Goal: Information Seeking & Learning: Find specific fact

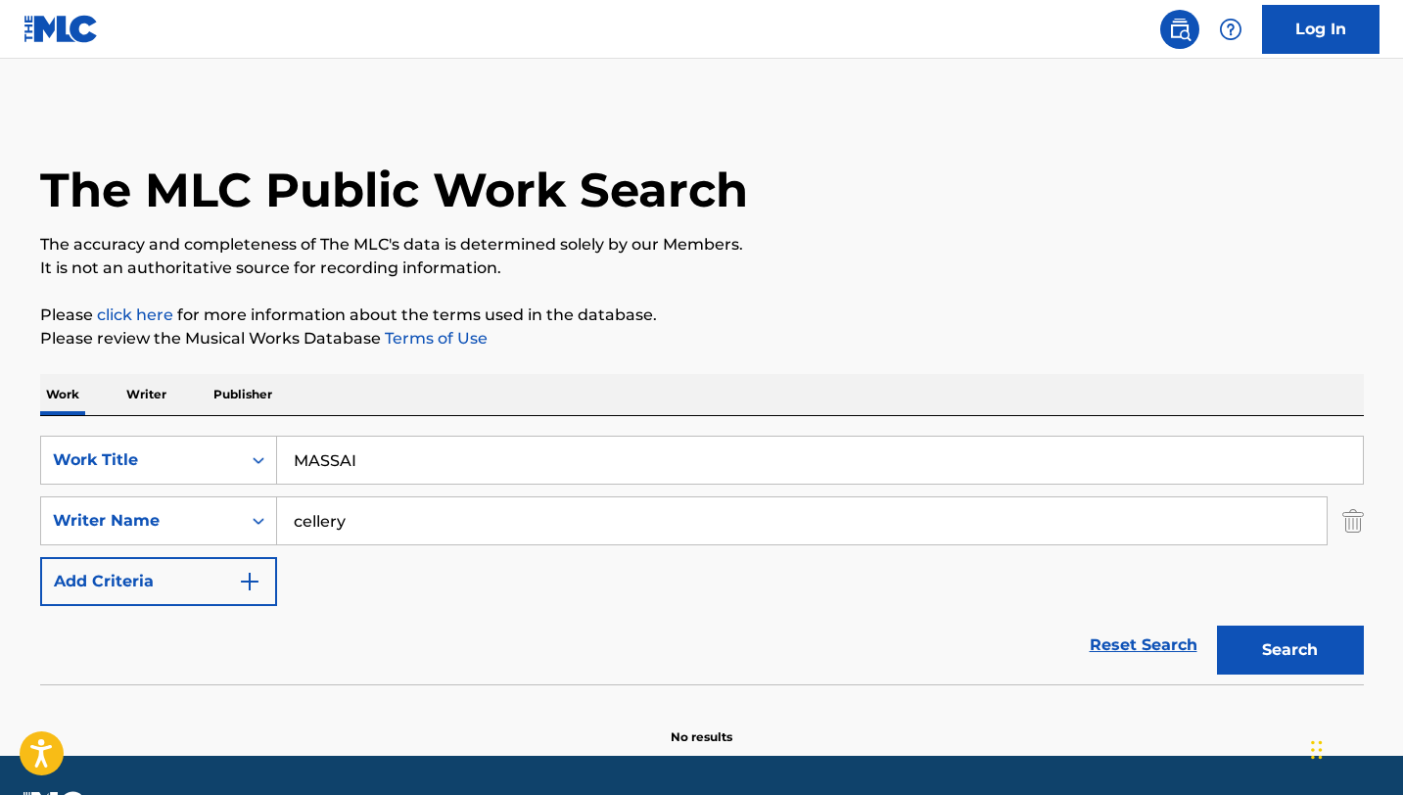
scroll to position [55, 0]
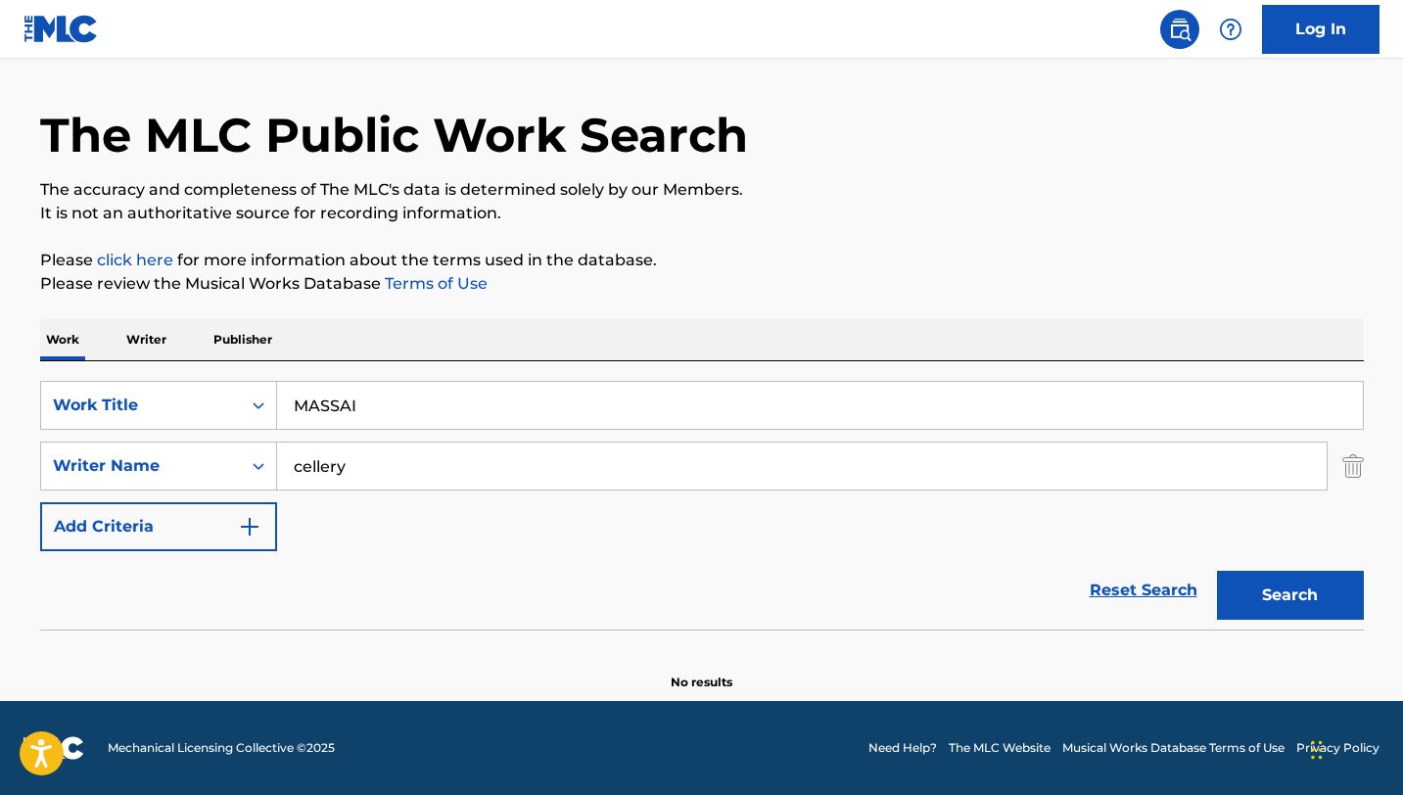
click at [522, 437] on div "SearchWithCriteria9553f2d7-151d-4fff-87d7-771dcde14744 Work Title MASSAI Search…" at bounding box center [702, 466] width 1324 height 170
click at [522, 419] on input "MASSAI" at bounding box center [820, 405] width 1086 height 47
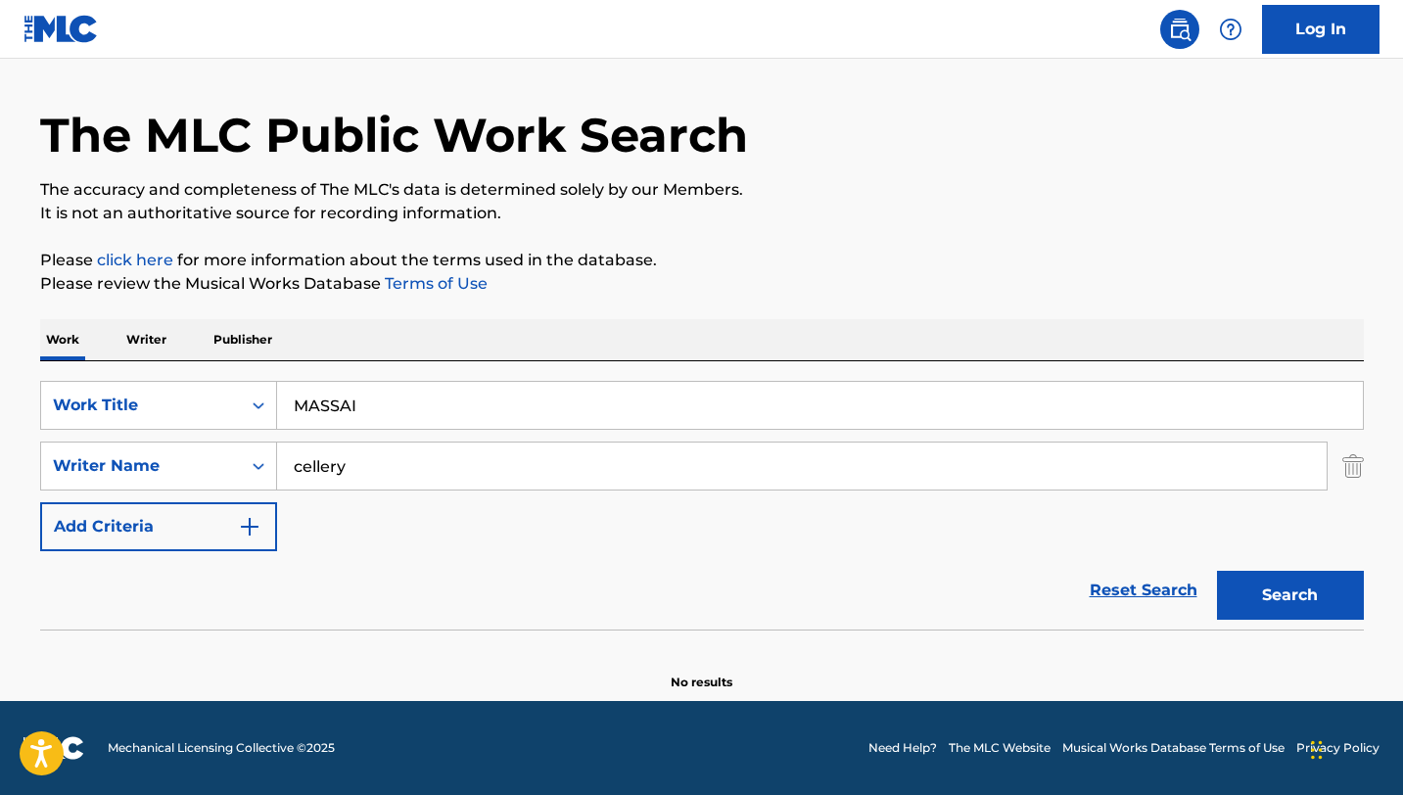
click at [522, 419] on input "MASSAI" at bounding box center [820, 405] width 1086 height 47
paste input "WILD ROSES"
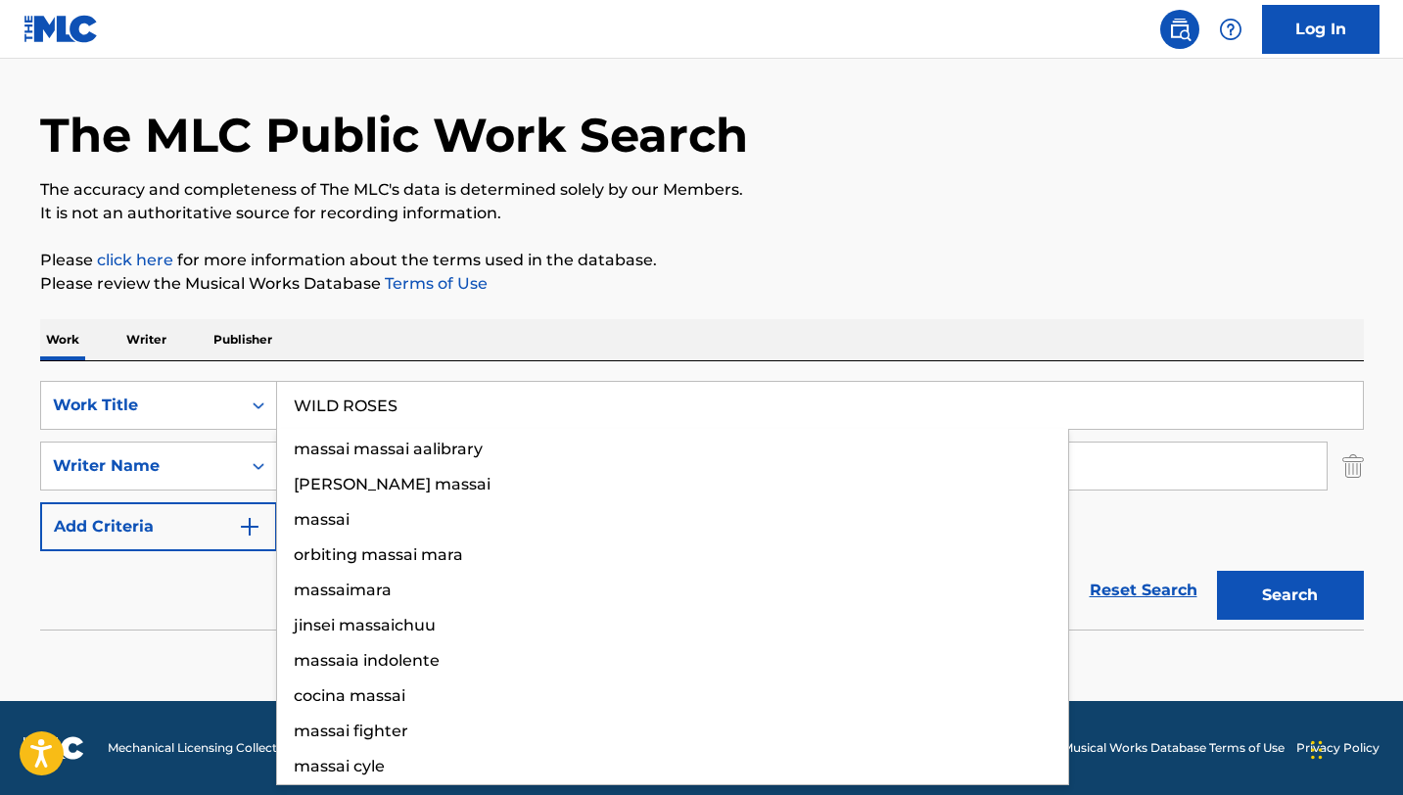
type input "WILD ROSES"
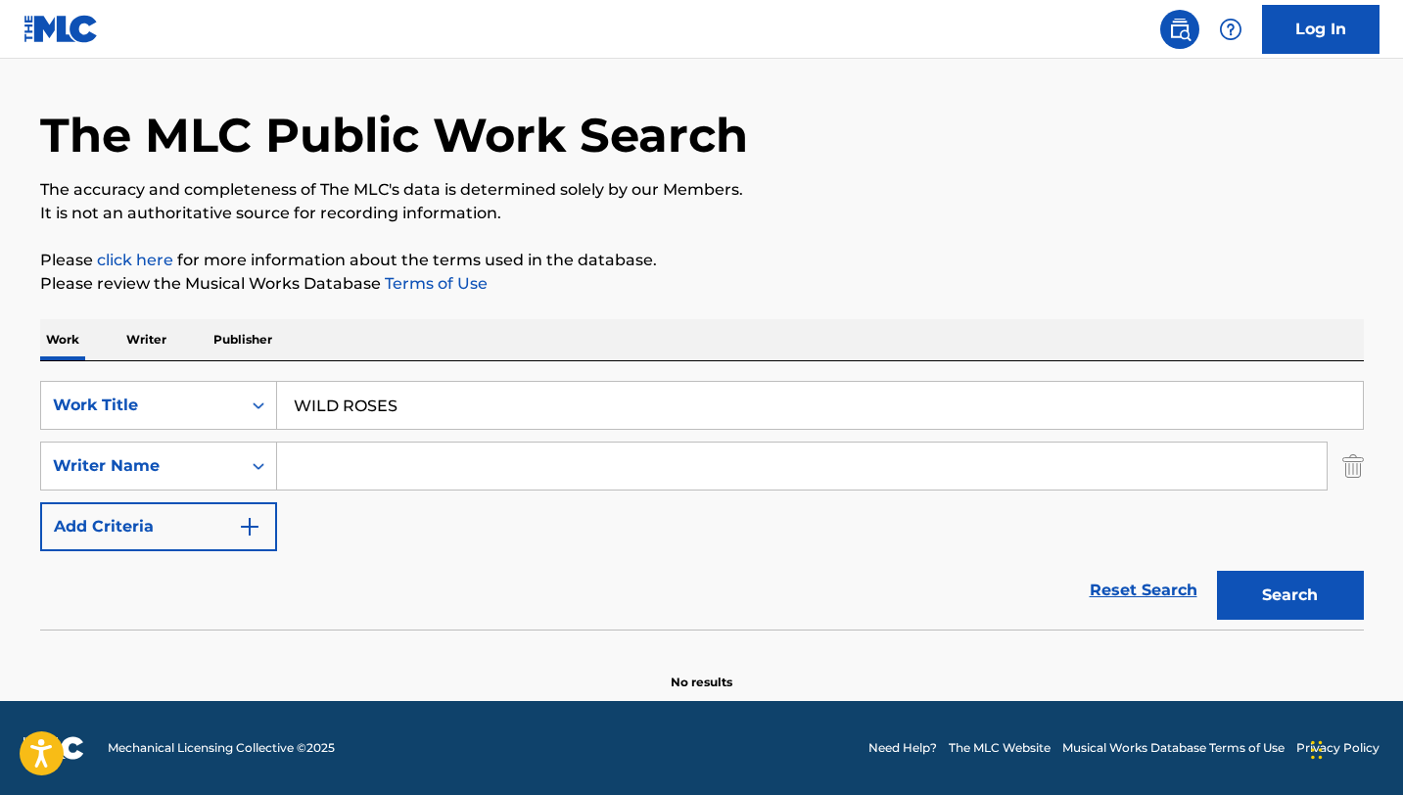
click at [1217, 571] on button "Search" at bounding box center [1290, 595] width 147 height 49
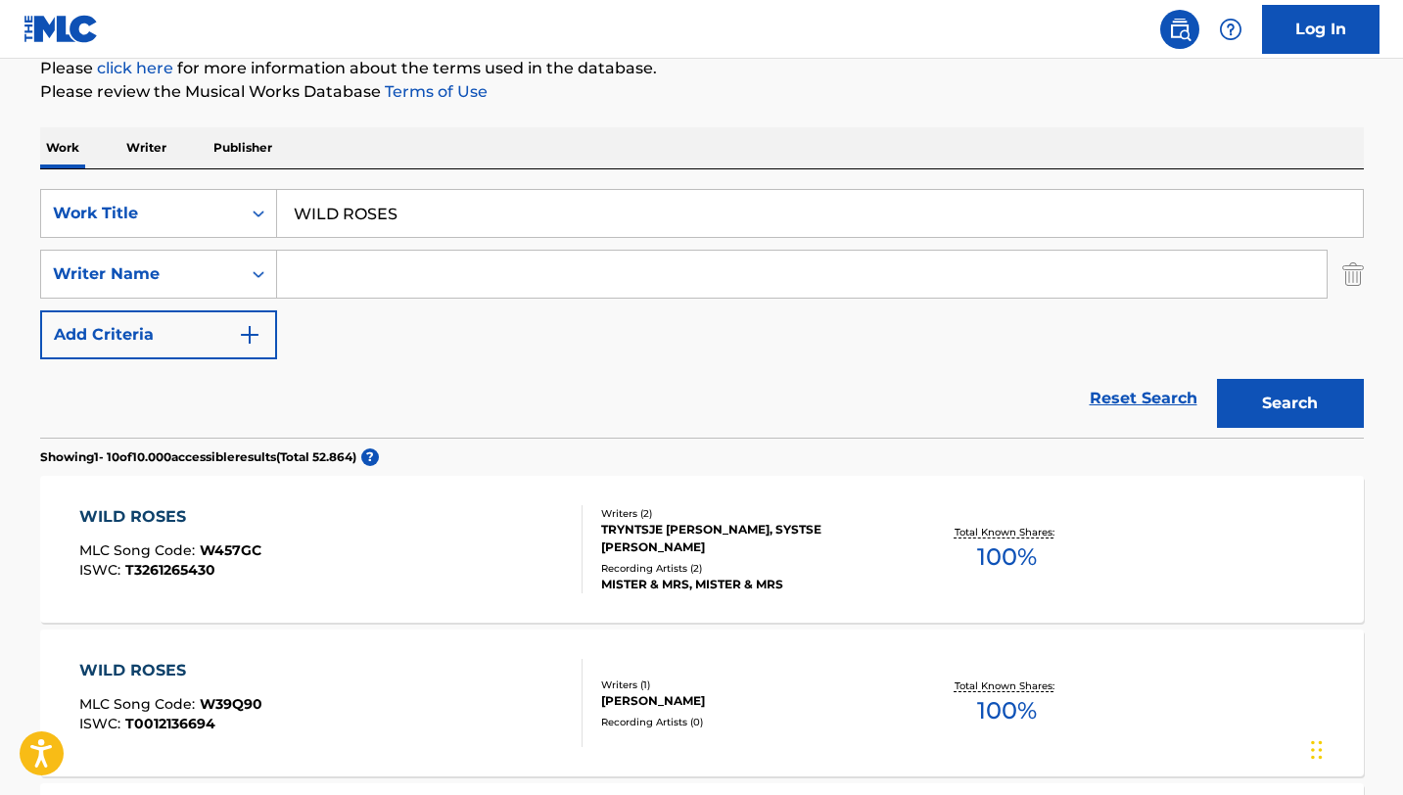
scroll to position [249, 0]
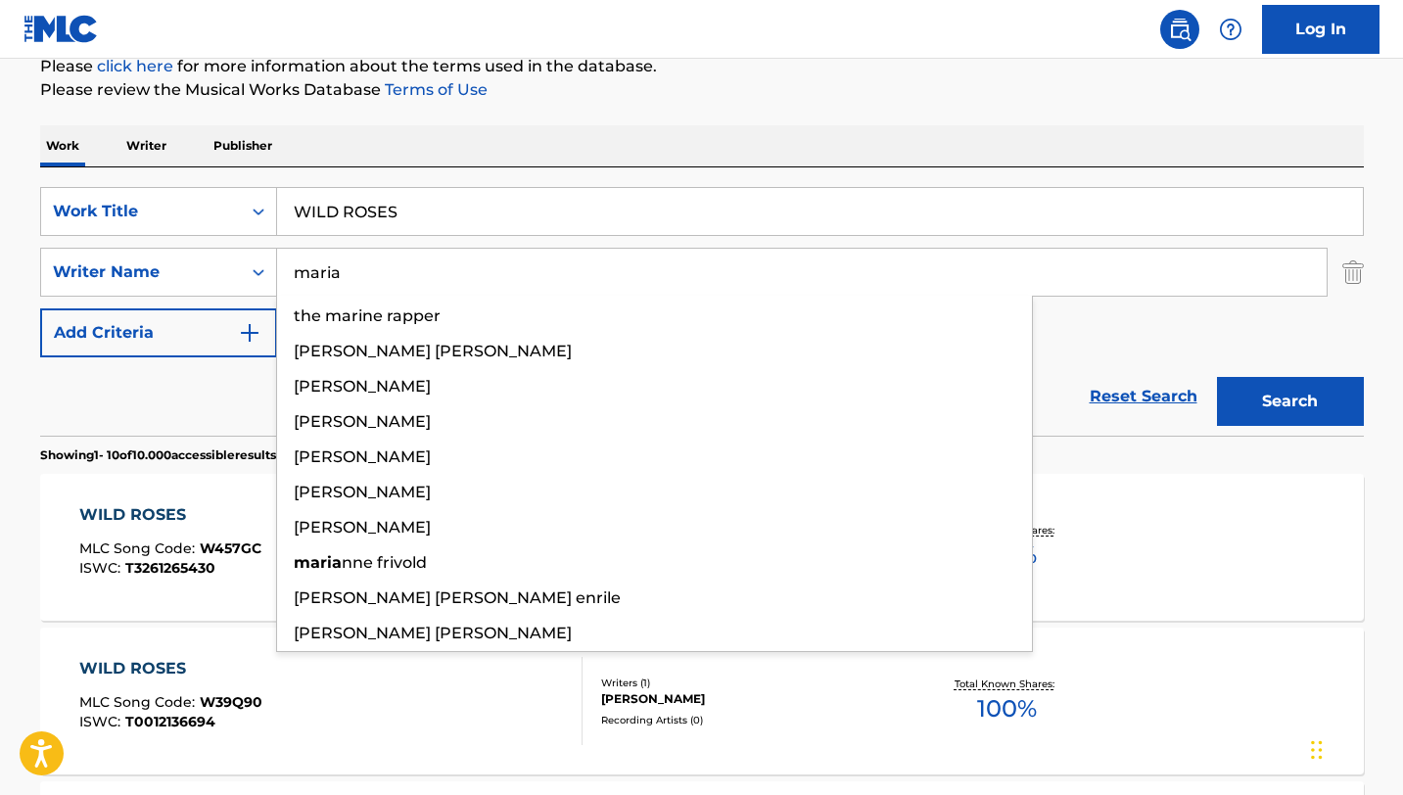
type input "maria"
click at [1217, 377] on button "Search" at bounding box center [1290, 401] width 147 height 49
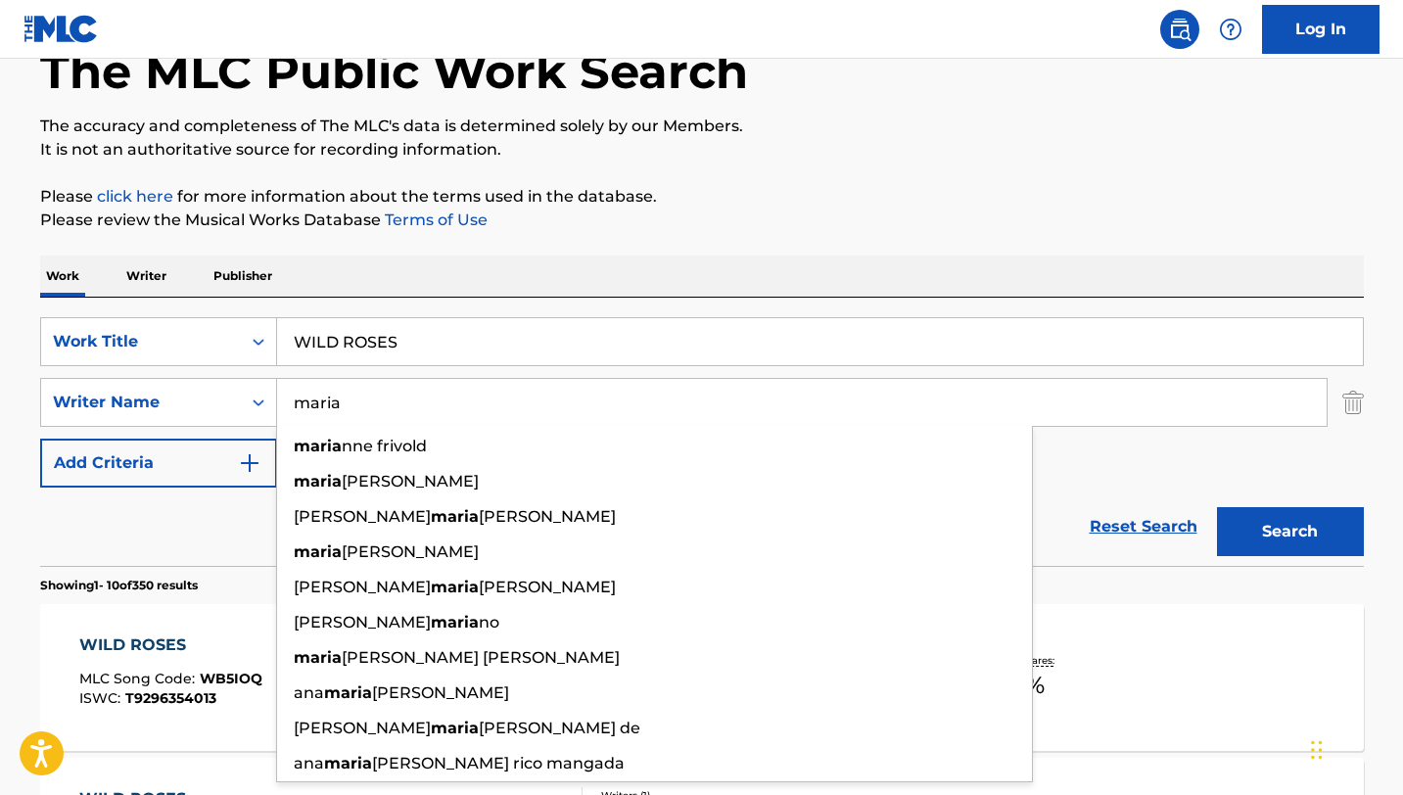
click at [805, 229] on p "Please review the Musical Works Database Terms of Use" at bounding box center [702, 220] width 1324 height 23
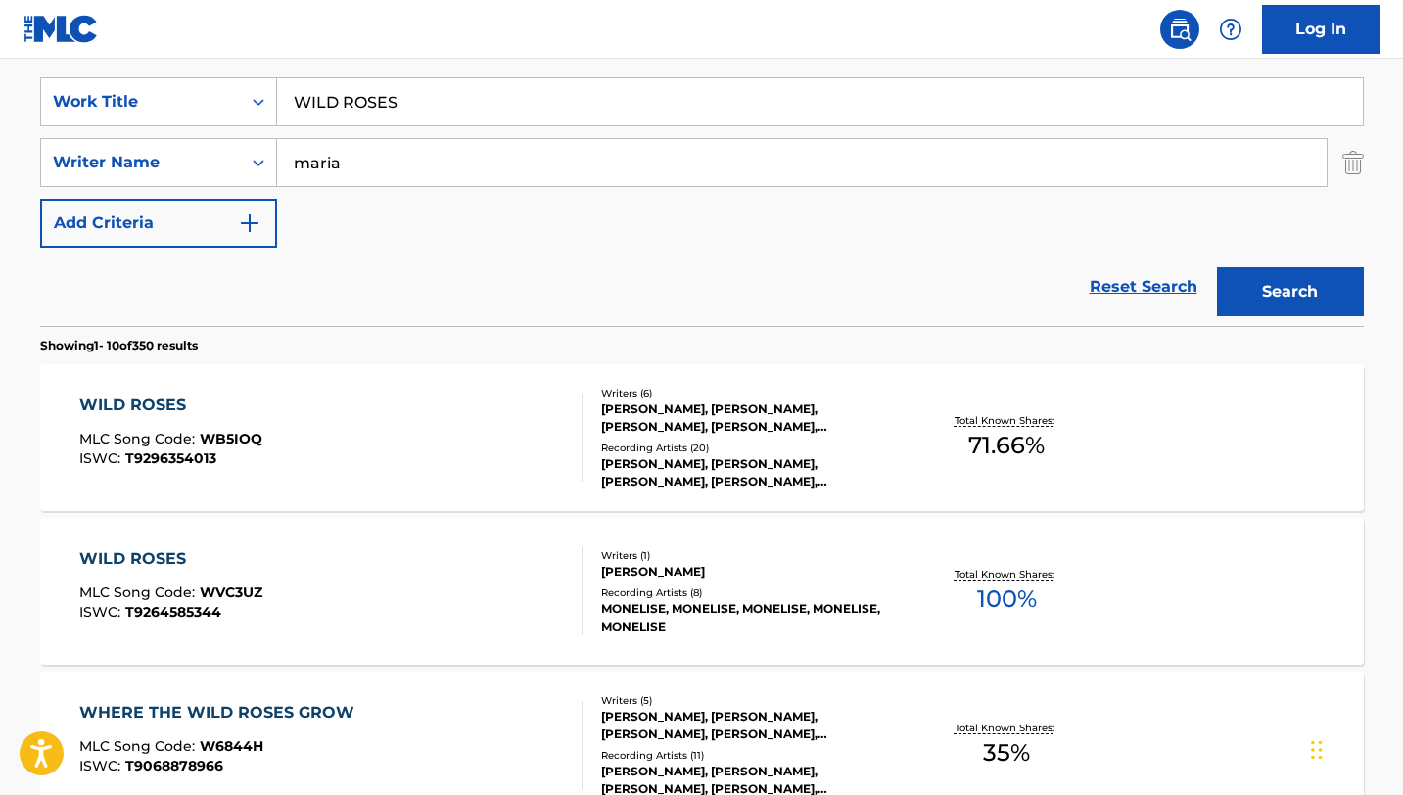
scroll to position [362, 0]
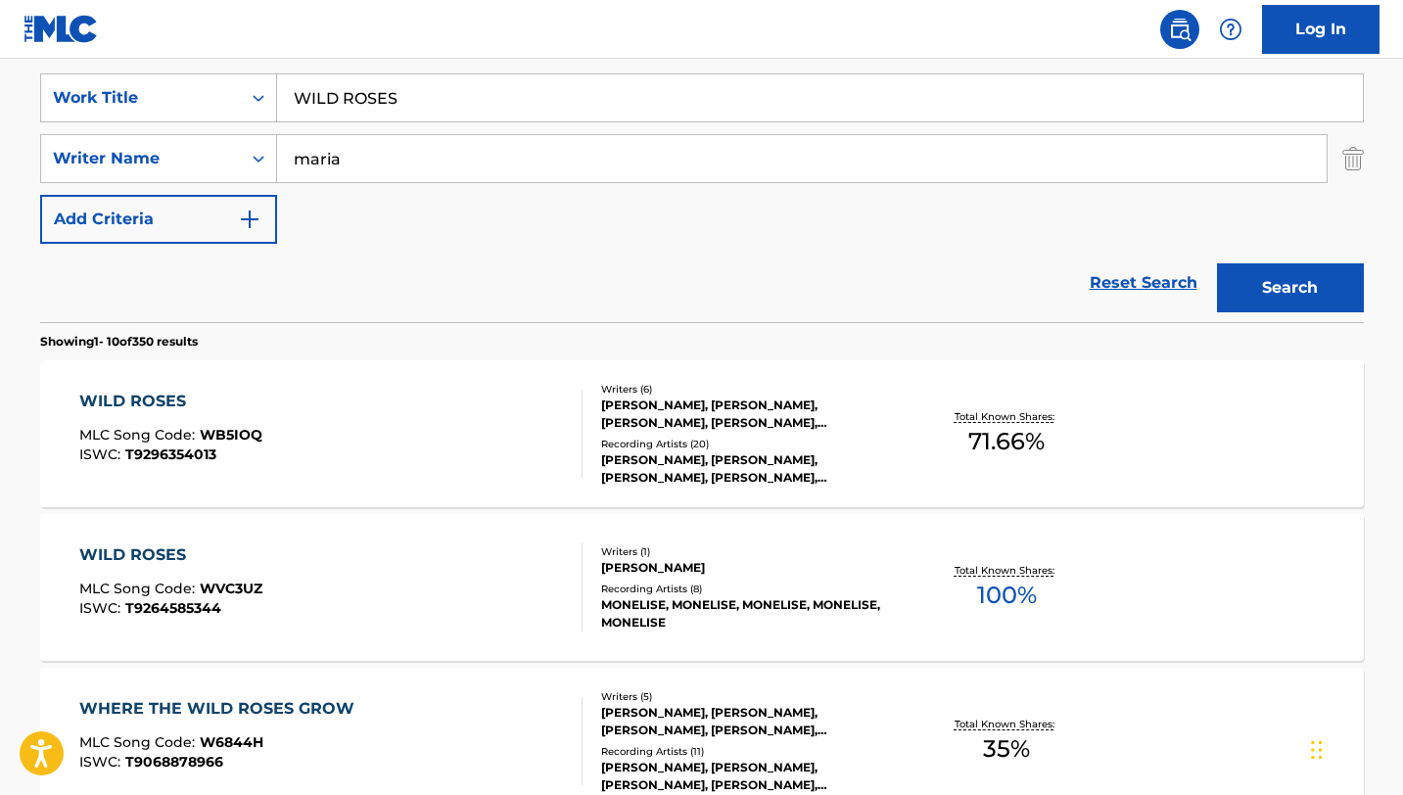
click at [396, 593] on div "WILD ROSES MLC Song Code : WVC3UZ ISWC : T9264585344" at bounding box center [330, 587] width 503 height 88
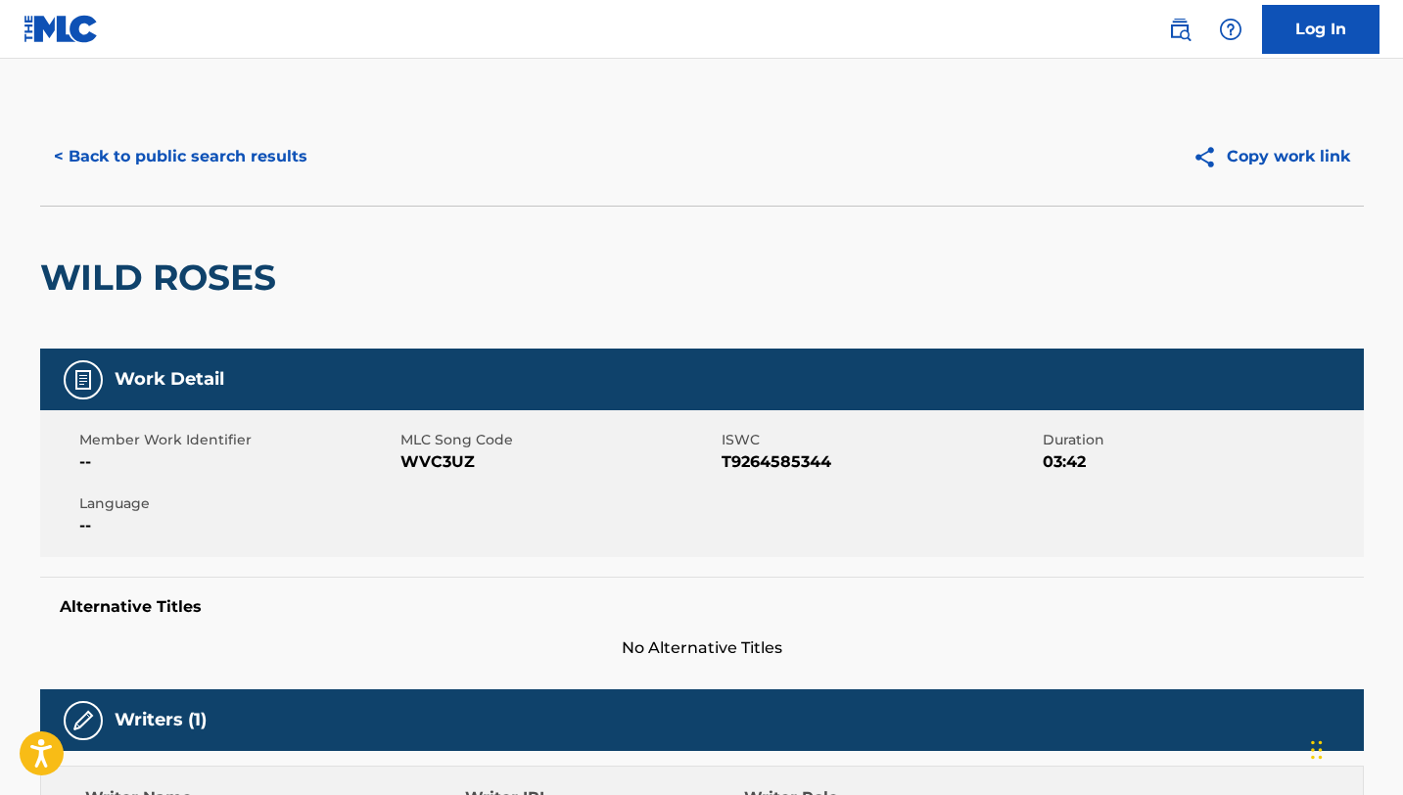
click at [438, 465] on span "WVC3UZ" at bounding box center [558, 461] width 316 height 23
copy span "WVC3UZ"
click at [82, 150] on button "< Back to public search results" at bounding box center [180, 156] width 281 height 49
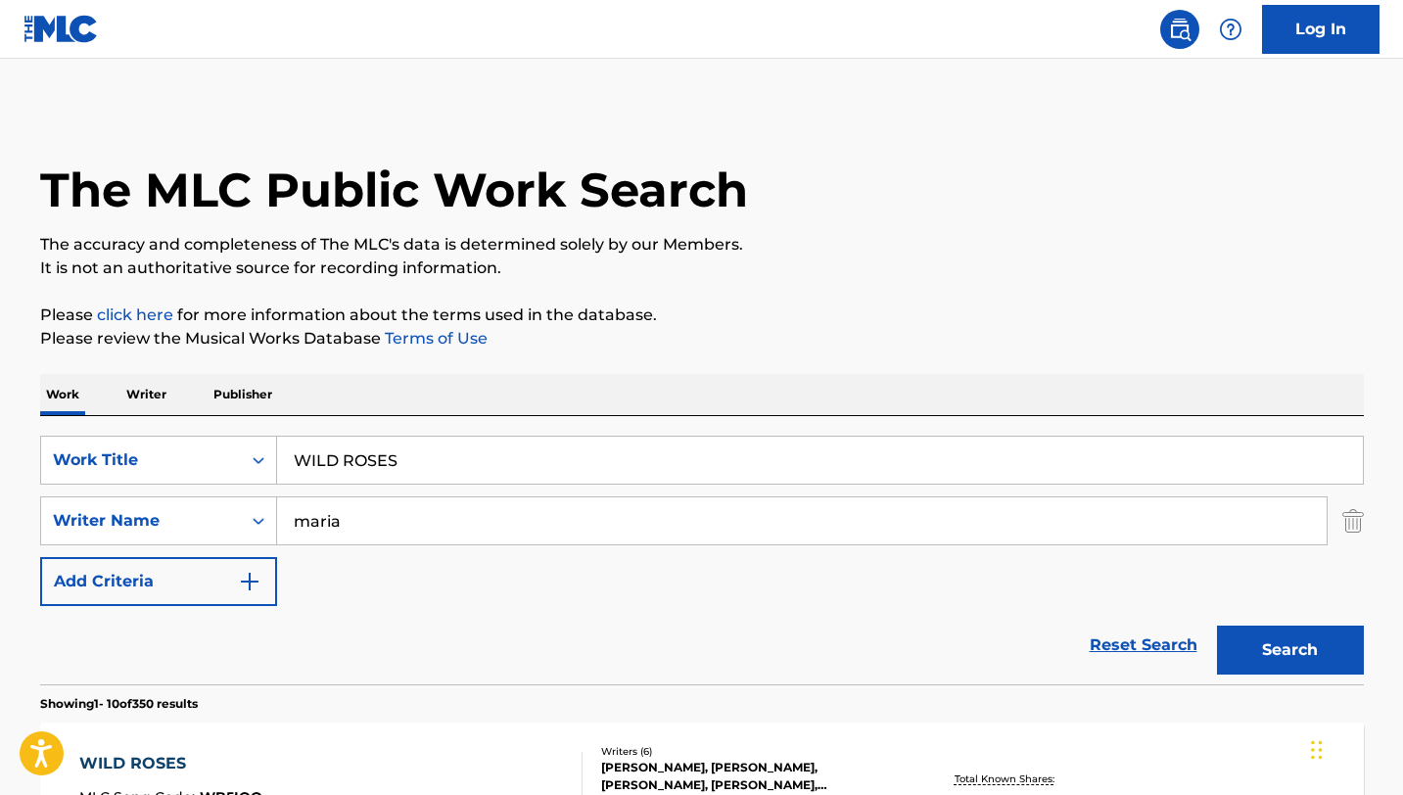
scroll to position [362, 0]
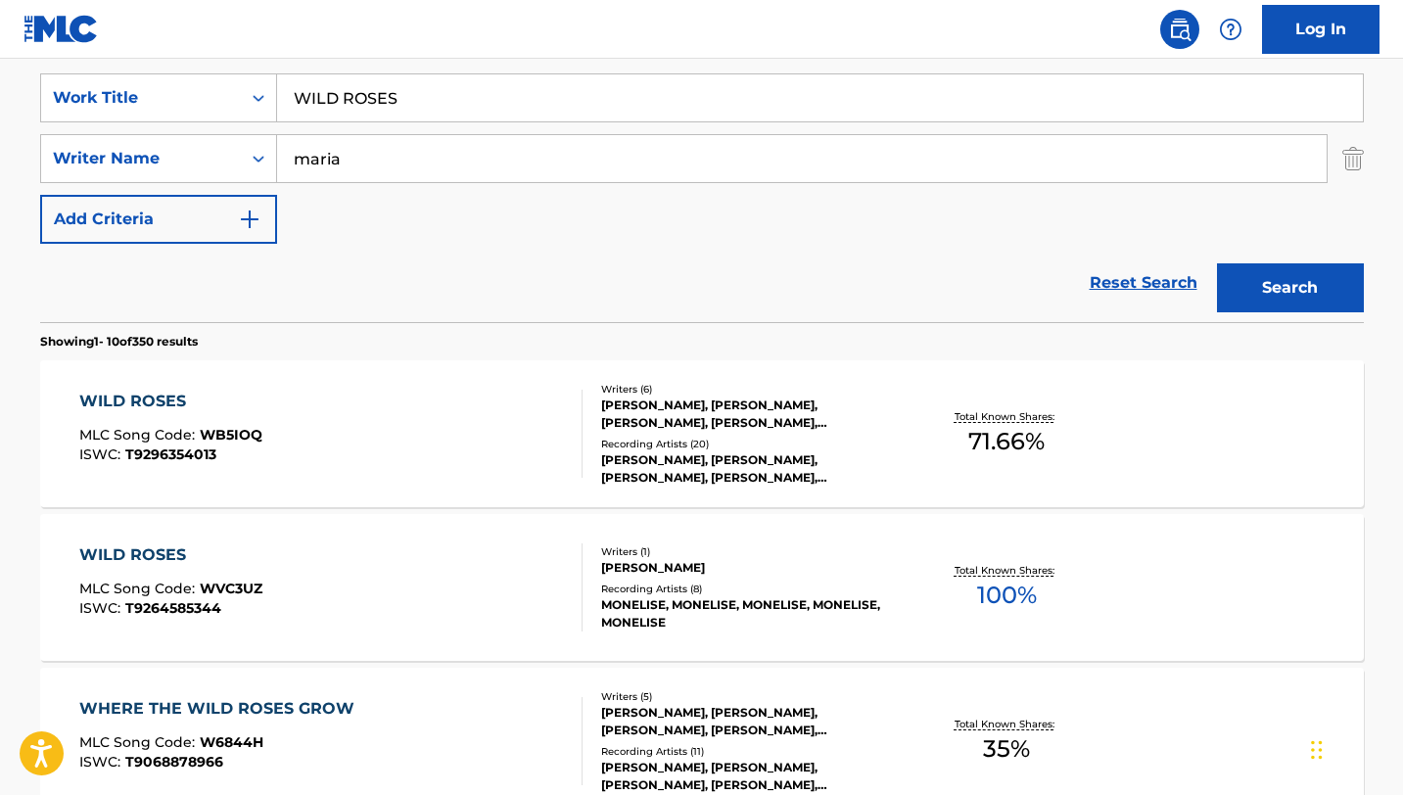
click at [421, 84] on input "WILD ROSES" at bounding box center [820, 97] width 1086 height 47
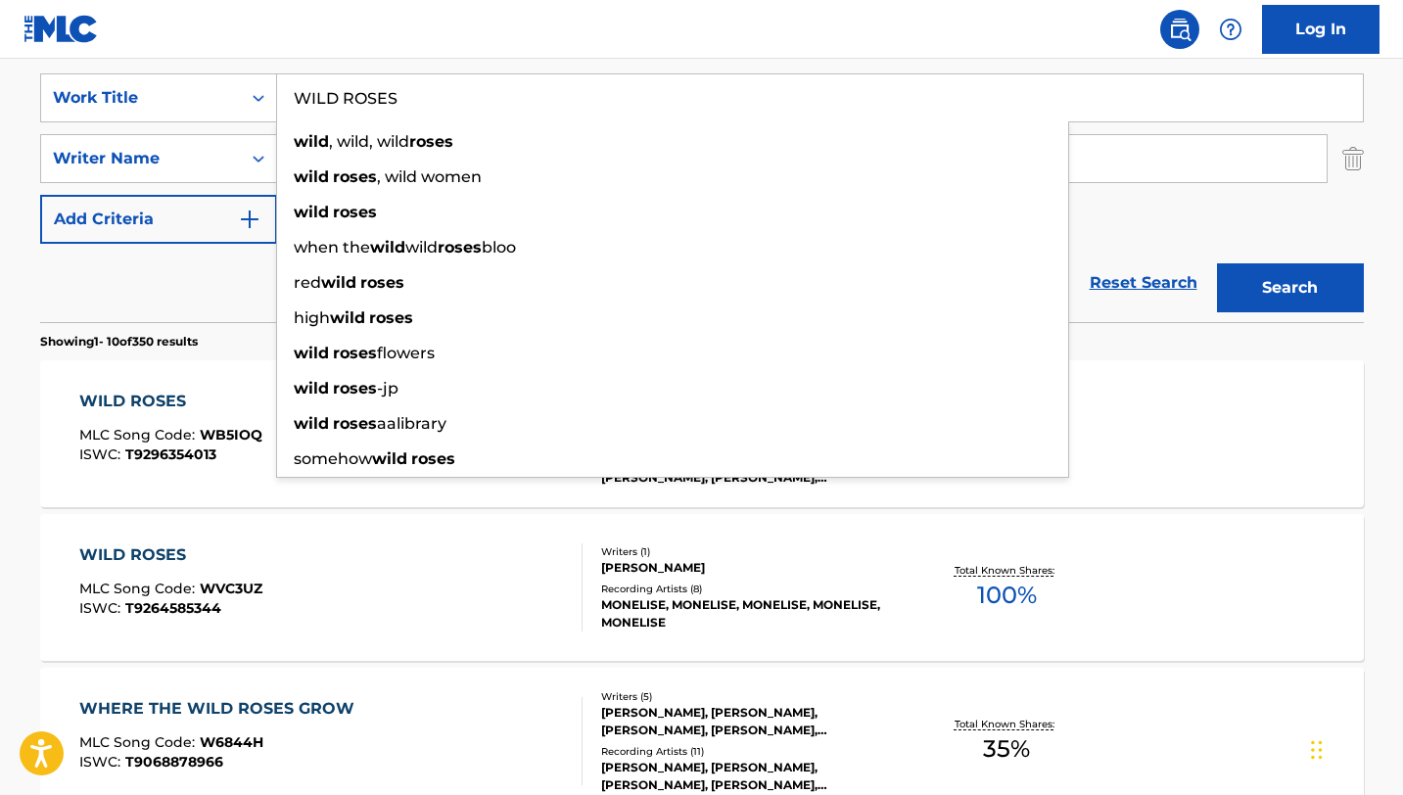
paste input "MAMA"
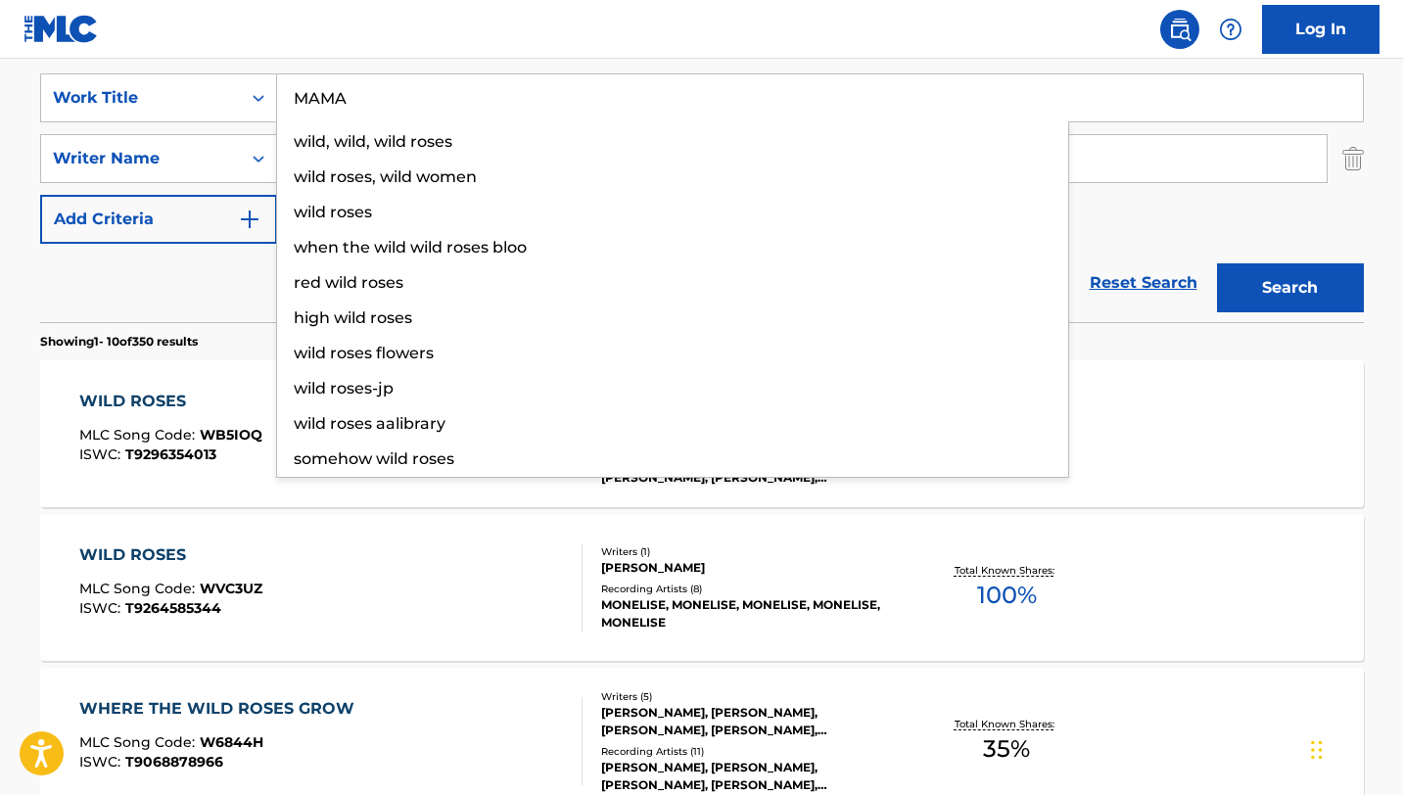
type input "MAMA"
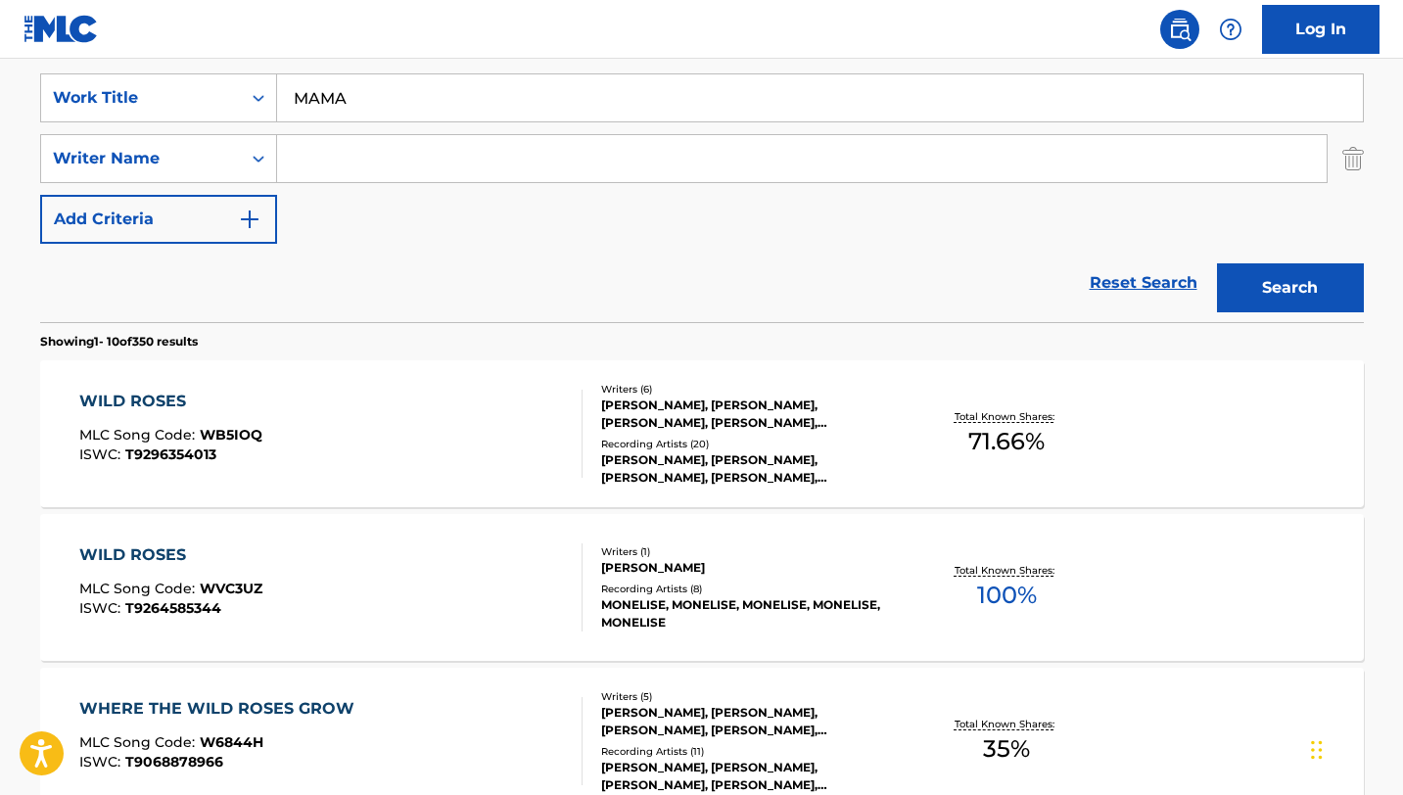
click at [1217, 263] on button "Search" at bounding box center [1290, 287] width 147 height 49
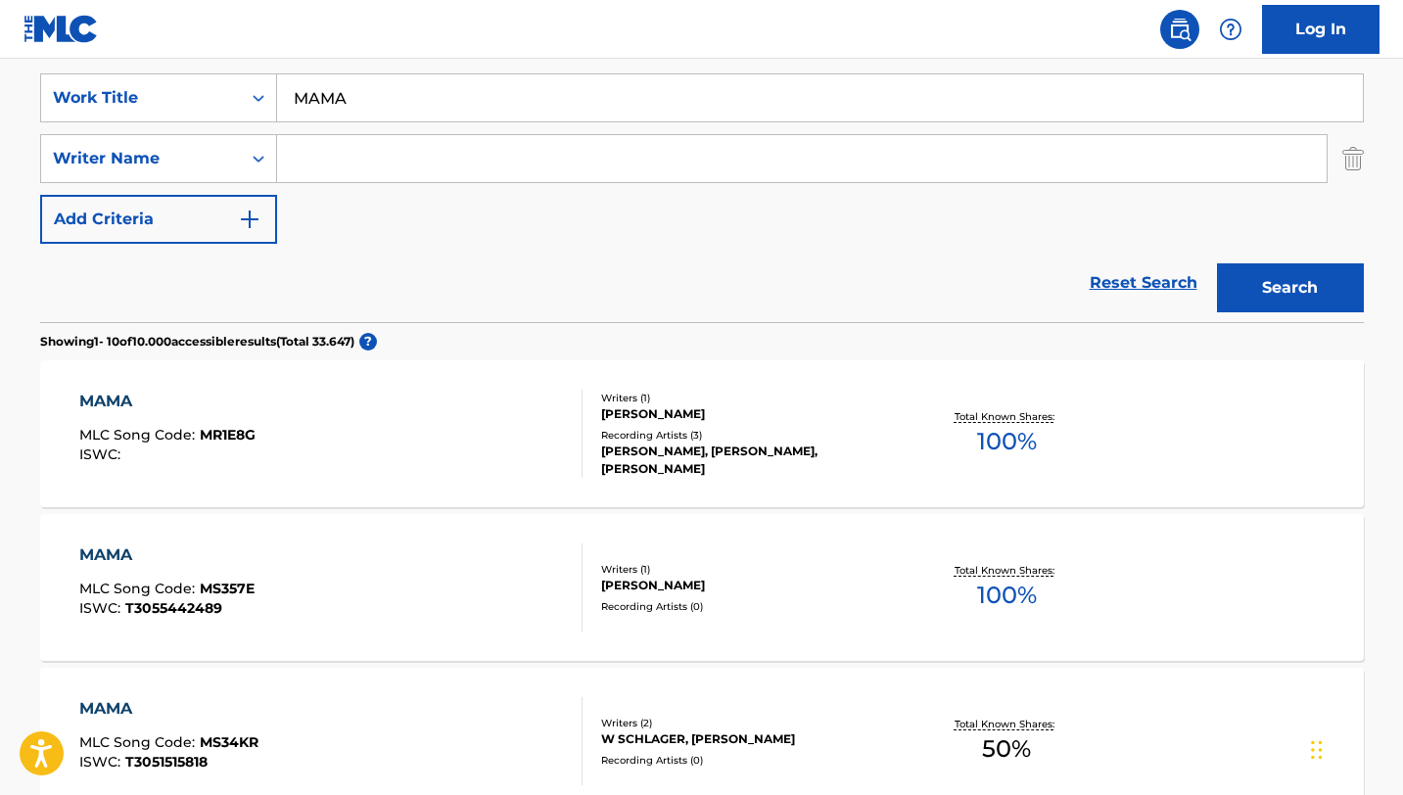
click at [353, 169] on input "Search Form" at bounding box center [802, 158] width 1050 height 47
paste input "BIRATH"
type input "BIRATH"
click at [1217, 263] on button "Search" at bounding box center [1290, 287] width 147 height 49
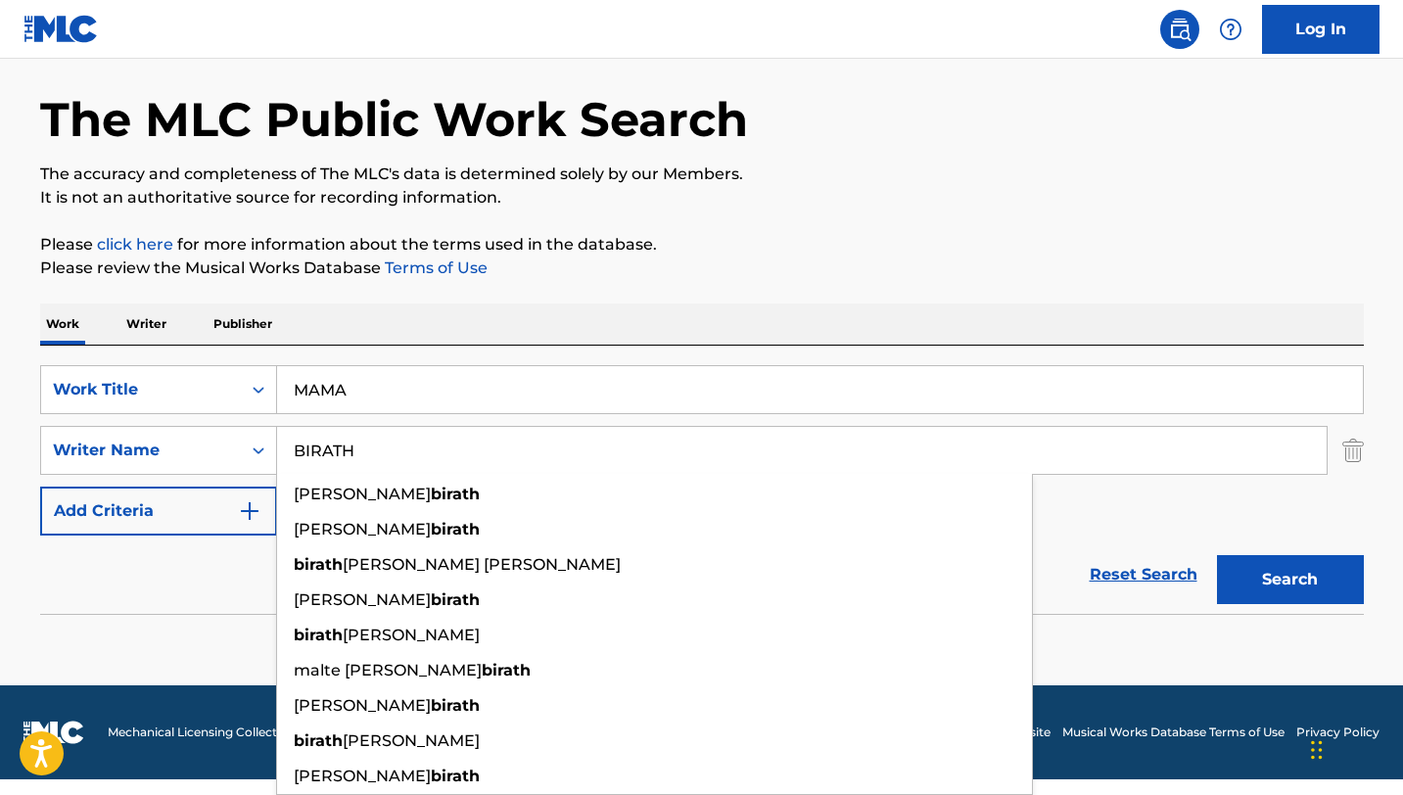
click at [1012, 183] on p "The accuracy and completeness of The MLC's data is determined solely by our Mem…" at bounding box center [702, 174] width 1324 height 23
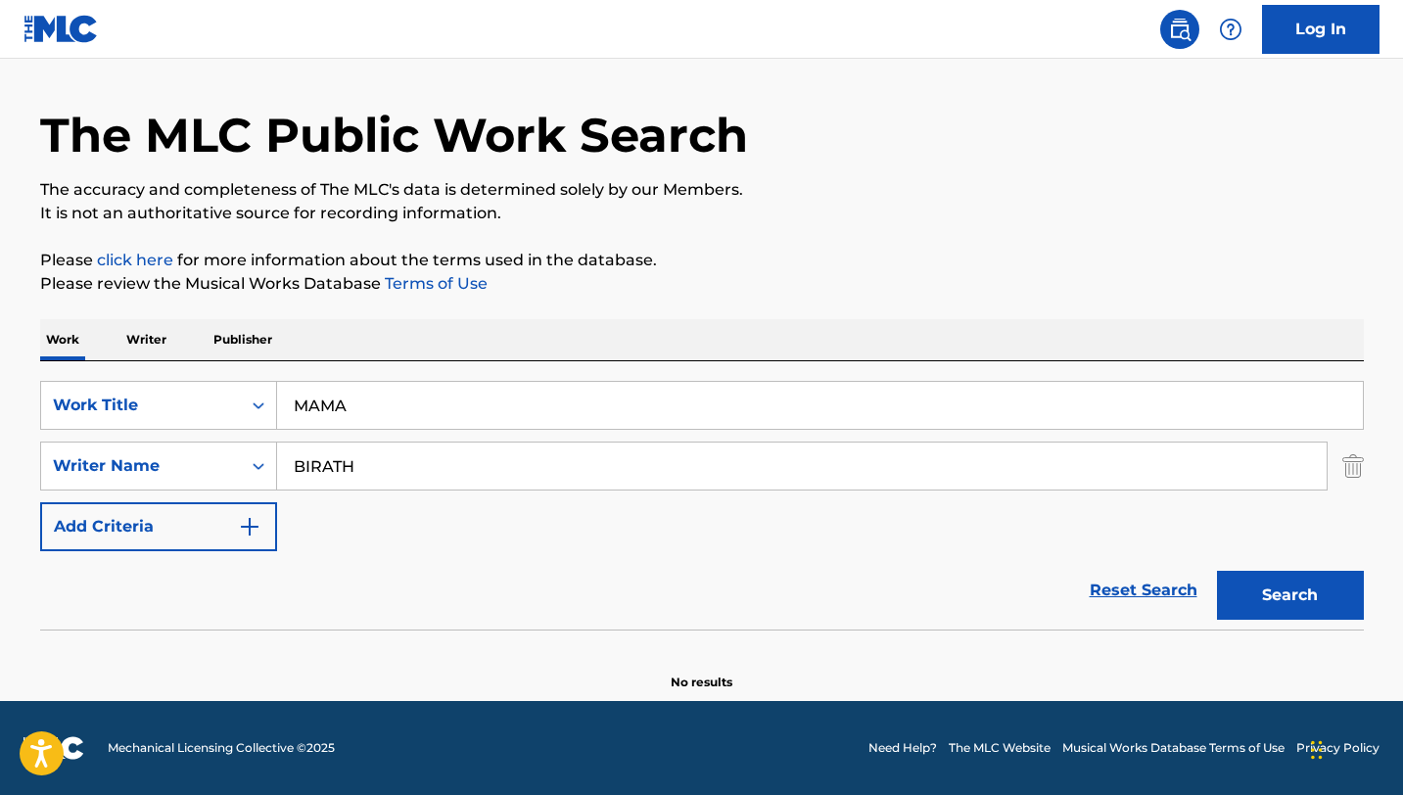
click at [309, 419] on input "MAMA" at bounding box center [820, 405] width 1086 height 47
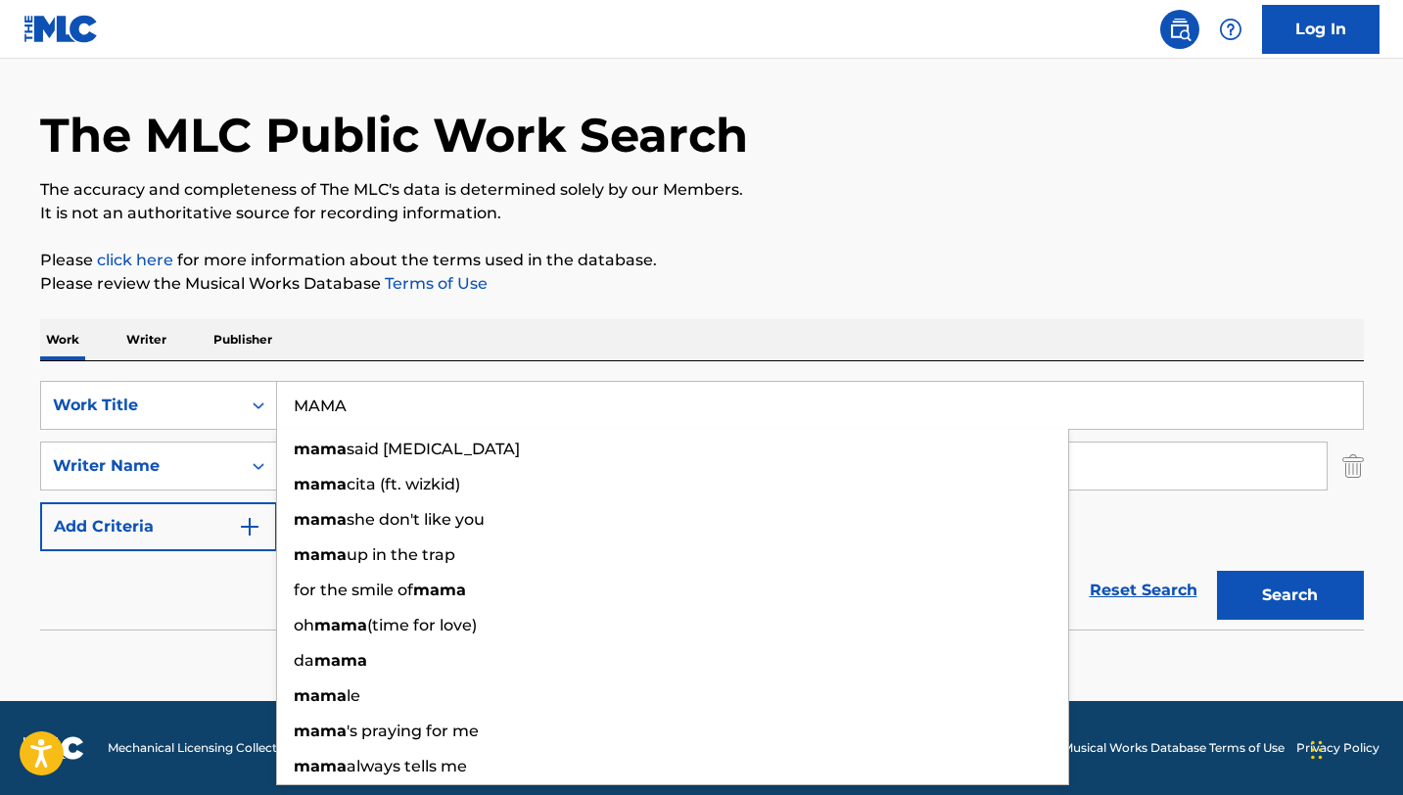
click at [309, 419] on input "MAMA" at bounding box center [820, 405] width 1086 height 47
paste input "EMORY"
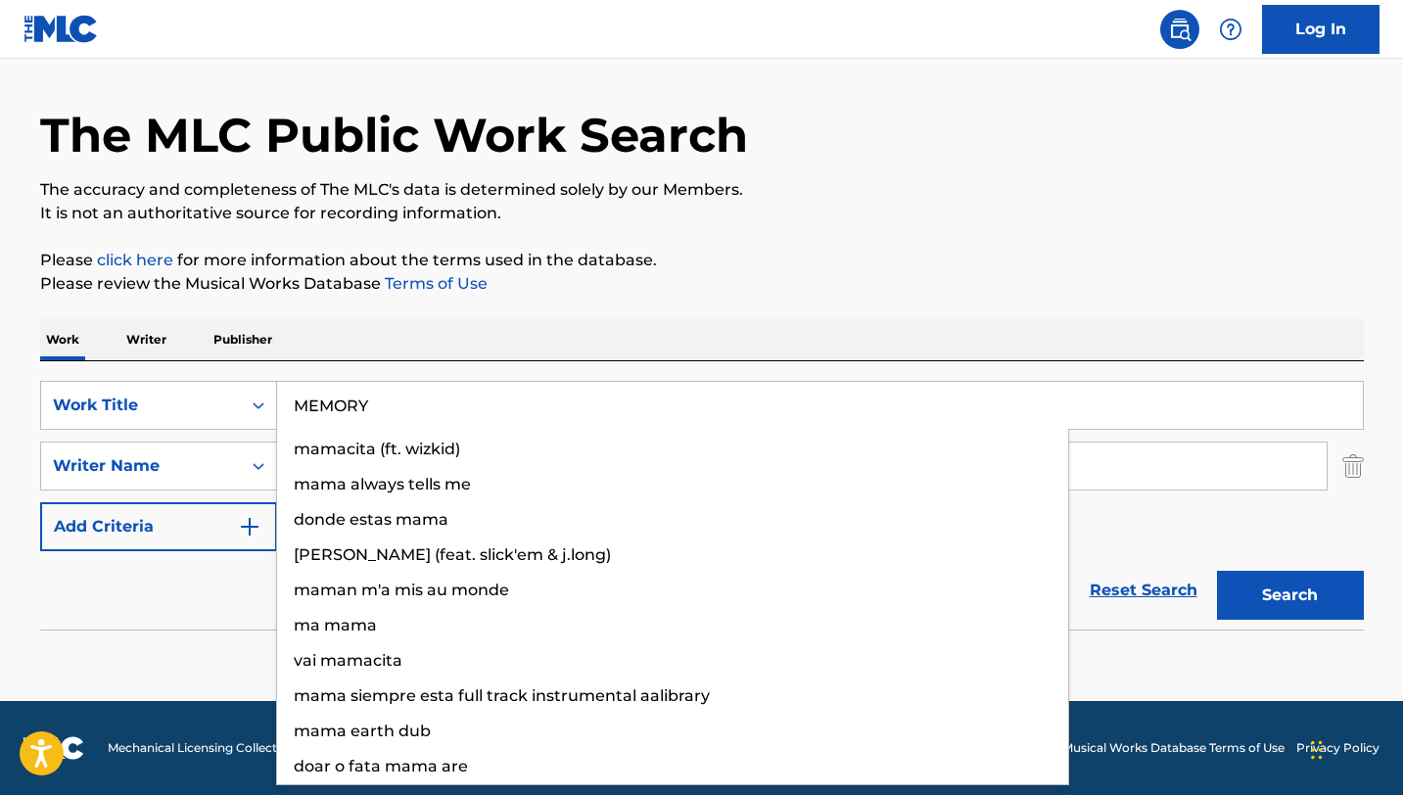
type input "MEMORY"
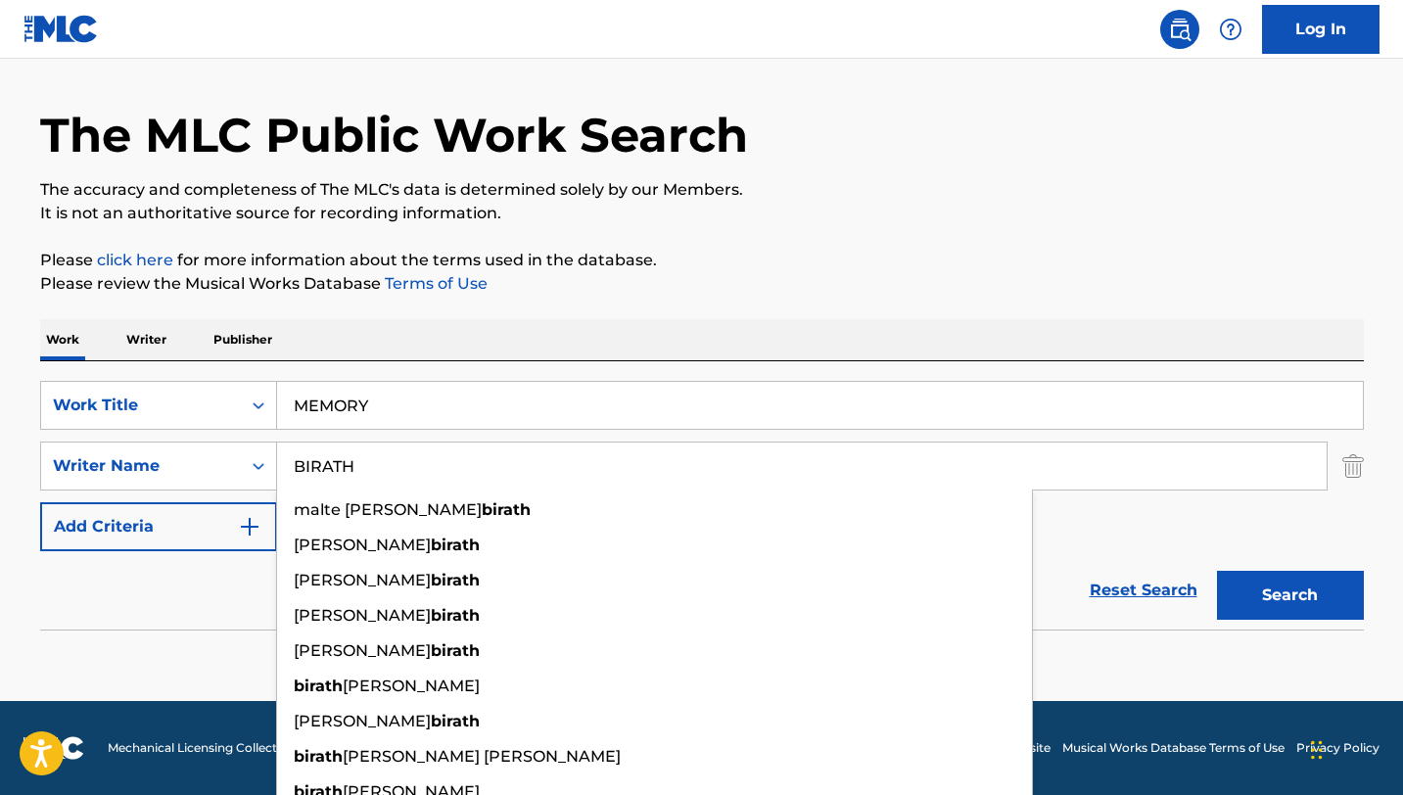
type input "A"
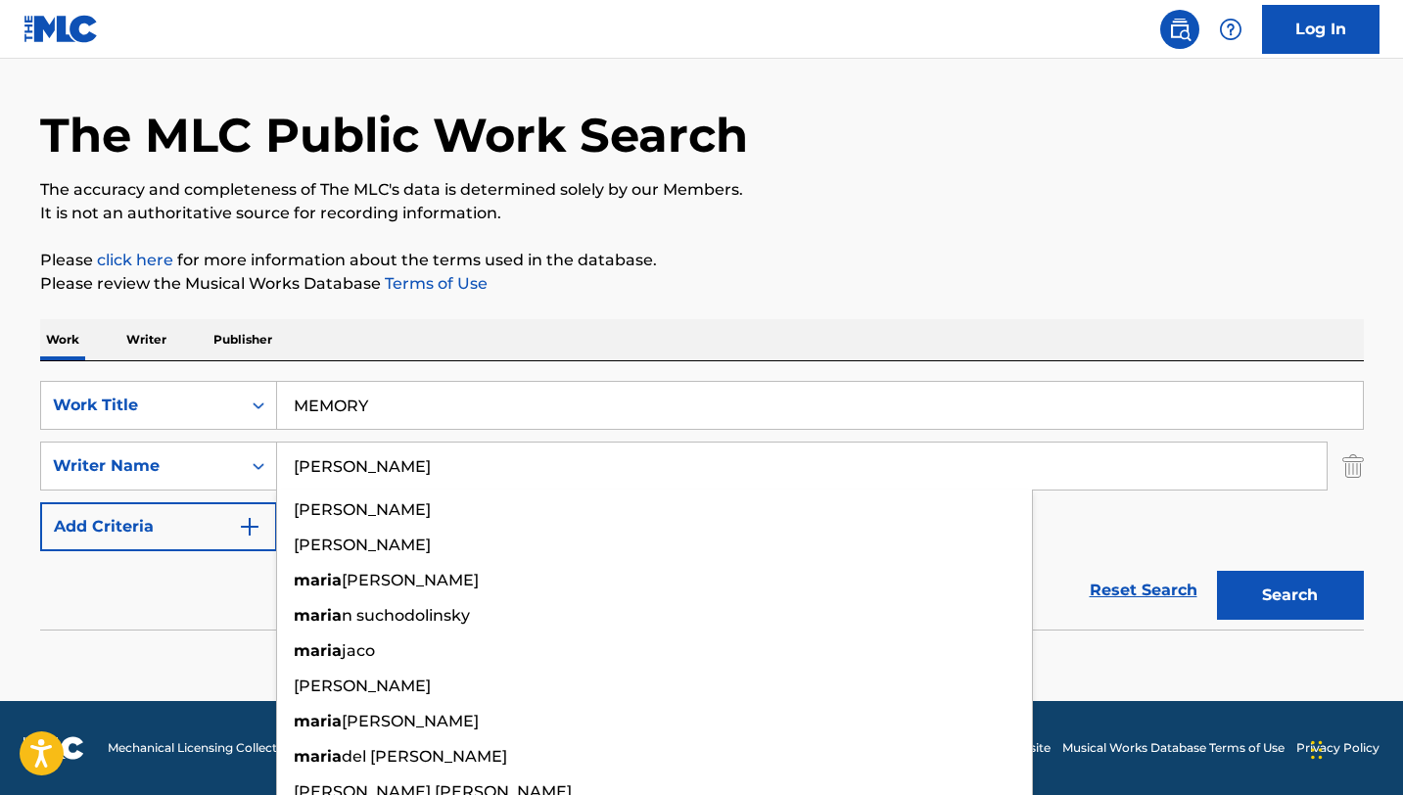
click at [1217, 571] on button "Search" at bounding box center [1290, 595] width 147 height 49
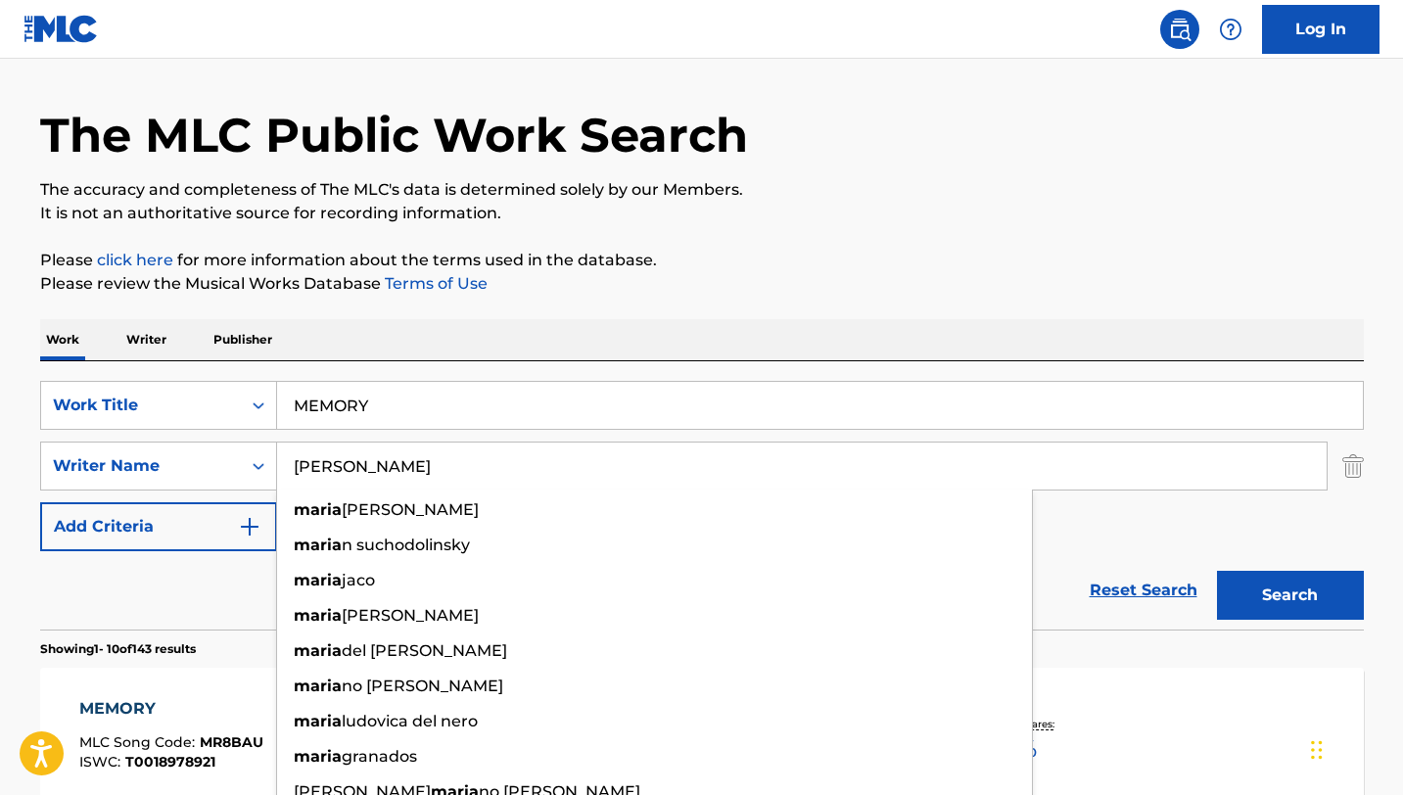
click at [941, 198] on p "The accuracy and completeness of The MLC's data is determined solely by our Mem…" at bounding box center [702, 189] width 1324 height 23
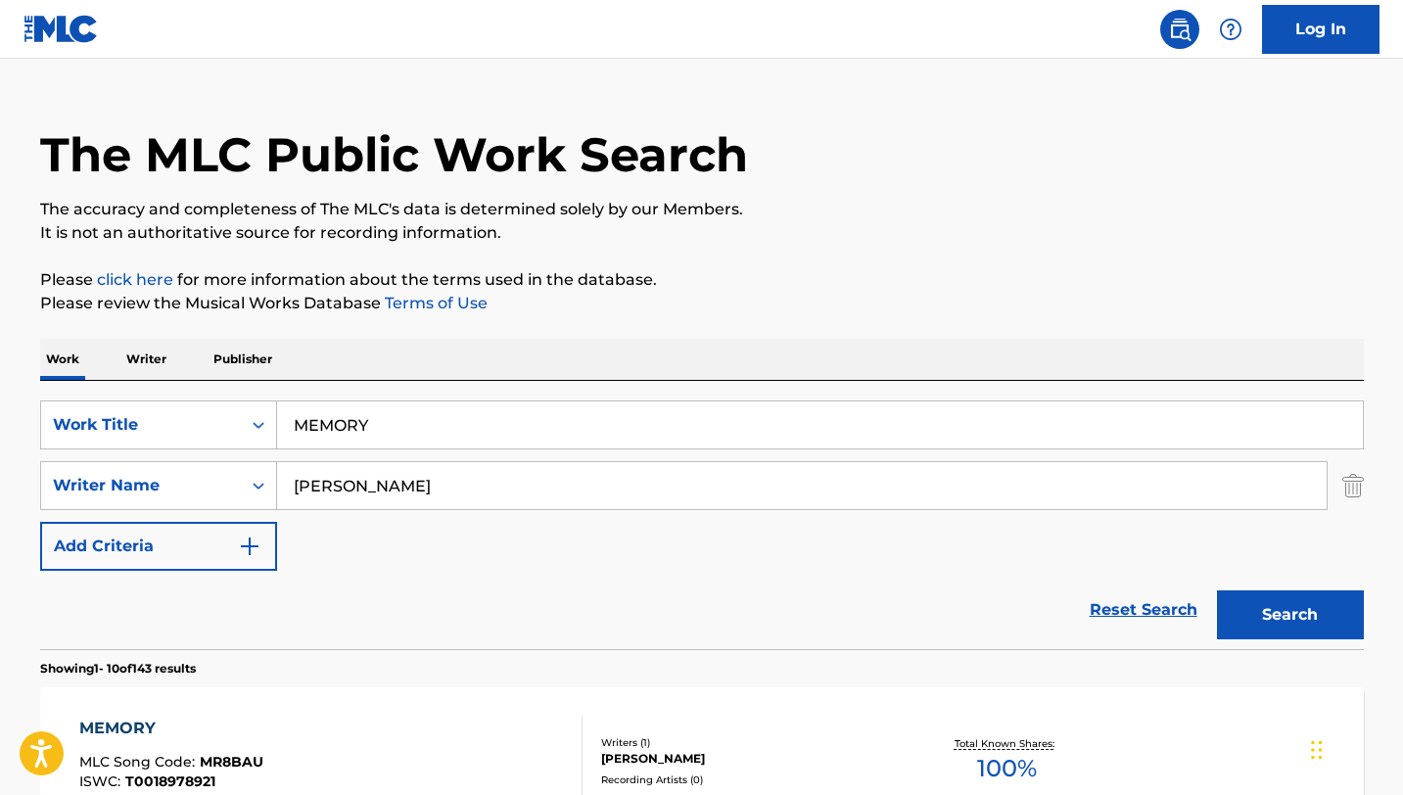
scroll to position [0, 0]
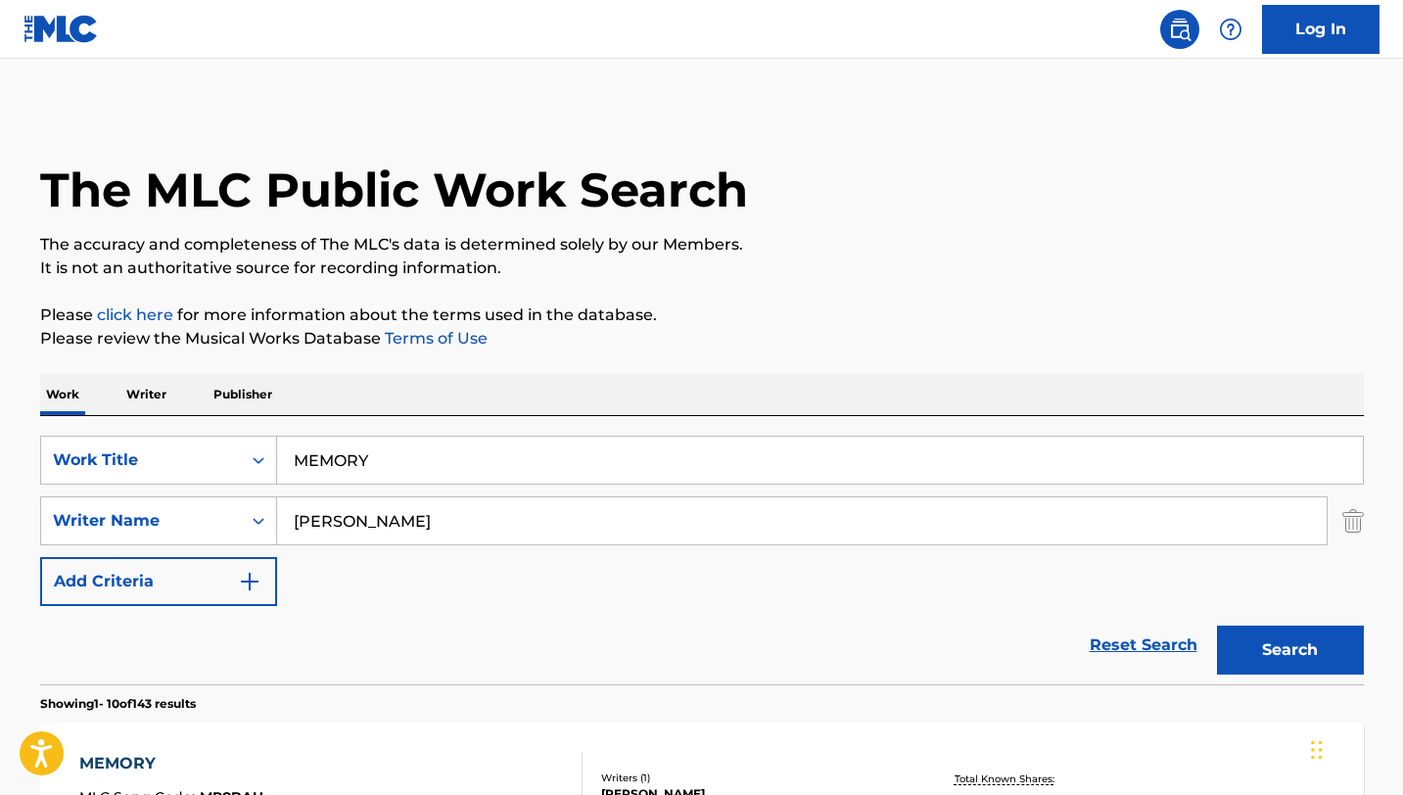
click at [430, 516] on input "[PERSON_NAME]" at bounding box center [802, 520] width 1050 height 47
type input "[PERSON_NAME]"
click at [1282, 648] on button "Search" at bounding box center [1290, 650] width 147 height 49
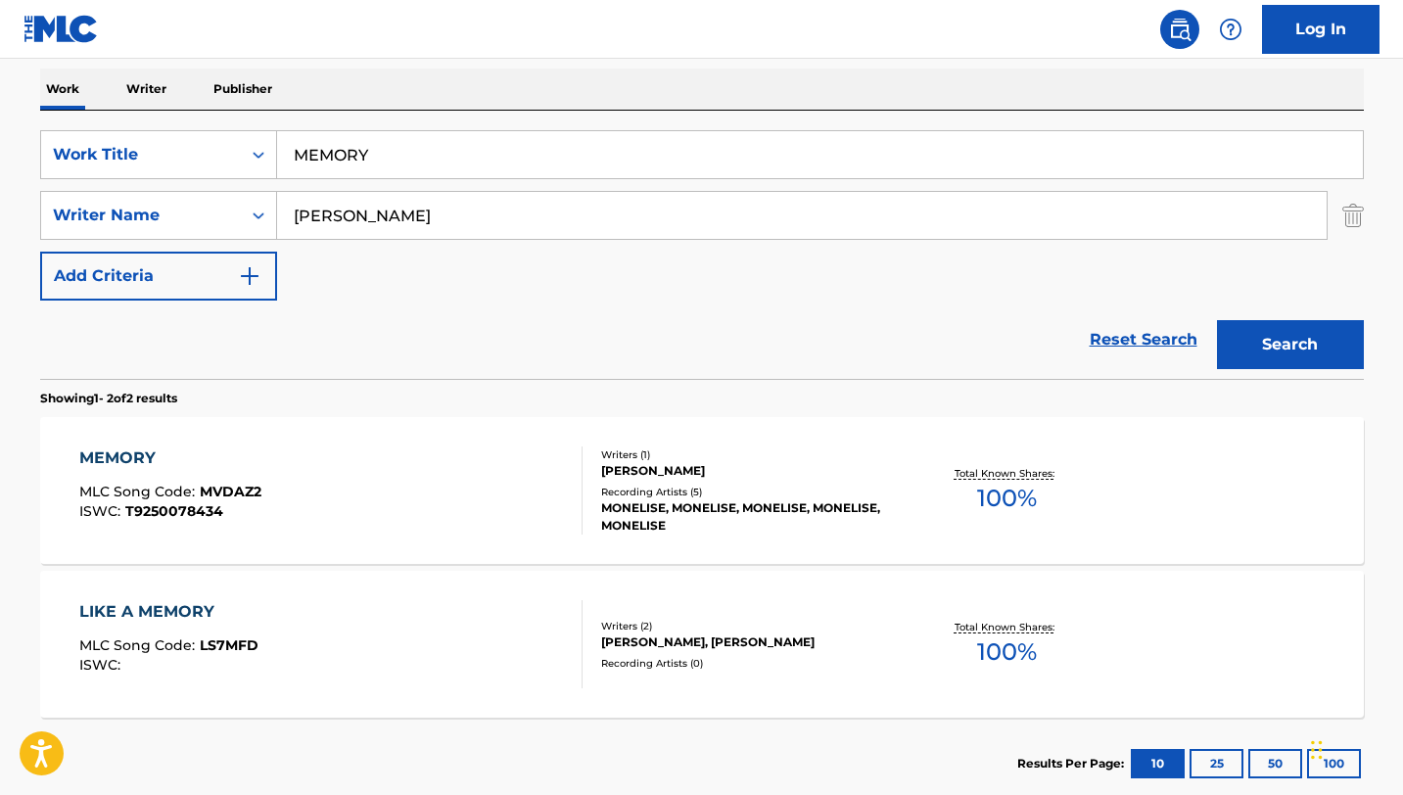
click at [839, 510] on div "MONELISE, MONELISE, MONELISE, MONELISE, MONELISE" at bounding box center [749, 516] width 296 height 35
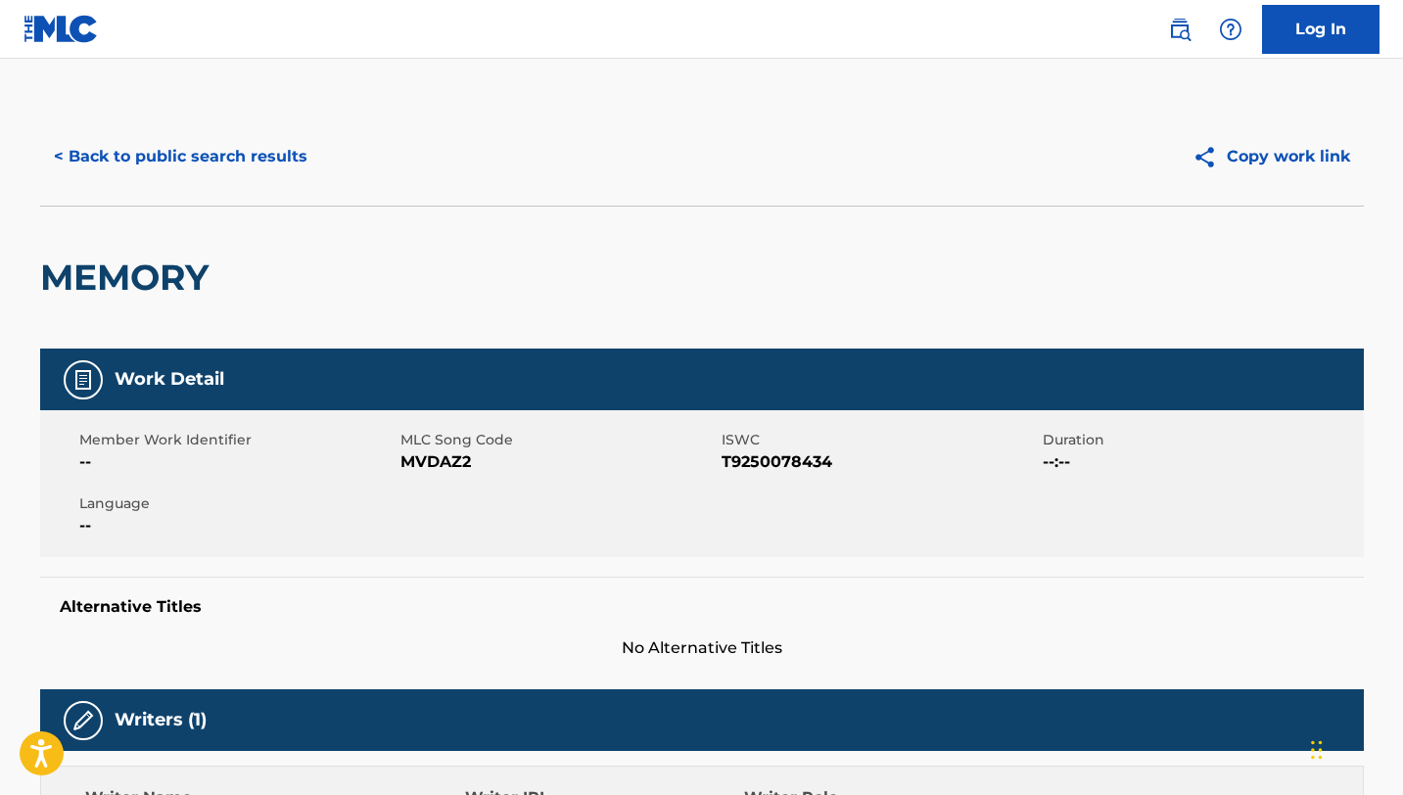
click at [441, 468] on span "MVDAZ2" at bounding box center [558, 461] width 316 height 23
copy span "MVDAZ2"
click at [126, 152] on button "< Back to public search results" at bounding box center [180, 156] width 281 height 49
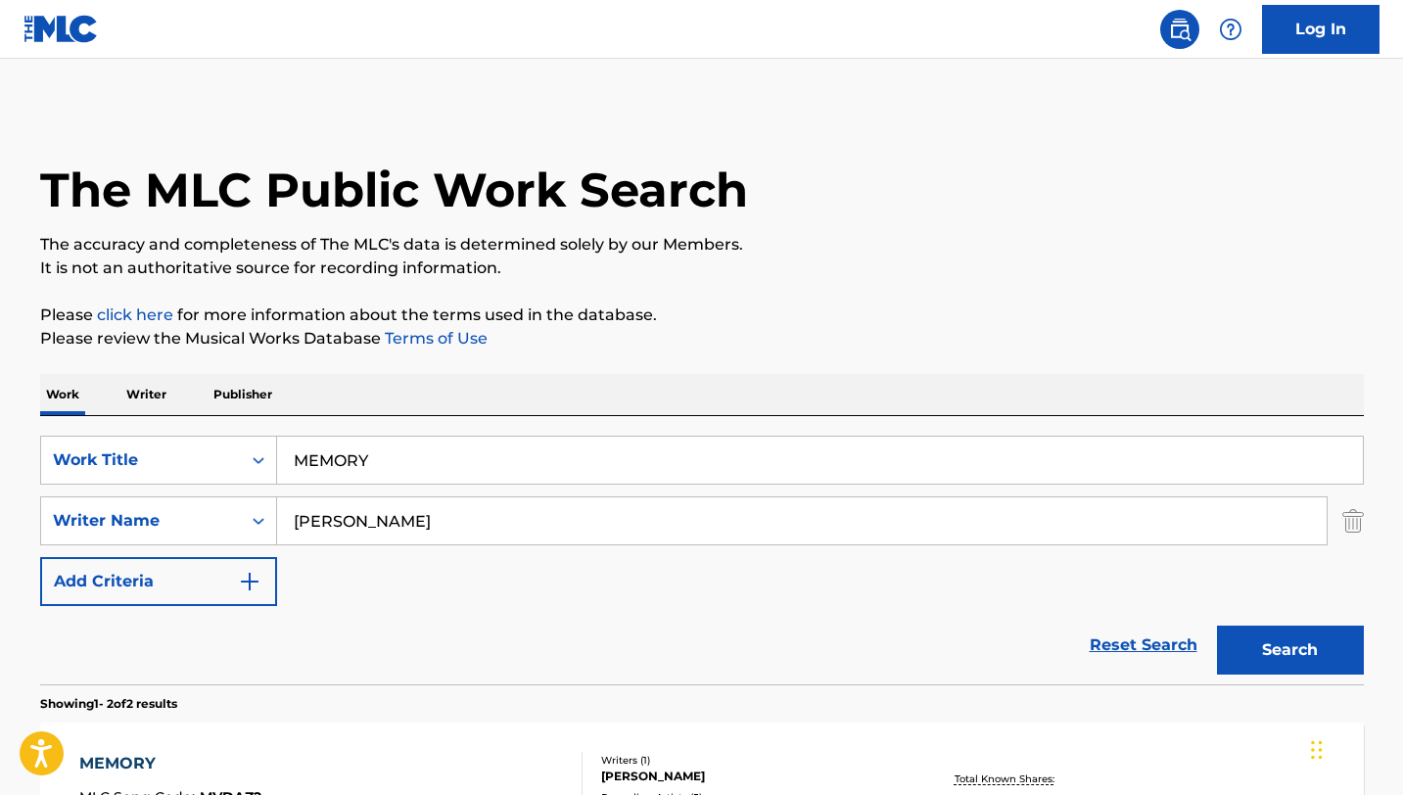
scroll to position [305, 0]
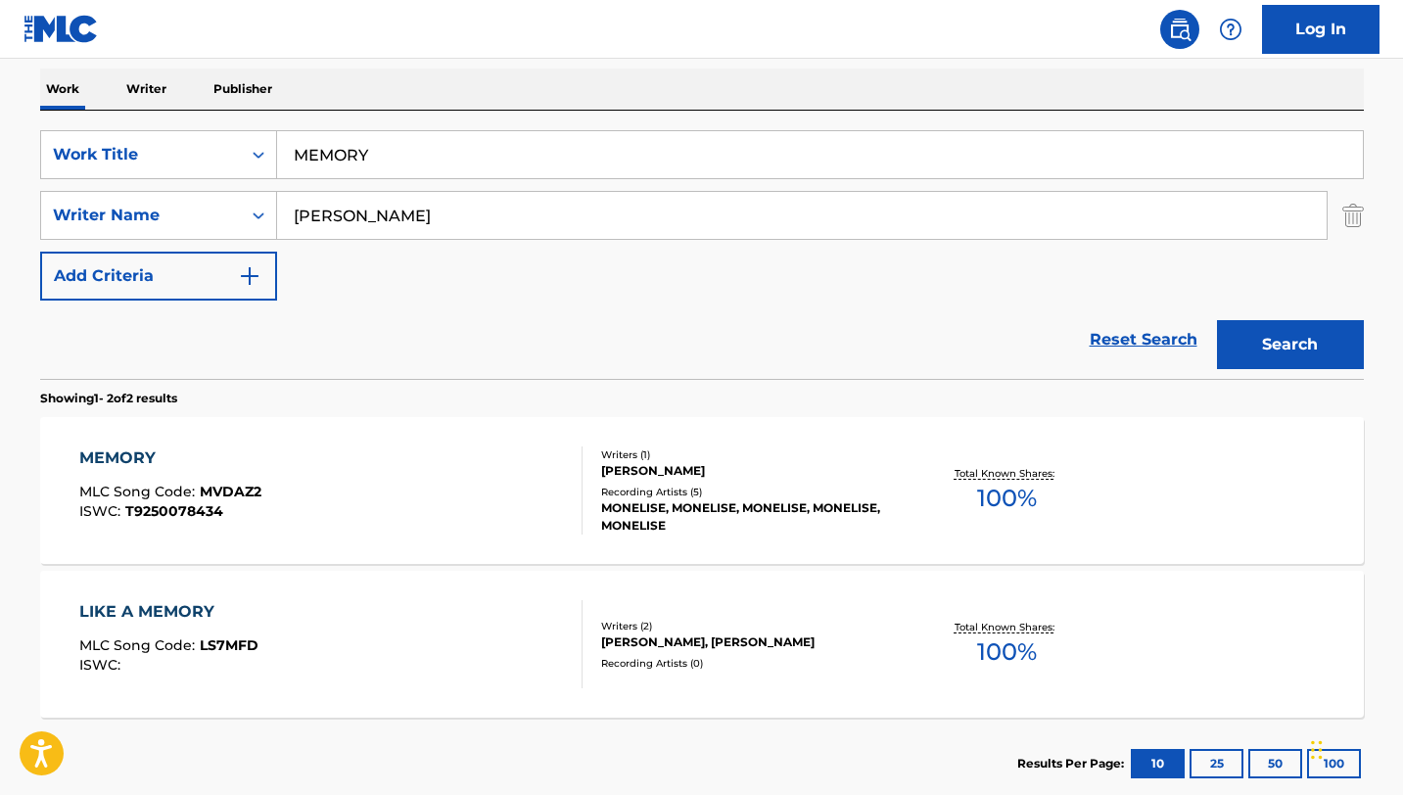
click at [426, 172] on input "MEMORY" at bounding box center [820, 154] width 1086 height 47
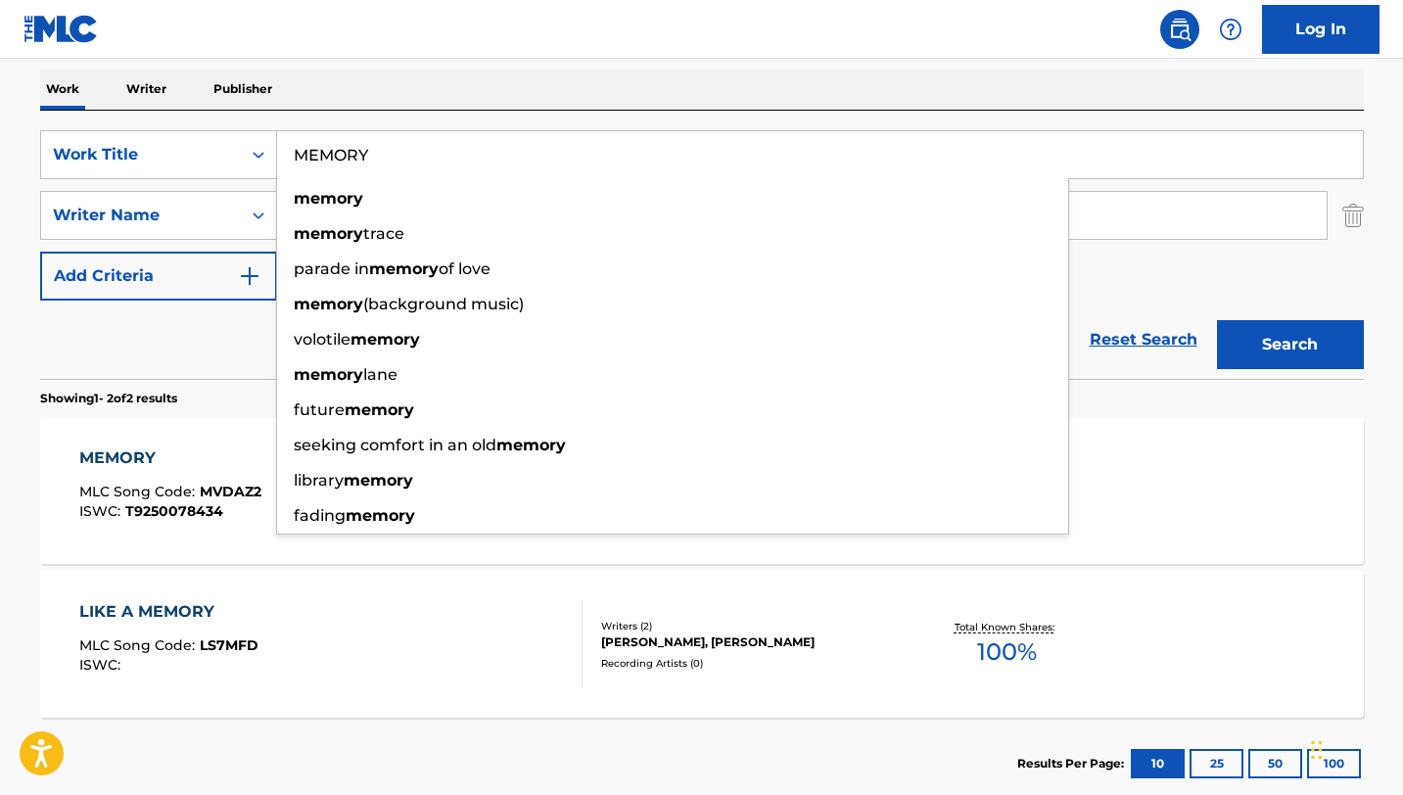
paste input "ON ADRENALINE"
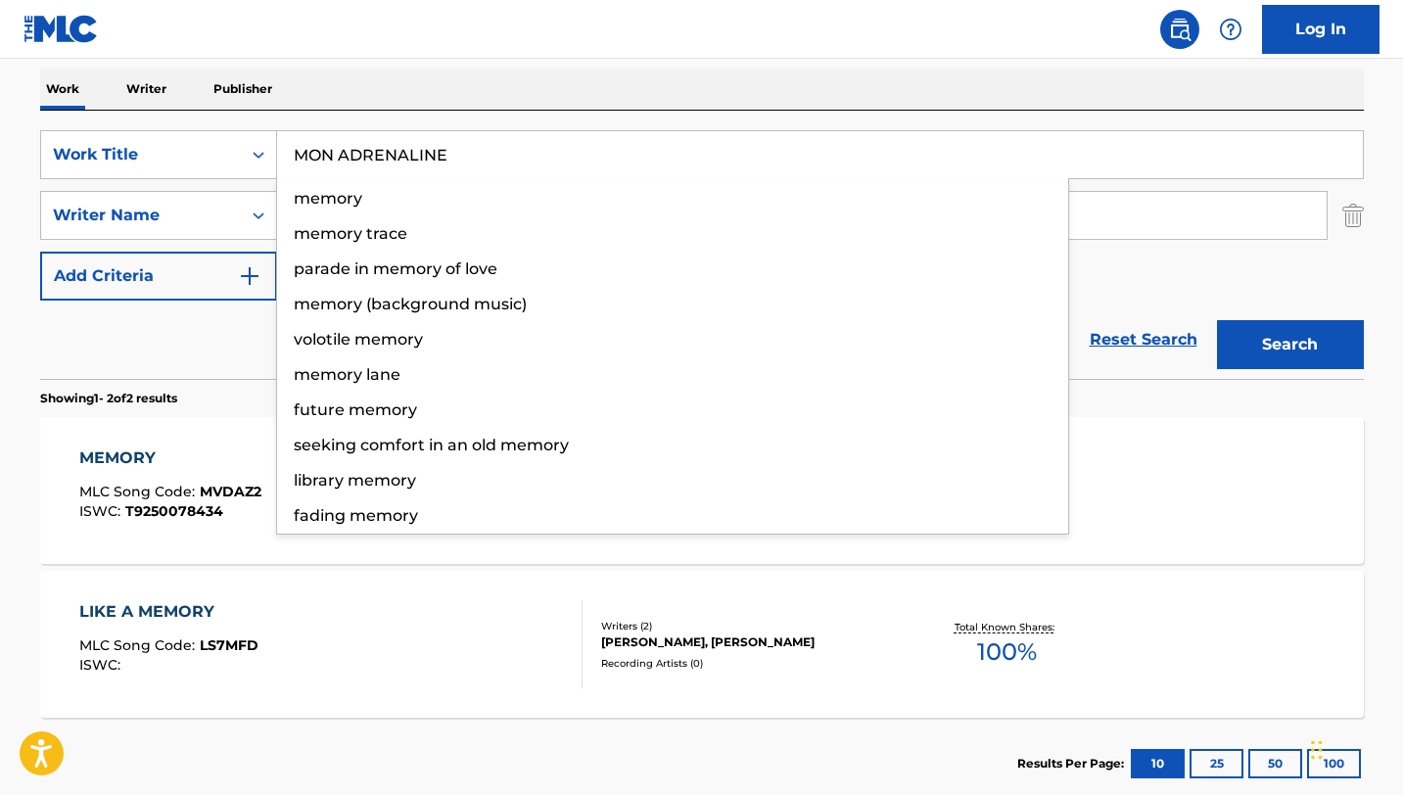
type input "MON ADRENALINE"
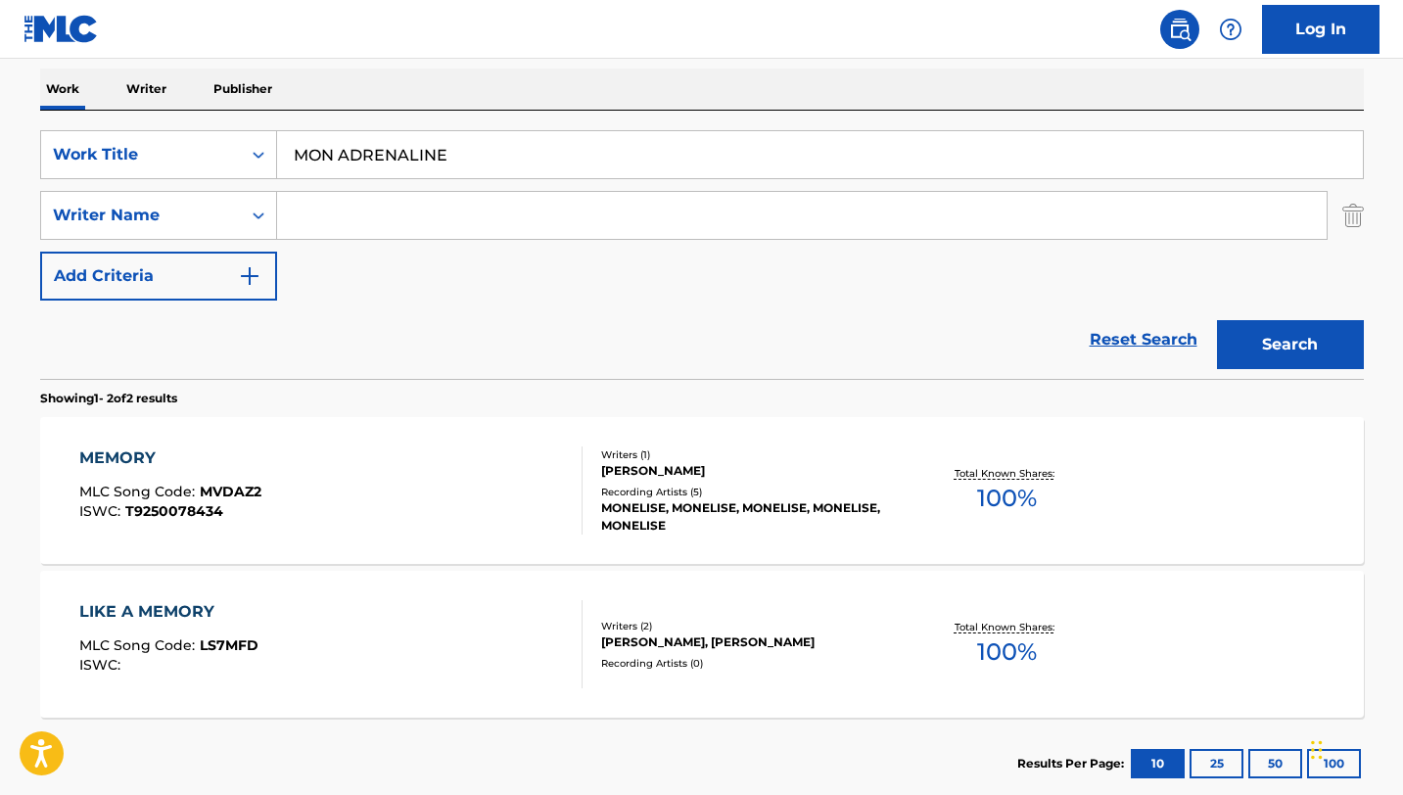
click at [1217, 320] on button "Search" at bounding box center [1290, 344] width 147 height 49
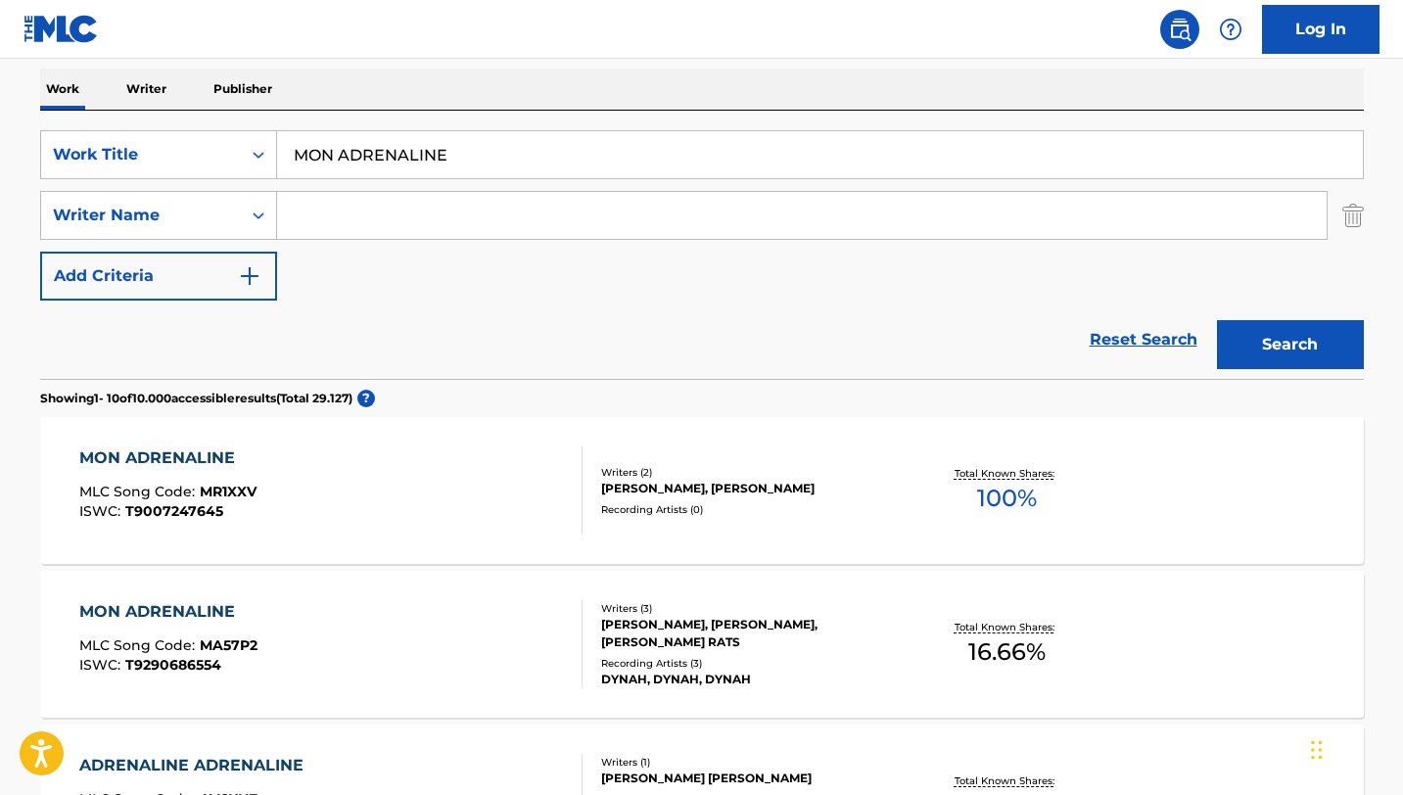
click at [486, 604] on div "MON ADRENALINE MLC Song Code : MA57P2 ISWC : T9290686554" at bounding box center [330, 644] width 503 height 88
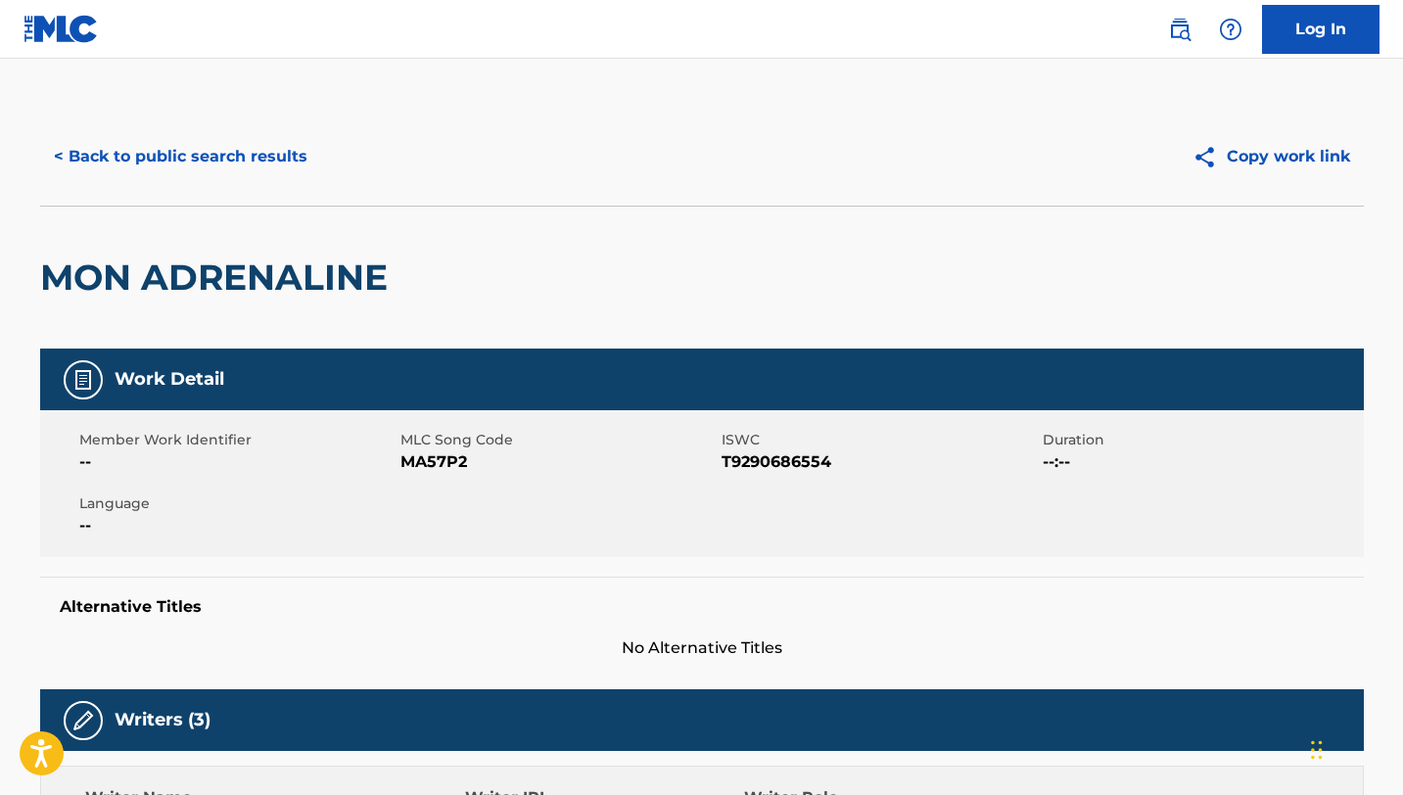
click at [455, 456] on span "MA57P2" at bounding box center [558, 461] width 316 height 23
copy span "MA57P2"
click at [117, 148] on button "< Back to public search results" at bounding box center [180, 156] width 281 height 49
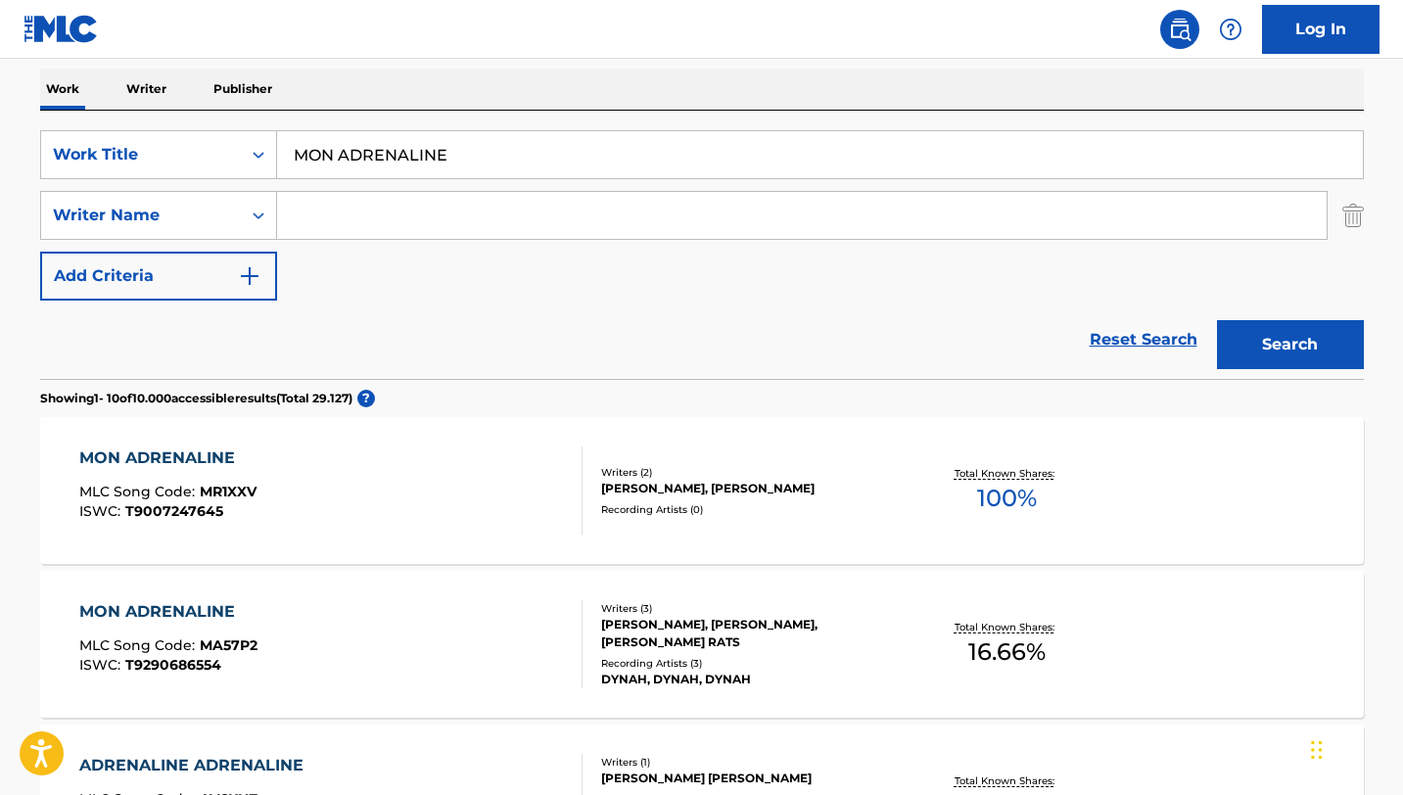
click at [492, 144] on input "MON ADRENALINE" at bounding box center [820, 154] width 1086 height 47
paste input "NEON HEARTS"
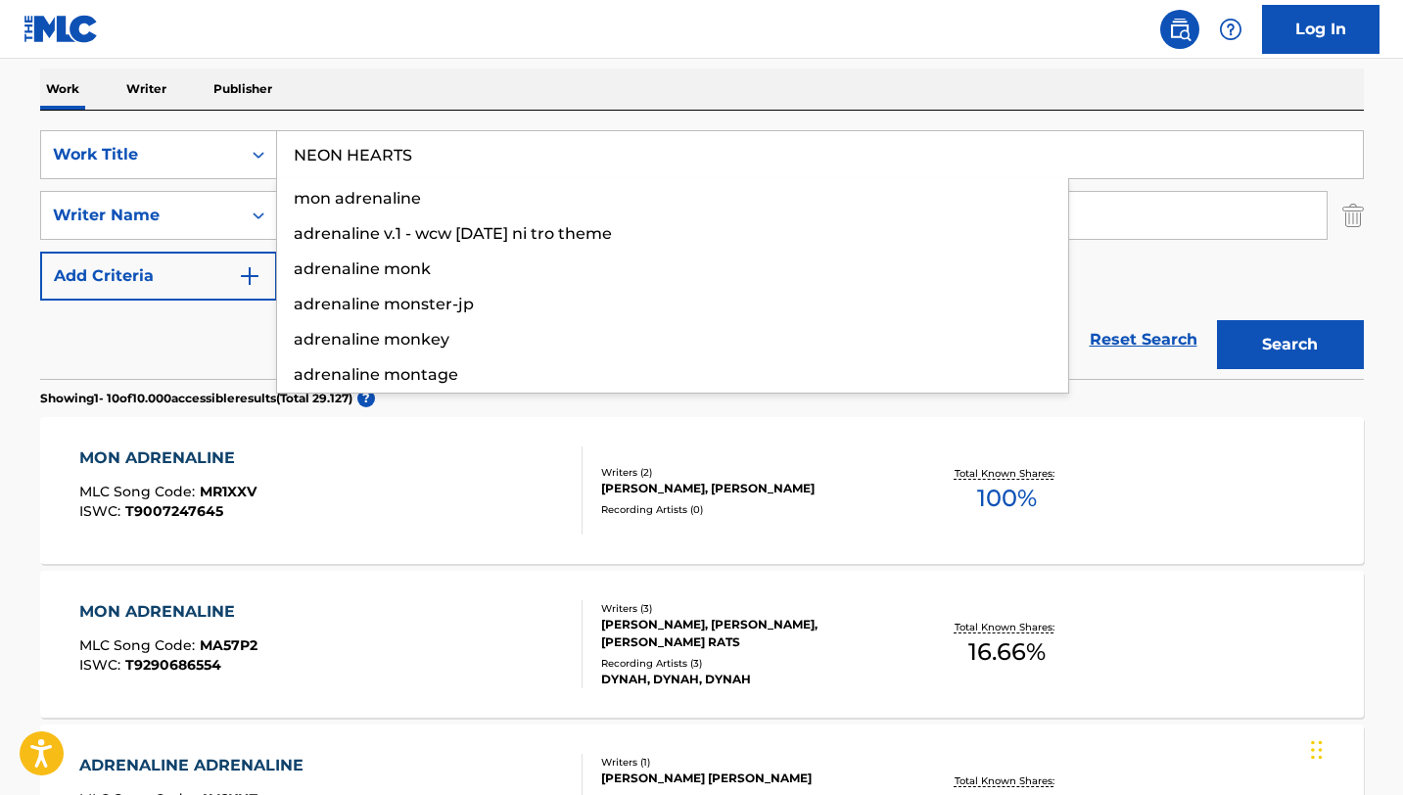
type input "NEON HEARTS"
click at [1217, 320] on button "Search" at bounding box center [1290, 344] width 147 height 49
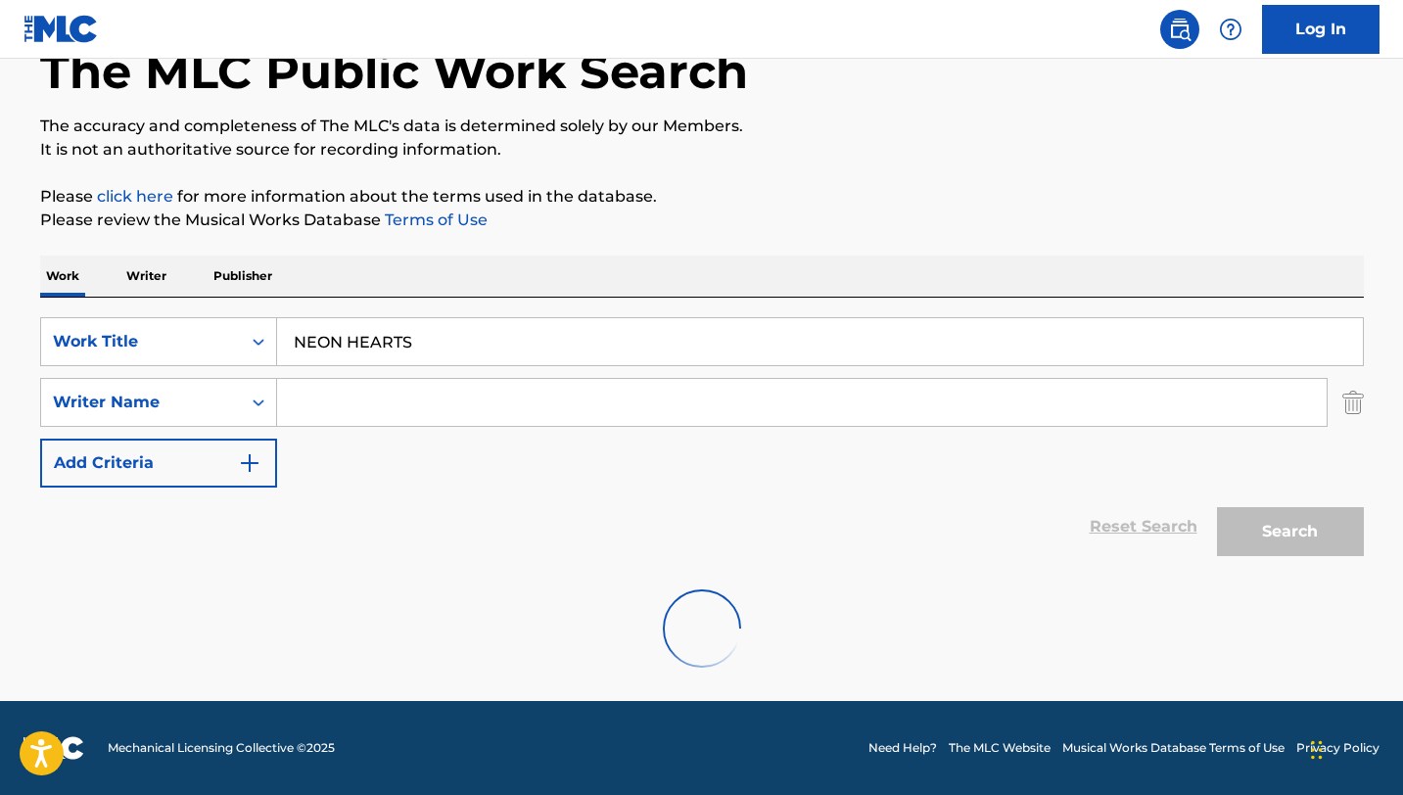
scroll to position [118, 0]
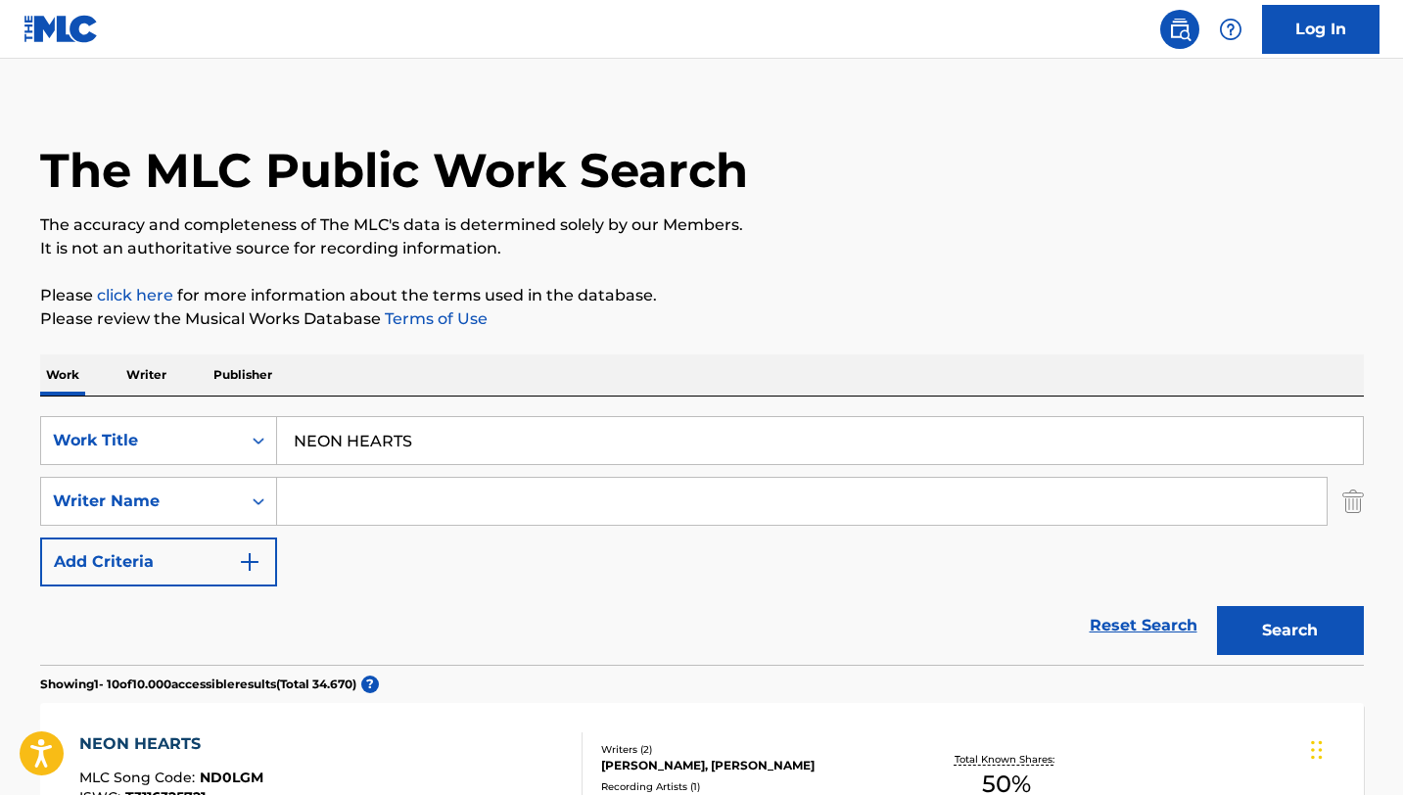
scroll to position [11, 0]
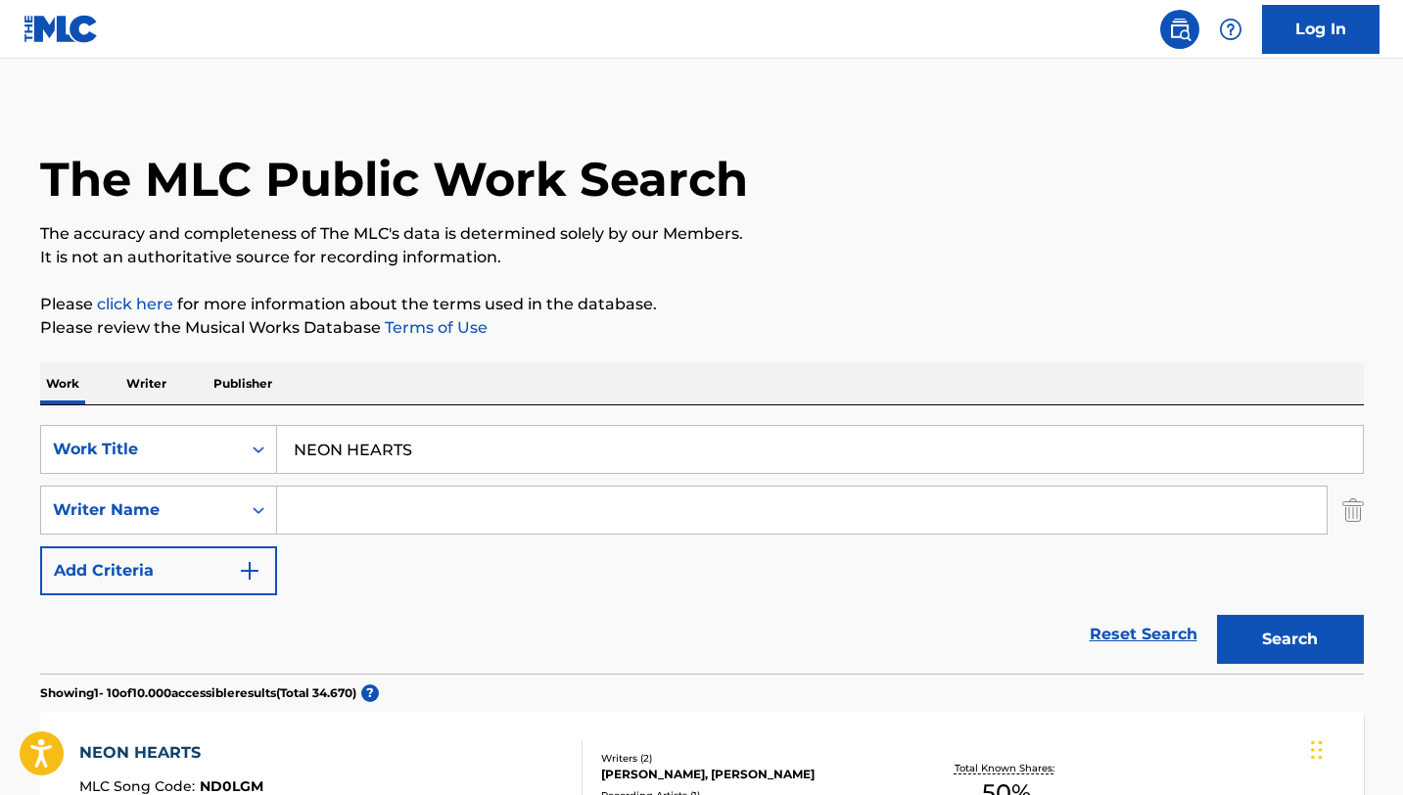
click at [398, 515] on input "Search Form" at bounding box center [802, 510] width 1050 height 47
click at [1217, 615] on button "Search" at bounding box center [1290, 639] width 147 height 49
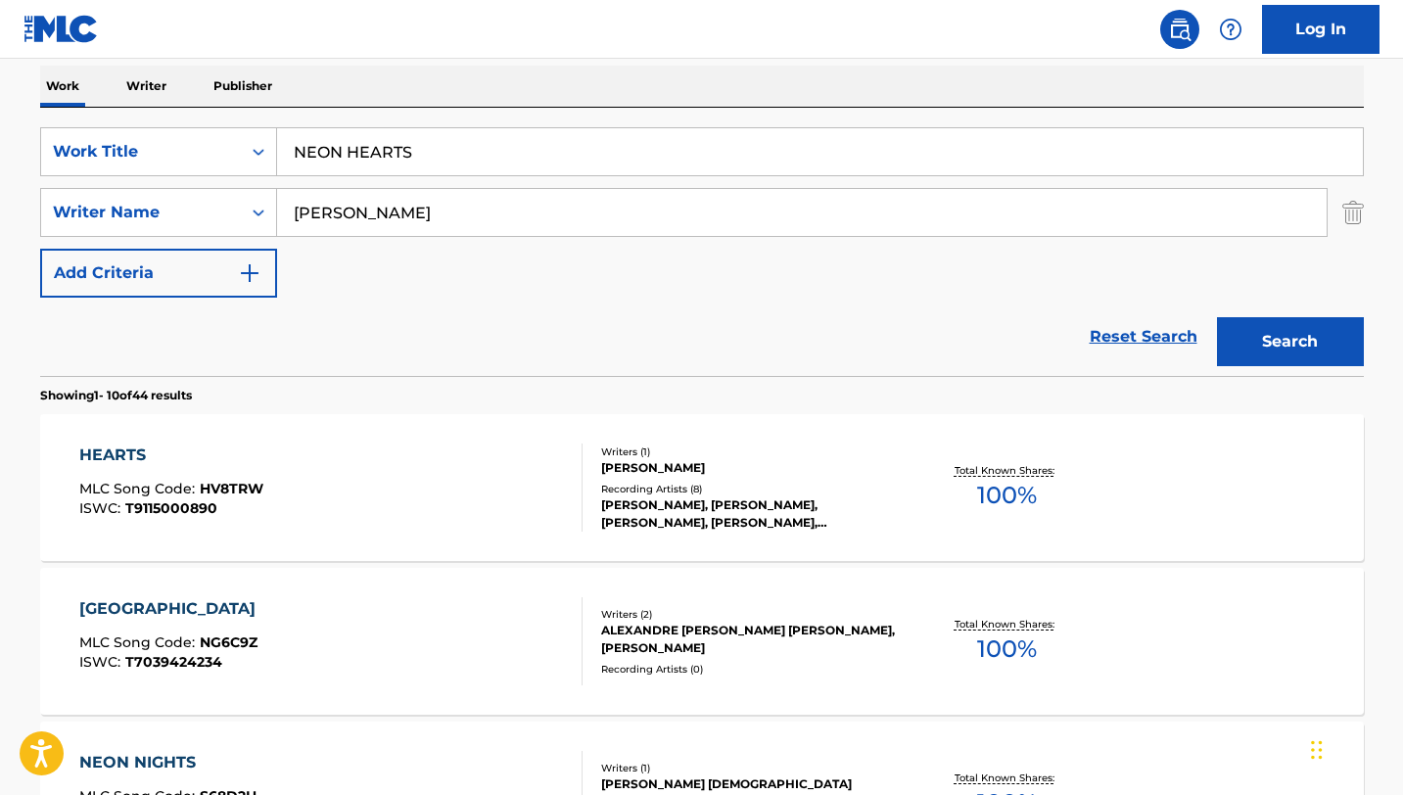
scroll to position [0, 0]
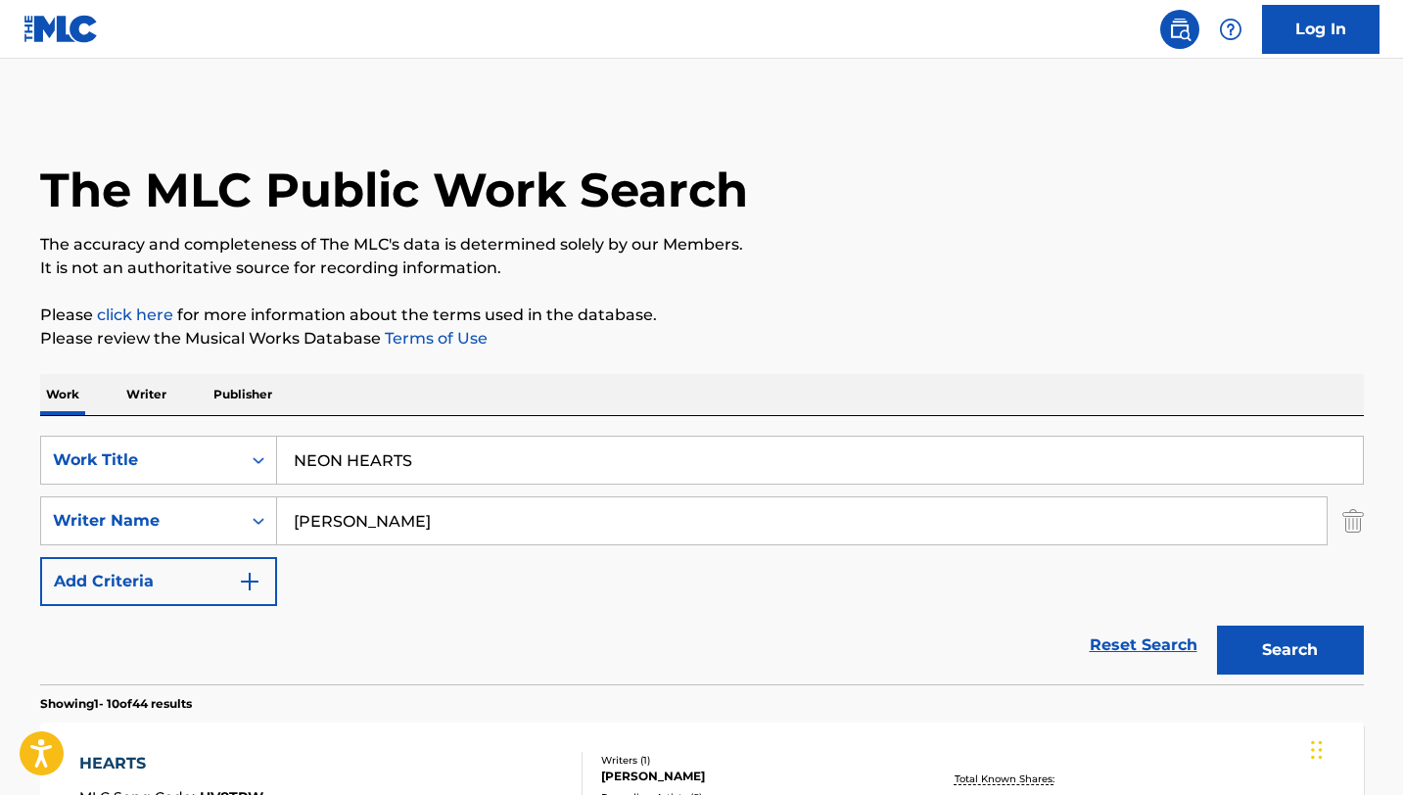
click at [399, 543] on input "[PERSON_NAME]" at bounding box center [802, 520] width 1050 height 47
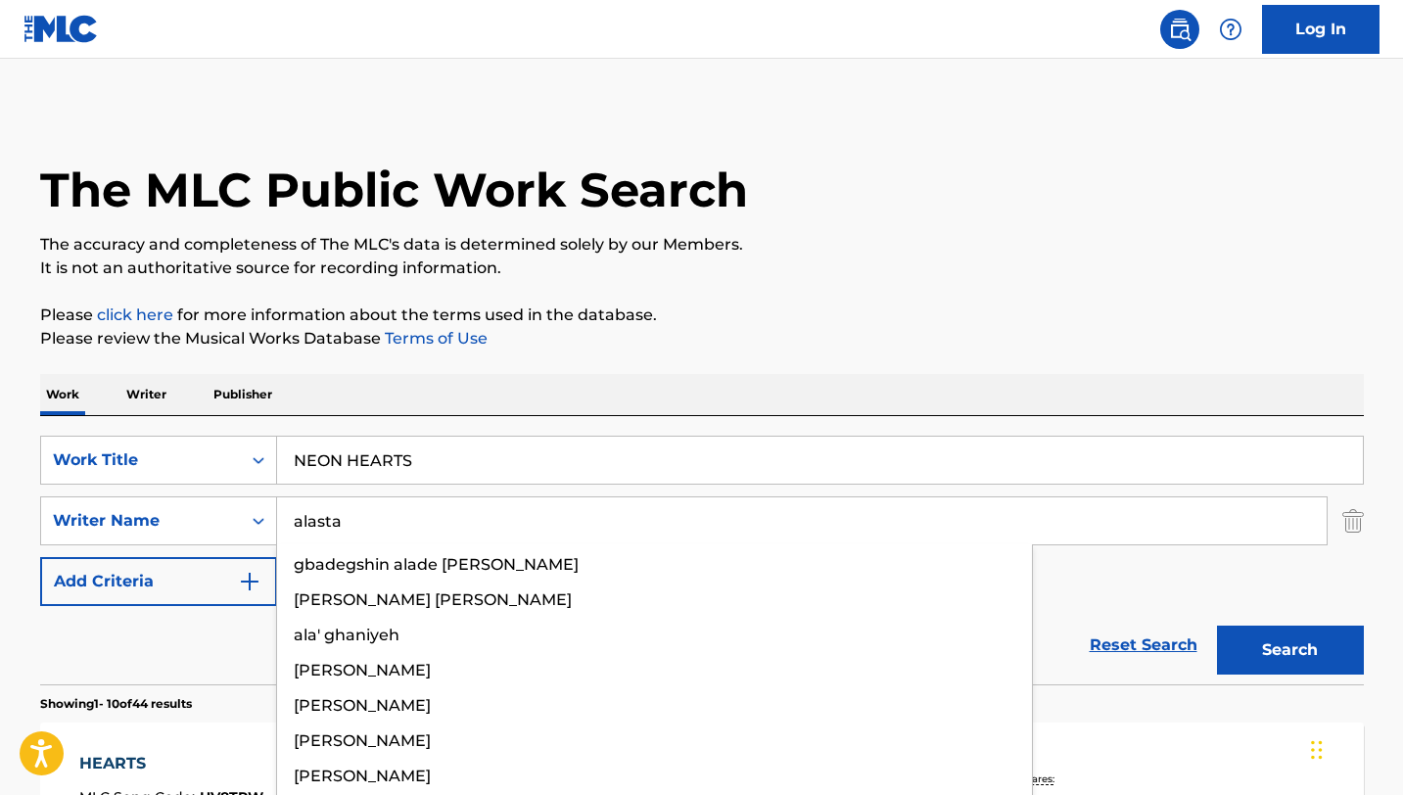
type input "alasta"
click at [1217, 626] on button "Search" at bounding box center [1290, 650] width 147 height 49
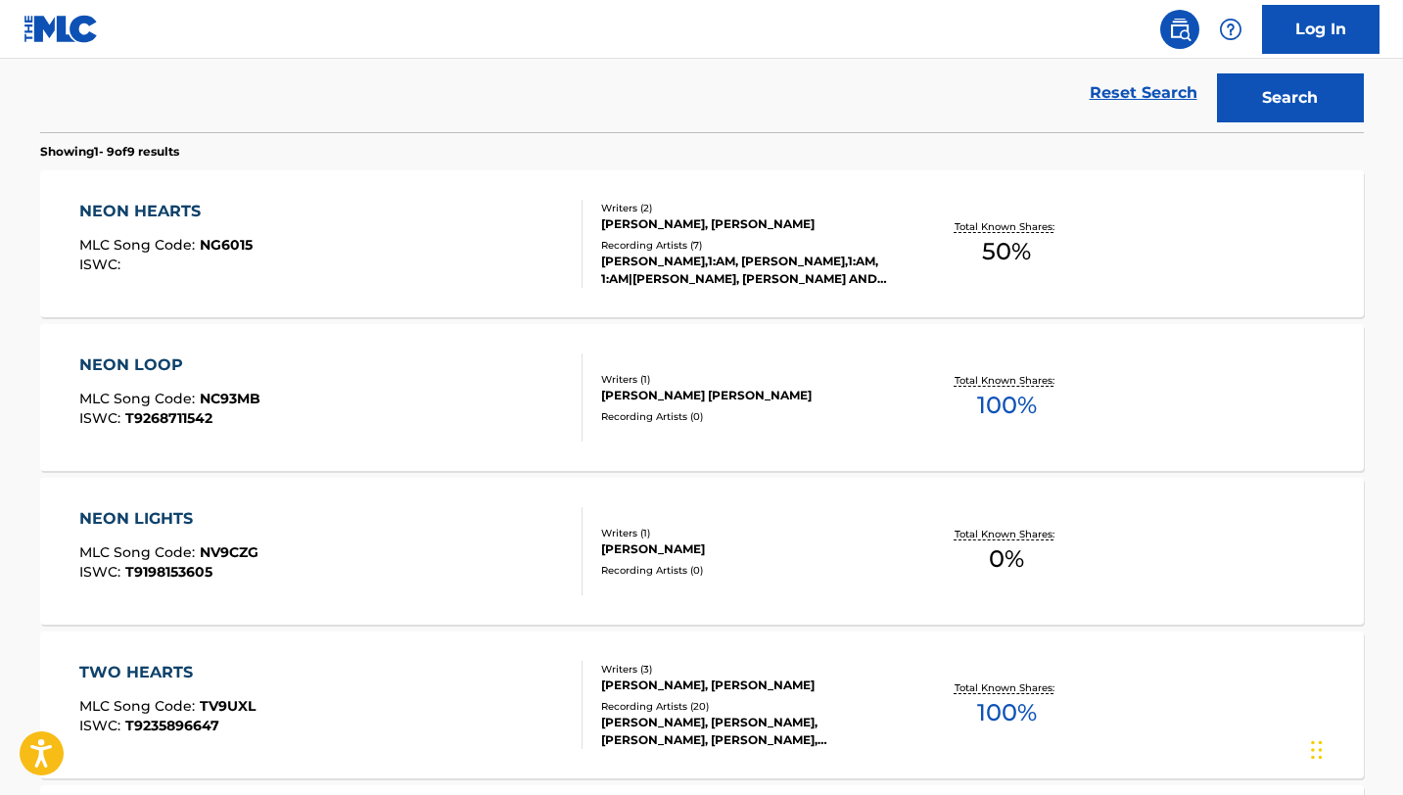
scroll to position [577, 0]
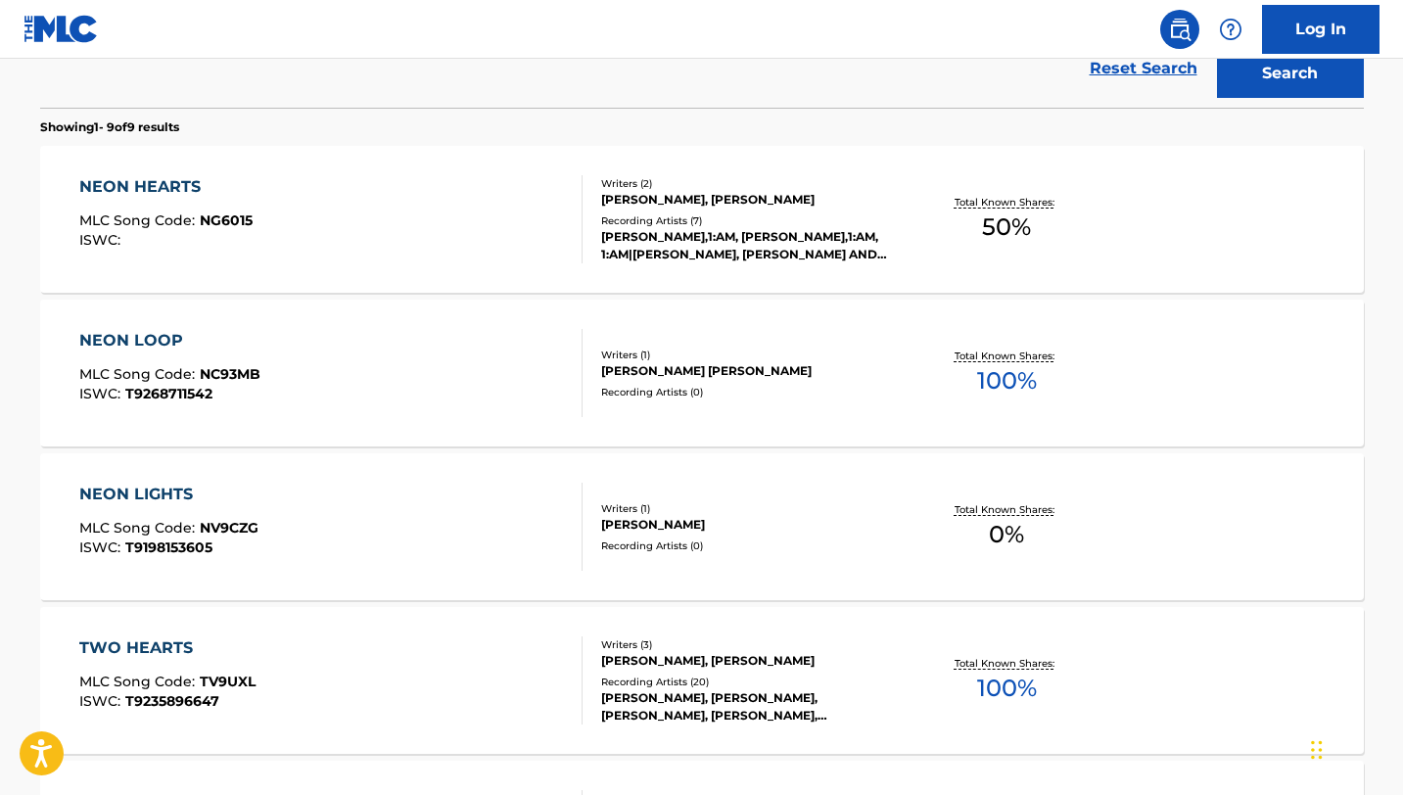
click at [827, 281] on div "NEON HEARTS MLC Song Code : NG6015 ISWC : Writers ( 2 ) [PERSON_NAME], [PERSON_…" at bounding box center [702, 219] width 1324 height 147
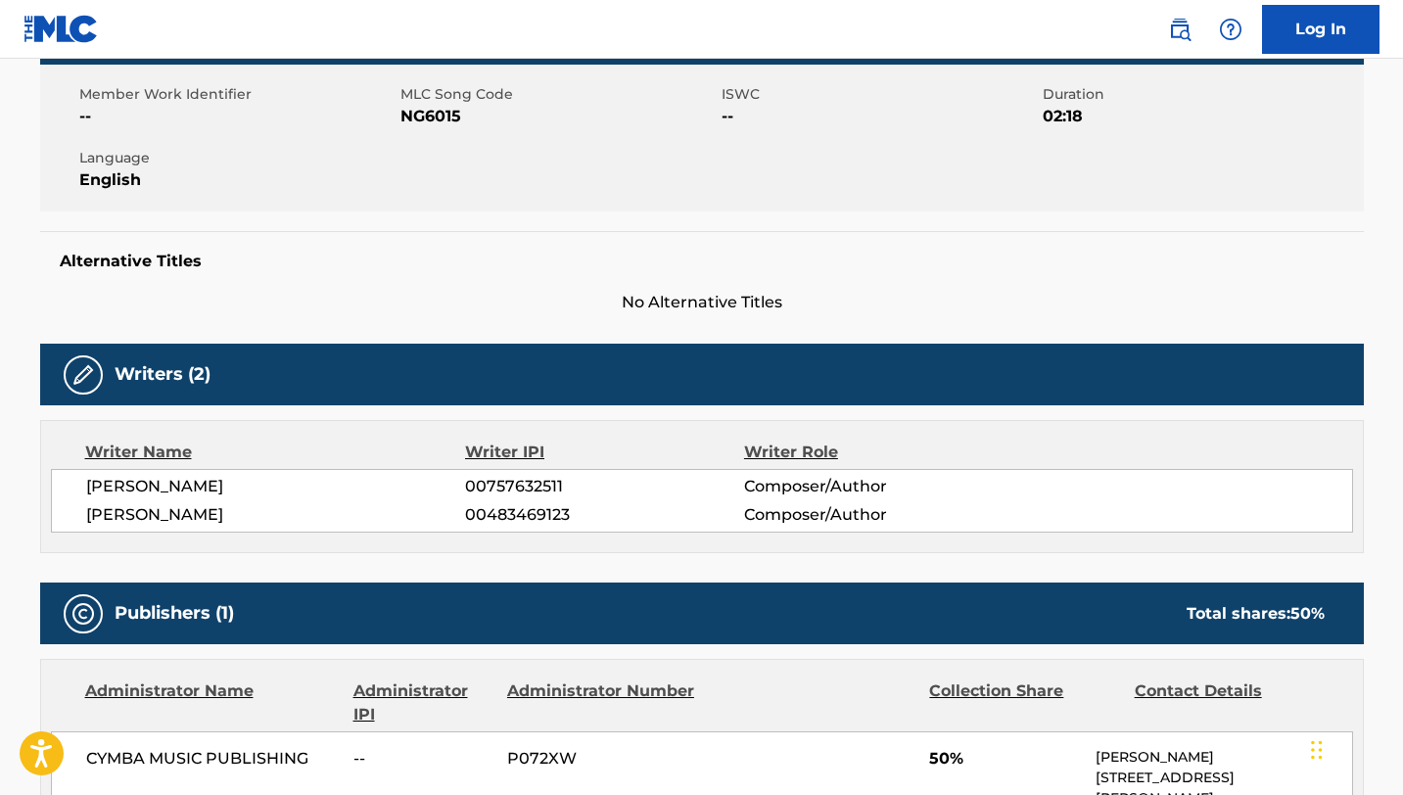
scroll to position [311, 0]
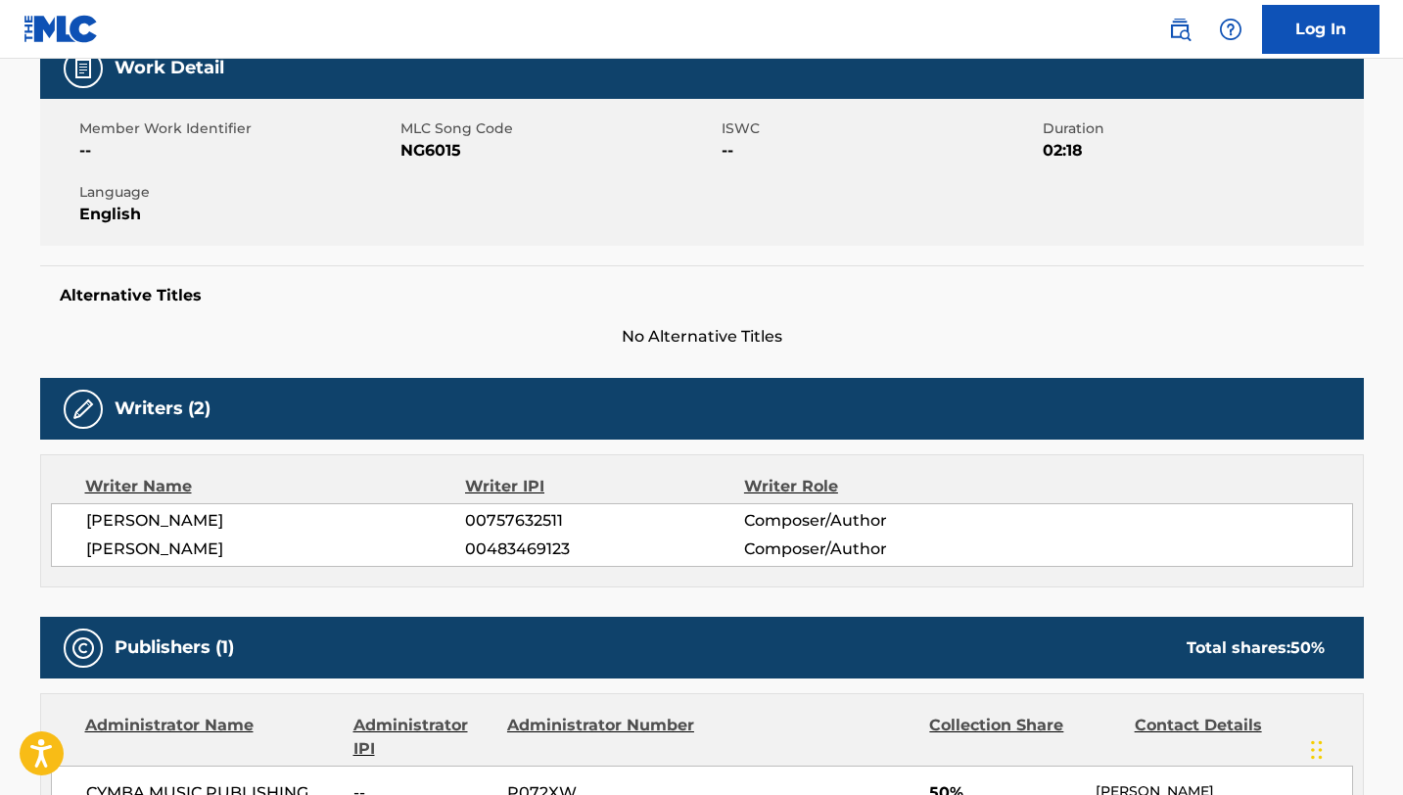
click at [436, 150] on span "NG6015" at bounding box center [558, 150] width 316 height 23
copy span "NG6015"
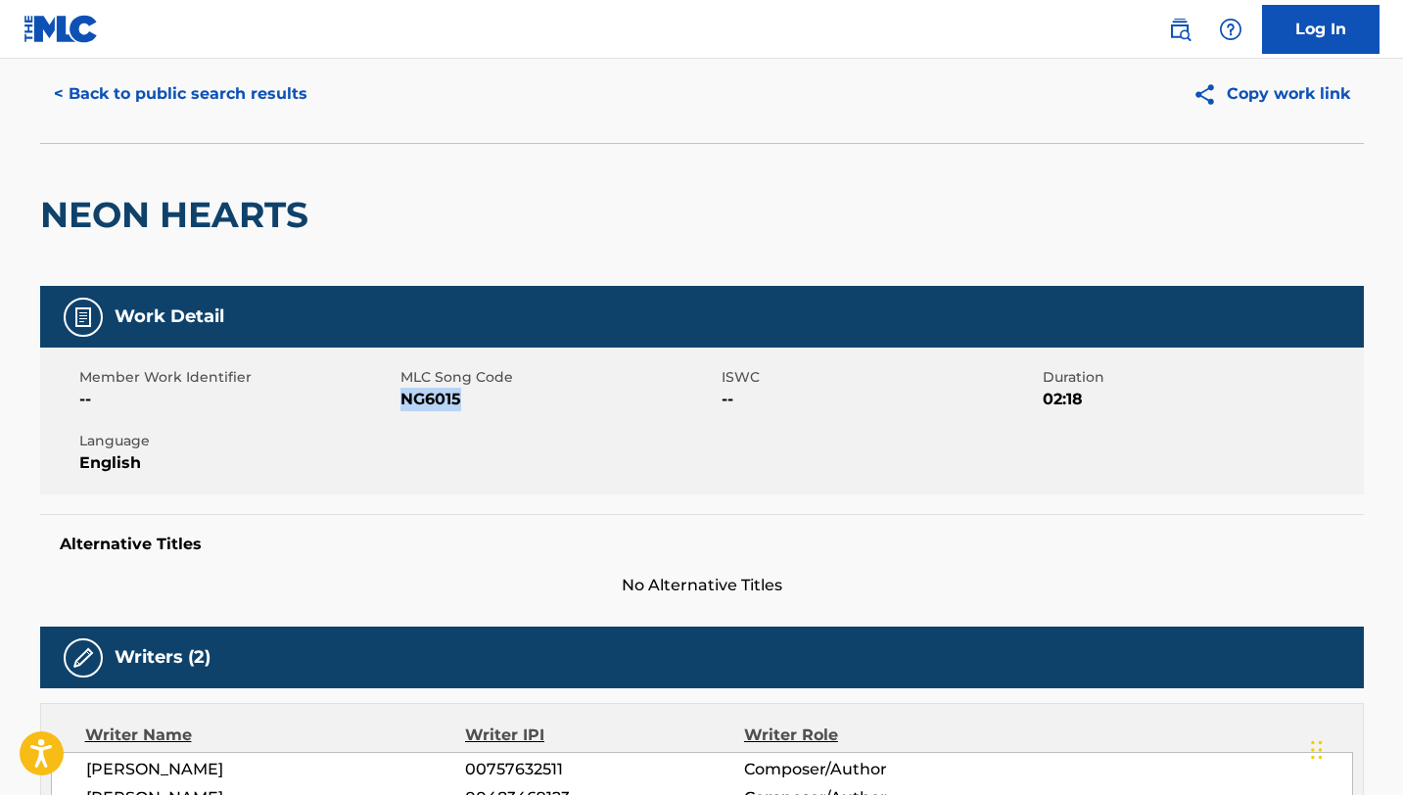
scroll to position [0, 0]
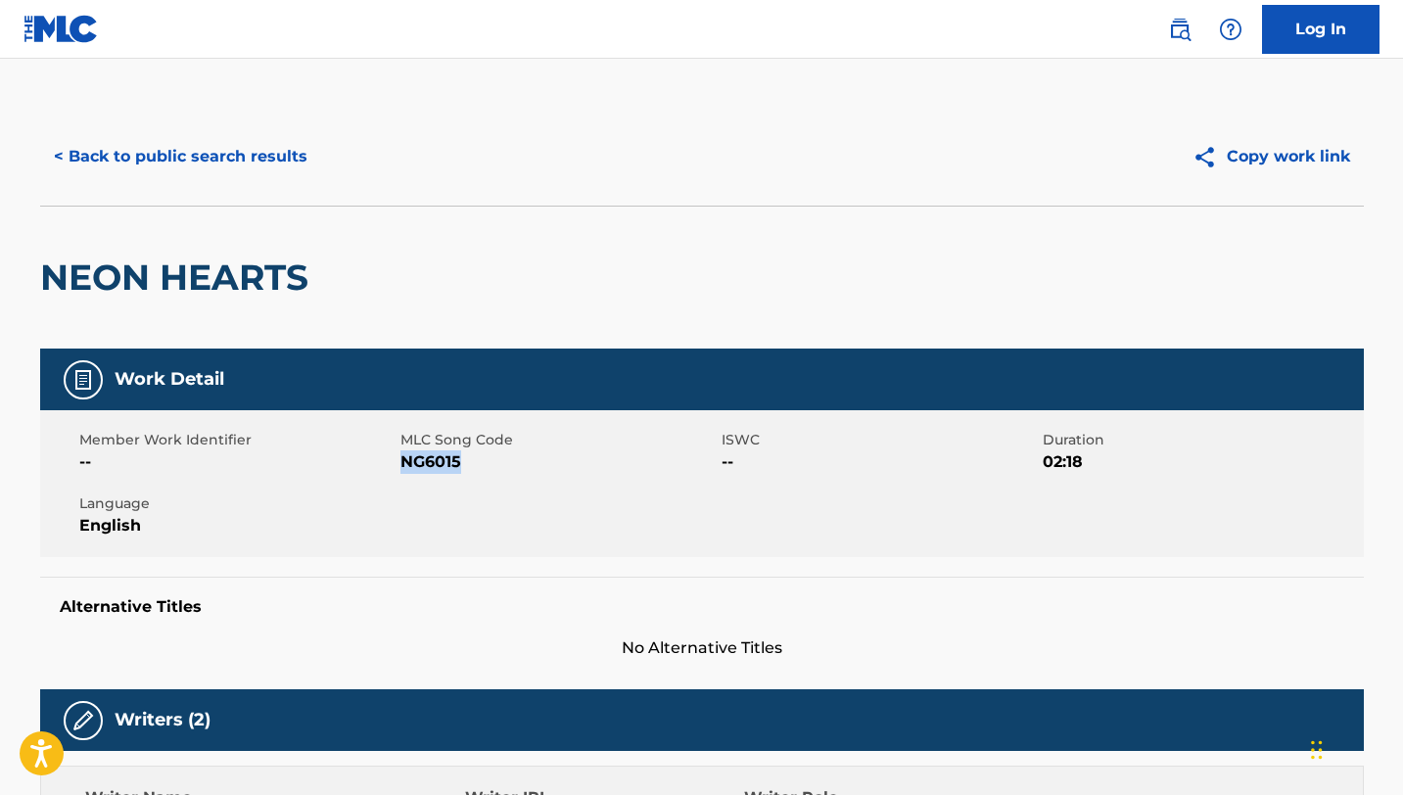
click at [236, 152] on button "< Back to public search results" at bounding box center [180, 156] width 281 height 49
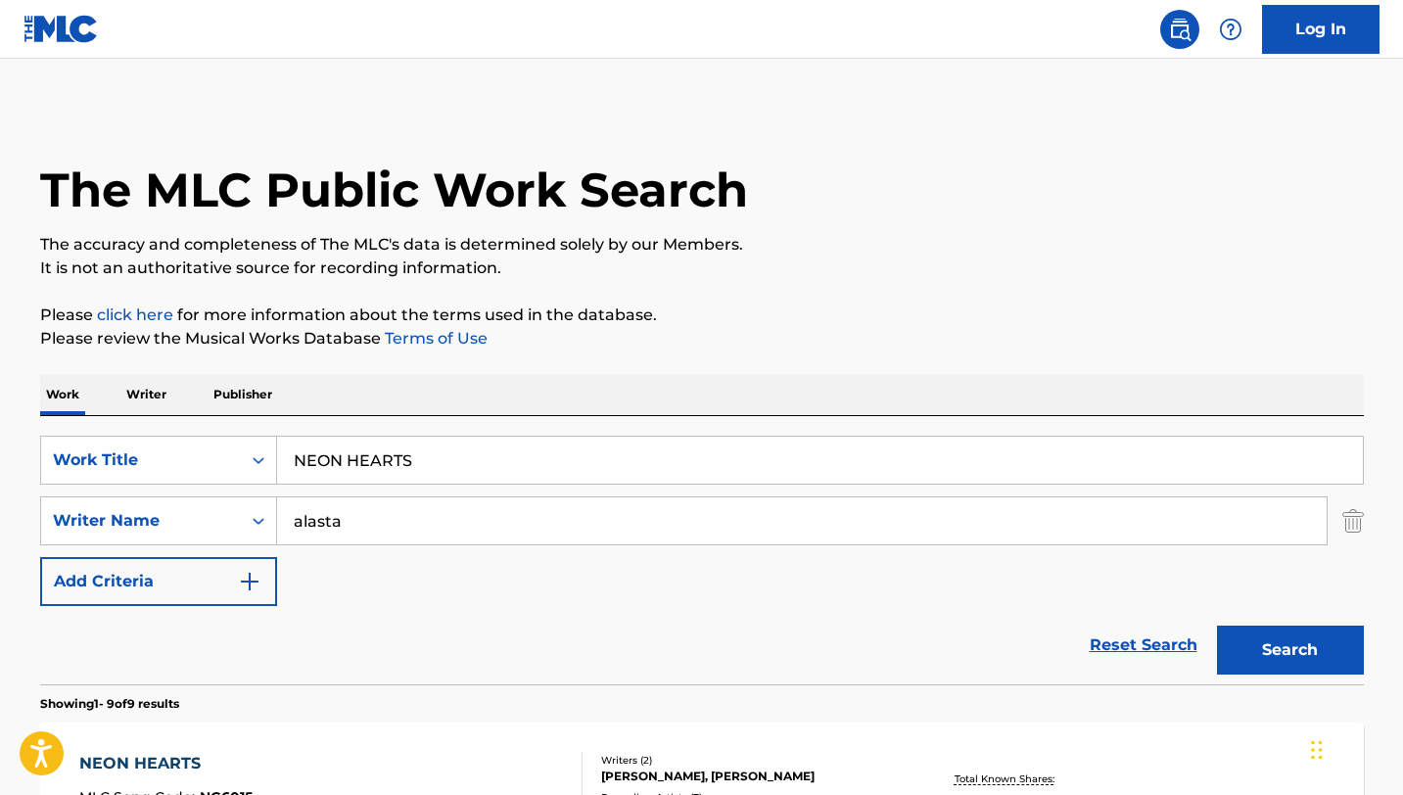
click at [485, 444] on input "NEON HEARTS" at bounding box center [820, 460] width 1086 height 47
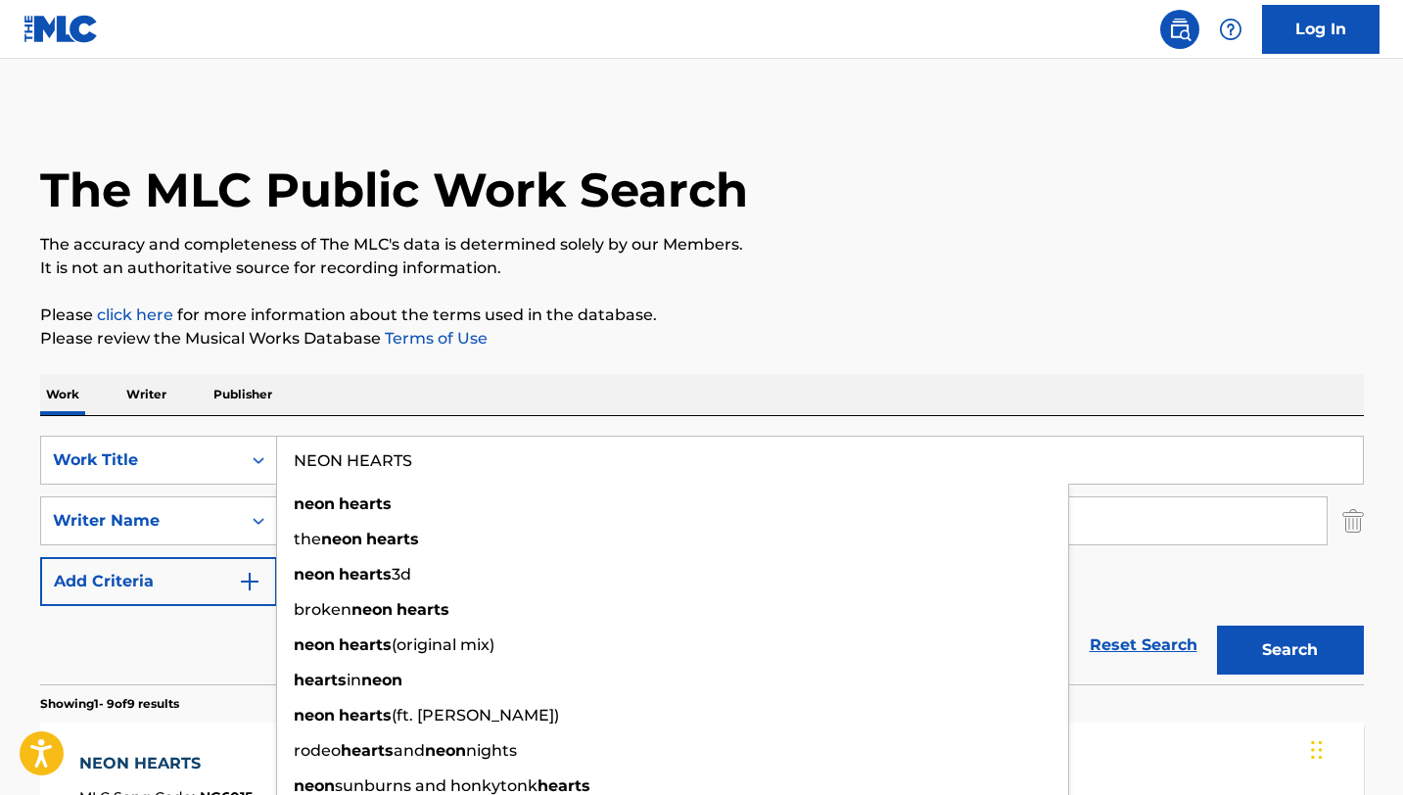
click at [485, 444] on input "NEON HEARTS" at bounding box center [820, 460] width 1086 height 47
paste input "OT LIKE YOU"
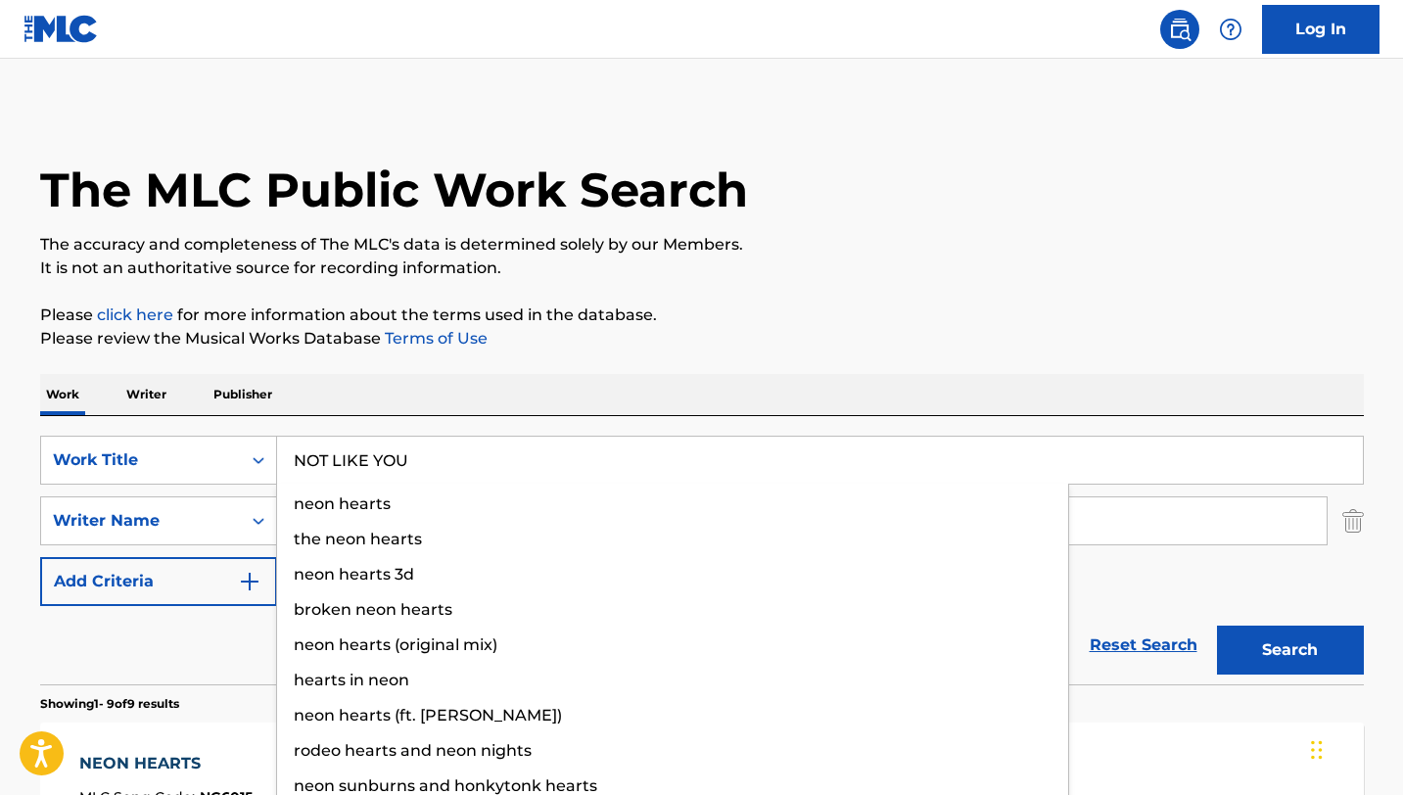
type input "NOT LIKE YOU"
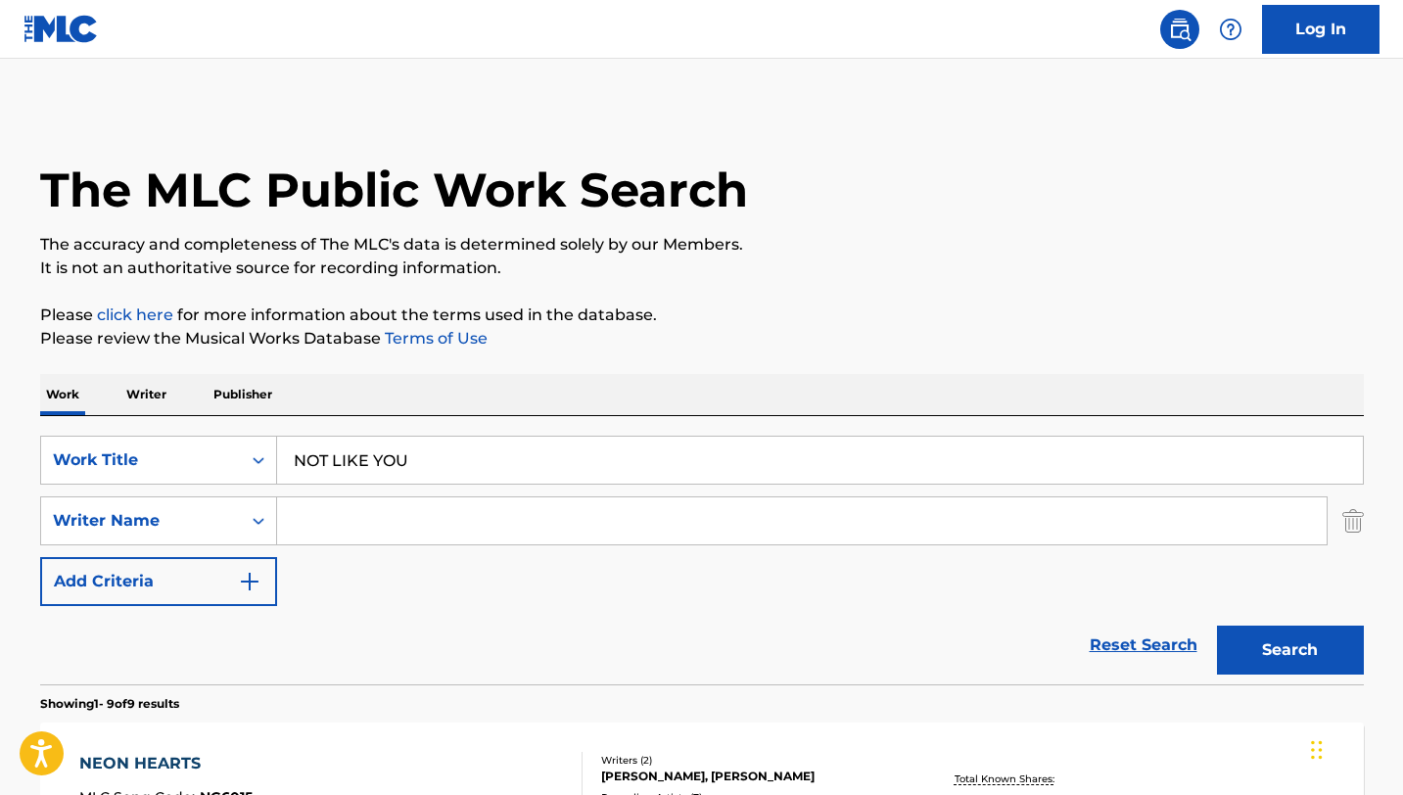
click at [1217, 626] on button "Search" at bounding box center [1290, 650] width 147 height 49
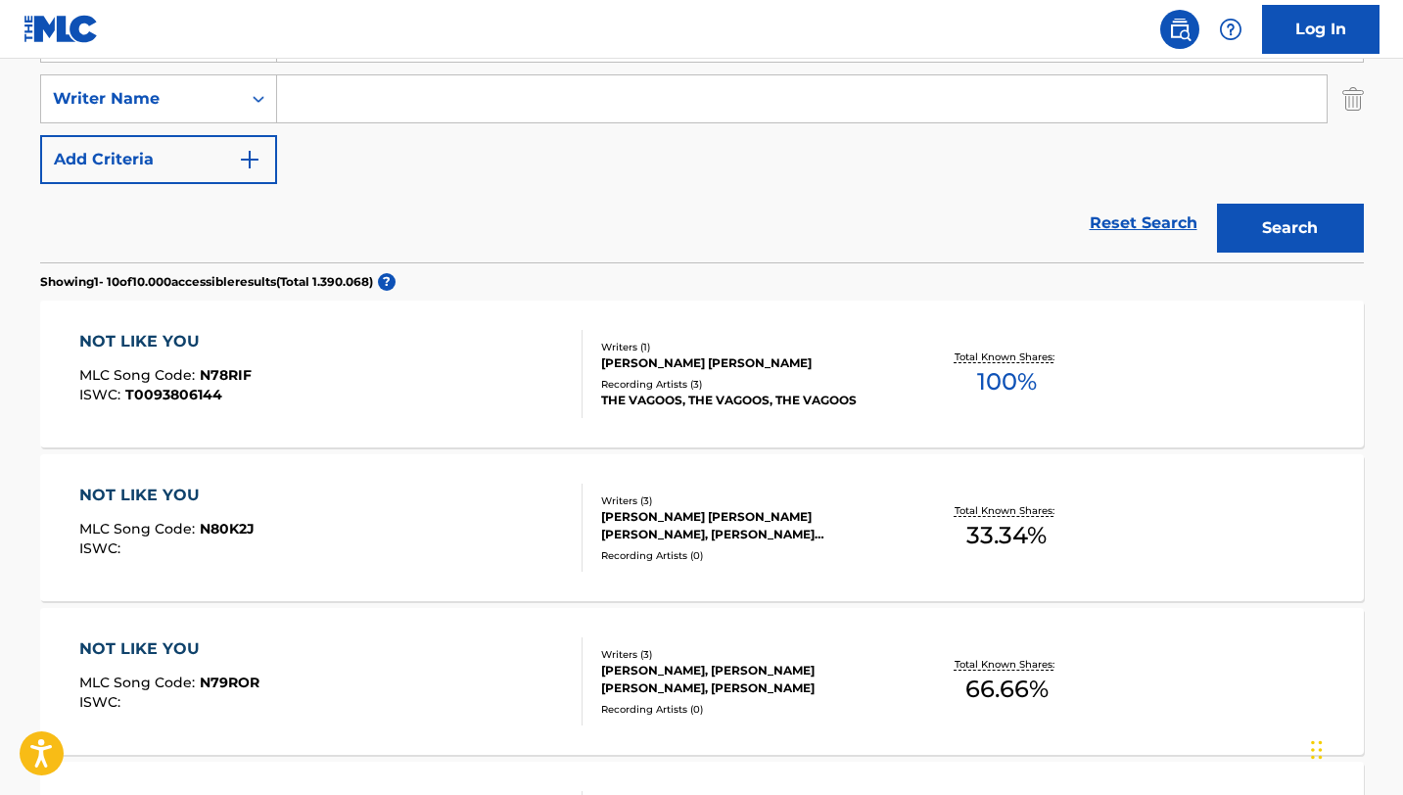
scroll to position [334, 0]
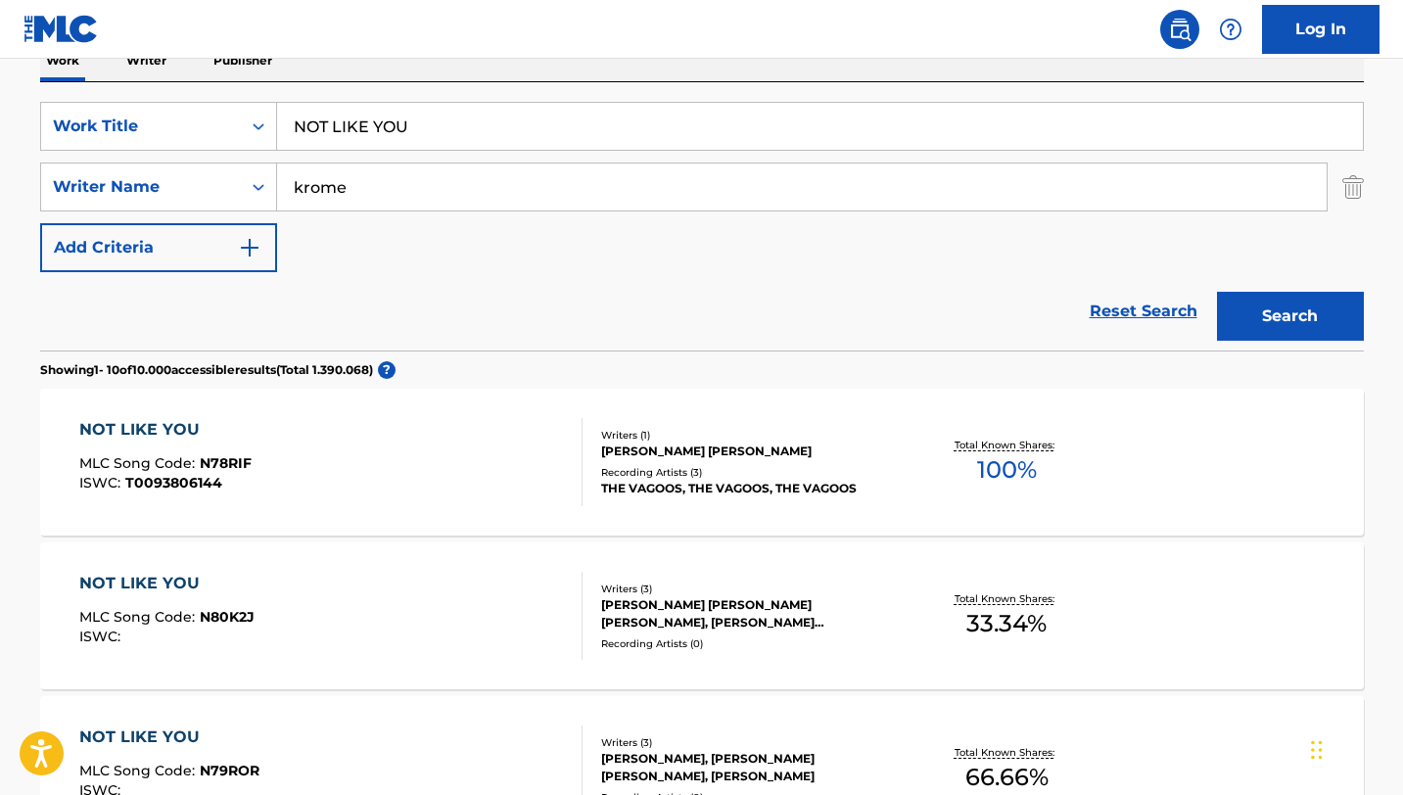
type input "krome"
click at [1217, 292] on button "Search" at bounding box center [1290, 316] width 147 height 49
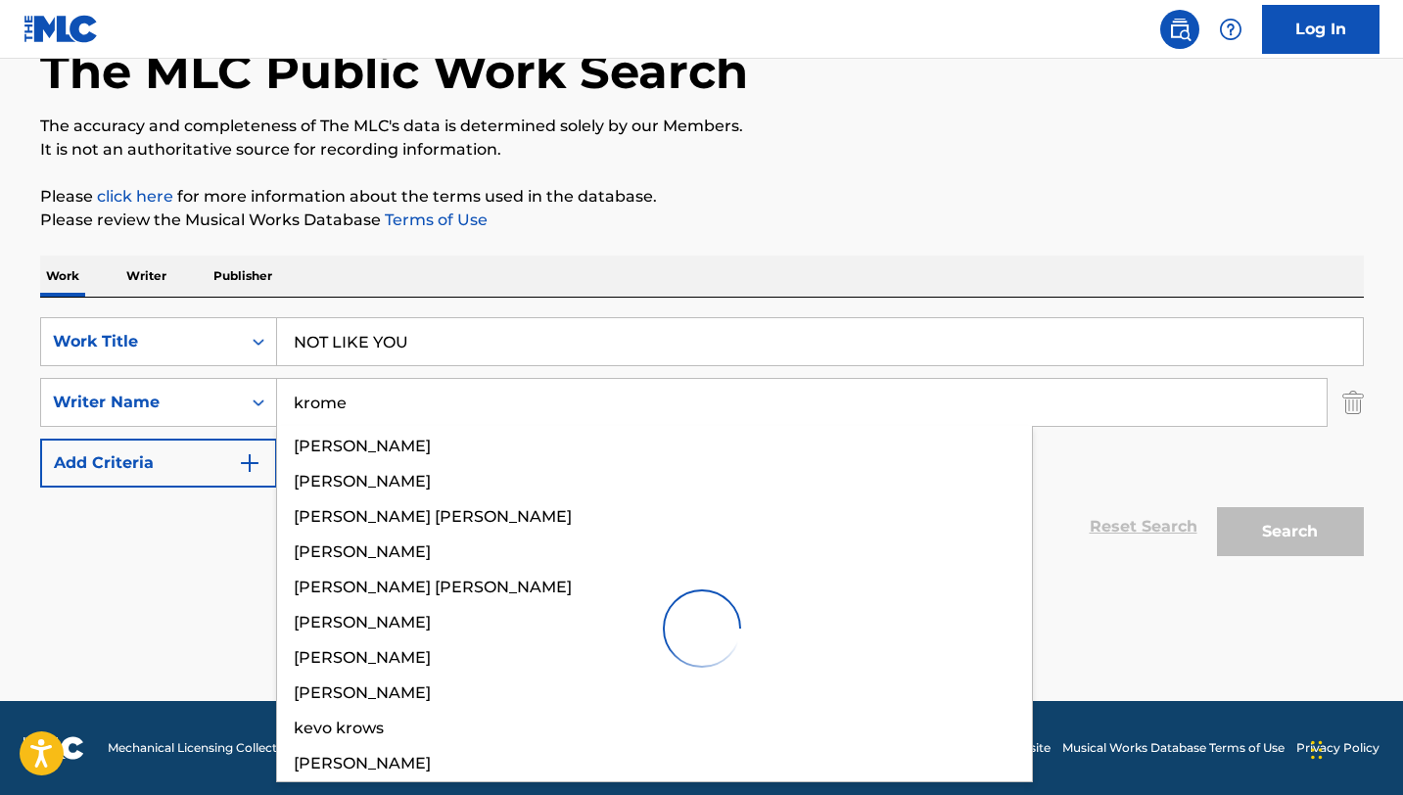
scroll to position [118, 0]
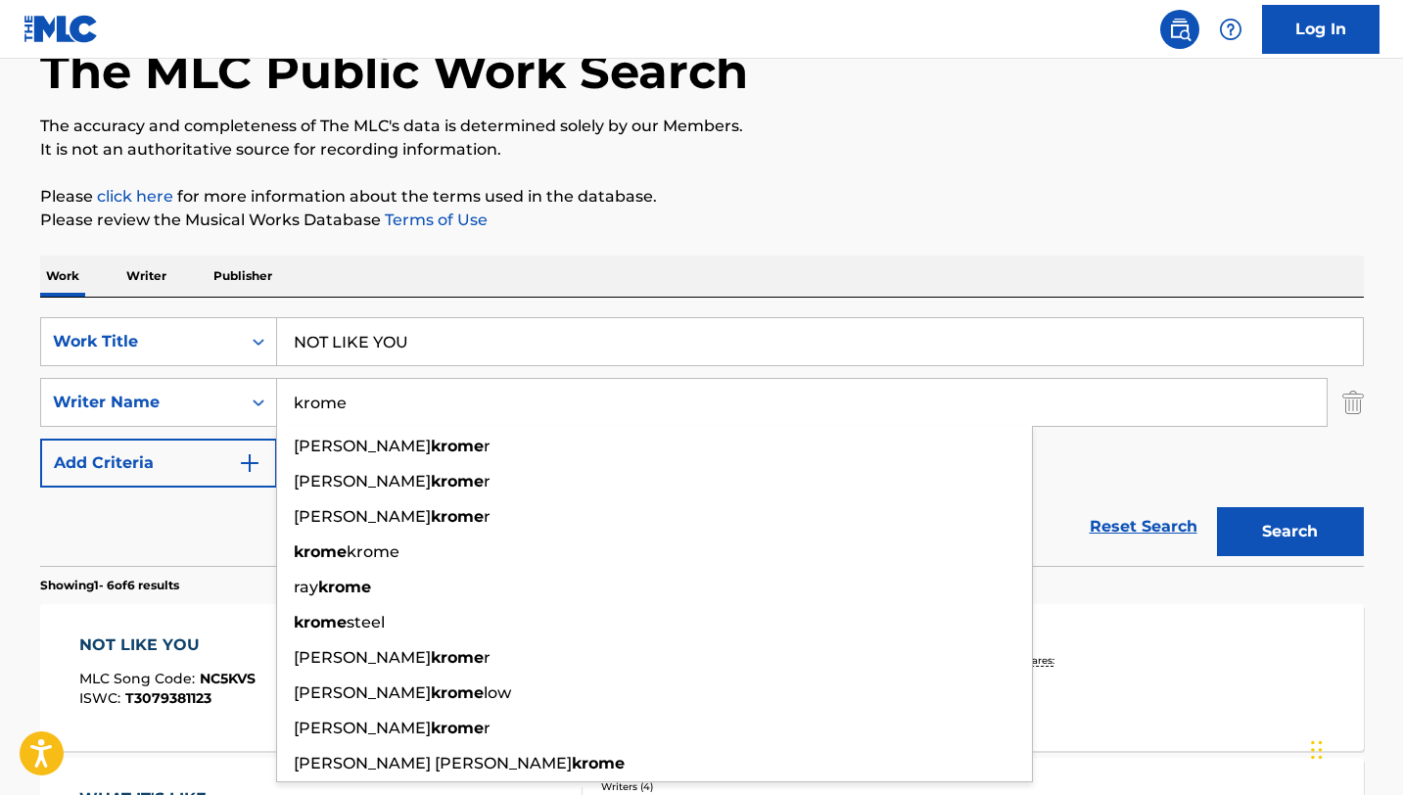
click at [699, 103] on div "The MLC Public Work Search" at bounding box center [702, 60] width 1324 height 143
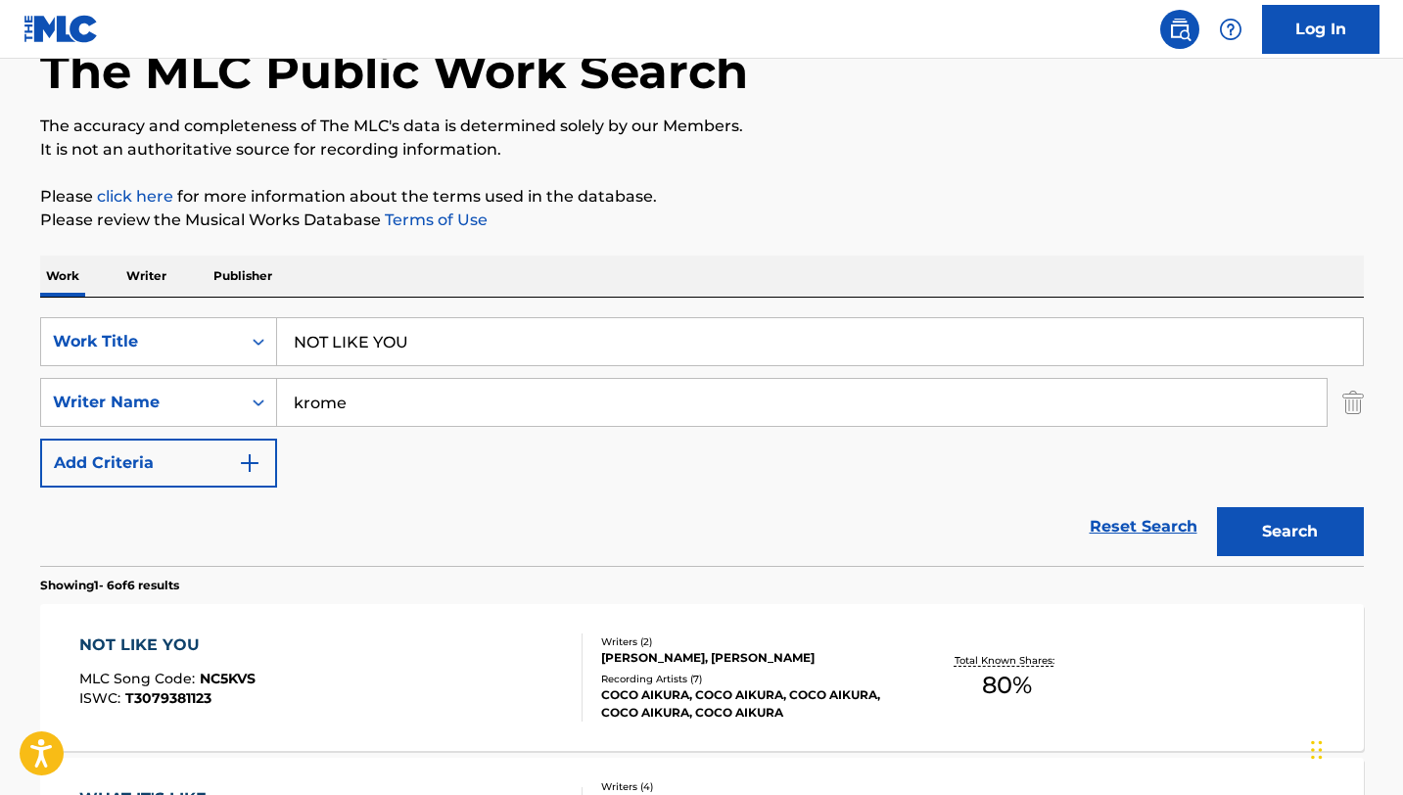
click at [465, 714] on div "NOT LIKE YOU MLC Song Code : NC5KVS ISWC : T3079381123" at bounding box center [330, 677] width 503 height 88
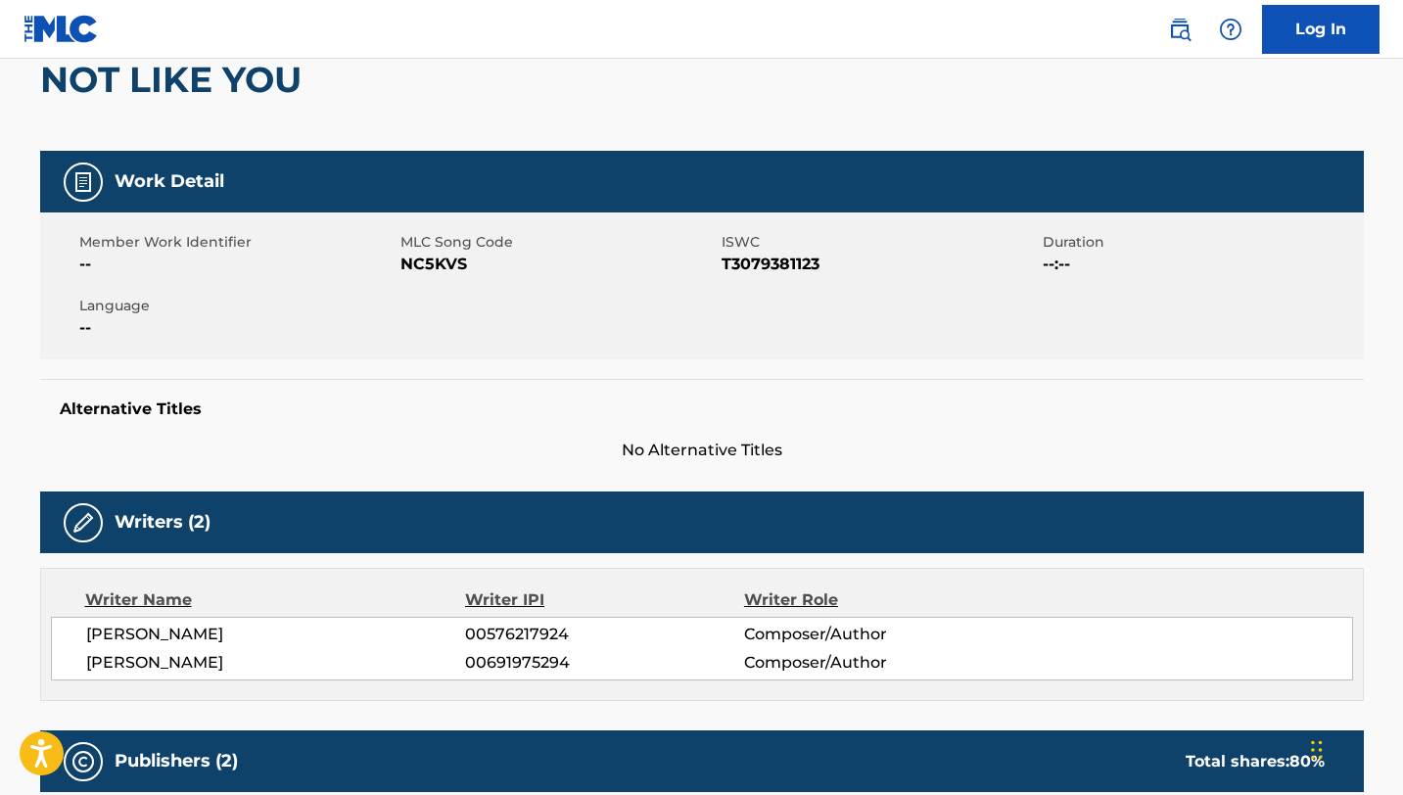
scroll to position [192, 0]
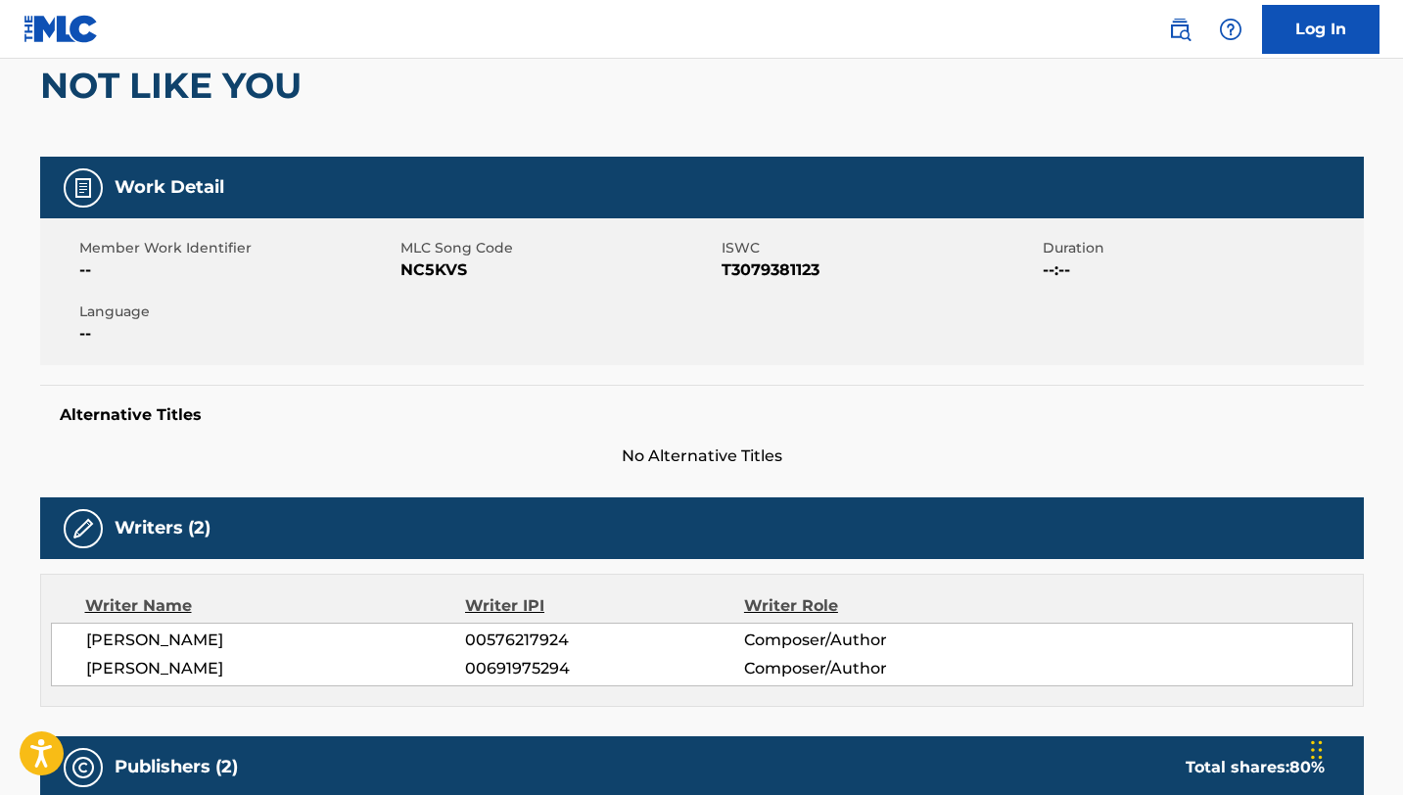
click at [429, 268] on span "NC5KVS" at bounding box center [558, 269] width 316 height 23
copy span "NC5KVS"
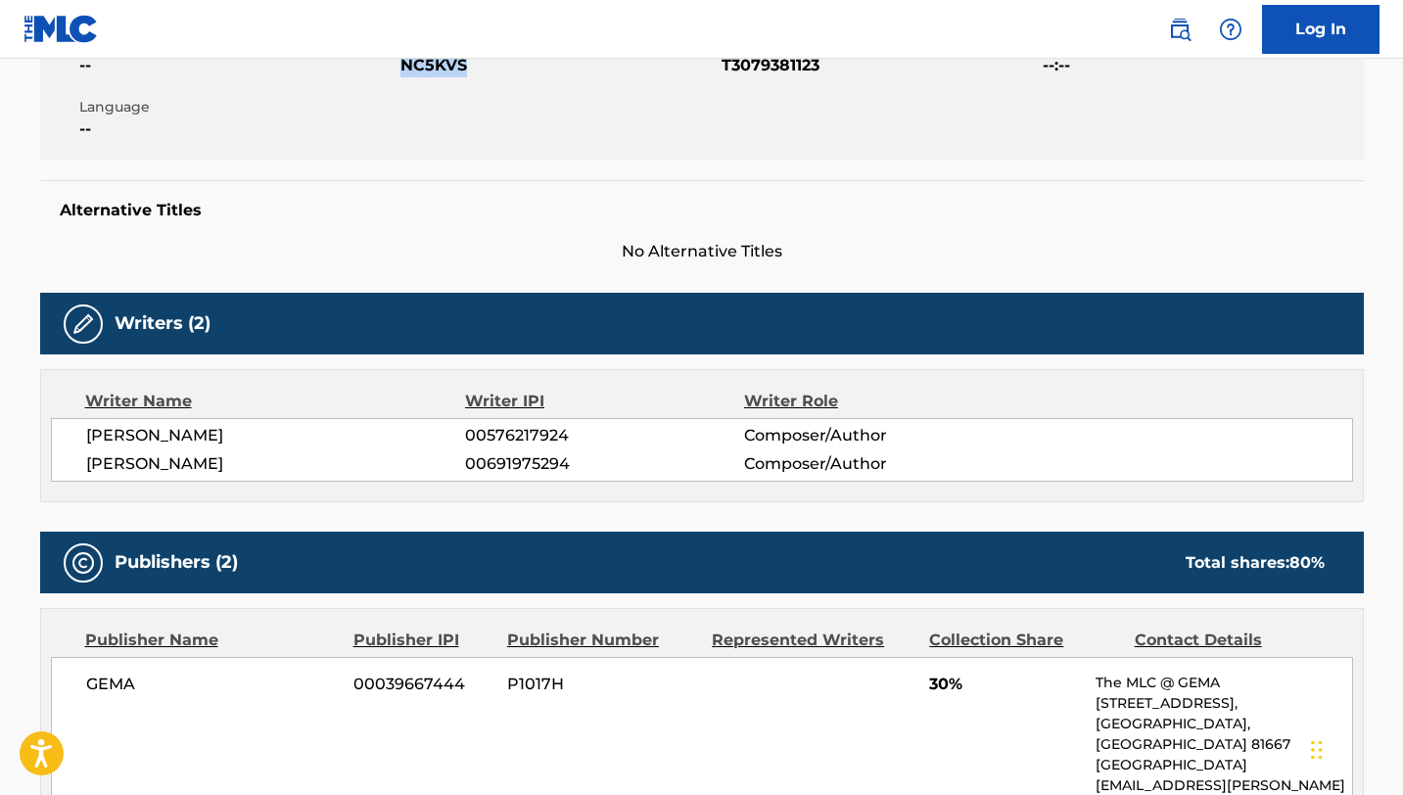
scroll to position [0, 0]
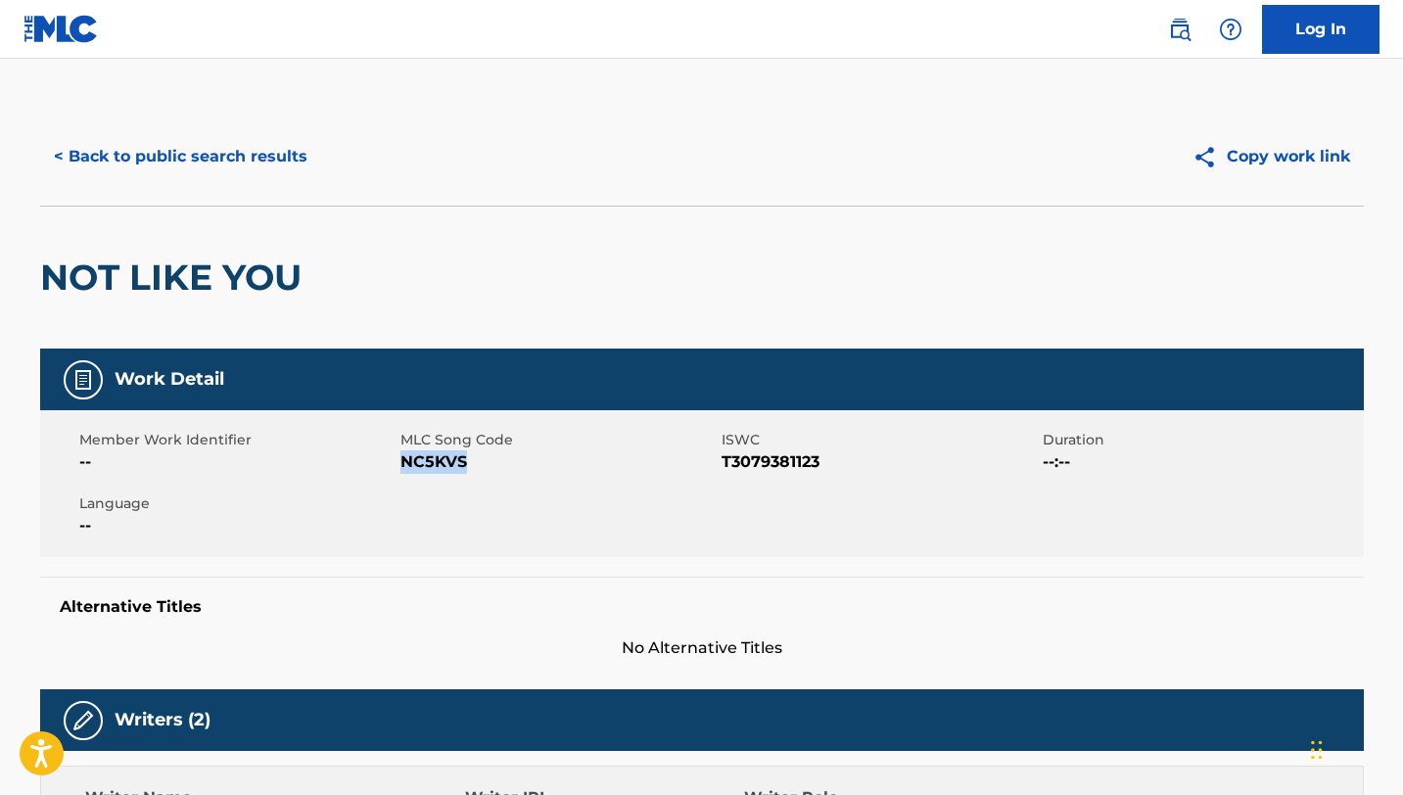
click at [163, 155] on button "< Back to public search results" at bounding box center [180, 156] width 281 height 49
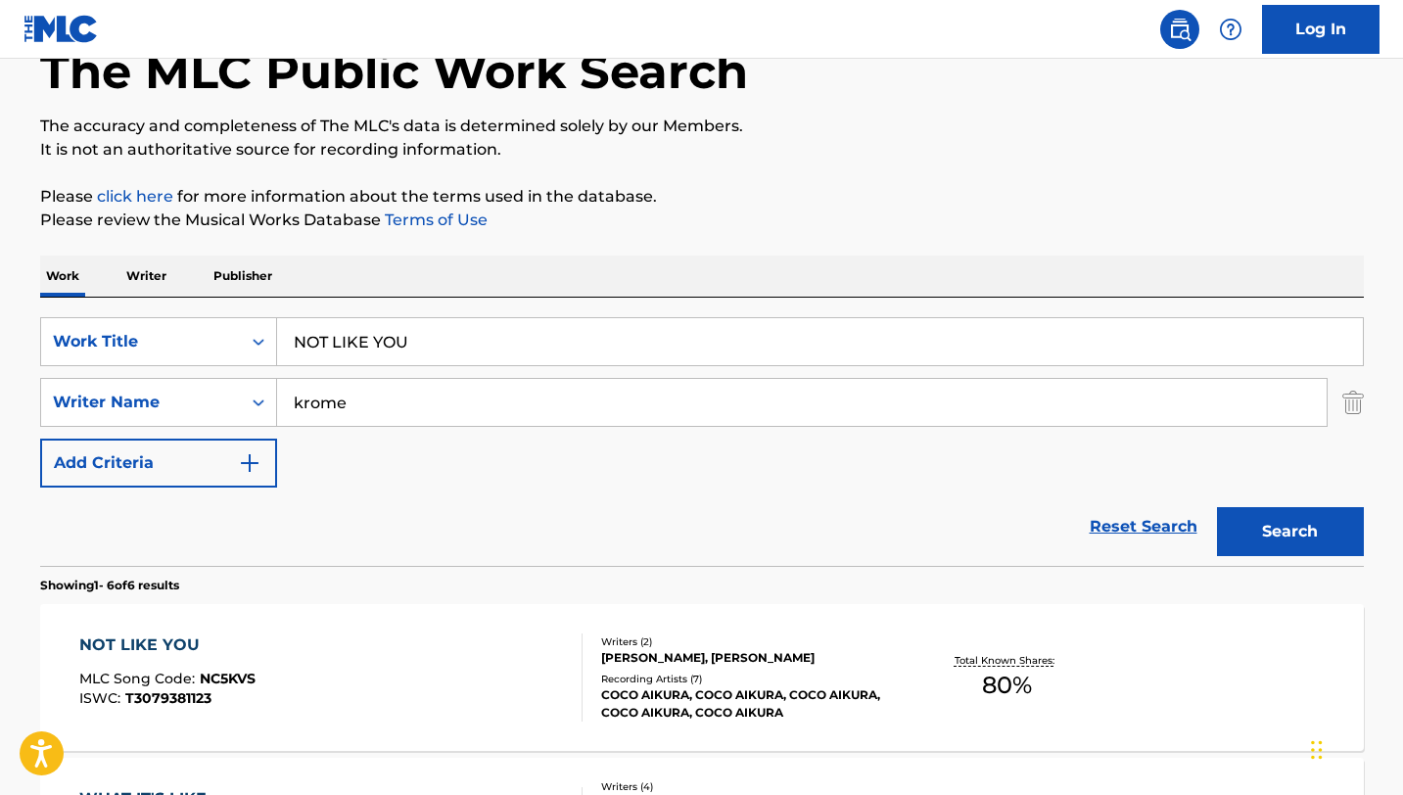
click at [394, 334] on input "NOT LIKE YOU" at bounding box center [820, 341] width 1086 height 47
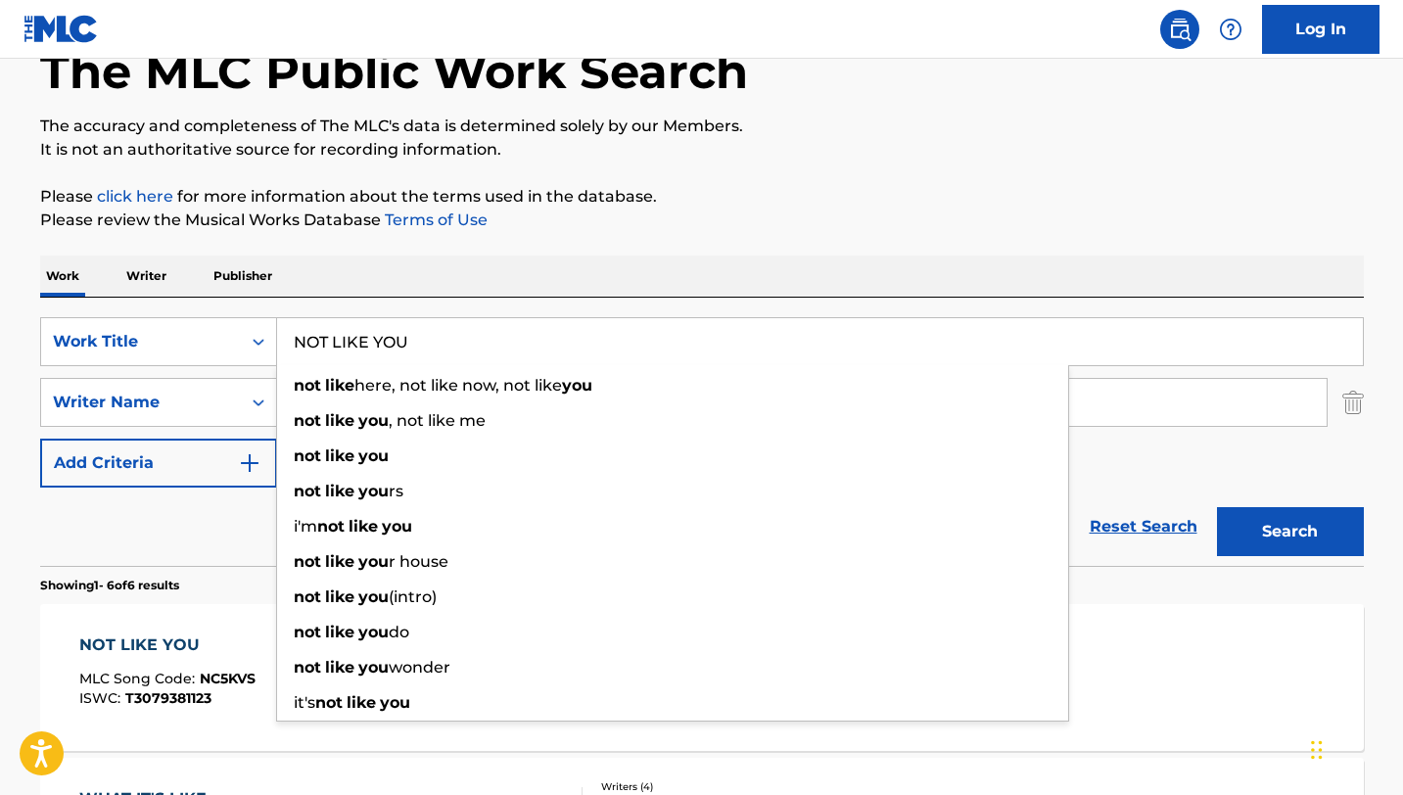
paste input "ONE IN A MILLION"
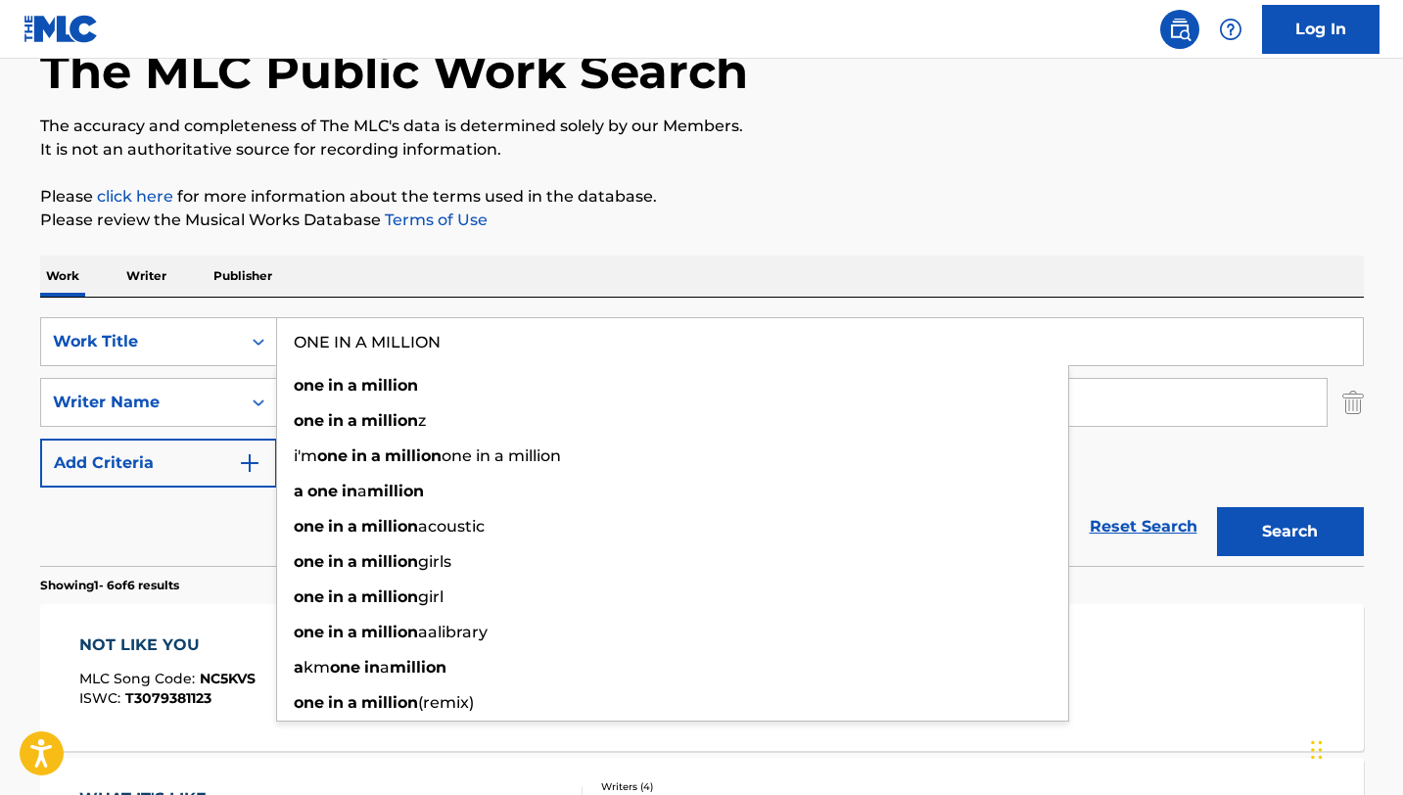
type input "ONE IN A MILLION"
click at [599, 219] on p "Please review the Musical Works Database Terms of Use" at bounding box center [702, 220] width 1324 height 23
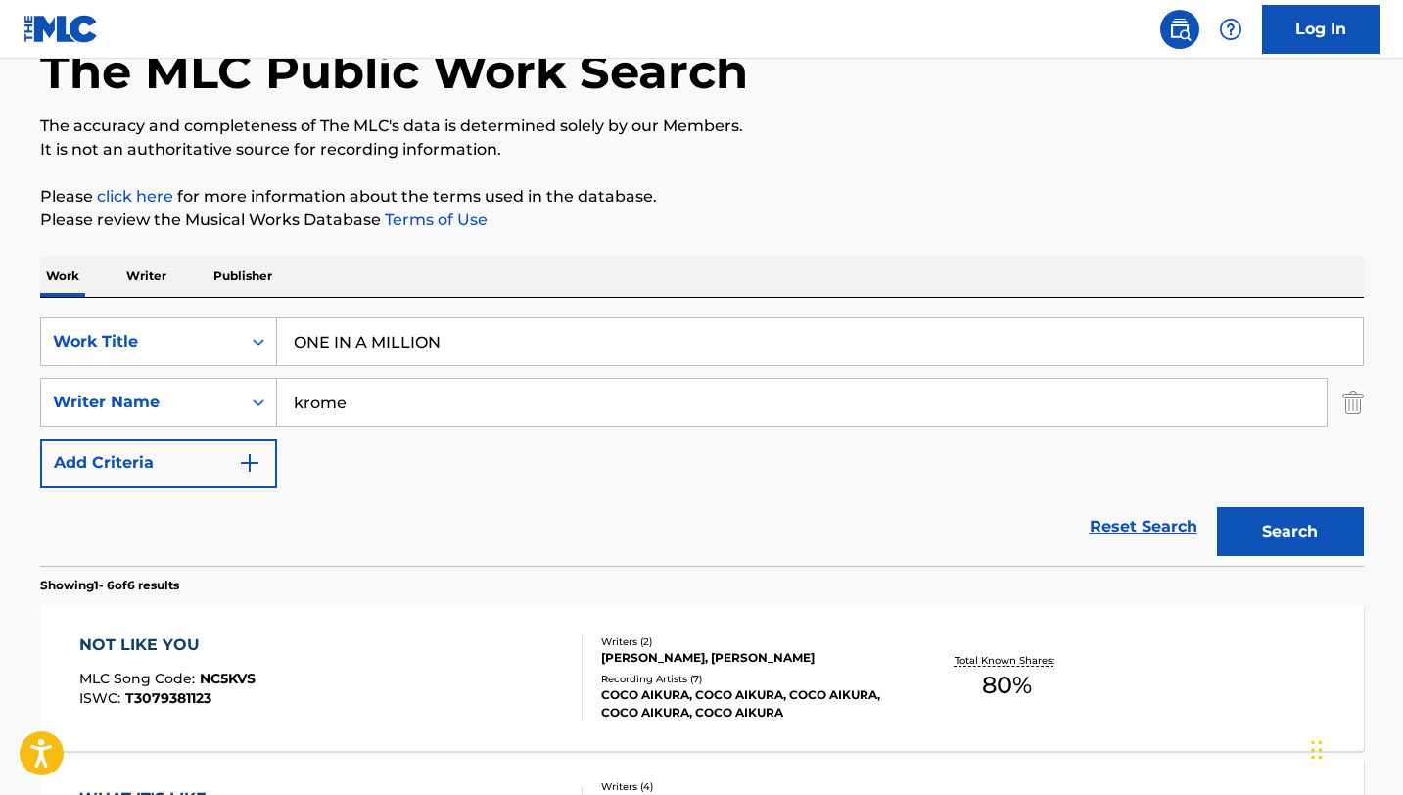
click at [482, 387] on input "krome" at bounding box center [802, 402] width 1050 height 47
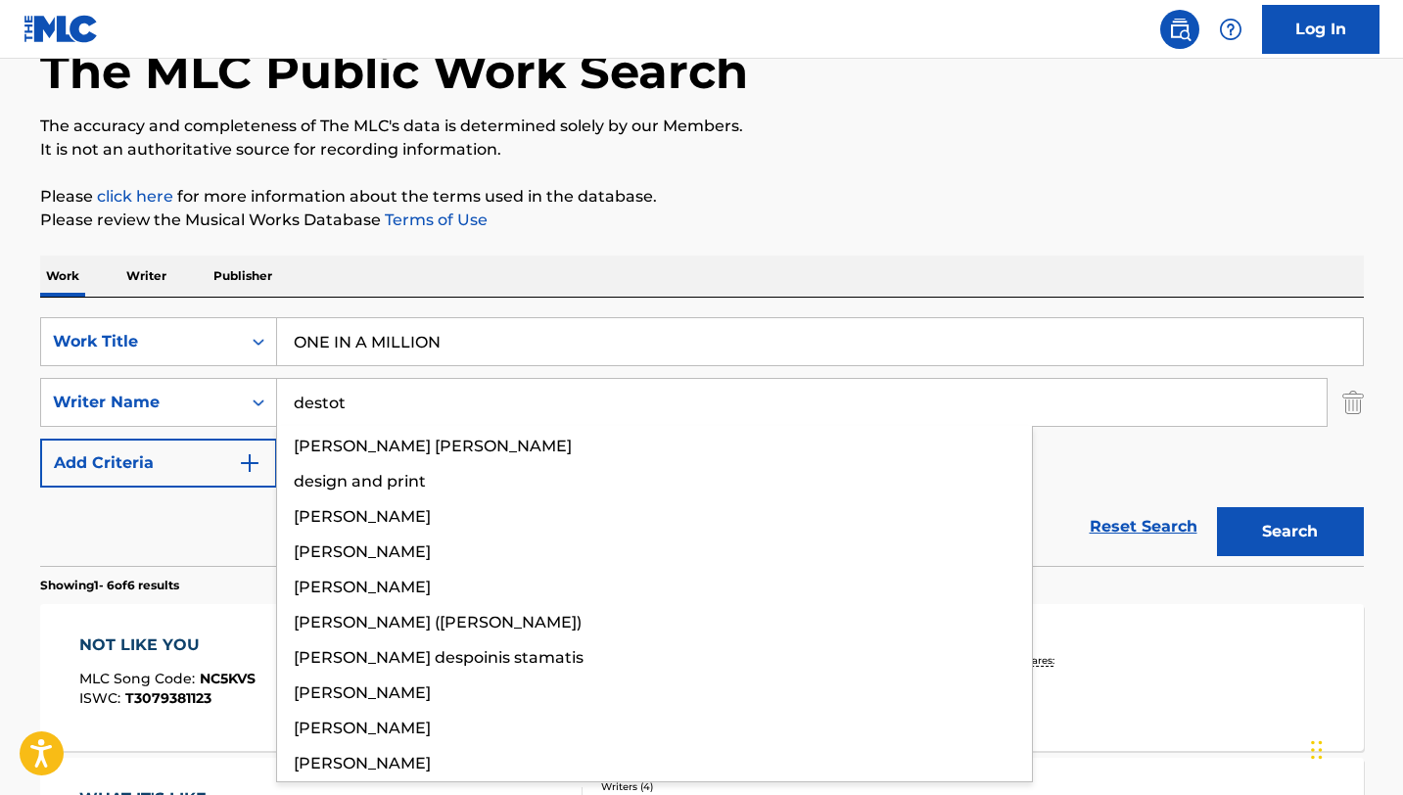
type input "destot"
click at [1217, 507] on button "Search" at bounding box center [1290, 531] width 147 height 49
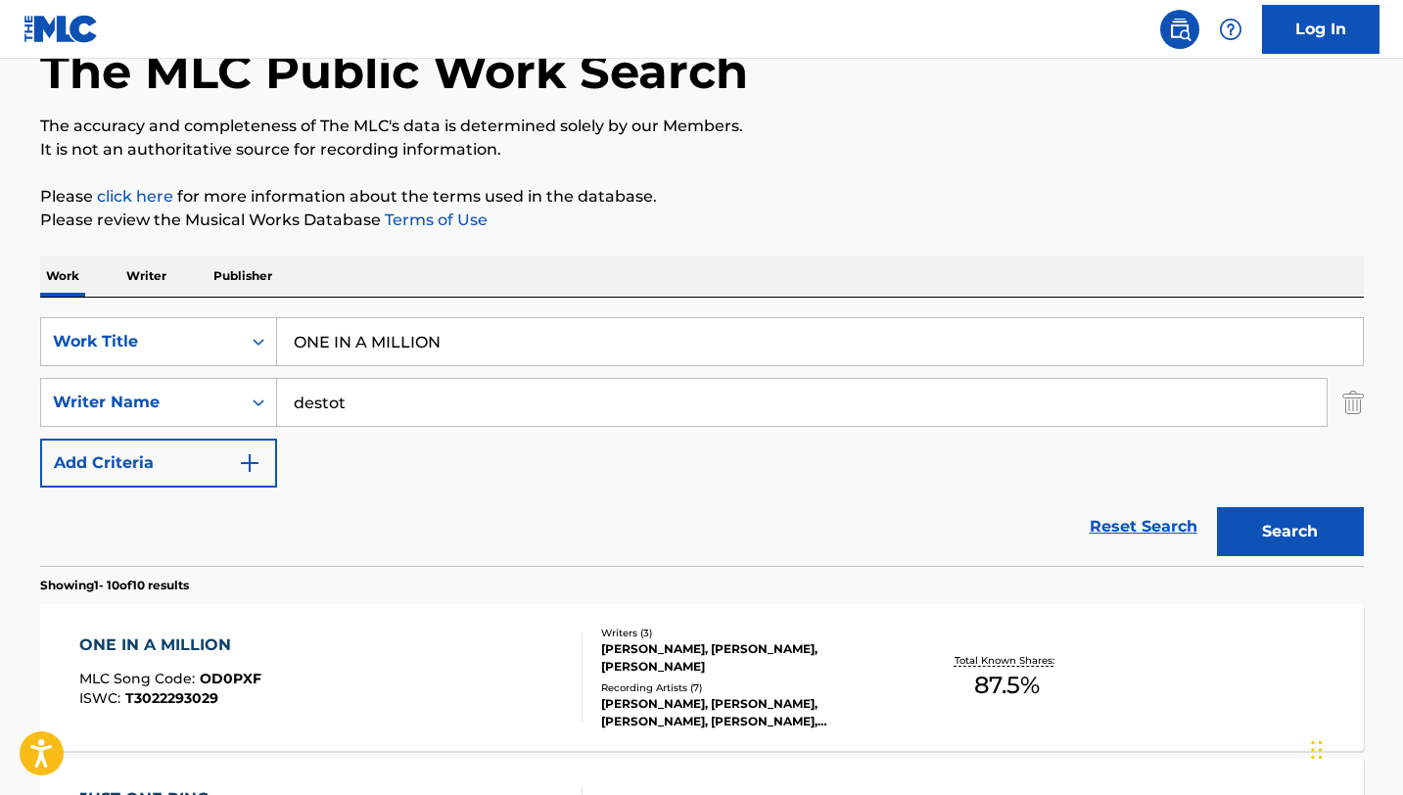
click at [697, 326] on input "ONE IN A MILLION" at bounding box center [820, 341] width 1086 height 47
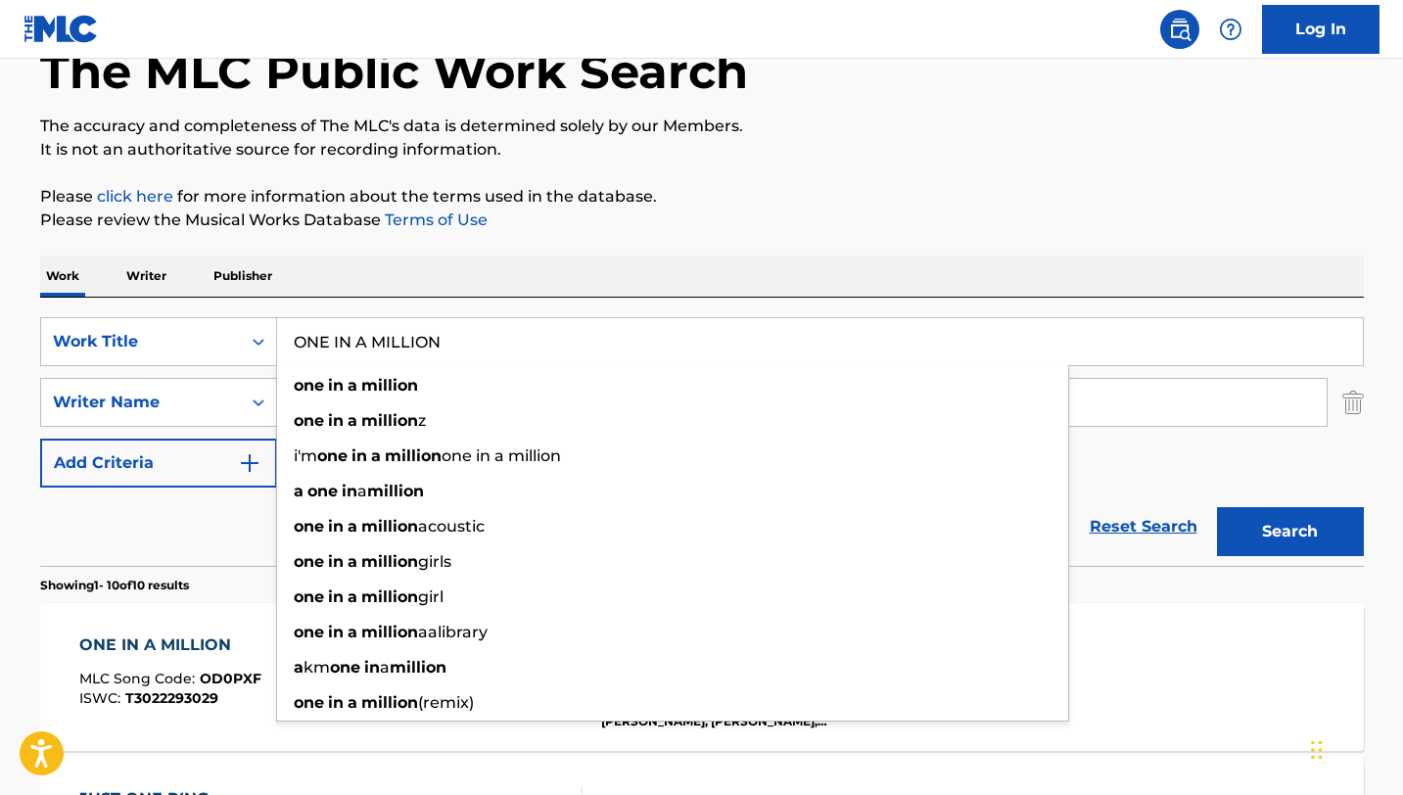
scroll to position [180, 0]
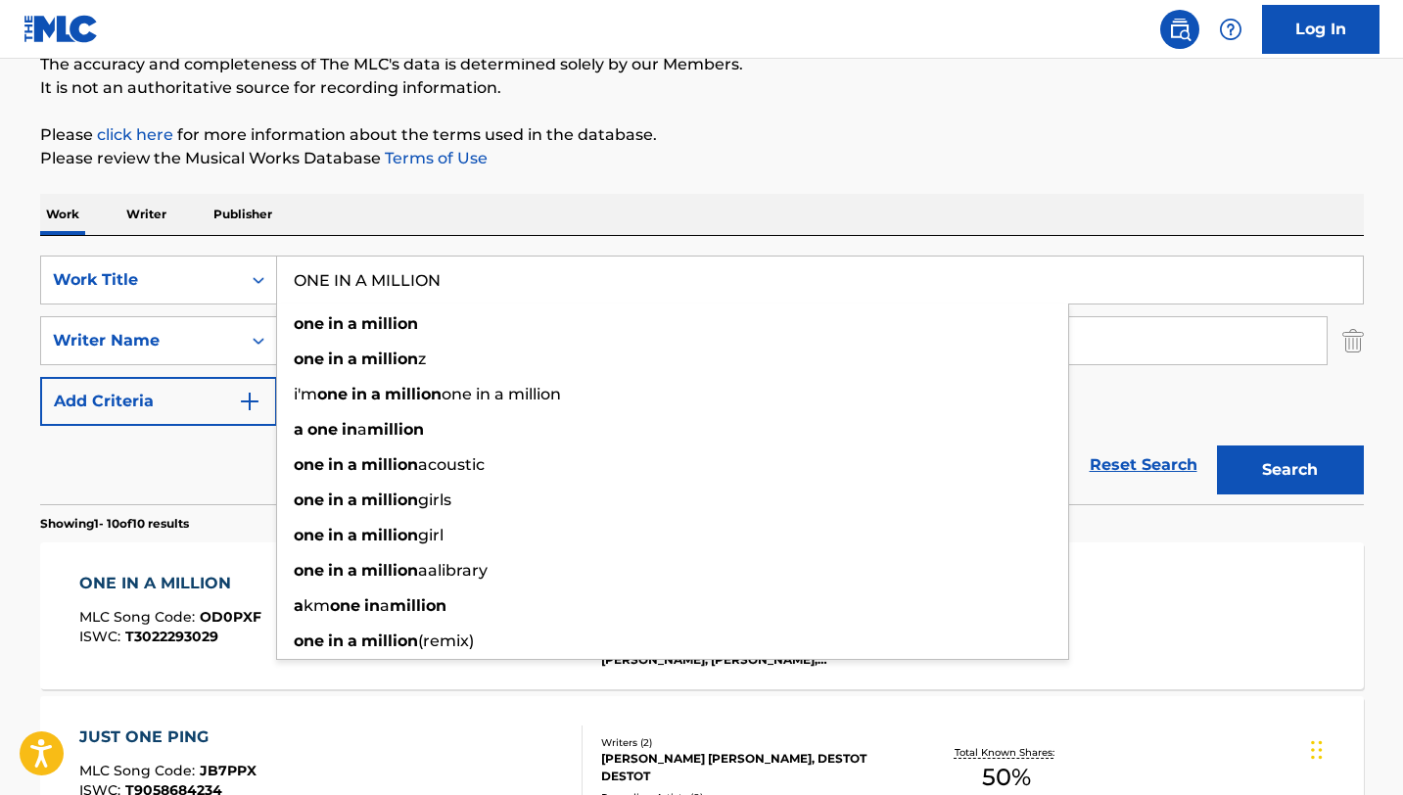
click at [900, 124] on p "Please click here for more information about the terms used in the database." at bounding box center [702, 134] width 1324 height 23
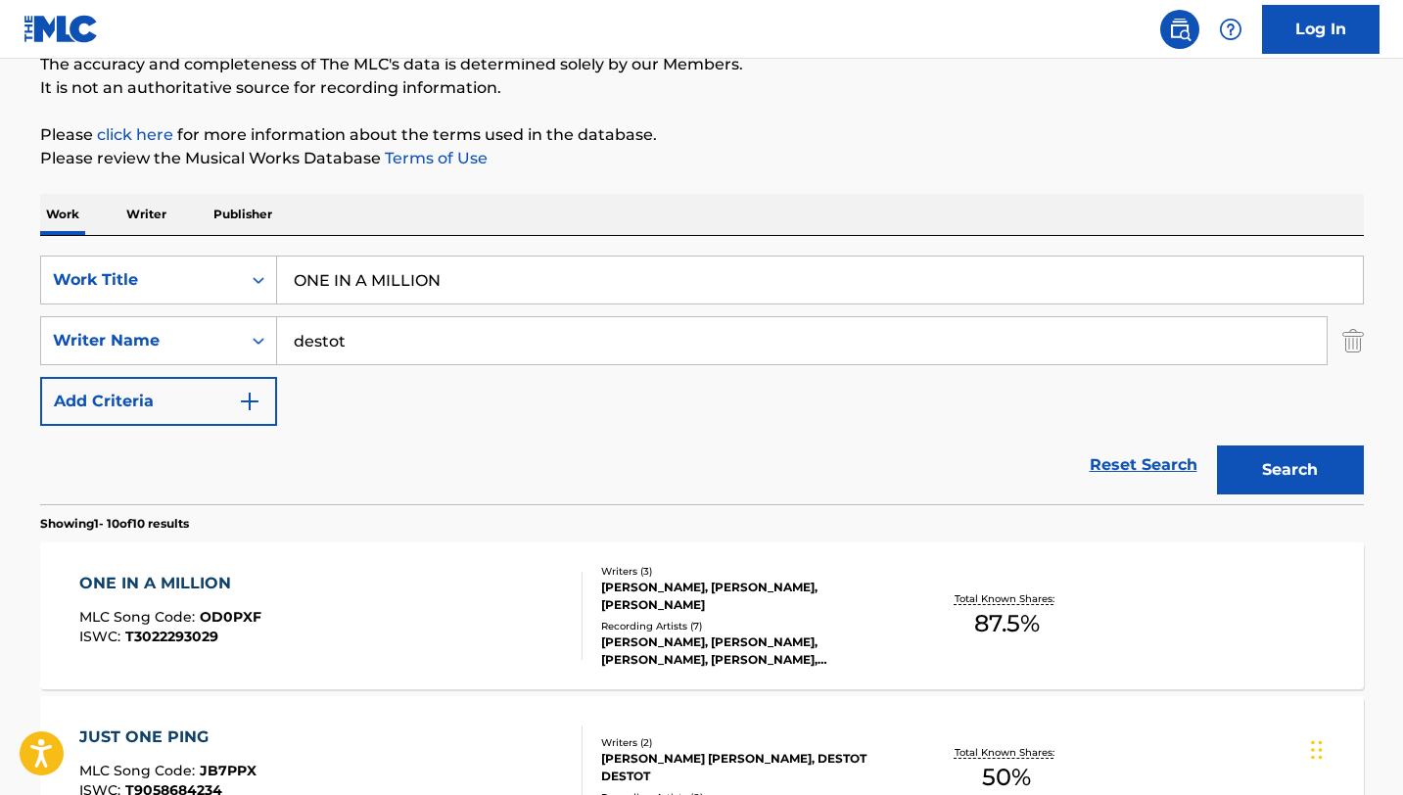
click at [492, 581] on div "ONE IN A MILLION MLC Song Code : OD0PXF ISWC : T3022293029" at bounding box center [330, 616] width 503 height 88
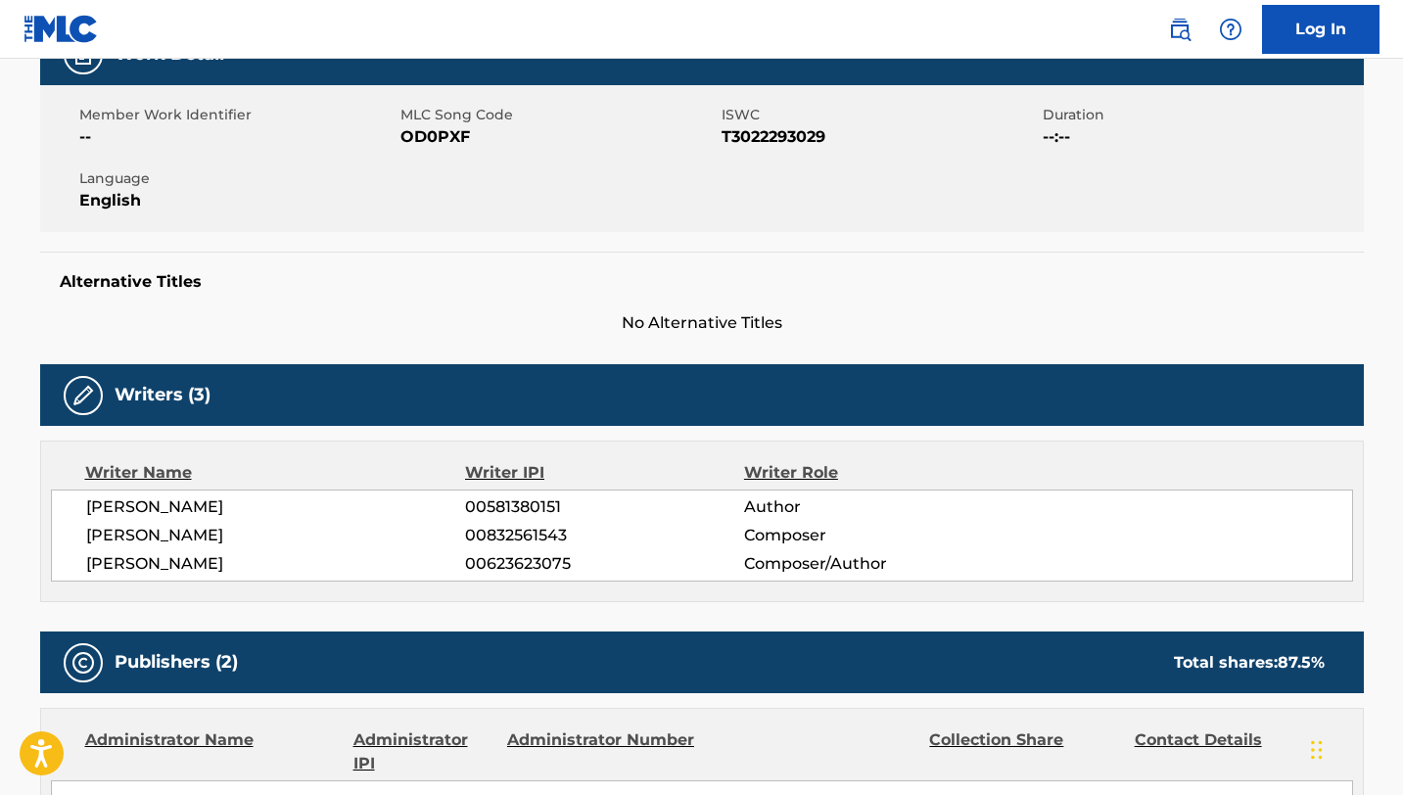
scroll to position [318, 0]
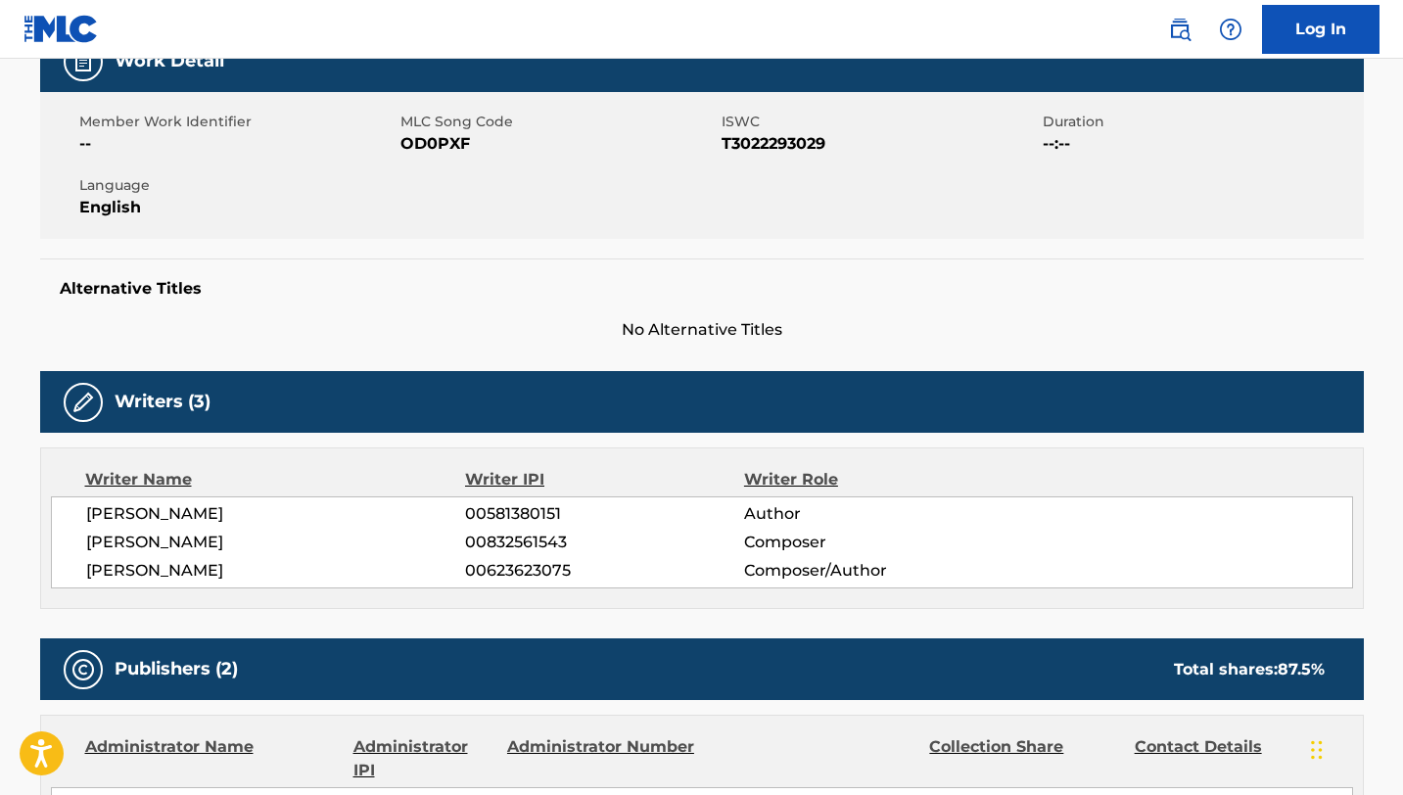
click at [428, 144] on span "OD0PXF" at bounding box center [558, 143] width 316 height 23
copy span "OD0PXF"
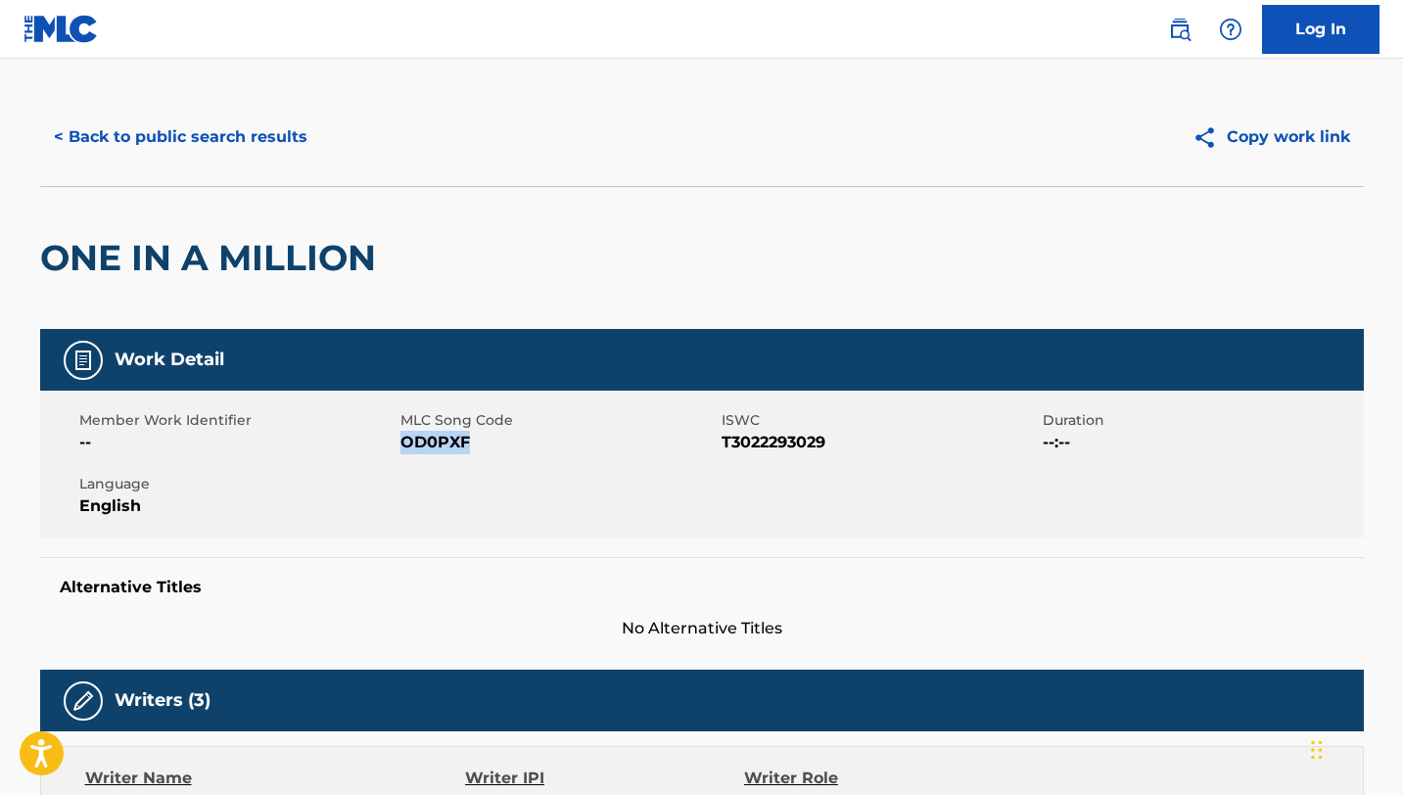
scroll to position [0, 0]
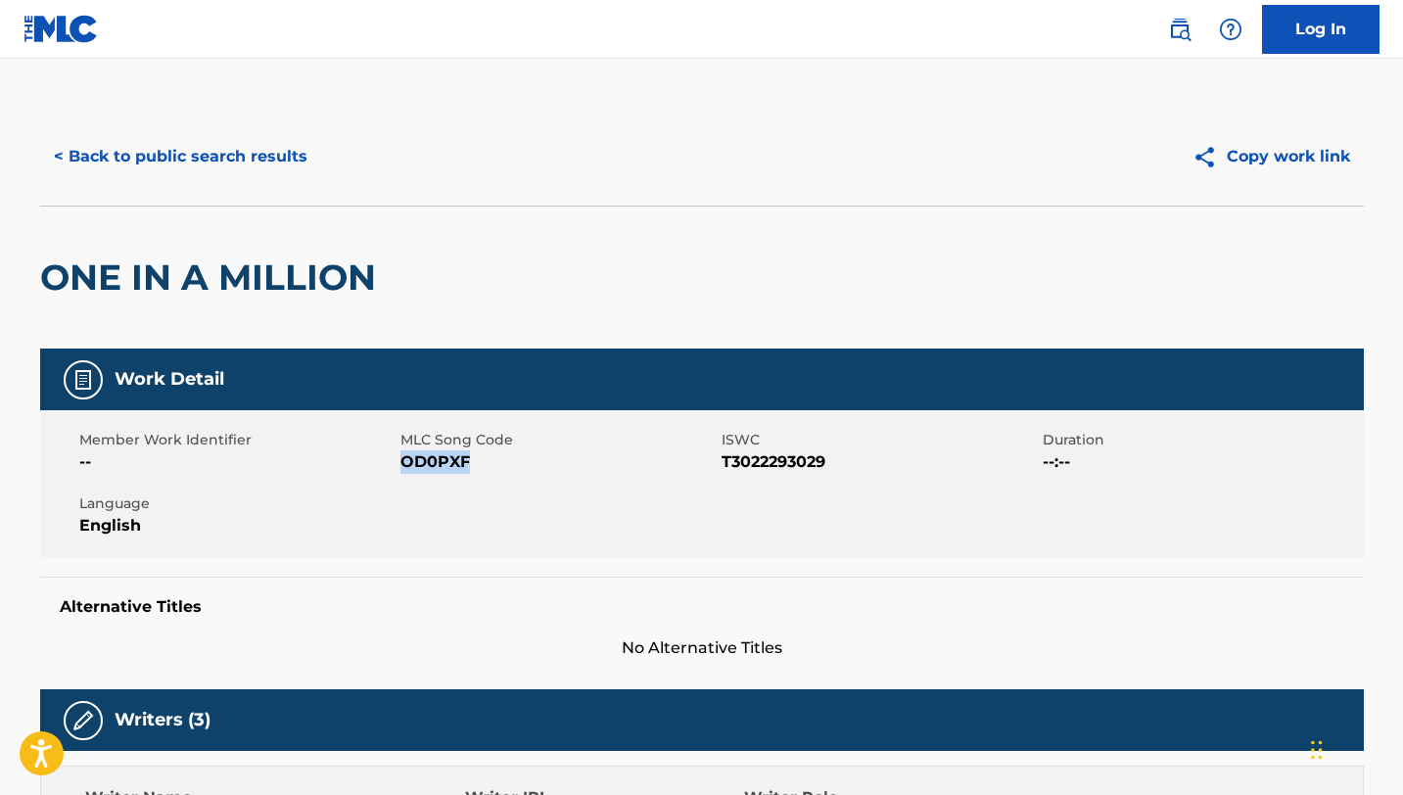
click at [138, 171] on button "< Back to public search results" at bounding box center [180, 156] width 281 height 49
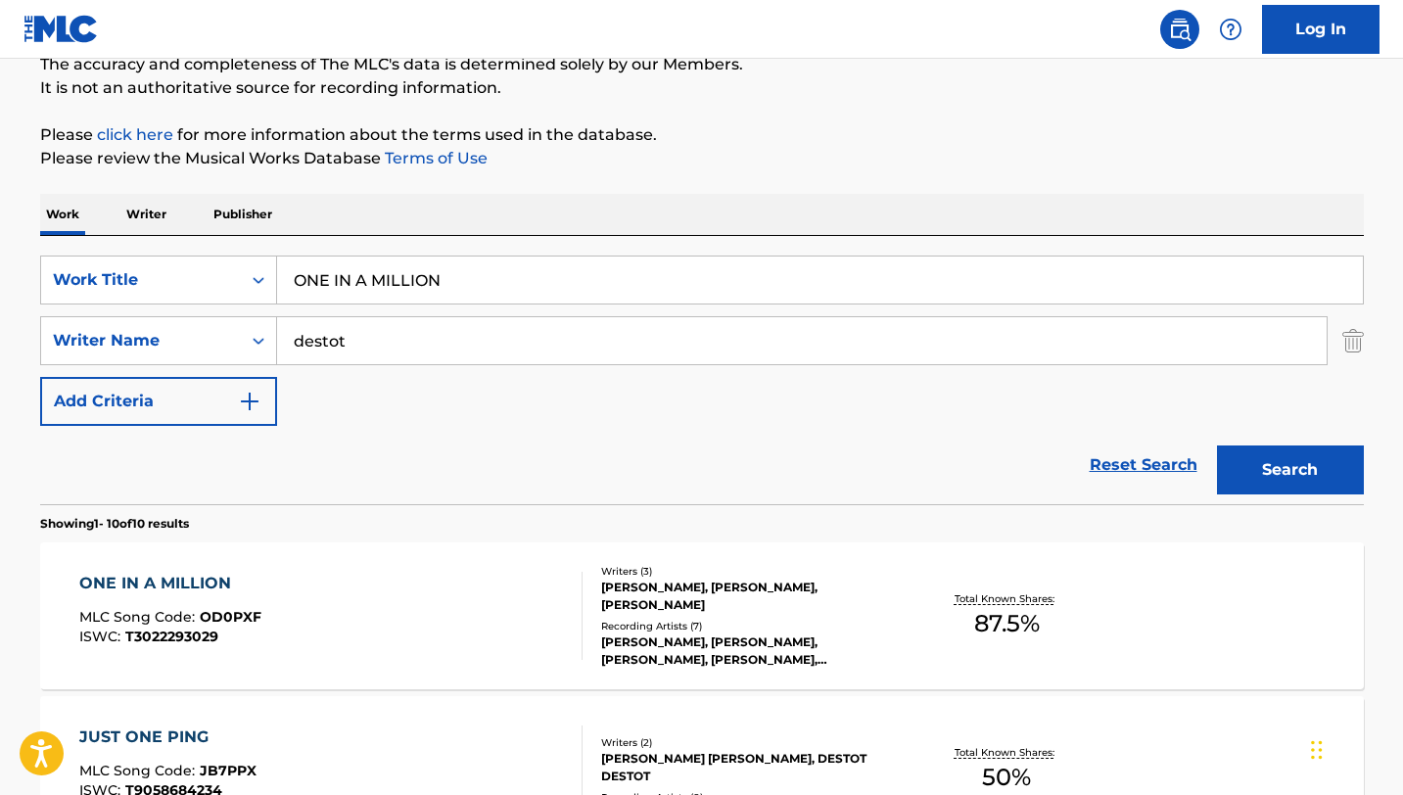
click at [299, 281] on input "ONE IN A MILLION" at bounding box center [820, 280] width 1086 height 47
paste input "RALENTIR"
type input "RALENTIR"
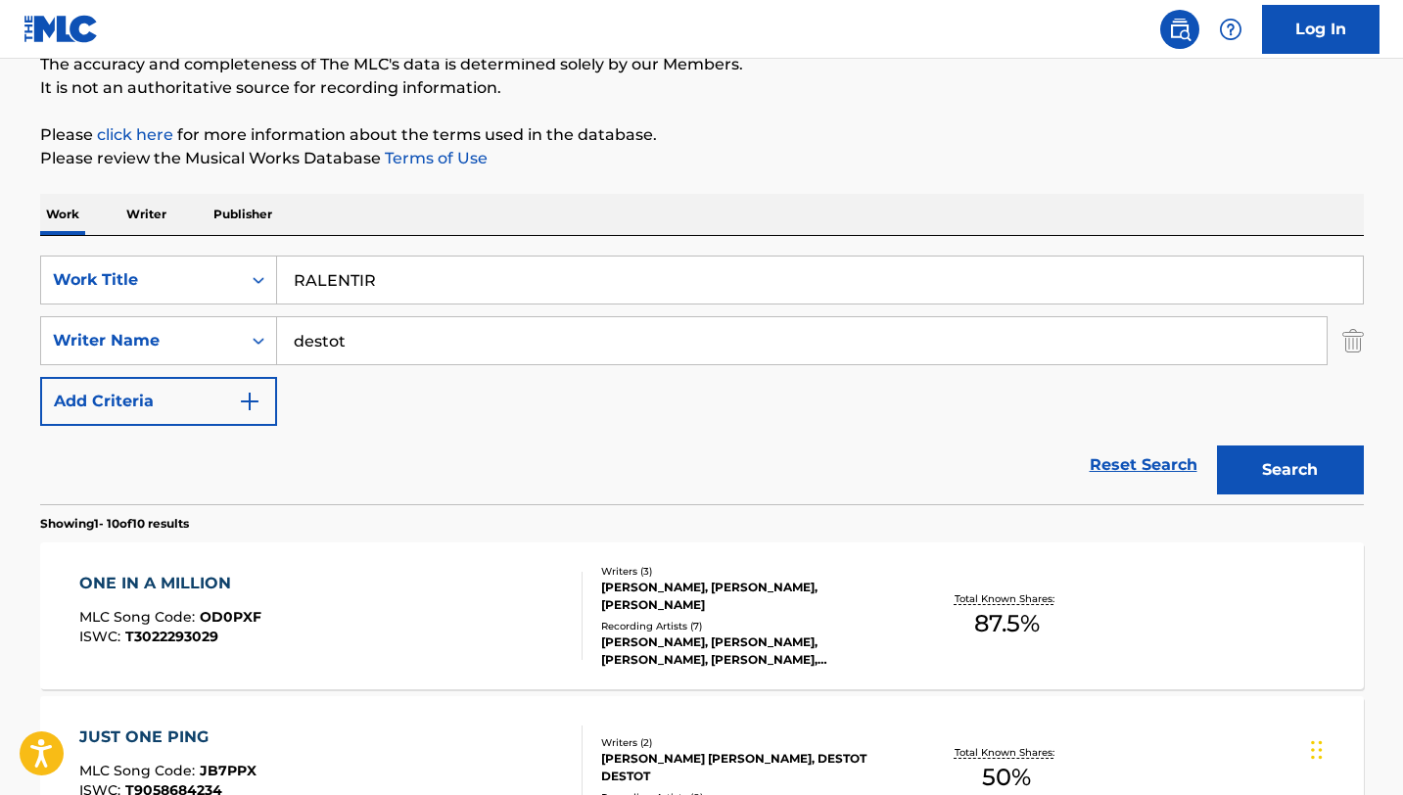
click at [404, 345] on input "destot" at bounding box center [802, 340] width 1050 height 47
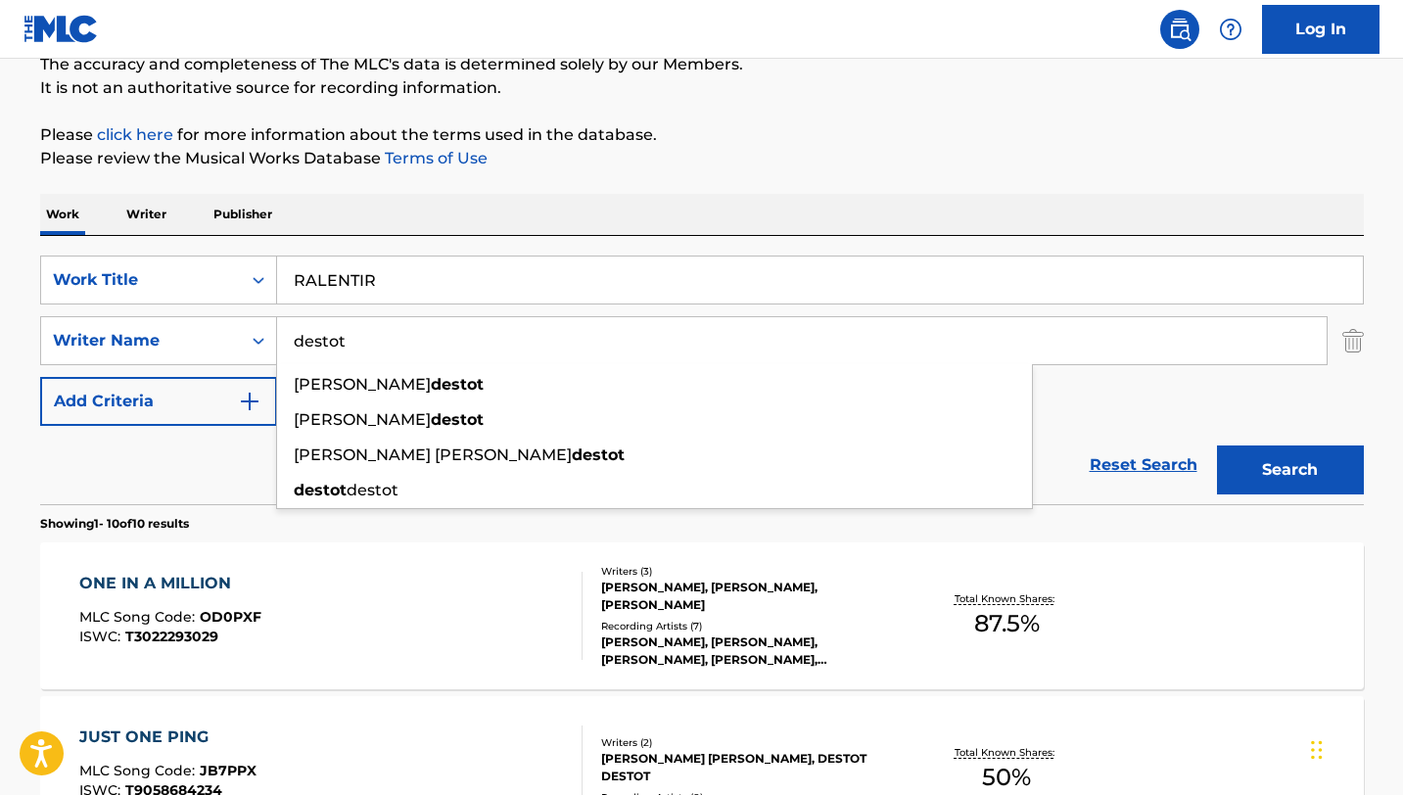
click at [404, 345] on input "destot" at bounding box center [802, 340] width 1050 height 47
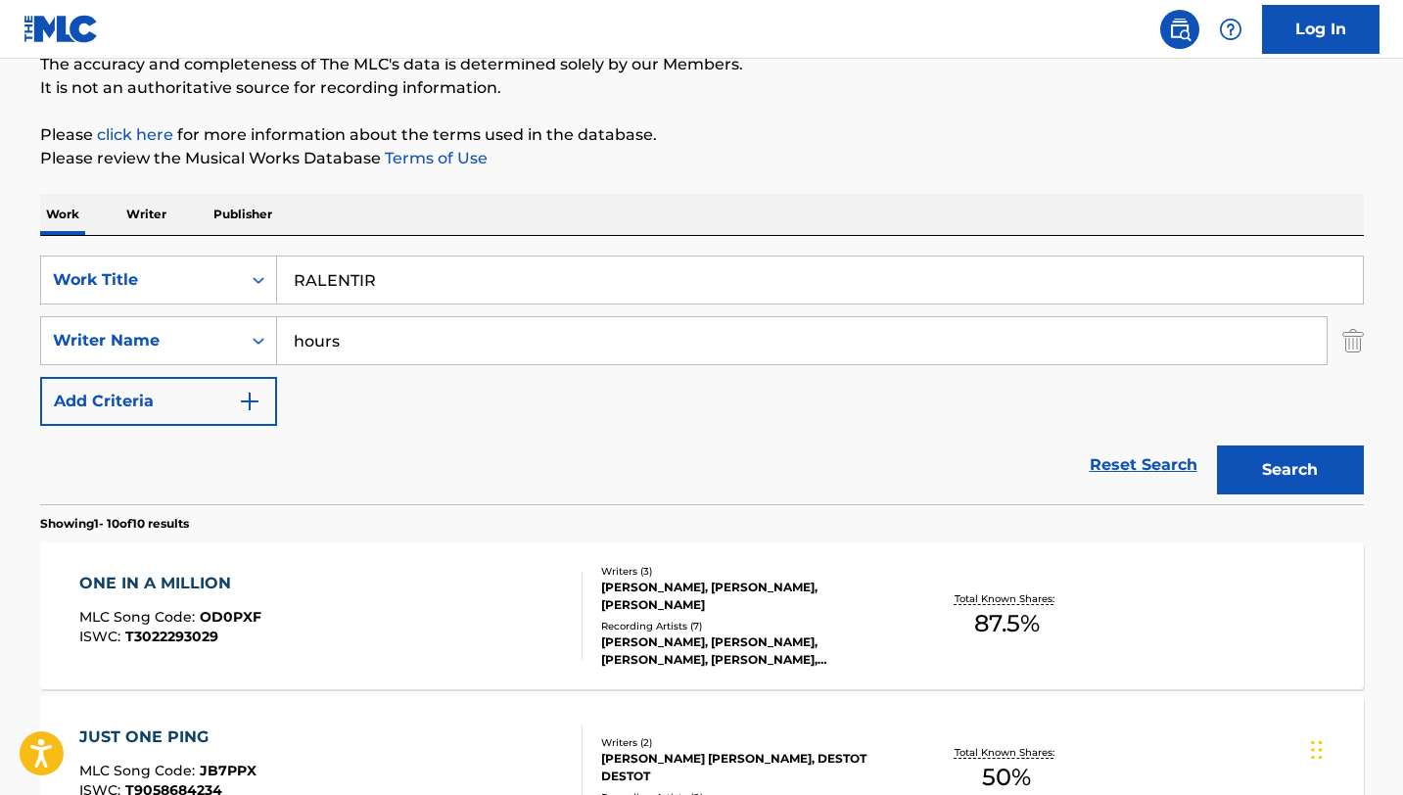
type input "hours"
click at [1217, 445] on button "Search" at bounding box center [1290, 469] width 147 height 49
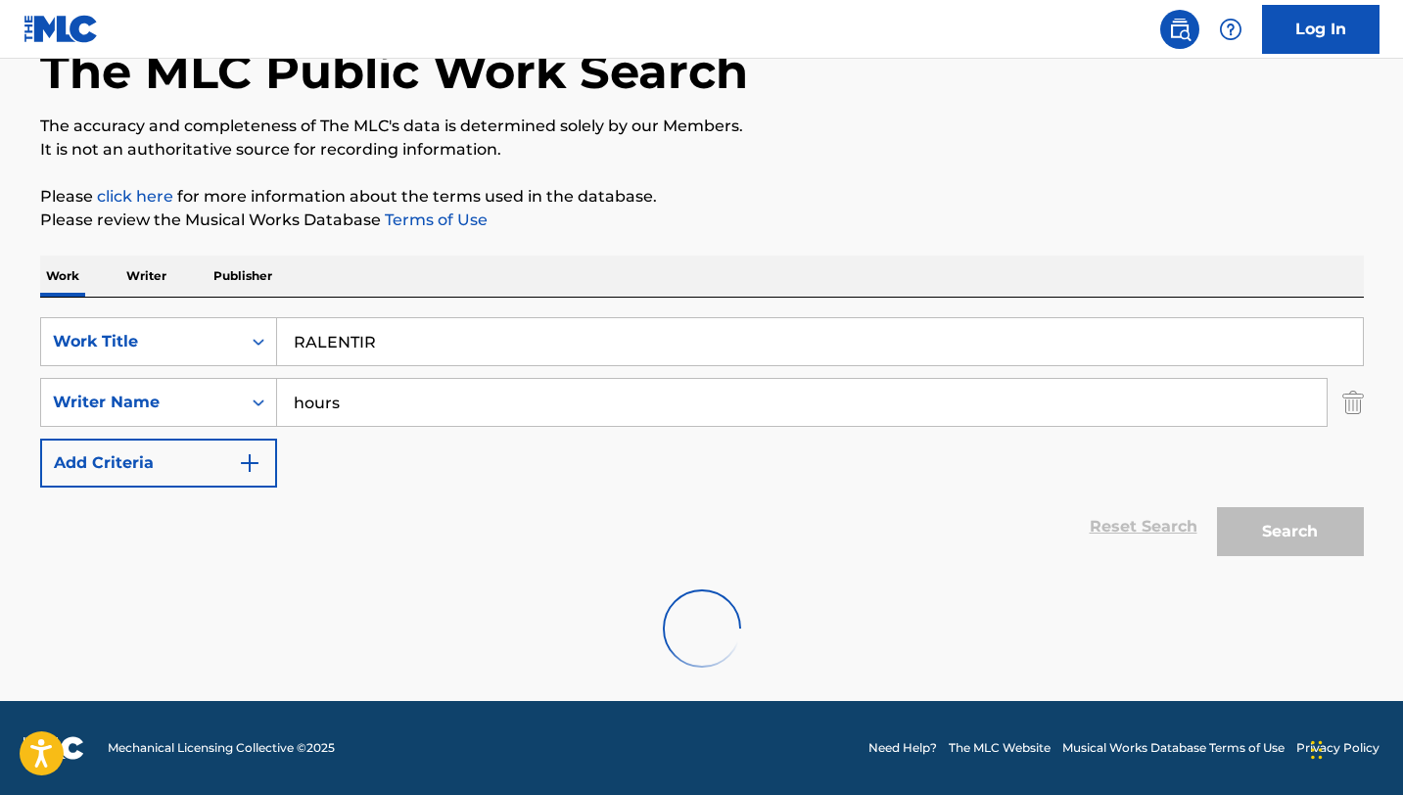
scroll to position [118, 0]
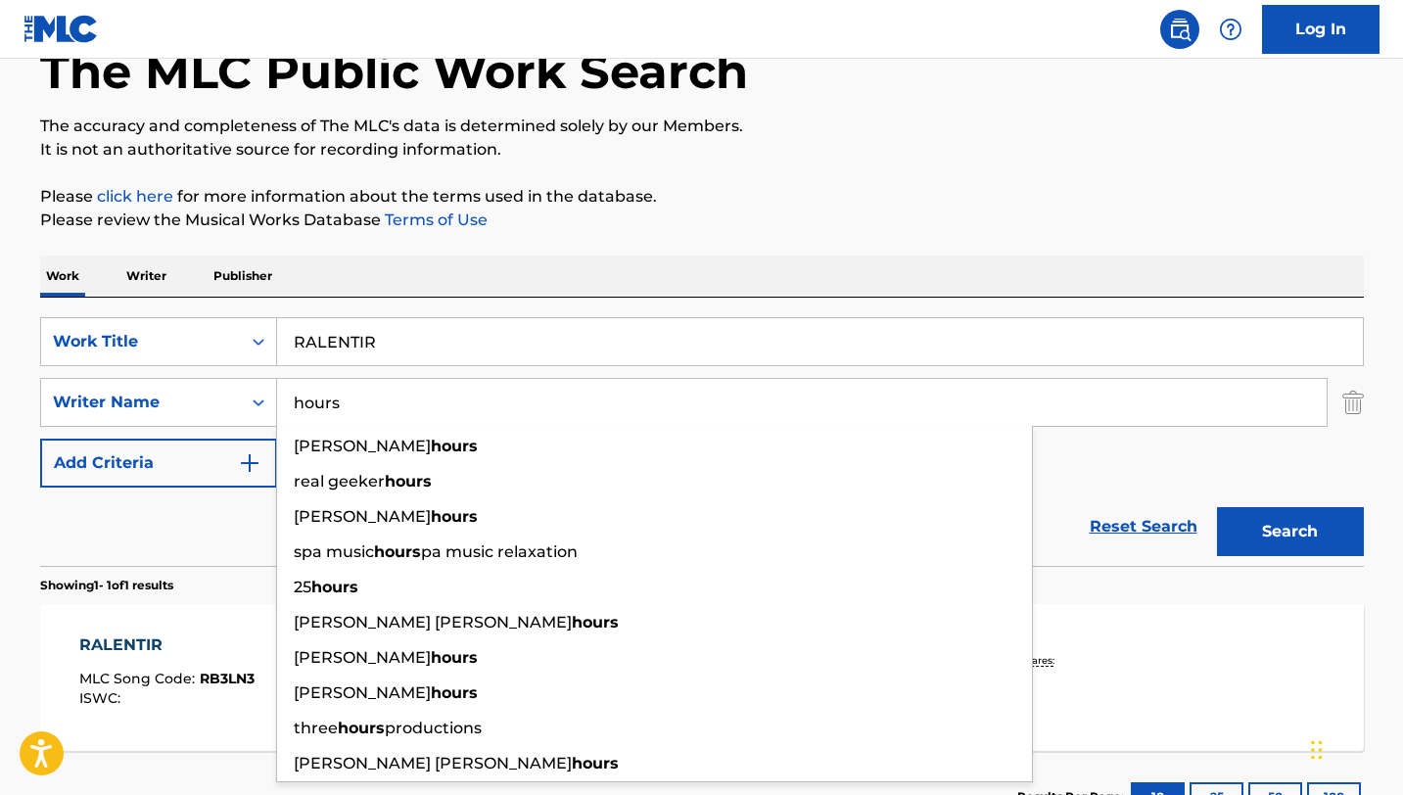
click at [705, 105] on div "The MLC Public Work Search" at bounding box center [702, 60] width 1324 height 143
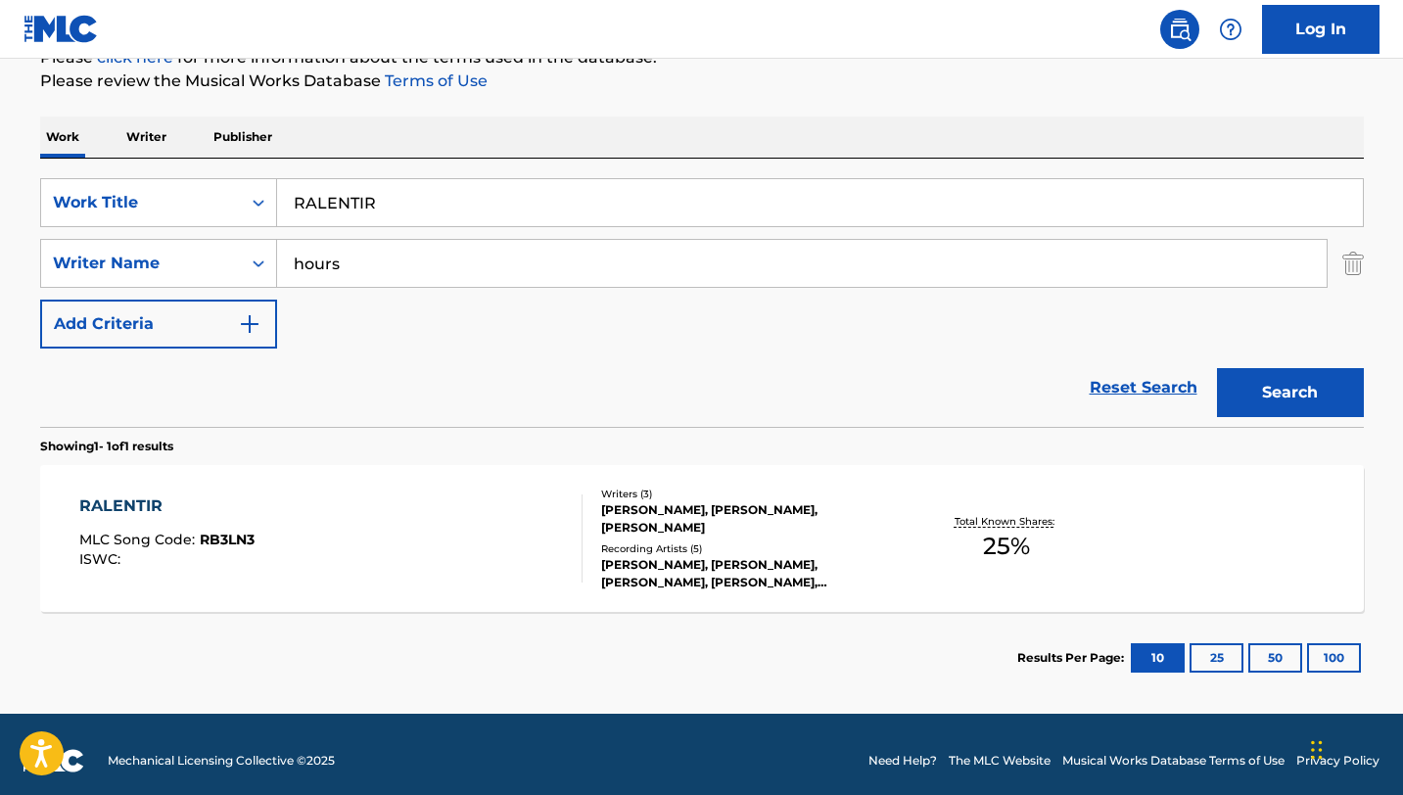
scroll to position [270, 0]
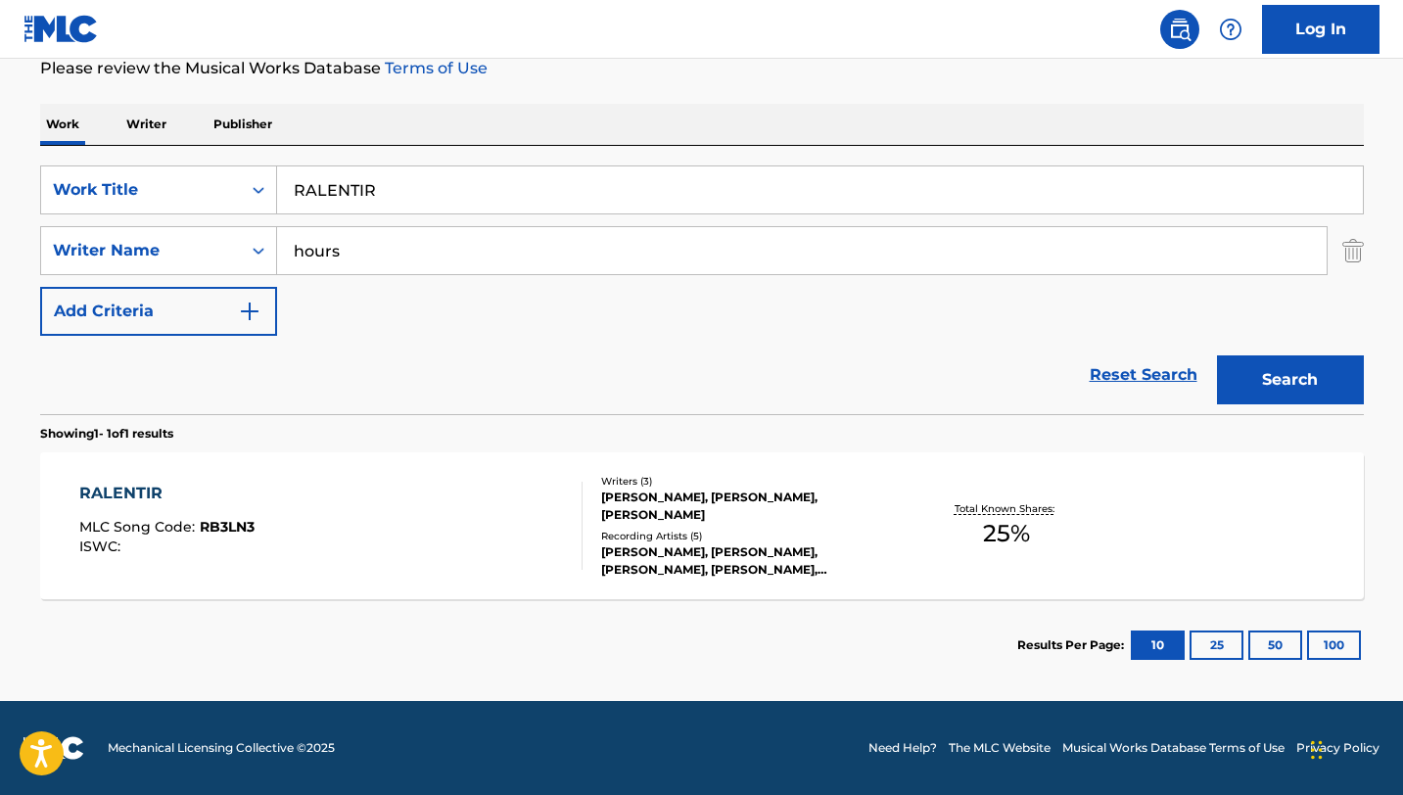
click at [522, 463] on div "RALENTIR MLC Song Code : RB3LN3 ISWC : Writers ( 3 ) [PERSON_NAME], [PERSON_NAM…" at bounding box center [702, 525] width 1324 height 147
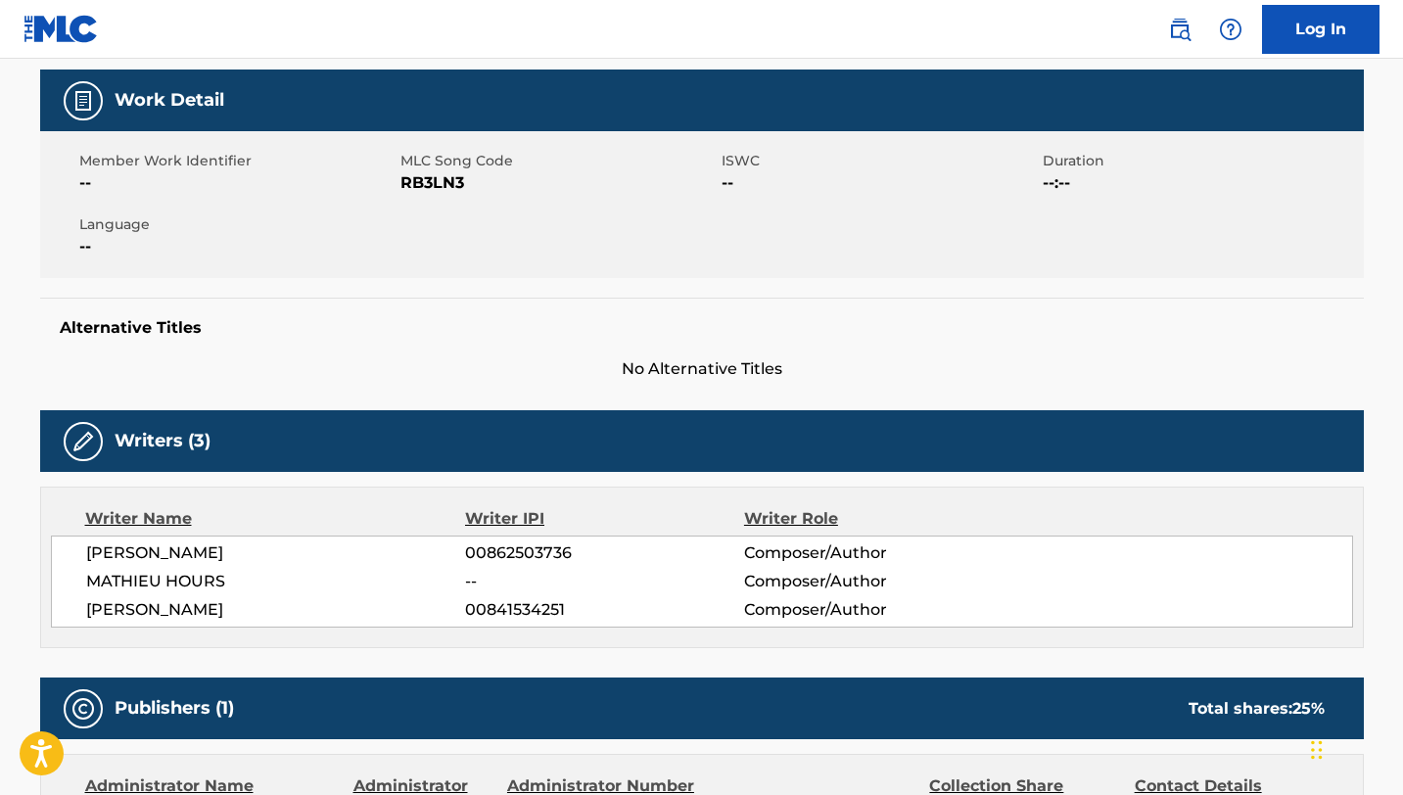
scroll to position [184, 0]
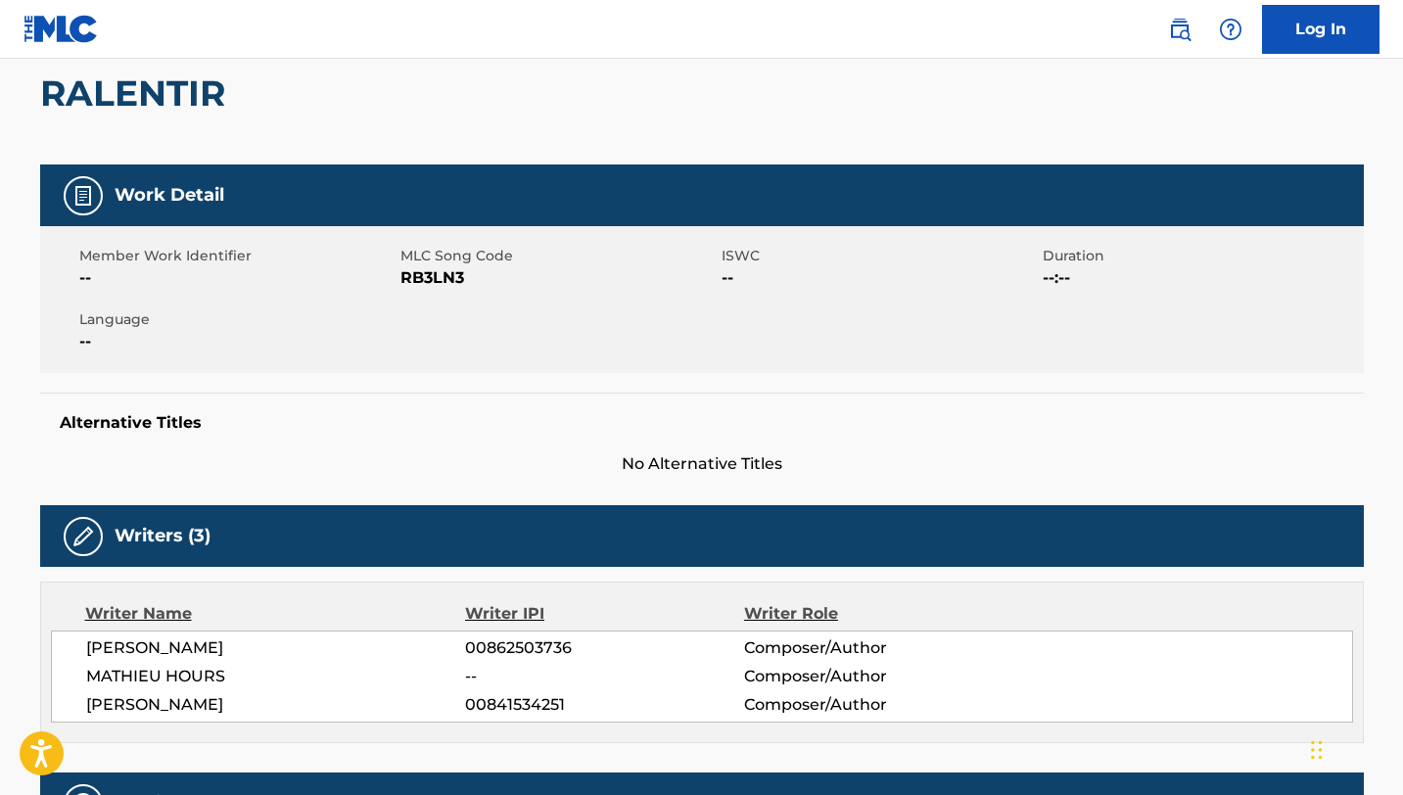
click at [432, 277] on span "RB3LN3" at bounding box center [558, 277] width 316 height 23
copy span "RB3LN3"
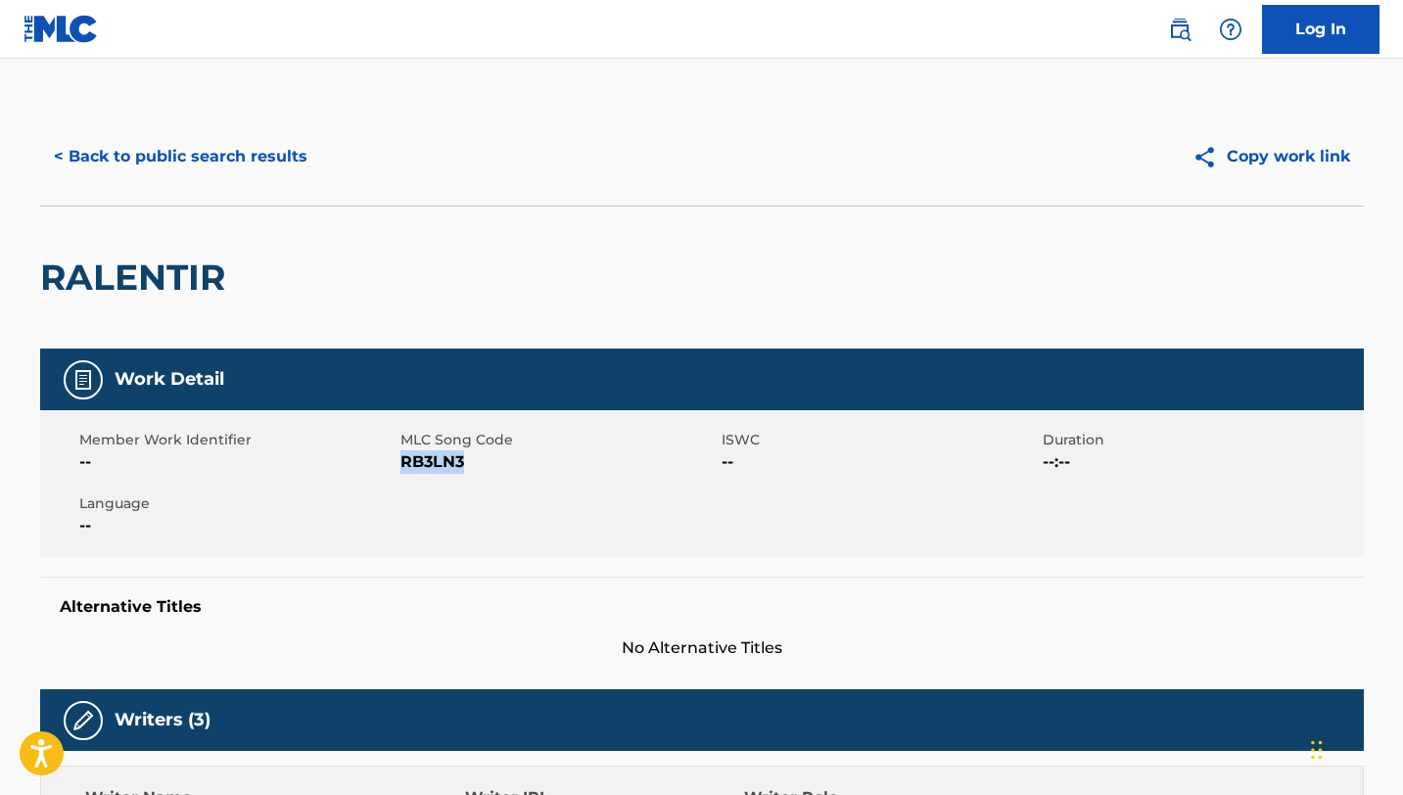
click at [117, 143] on button "< Back to public search results" at bounding box center [180, 156] width 281 height 49
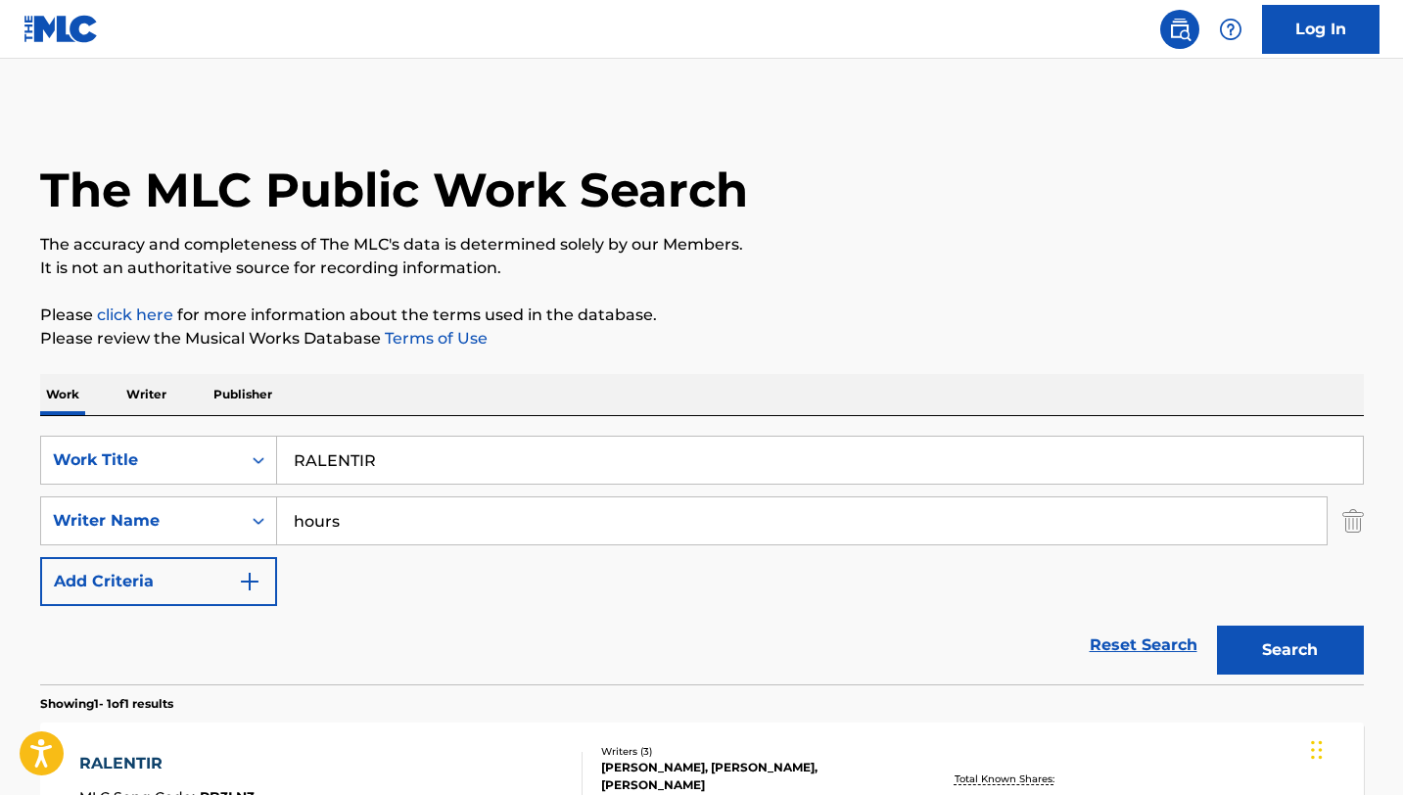
scroll to position [159, 0]
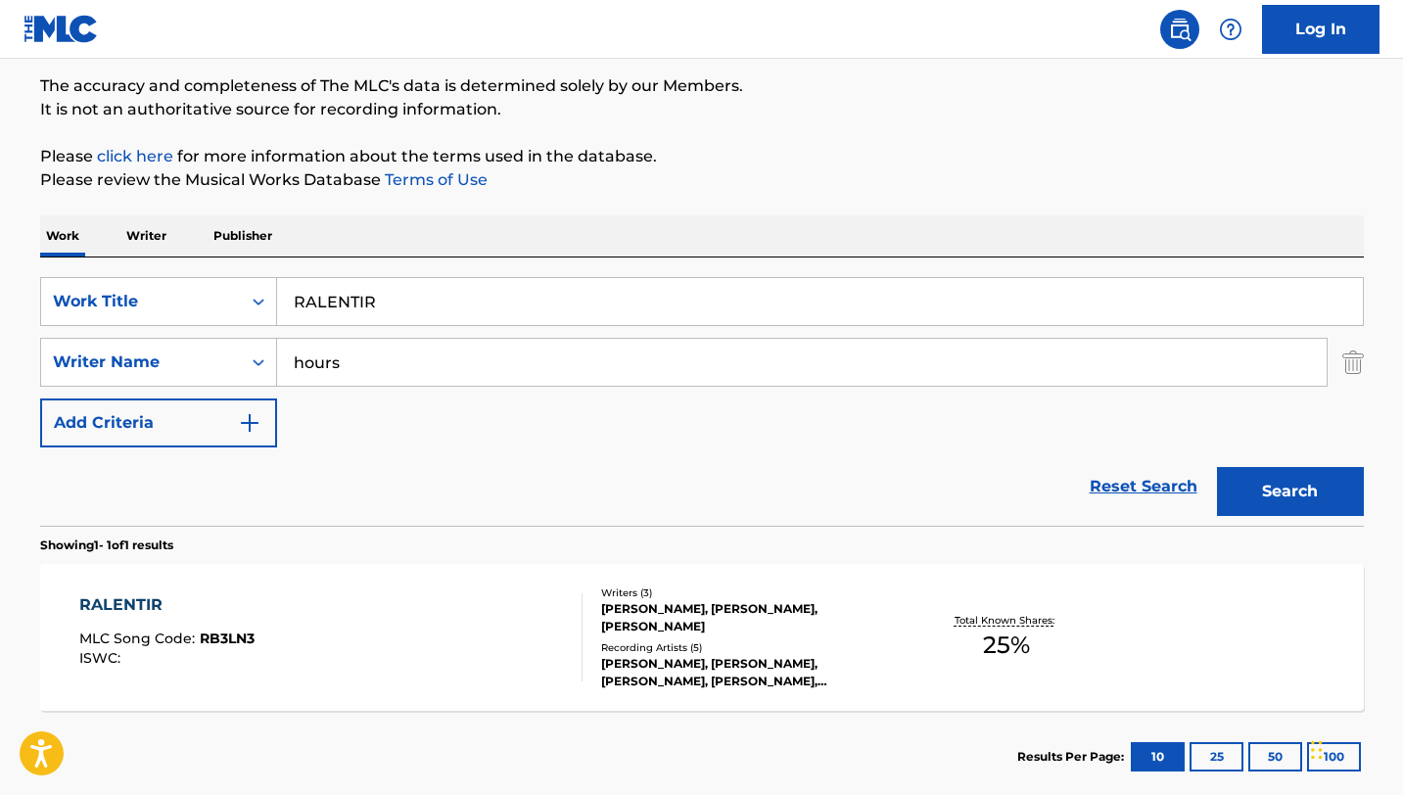
click at [462, 303] on input "RALENTIR" at bounding box center [820, 301] width 1086 height 47
paste input "SEXIER THAN THIS"
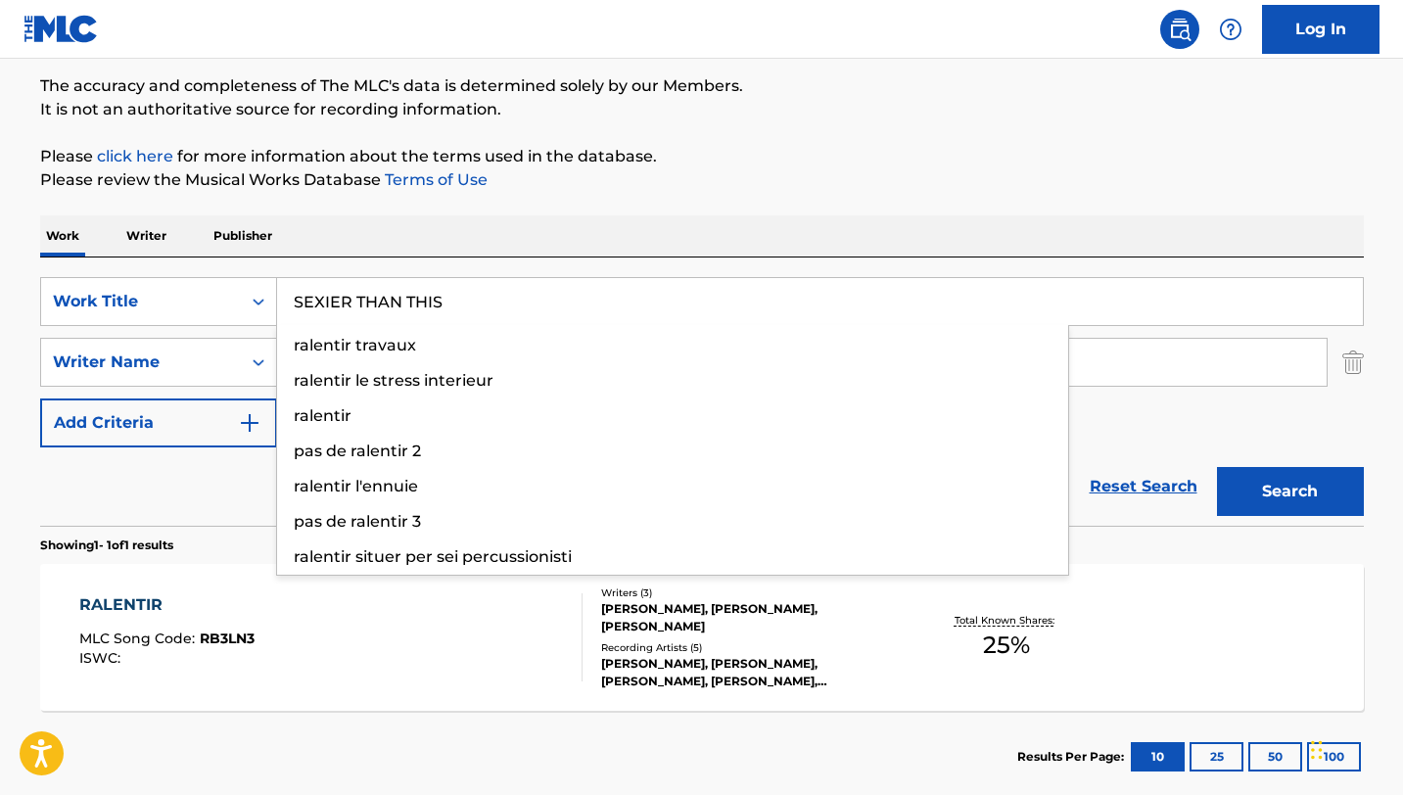
type input "SEXIER THAN THIS"
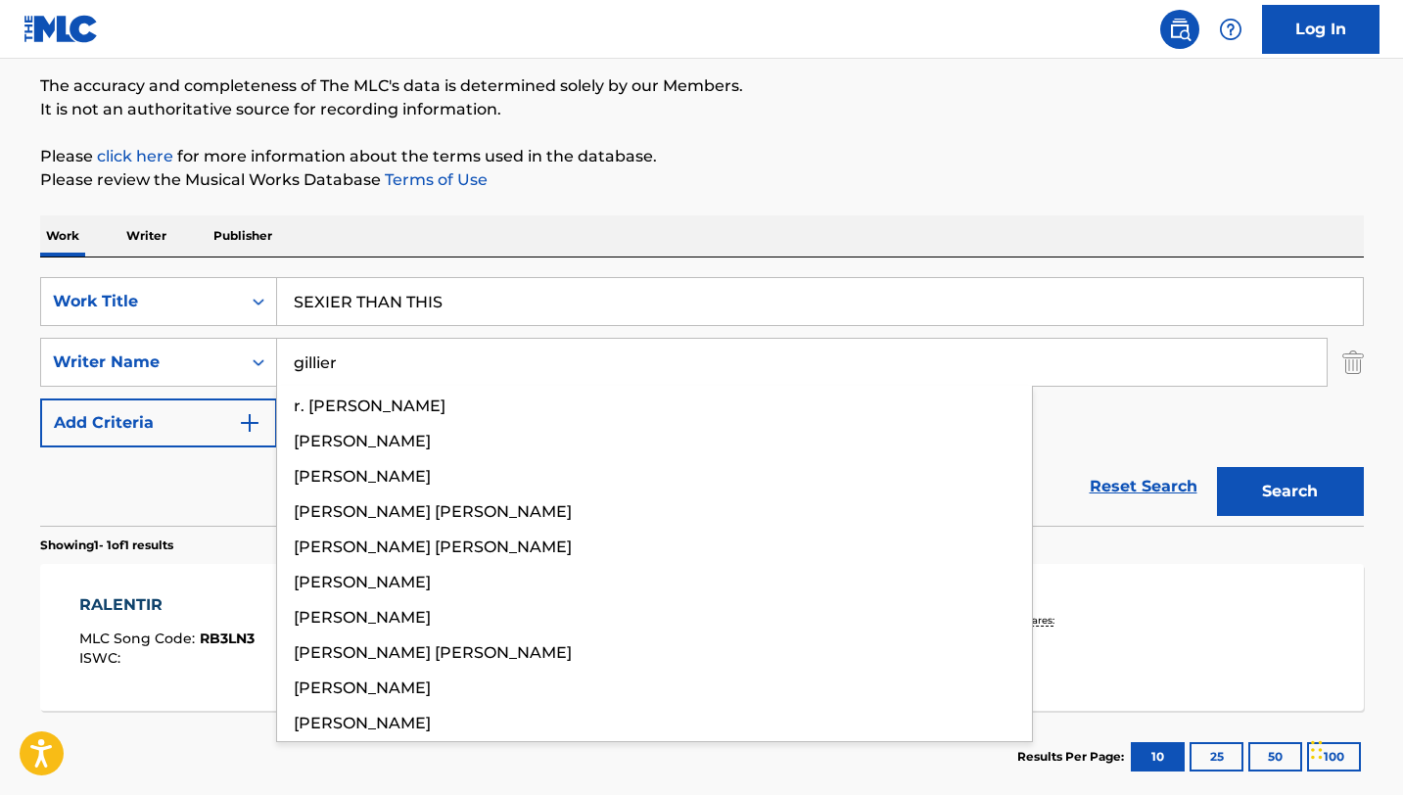
type input "gillier"
click at [1217, 467] on button "Search" at bounding box center [1290, 491] width 147 height 49
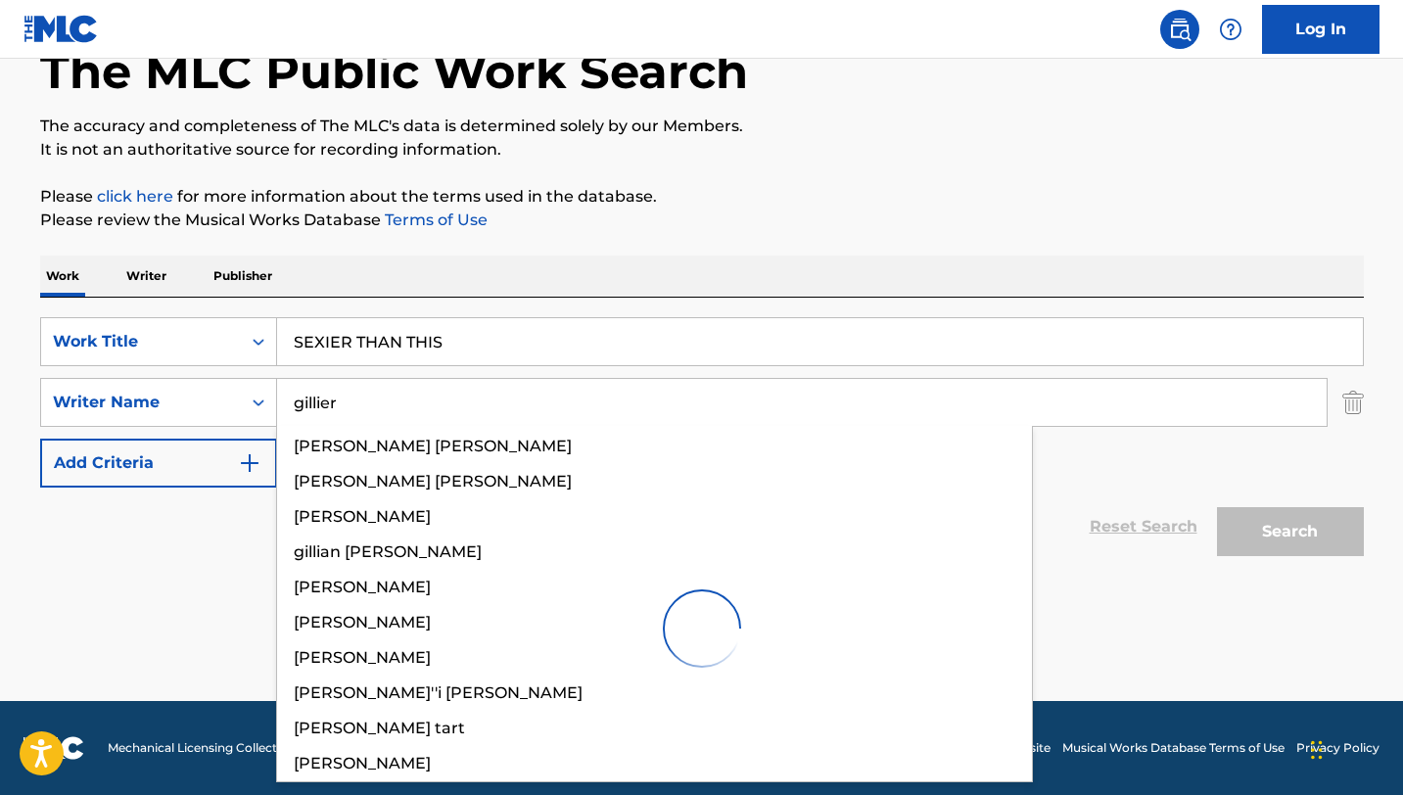
scroll to position [118, 0]
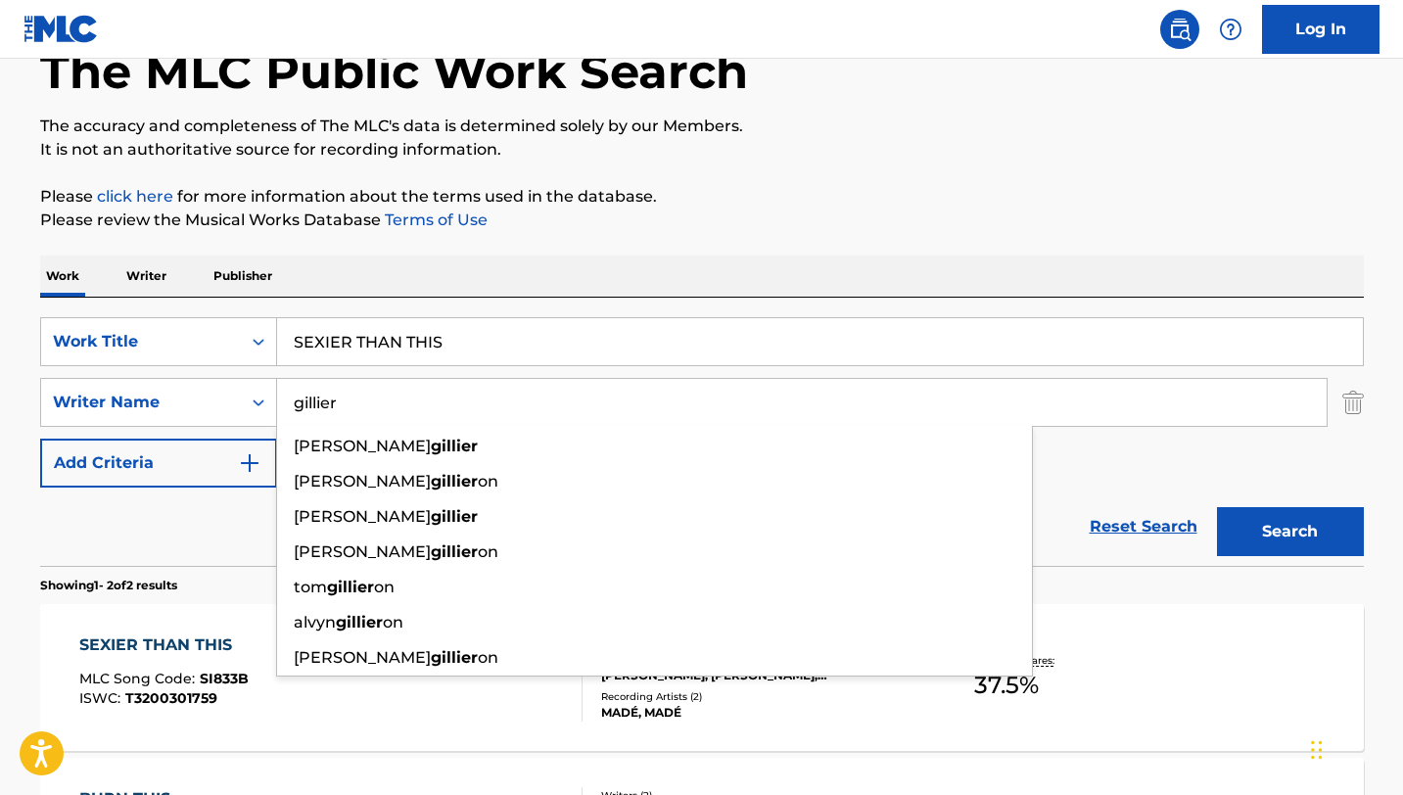
click at [752, 240] on div "The MLC Public Work Search The accuracy and completeness of The MLC's data is d…" at bounding box center [702, 493] width 1371 height 1008
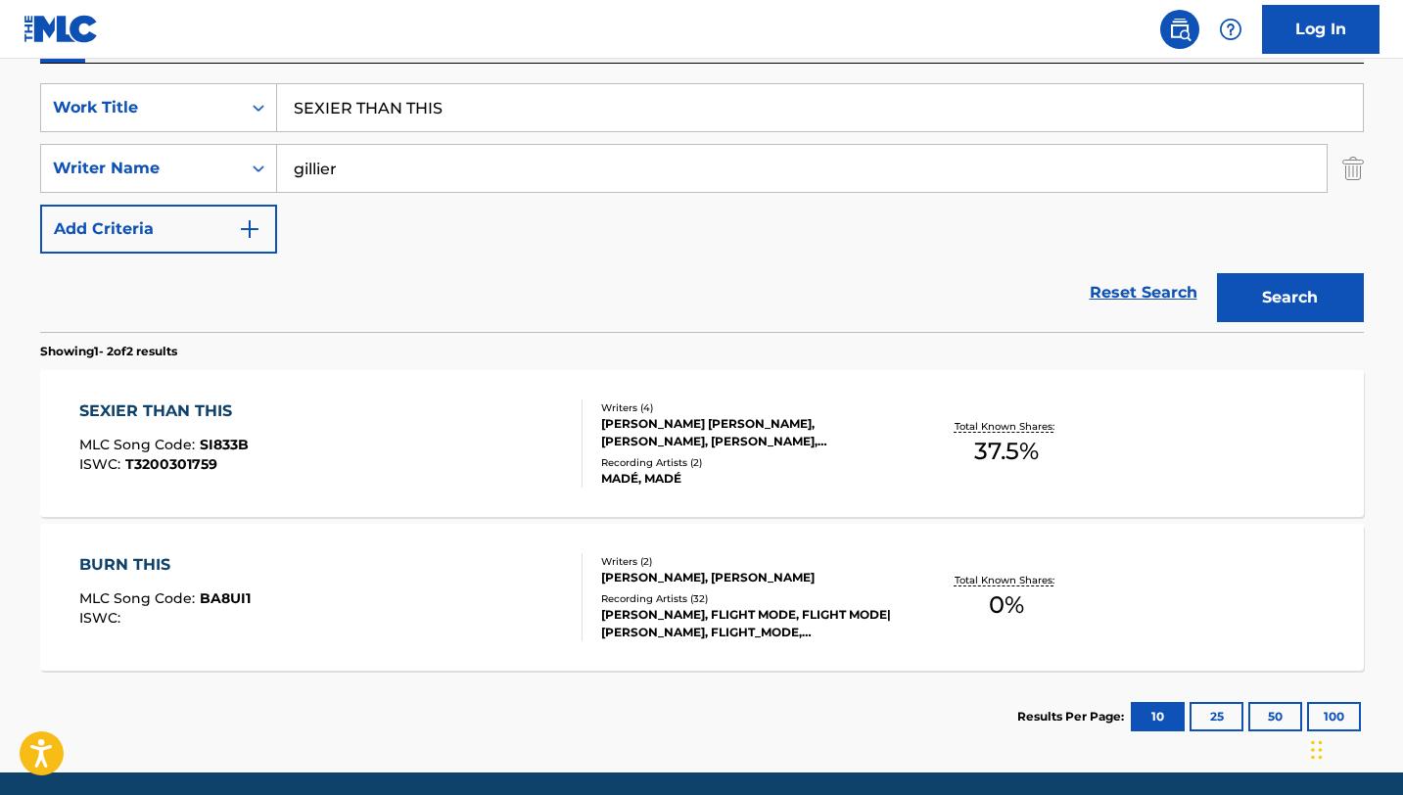
scroll to position [366, 0]
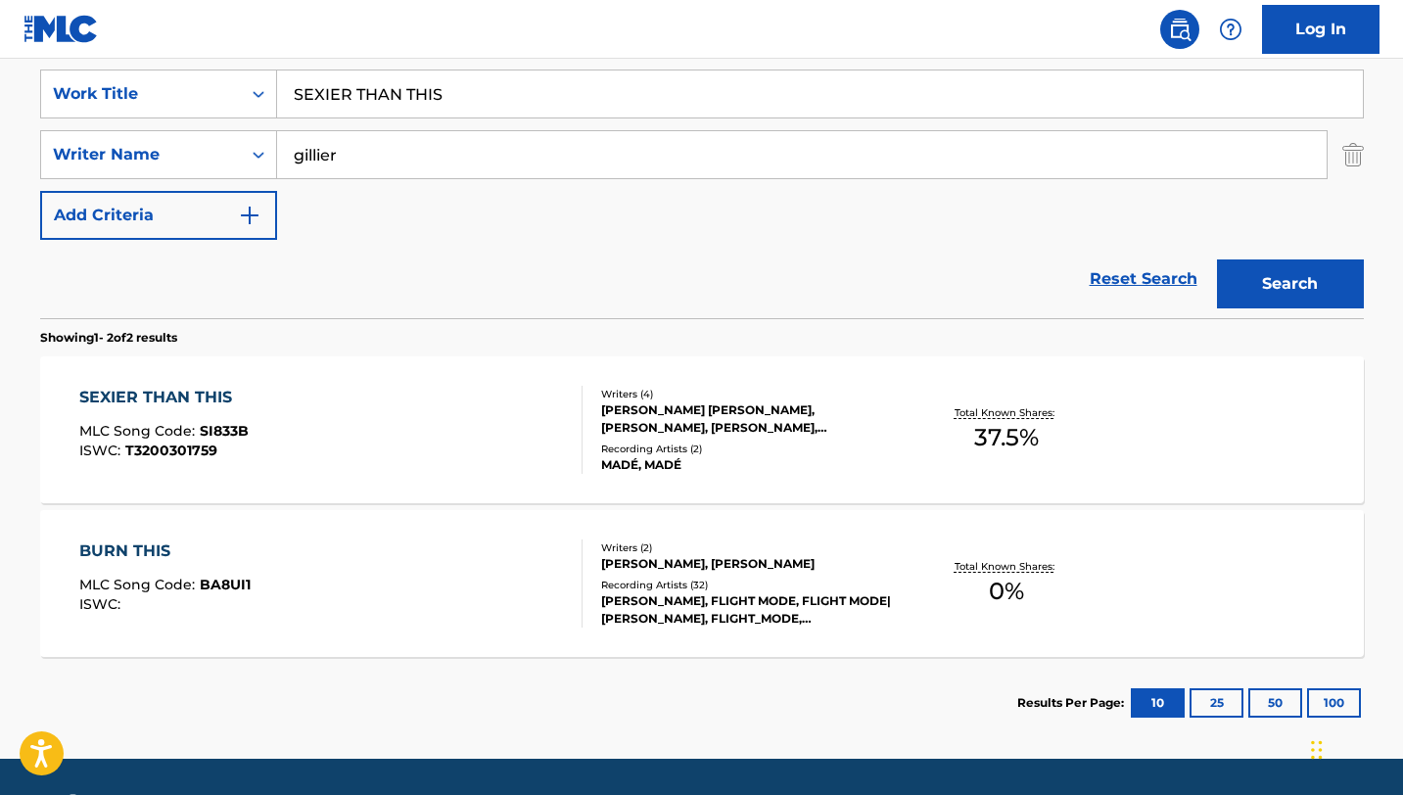
click at [447, 470] on div "SEXIER THAN THIS MLC Song Code : SI833B ISWC : T3200301759" at bounding box center [330, 430] width 503 height 88
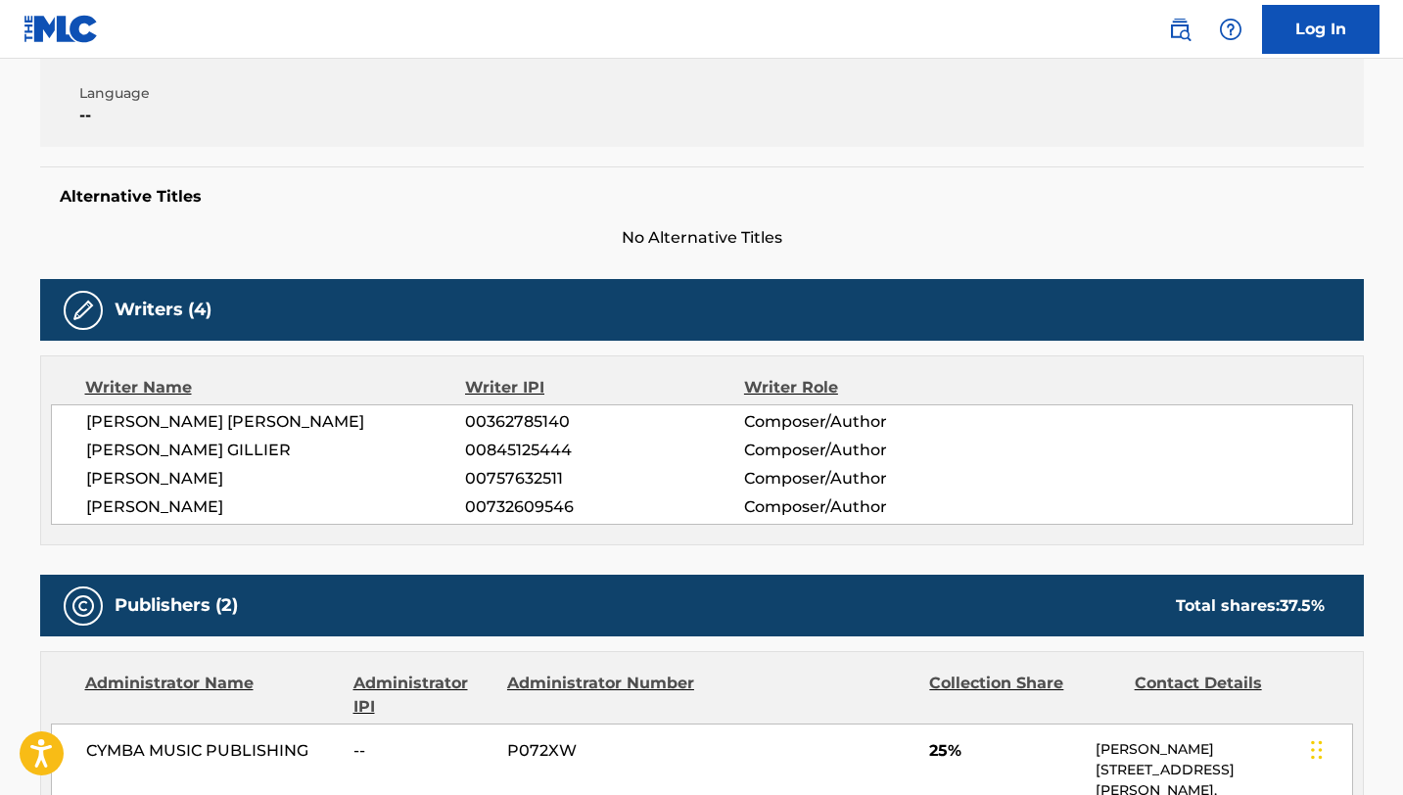
scroll to position [372, 0]
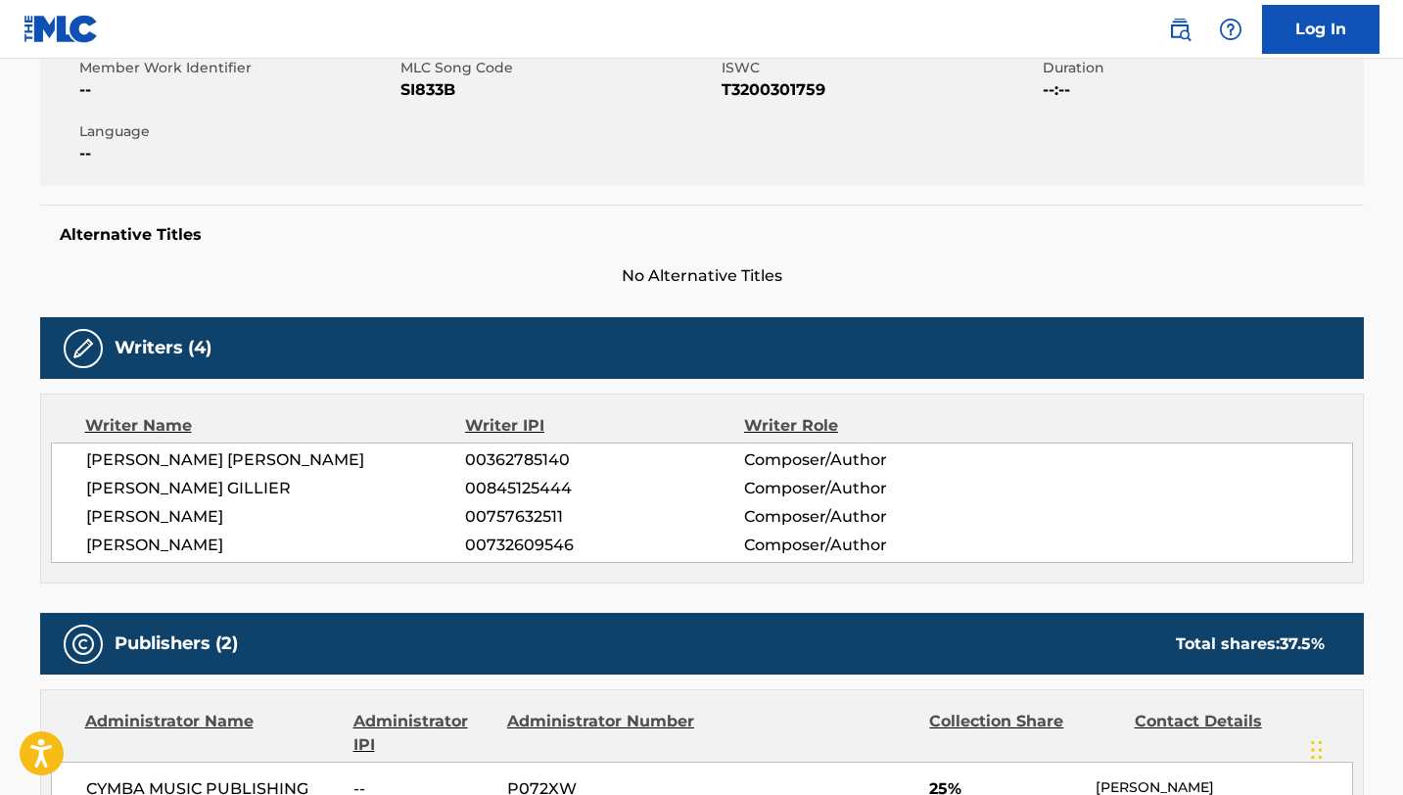
click at [445, 88] on span "SI833B" at bounding box center [558, 89] width 316 height 23
copy span "SI833B"
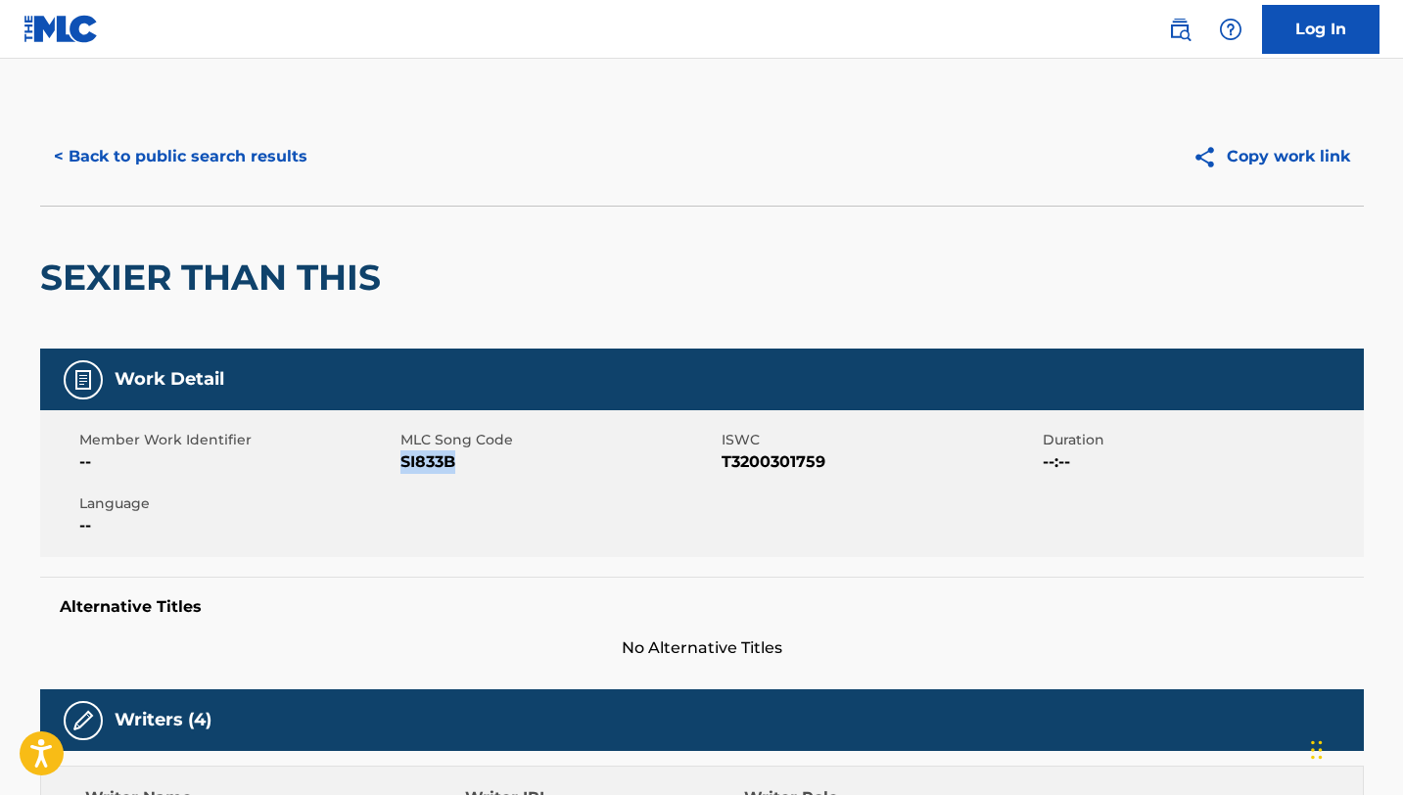
click at [97, 164] on button "< Back to public search results" at bounding box center [180, 156] width 281 height 49
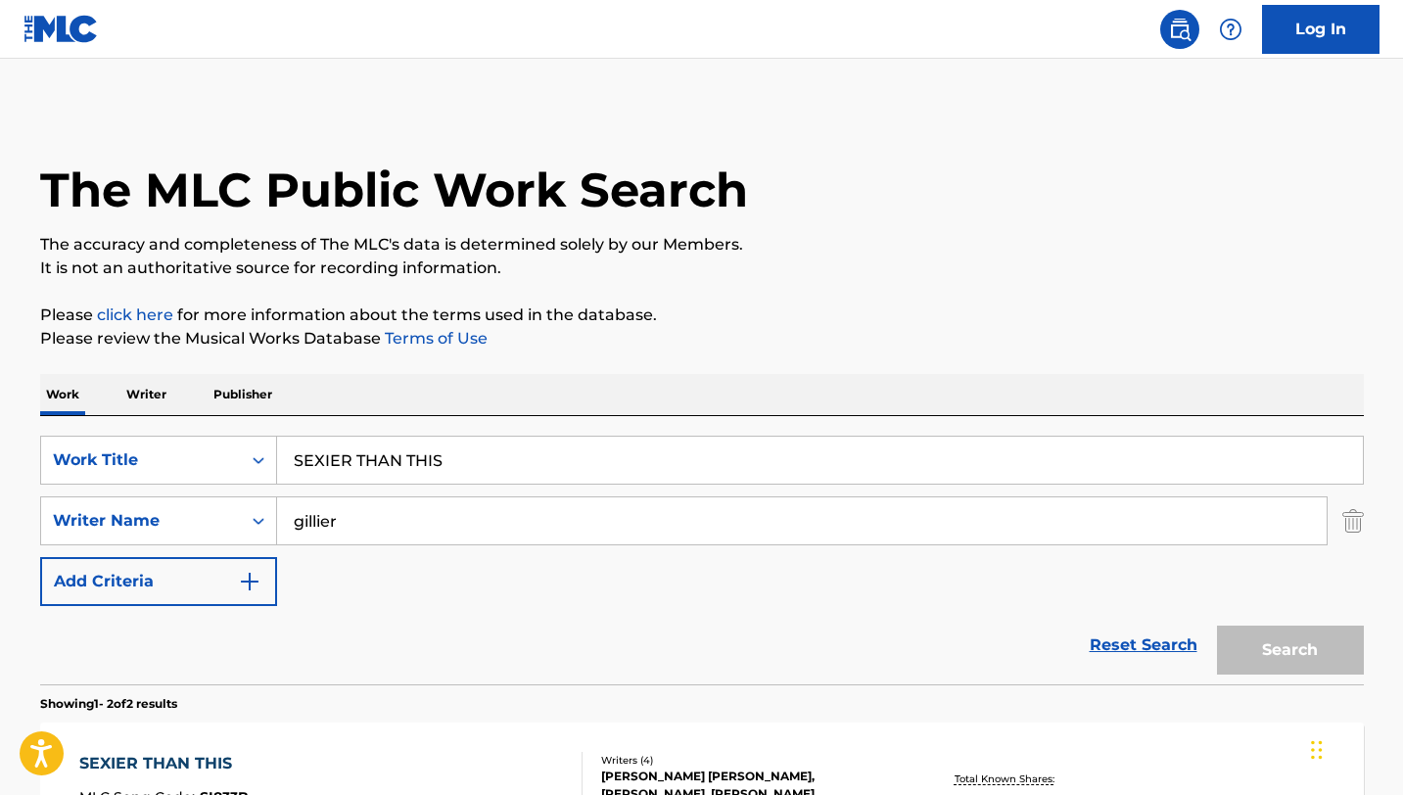
scroll to position [312, 0]
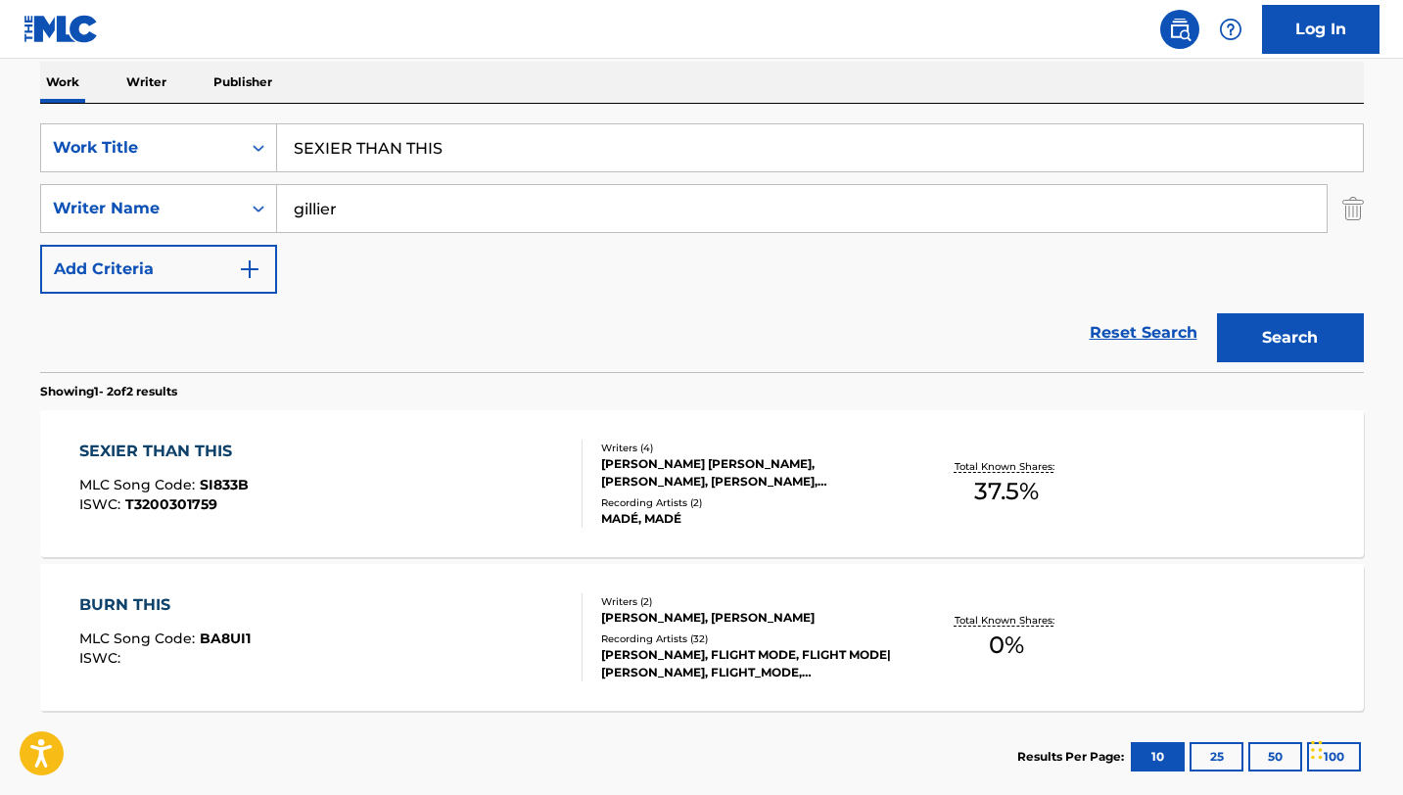
click at [402, 157] on input "SEXIER THAN THIS" at bounding box center [820, 147] width 1086 height 47
paste input "ILENCE"
type input "SILENCE"
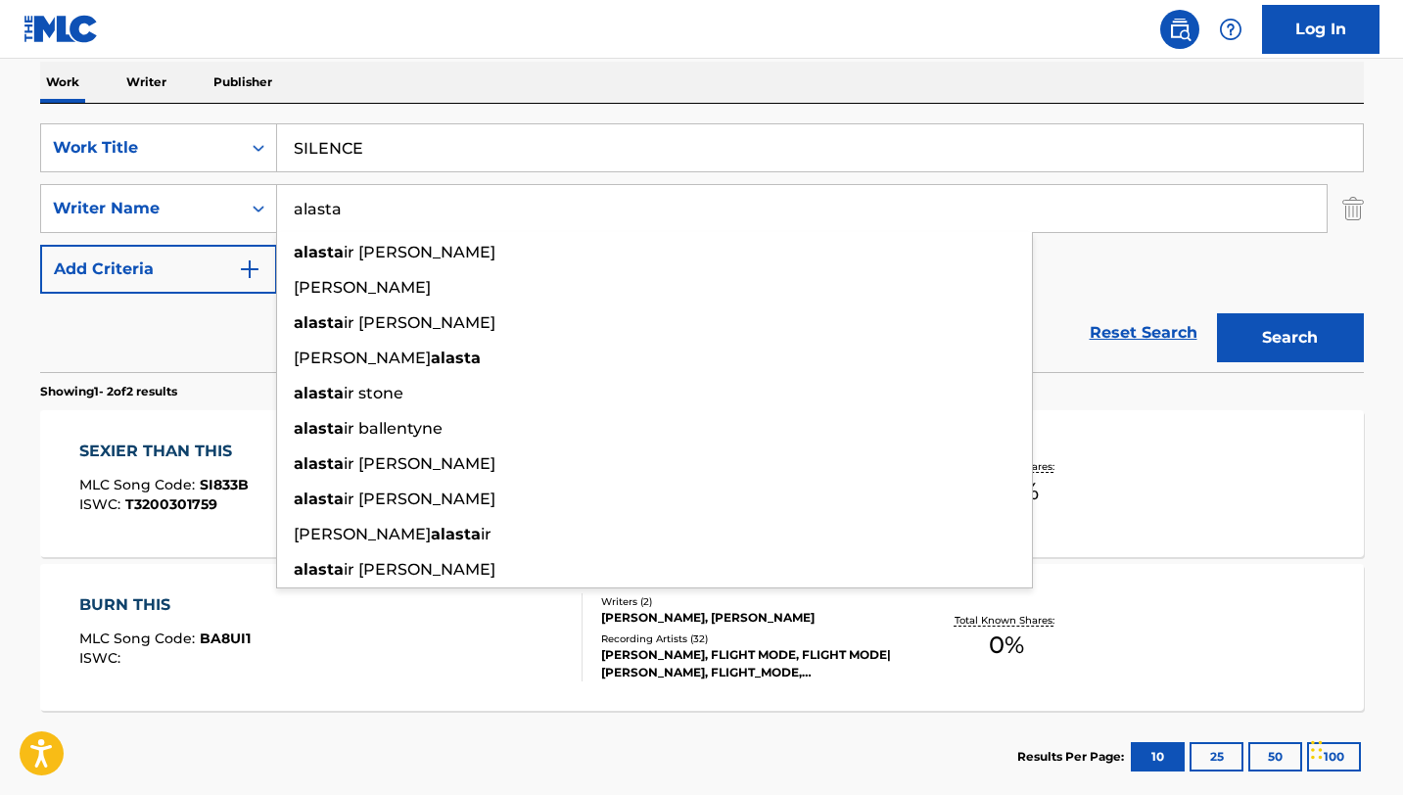
type input "alasta"
click at [1217, 313] on button "Search" at bounding box center [1290, 337] width 147 height 49
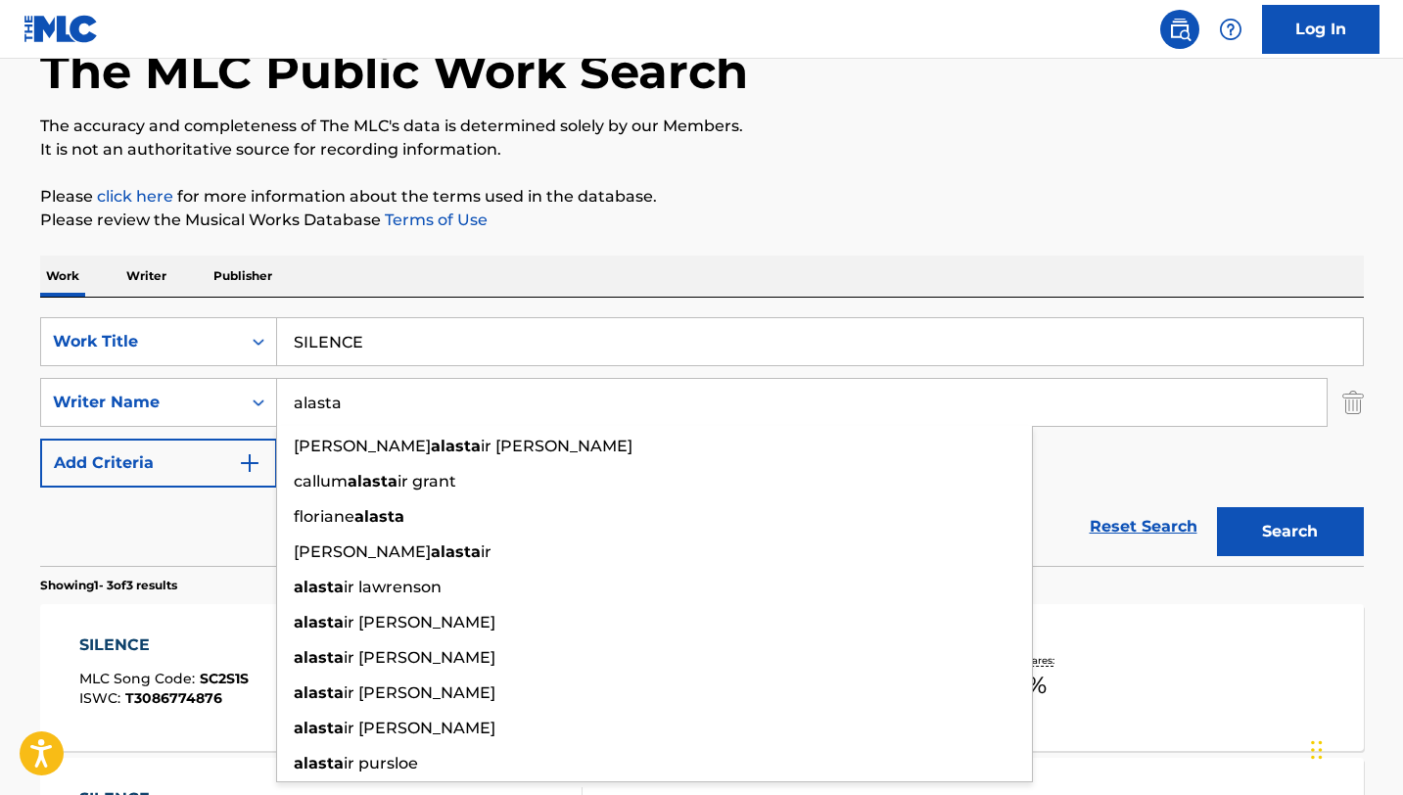
click at [587, 248] on div "The MLC Public Work Search The accuracy and completeness of The MLC's data is d…" at bounding box center [702, 569] width 1371 height 1161
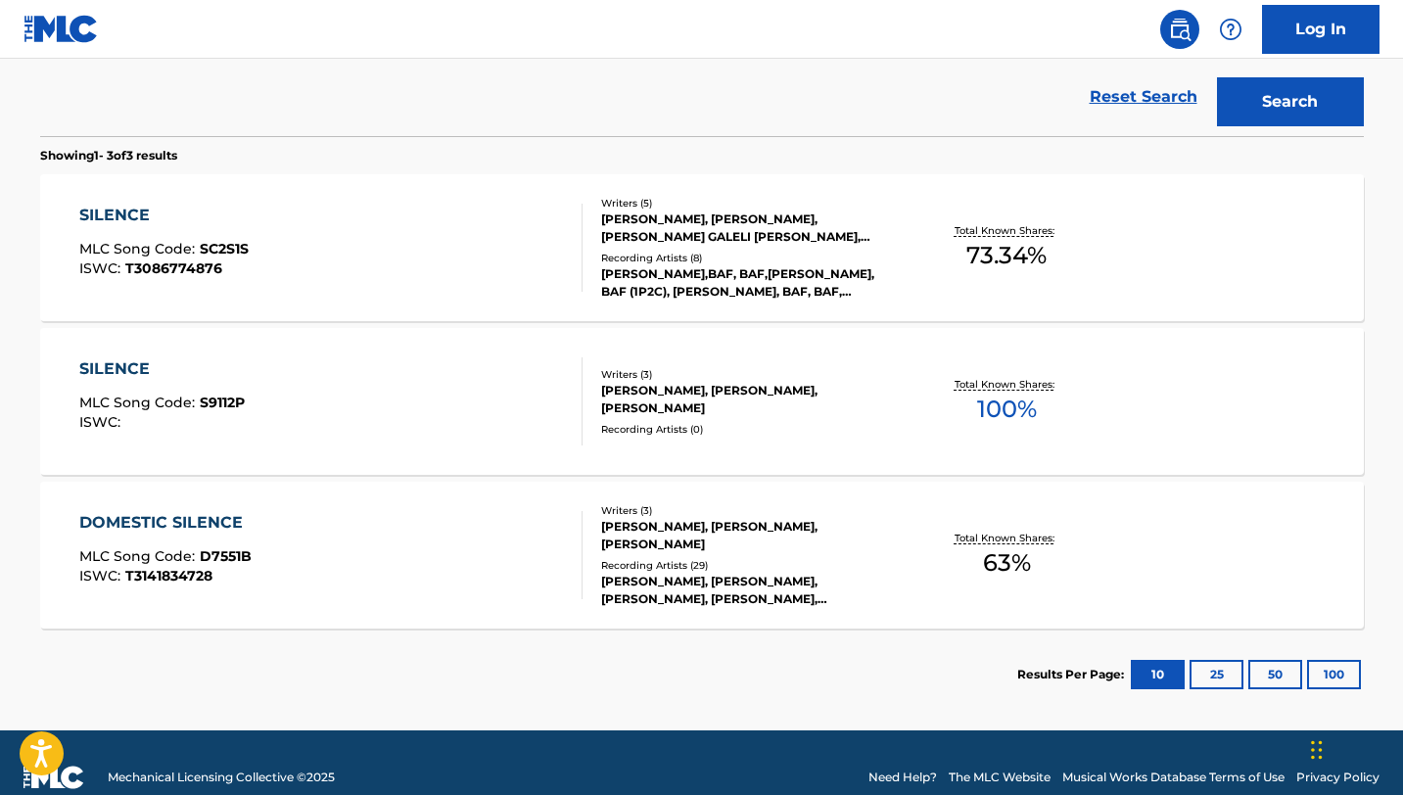
scroll to position [578, 0]
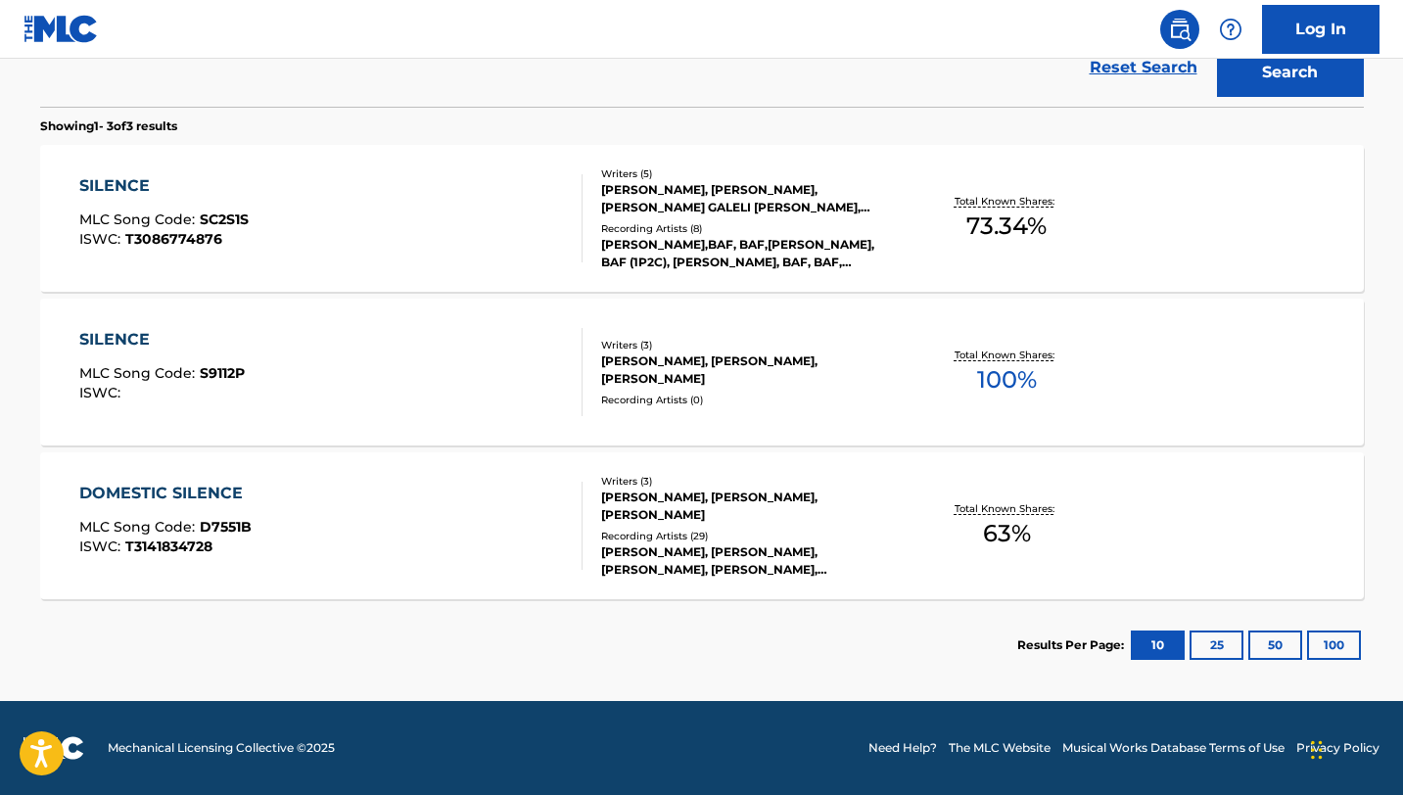
click at [581, 166] on div "SILENCE MLC Song Code : SC2S1S ISWC : T3086774876 Writers ( 5 ) [PERSON_NAME], …" at bounding box center [702, 218] width 1324 height 147
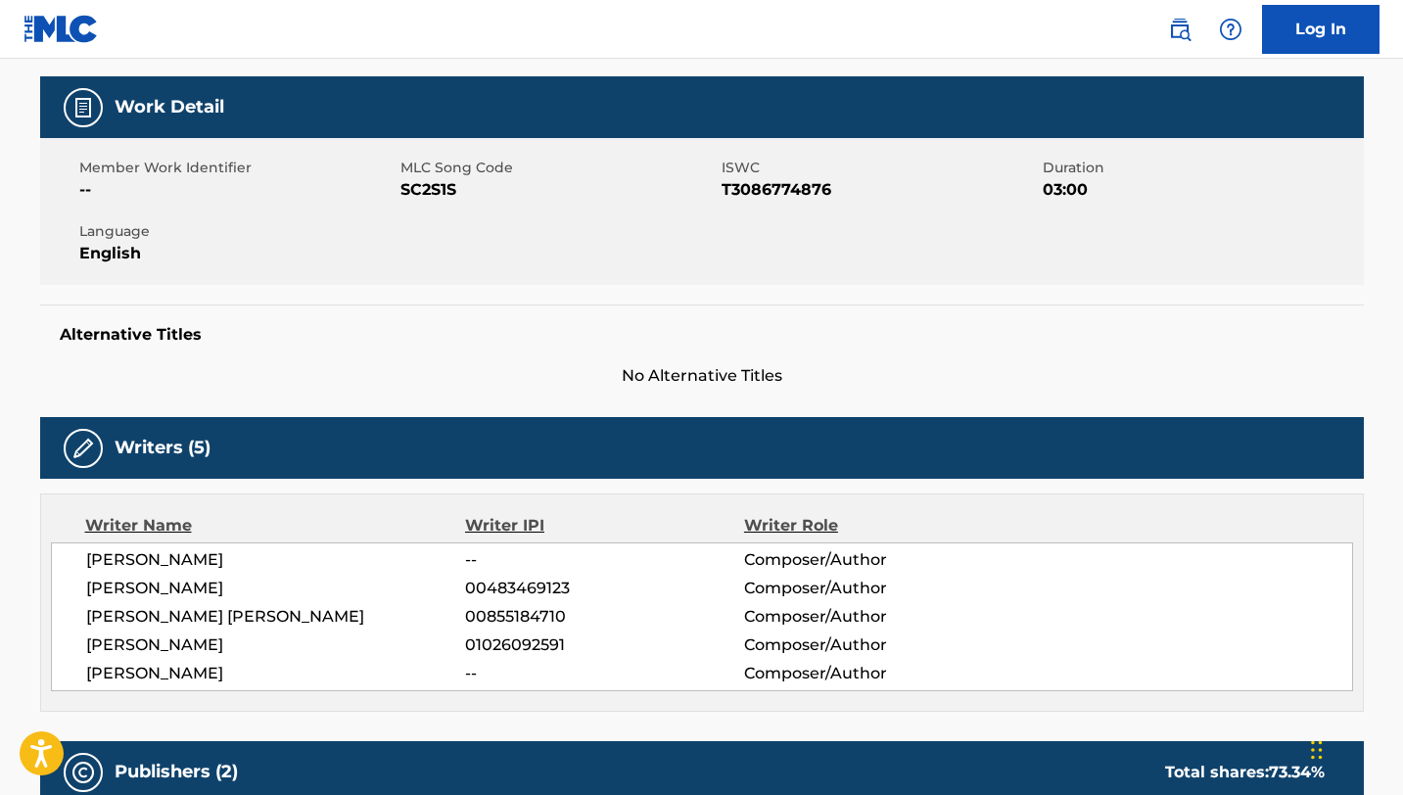
scroll to position [266, 0]
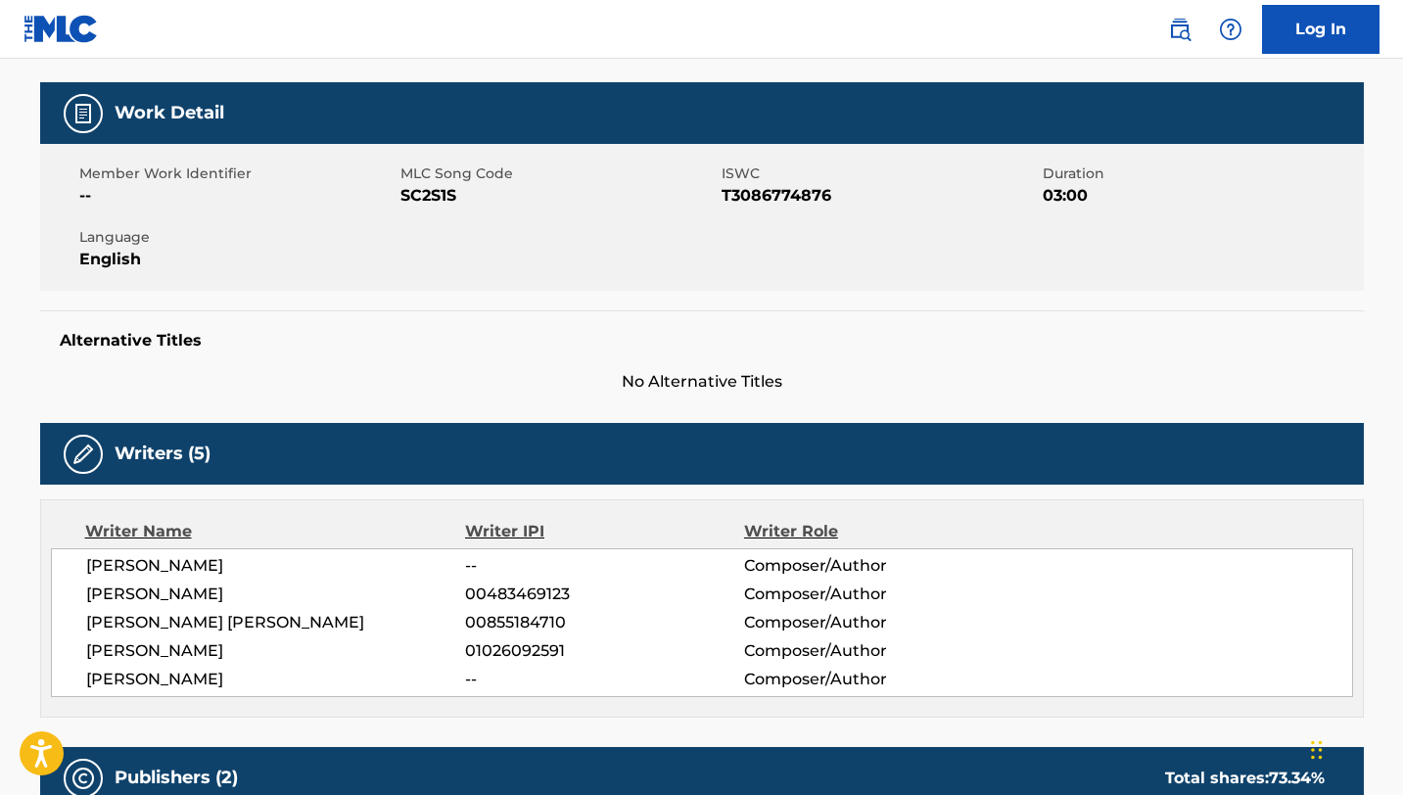
click at [434, 188] on span "SC2S1S" at bounding box center [558, 195] width 316 height 23
copy span "SC2S1S"
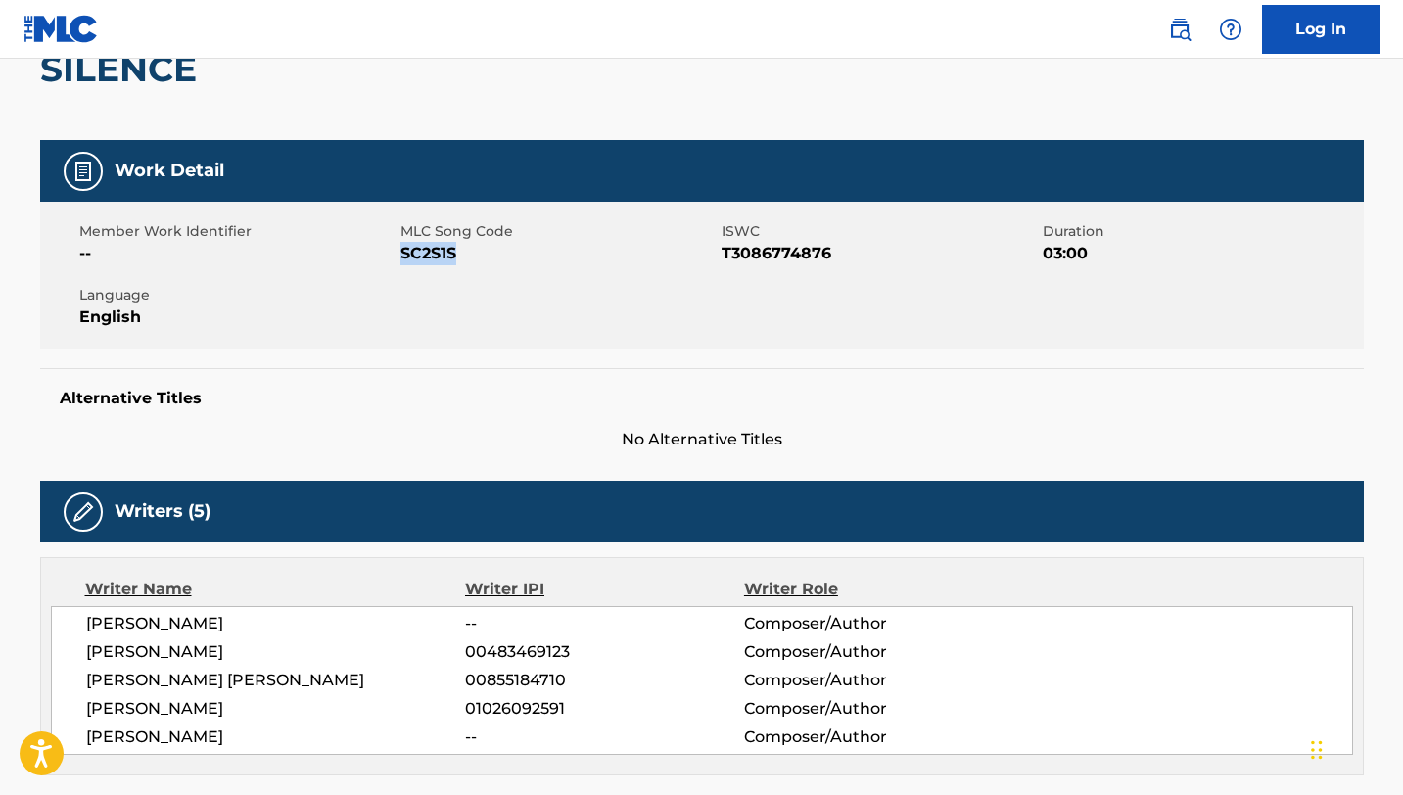
scroll to position [0, 0]
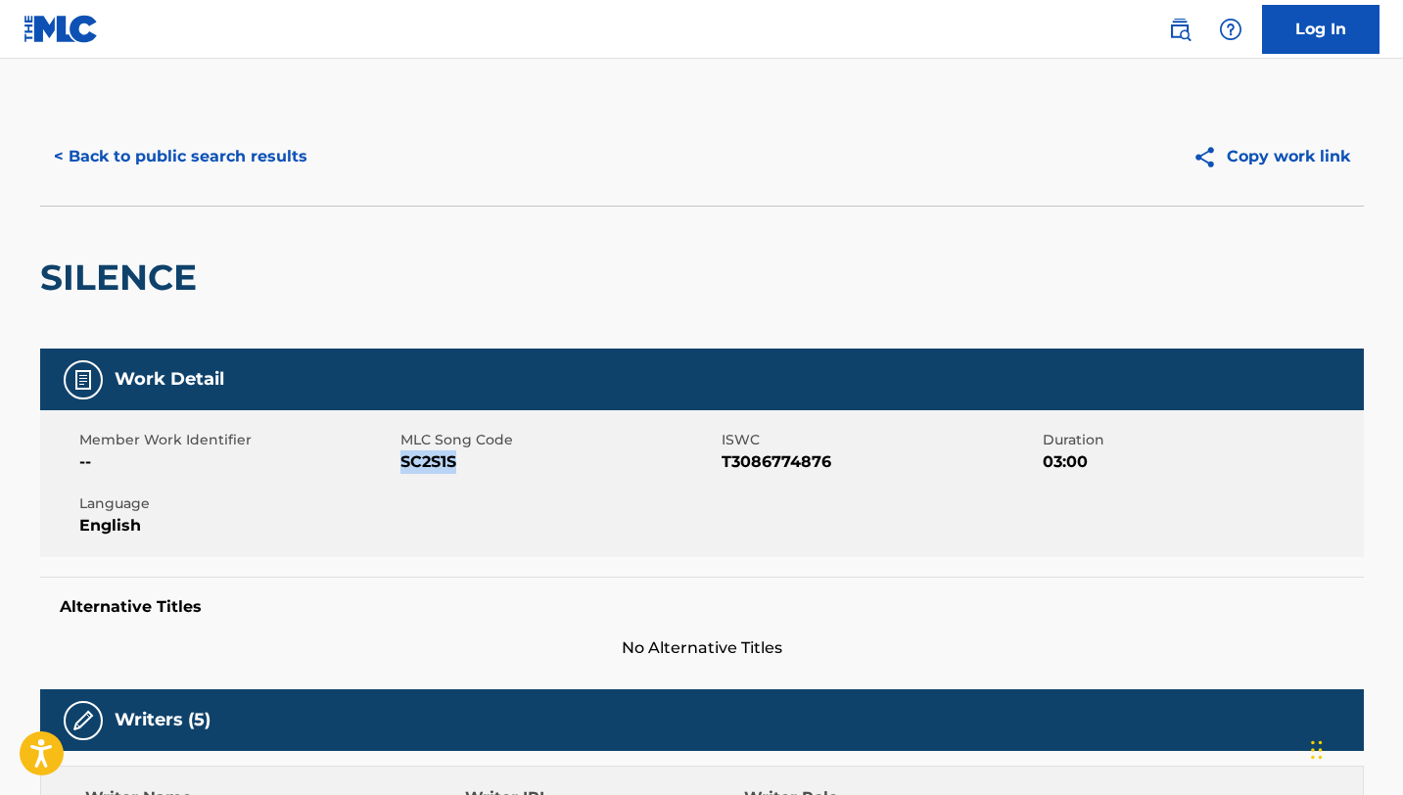
click at [178, 159] on button "< Back to public search results" at bounding box center [180, 156] width 281 height 49
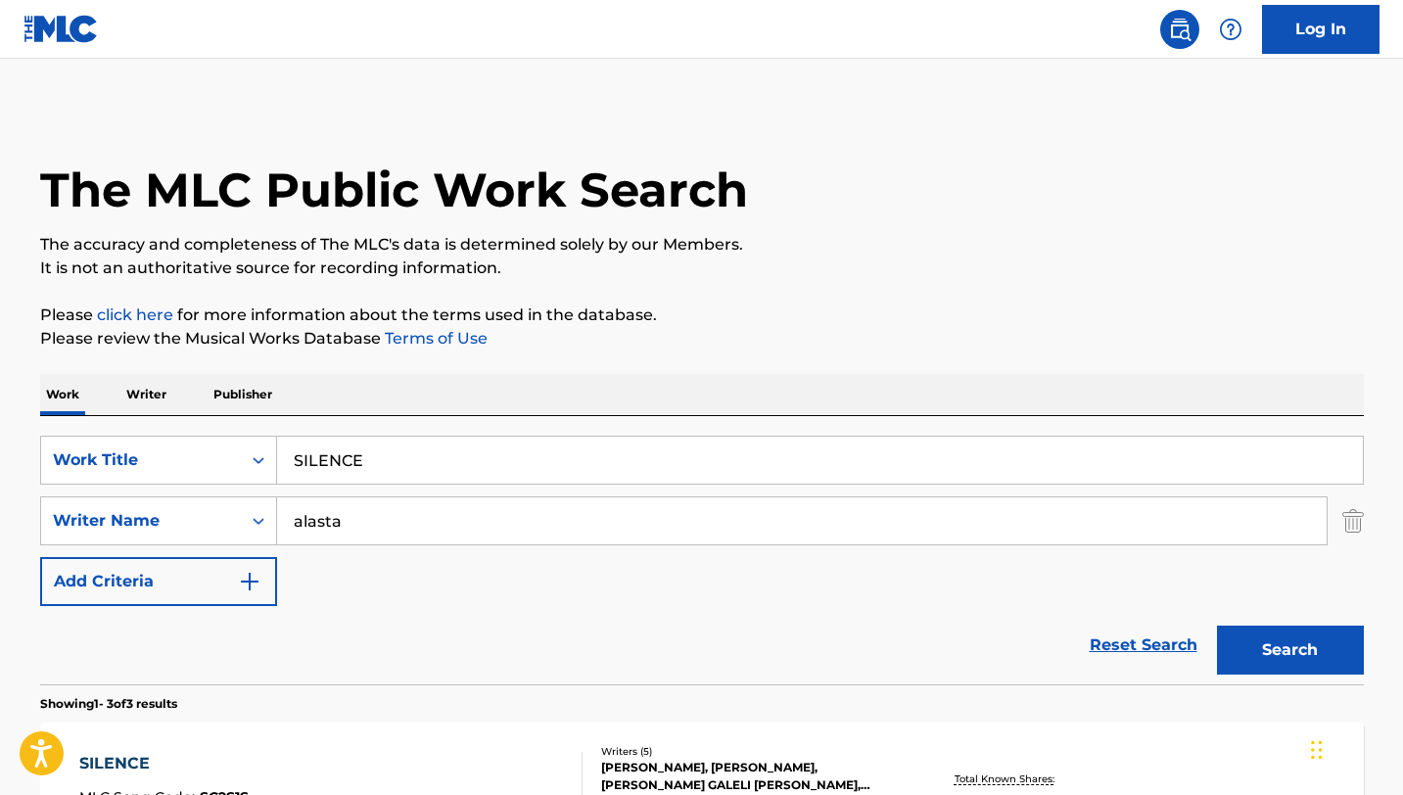
click at [350, 456] on input "SILENCE" at bounding box center [820, 460] width 1086 height 47
paste input "NCER"
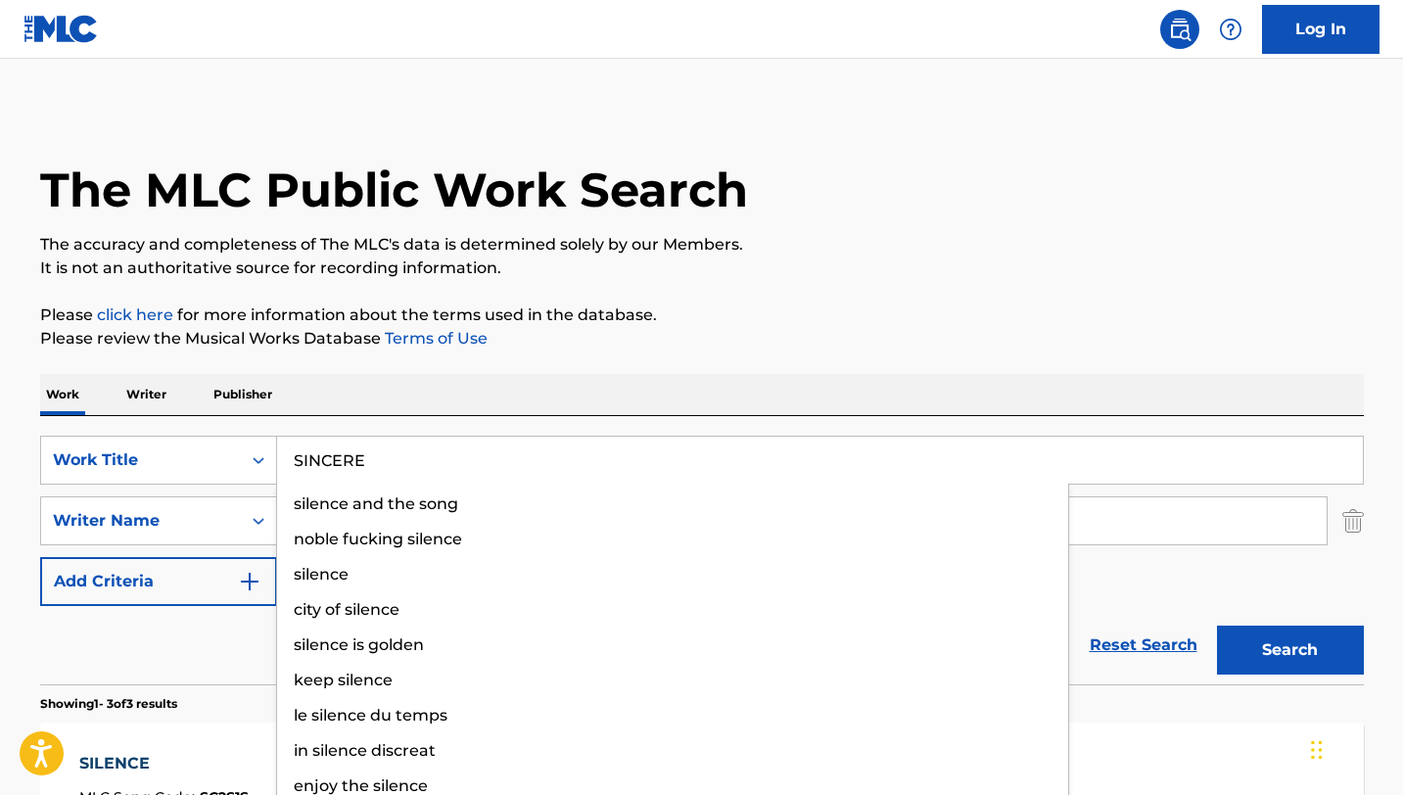
type input "SINCERE"
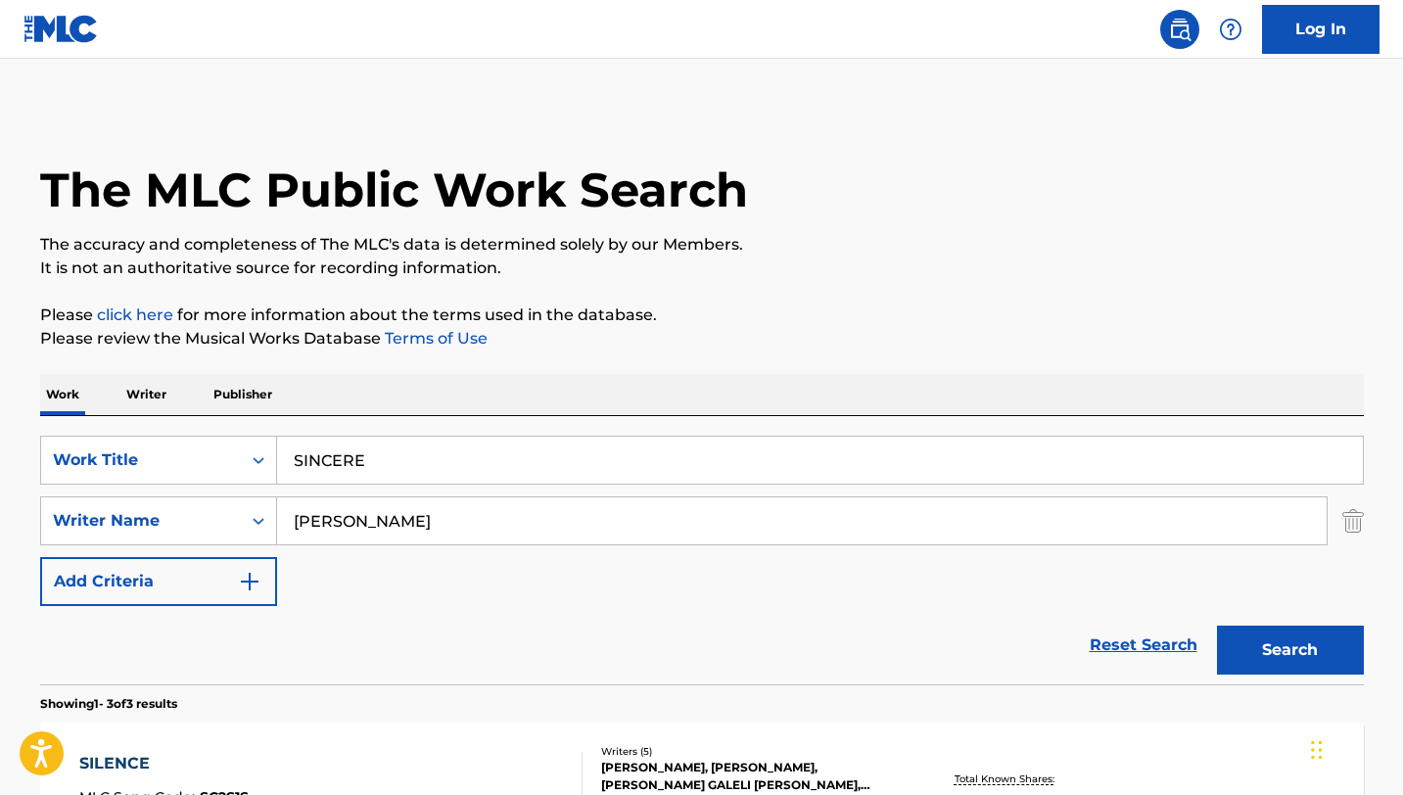
type input "[PERSON_NAME]"
click at [1217, 626] on button "Search" at bounding box center [1290, 650] width 147 height 49
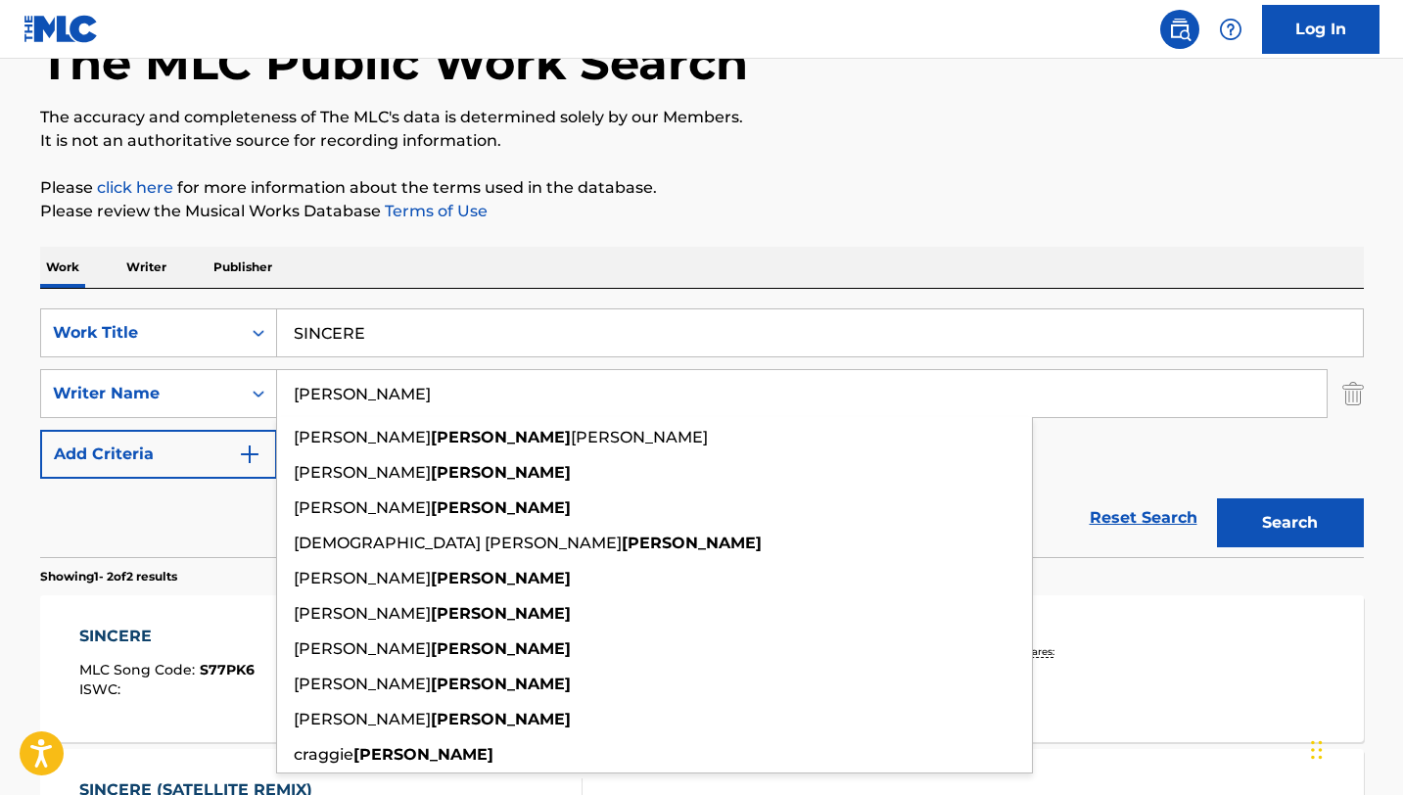
scroll to position [156, 0]
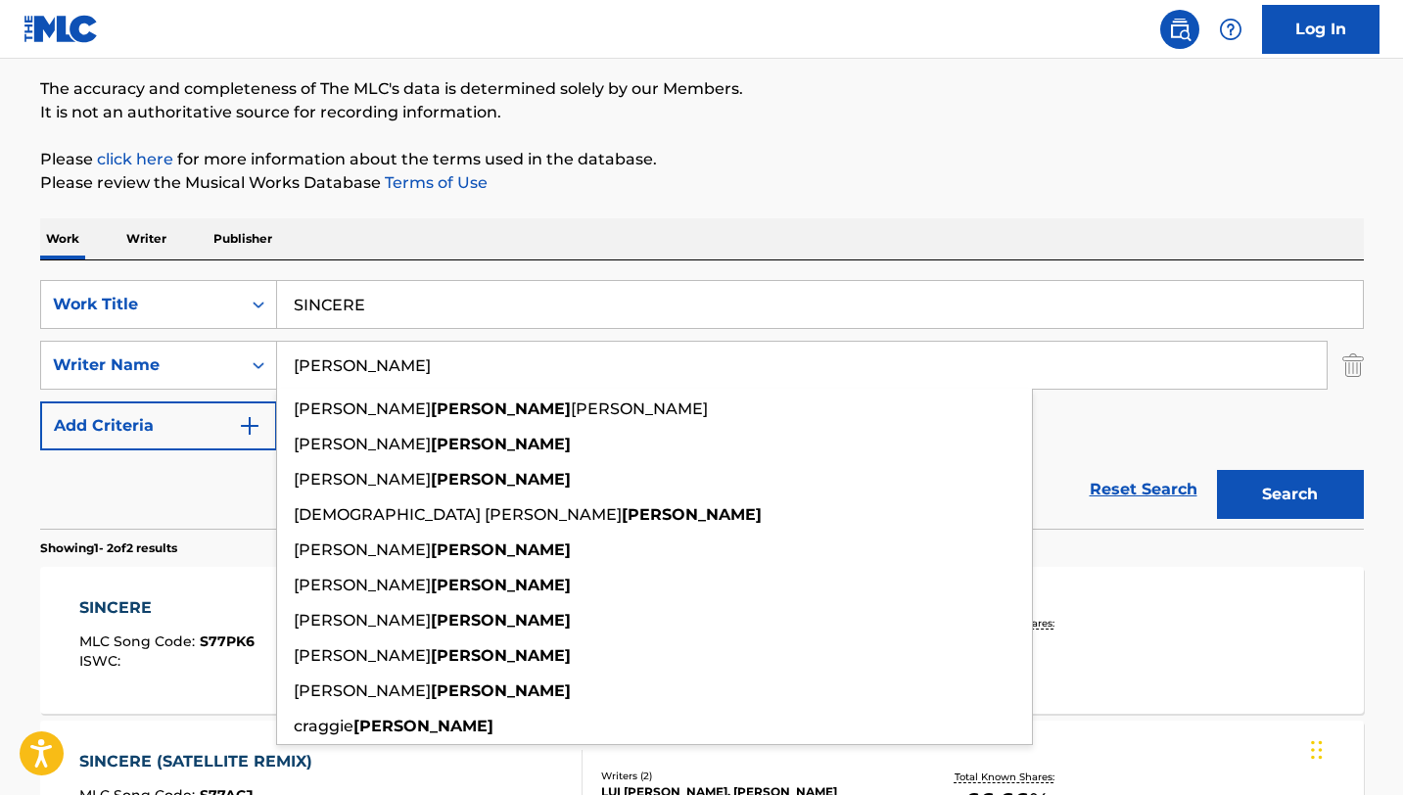
click at [734, 248] on div "Work Writer Publisher" at bounding box center [702, 238] width 1324 height 41
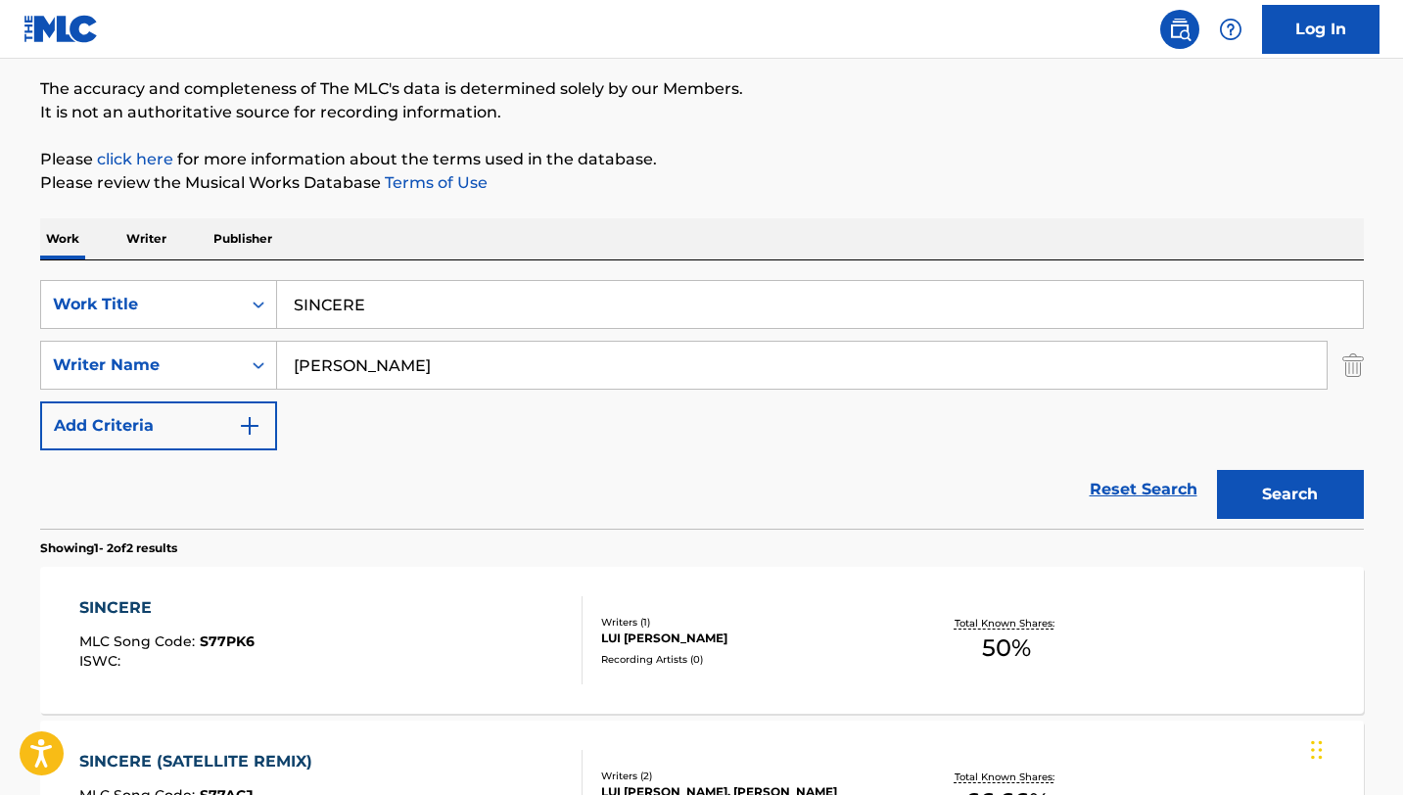
click at [803, 633] on div "LUI [PERSON_NAME]" at bounding box center [749, 639] width 296 height 18
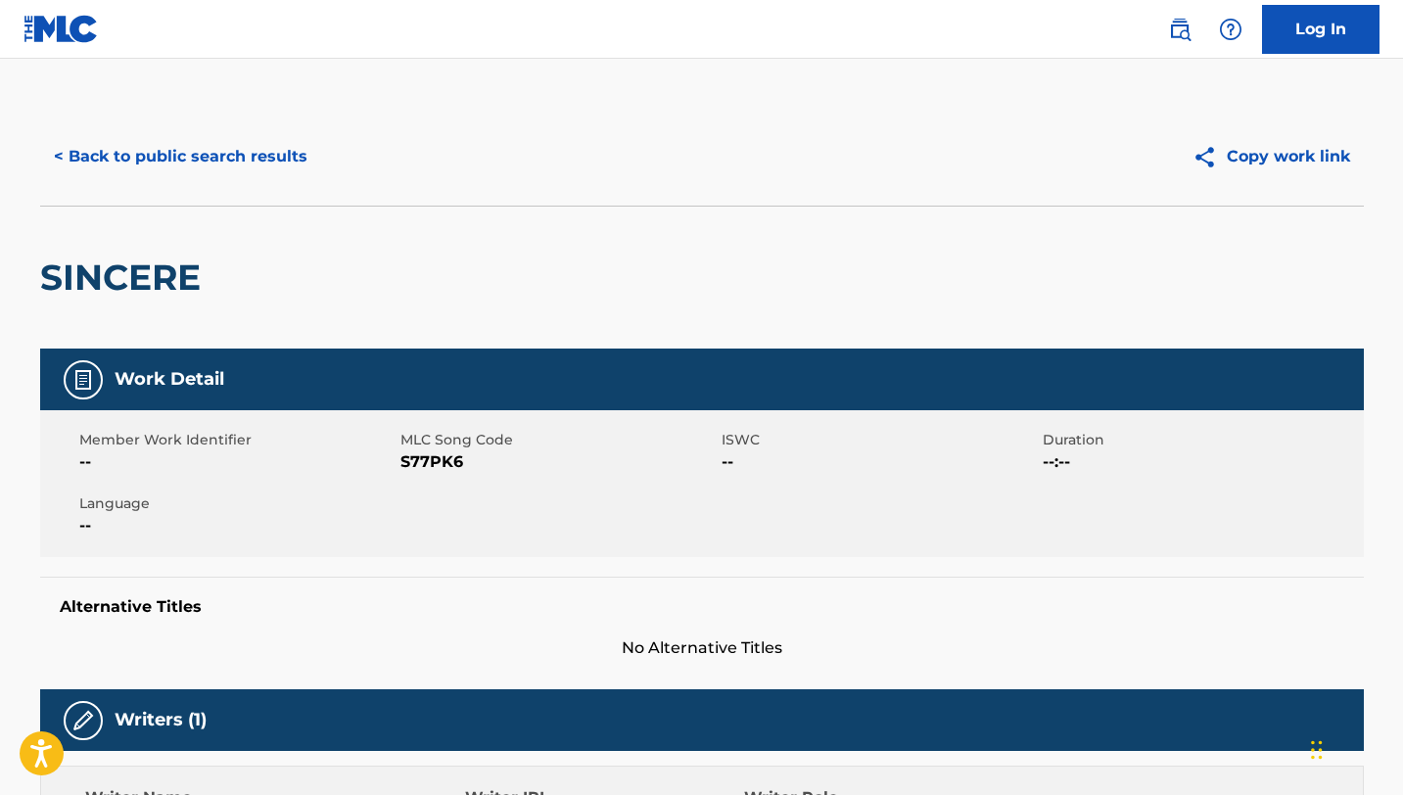
click at [433, 465] on span "S77PK6" at bounding box center [558, 461] width 316 height 23
copy span "S77PK6"
click at [183, 169] on button "< Back to public search results" at bounding box center [180, 156] width 281 height 49
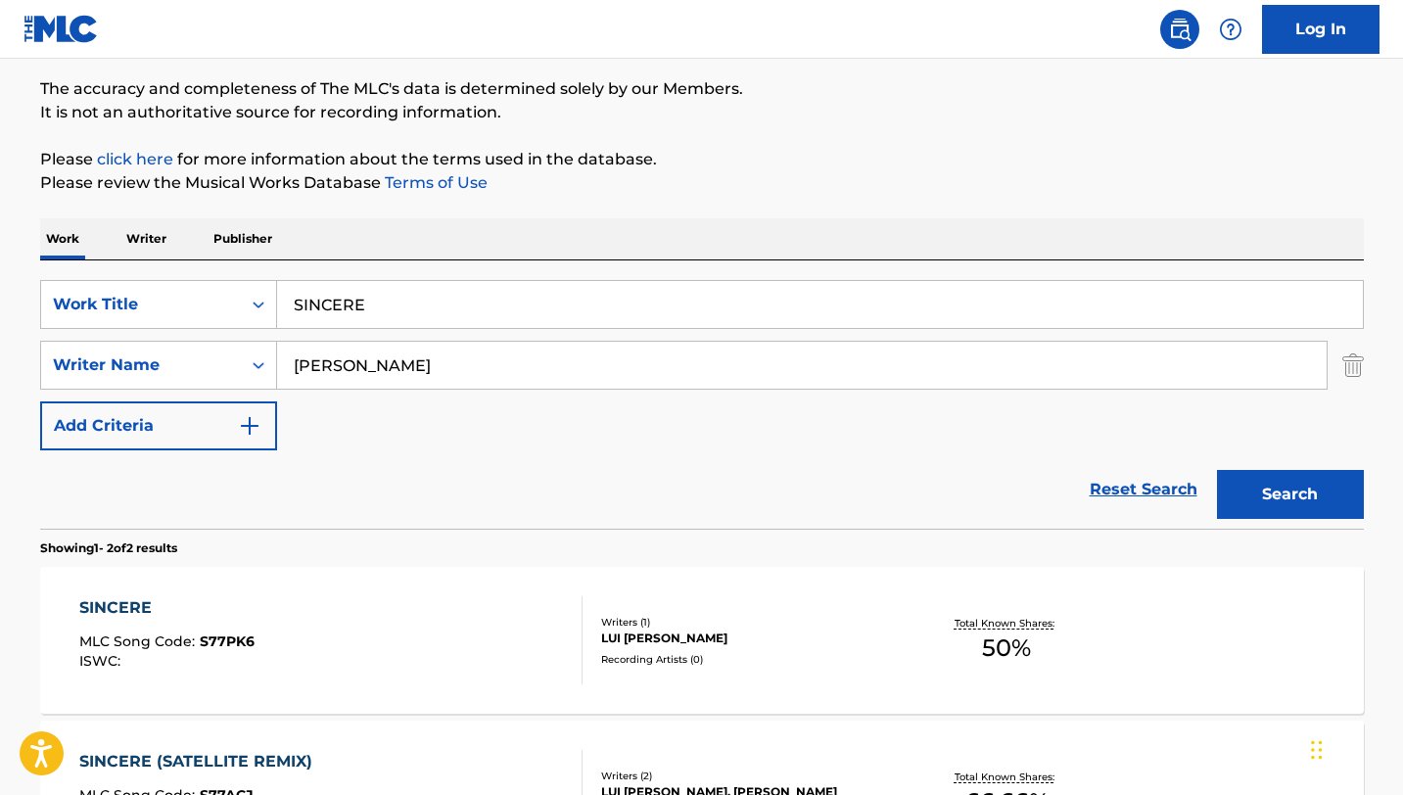
click at [353, 320] on input "SINCERE" at bounding box center [820, 304] width 1086 height 47
paste input "LIDING WORLDS"
type input "SLIDING WORLDS"
type input "[PERSON_NAME]"
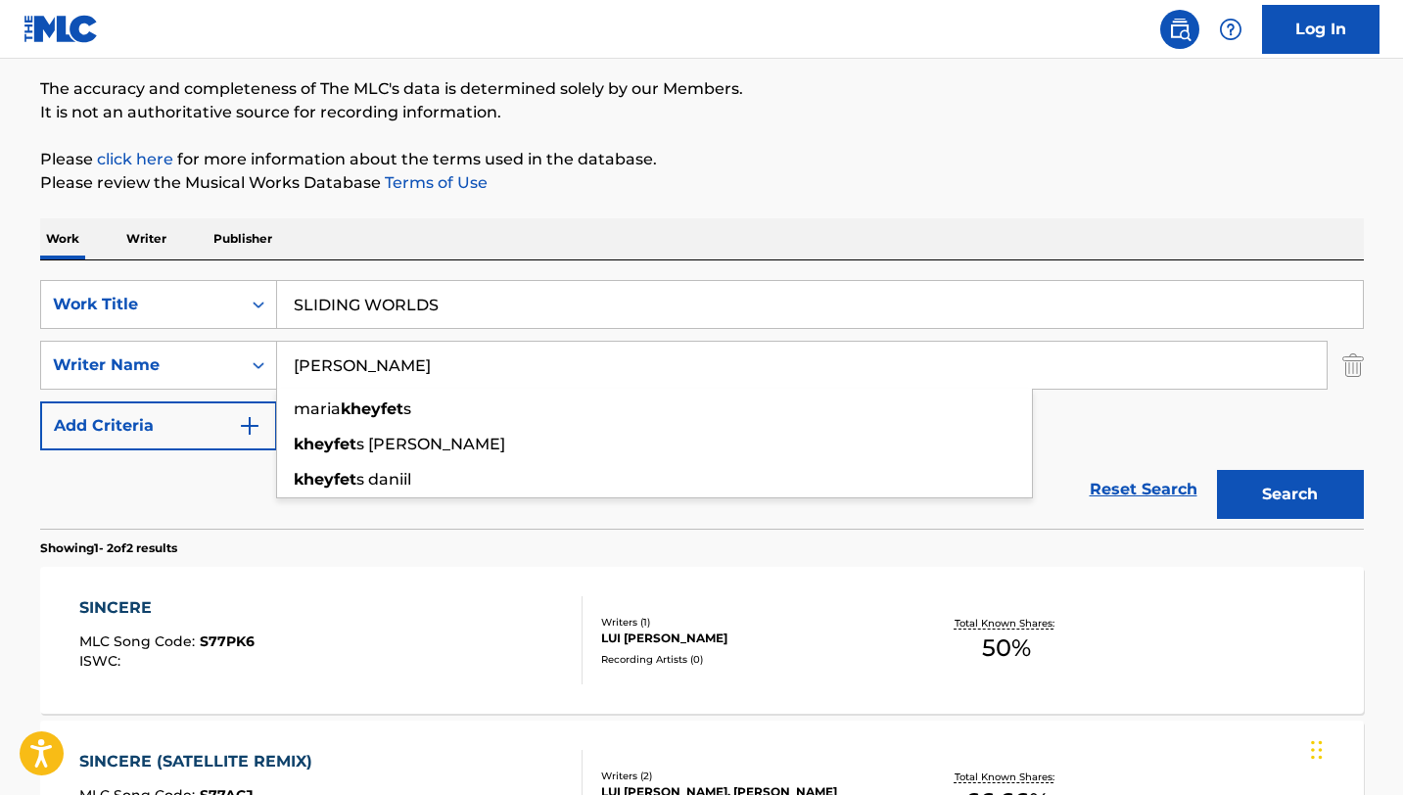
click at [1217, 470] on button "Search" at bounding box center [1290, 494] width 147 height 49
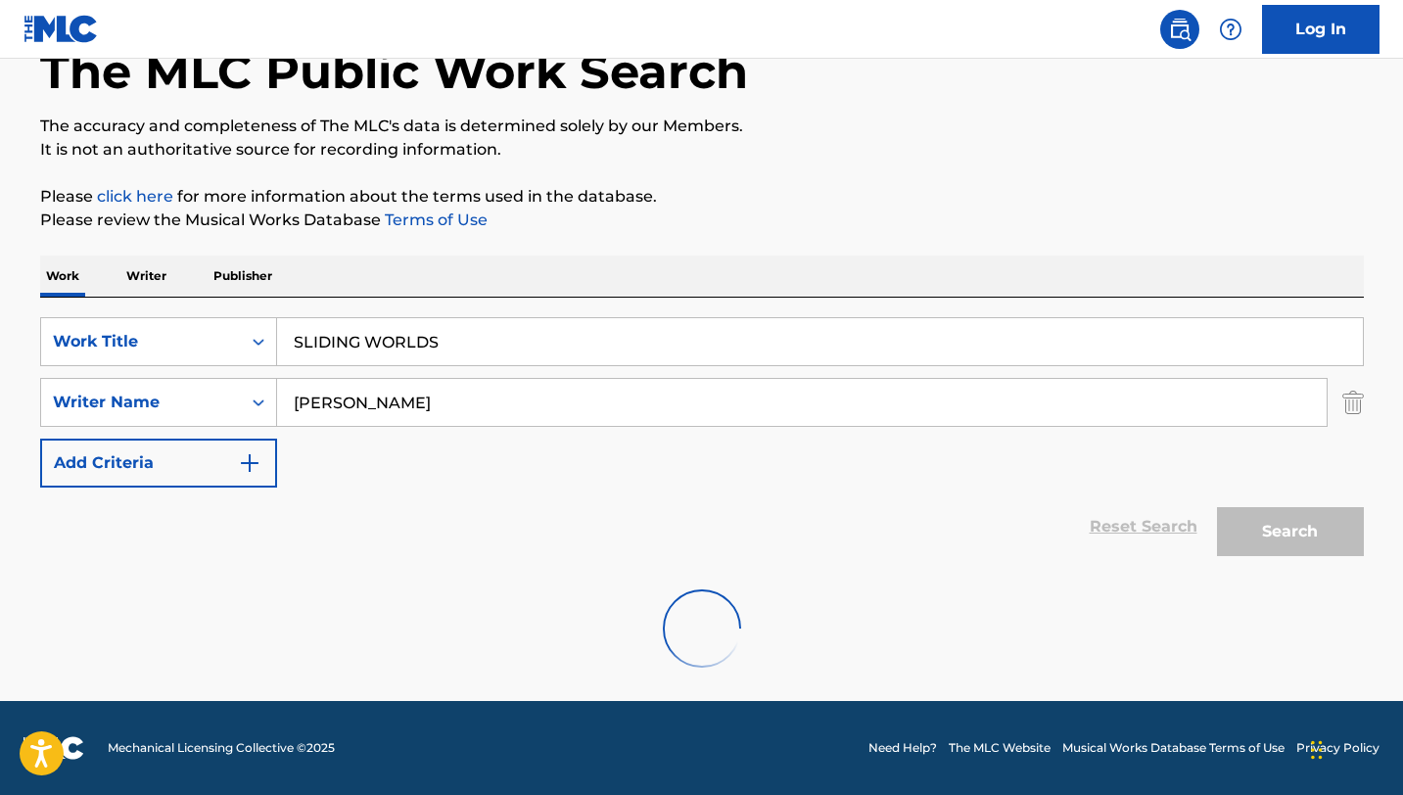
scroll to position [118, 0]
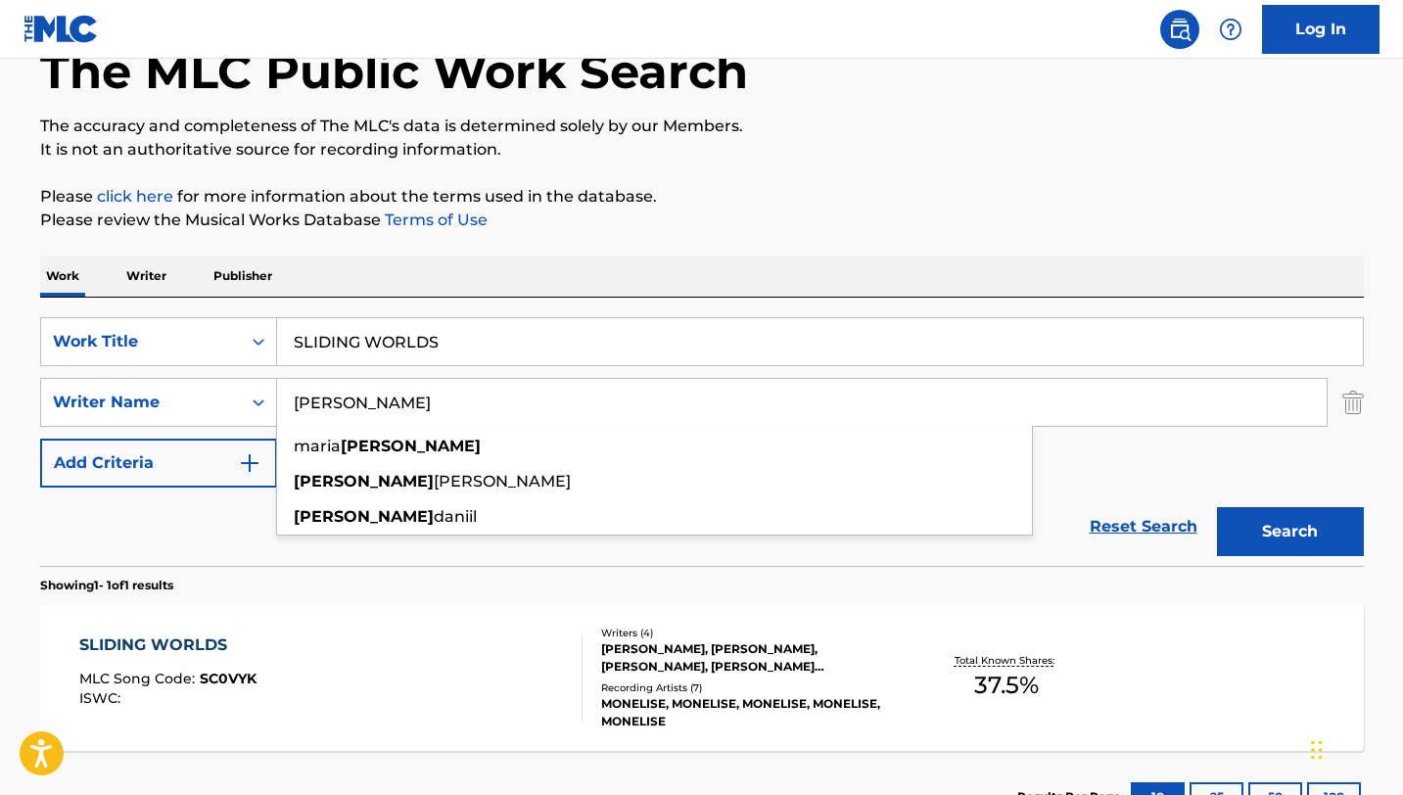
click at [503, 653] on div "SLIDING WORLDS MLC Song Code : SC0VYK ISWC :" at bounding box center [330, 677] width 503 height 88
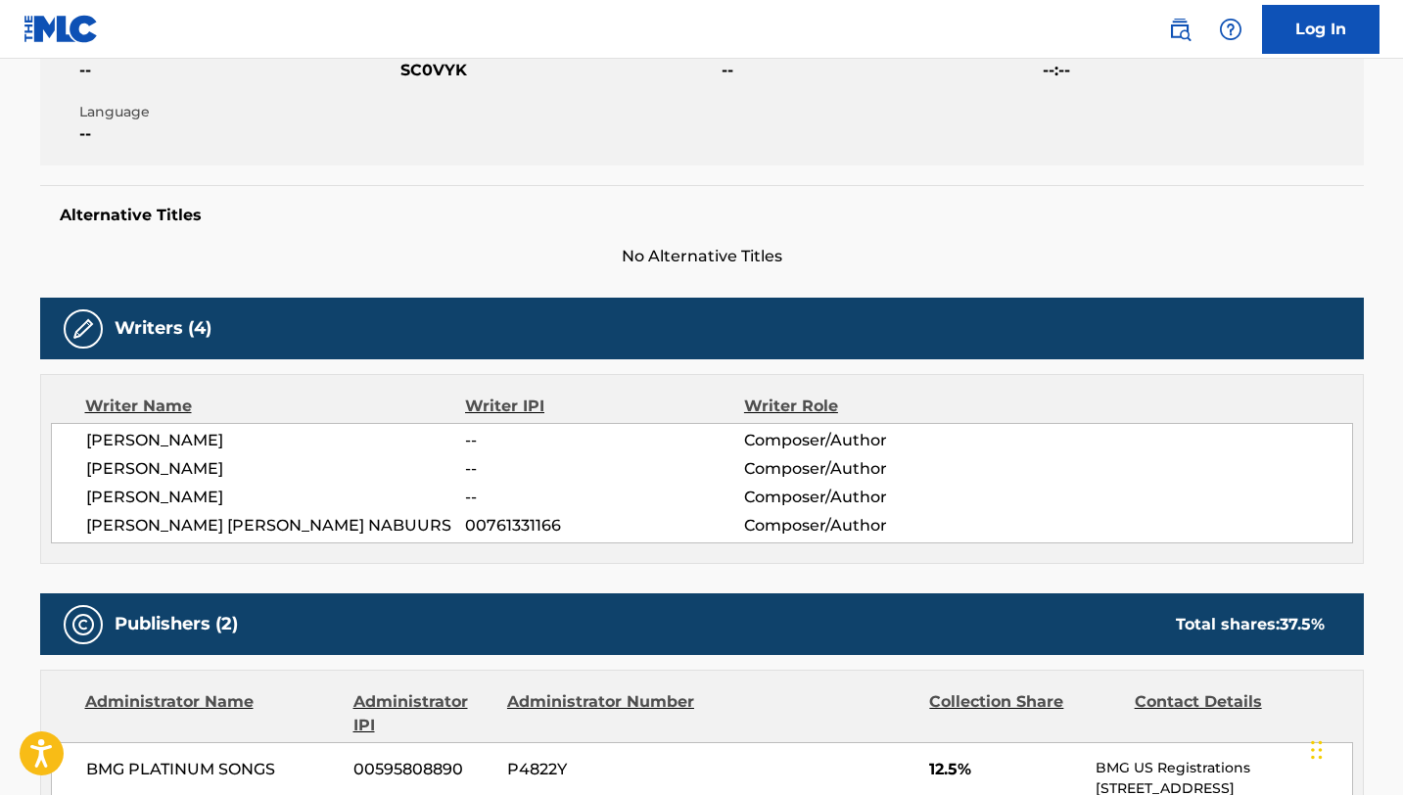
scroll to position [373, 0]
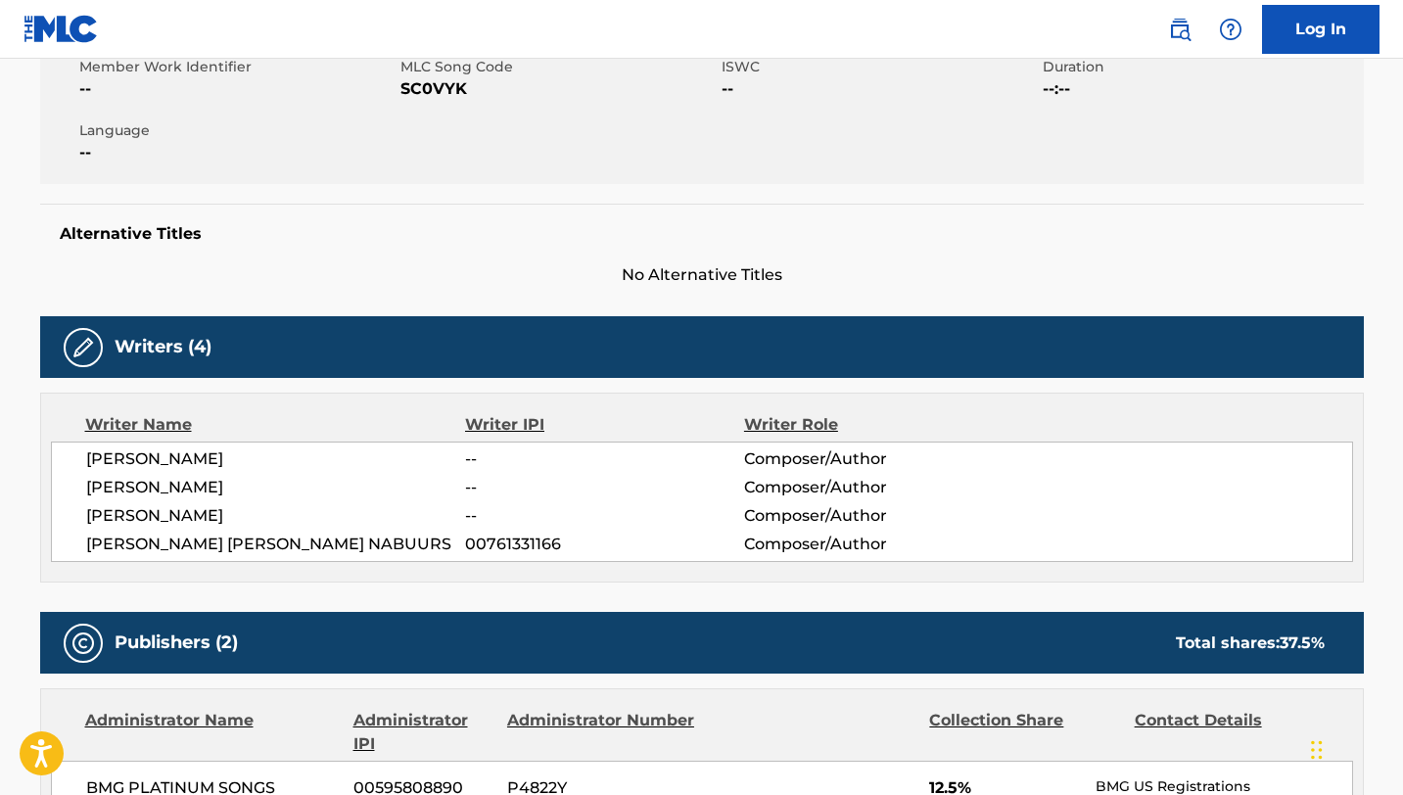
click at [438, 91] on span "SC0VYK" at bounding box center [558, 88] width 316 height 23
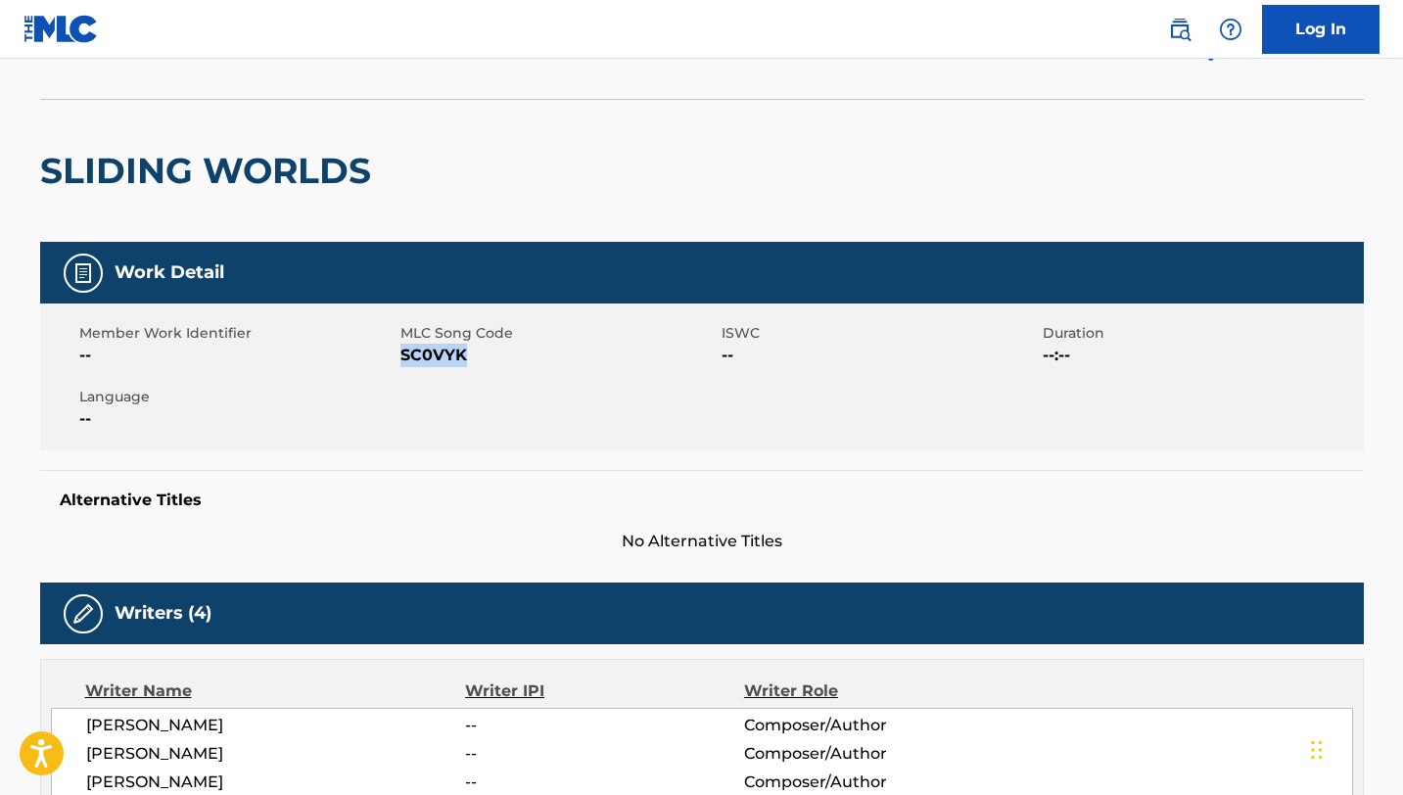
scroll to position [0, 0]
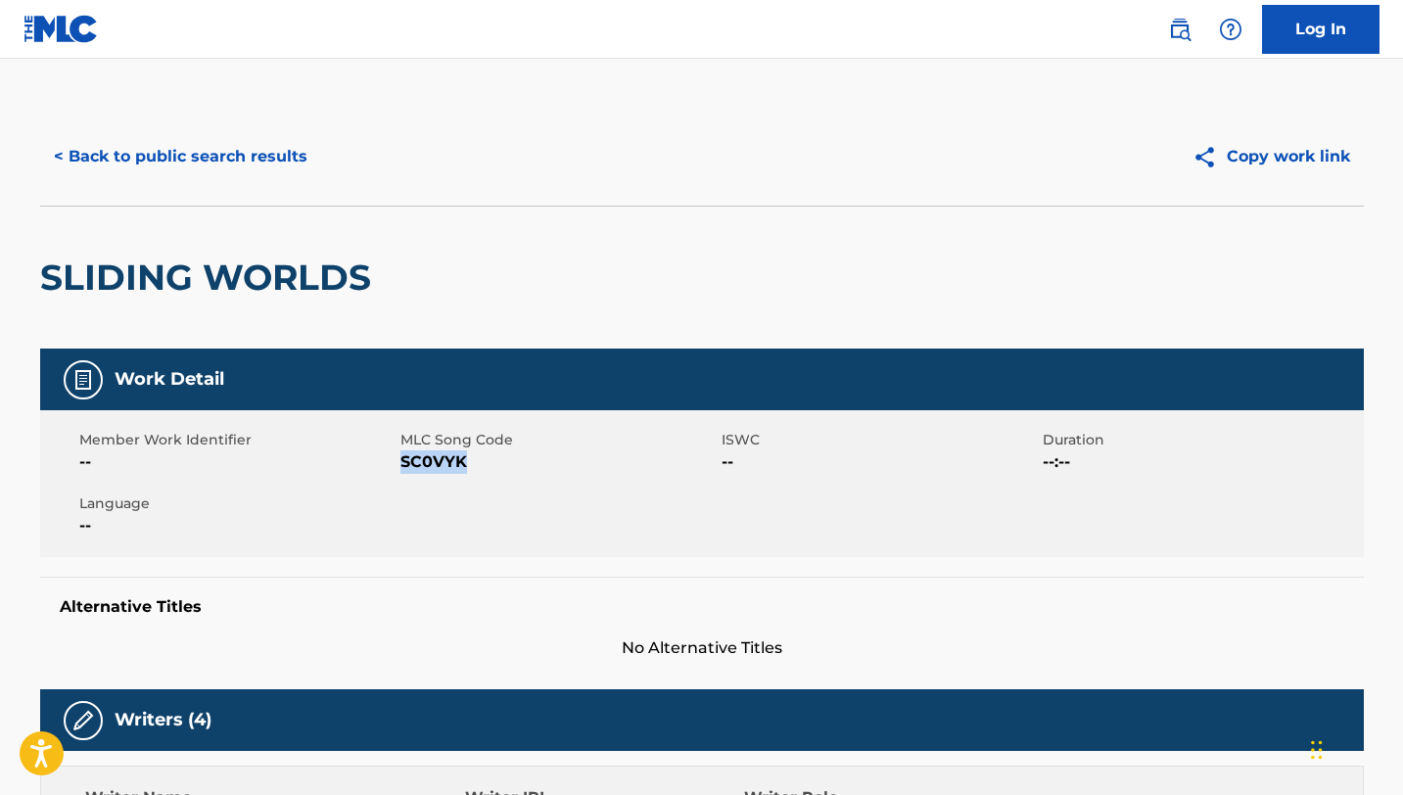
click at [155, 155] on button "< Back to public search results" at bounding box center [180, 156] width 281 height 49
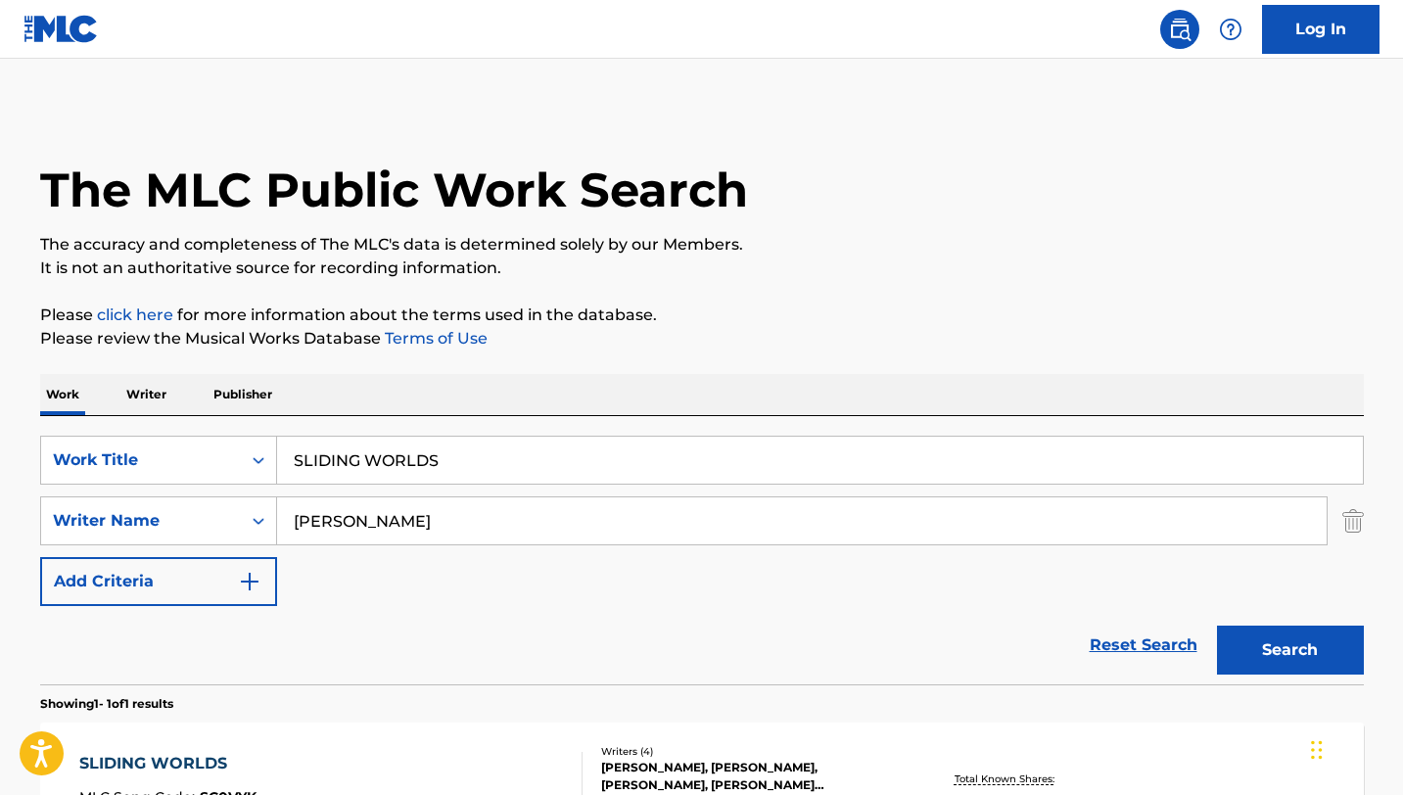
scroll to position [118, 0]
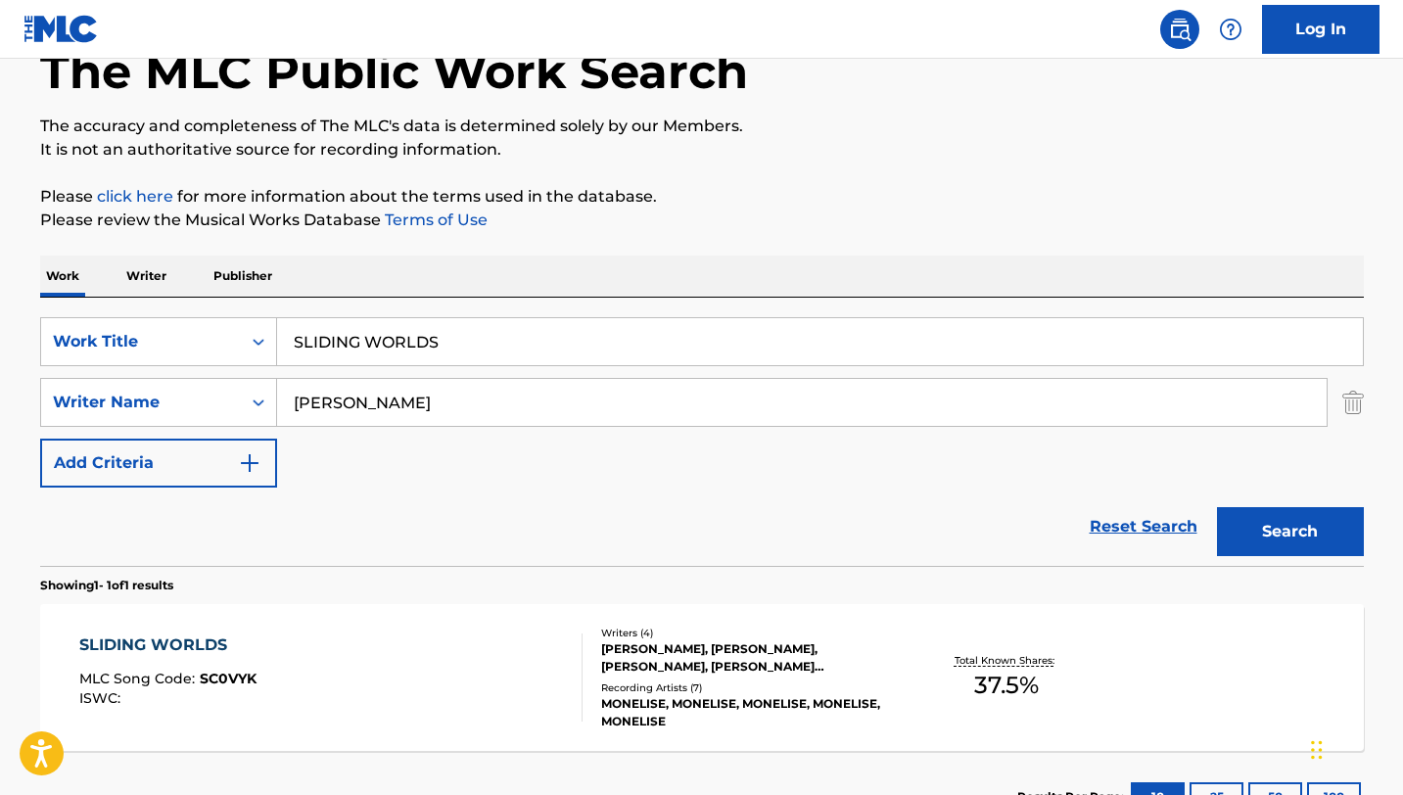
click at [395, 338] on input "SLIDING WORLDS" at bounding box center [820, 341] width 1086 height 47
paste input "OW DOWN"
type input "SLOW DOWN"
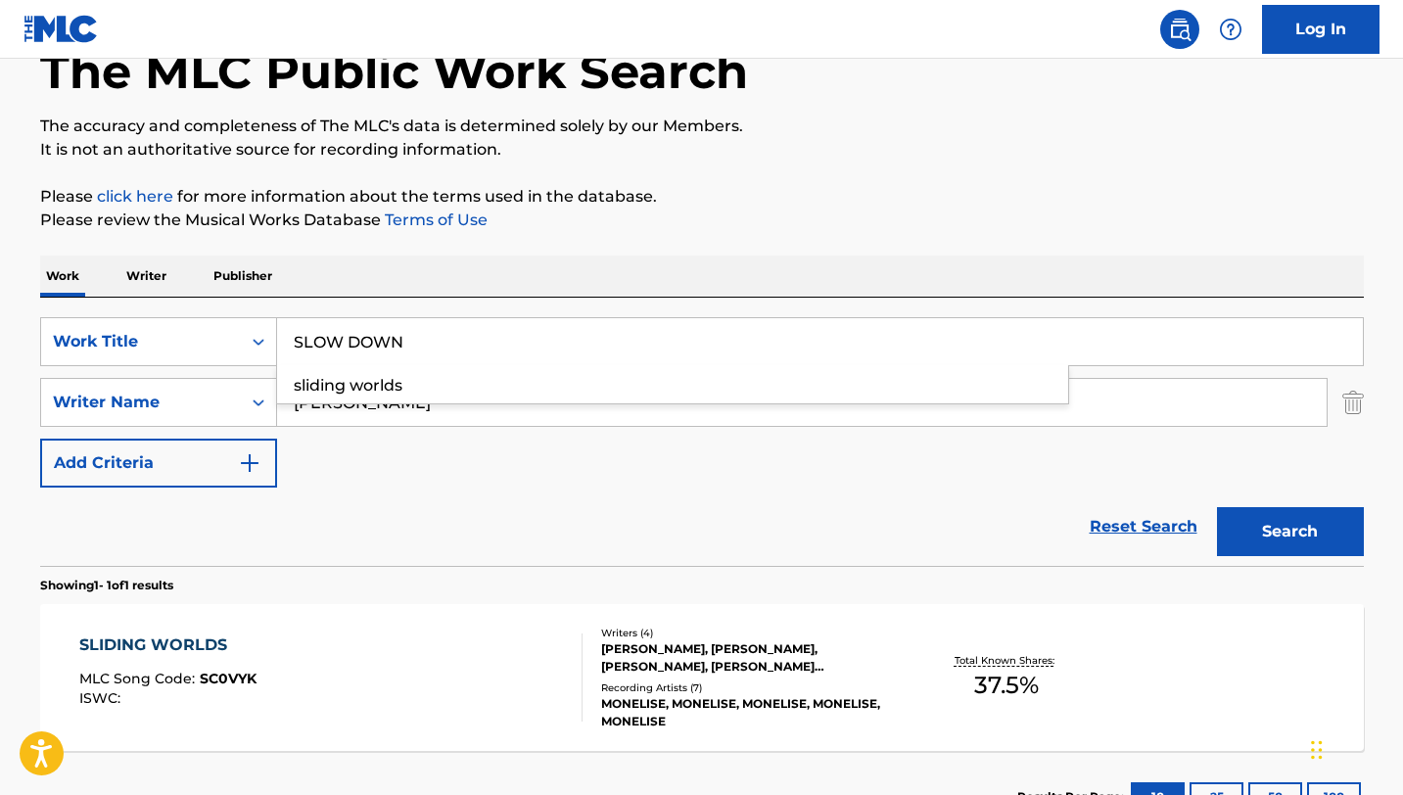
click at [1217, 507] on button "Search" at bounding box center [1290, 531] width 147 height 49
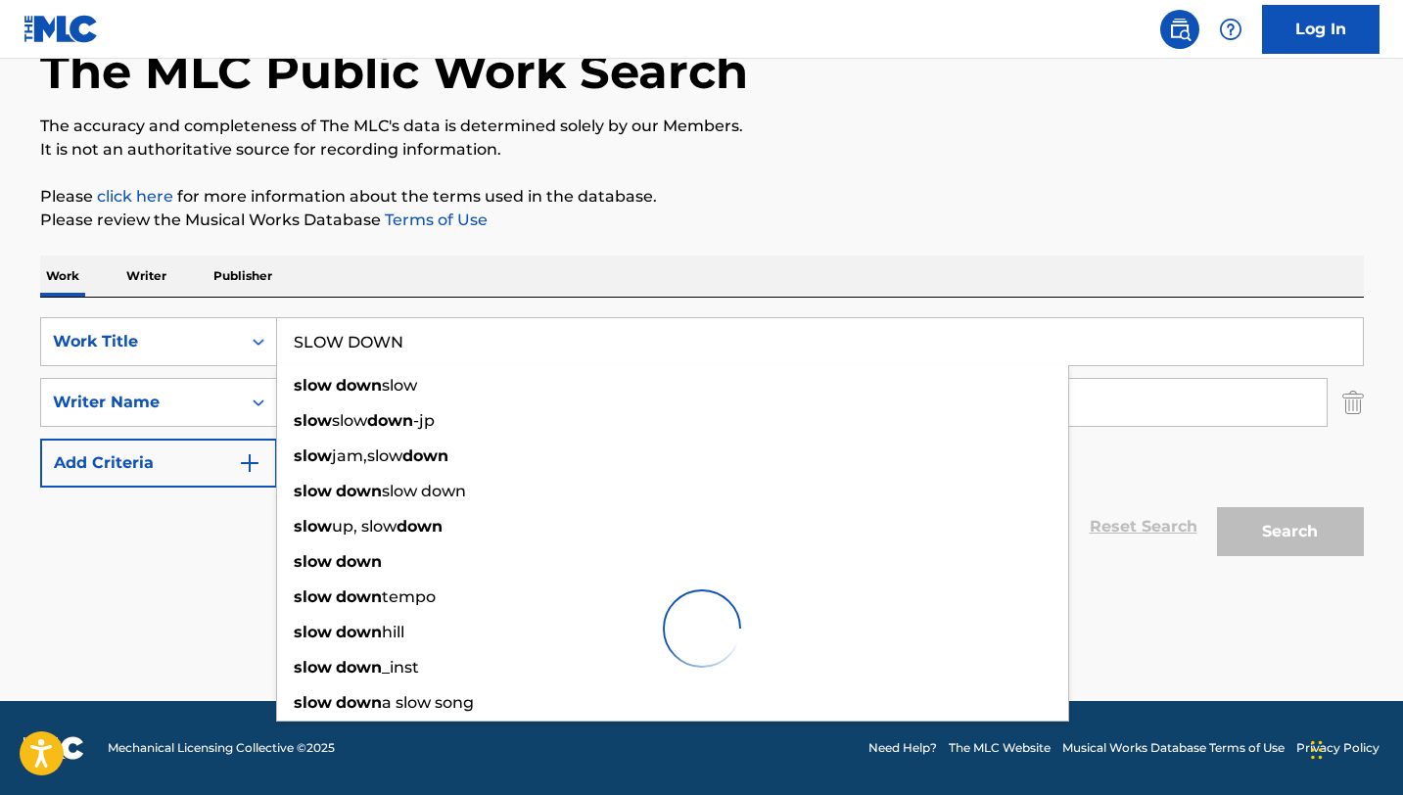
scroll to position [55, 0]
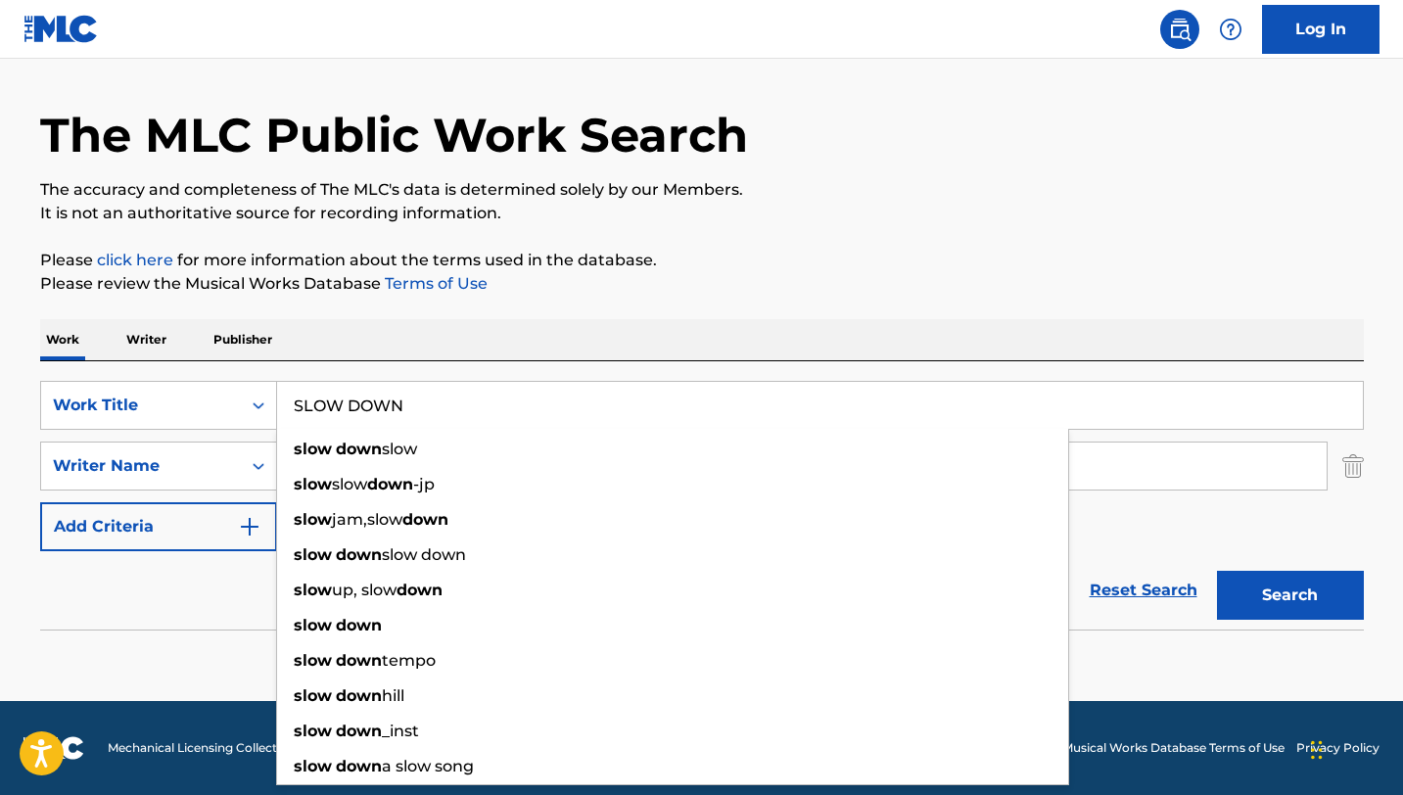
click at [867, 150] on div "The MLC Public Work Search" at bounding box center [702, 124] width 1324 height 143
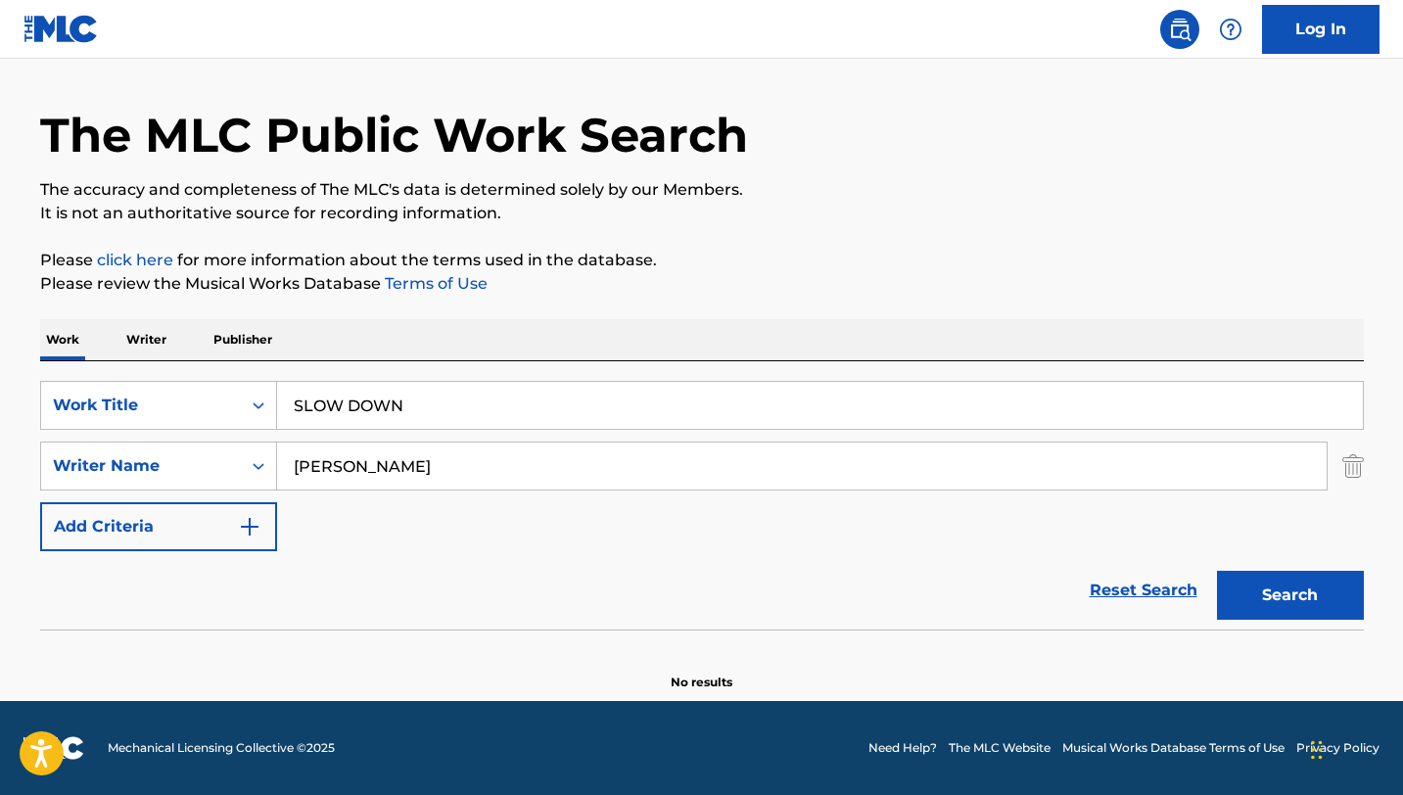
click at [513, 484] on input "[PERSON_NAME]" at bounding box center [802, 466] width 1050 height 47
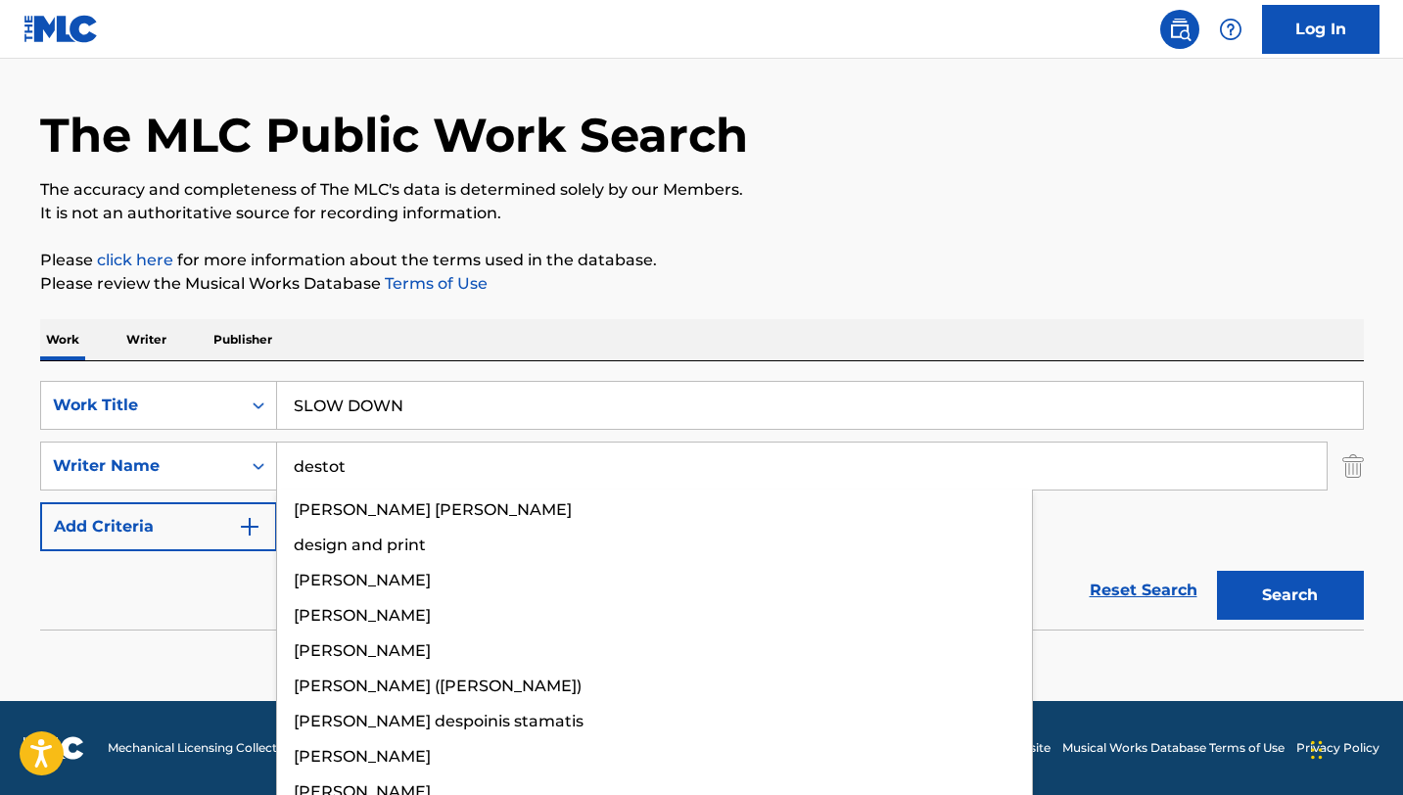
type input "destot"
click at [1217, 571] on button "Search" at bounding box center [1290, 595] width 147 height 49
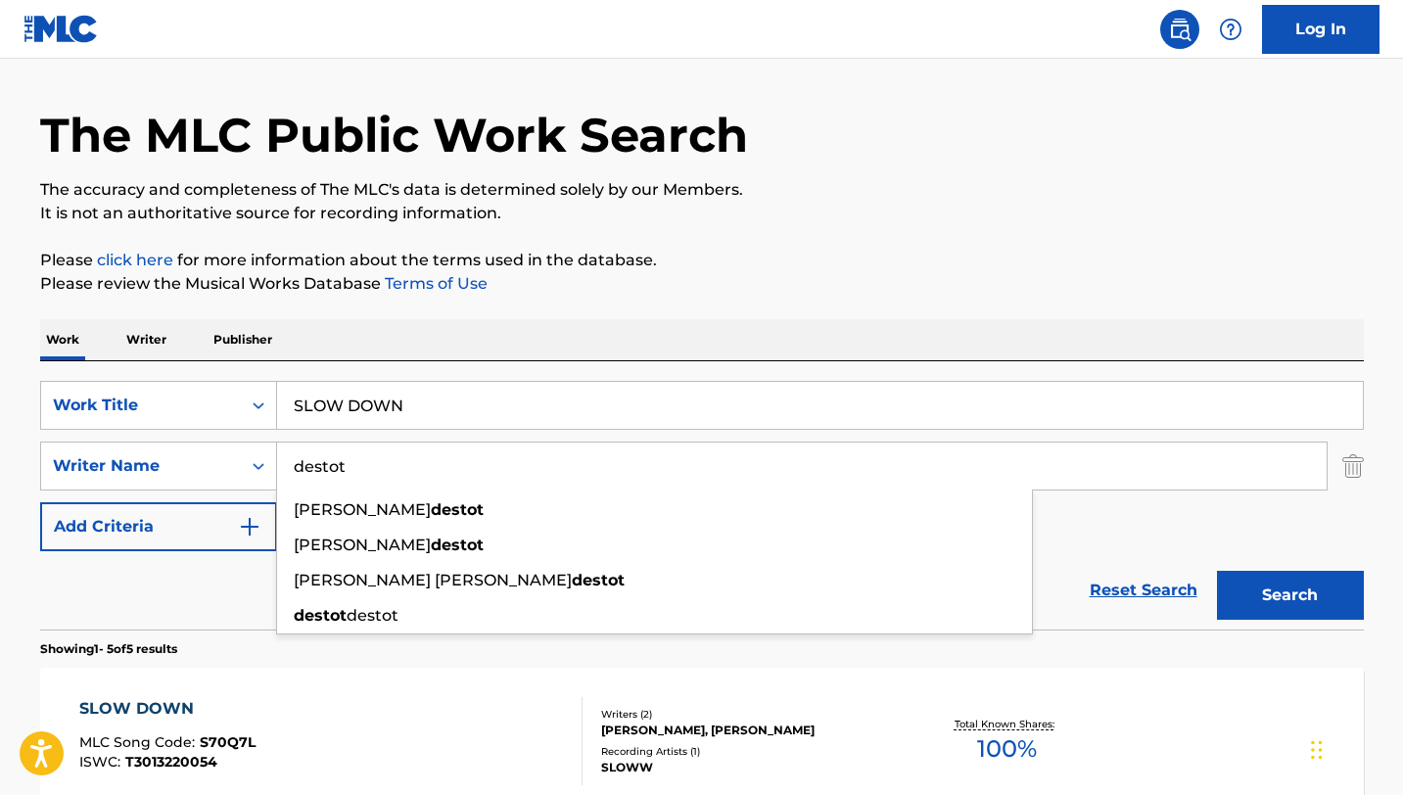
click at [868, 305] on div "The MLC Public Work Search The accuracy and completeness of The MLC's data is d…" at bounding box center [702, 787] width 1371 height 1469
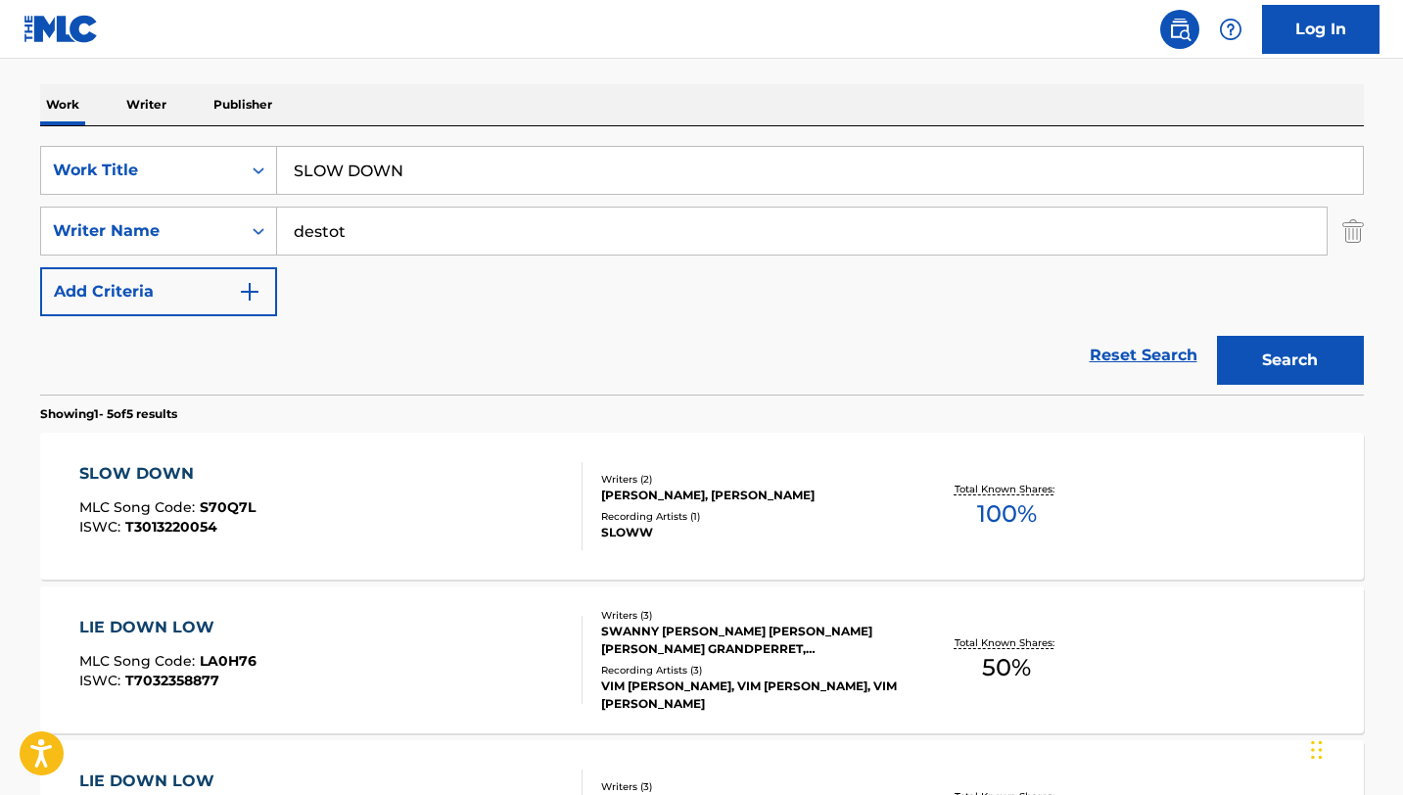
scroll to position [443, 0]
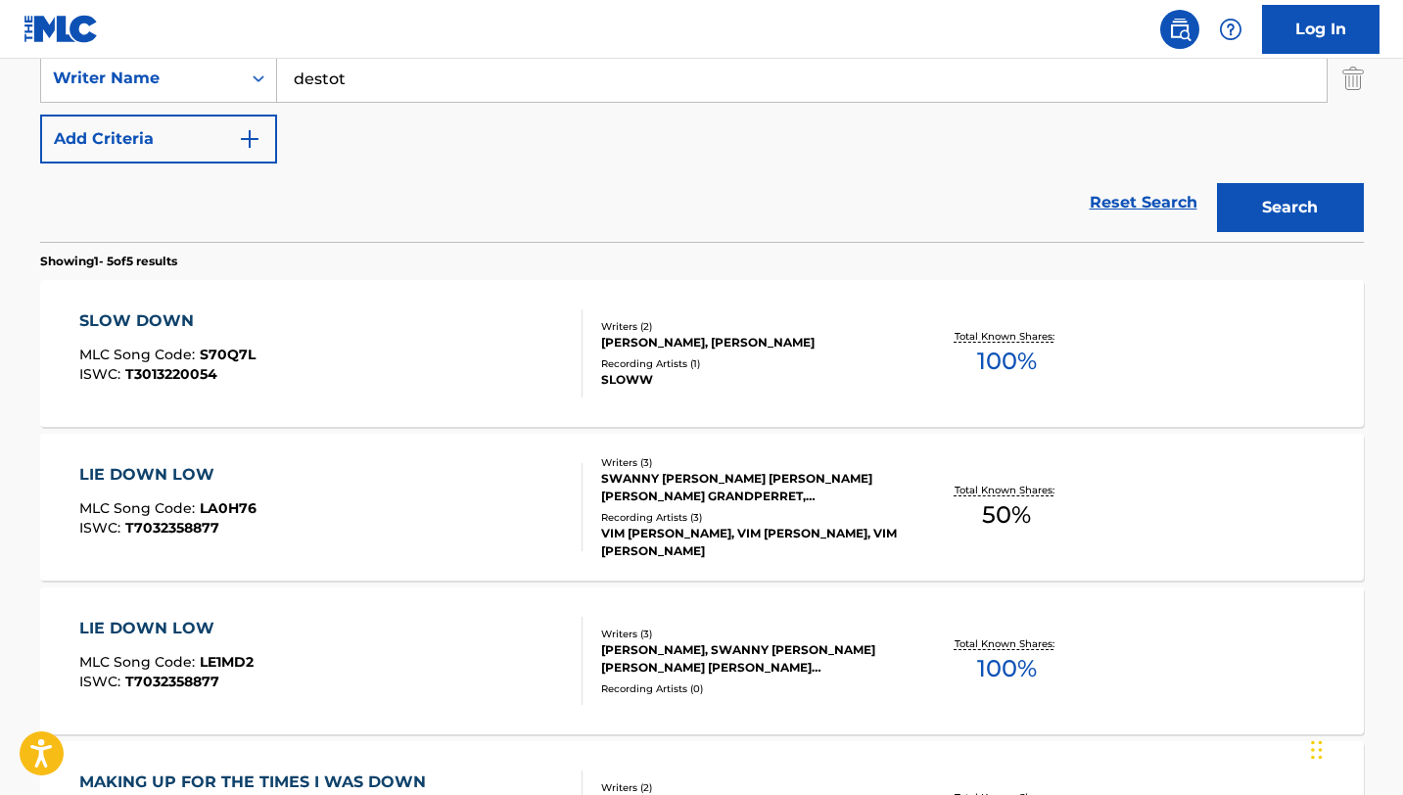
click at [559, 354] on div "SLOW DOWN MLC Song Code : S70Q7L ISWC : T3013220054" at bounding box center [330, 353] width 503 height 88
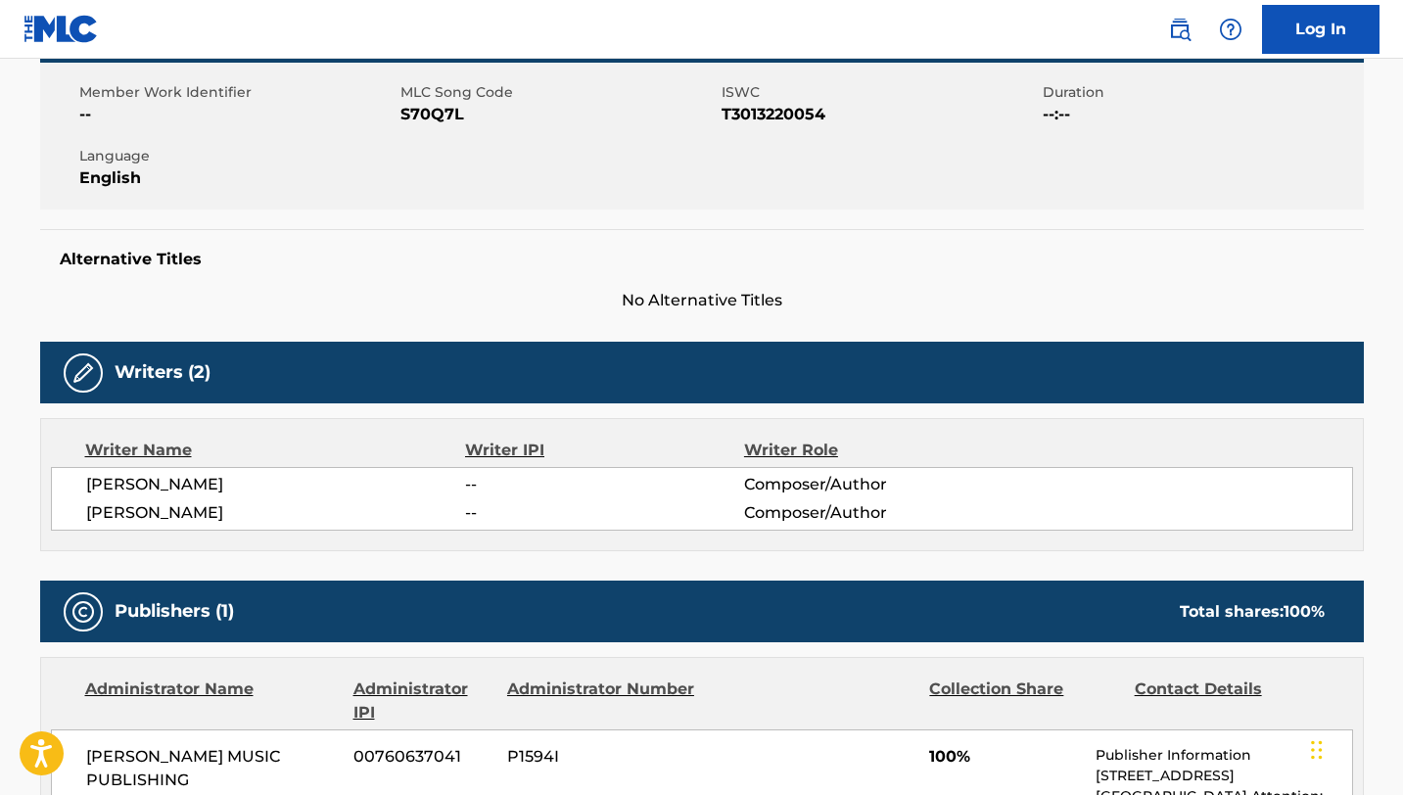
scroll to position [282, 0]
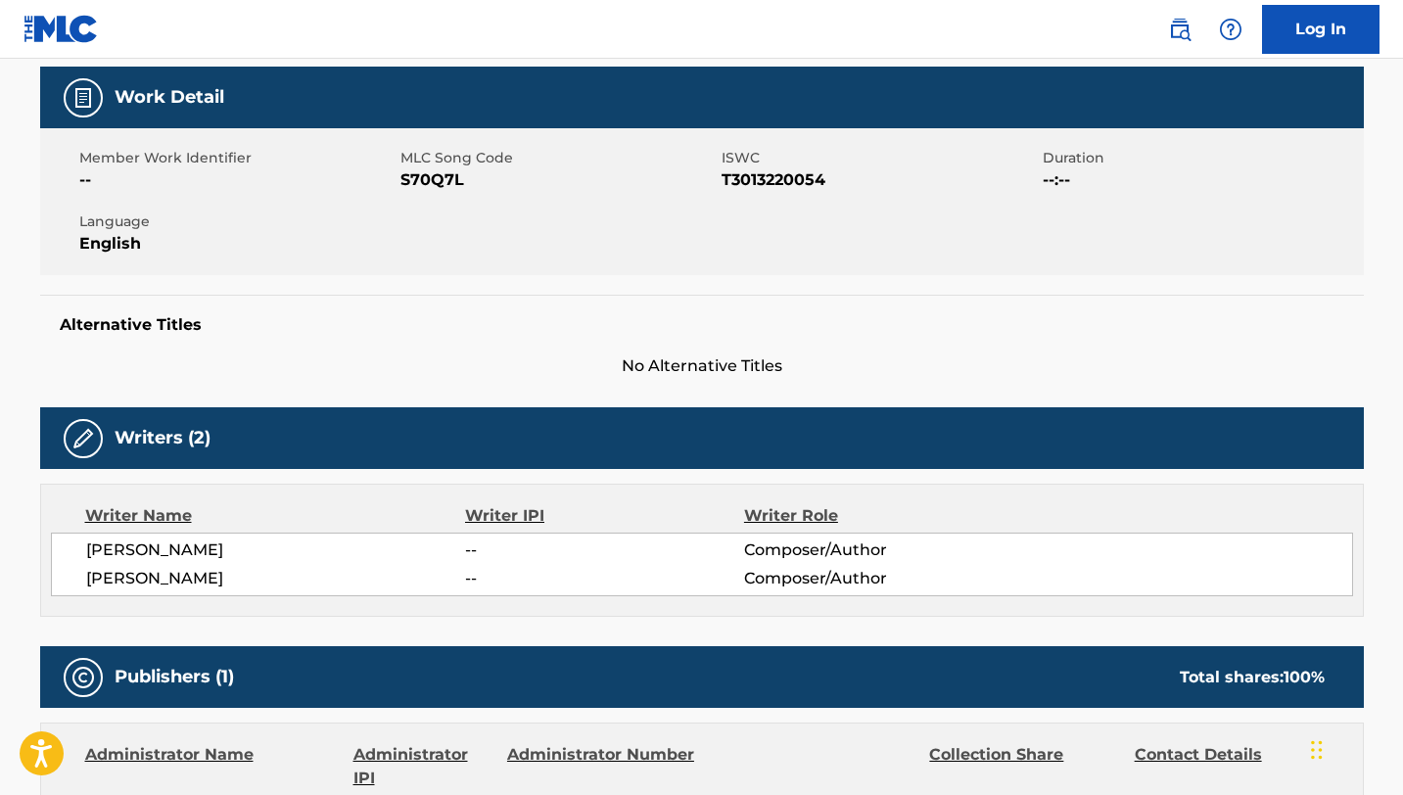
click at [431, 180] on span "S70Q7L" at bounding box center [558, 179] width 316 height 23
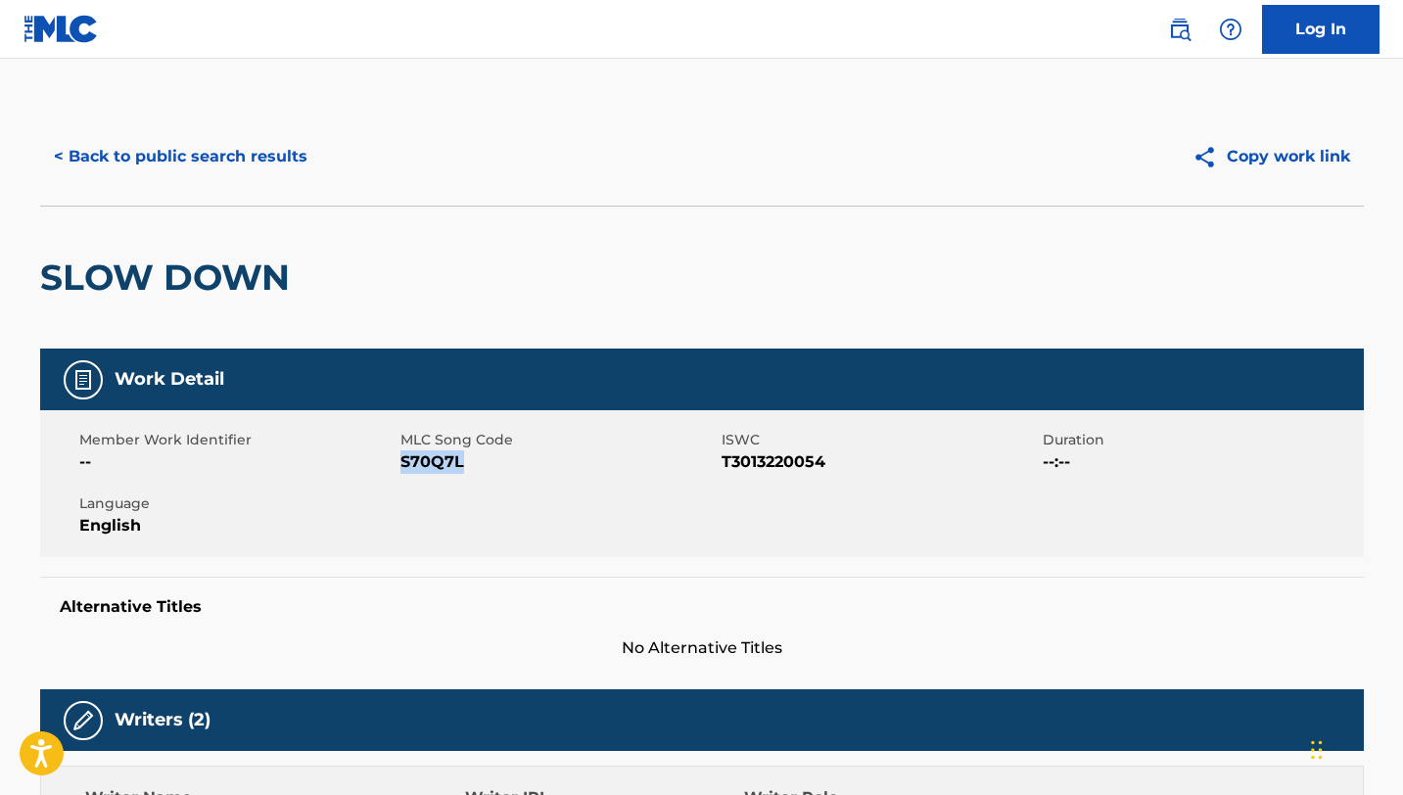
click at [211, 167] on button "< Back to public search results" at bounding box center [180, 156] width 281 height 49
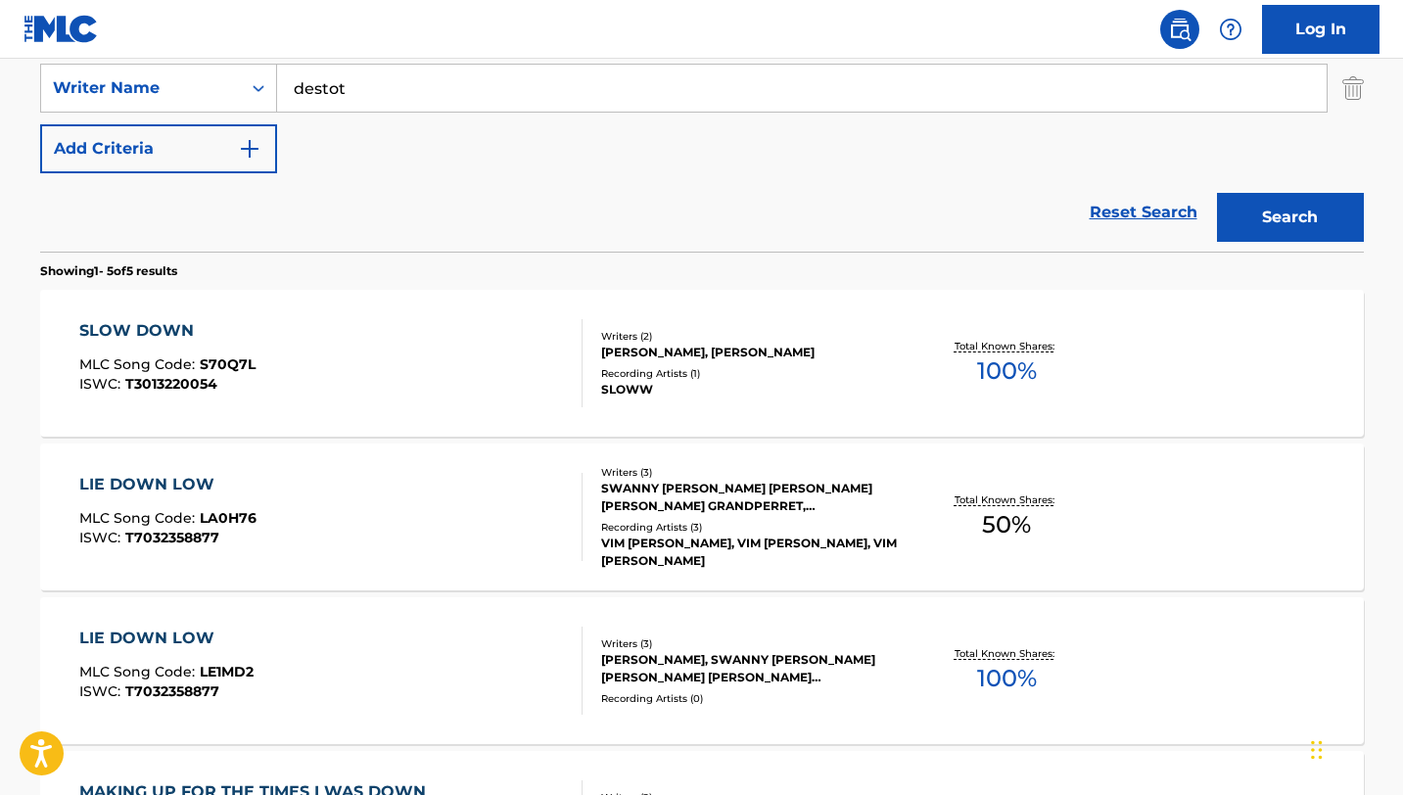
scroll to position [246, 0]
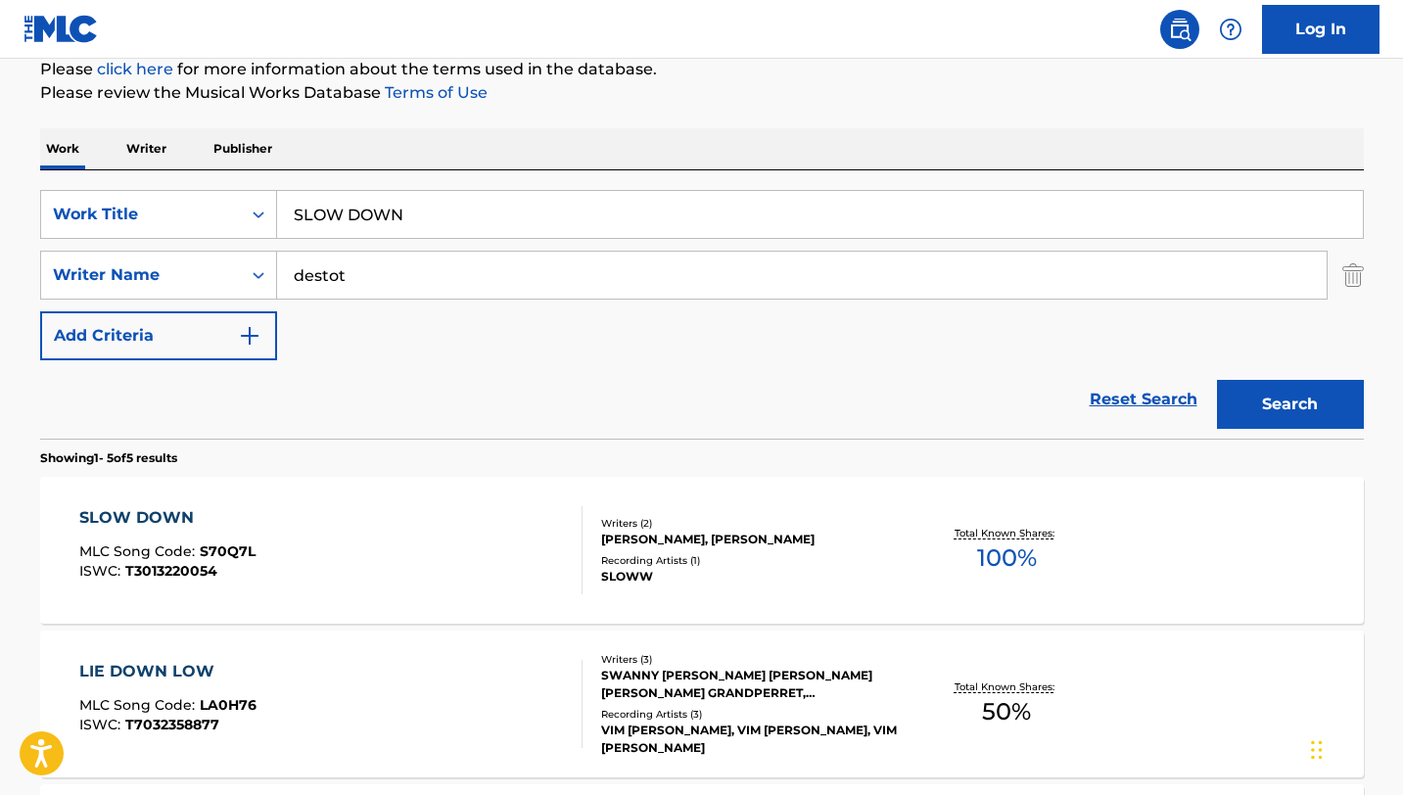
click at [461, 218] on input "SLOW DOWN" at bounding box center [820, 214] width 1086 height 47
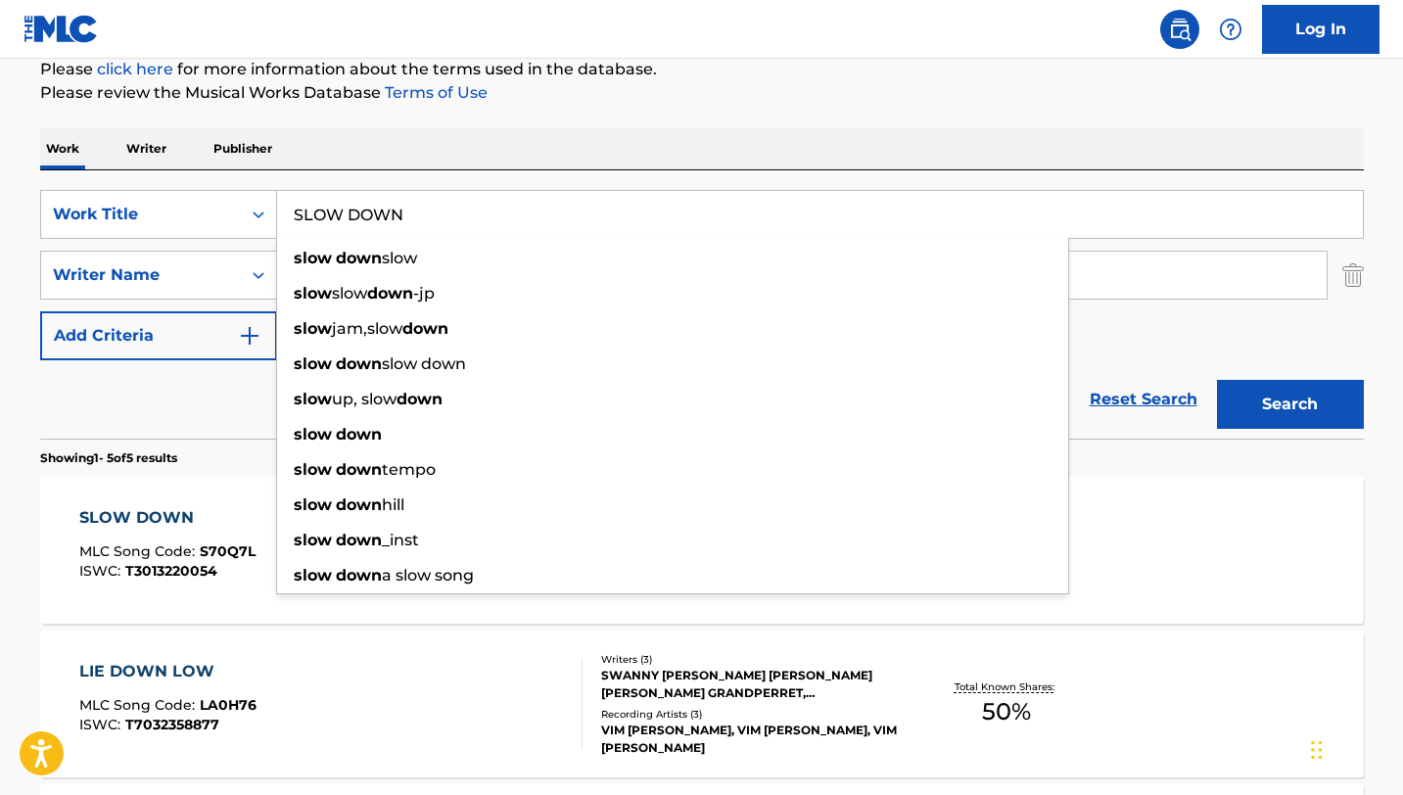
paste input "OMETHING NEW"
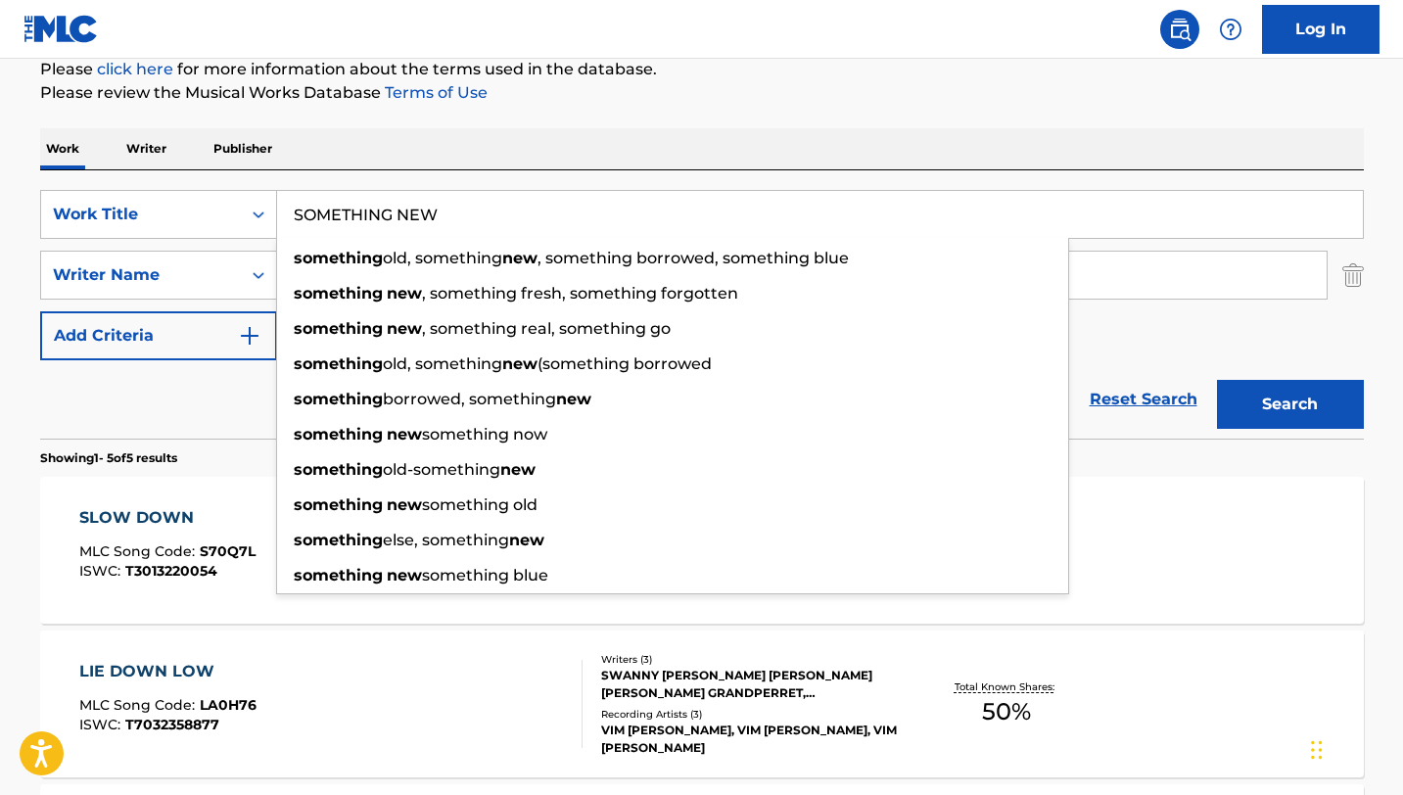
type input "SOMETHING NEW"
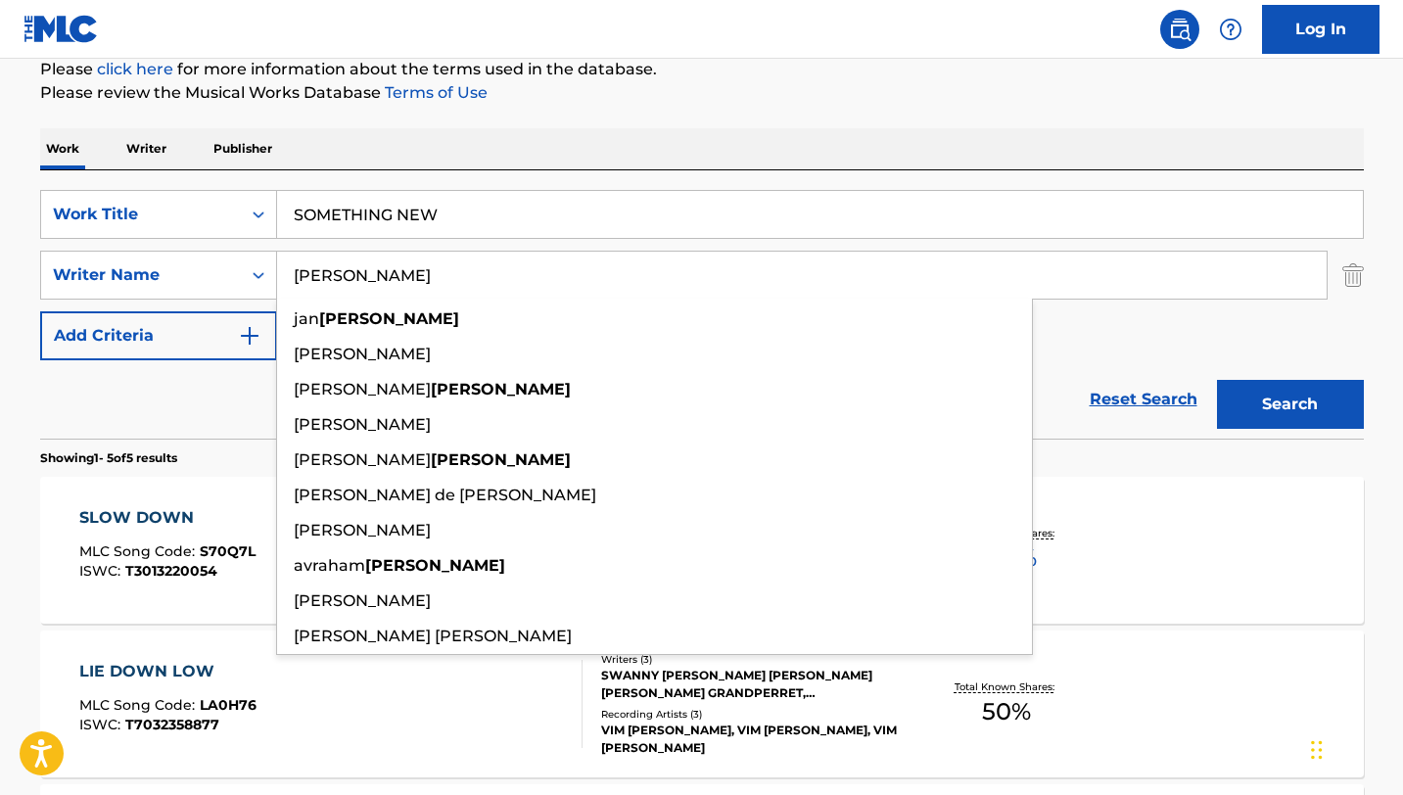
type input "[PERSON_NAME]"
click at [1217, 380] on button "Search" at bounding box center [1290, 404] width 147 height 49
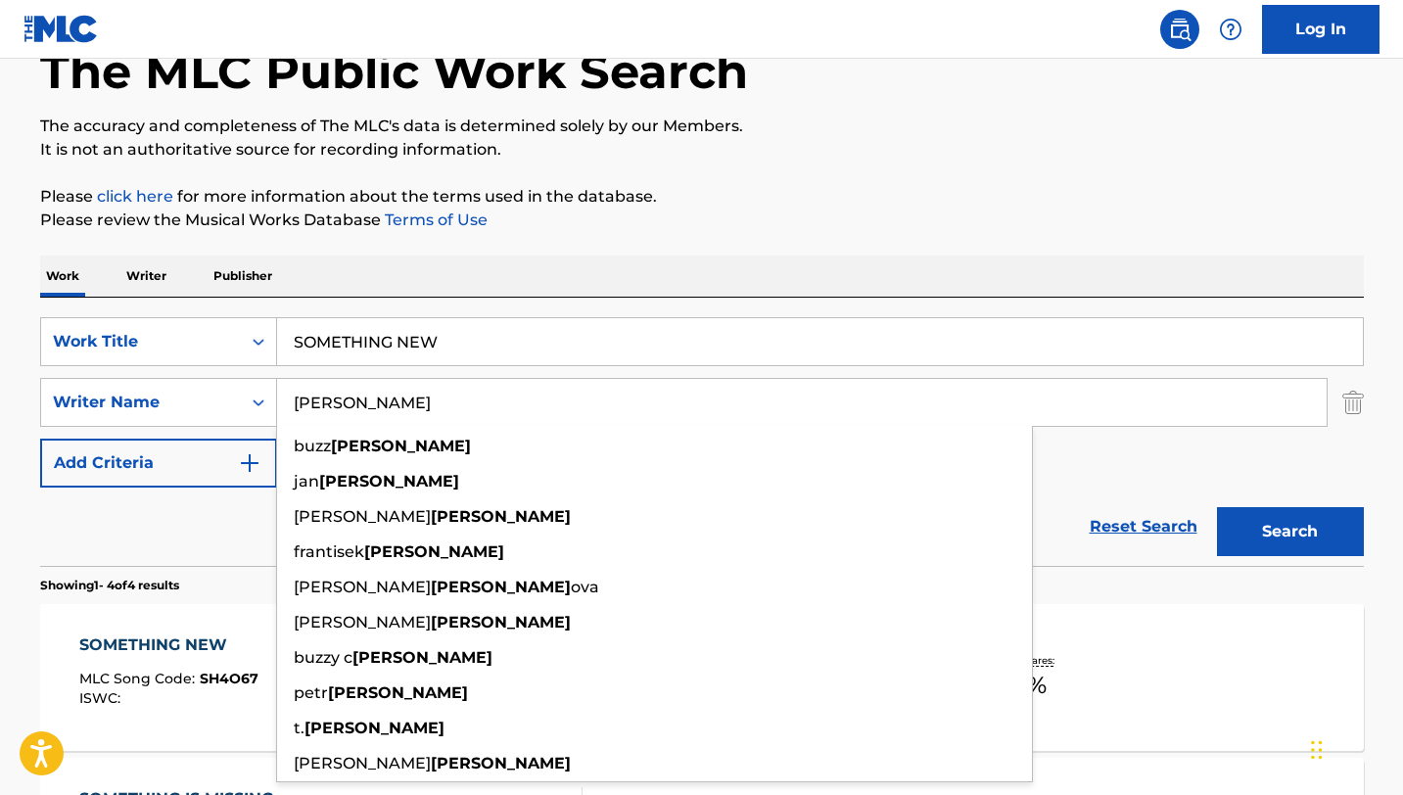
click at [673, 230] on p "Please review the Musical Works Database Terms of Use" at bounding box center [702, 220] width 1324 height 23
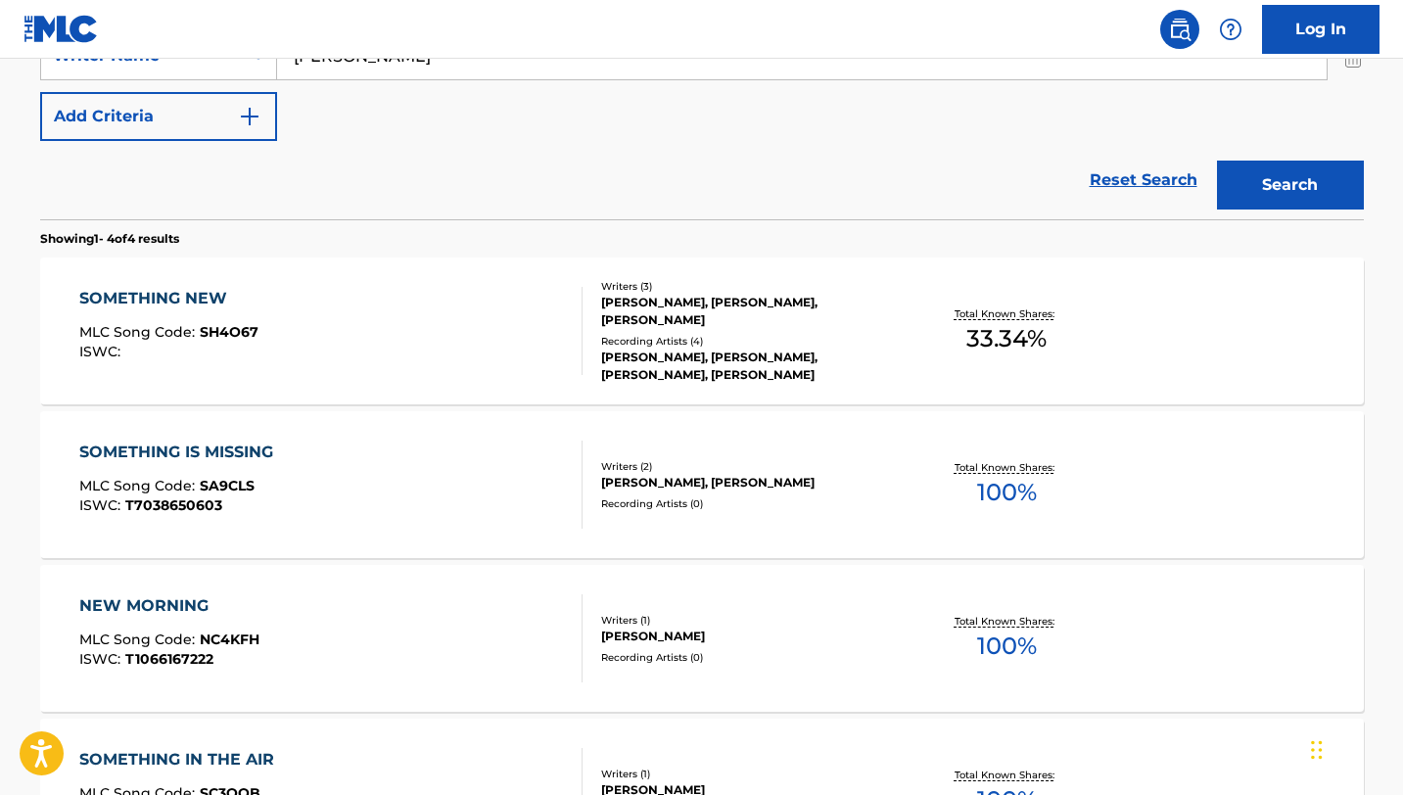
scroll to position [471, 0]
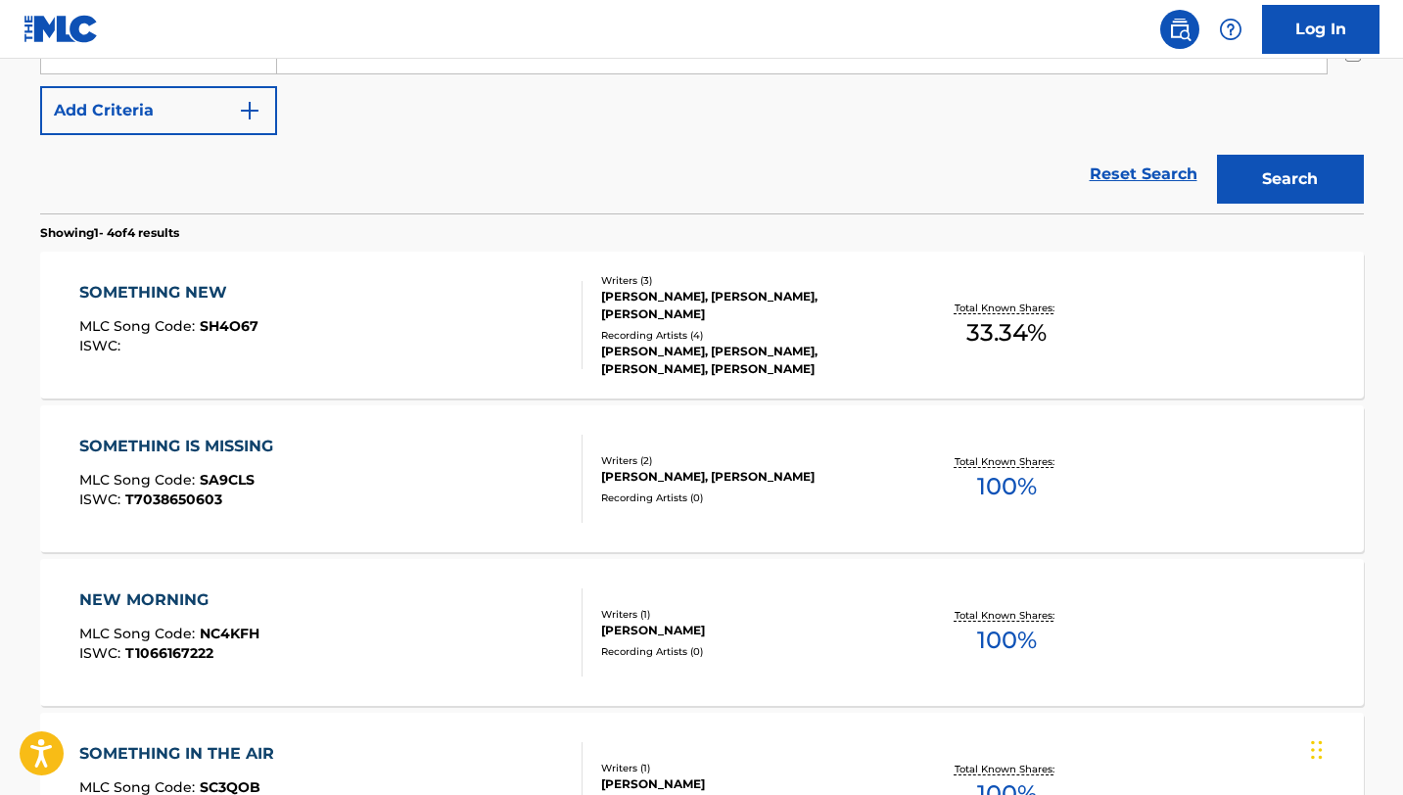
click at [514, 331] on div "SOMETHING NEW MLC Song Code : SH4O67 ISWC :" at bounding box center [330, 325] width 503 height 88
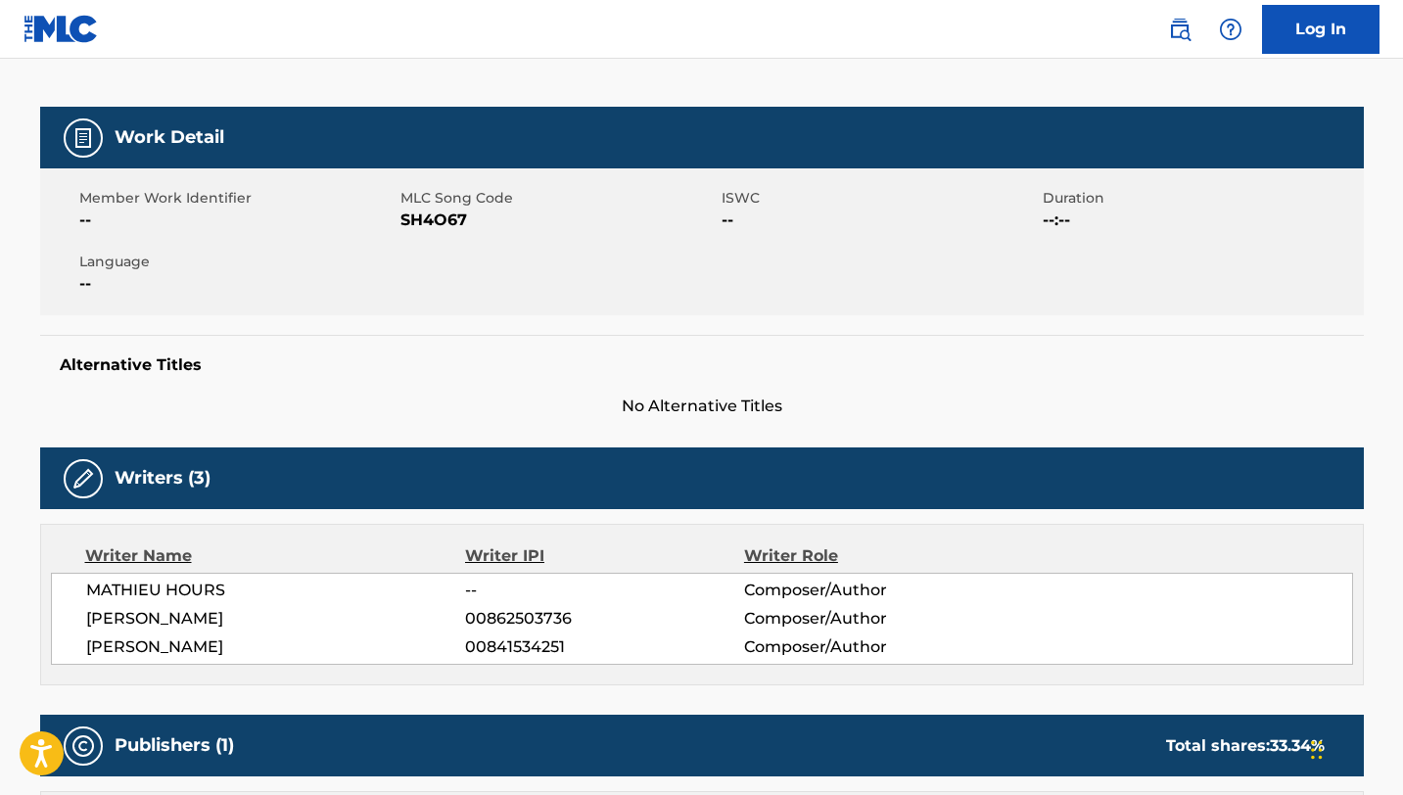
scroll to position [226, 0]
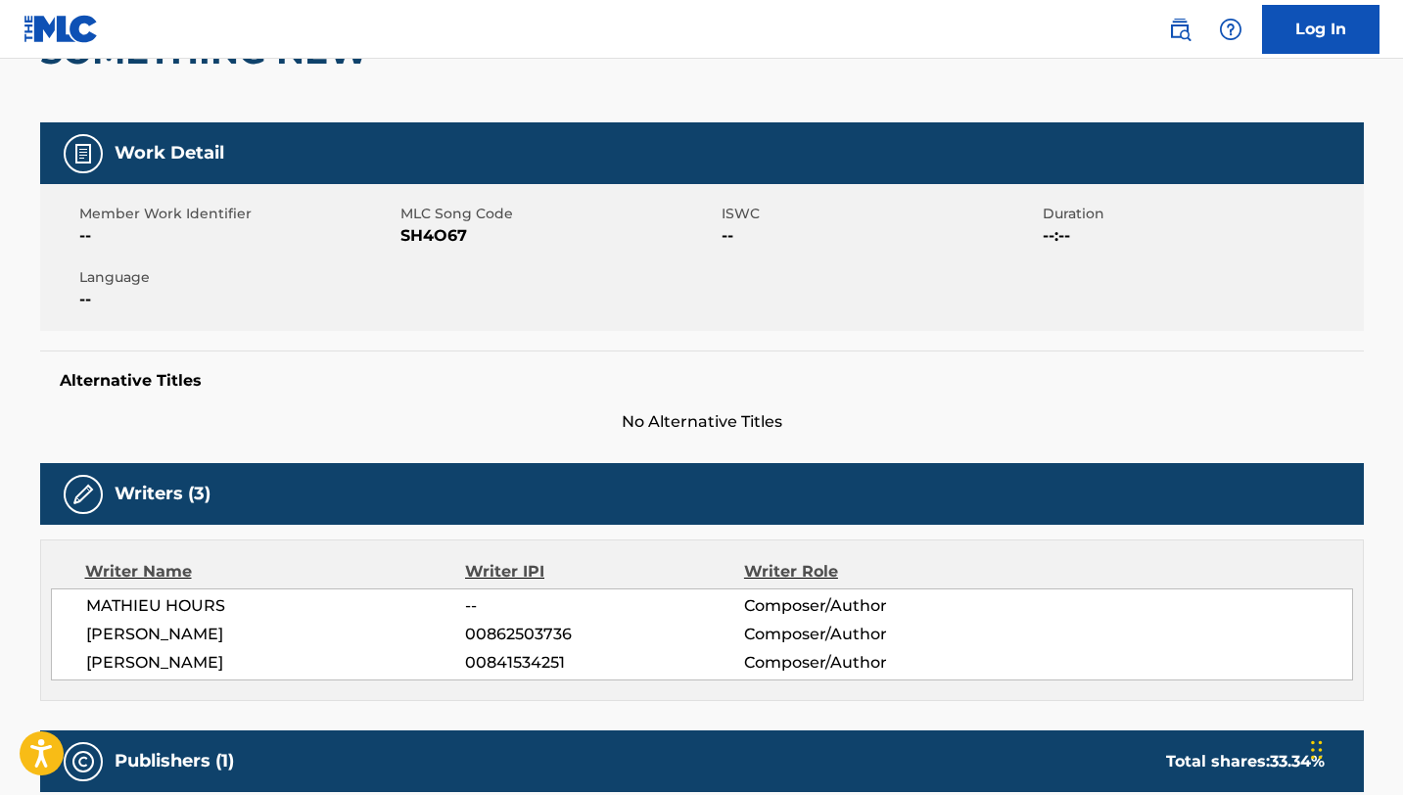
click at [450, 230] on span "SH4O67" at bounding box center [558, 235] width 316 height 23
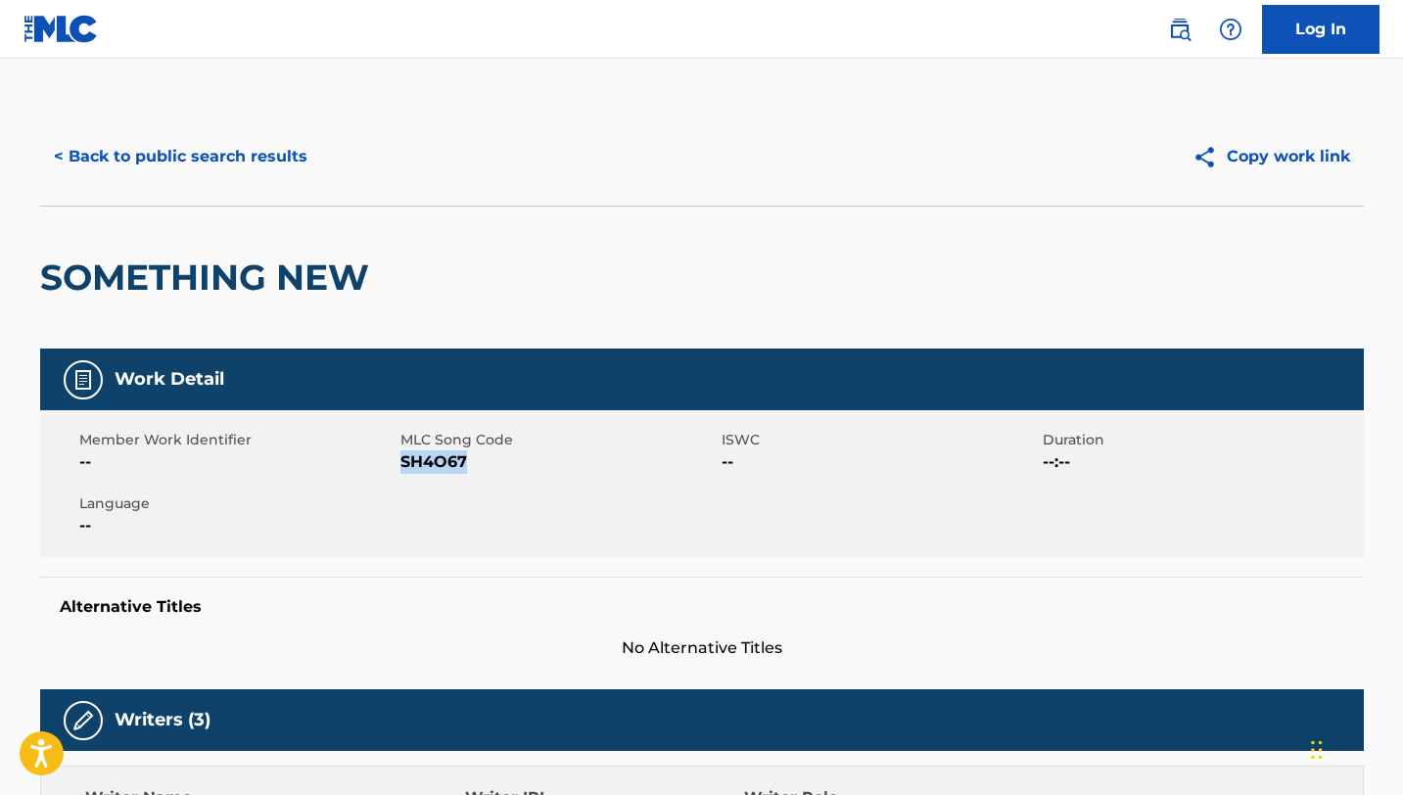
click at [192, 157] on button "< Back to public search results" at bounding box center [180, 156] width 281 height 49
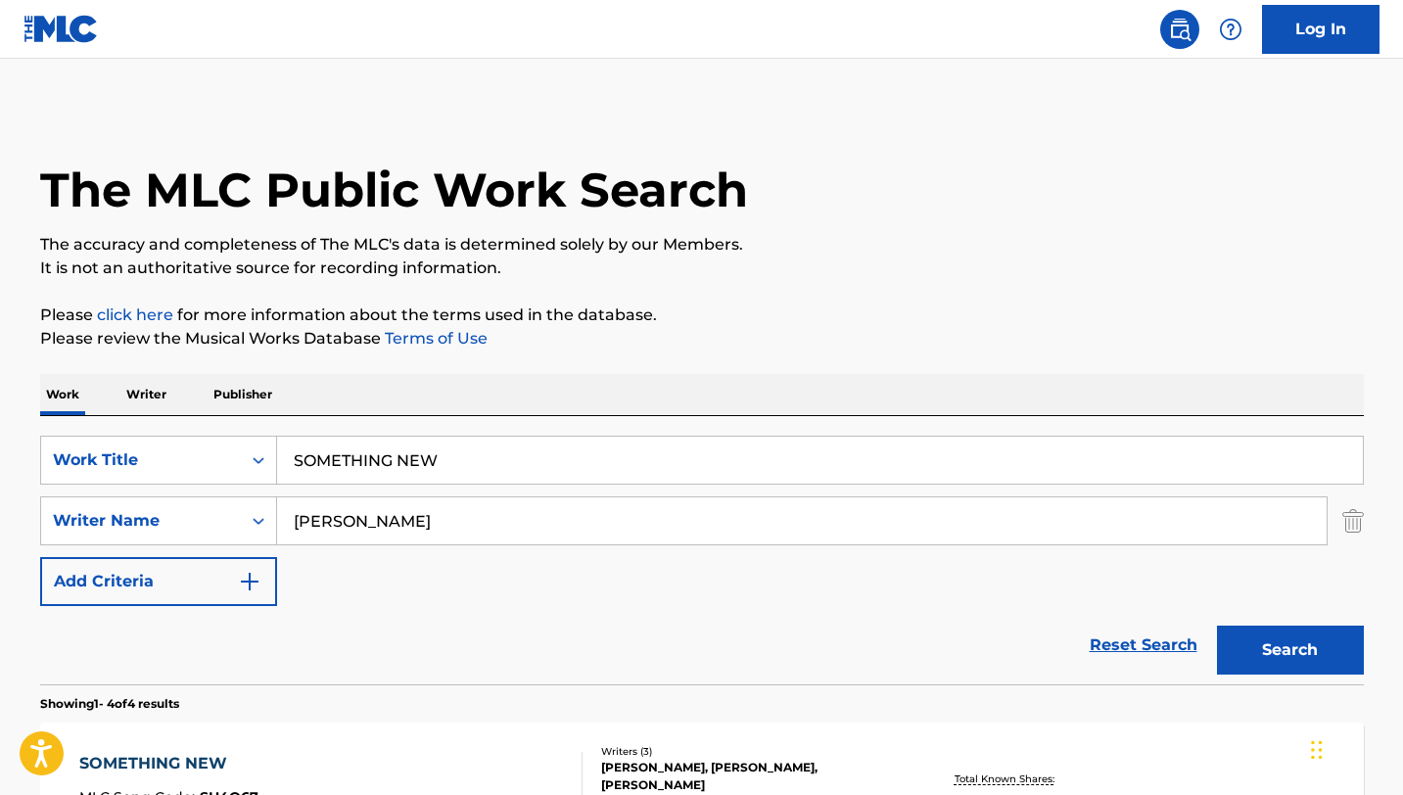
click at [435, 456] on input "SOMETHING NEW" at bounding box center [820, 460] width 1086 height 47
paste input "TRANGER"
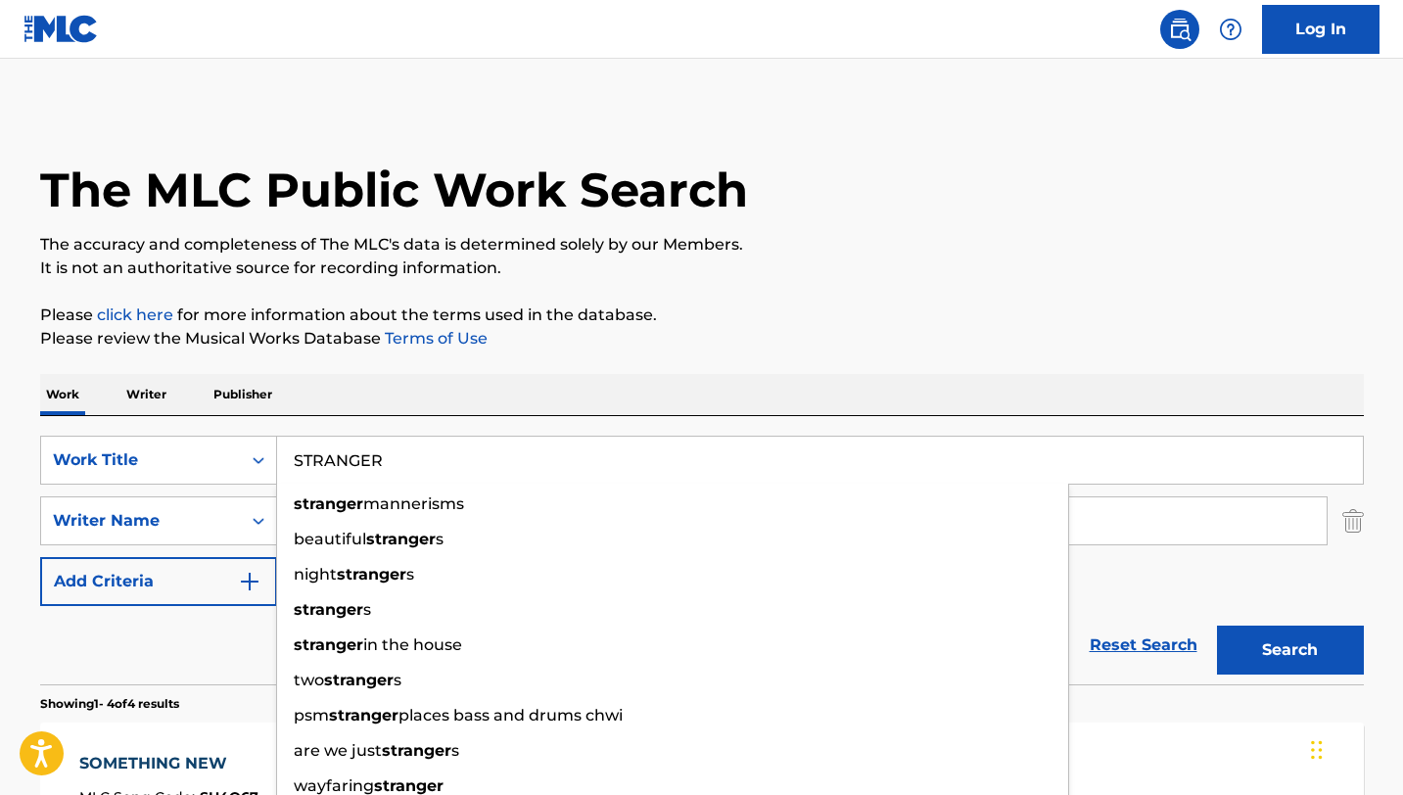
type input "STRANGER"
drag, startPoint x: 466, startPoint y: 357, endPoint x: 457, endPoint y: 380, distance: 24.2
click at [466, 357] on div "The MLC Public Work Search The accuracy and completeness of The MLC's data is d…" at bounding box center [702, 765] width 1371 height 1315
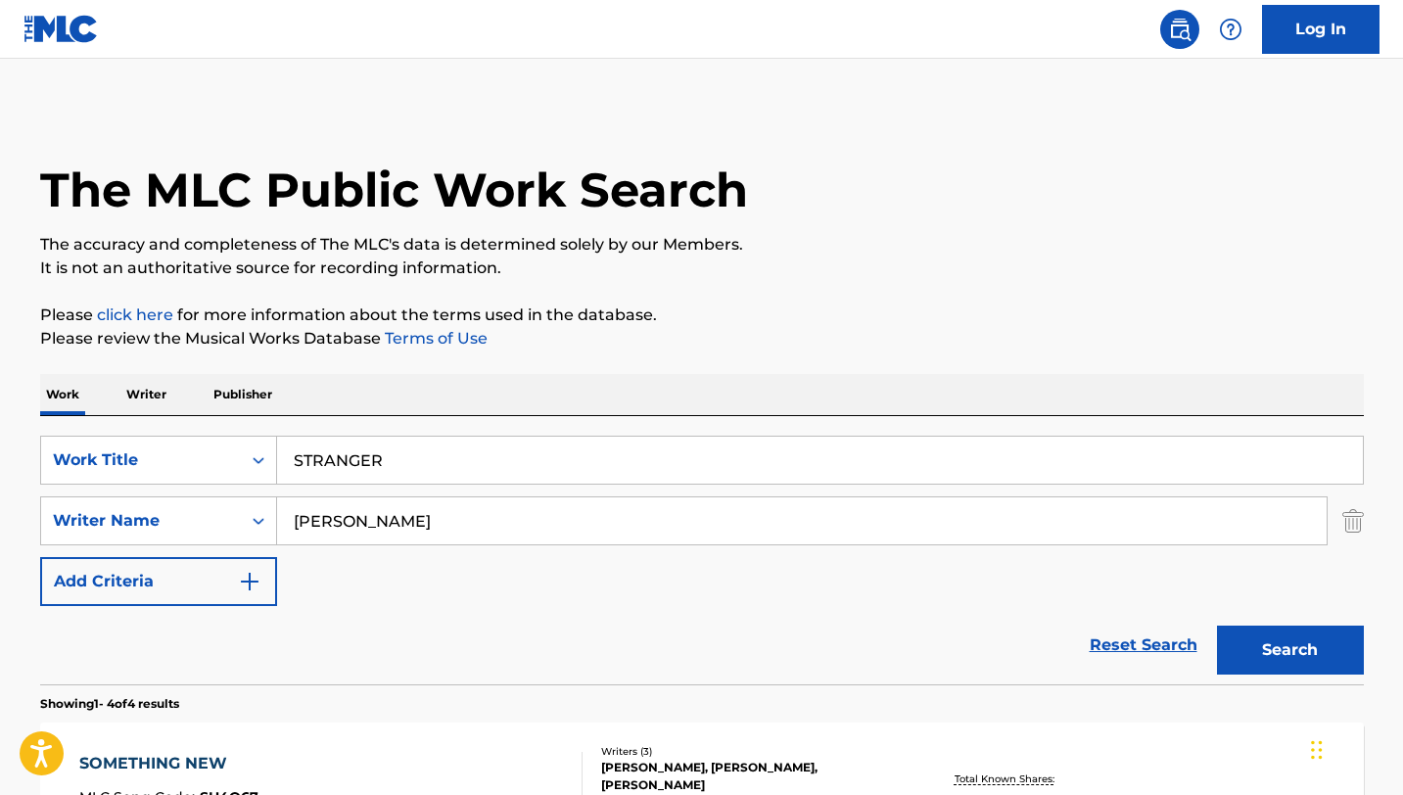
click at [407, 526] on input "[PERSON_NAME]" at bounding box center [802, 520] width 1050 height 47
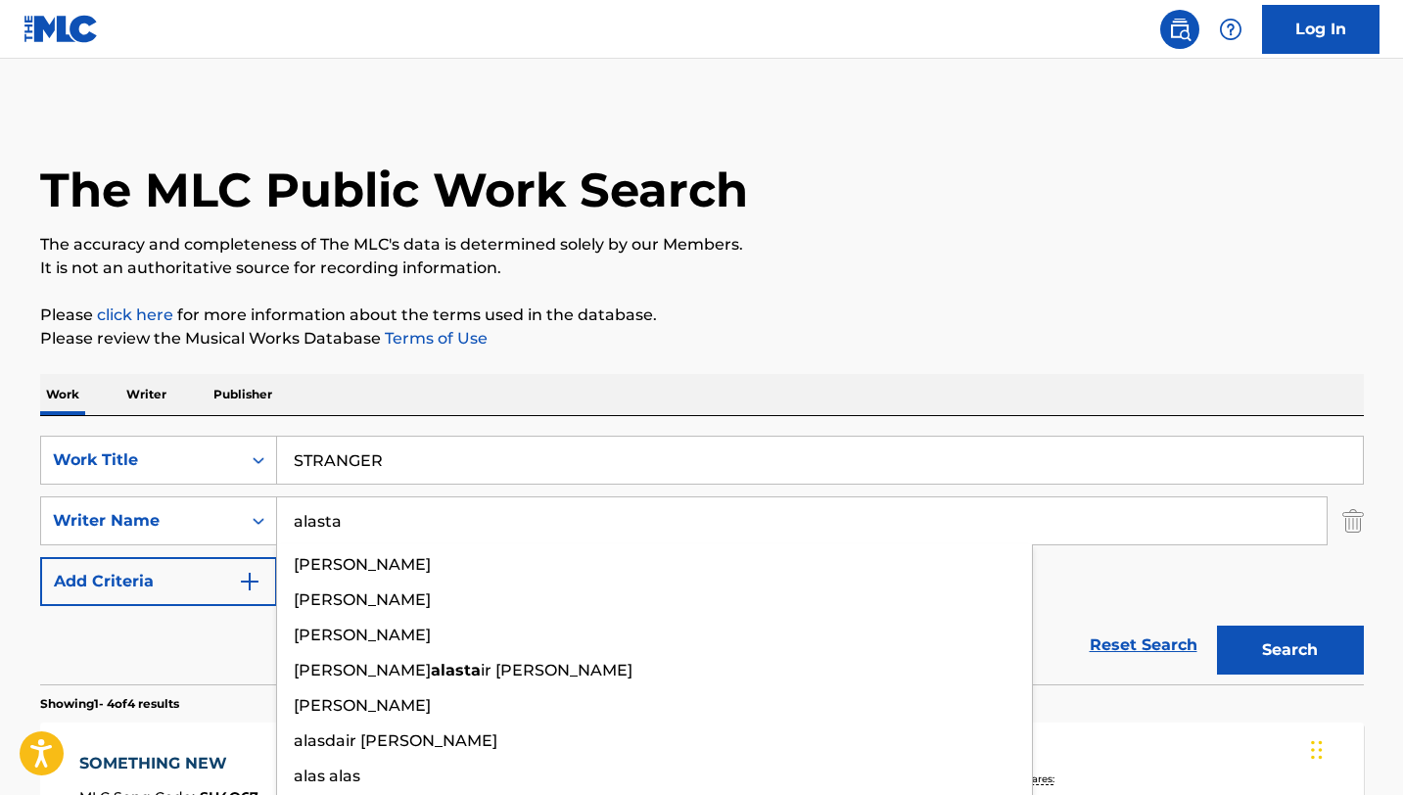
click at [1217, 626] on button "Search" at bounding box center [1290, 650] width 147 height 49
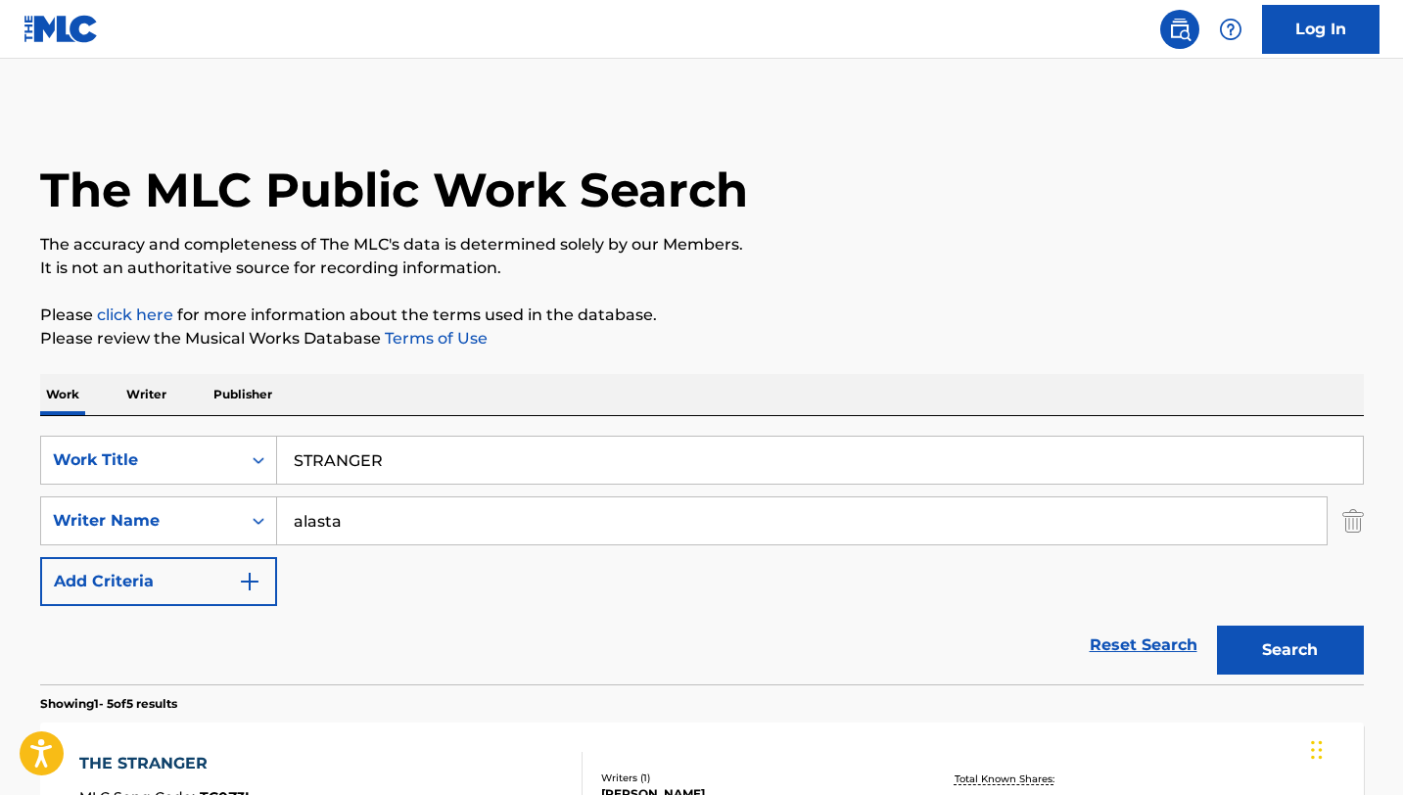
click at [363, 517] on input "alasta" at bounding box center [802, 520] width 1050 height 47
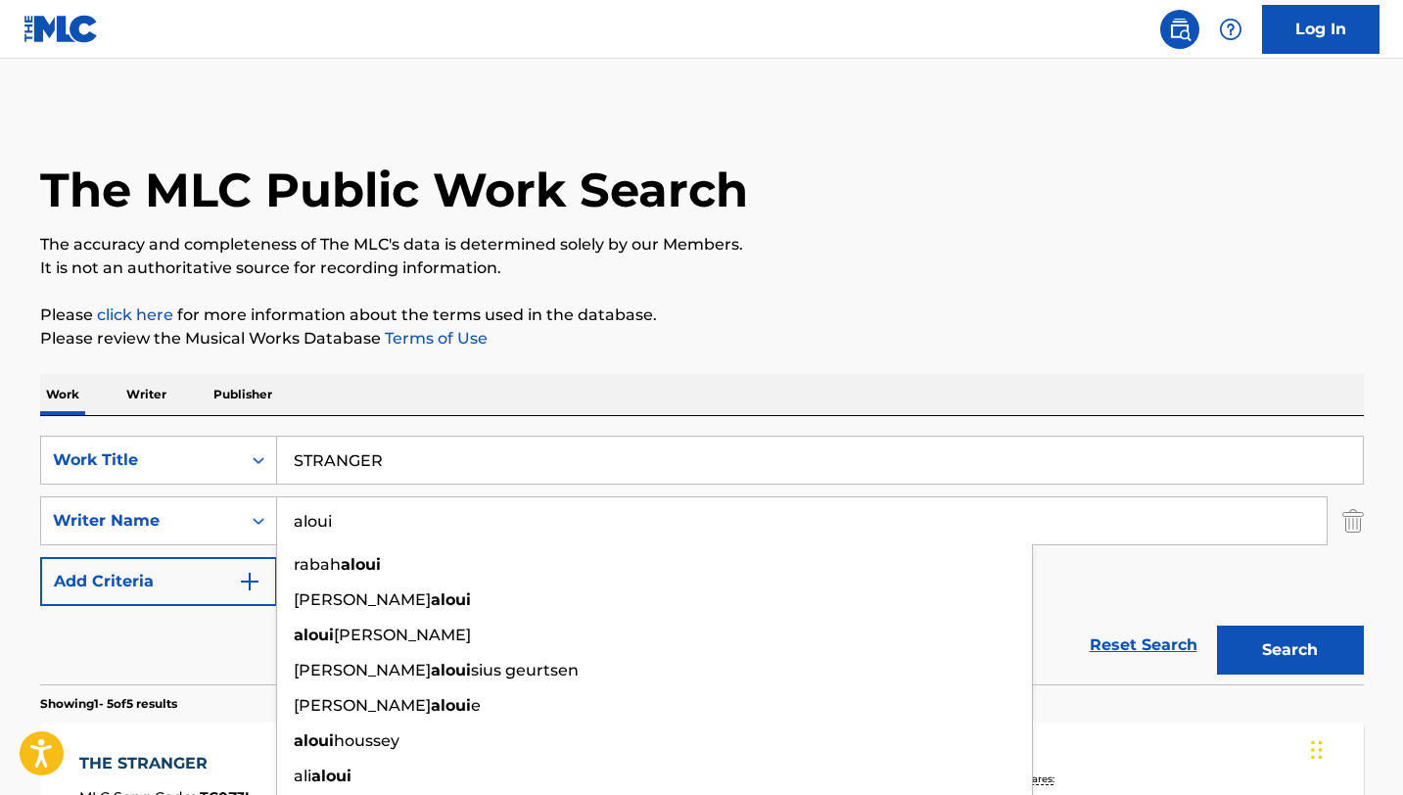
click at [1217, 626] on button "Search" at bounding box center [1290, 650] width 147 height 49
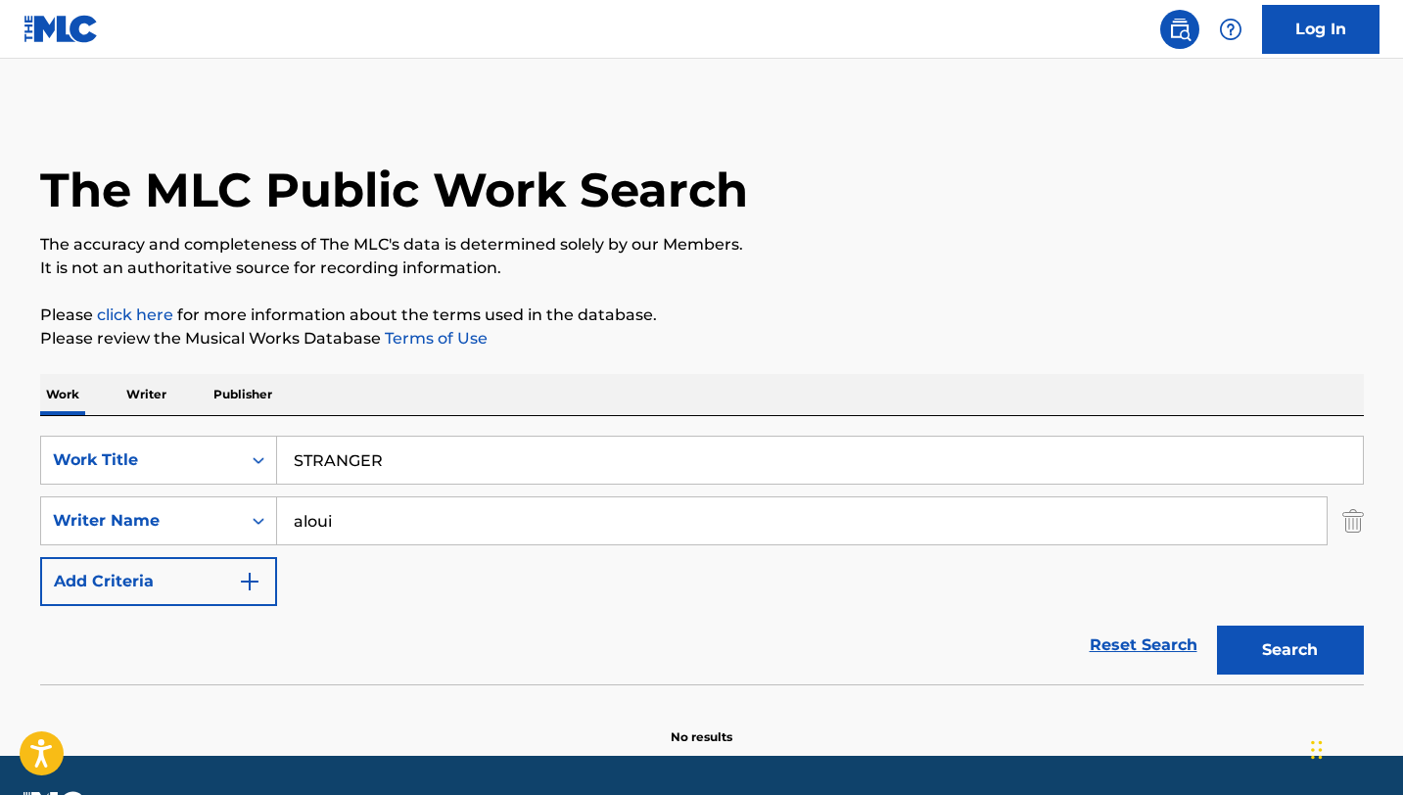
scroll to position [55, 0]
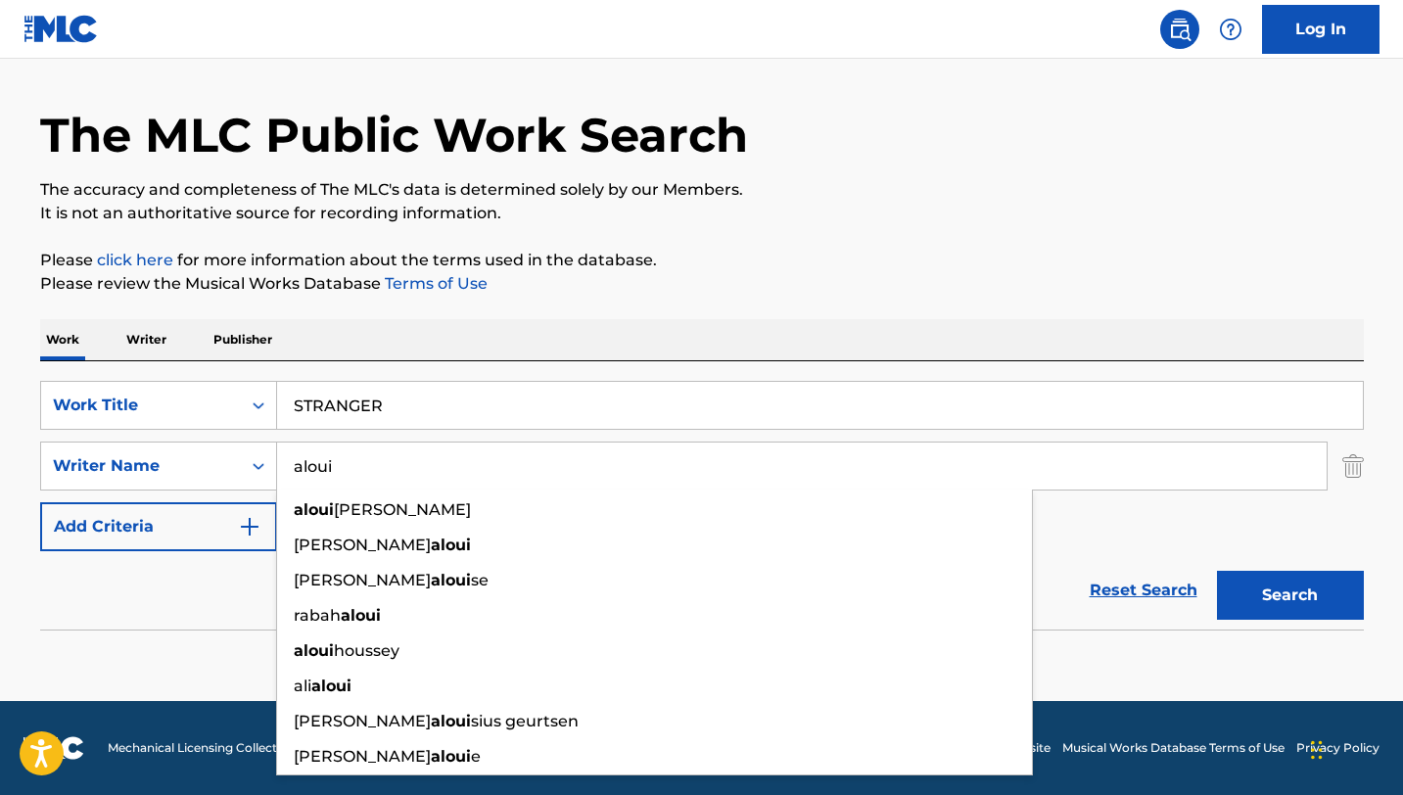
click at [350, 470] on input "aloui" at bounding box center [802, 466] width 1050 height 47
paste input "ALAOUI"
type input "ALAOUI"
click at [1217, 571] on button "Search" at bounding box center [1290, 595] width 147 height 49
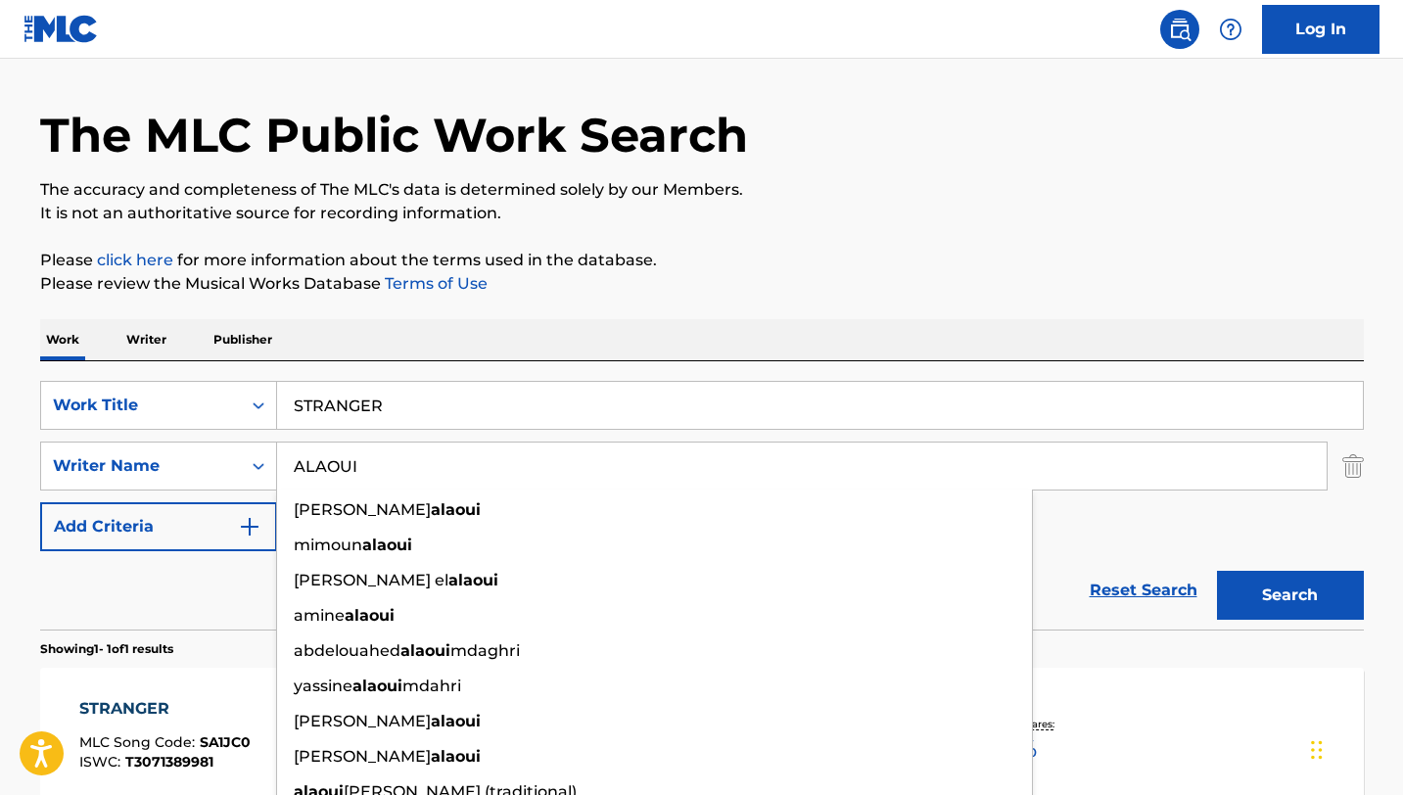
click at [888, 312] on div "The MLC Public Work Search The accuracy and completeness of The MLC's data is d…" at bounding box center [702, 480] width 1371 height 854
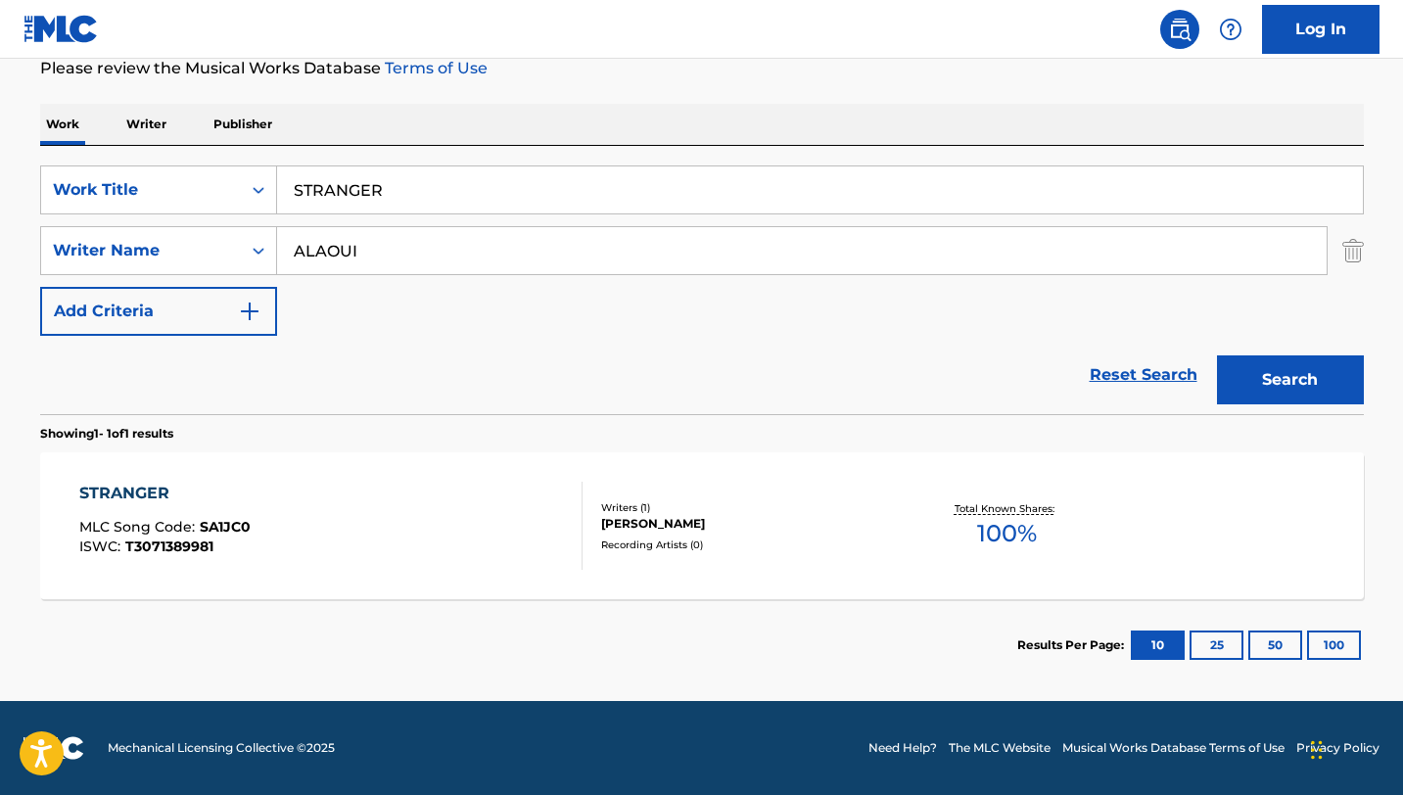
click at [440, 474] on div "STRANGER MLC Song Code : SA1JC0 ISWC : T3071389981 Writers ( 1 ) [PERSON_NAME] …" at bounding box center [702, 525] width 1324 height 147
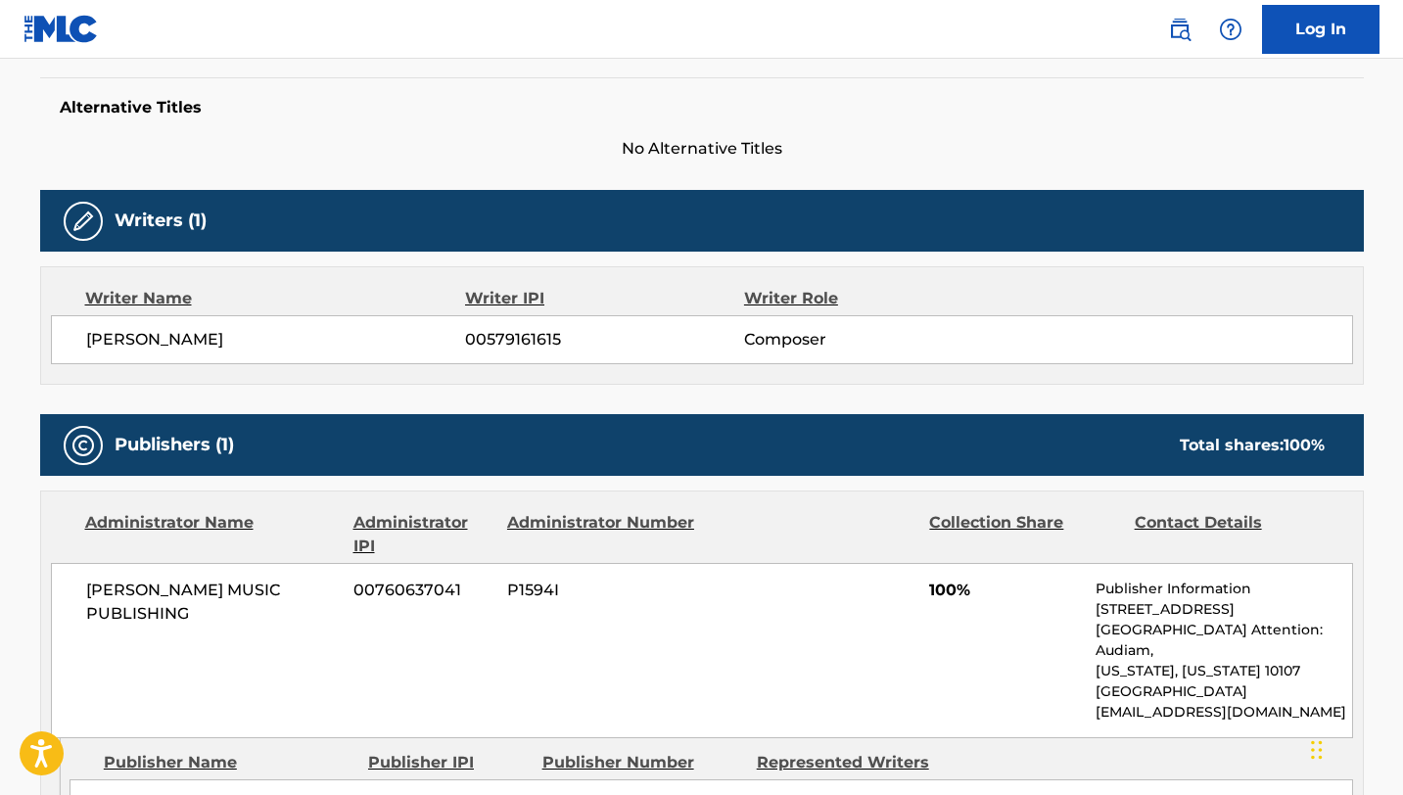
scroll to position [370, 0]
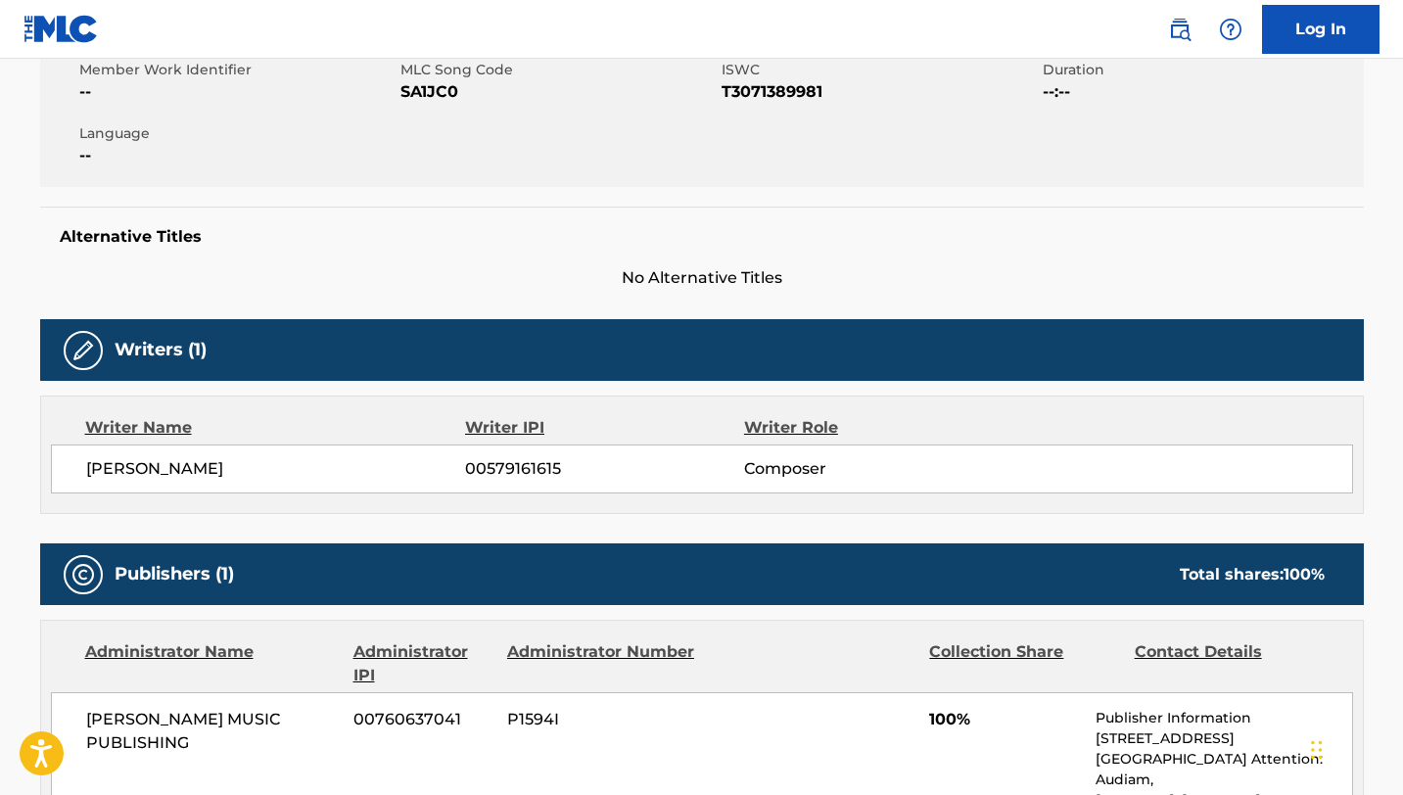
click at [424, 87] on span "SA1JC0" at bounding box center [558, 91] width 316 height 23
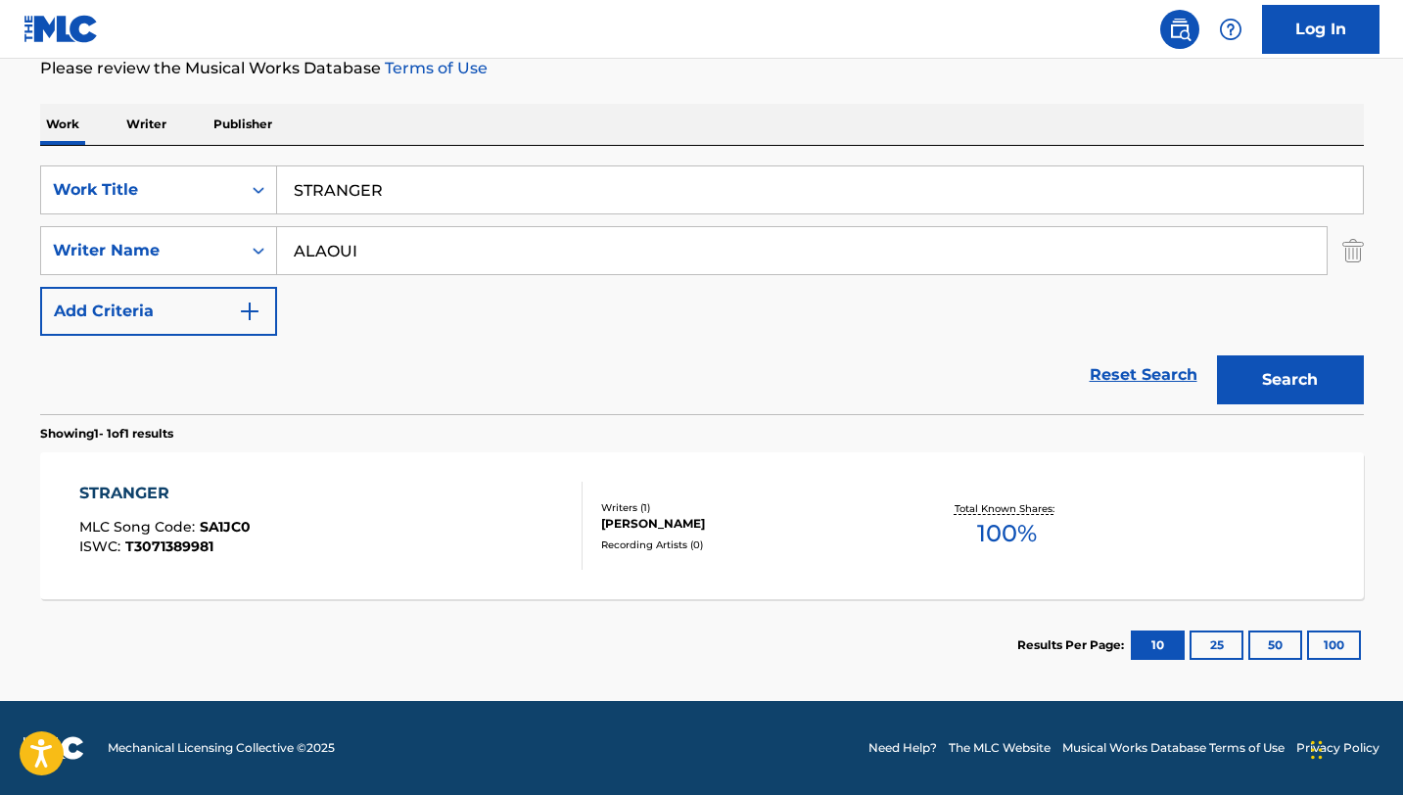
scroll to position [270, 0]
click at [586, 257] on input "ALAOUI" at bounding box center [802, 250] width 1050 height 47
paste input "CHARDON"
type input "CHARDON"
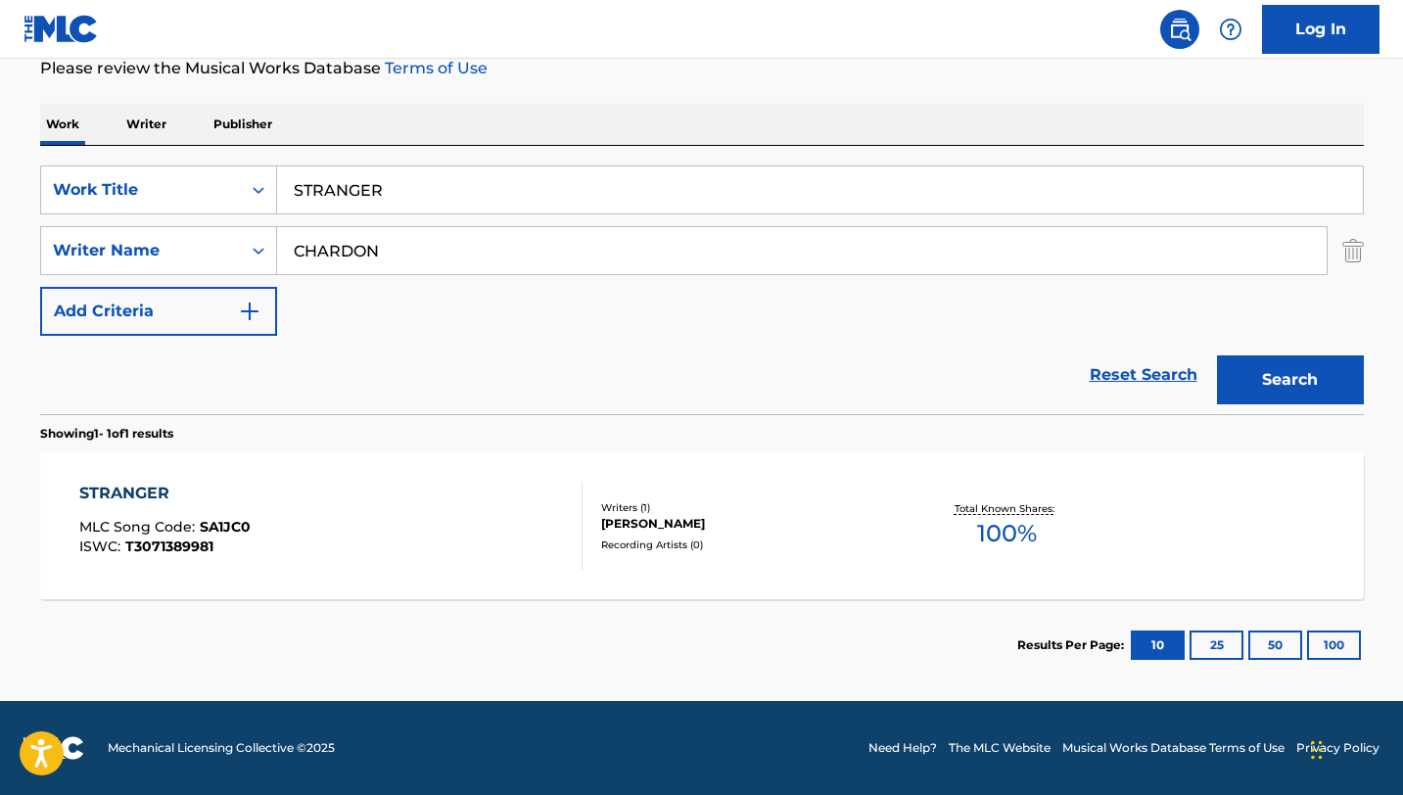
click at [1217, 355] on button "Search" at bounding box center [1290, 379] width 147 height 49
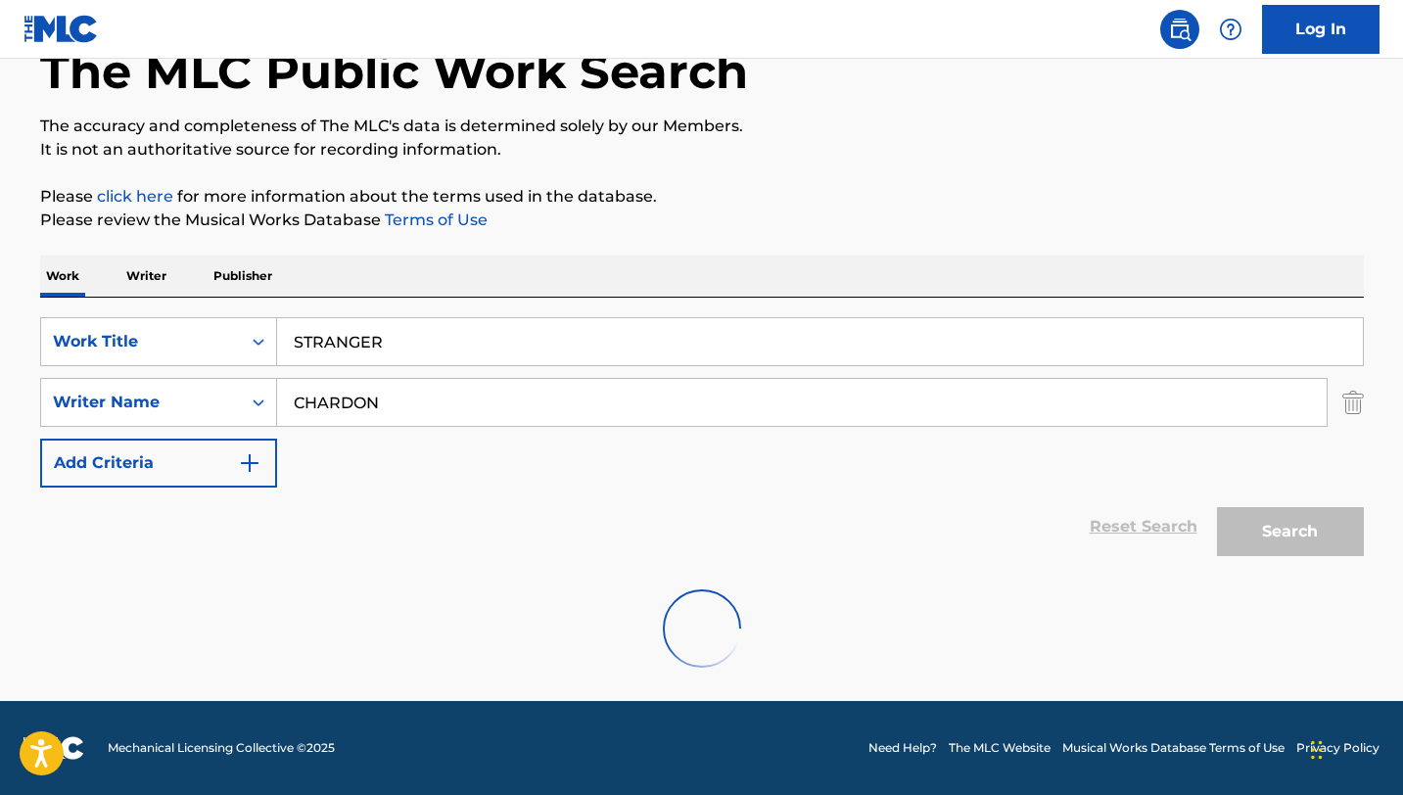
scroll to position [118, 0]
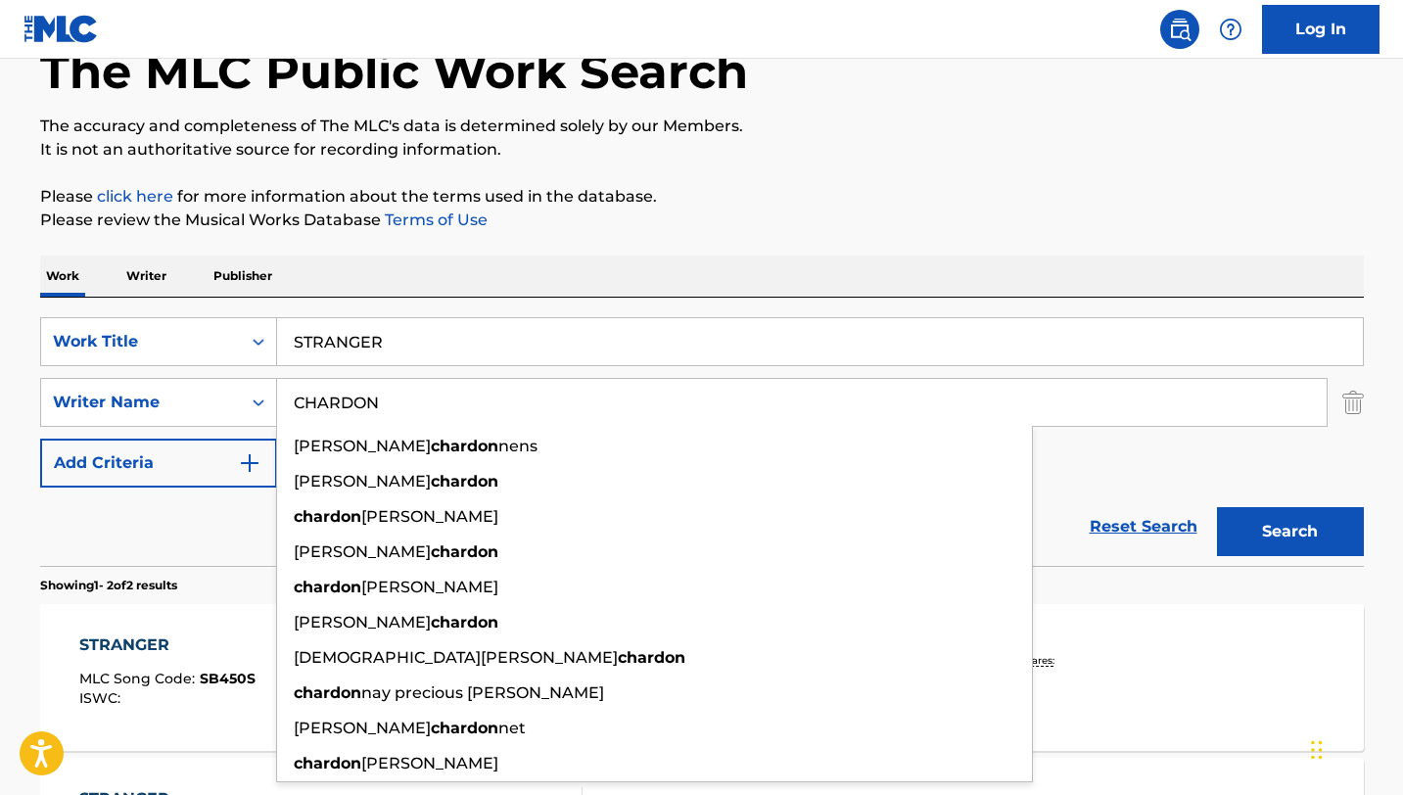
click at [763, 255] on div "The MLC Public Work Search The accuracy and completeness of The MLC's data is d…" at bounding box center [702, 493] width 1371 height 1008
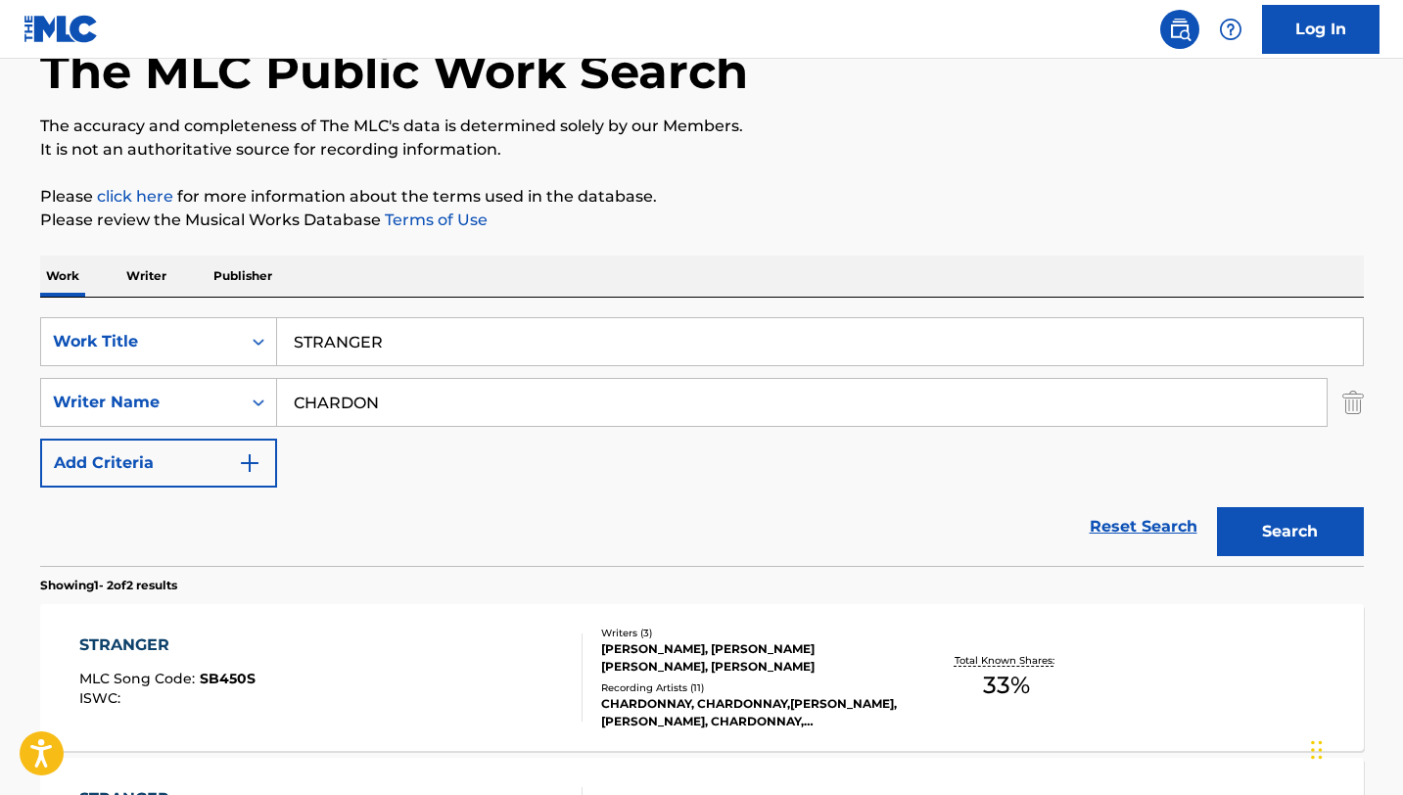
click at [486, 710] on div "STRANGER MLC Song Code : SB450S ISWC :" at bounding box center [330, 677] width 503 height 88
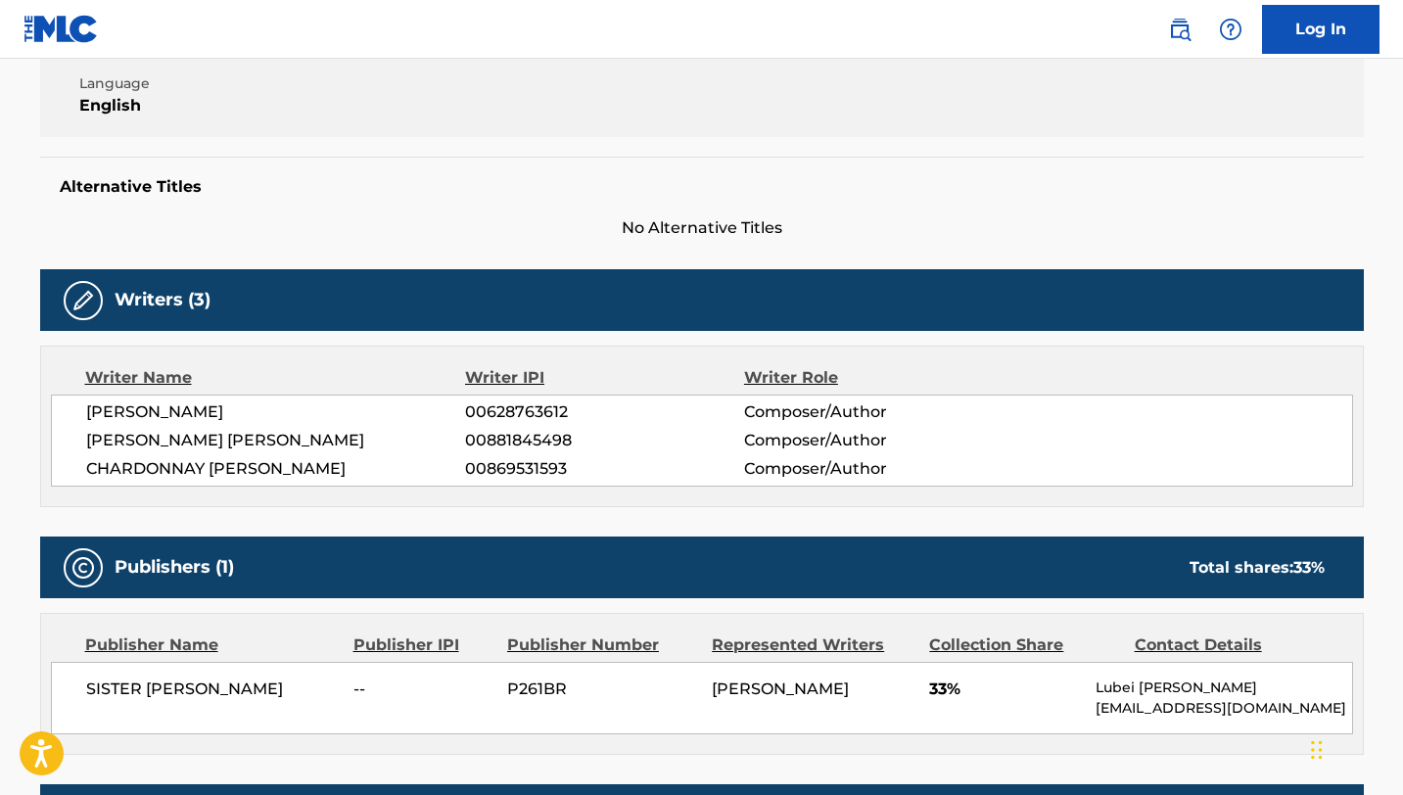
scroll to position [449, 0]
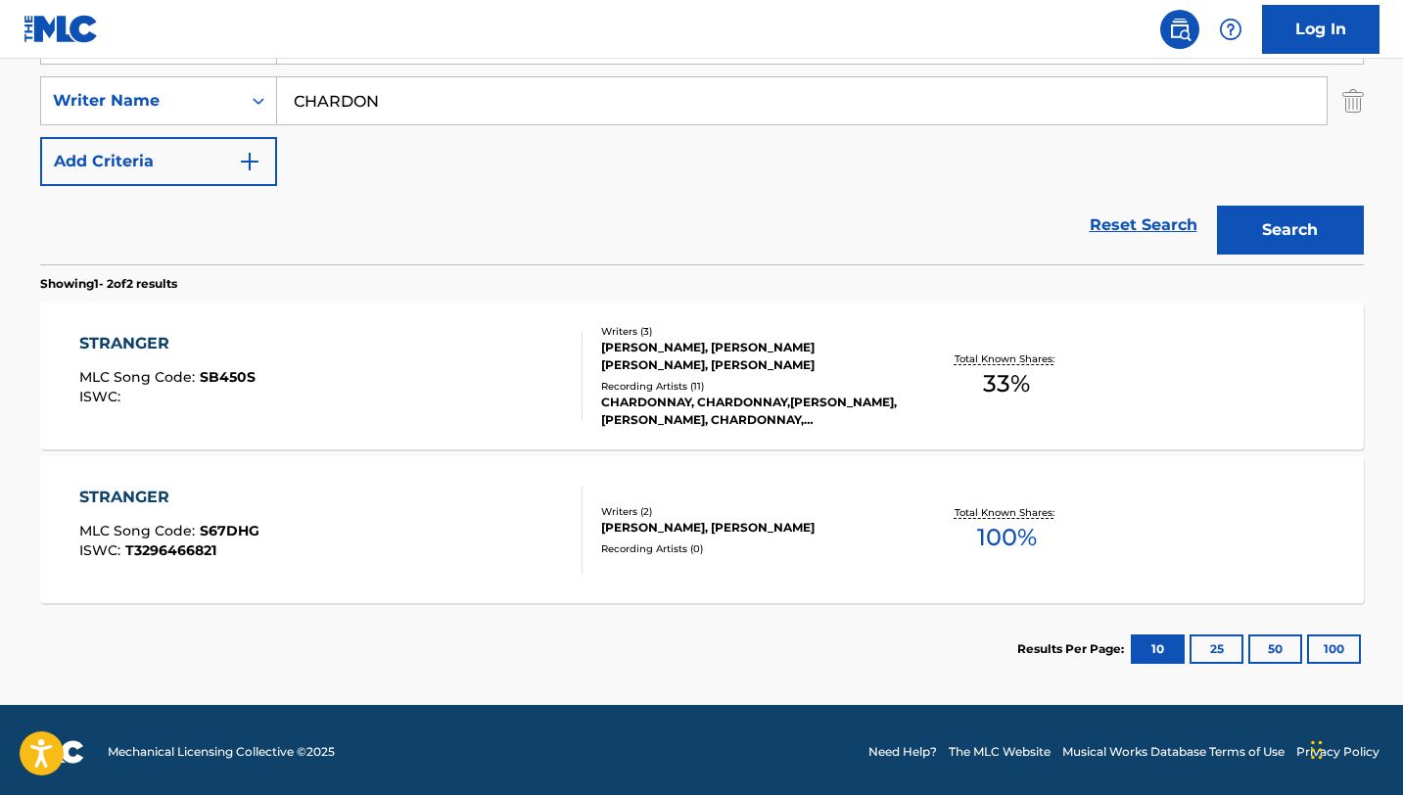
scroll to position [424, 0]
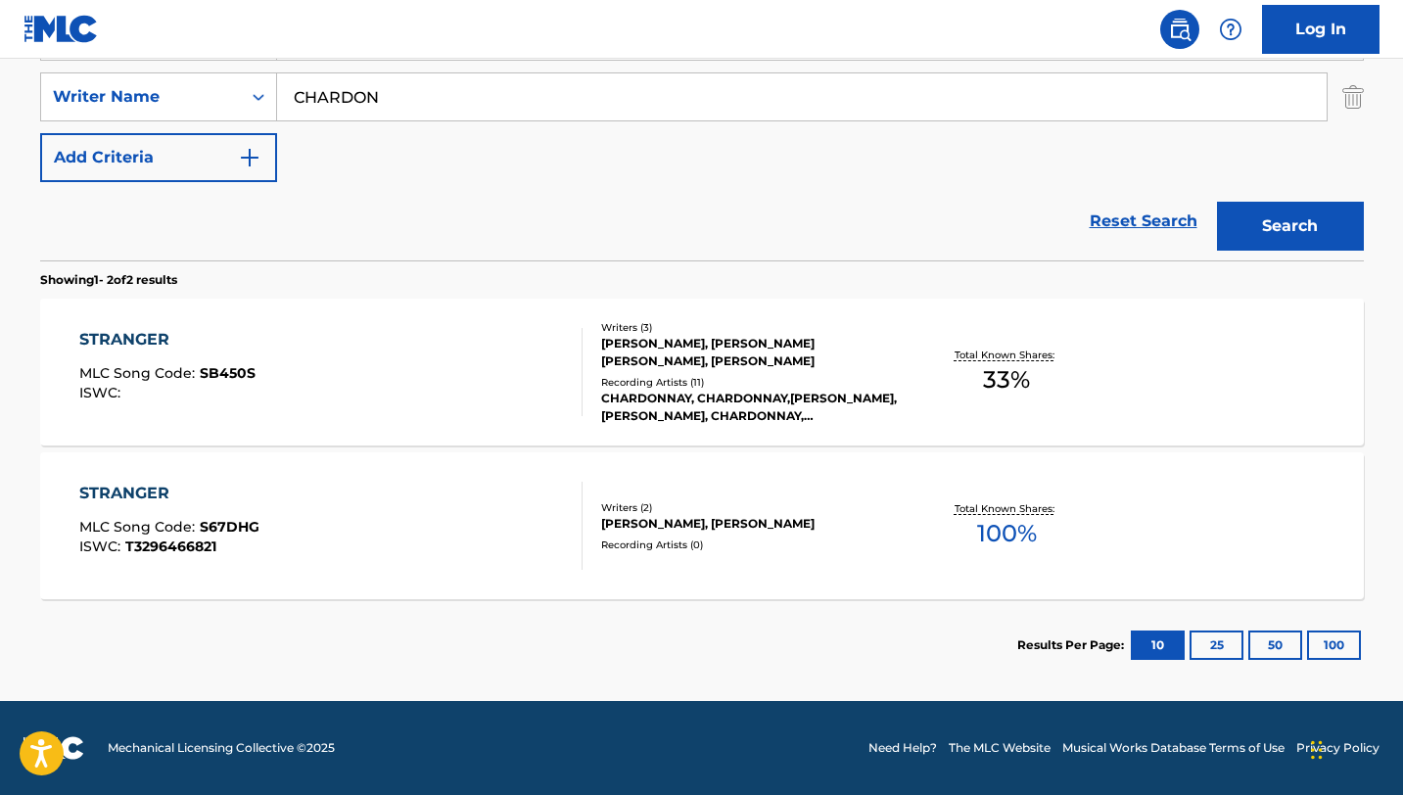
click at [442, 522] on div "STRANGER MLC Song Code : S67DHG ISWC : T3296466821" at bounding box center [330, 526] width 503 height 88
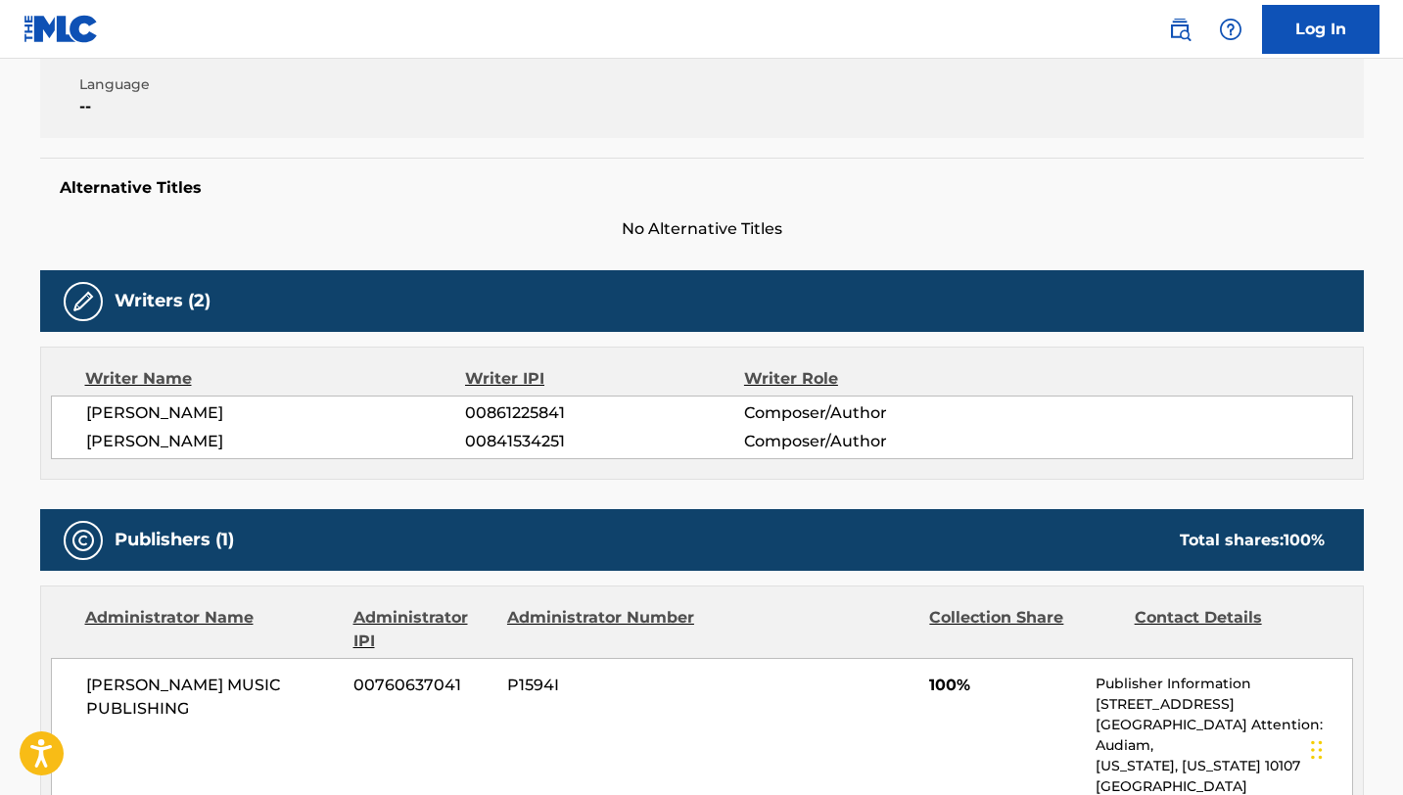
scroll to position [354, 0]
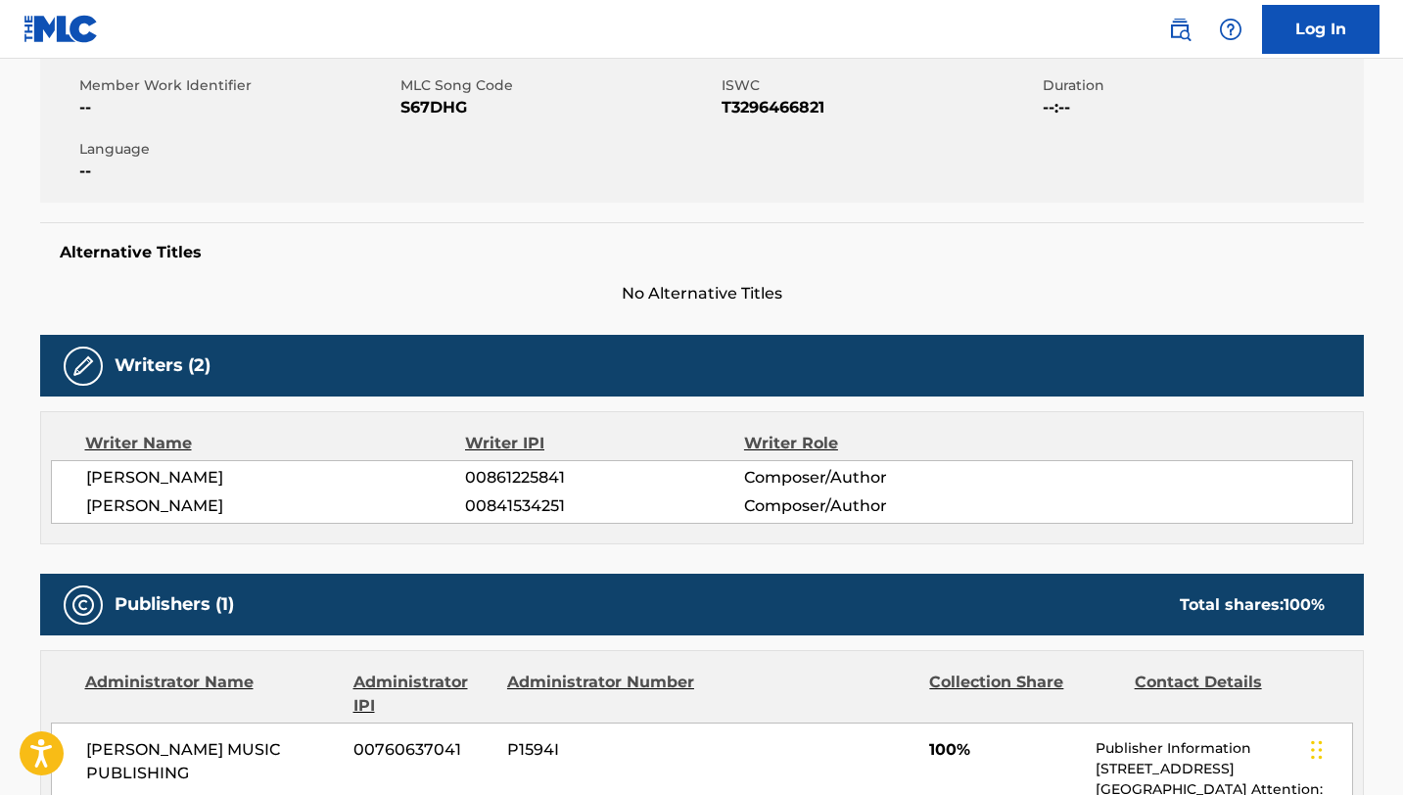
click at [426, 105] on span "S67DHG" at bounding box center [558, 107] width 316 height 23
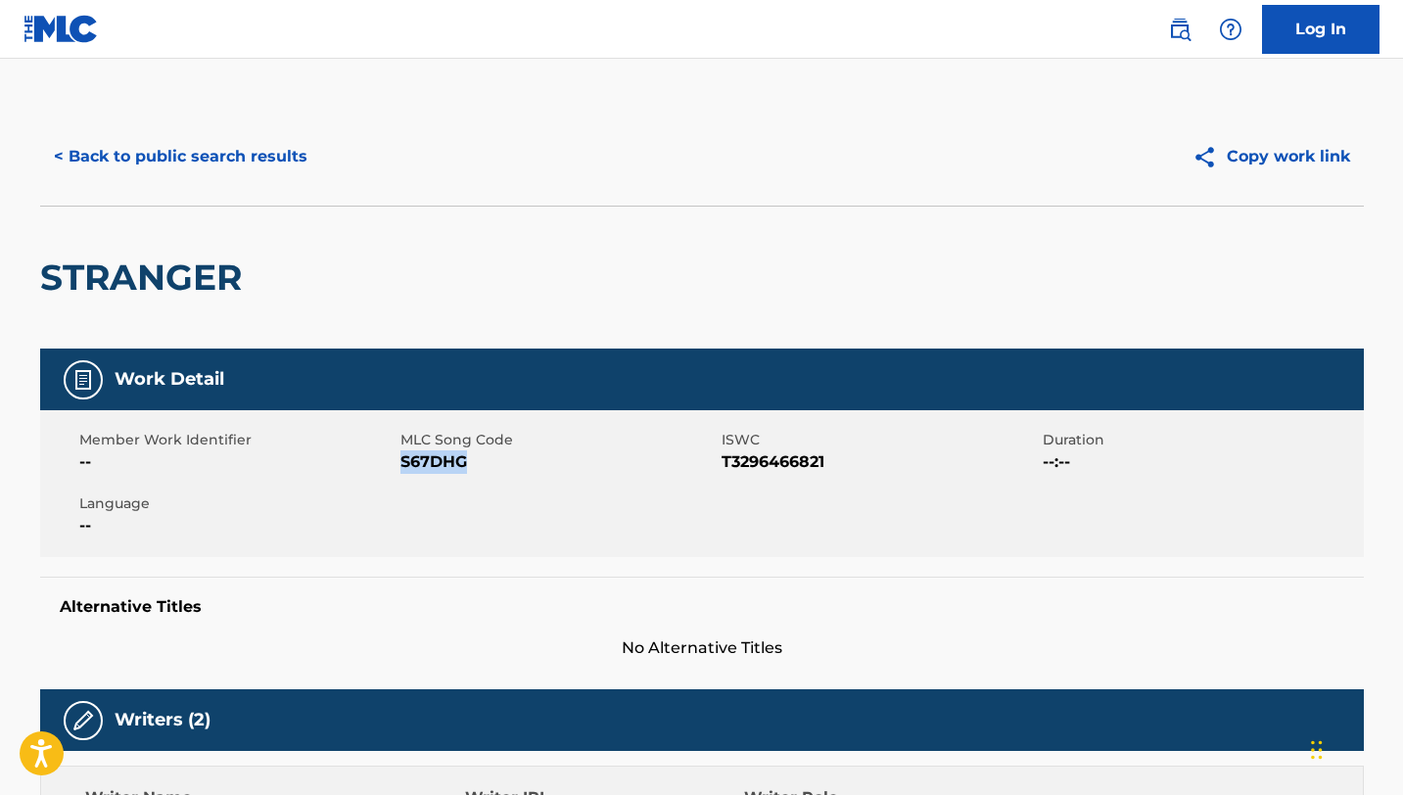
click at [195, 147] on button "< Back to public search results" at bounding box center [180, 156] width 281 height 49
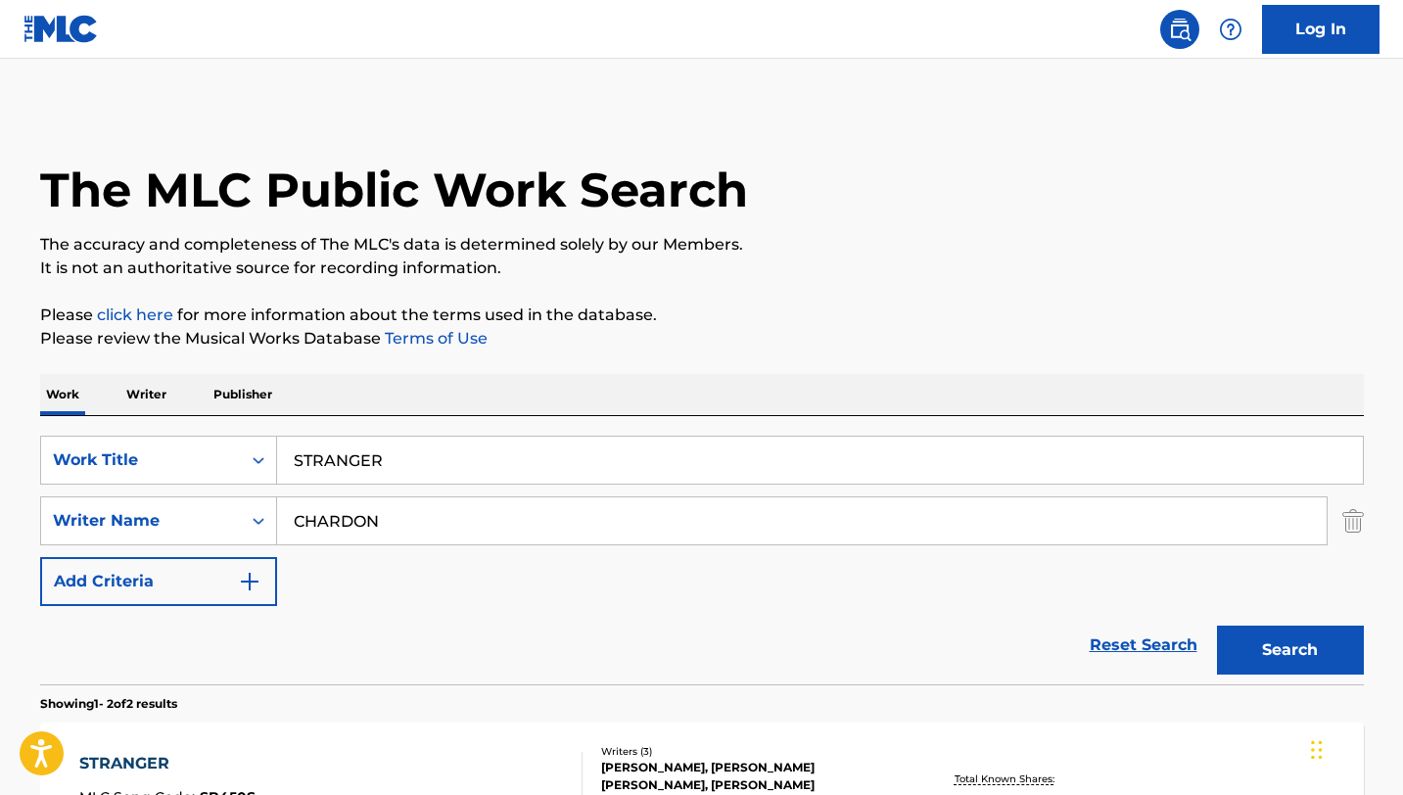
scroll to position [312, 0]
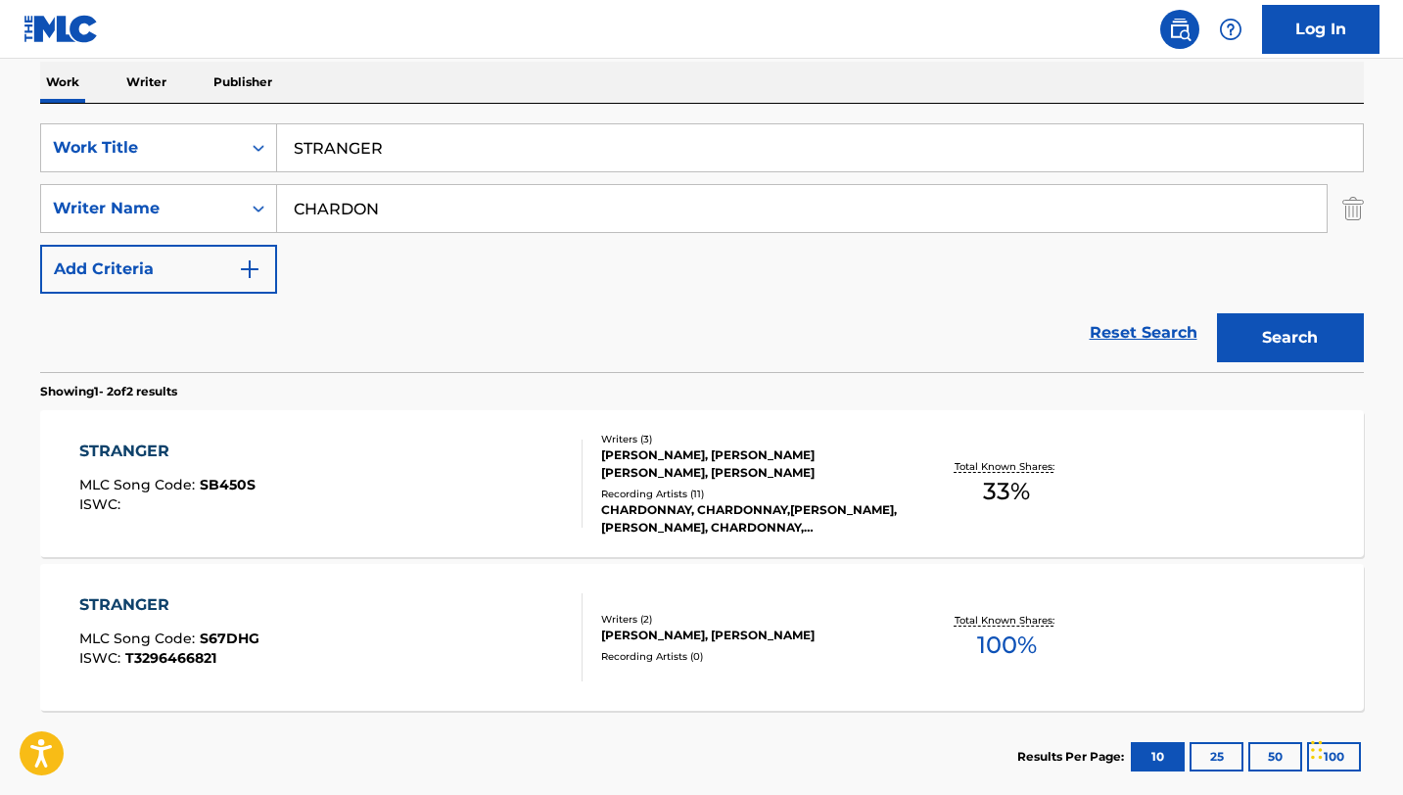
click at [443, 145] on input "STRANGER" at bounding box center [820, 147] width 1086 height 47
paste input "UNFLOWERS"
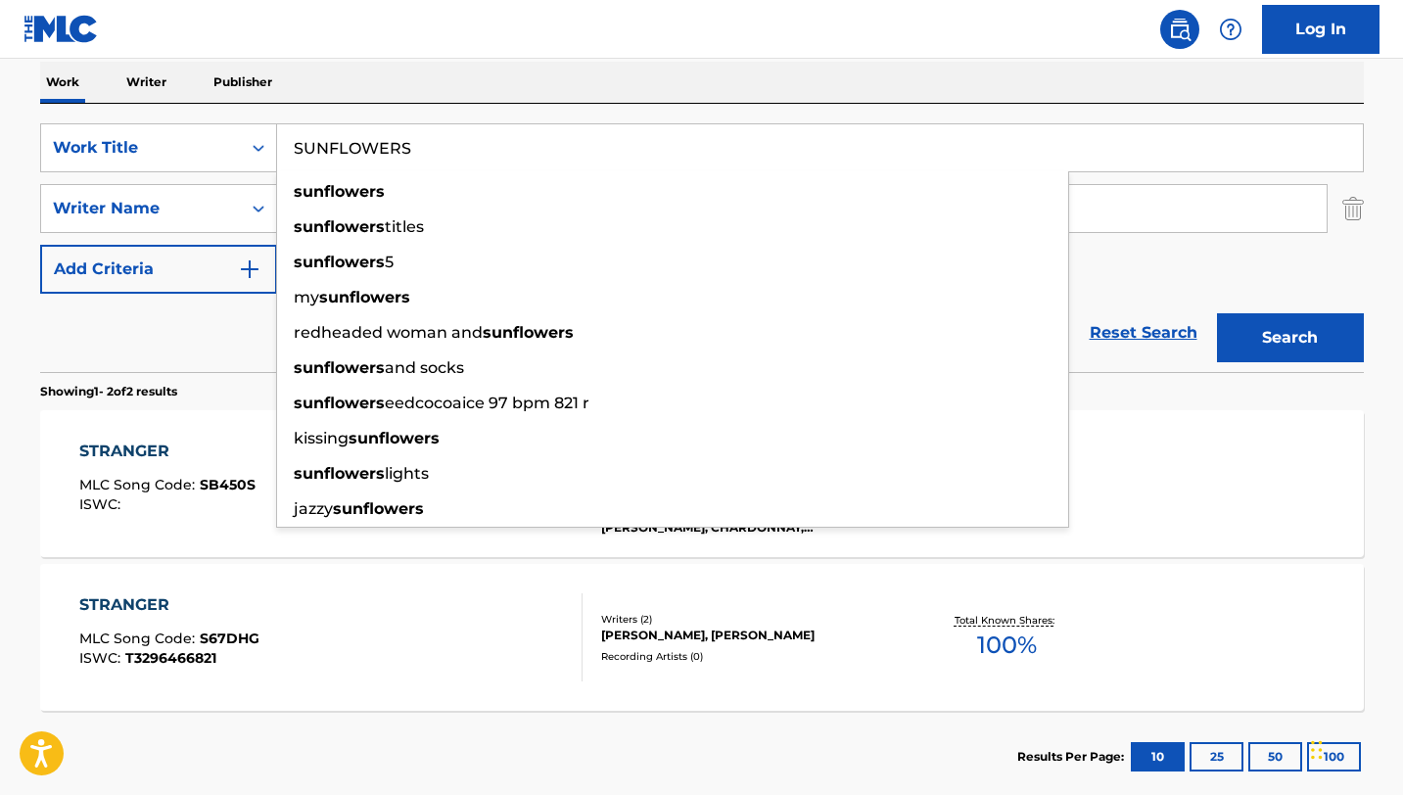
type input "SUNFLOWERS"
click at [648, 52] on nav "Log In" at bounding box center [701, 29] width 1403 height 59
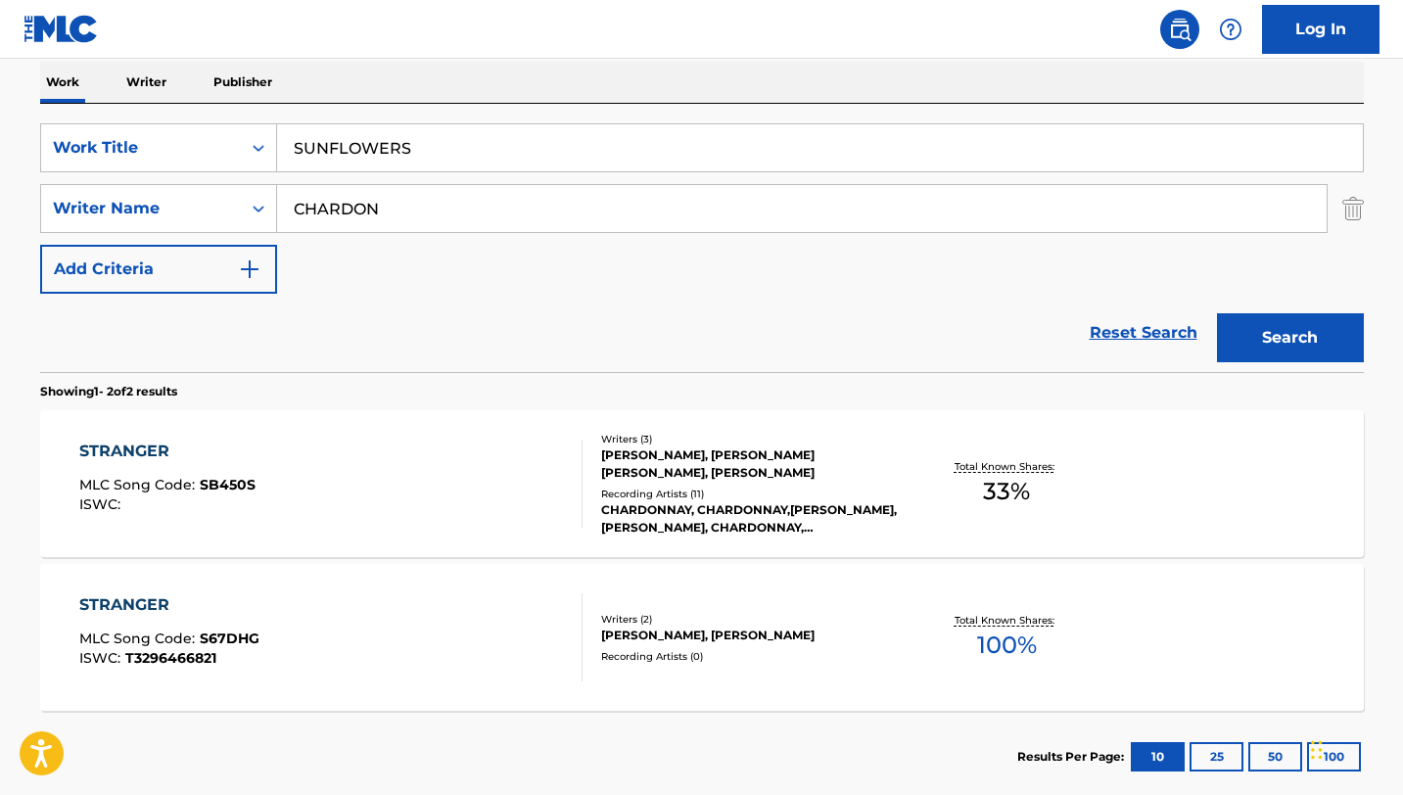
click at [535, 219] on input "CHARDON" at bounding box center [802, 208] width 1050 height 47
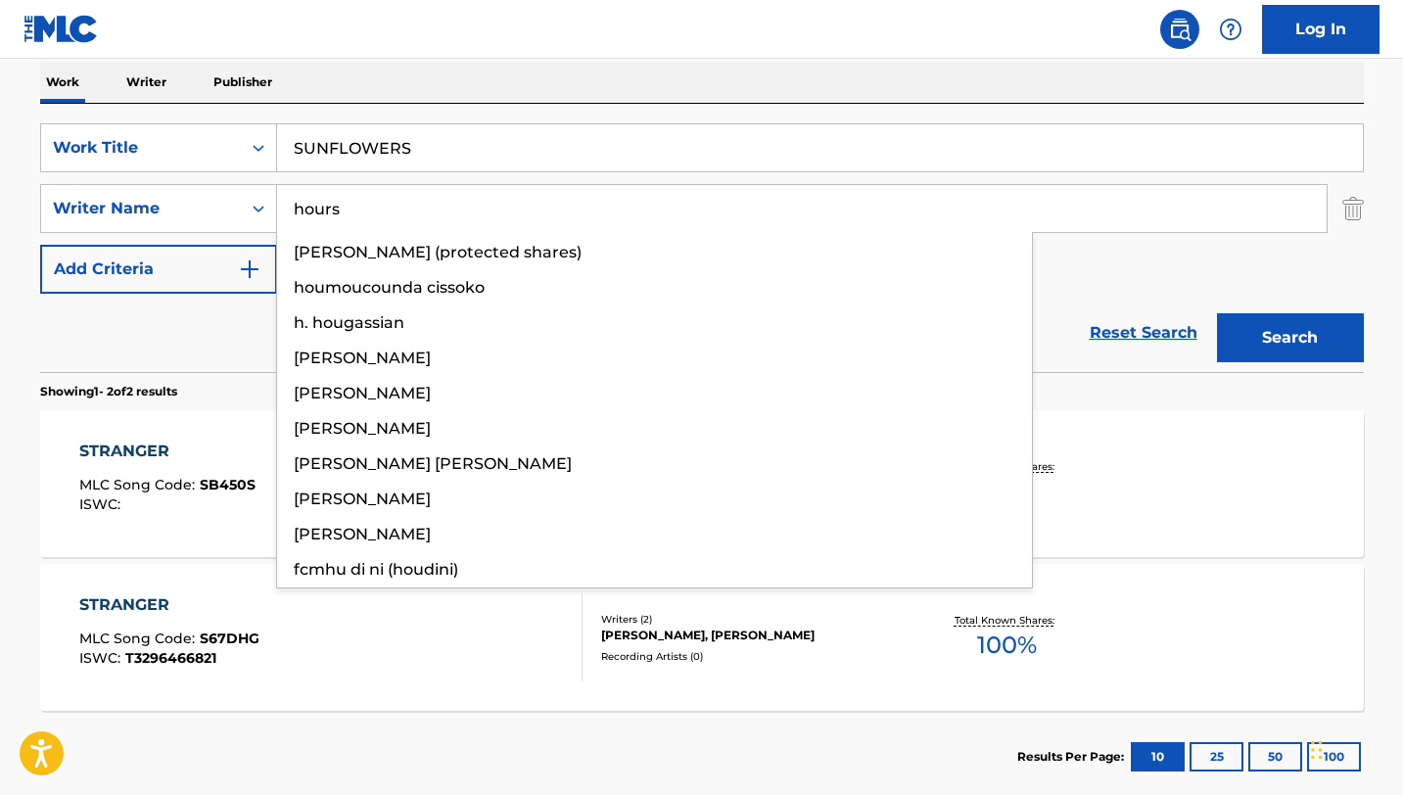
type input "hours"
click at [1217, 313] on button "Search" at bounding box center [1290, 337] width 147 height 49
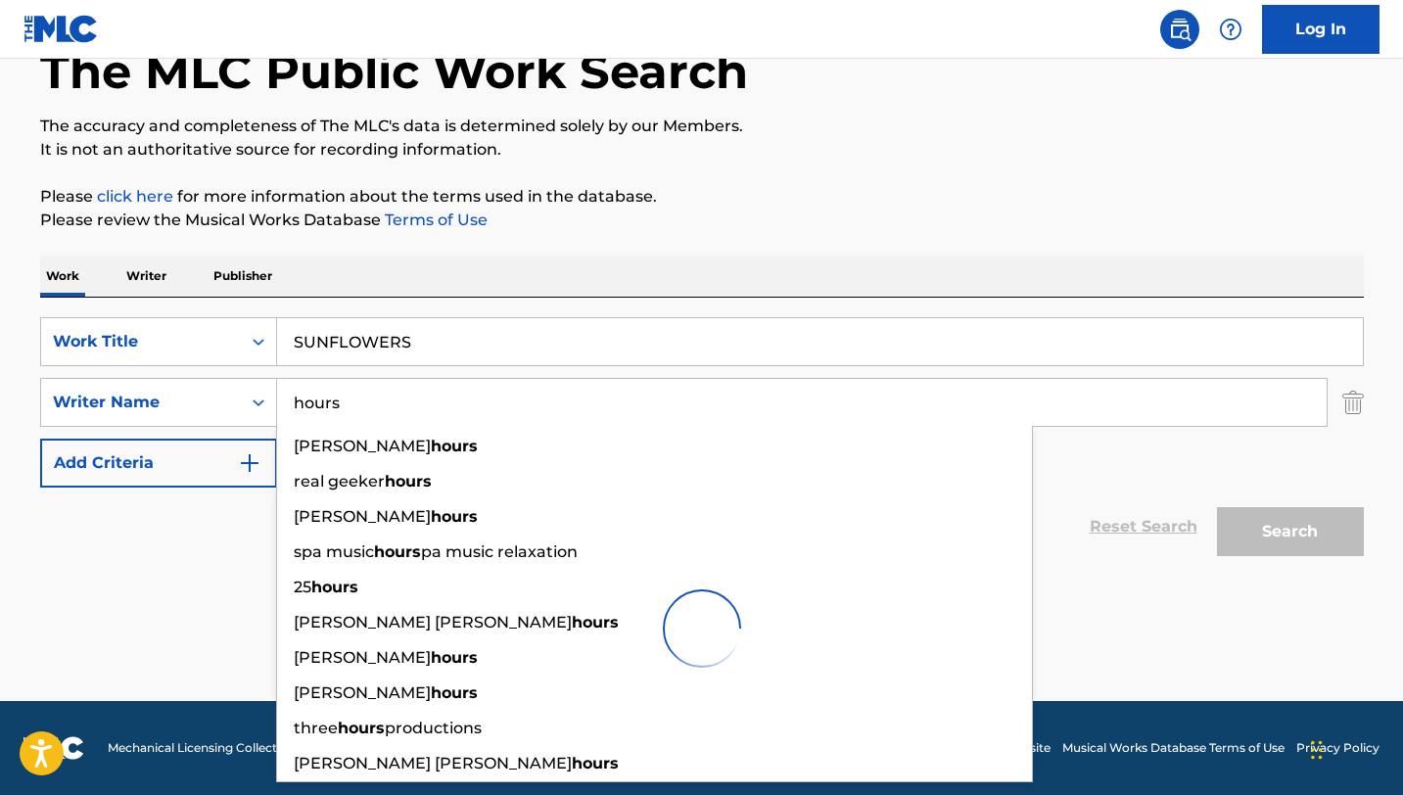
scroll to position [118, 0]
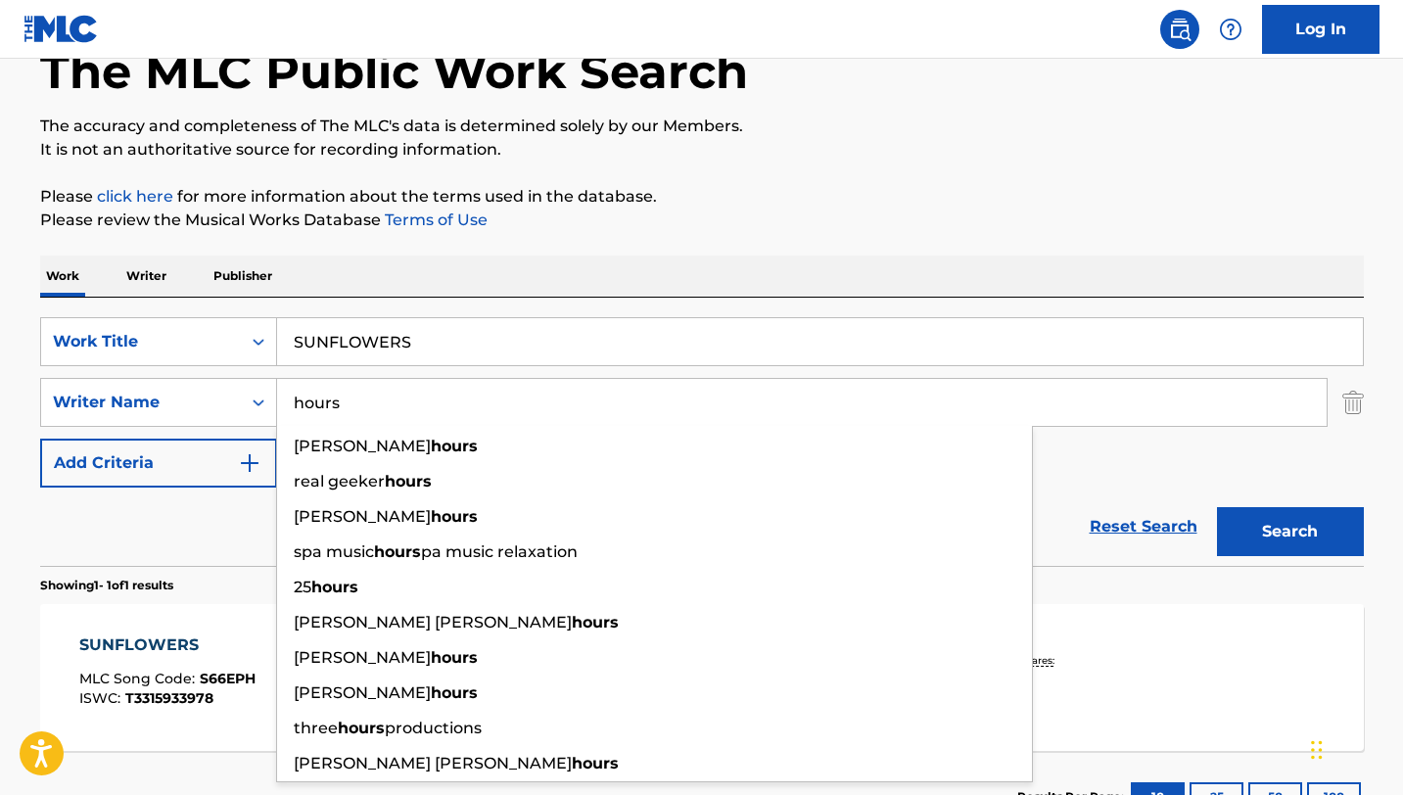
click at [763, 291] on div "Work Writer Publisher" at bounding box center [702, 276] width 1324 height 41
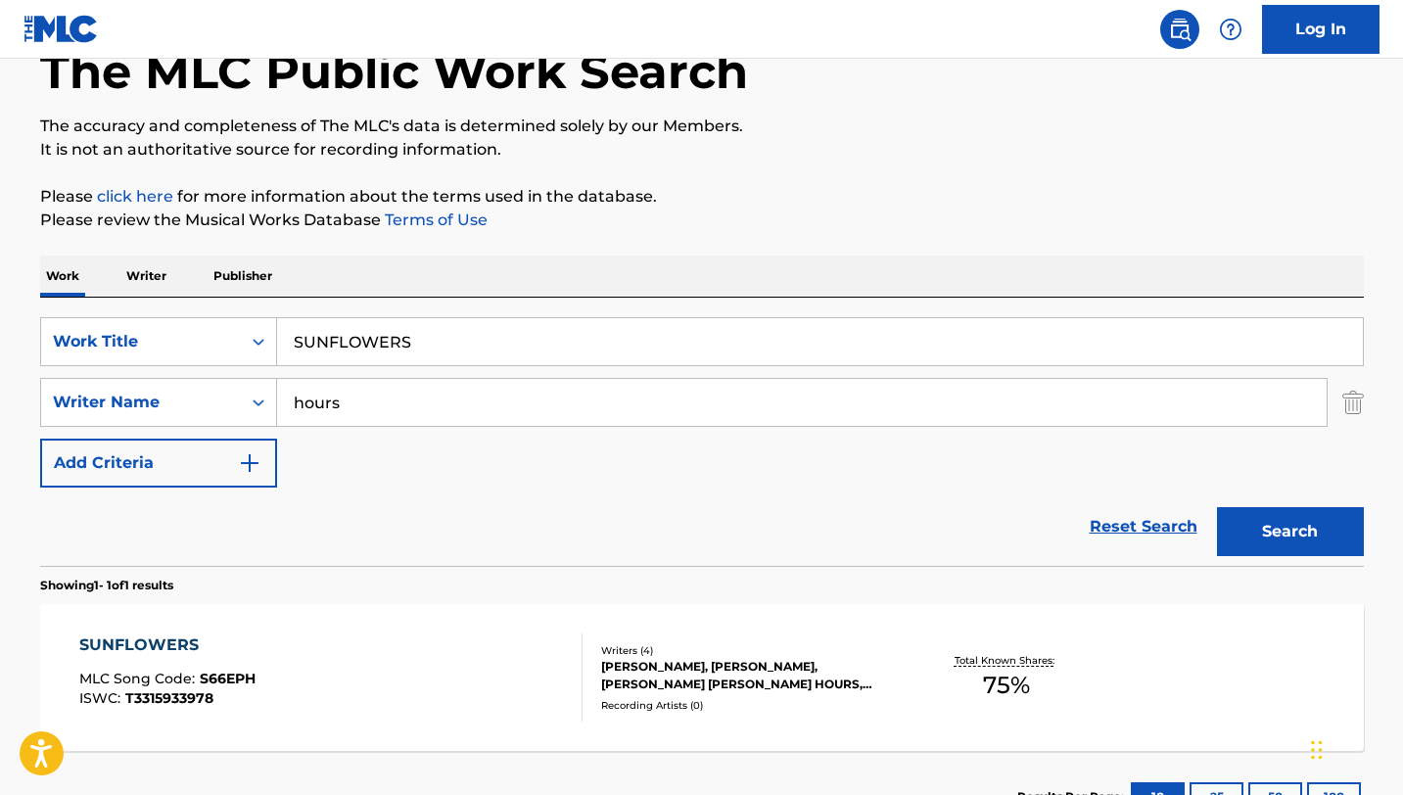
scroll to position [270, 0]
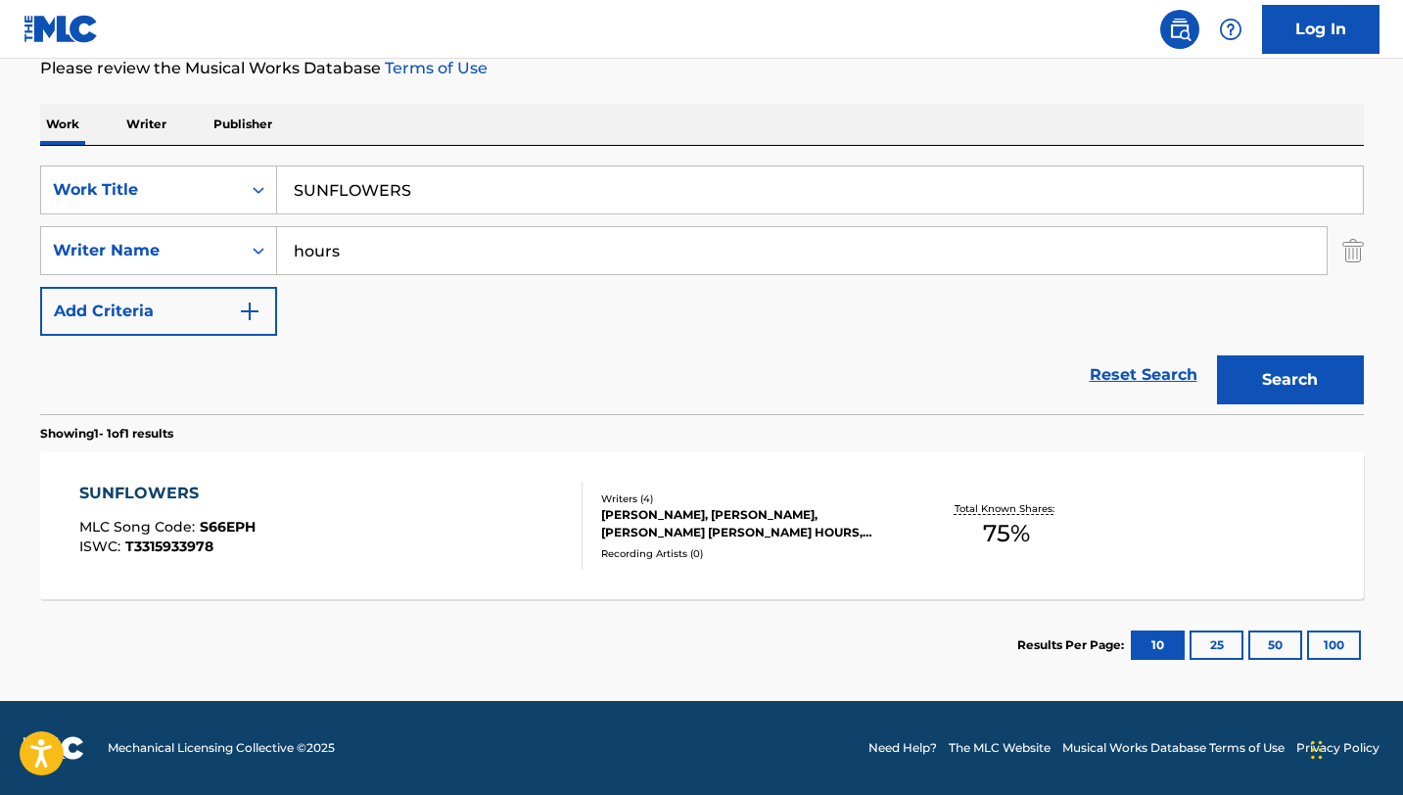
click at [550, 490] on div "SUNFLOWERS MLC Song Code : S66EPH ISWC : T3315933978" at bounding box center [330, 526] width 503 height 88
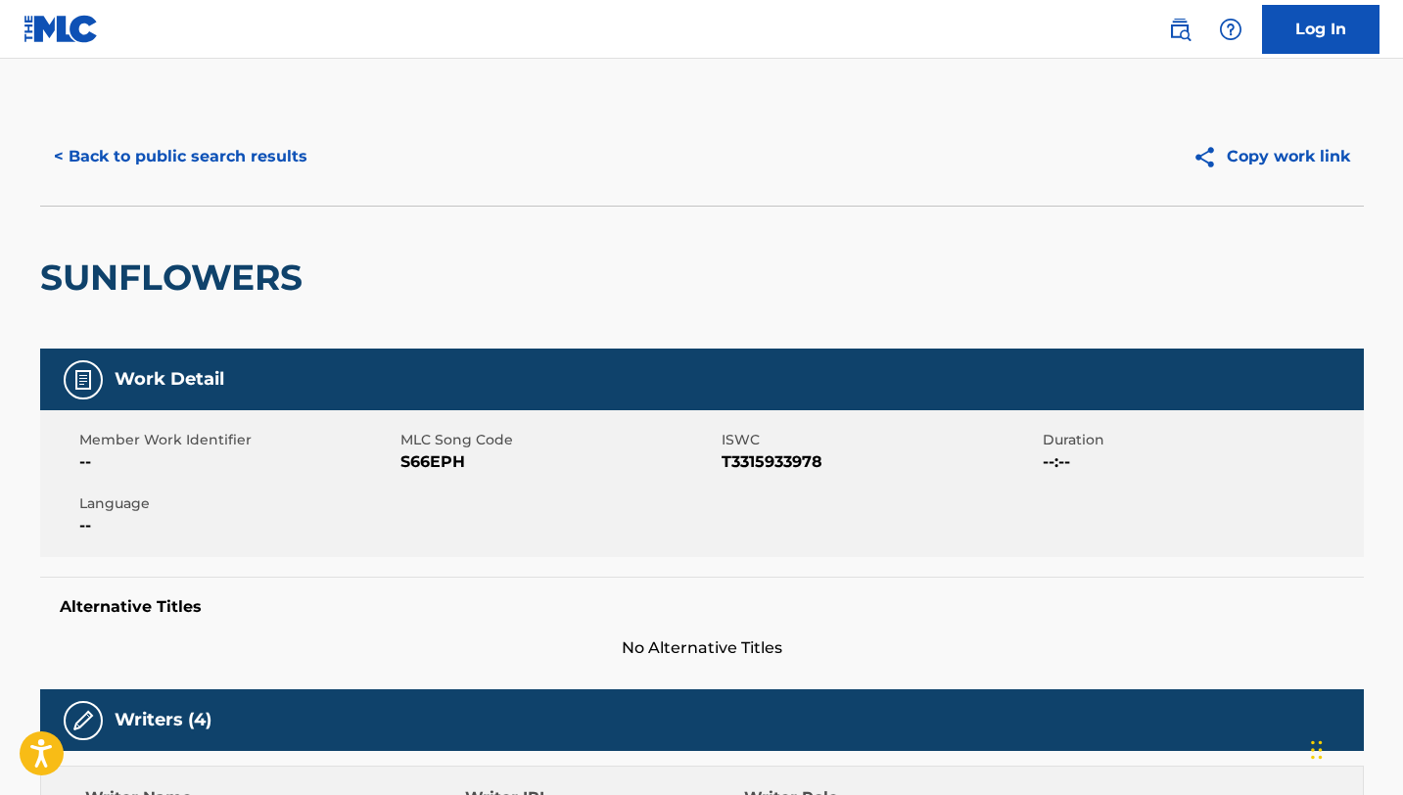
click at [447, 459] on span "S66EPH" at bounding box center [558, 461] width 316 height 23
click at [144, 146] on button "< Back to public search results" at bounding box center [180, 156] width 281 height 49
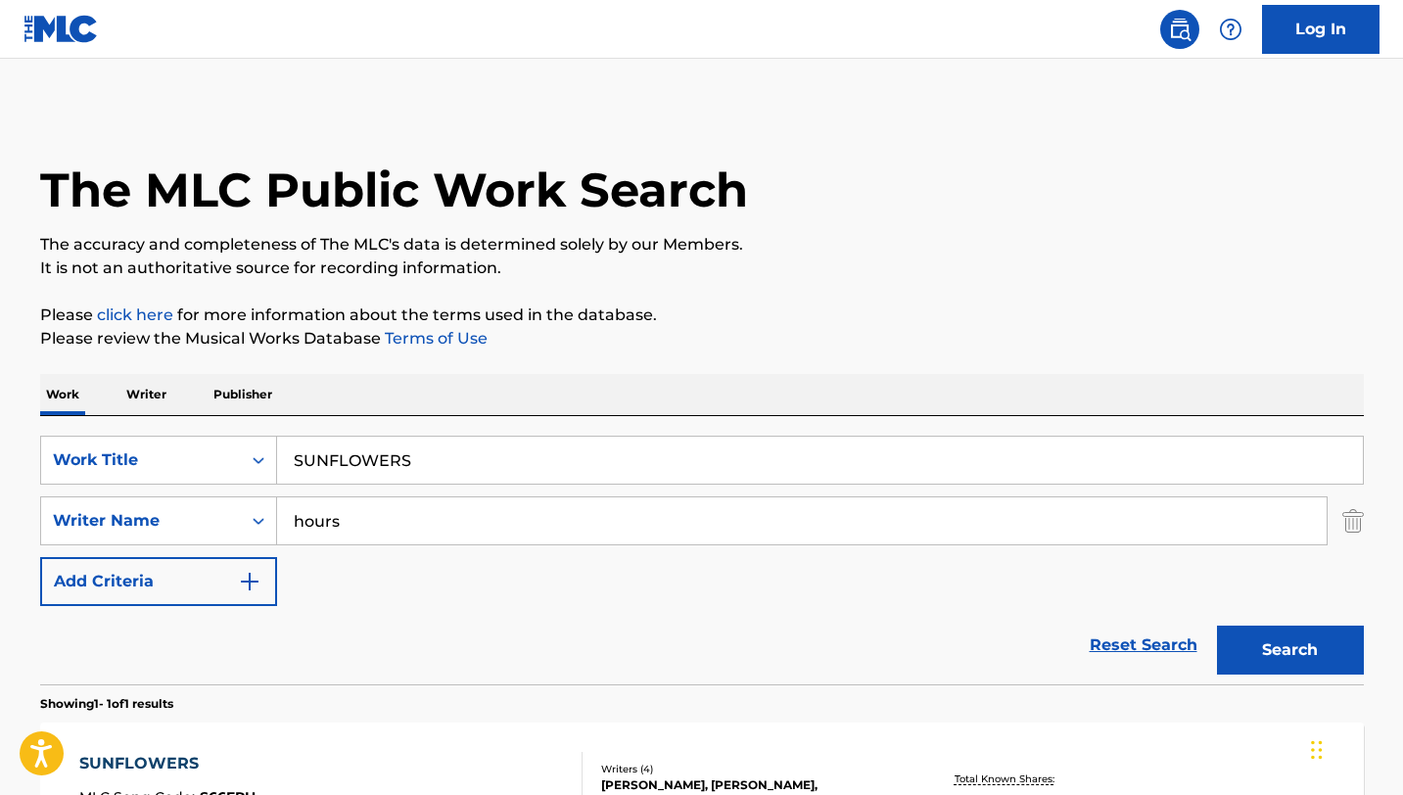
scroll to position [159, 0]
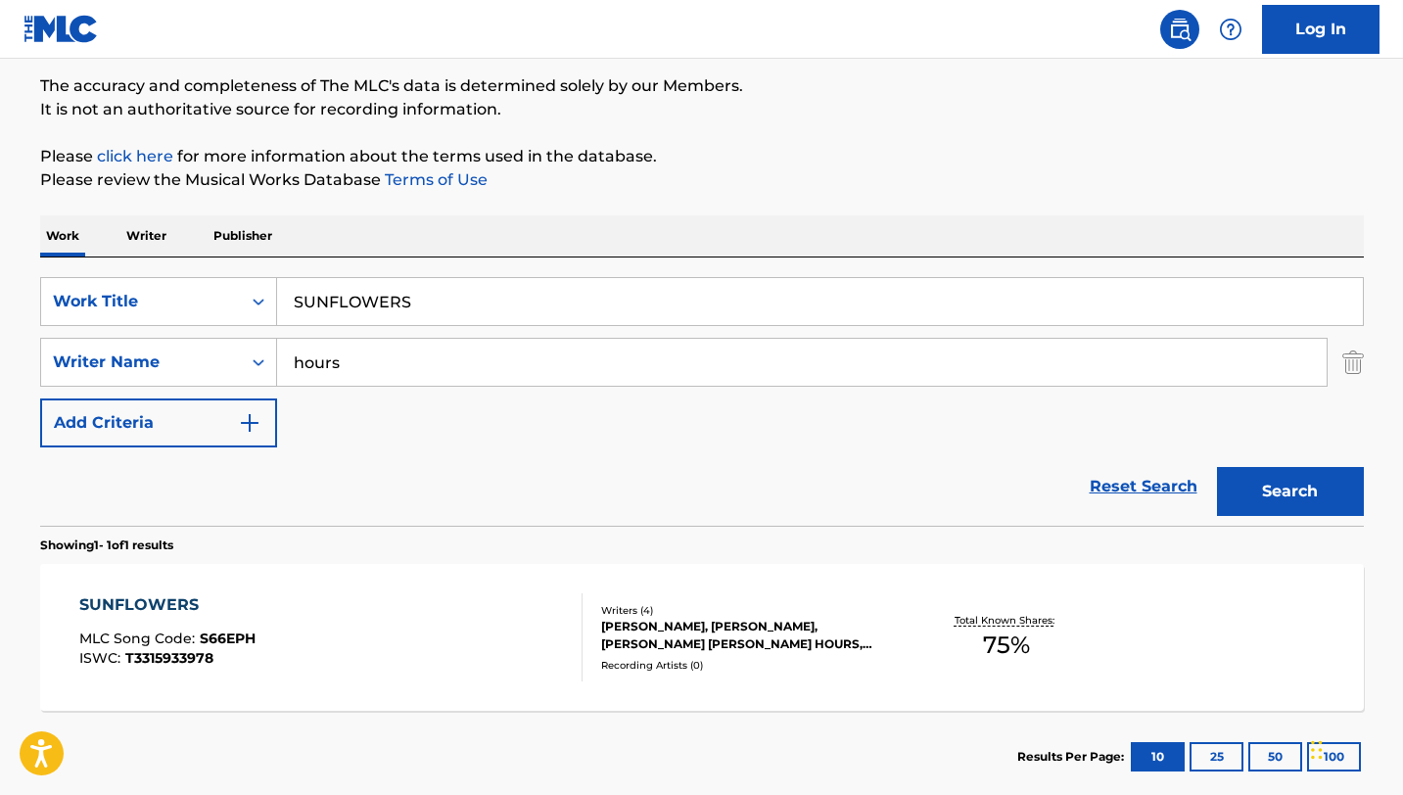
click at [459, 293] on input "SUNFLOWERS" at bounding box center [820, 301] width 1086 height 47
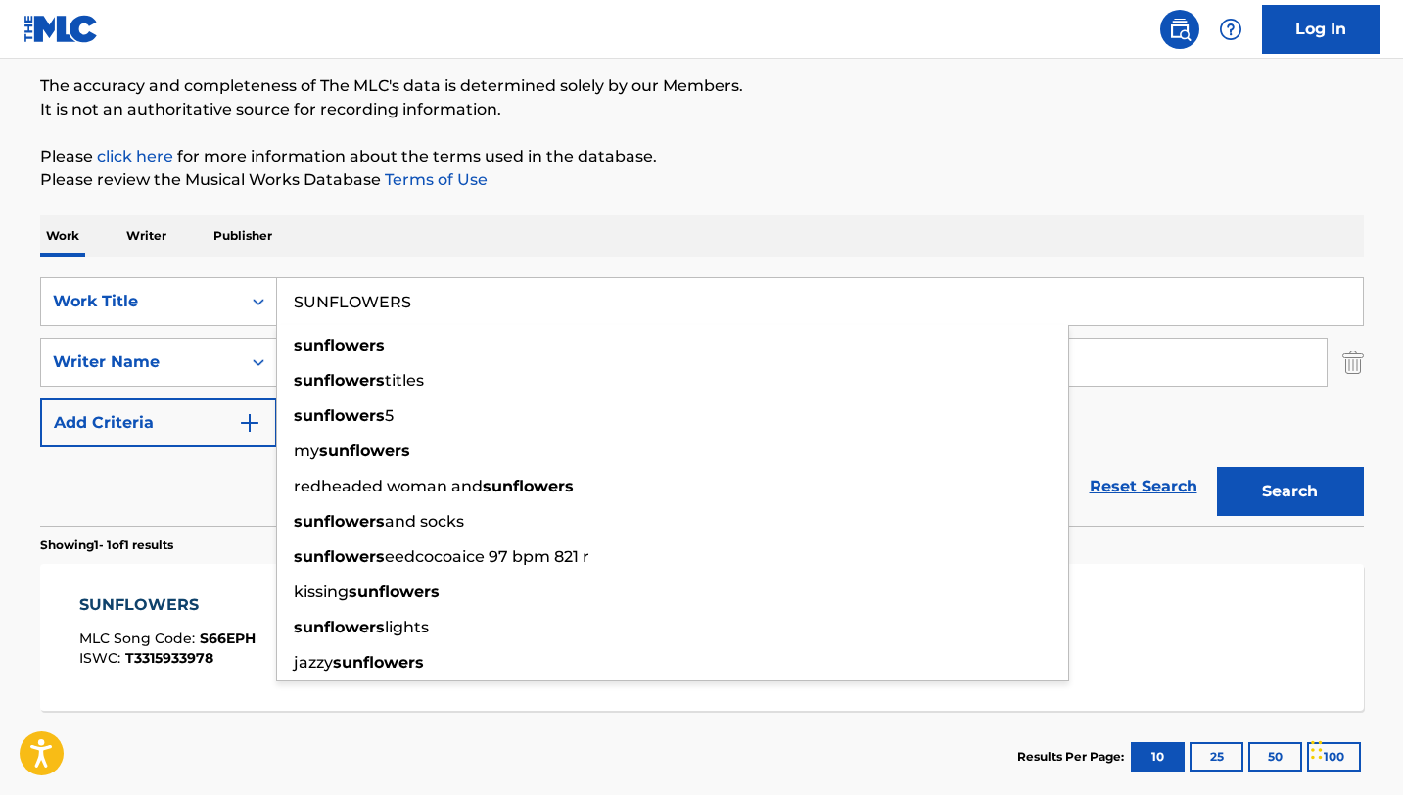
paste input "[PERSON_NAME] SECRET"
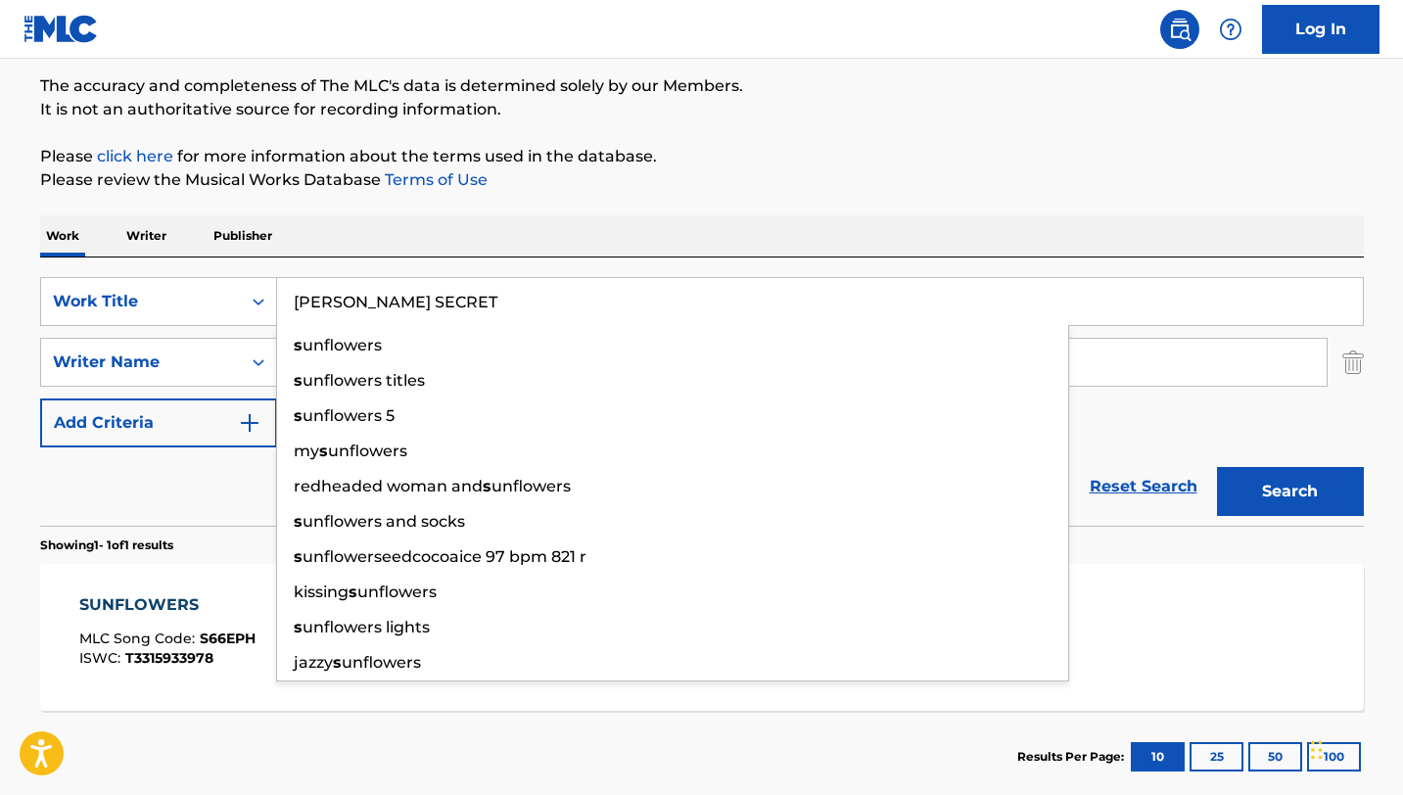
type input "[PERSON_NAME] SECRET"
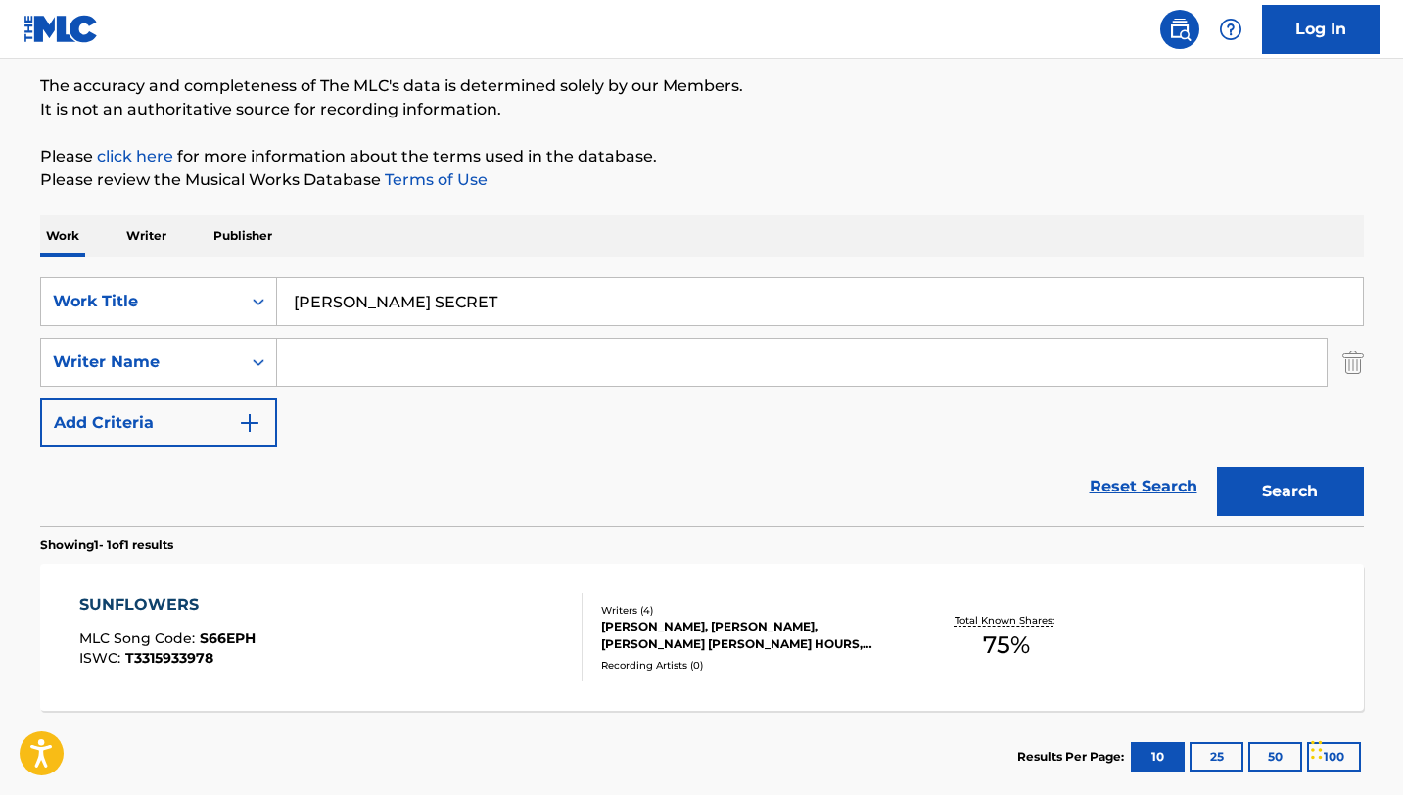
click at [1217, 467] on button "Search" at bounding box center [1290, 491] width 147 height 49
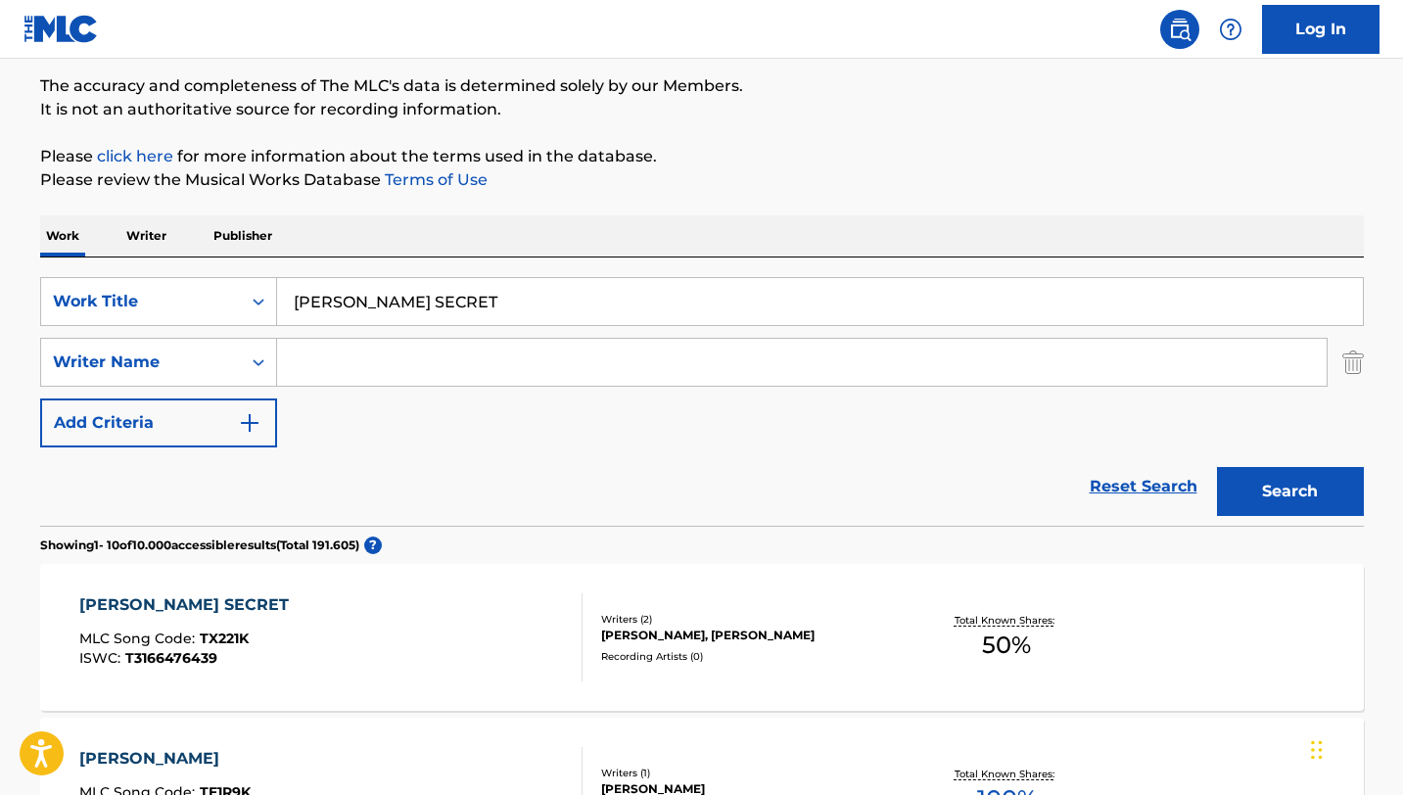
click at [520, 627] on div "[PERSON_NAME] S SECRET MLC Song Code : TX221K ISWC : T3166476439" at bounding box center [330, 637] width 503 height 88
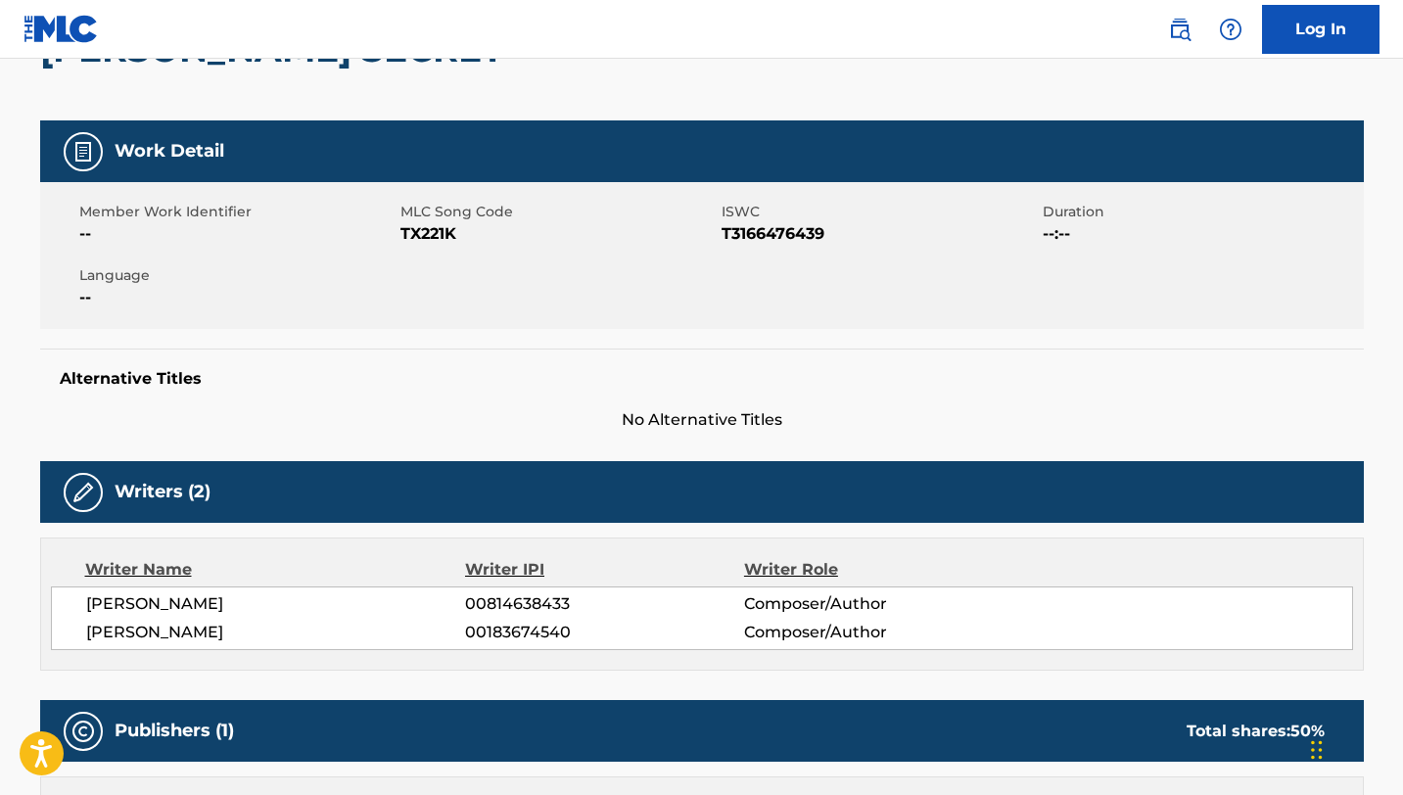
scroll to position [52, 0]
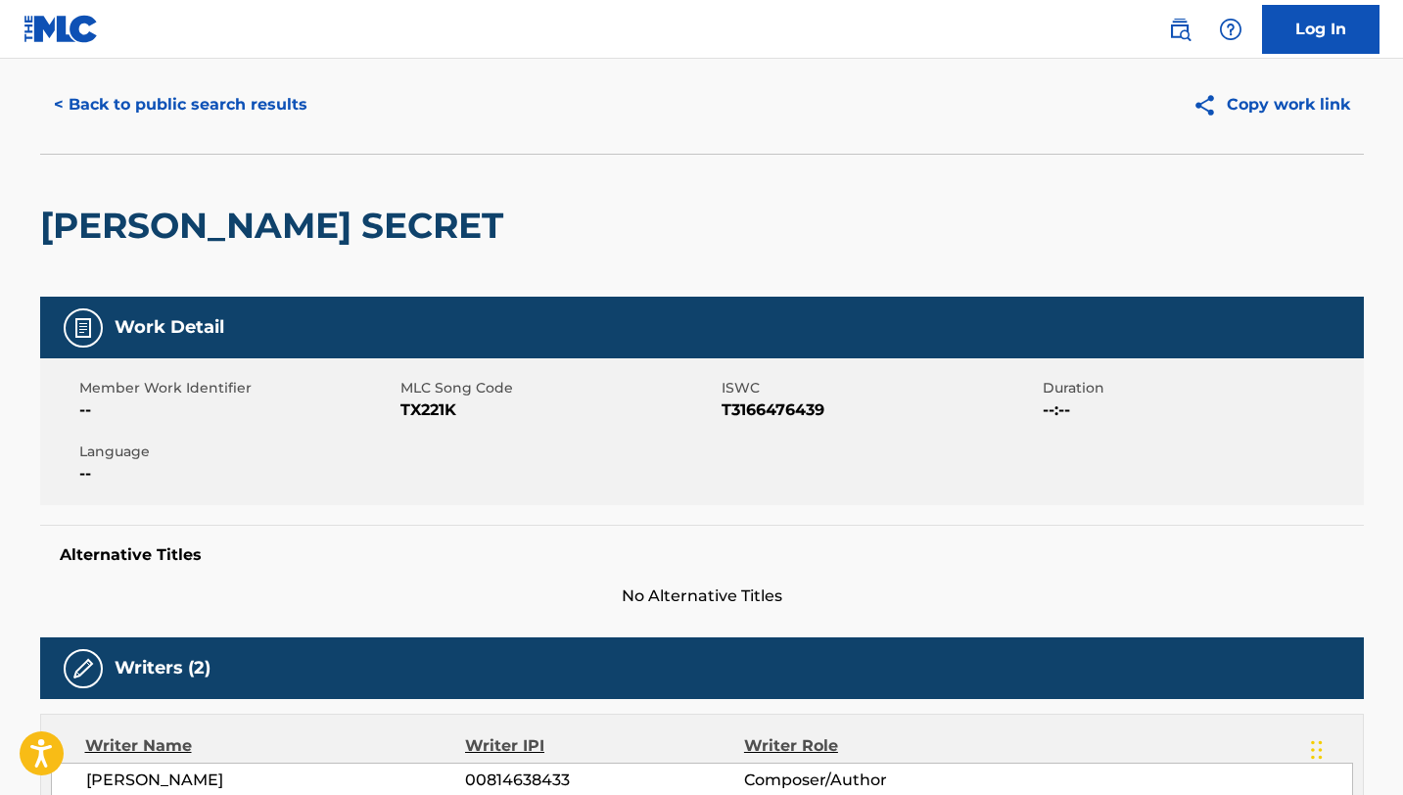
click at [430, 398] on span "TX221K" at bounding box center [558, 409] width 316 height 23
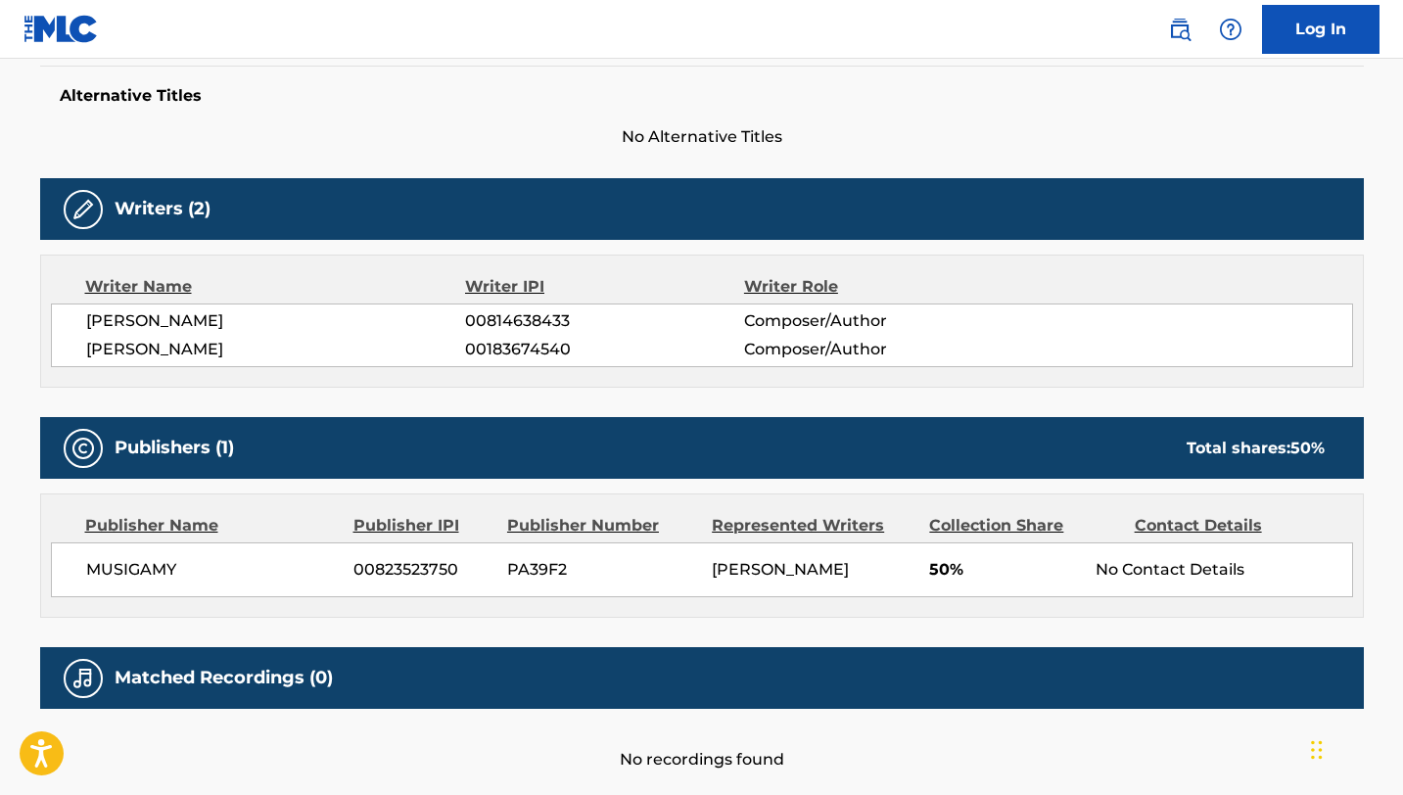
scroll to position [609, 0]
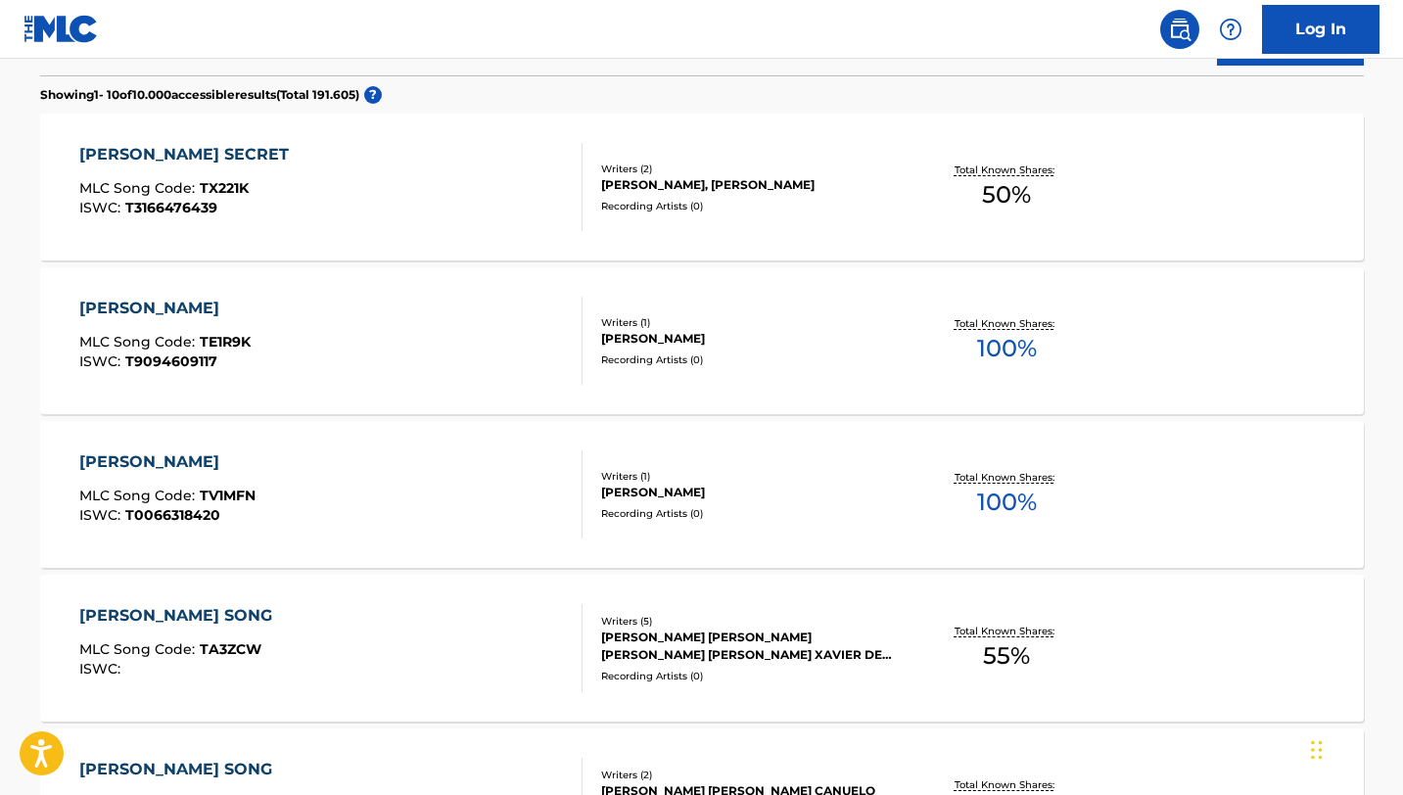
scroll to position [159, 0]
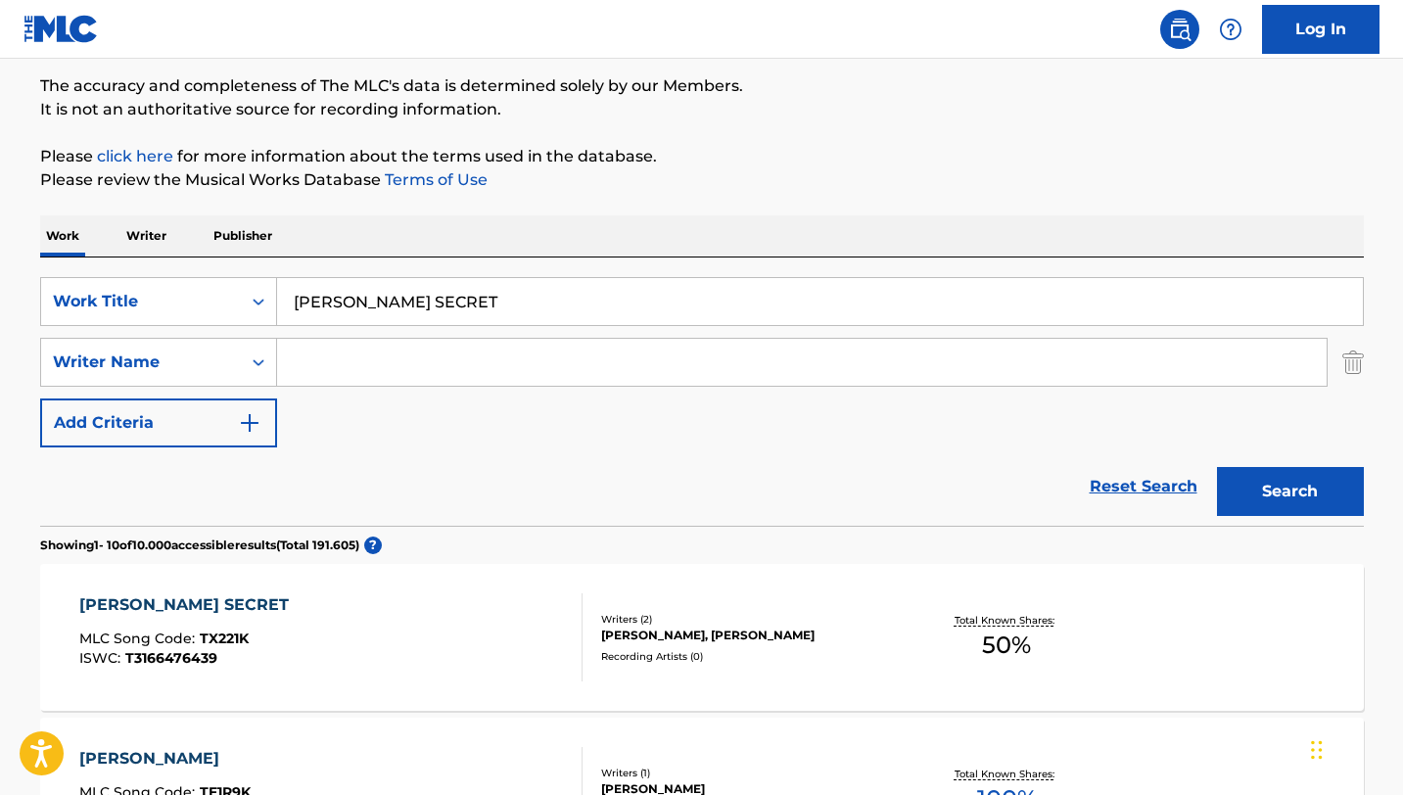
click at [329, 304] on input "[PERSON_NAME] SECRET" at bounding box center [820, 301] width 1086 height 47
paste input "HE FLOOD"
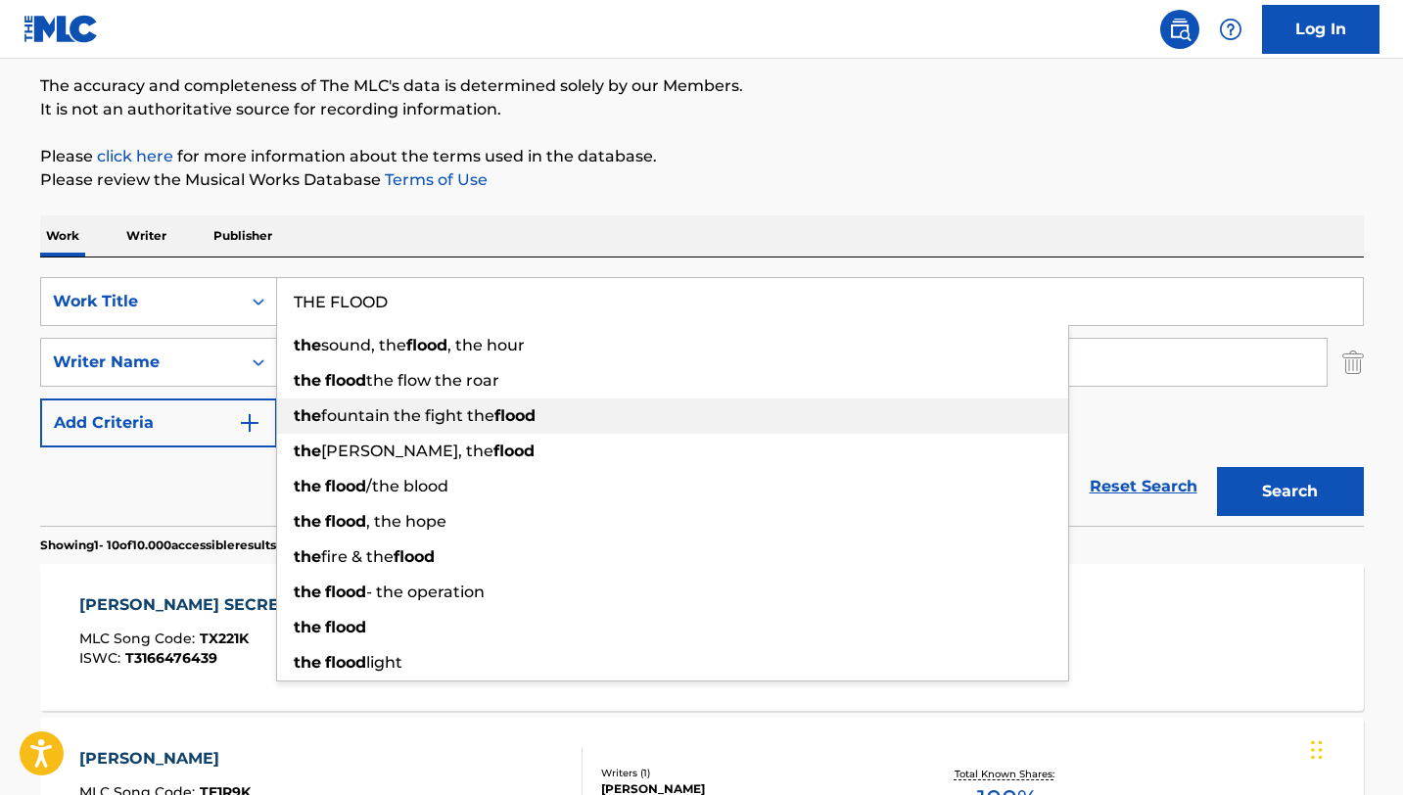
click at [316, 408] on strong "the" at bounding box center [307, 415] width 27 height 19
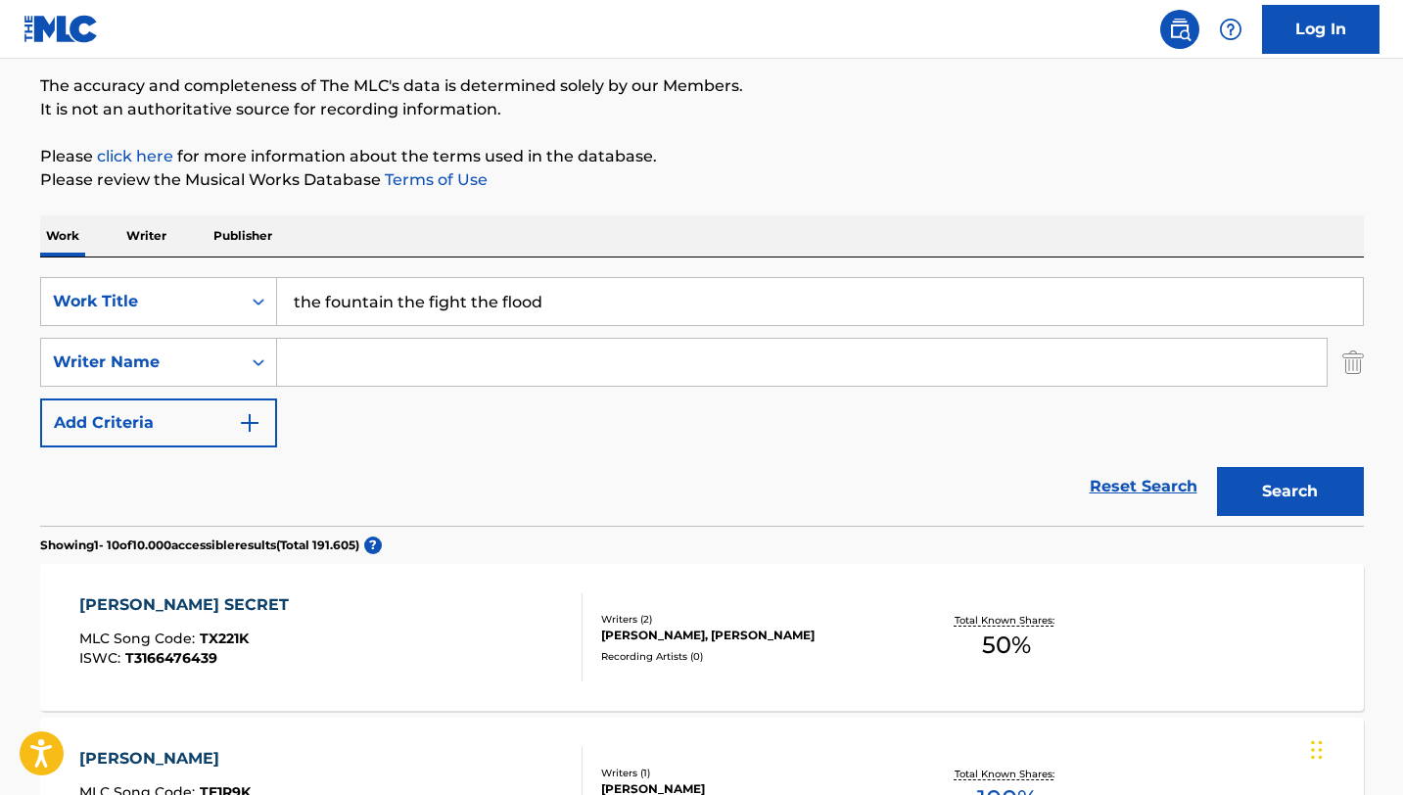
click at [458, 274] on div "SearchWithCriteria9553f2d7-151d-4fff-87d7-771dcde14744 Work Title the fountain …" at bounding box center [702, 392] width 1324 height 268
click at [458, 298] on input "the fountain the fight the flood" at bounding box center [820, 301] width 1086 height 47
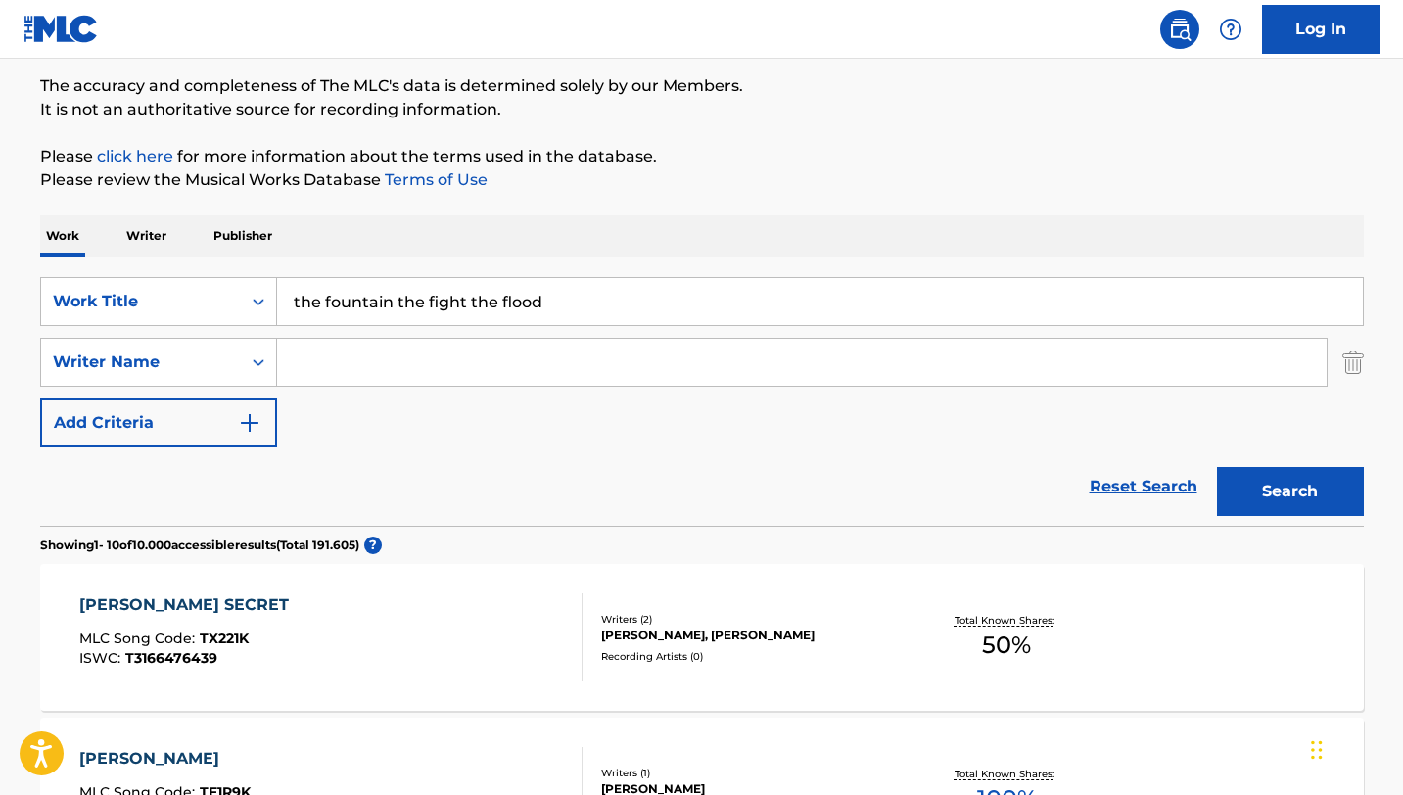
click at [458, 298] on input "the fountain the fight the flood" at bounding box center [820, 301] width 1086 height 47
paste input "THE FLOOD"
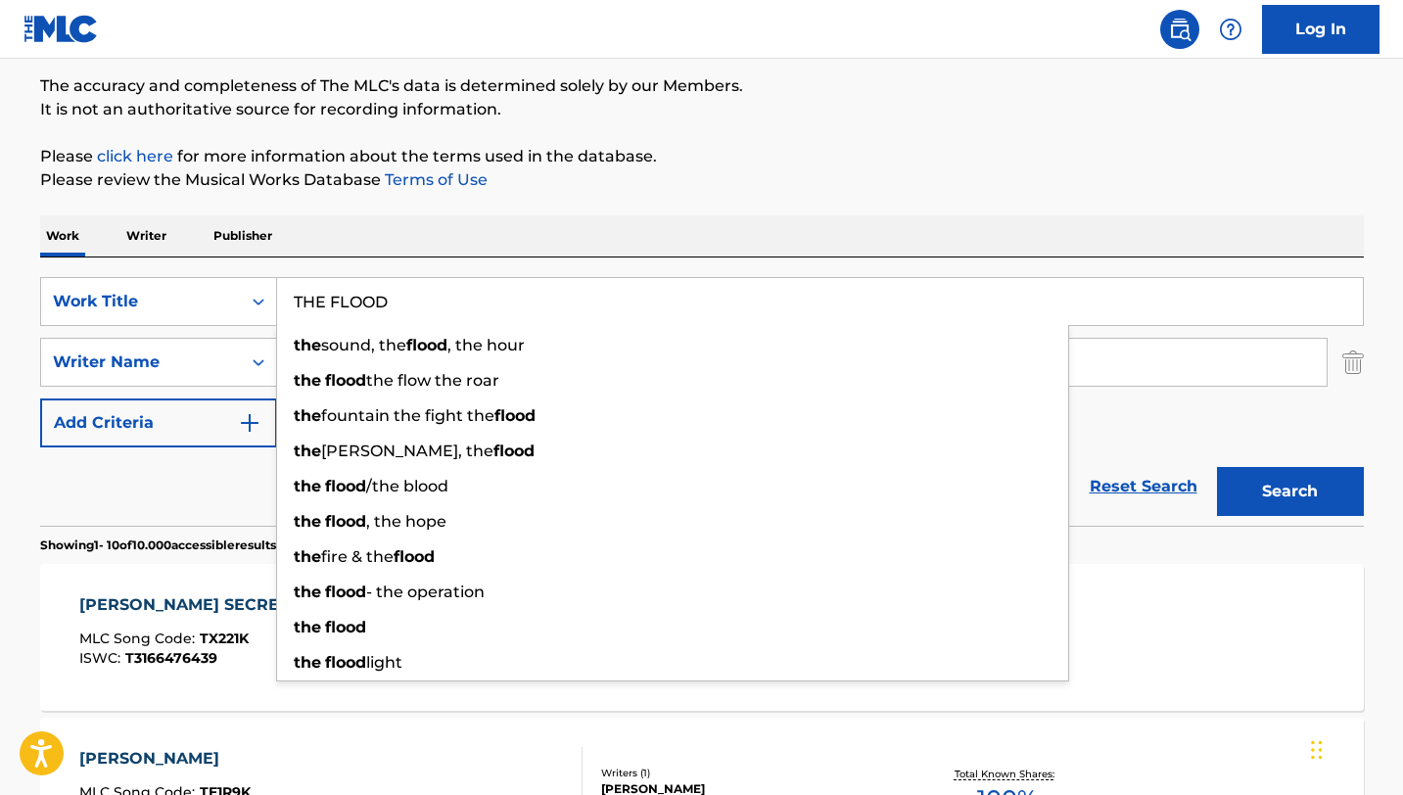
type input "THE FLOOD"
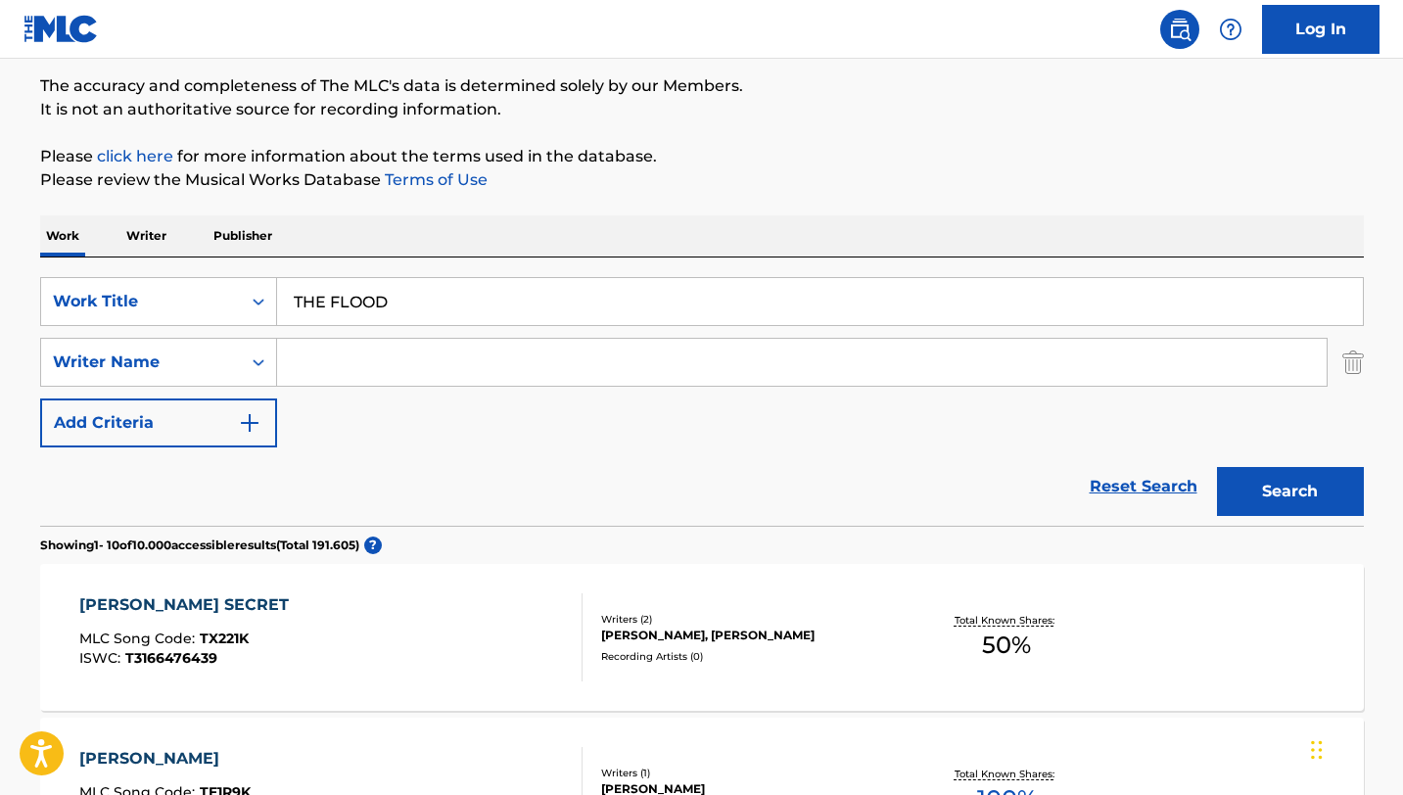
click at [547, 359] on input "Search Form" at bounding box center [802, 362] width 1050 height 47
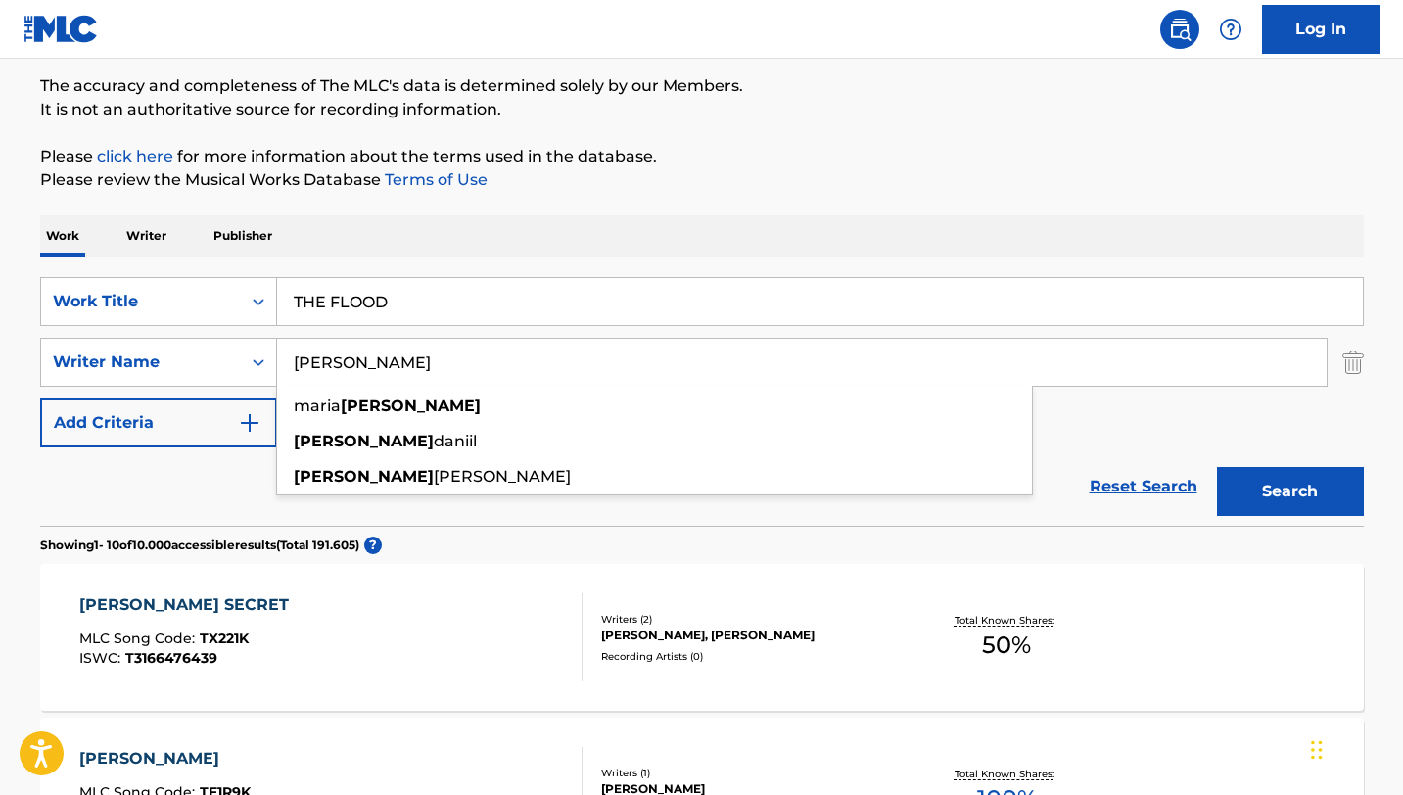
type input "[PERSON_NAME]"
click at [1217, 467] on button "Search" at bounding box center [1290, 491] width 147 height 49
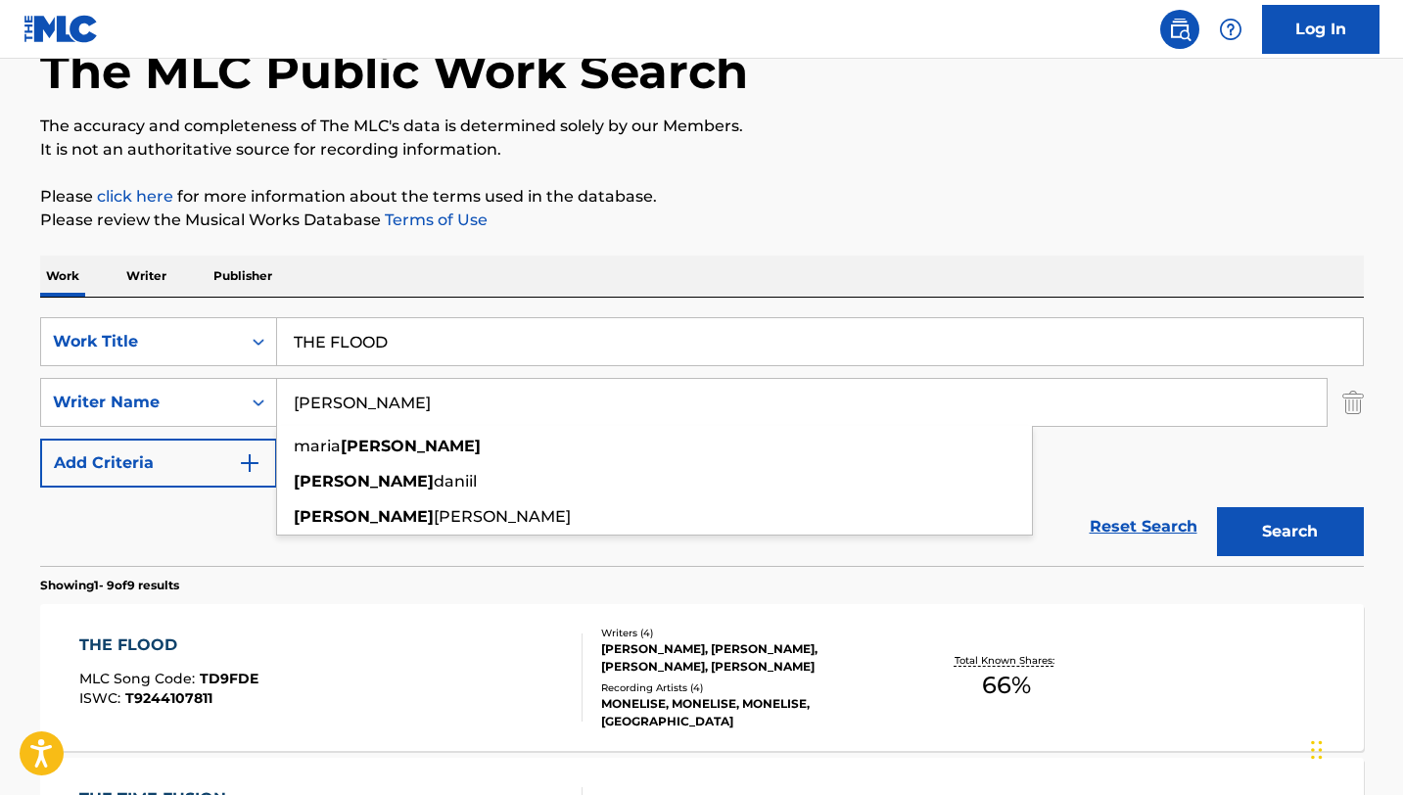
click at [1090, 311] on div "SearchWithCriteria9553f2d7-151d-4fff-87d7-771dcde14744 Work Title THE FLOOD Sea…" at bounding box center [702, 432] width 1324 height 268
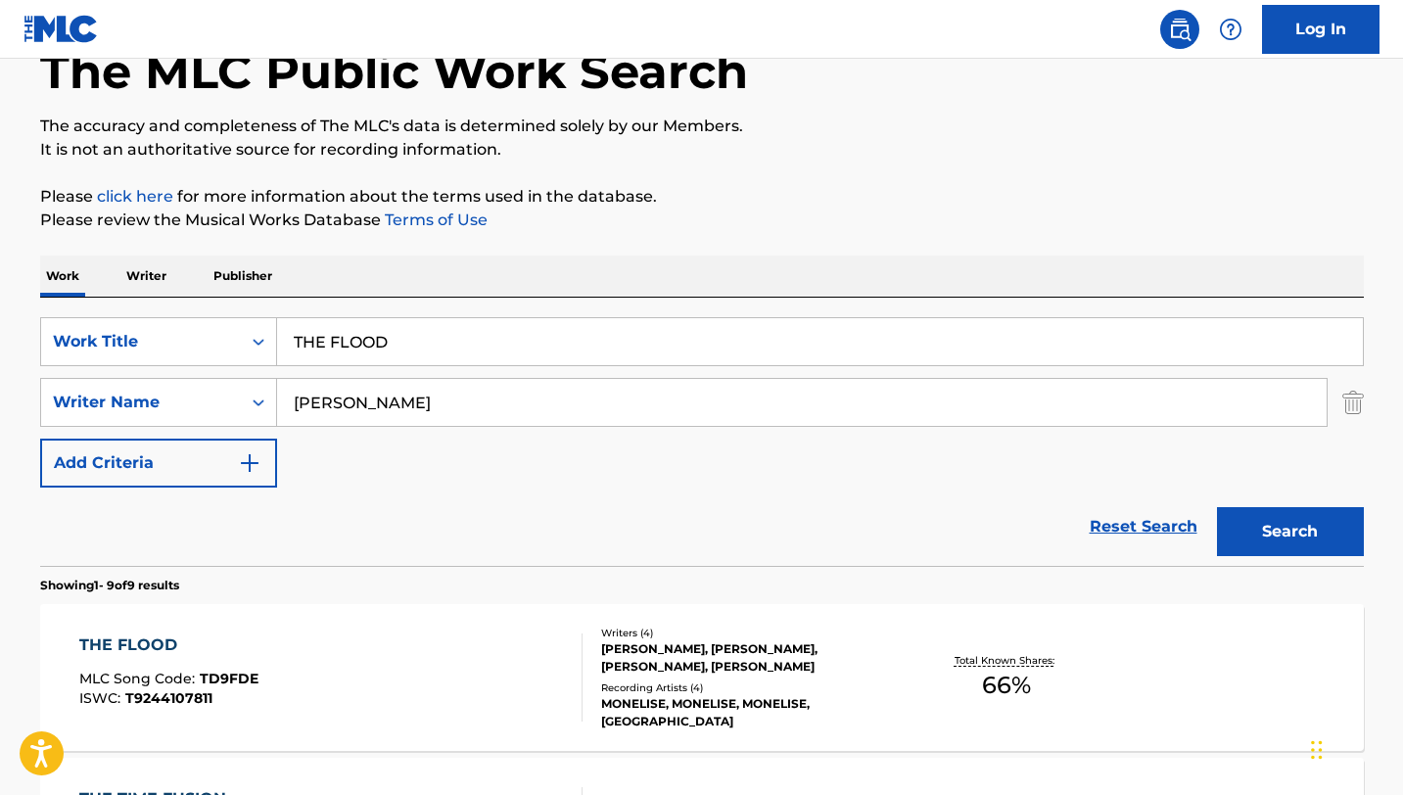
click at [527, 658] on div "THE FLOOD MLC Song Code : TD9FDE ISWC : T9244107811" at bounding box center [330, 677] width 503 height 88
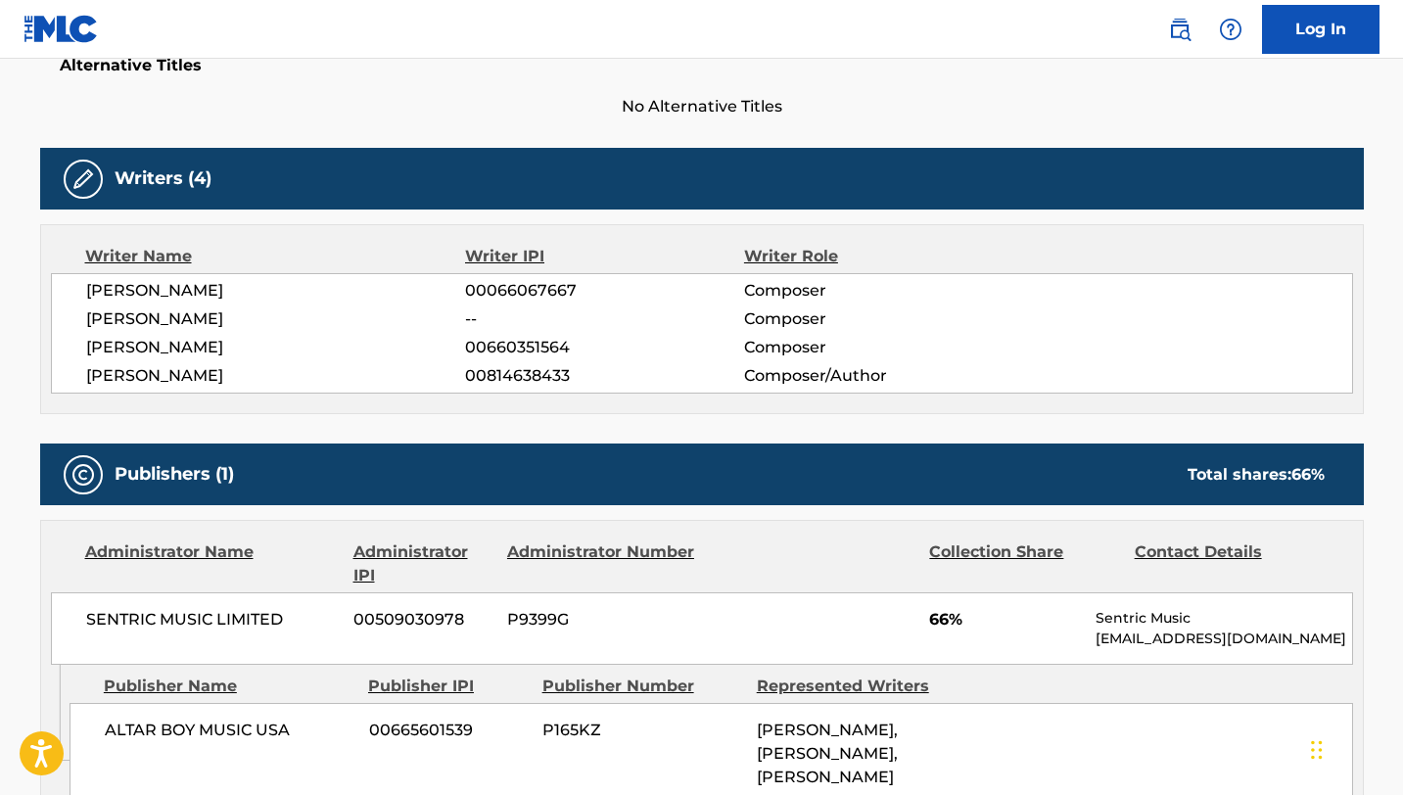
scroll to position [171, 0]
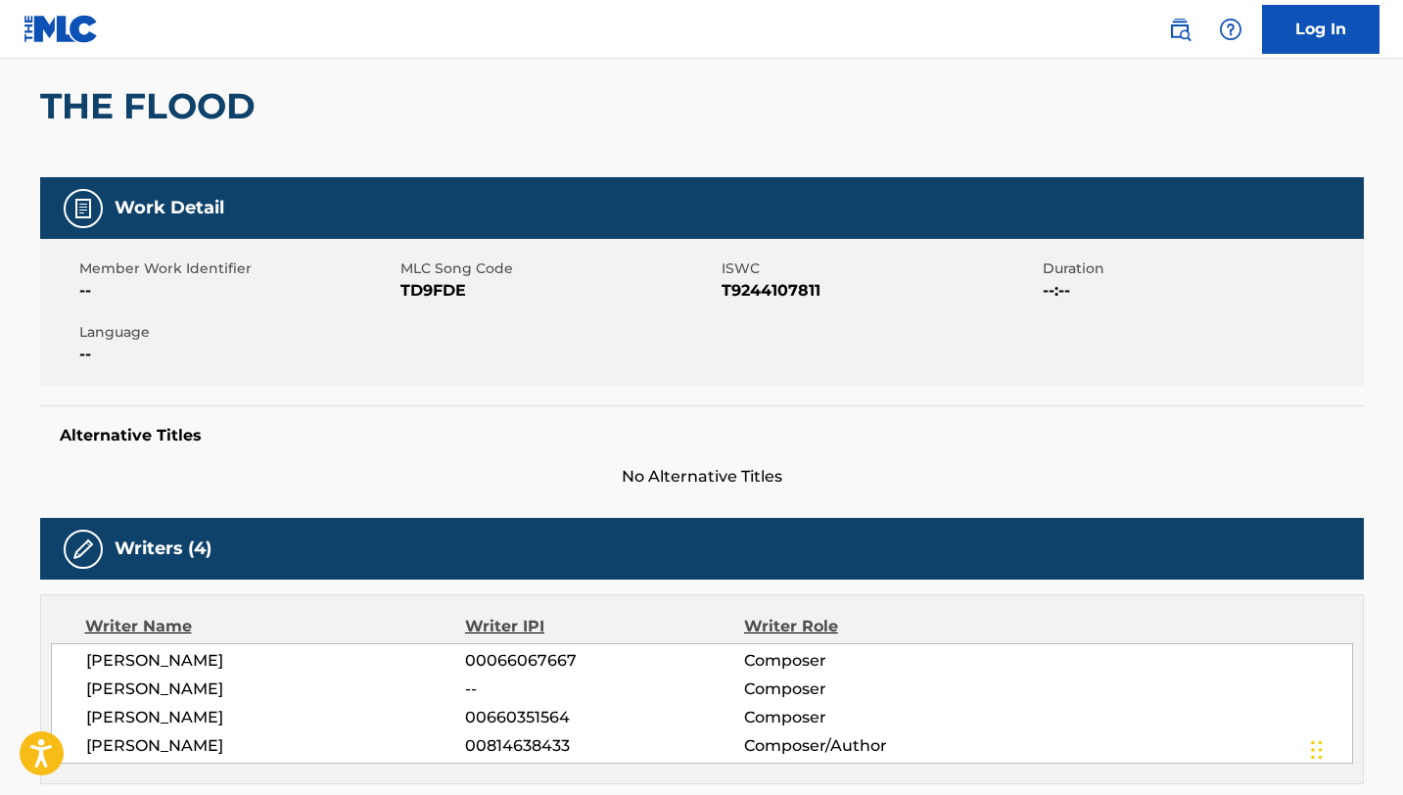
click at [423, 296] on span "TD9FDE" at bounding box center [558, 290] width 316 height 23
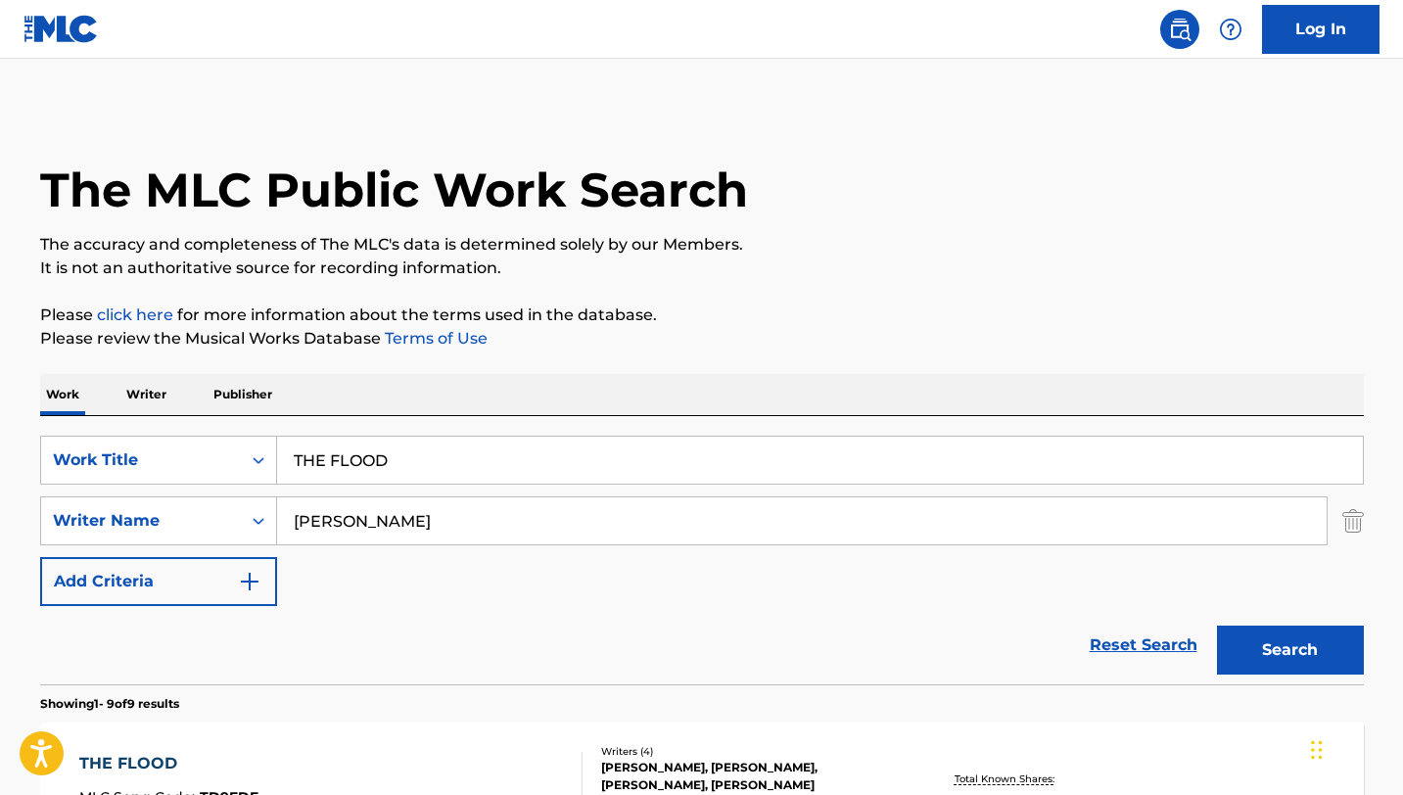
click at [425, 460] on input "THE FLOOD" at bounding box center [820, 460] width 1086 height 47
paste input "OUTE PETITE"
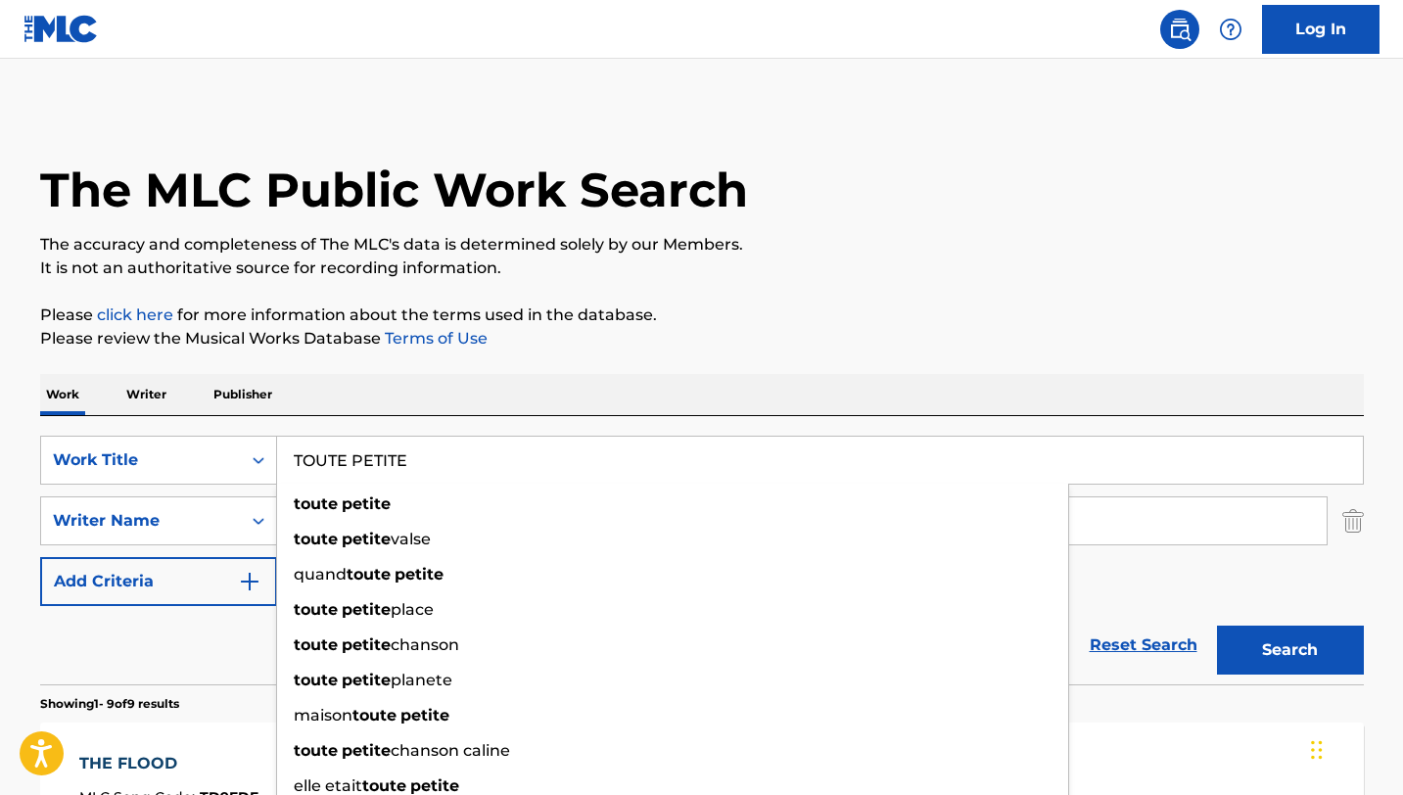
type input "TOUTE PETITE"
click at [663, 267] on p "It is not an authoritative source for recording information." at bounding box center [702, 268] width 1324 height 23
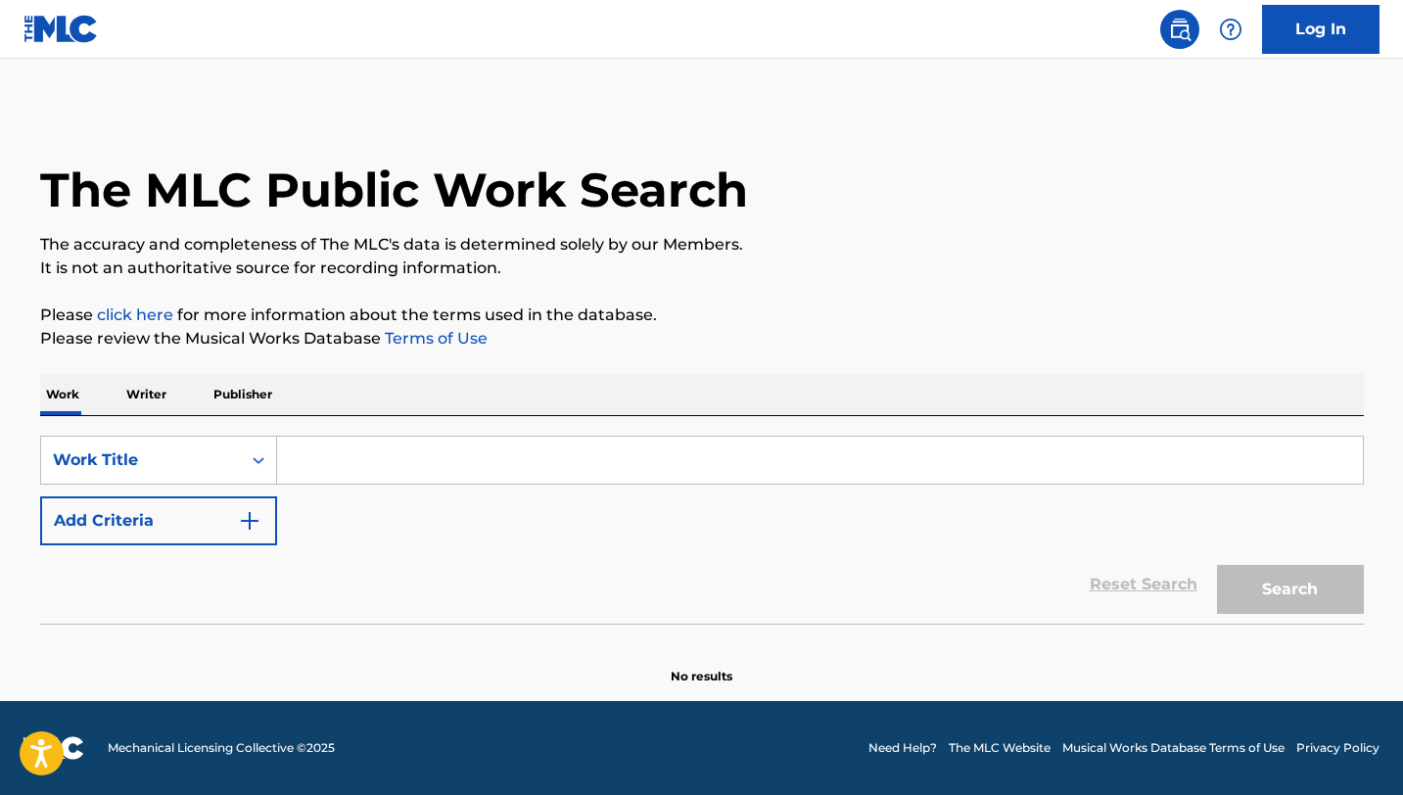
click at [393, 445] on input "Search Form" at bounding box center [820, 460] width 1086 height 47
paste input "WAKE UP"
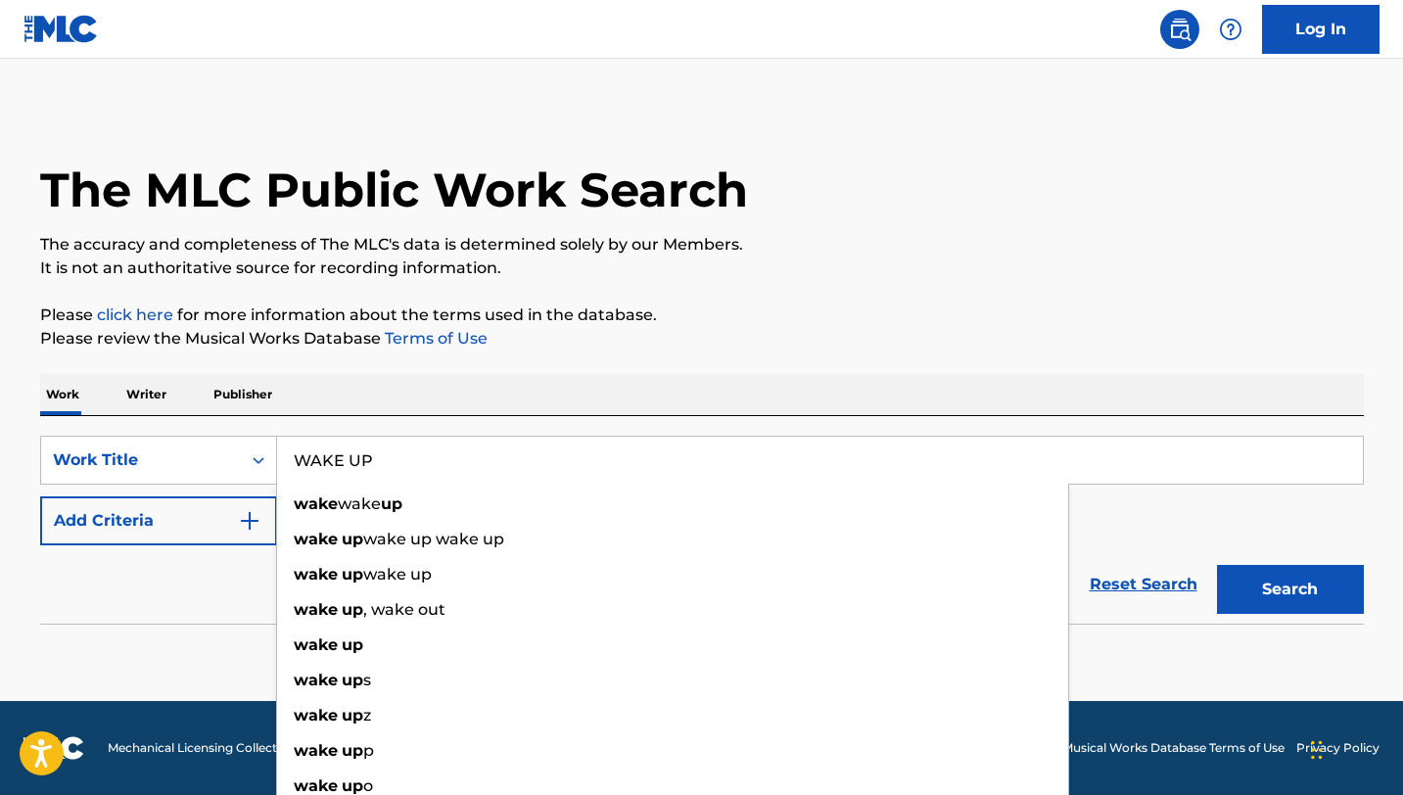
type input "WAKE UP"
click at [202, 530] on button "Add Criteria" at bounding box center [158, 520] width 237 height 49
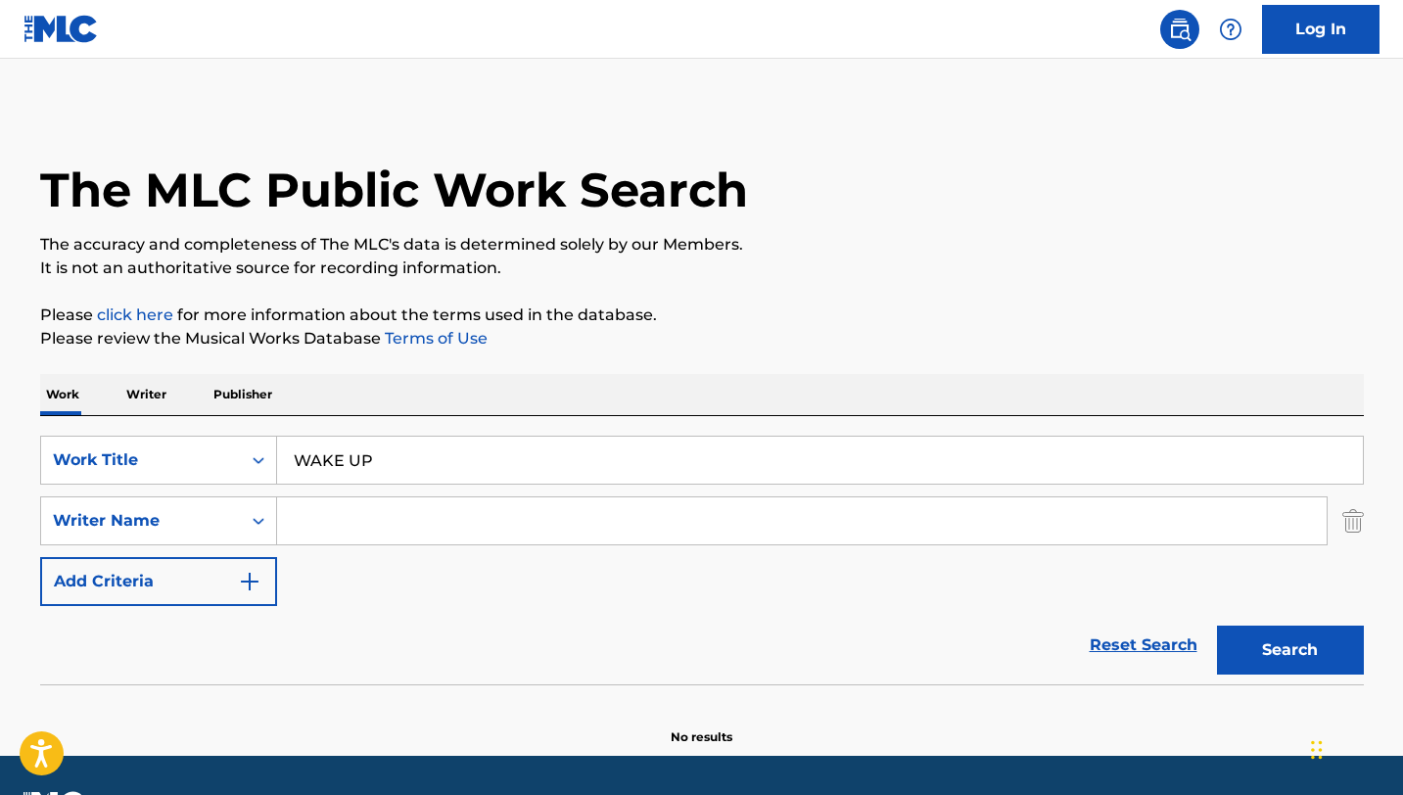
click at [450, 540] on input "Search Form" at bounding box center [802, 520] width 1050 height 47
paste input "BARTHABURU"
type input "BARTHABURU"
click at [1217, 626] on button "Search" at bounding box center [1290, 650] width 147 height 49
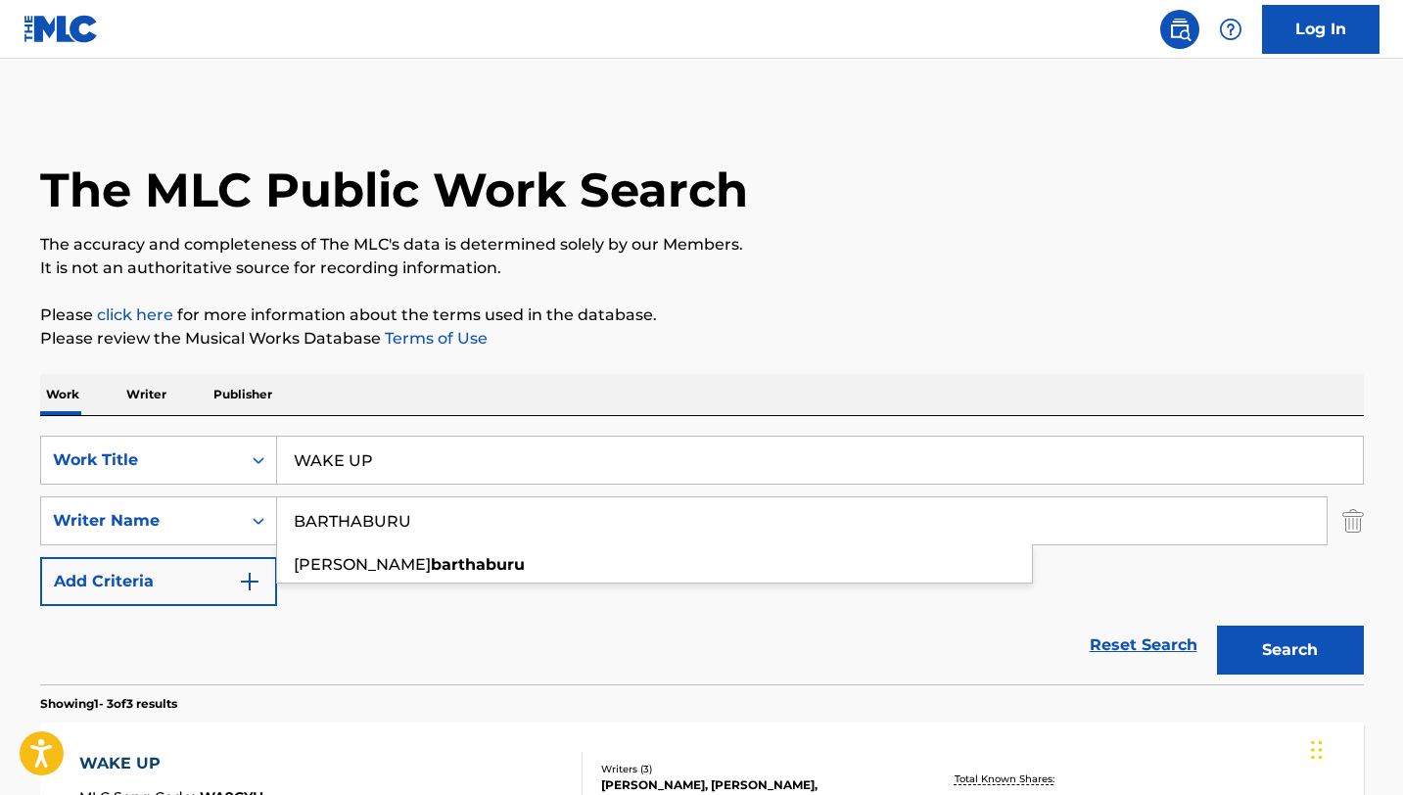
click at [687, 693] on section "Showing 1 - 3 of 3 results" at bounding box center [702, 698] width 1324 height 28
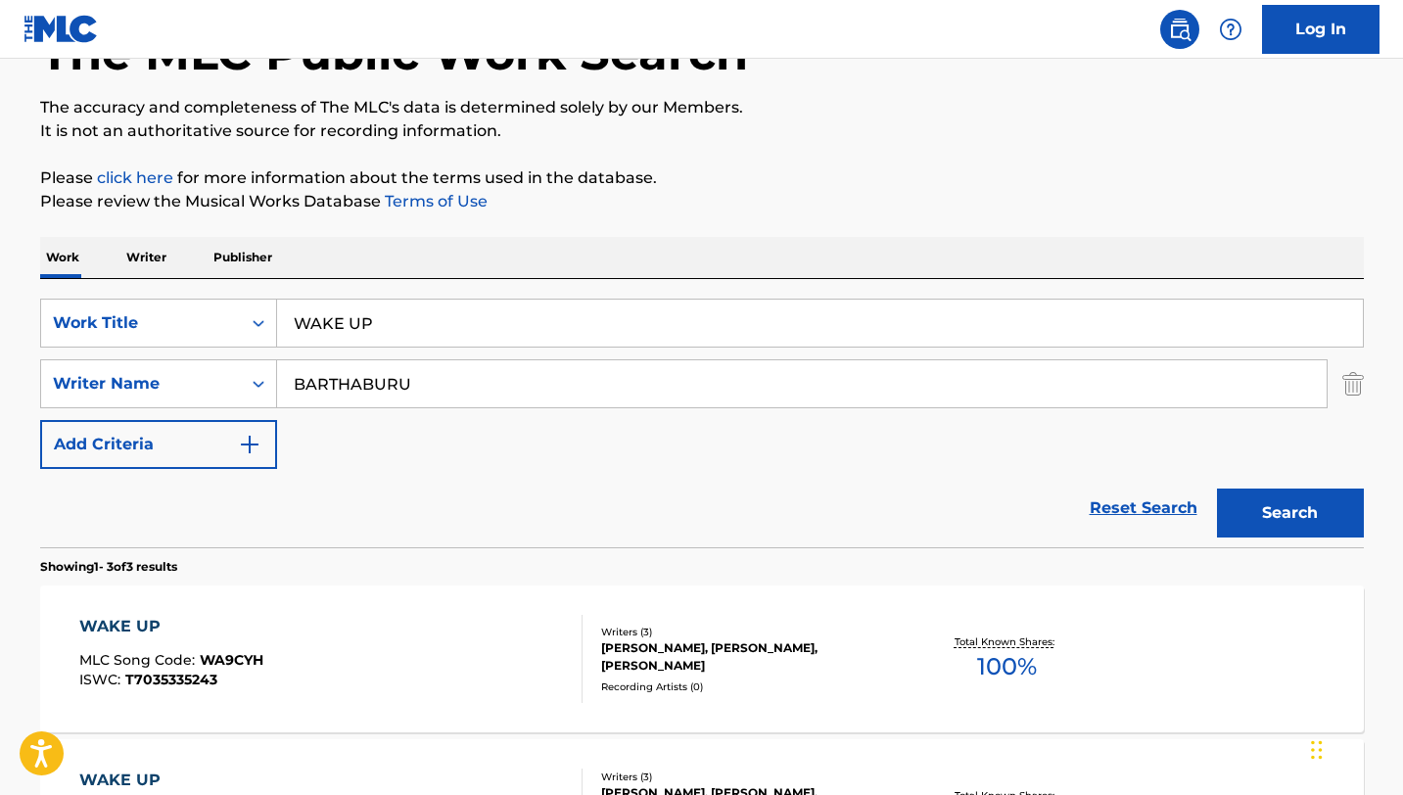
scroll to position [158, 0]
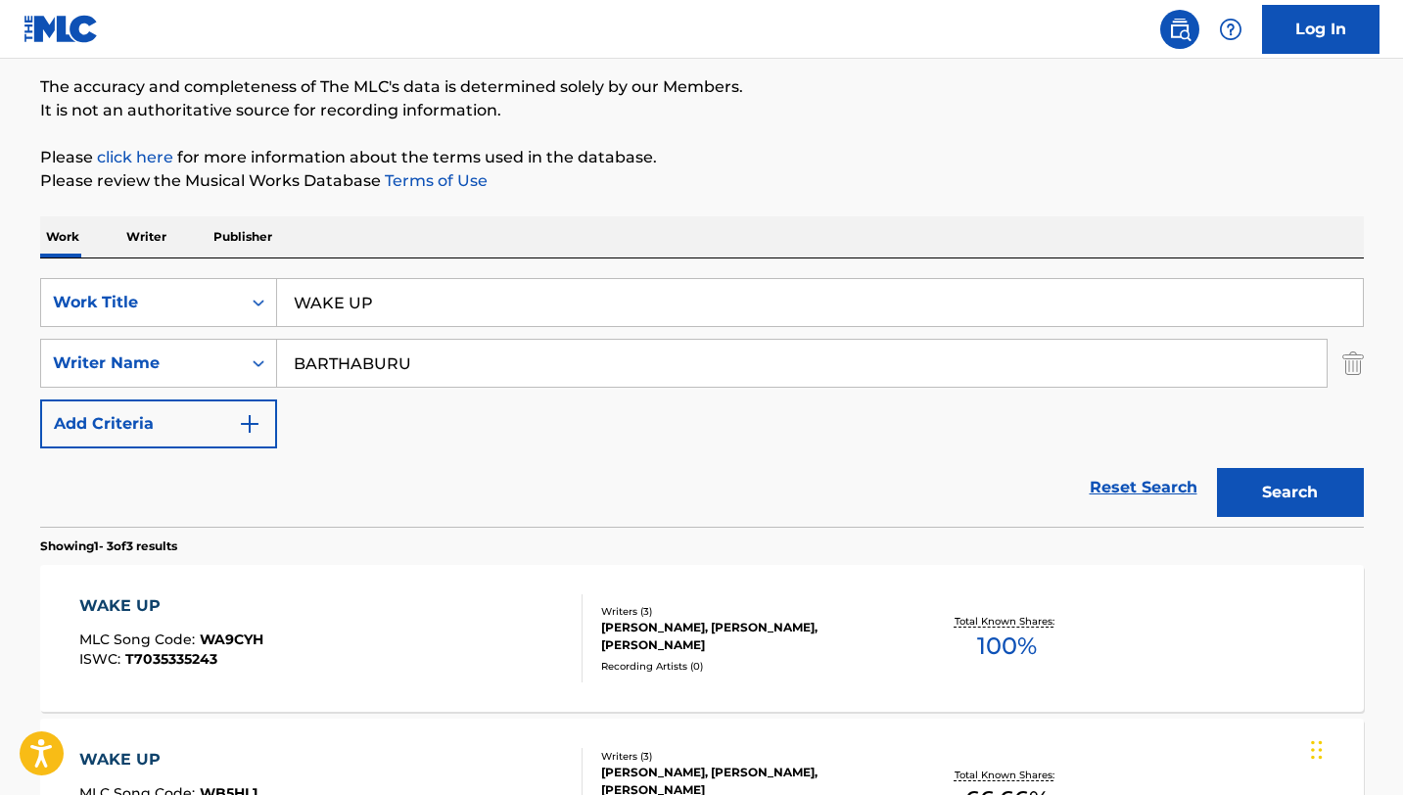
click at [763, 659] on div "Recording Artists ( 0 )" at bounding box center [749, 666] width 296 height 15
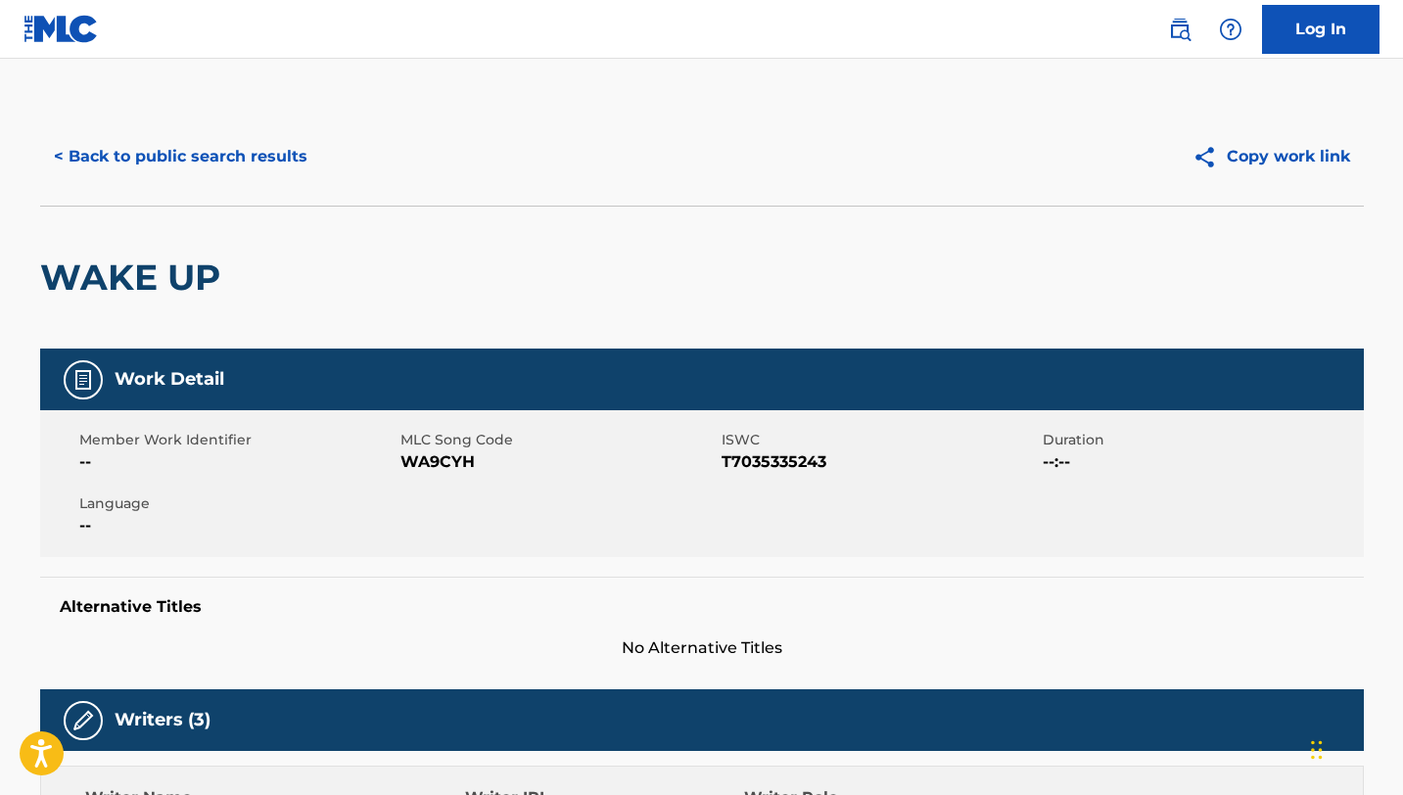
click at [419, 459] on span "WA9CYH" at bounding box center [558, 461] width 316 height 23
copy span "WA9CYH"
click at [214, 159] on button "< Back to public search results" at bounding box center [180, 156] width 281 height 49
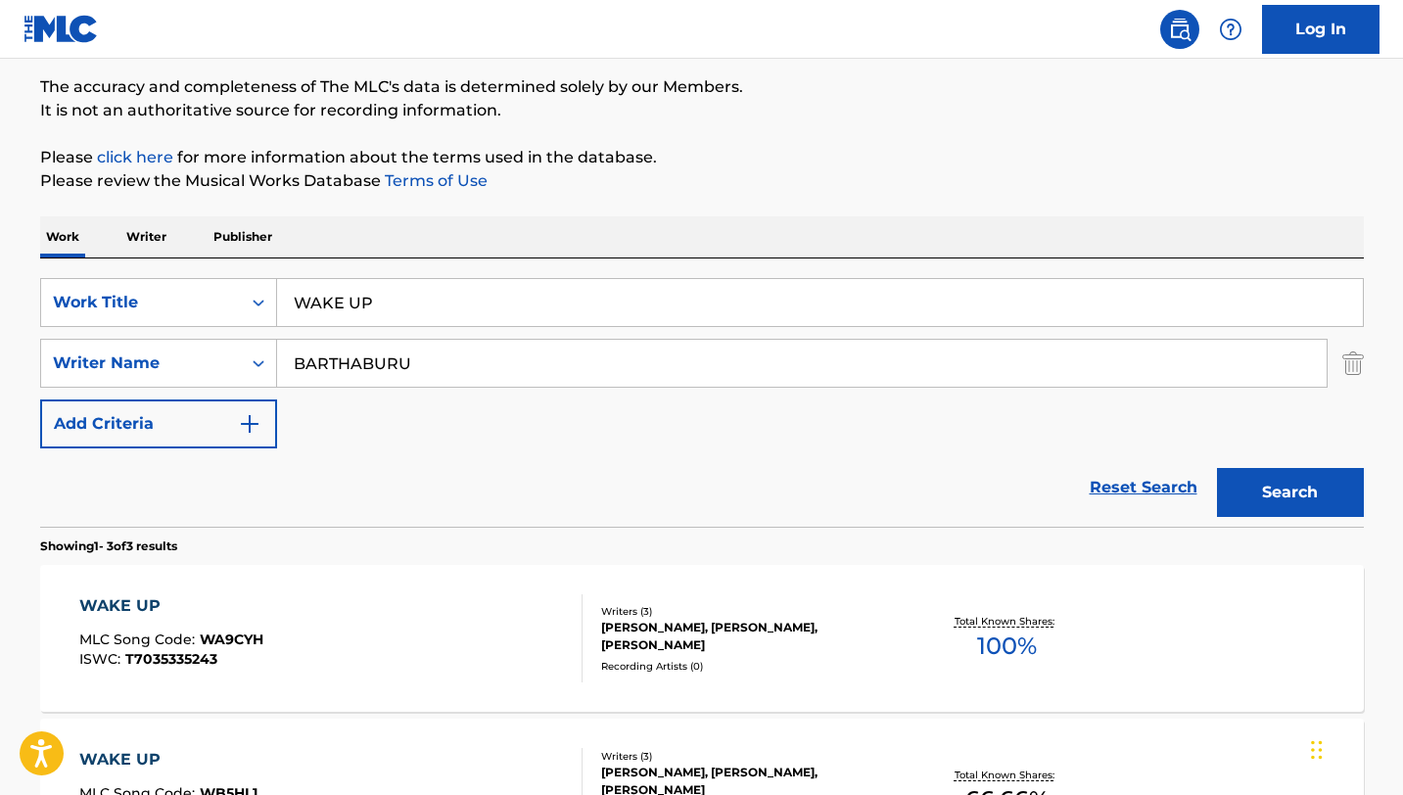
click at [222, 269] on div "SearchWithCriteriad5d00c3a-31dc-4832-b9b3-fa8d125f2663 Work Title WAKE UP Searc…" at bounding box center [702, 392] width 1324 height 268
click at [222, 311] on div "Work Title" at bounding box center [141, 302] width 176 height 23
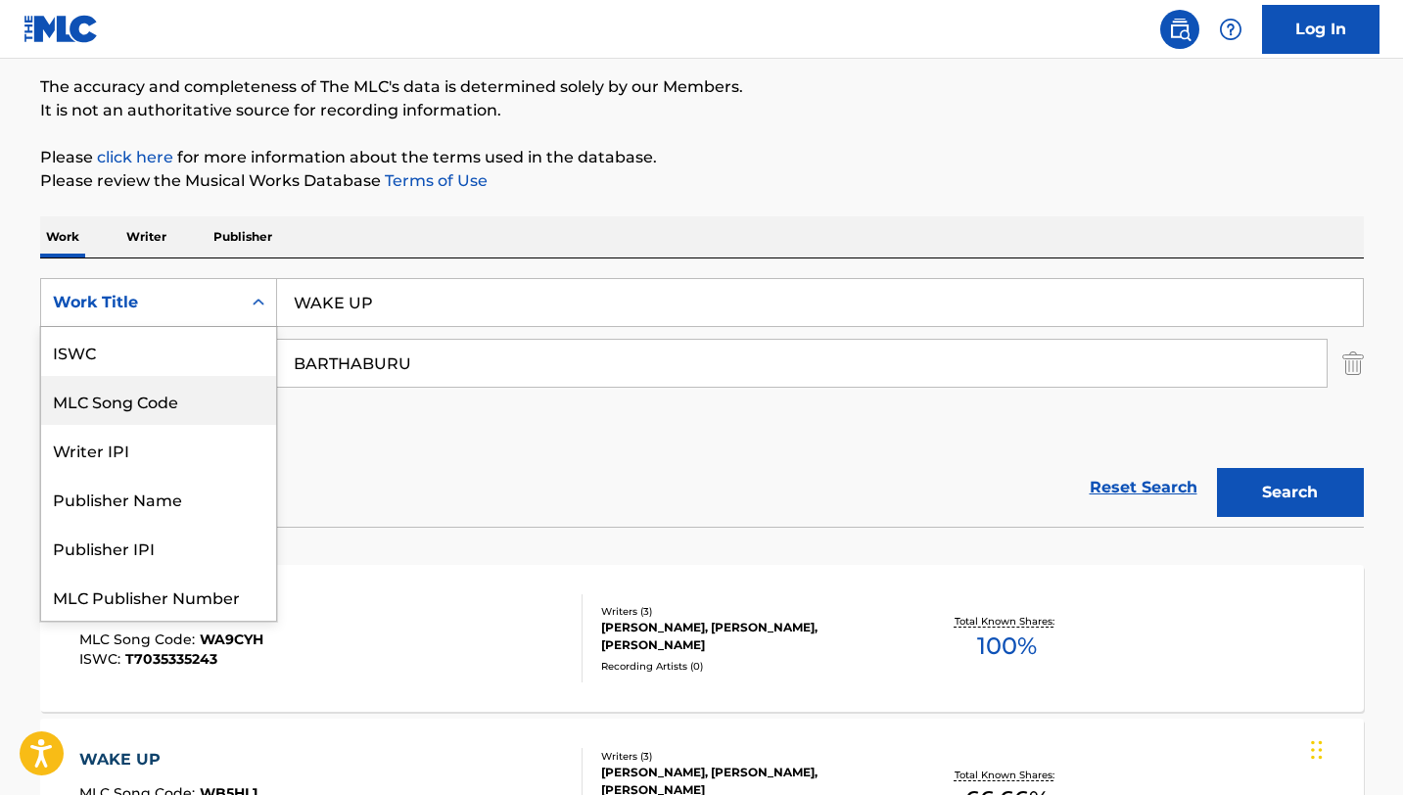
scroll to position [49, 0]
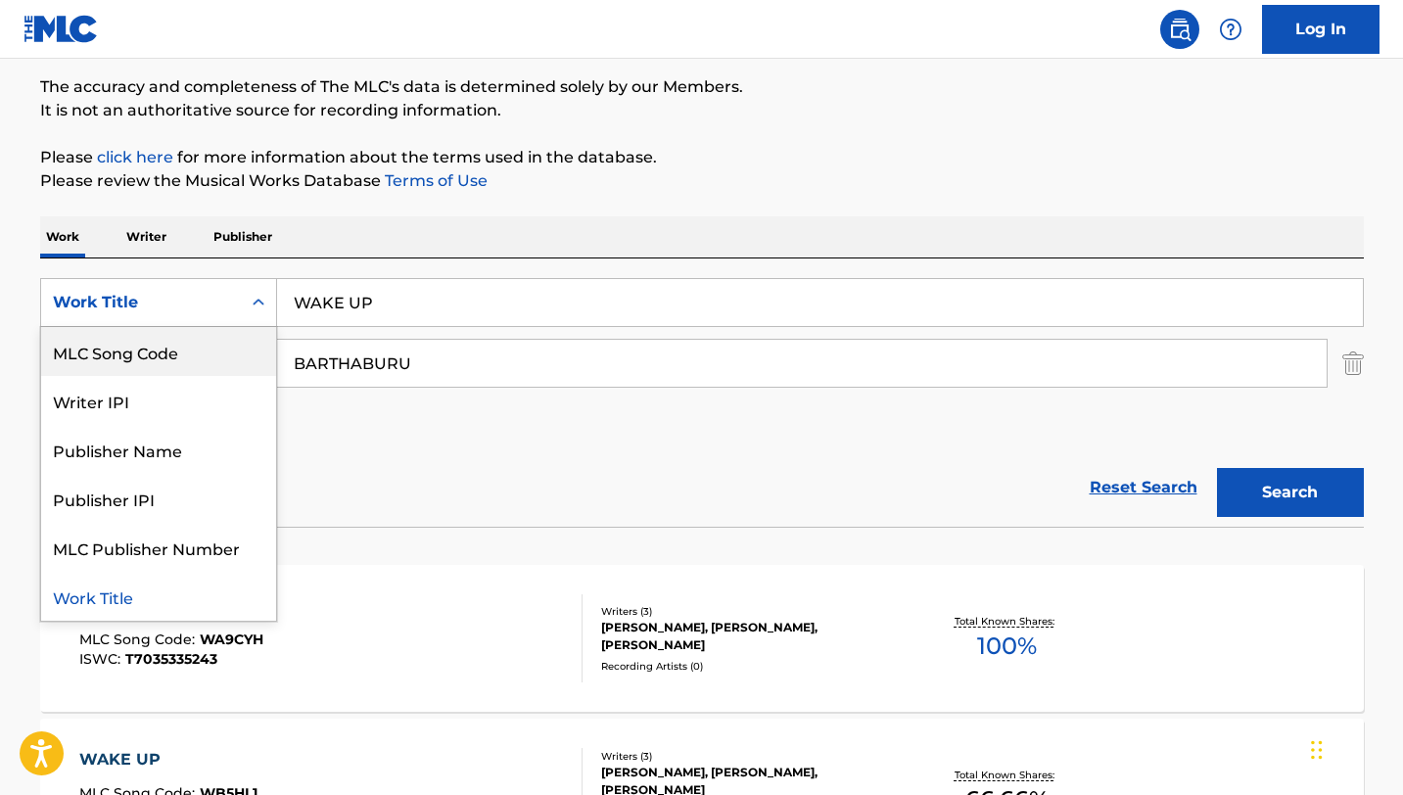
click at [222, 344] on div "MLC Song Code" at bounding box center [158, 351] width 235 height 49
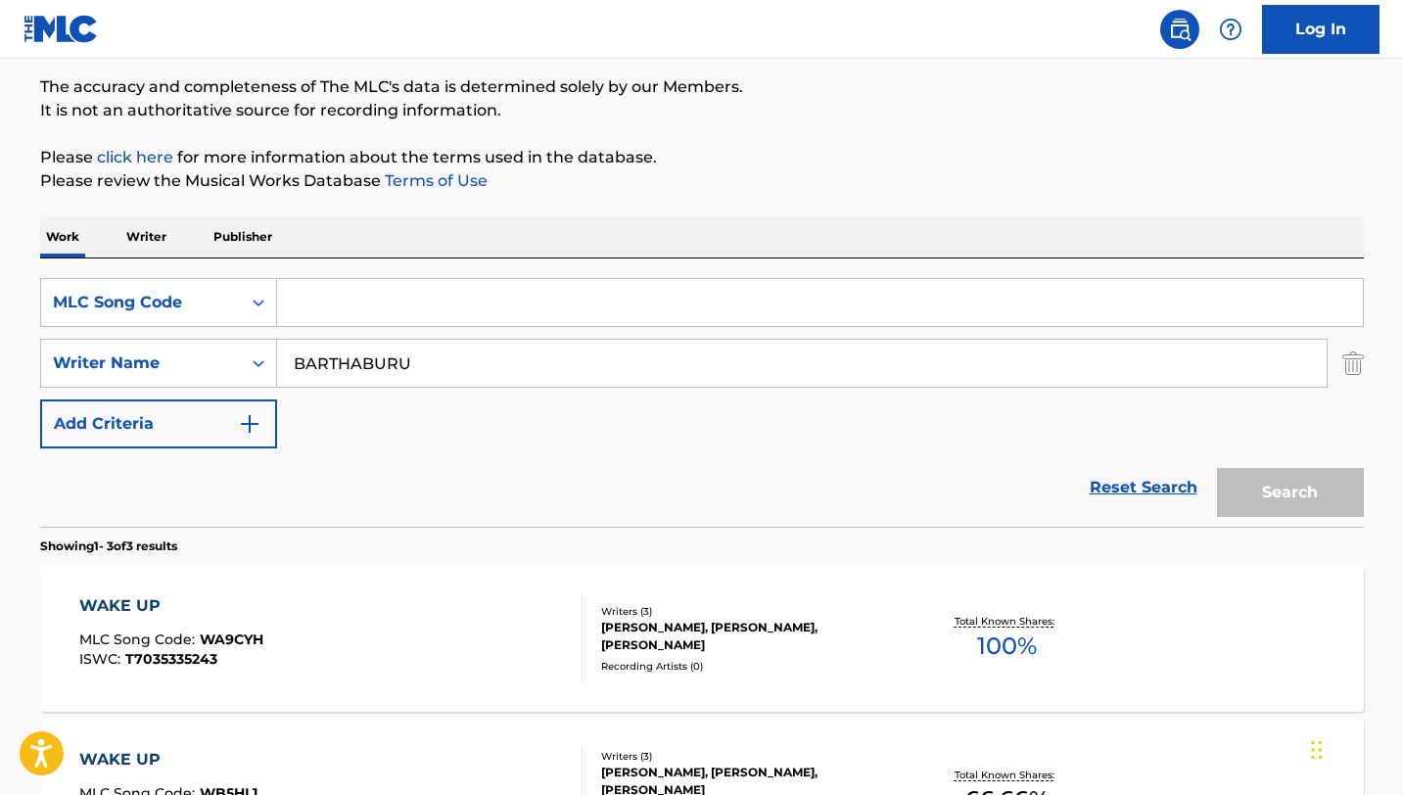
click at [334, 325] on input "Search Form" at bounding box center [820, 302] width 1086 height 47
paste input "WB2R0Y"
type input "WB2R0Y"
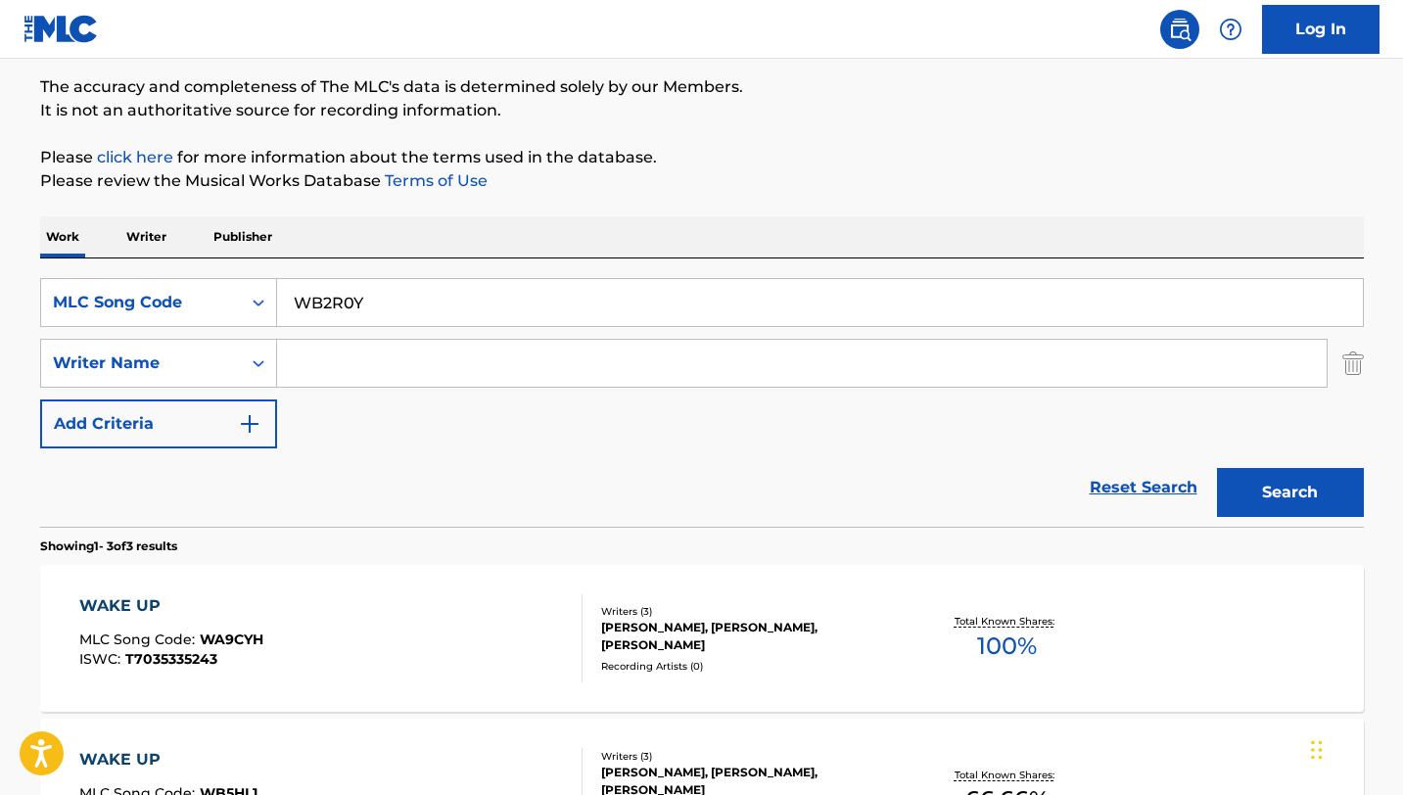
click at [1217, 468] on button "Search" at bounding box center [1290, 492] width 147 height 49
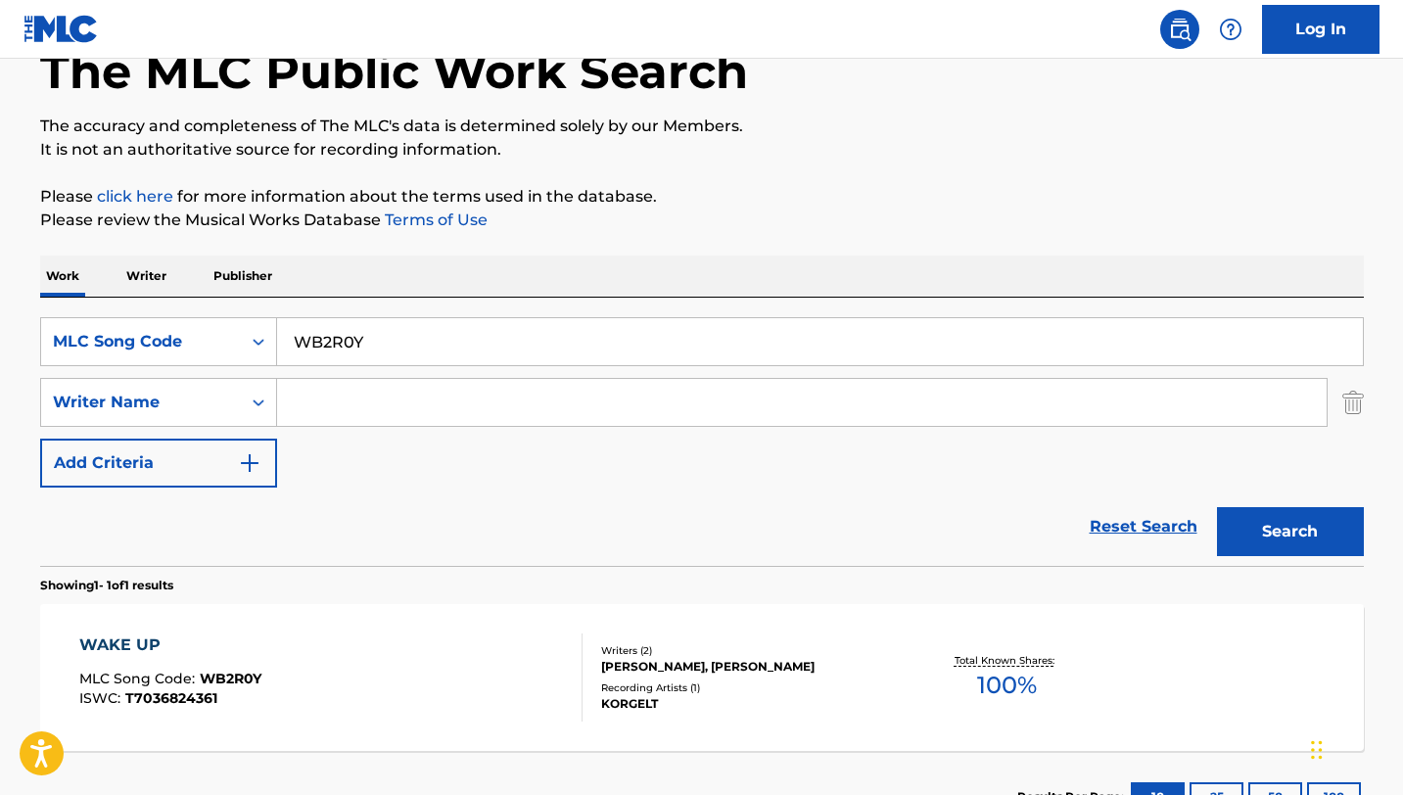
scroll to position [158, 0]
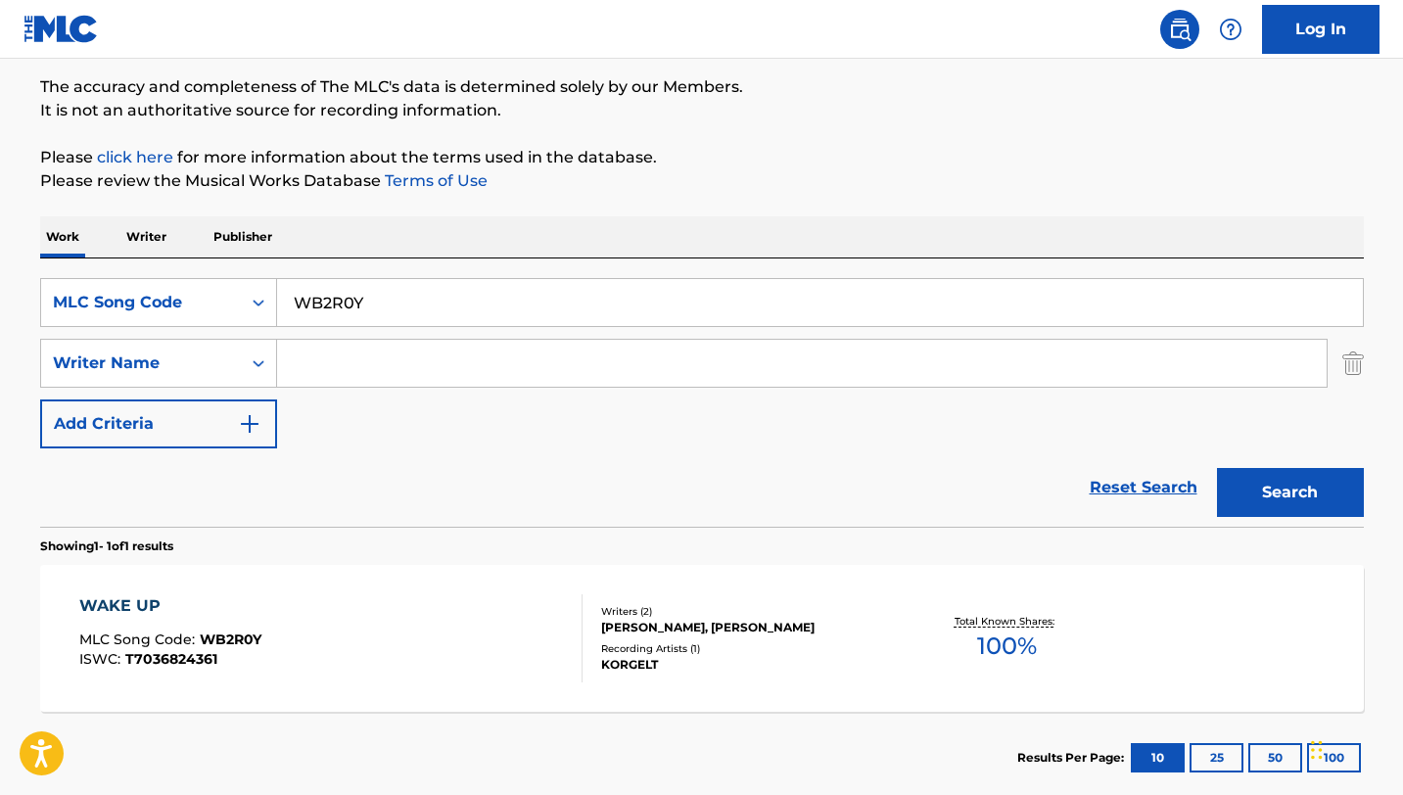
click at [398, 308] on input "WB2R0Y" at bounding box center [820, 302] width 1086 height 47
paste input "YOU DON T KNOW ME"
type input "YOU DON T KNOW ME"
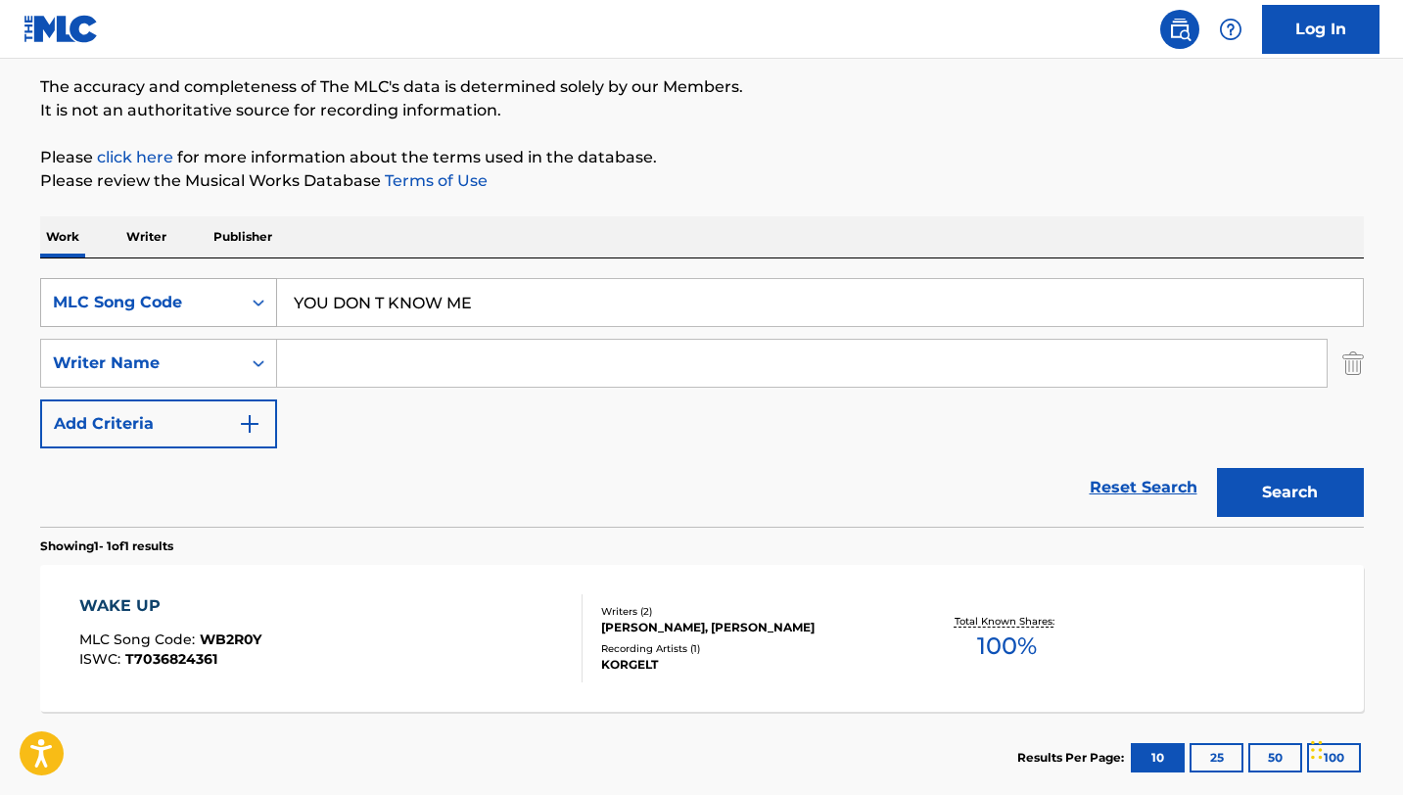
click at [237, 304] on div "MLC Song Code" at bounding box center [141, 302] width 200 height 37
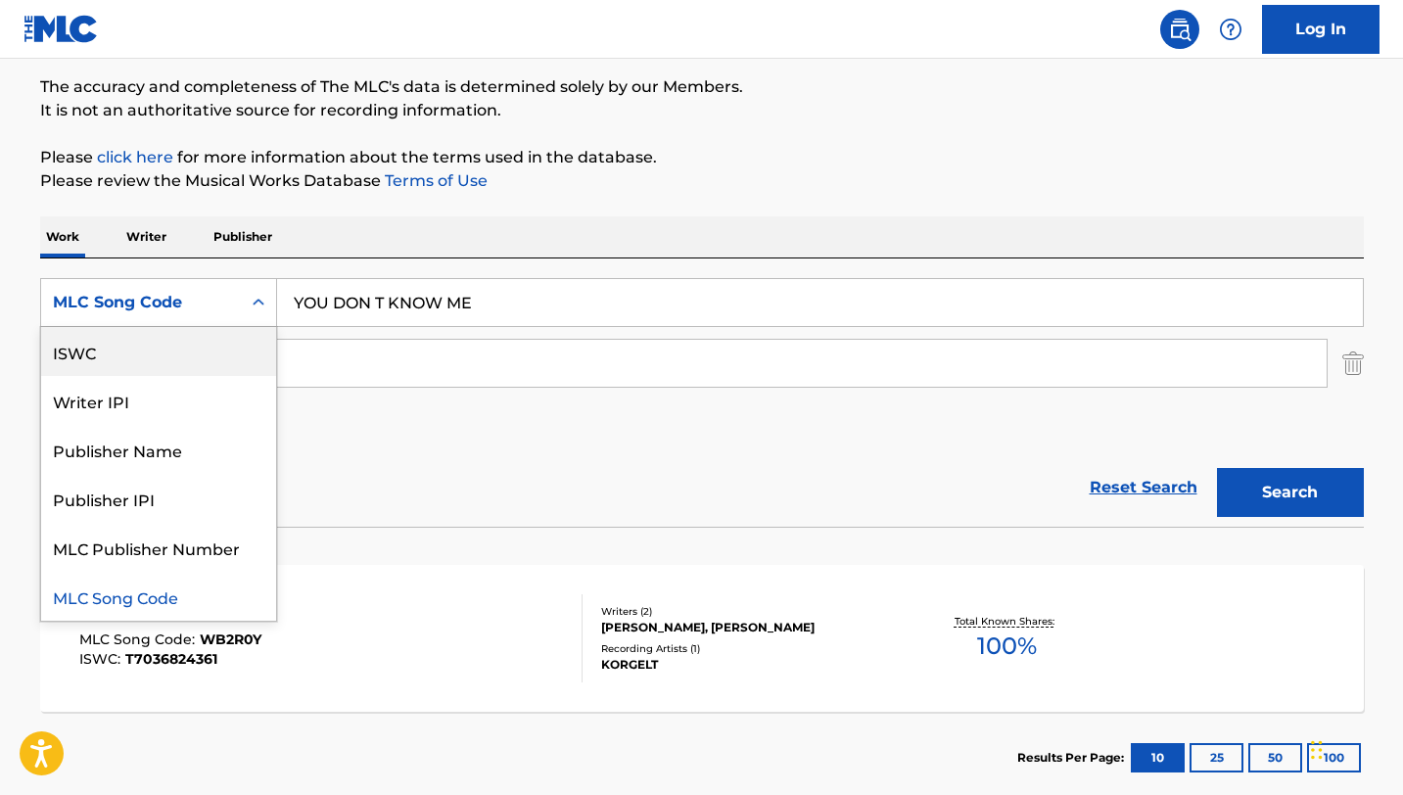
scroll to position [0, 0]
click at [230, 344] on div "Work Title" at bounding box center [158, 351] width 235 height 49
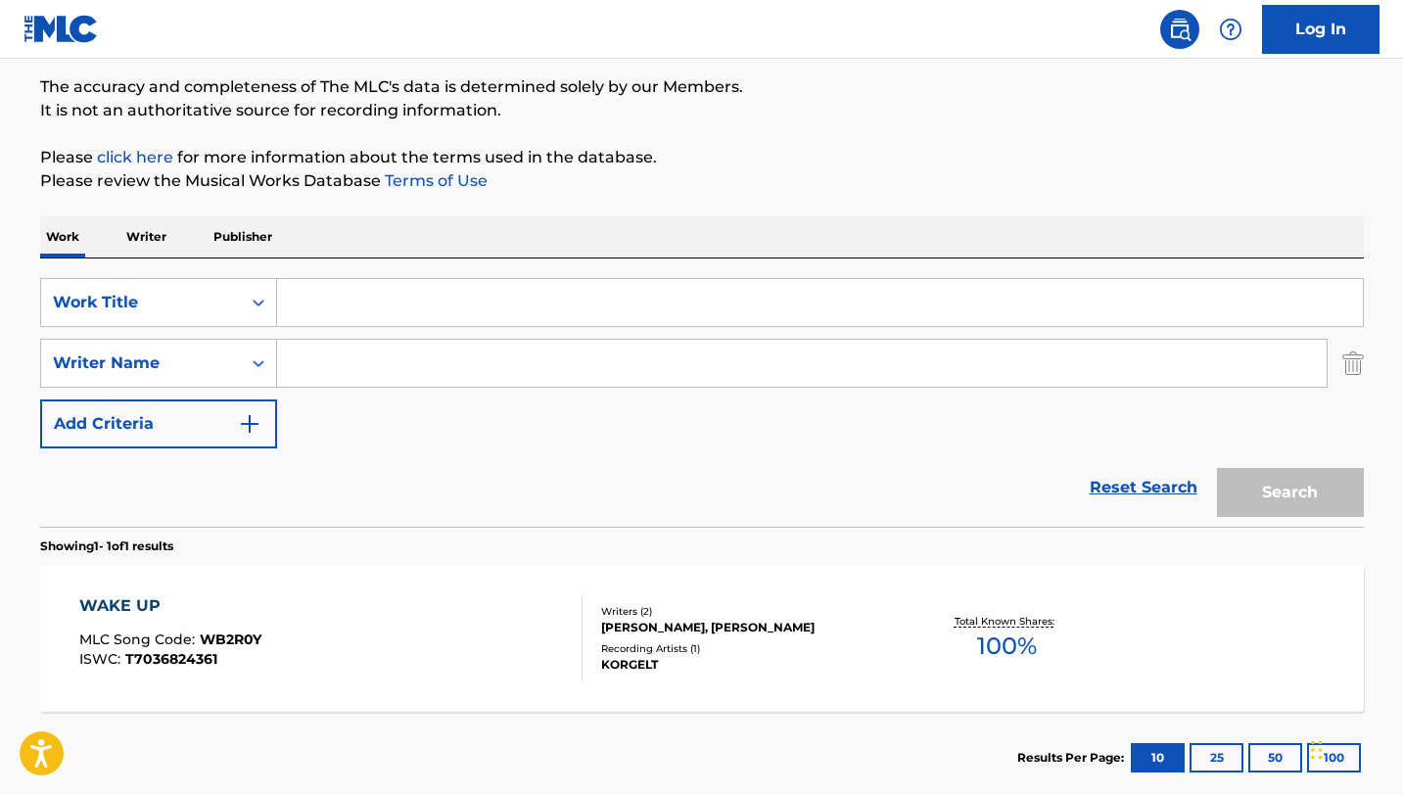
click at [363, 293] on input "Search Form" at bounding box center [820, 302] width 1086 height 47
paste input "YOU DON T KNOW ME"
type input "YOU DON T KNOW ME"
click at [363, 331] on div "SearchWithCriteria636471a7-1e9f-4e94-b834-6ebce24a3c30 Work Title YOU DON T KNO…" at bounding box center [702, 363] width 1324 height 170
click at [363, 345] on input "Search Form" at bounding box center [802, 363] width 1050 height 47
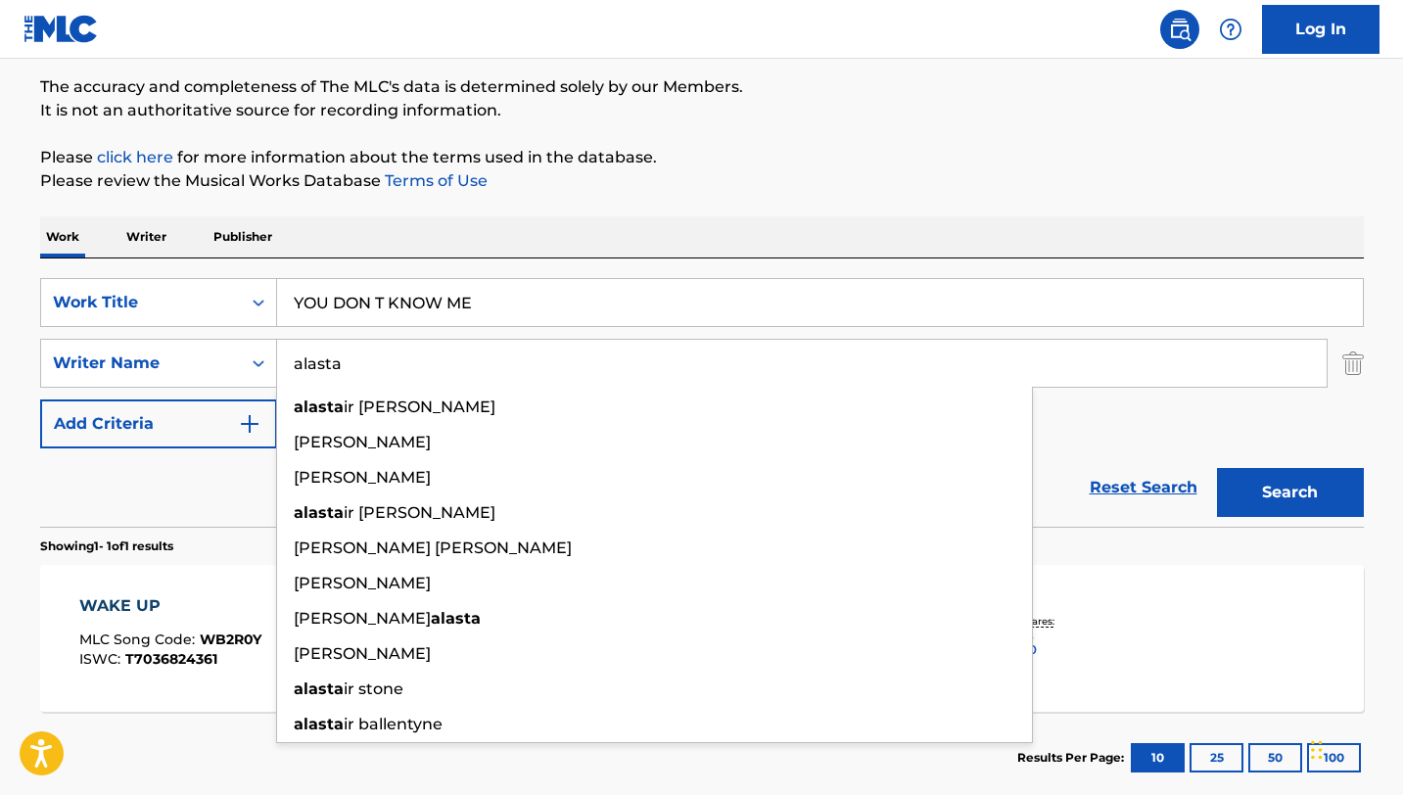
type input "alasta"
click at [1217, 468] on button "Search" at bounding box center [1290, 492] width 147 height 49
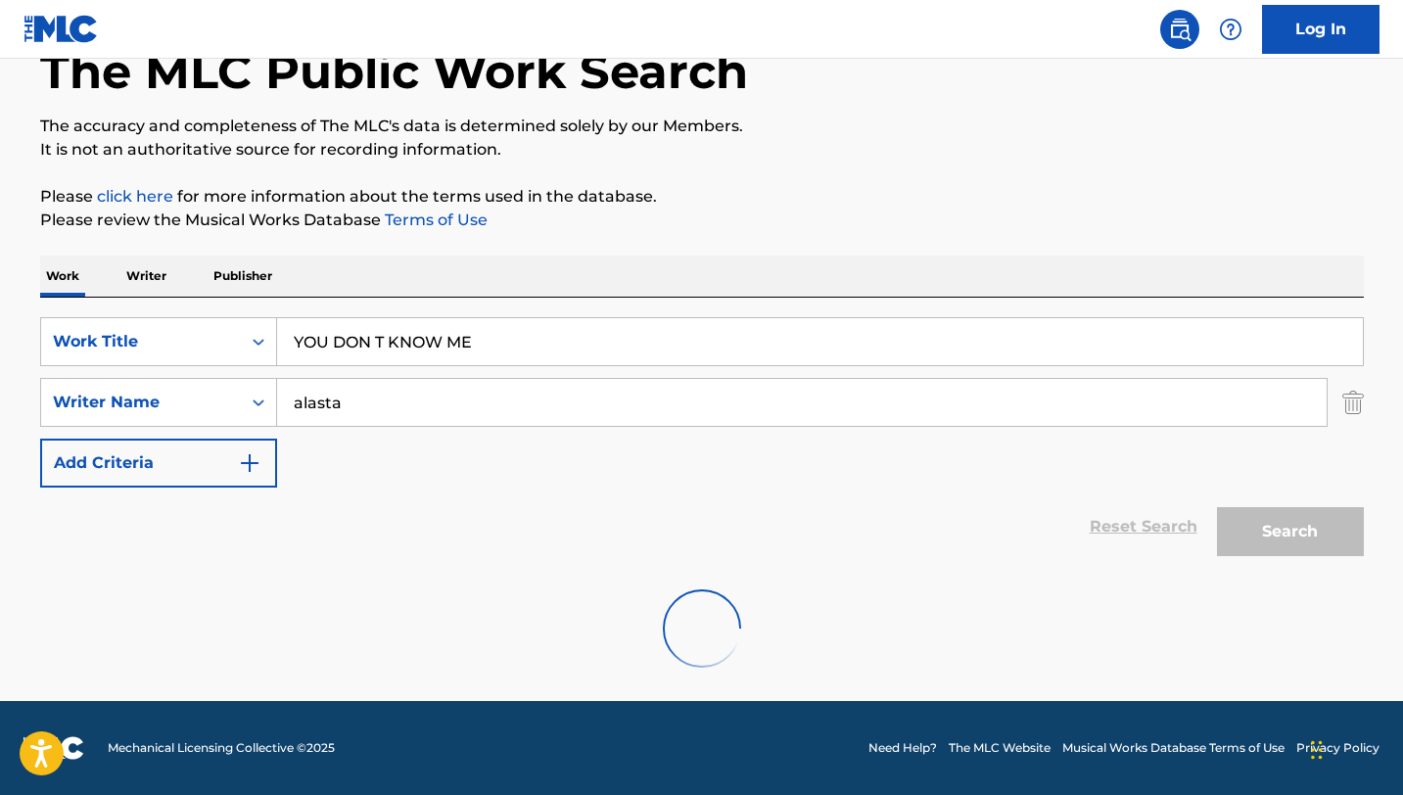
scroll to position [158, 0]
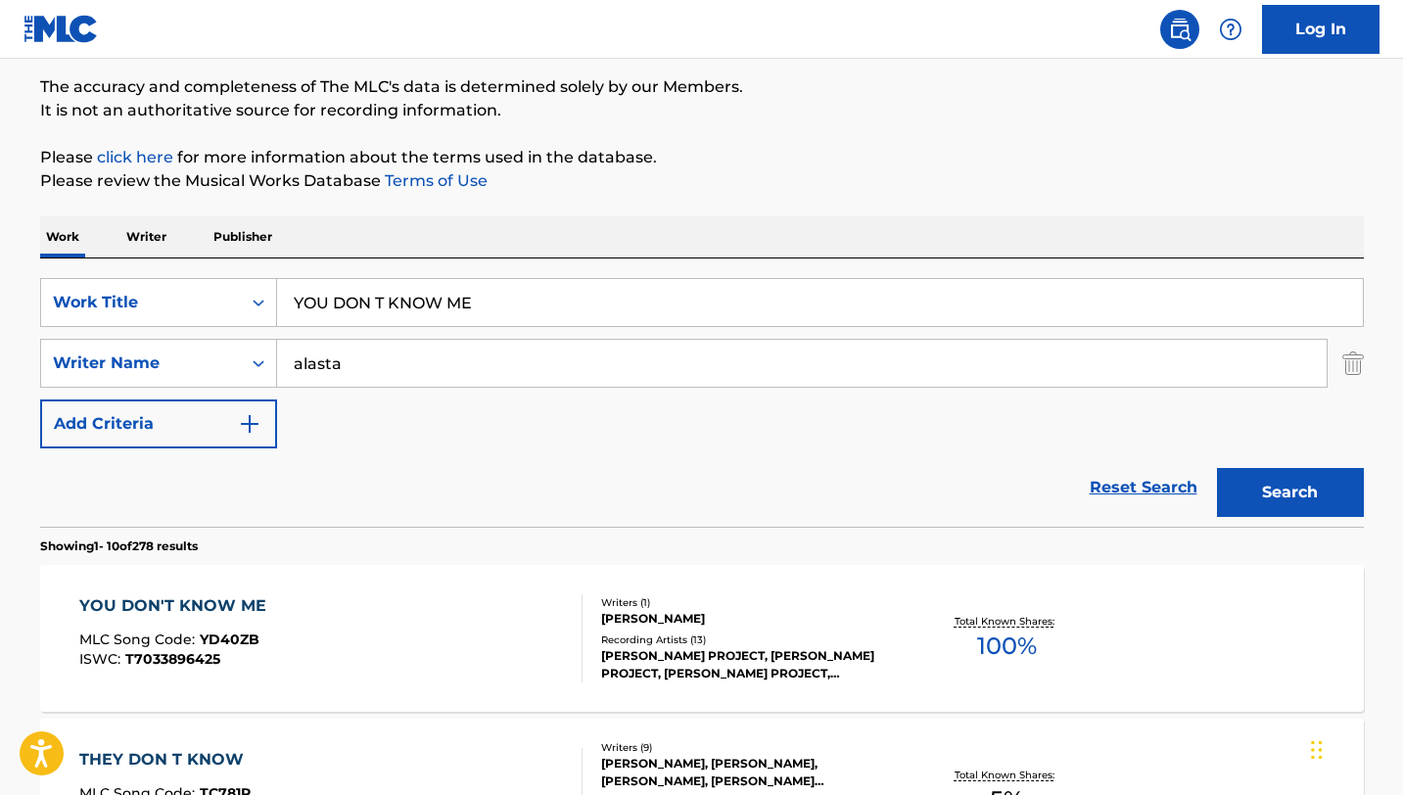
click at [471, 622] on div "YOU DON'T KNOW ME MLC Song Code : YD40ZB ISWC : T7033896425" at bounding box center [330, 638] width 503 height 88
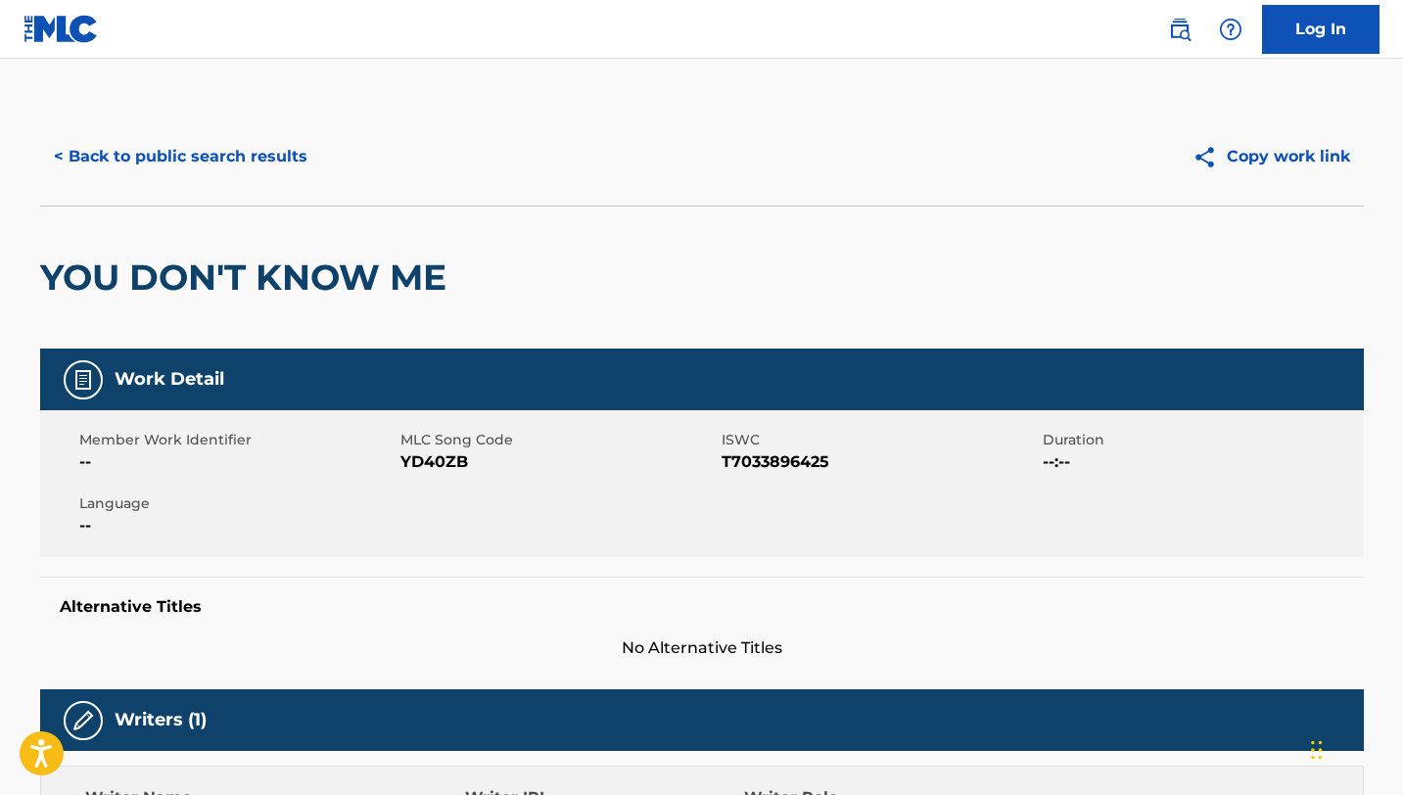
click at [441, 465] on span "YD40ZB" at bounding box center [558, 461] width 316 height 23
copy span "YD40ZB"
click at [132, 155] on button "< Back to public search results" at bounding box center [180, 156] width 281 height 49
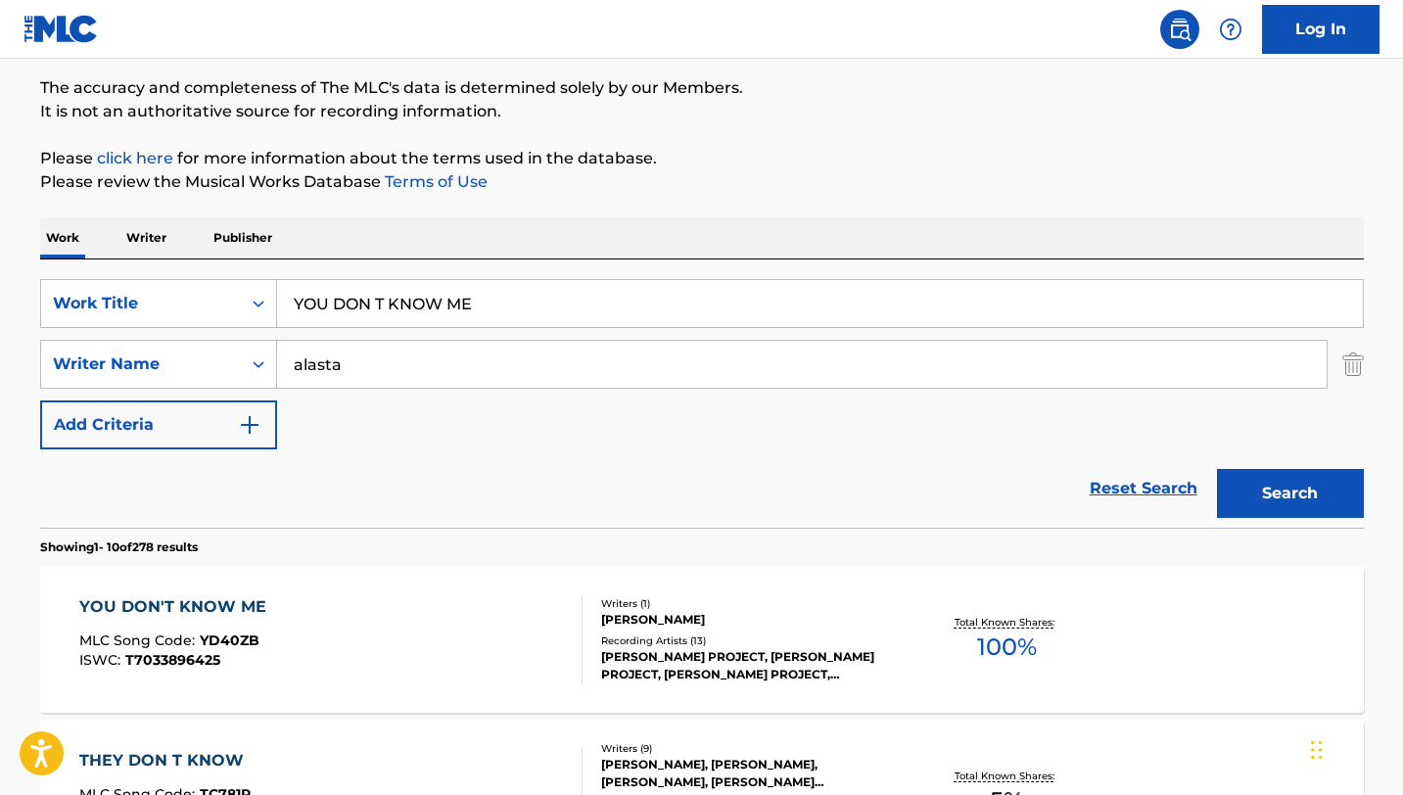
click at [478, 303] on input "YOU DON T KNOW ME" at bounding box center [820, 303] width 1086 height 47
paste input "R MOON"
type input "YOUR MOON"
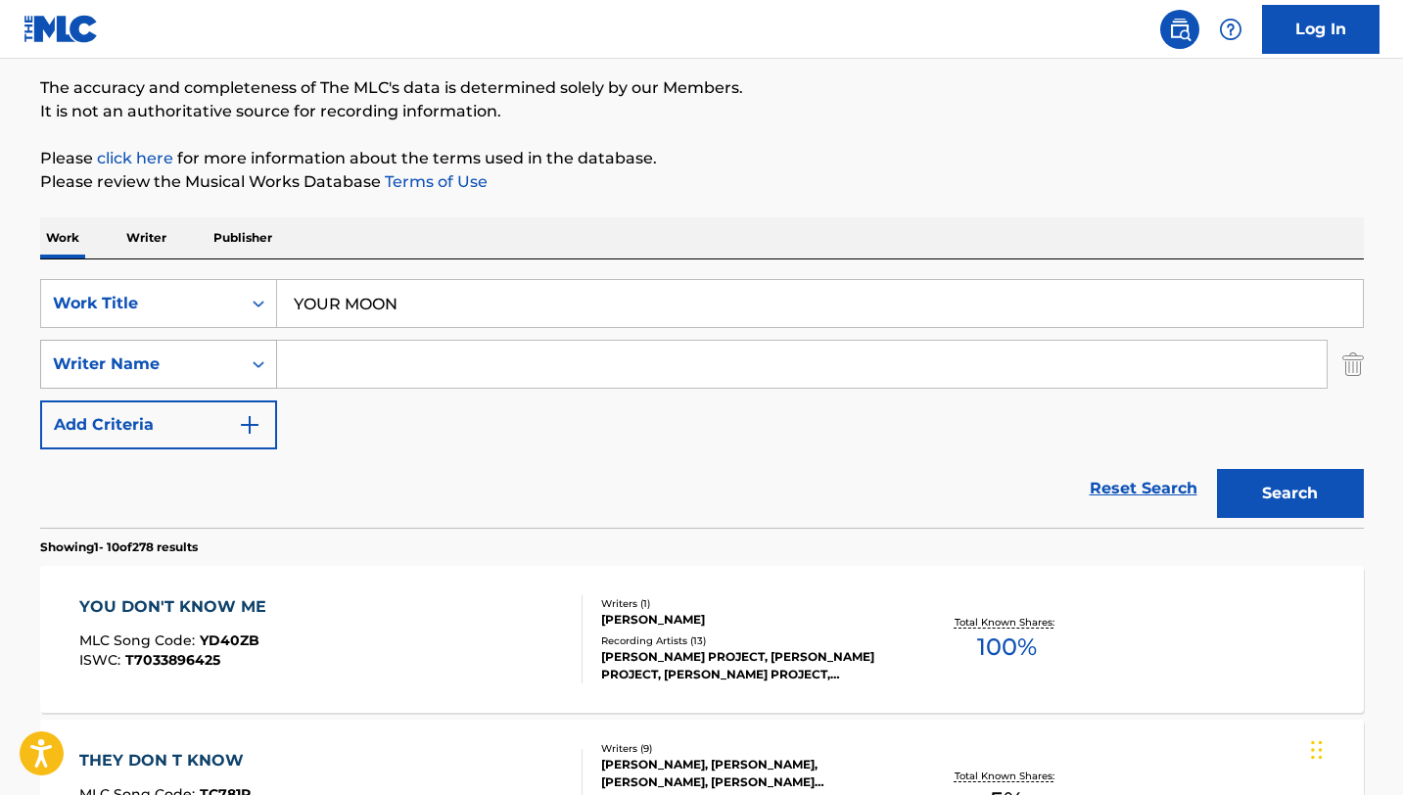
click at [216, 374] on div "Writer Name" at bounding box center [141, 363] width 176 height 23
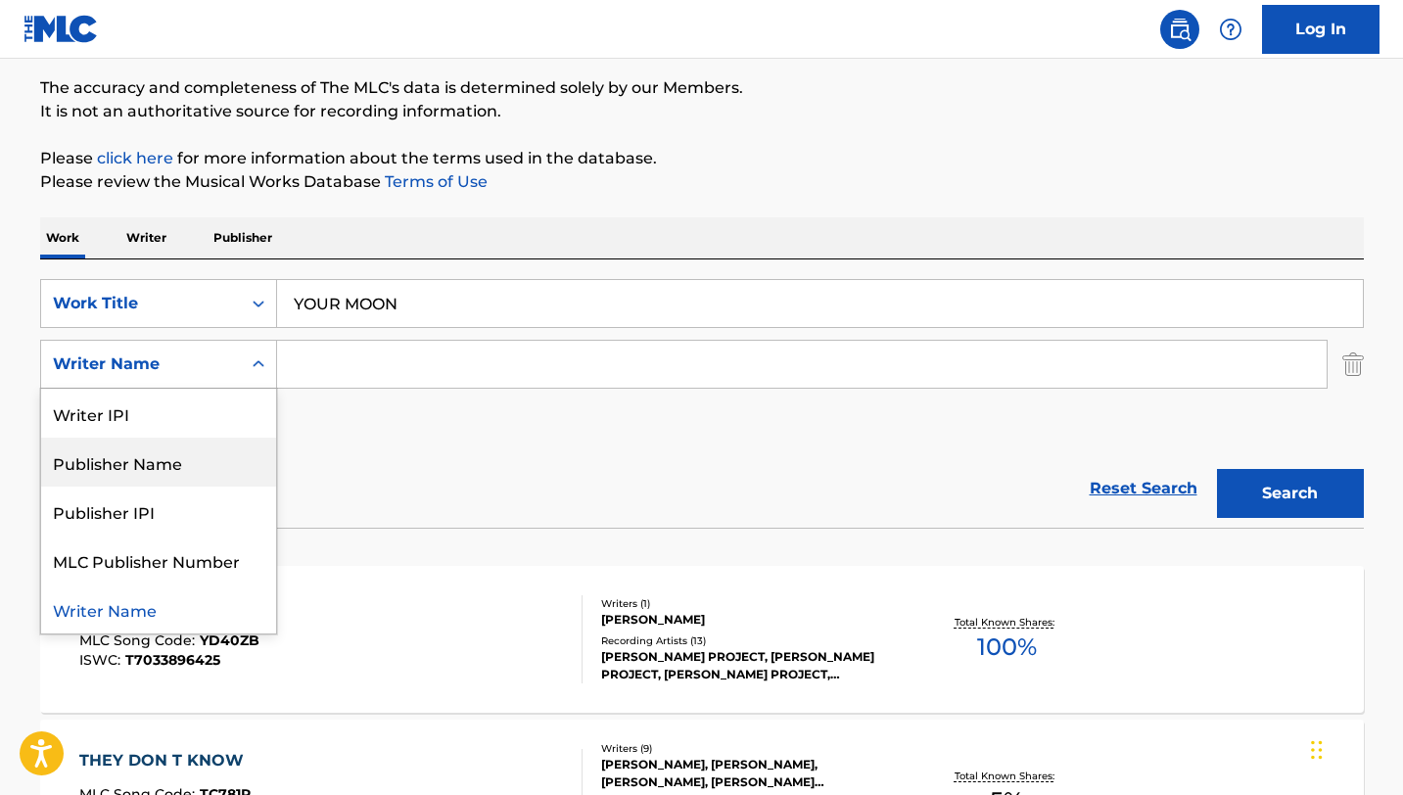
click at [217, 477] on div "Publisher Name" at bounding box center [158, 462] width 235 height 49
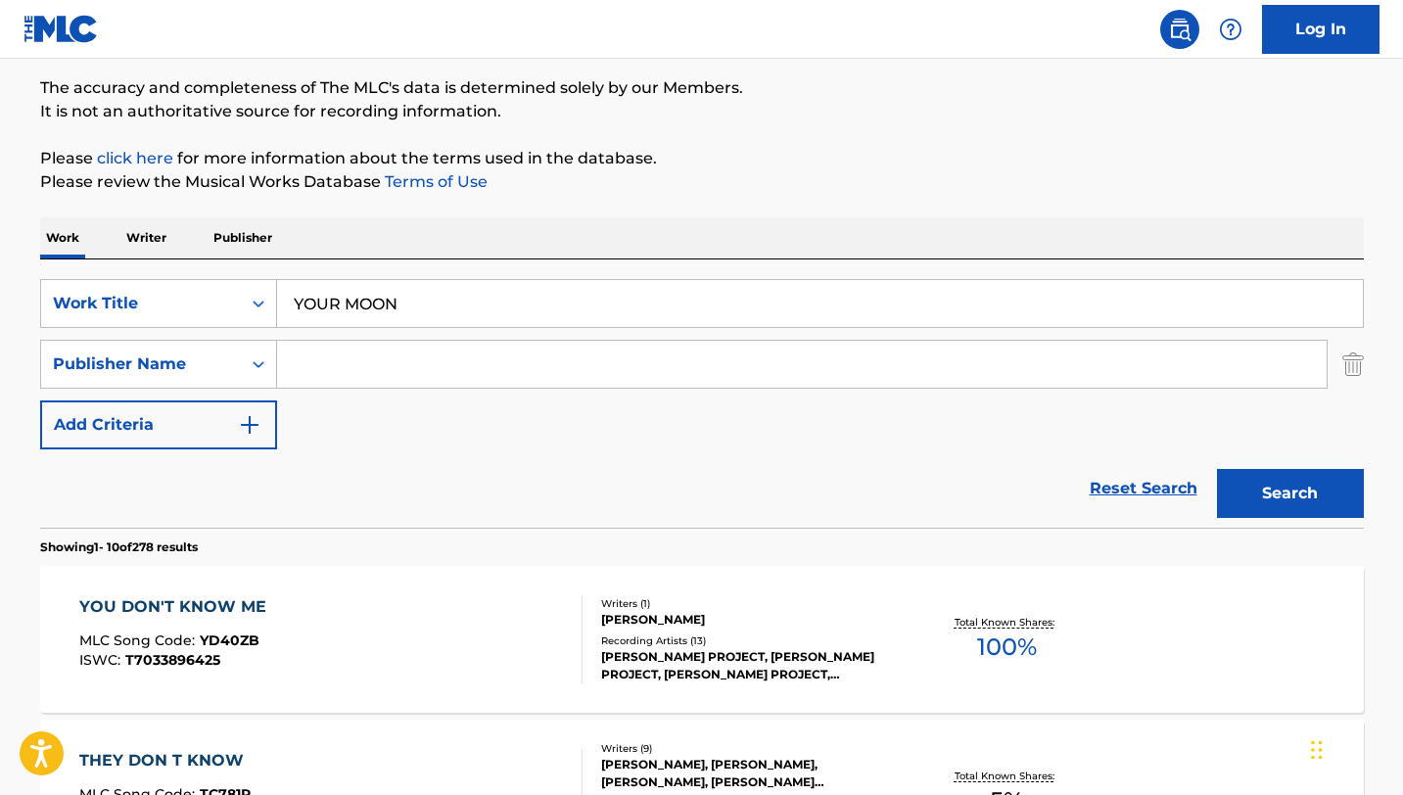
click at [374, 382] on input "Search Form" at bounding box center [802, 364] width 1050 height 47
type input "musigamy"
click at [1217, 469] on button "Search" at bounding box center [1290, 493] width 147 height 49
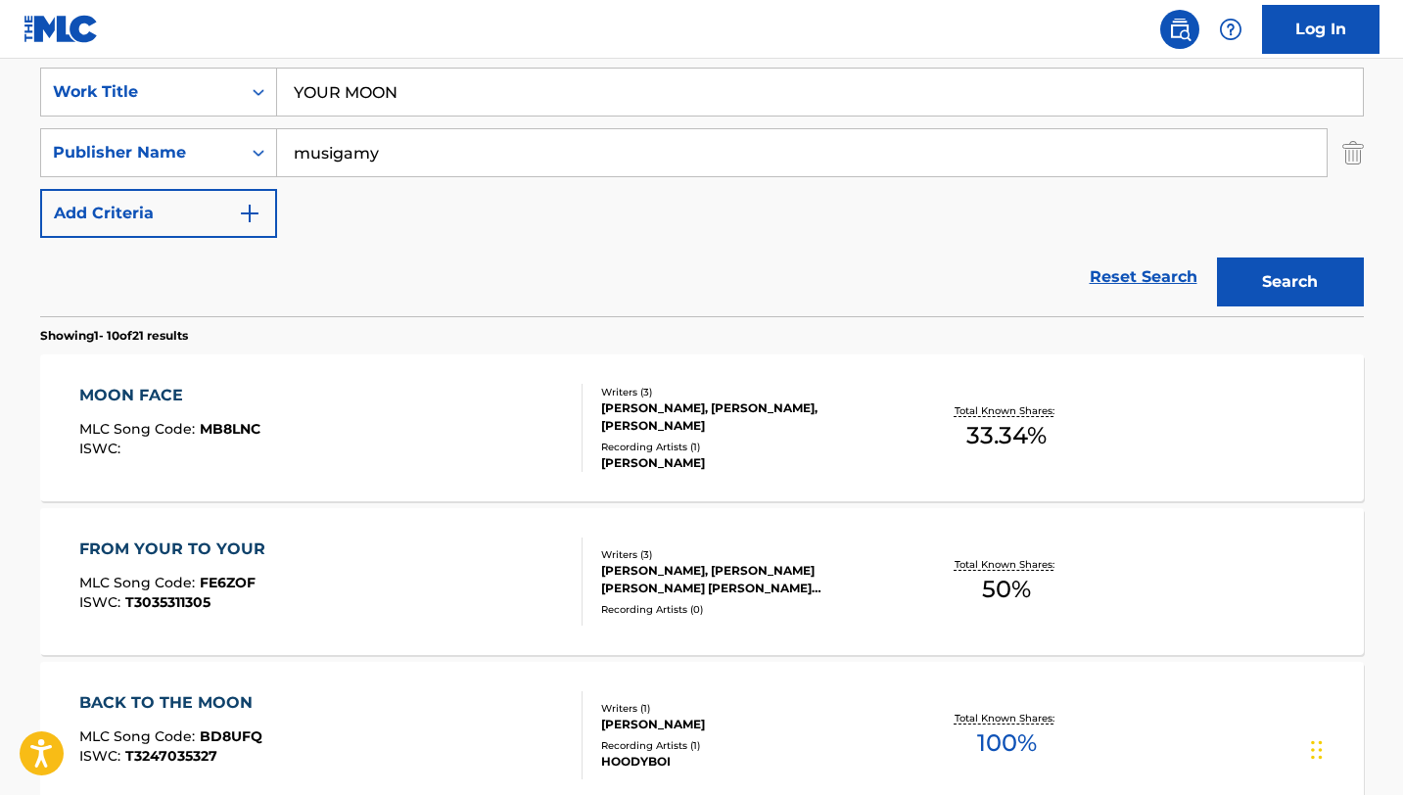
scroll to position [371, 0]
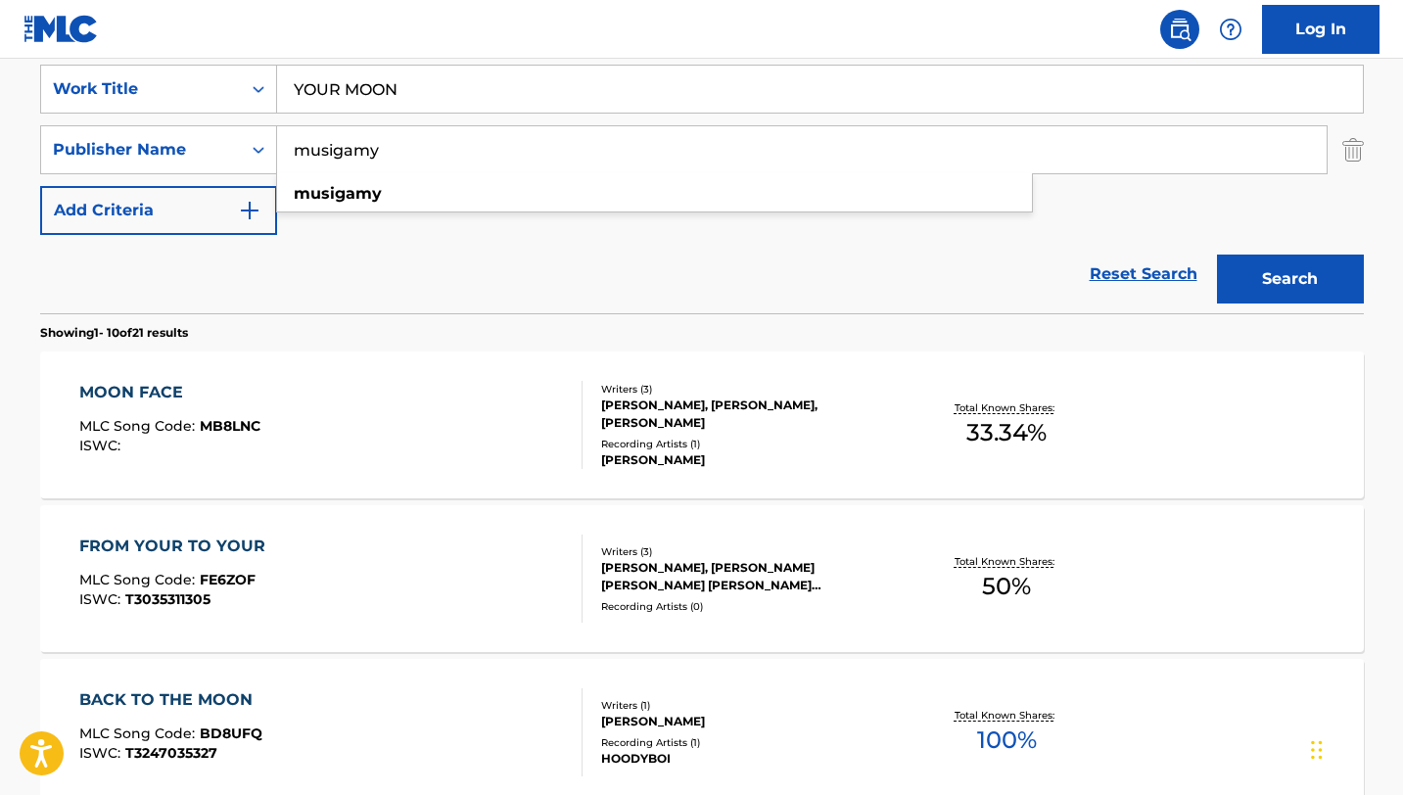
click at [529, 154] on input "musigamy" at bounding box center [802, 149] width 1050 height 47
click at [213, 160] on div "Publisher Name" at bounding box center [141, 149] width 176 height 23
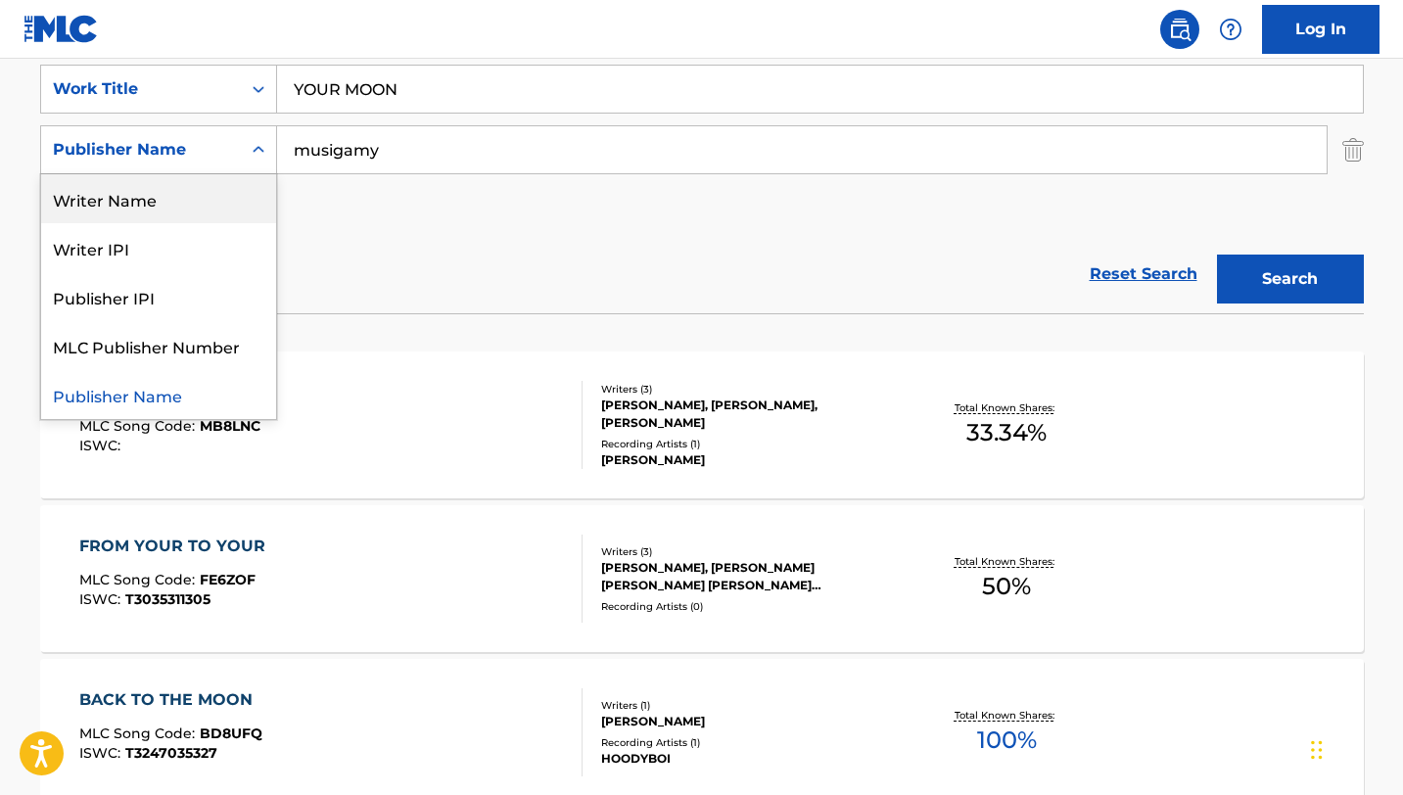
click at [211, 189] on div "Writer Name" at bounding box center [158, 198] width 235 height 49
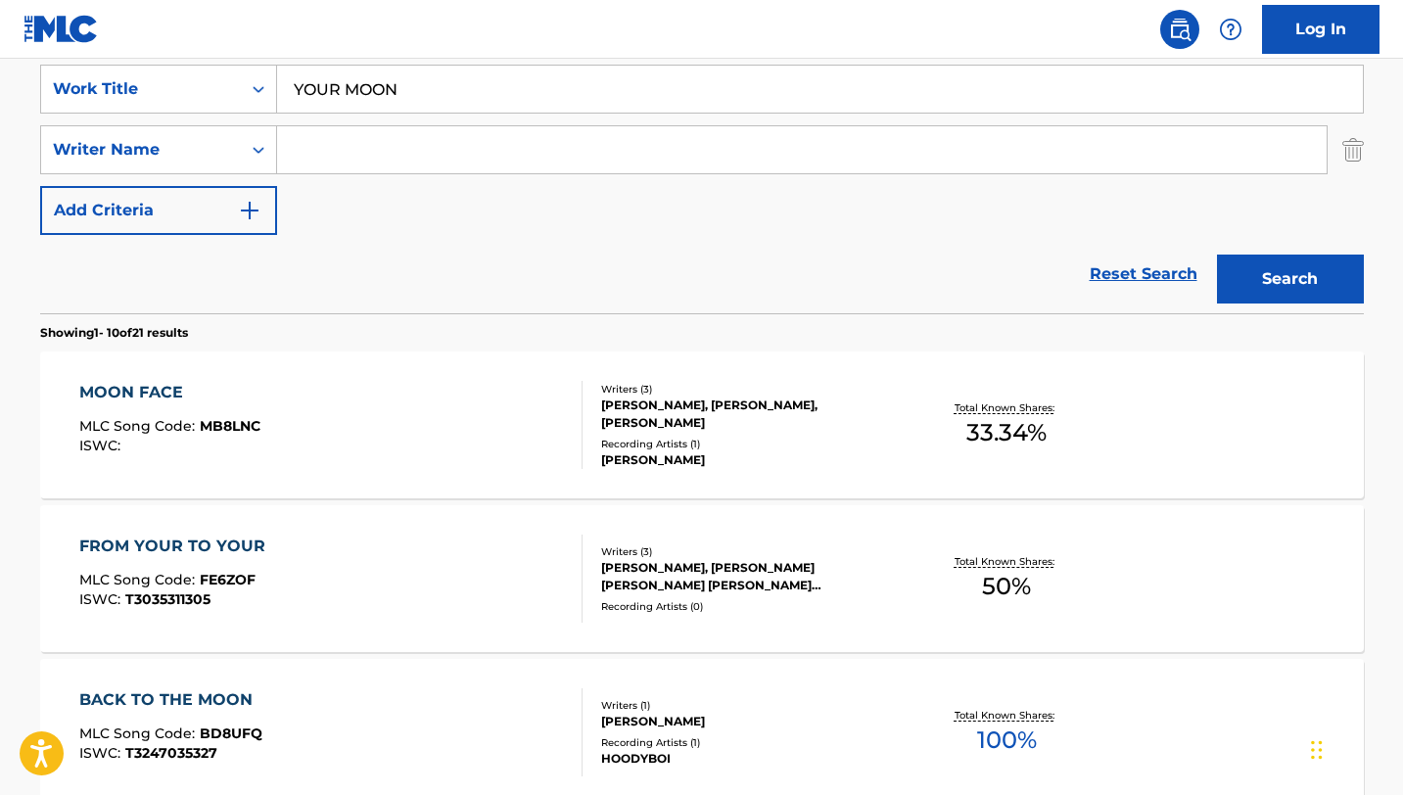
click at [382, 164] on input "Search Form" at bounding box center [802, 149] width 1050 height 47
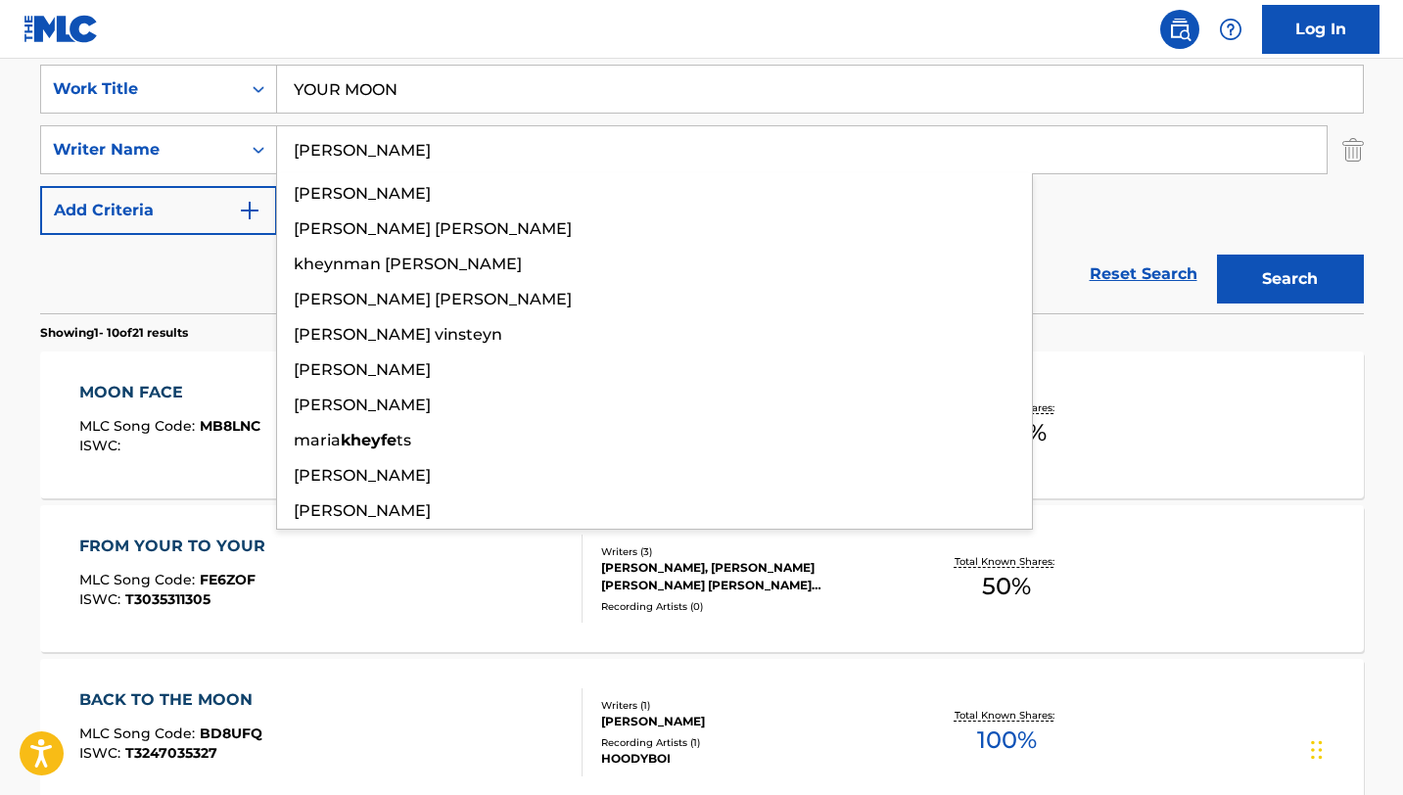
type input "[PERSON_NAME]"
click at [1217, 255] on button "Search" at bounding box center [1290, 279] width 147 height 49
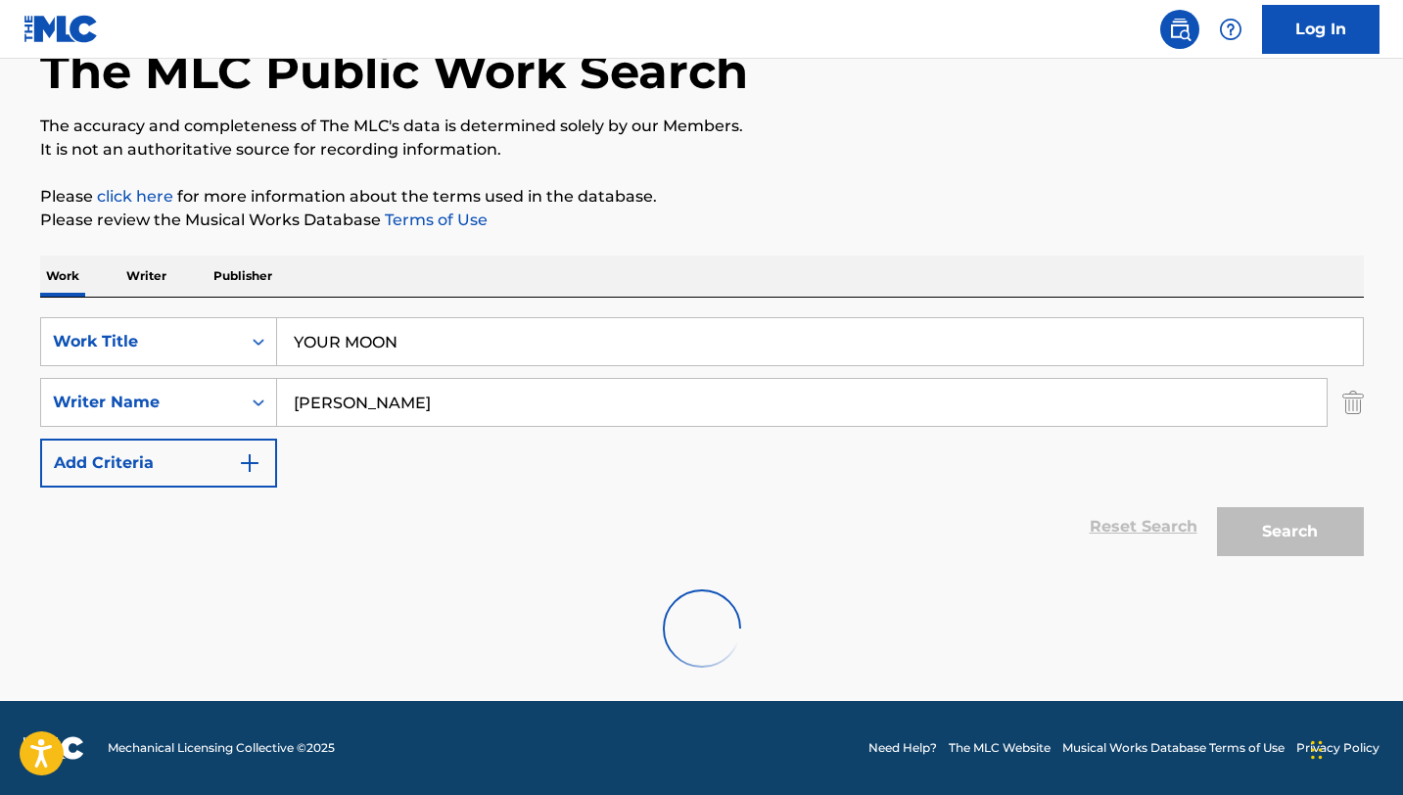
scroll to position [118, 0]
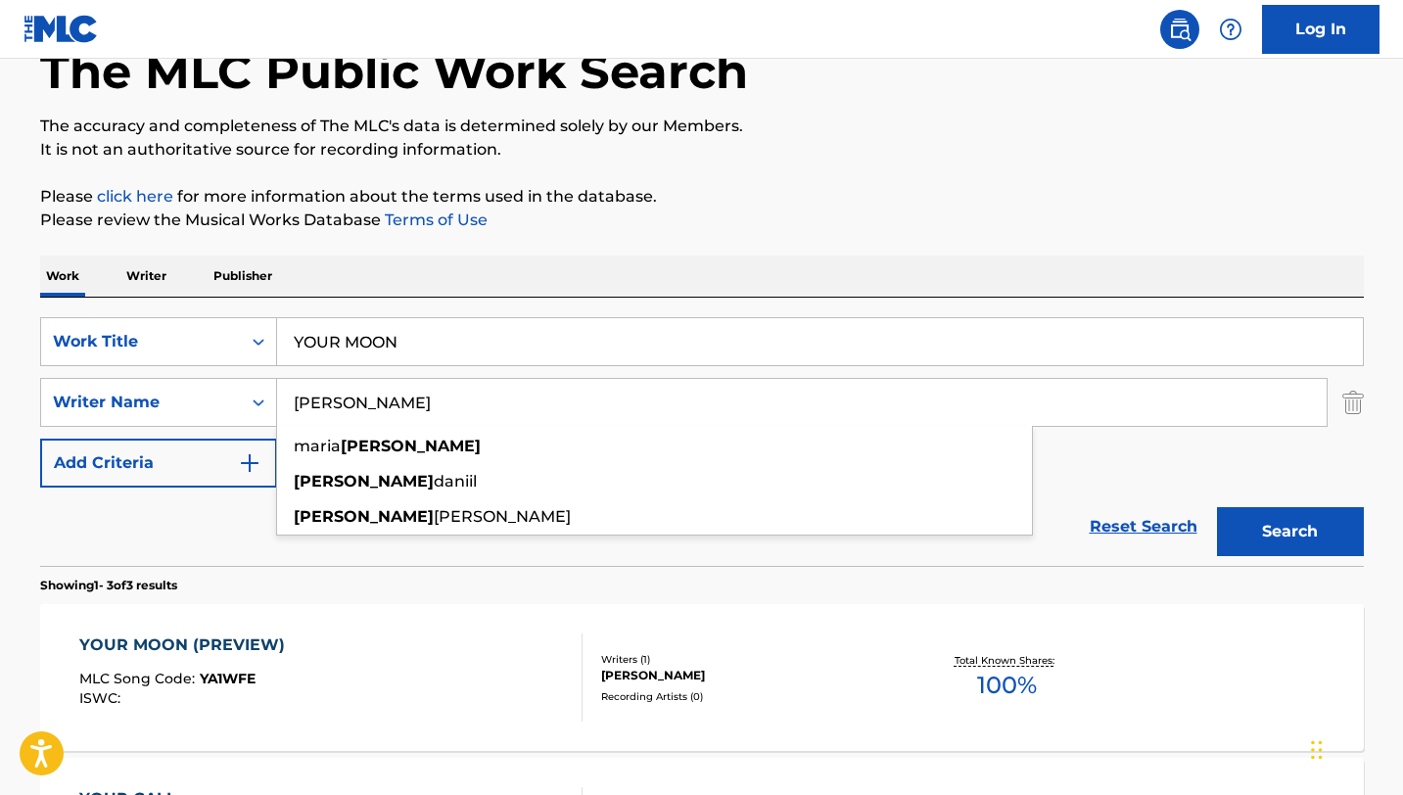
click at [496, 712] on div "YOUR MOON (PREVIEW) MLC Song Code : YA1WFE ISWC :" at bounding box center [330, 677] width 503 height 88
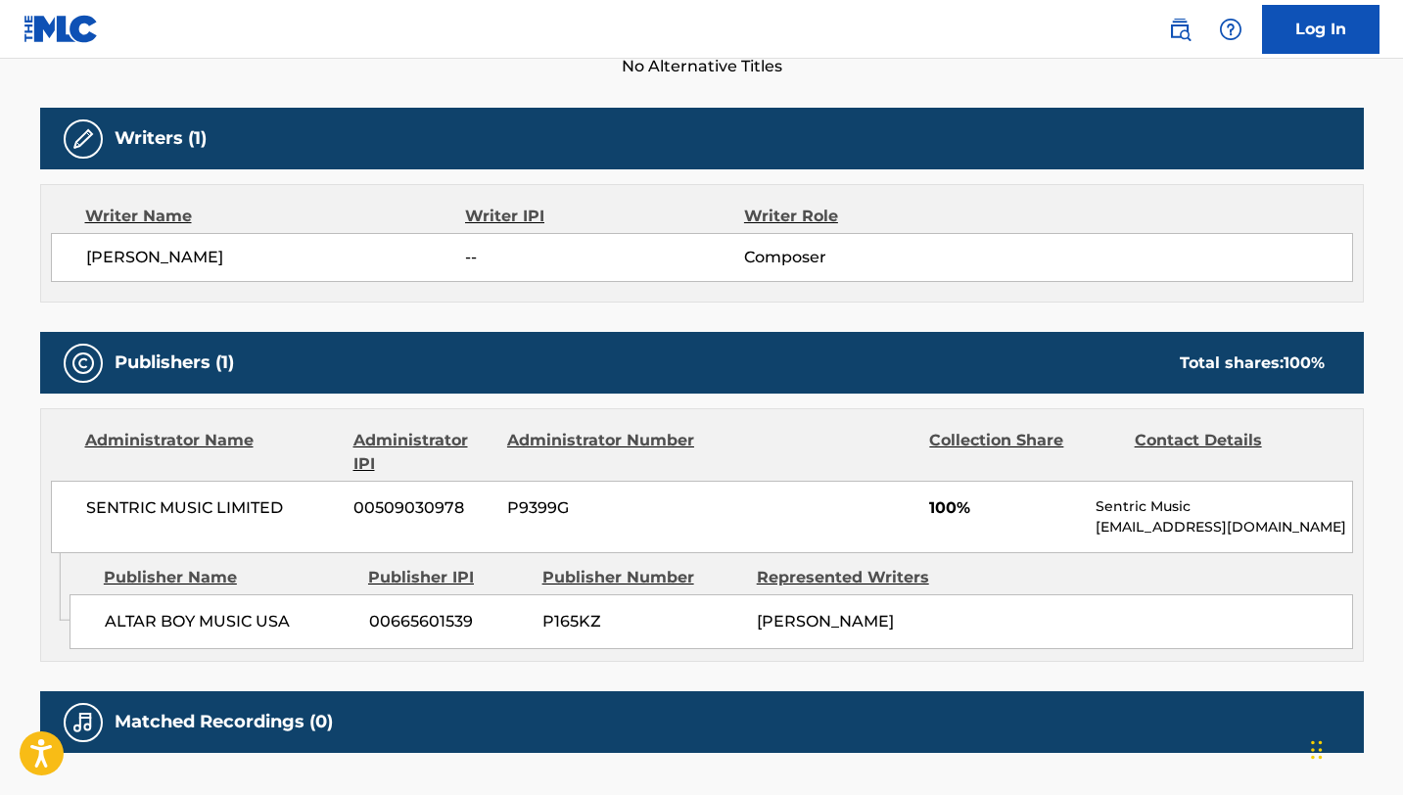
scroll to position [600, 0]
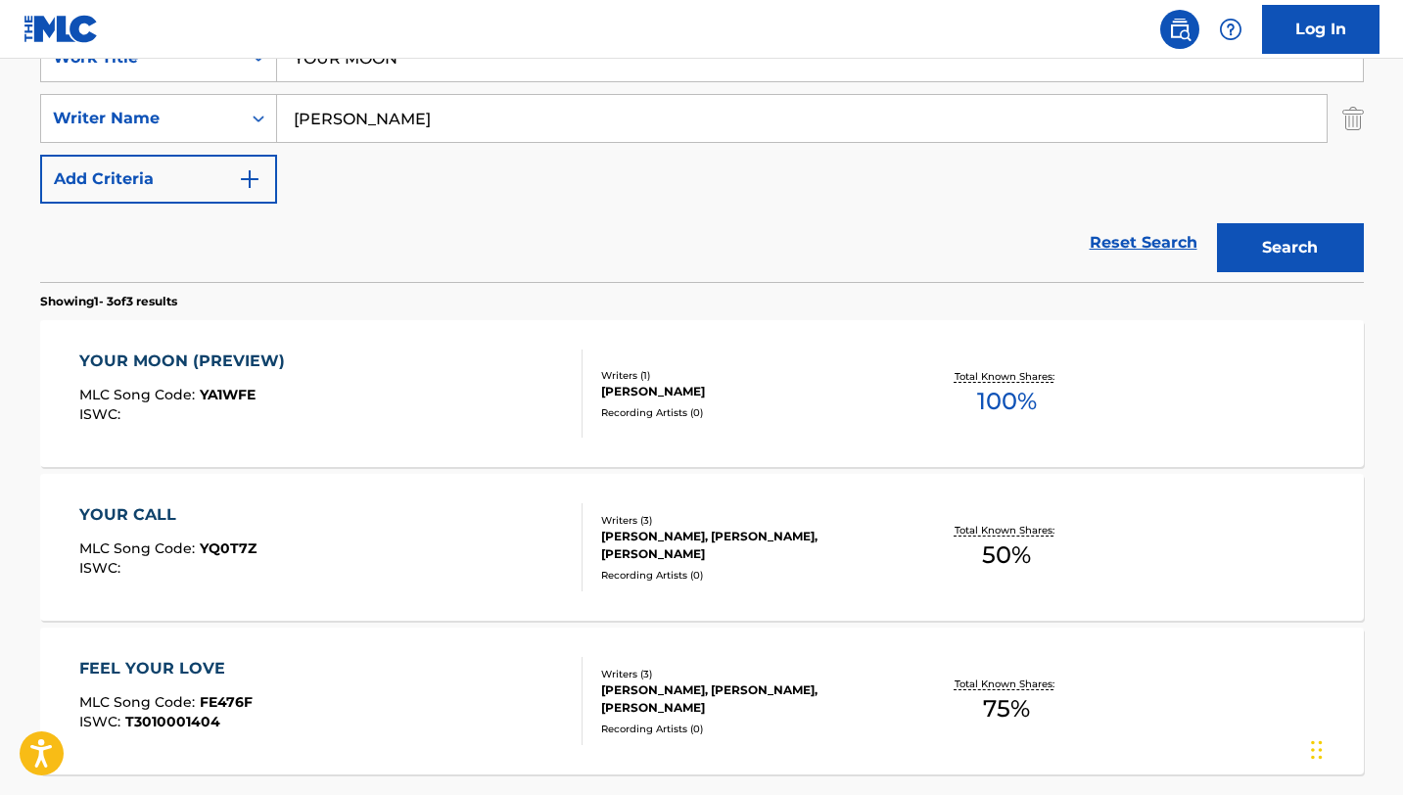
scroll to position [386, 0]
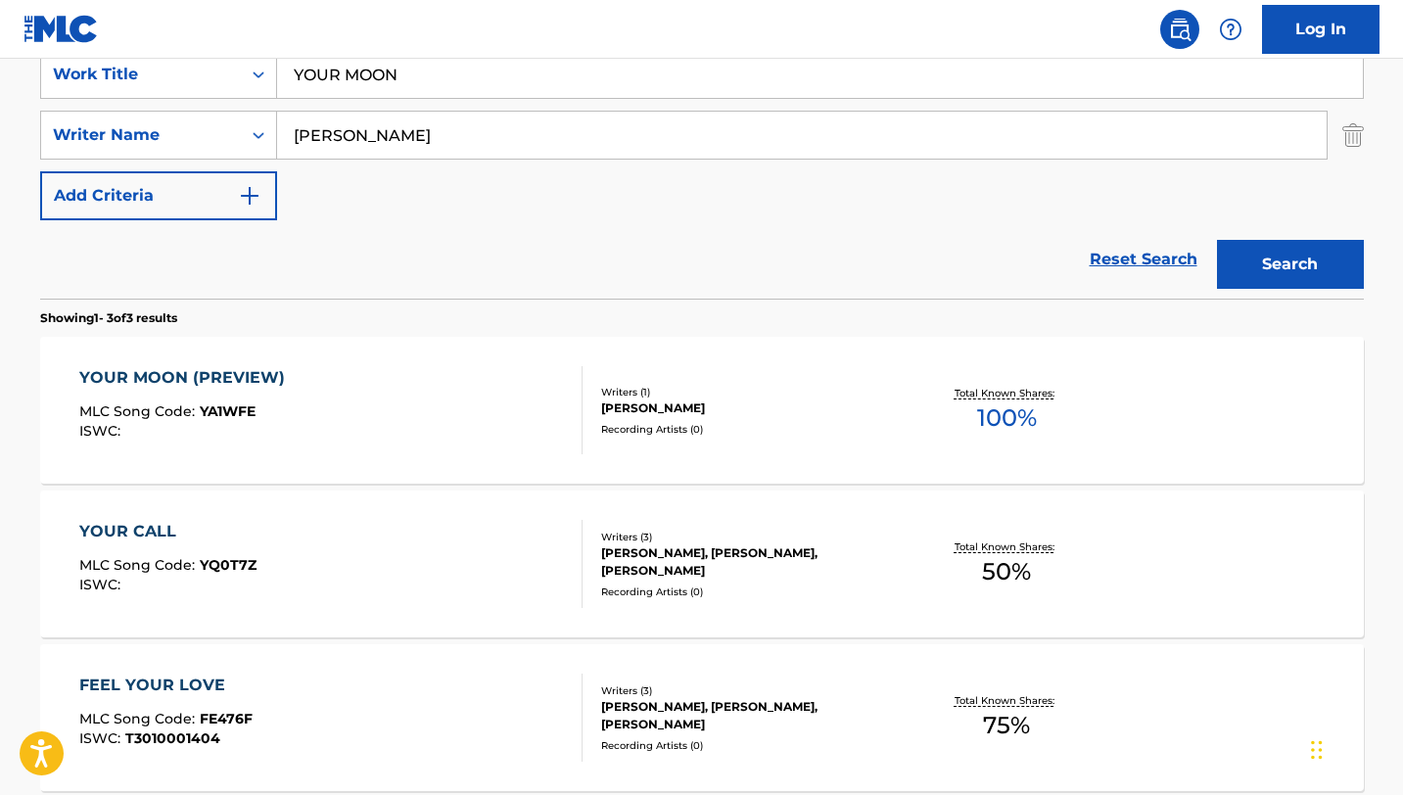
click at [246, 410] on span "YA1WFE" at bounding box center [228, 411] width 56 height 18
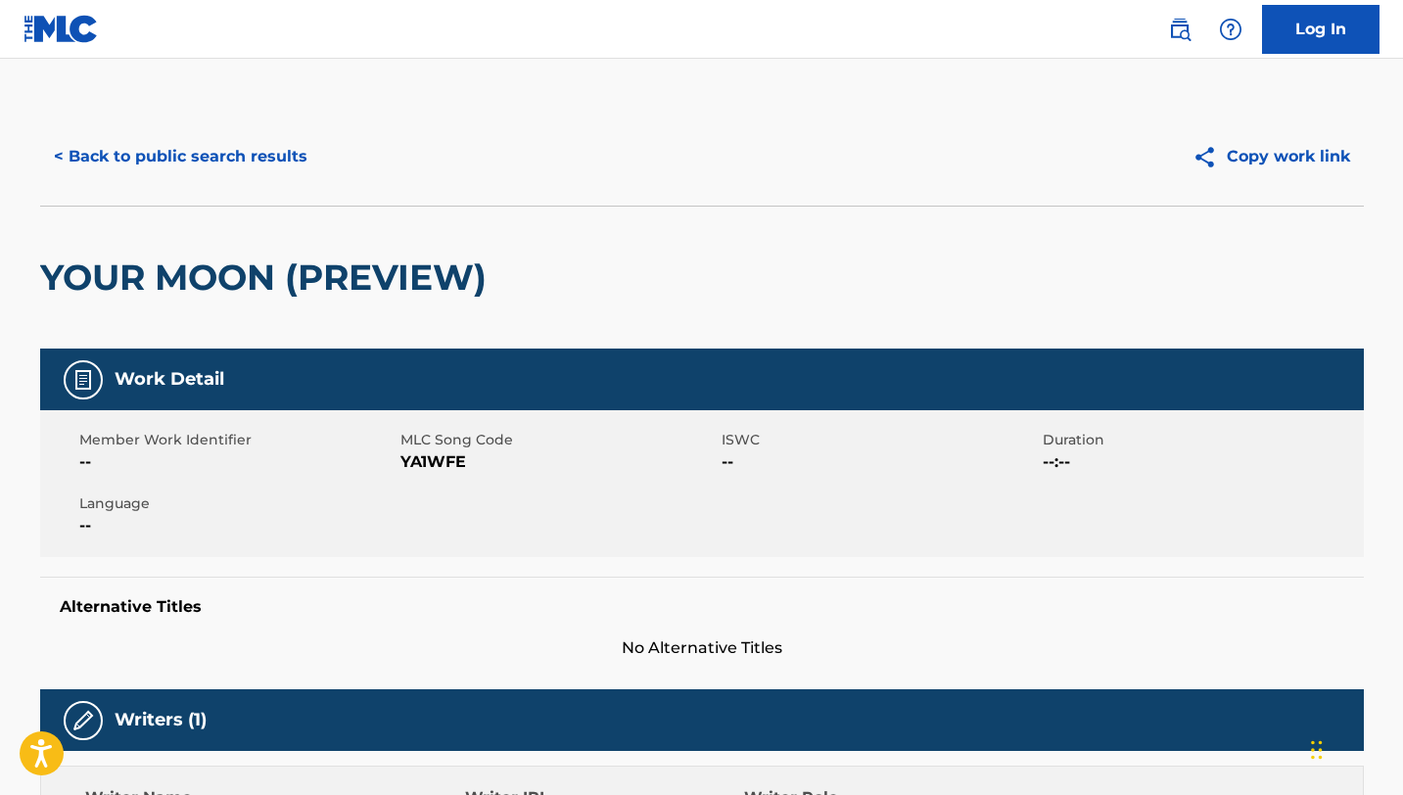
click at [415, 464] on span "YA1WFE" at bounding box center [558, 461] width 316 height 23
copy span "YA1WFE"
click at [162, 159] on button "< Back to public search results" at bounding box center [180, 156] width 281 height 49
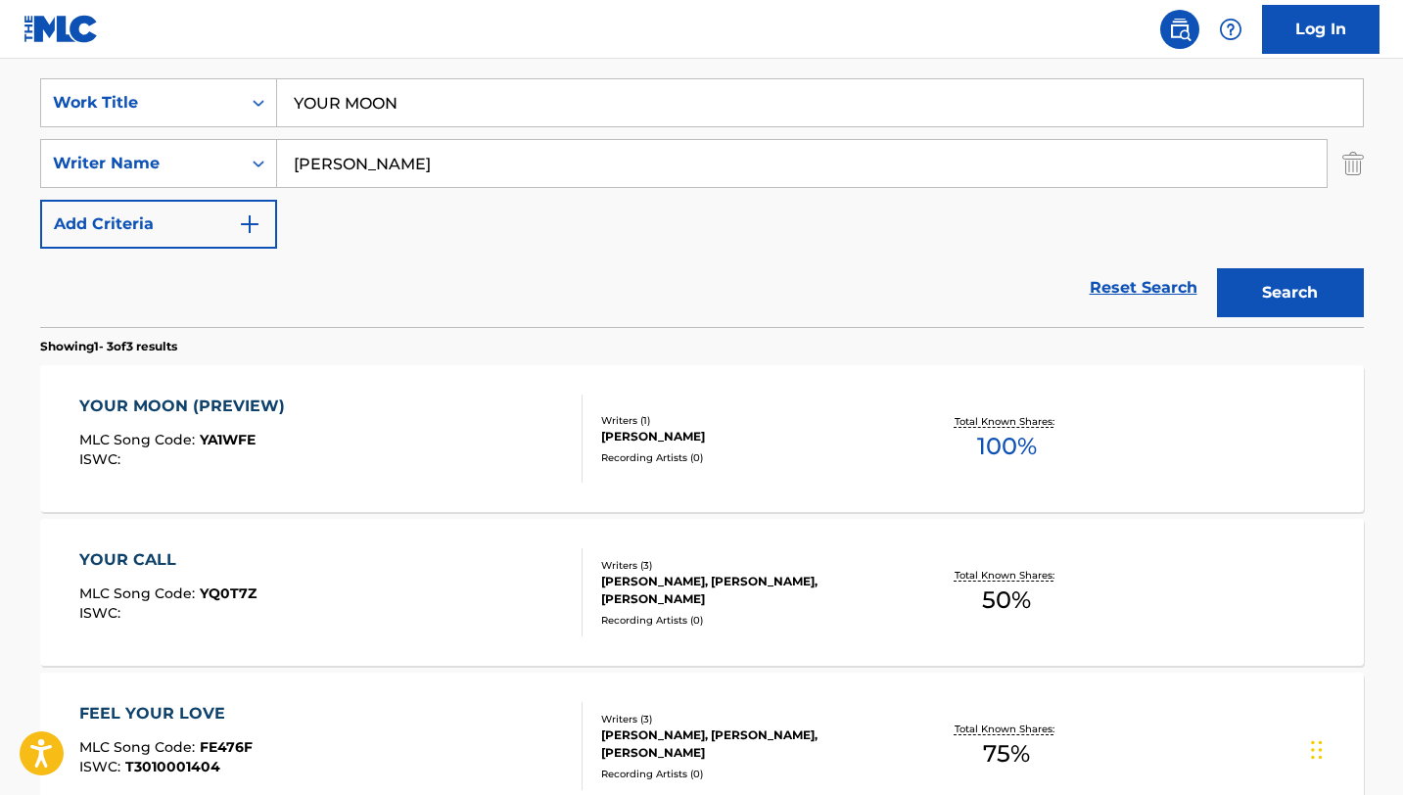
scroll to position [350, 0]
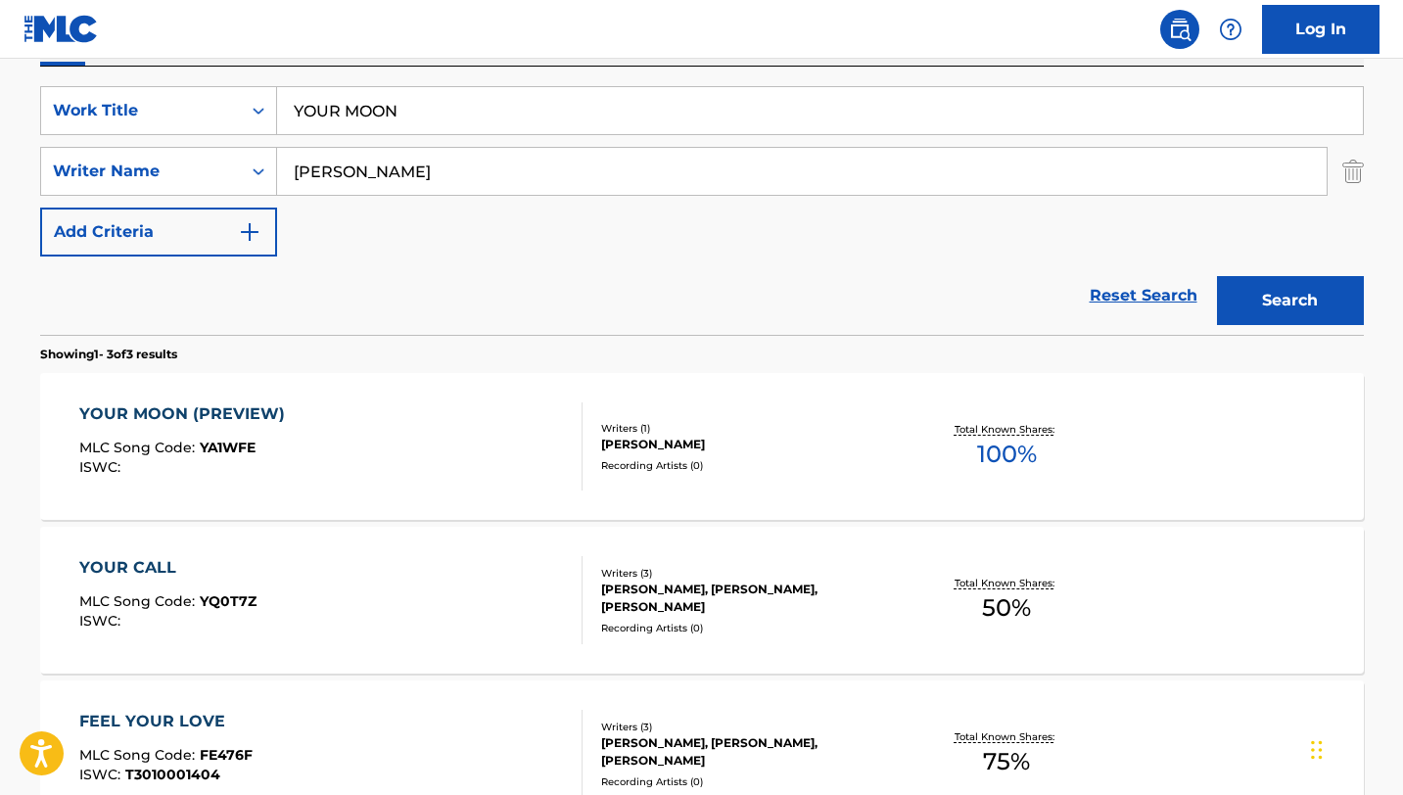
click at [336, 115] on input "YOUR MOON" at bounding box center [820, 110] width 1086 height 47
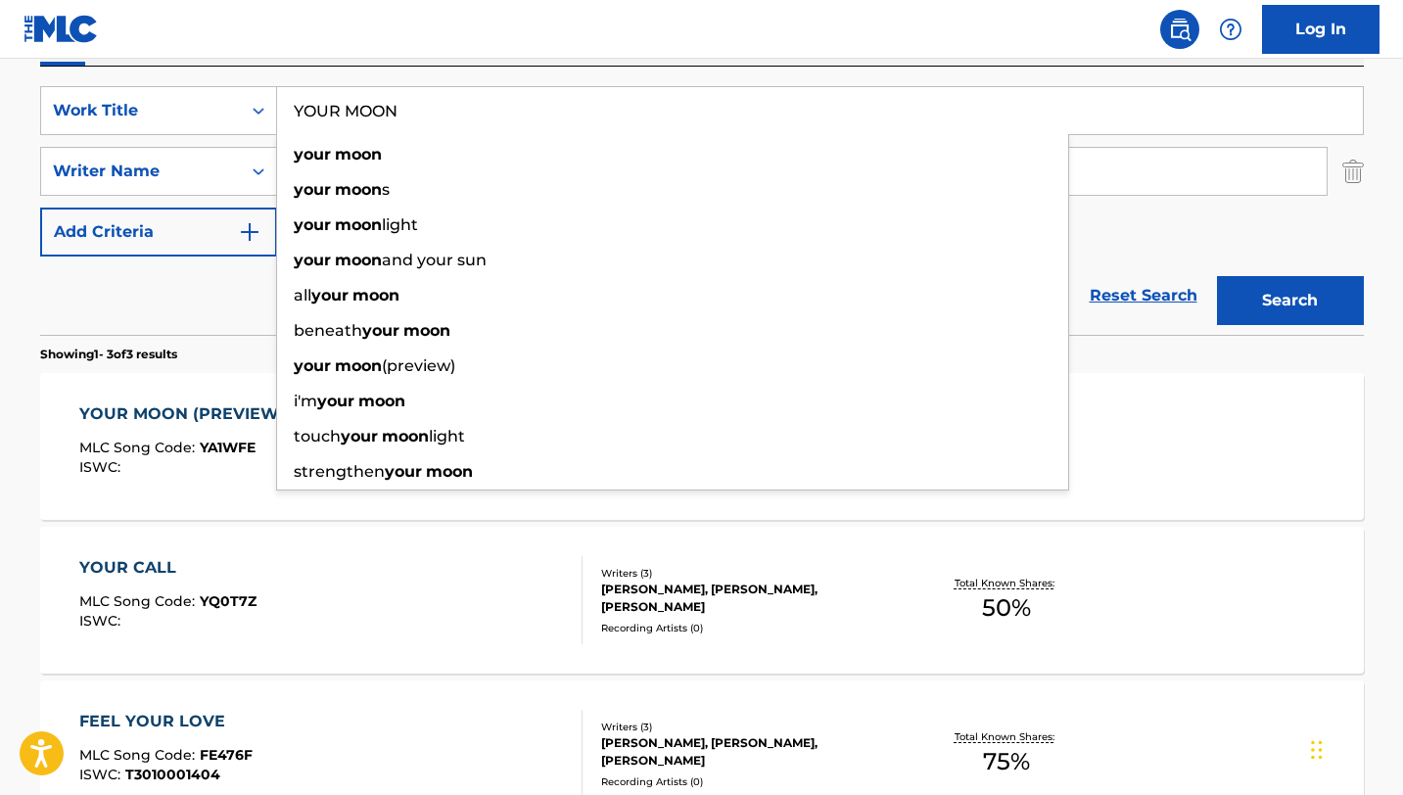
click at [336, 115] on input "YOUR MOON" at bounding box center [820, 110] width 1086 height 47
paste input "ZERO GRAVITY"
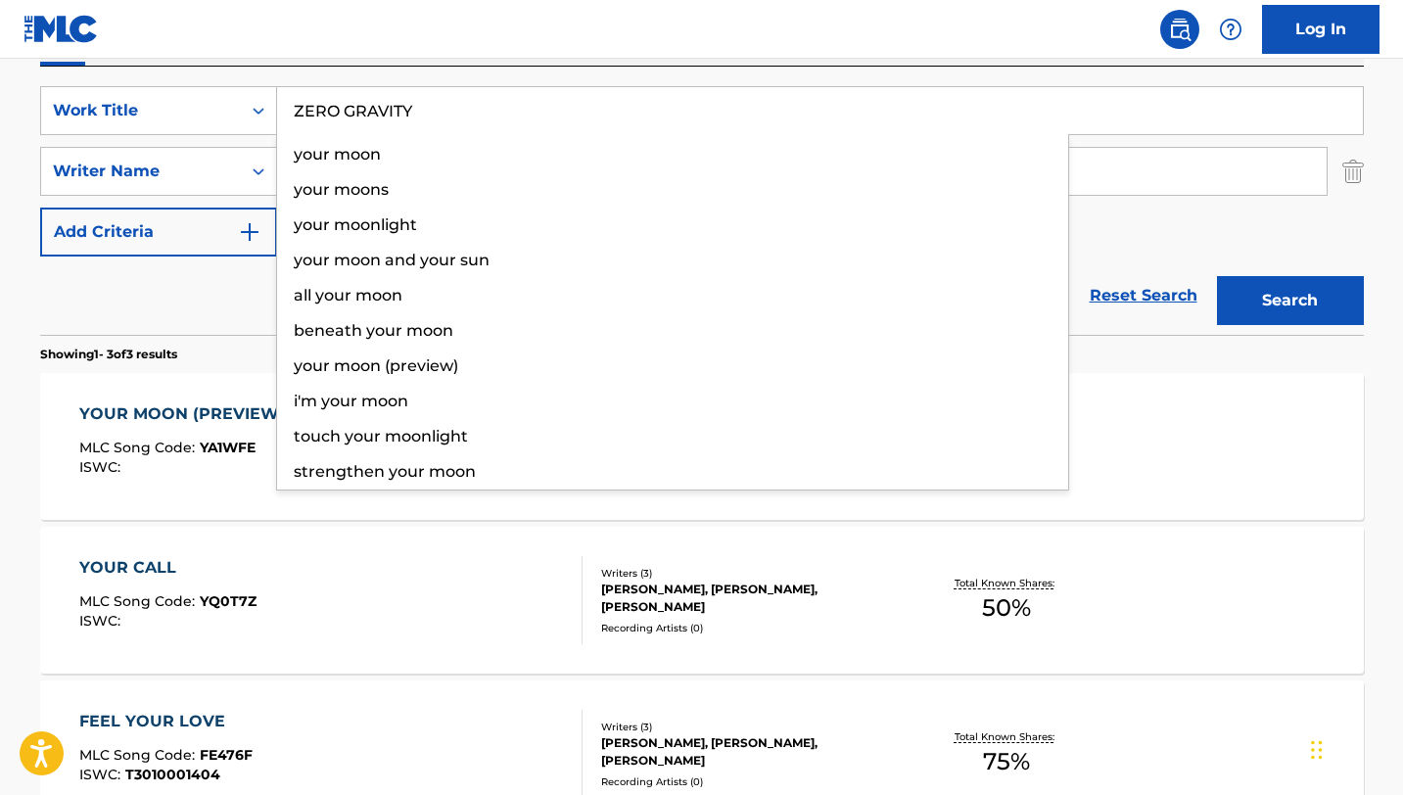
type input "ZERO GRAVITY"
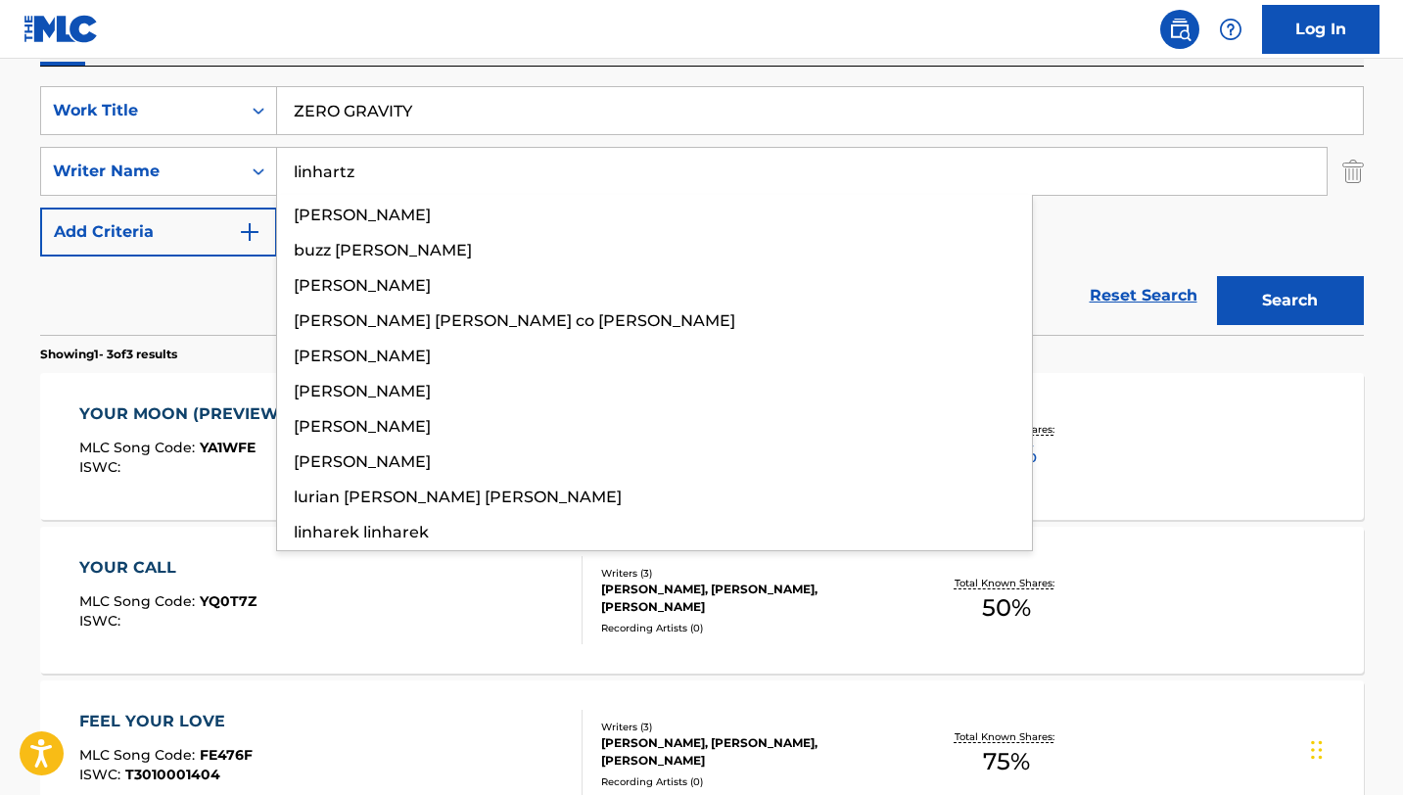
click at [1217, 276] on button "Search" at bounding box center [1290, 300] width 147 height 49
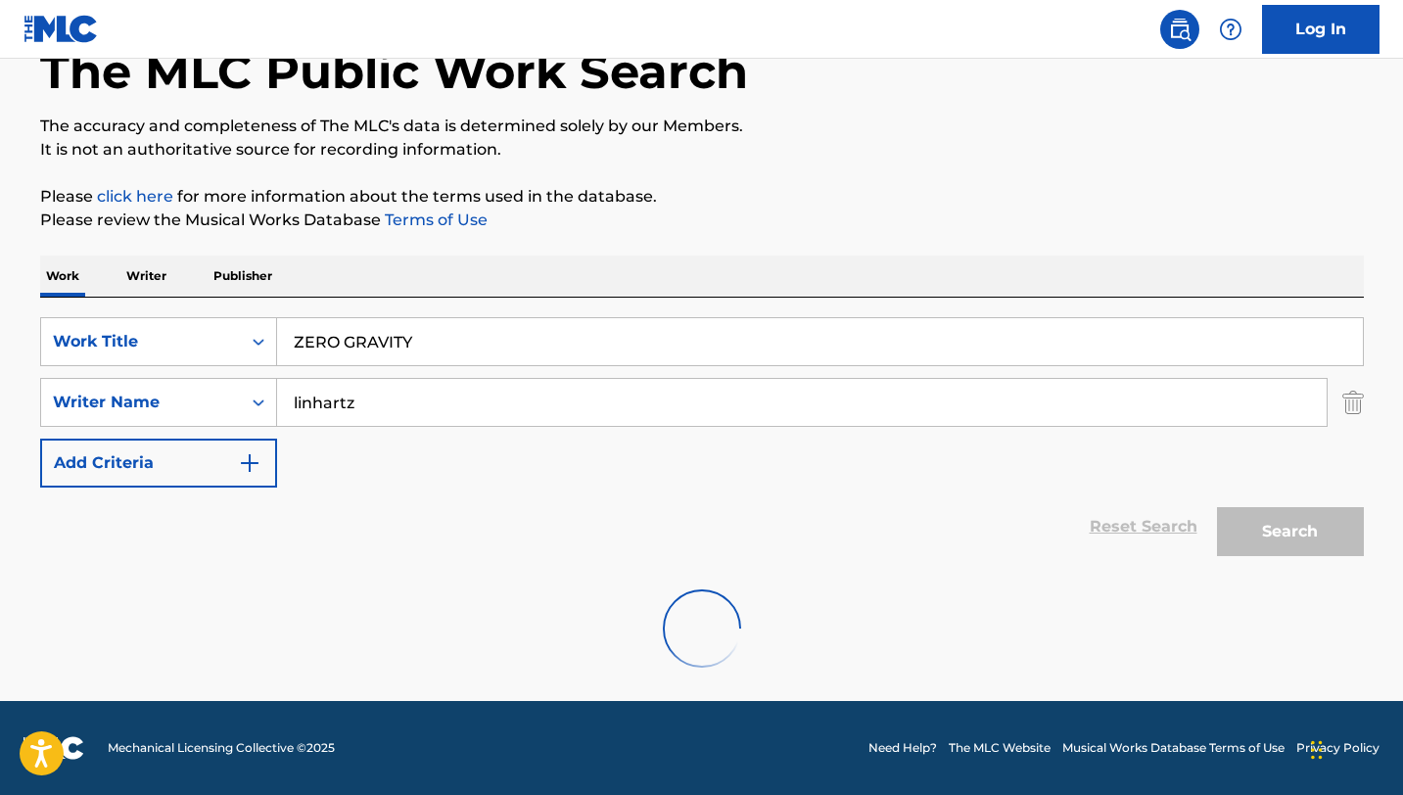
scroll to position [55, 0]
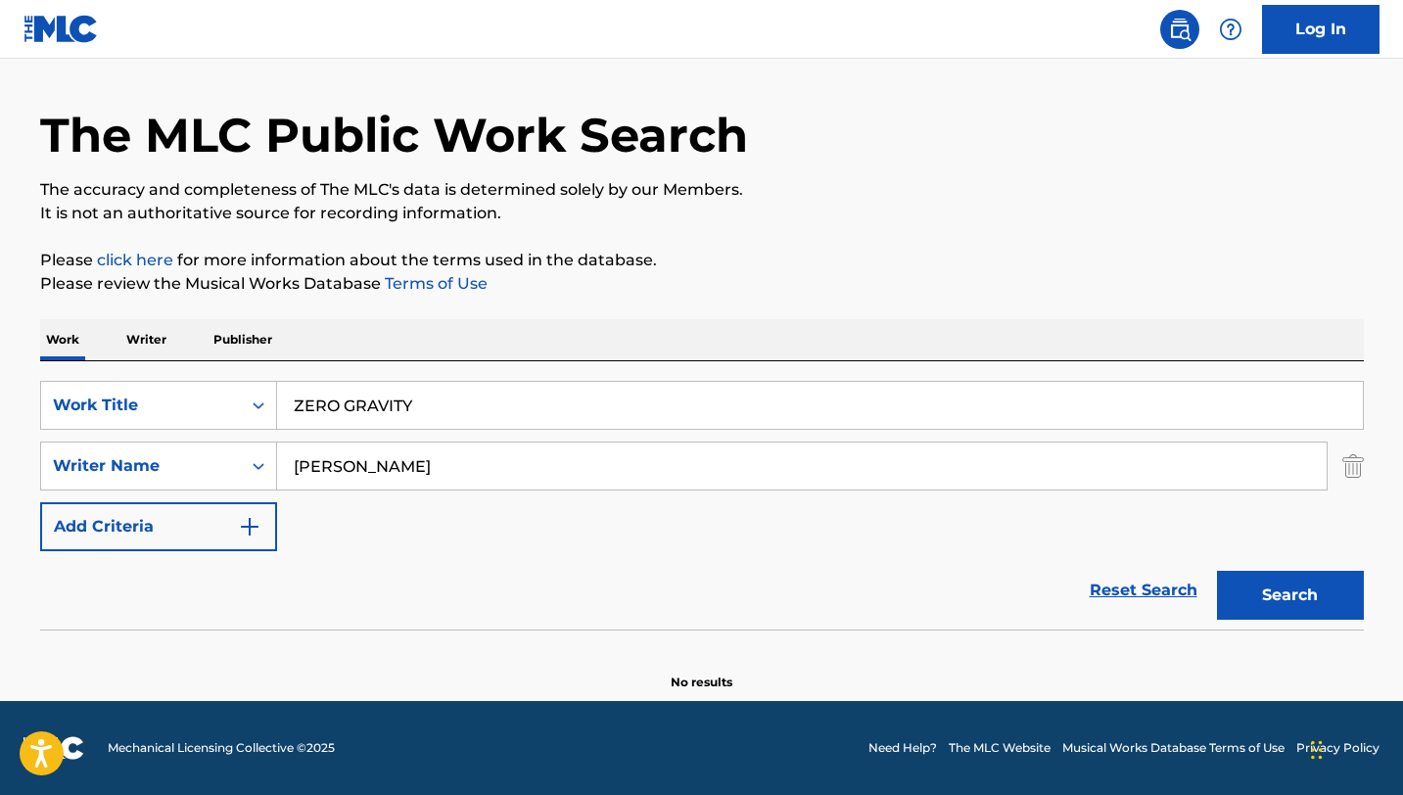
type input "[PERSON_NAME]"
click at [1217, 571] on button "Search" at bounding box center [1290, 595] width 147 height 49
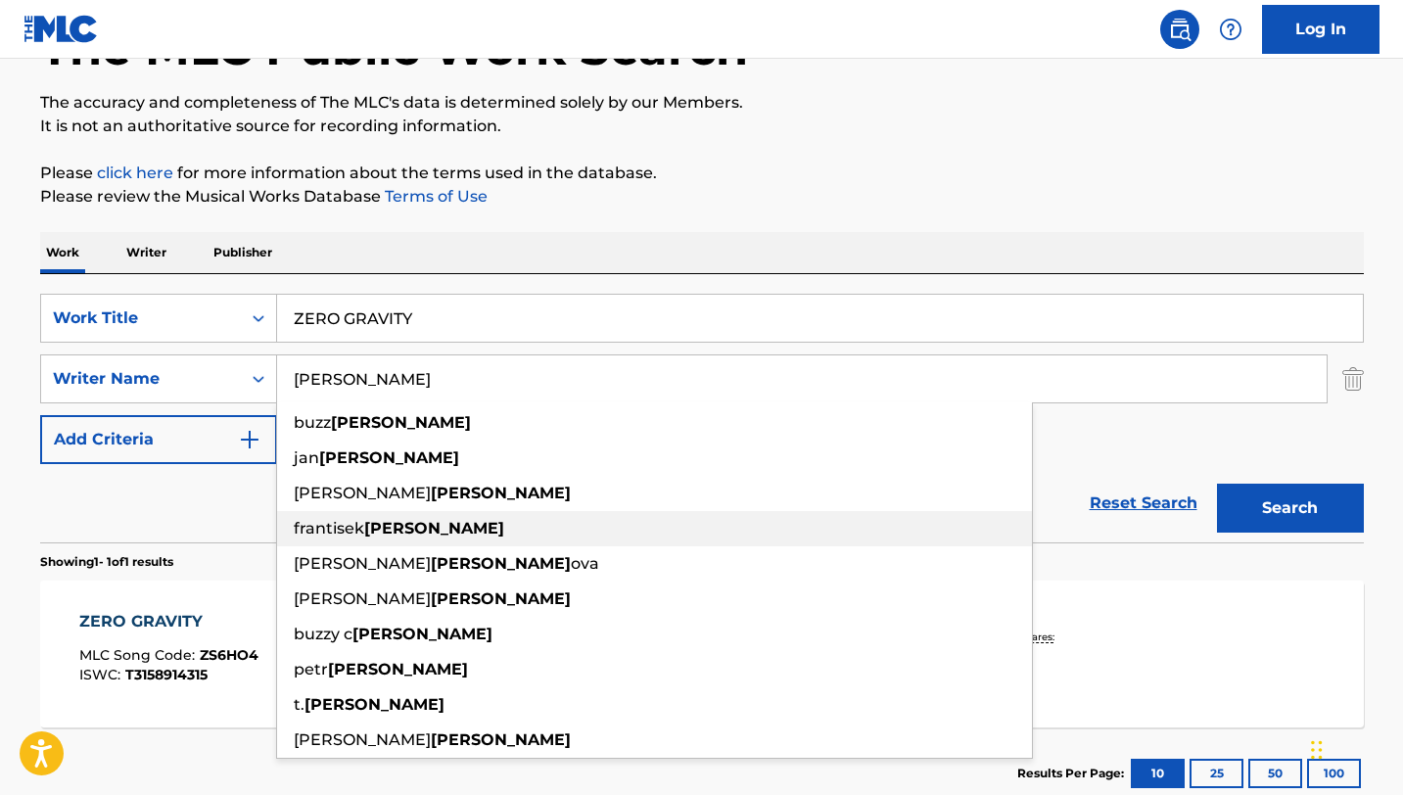
scroll to position [145, 0]
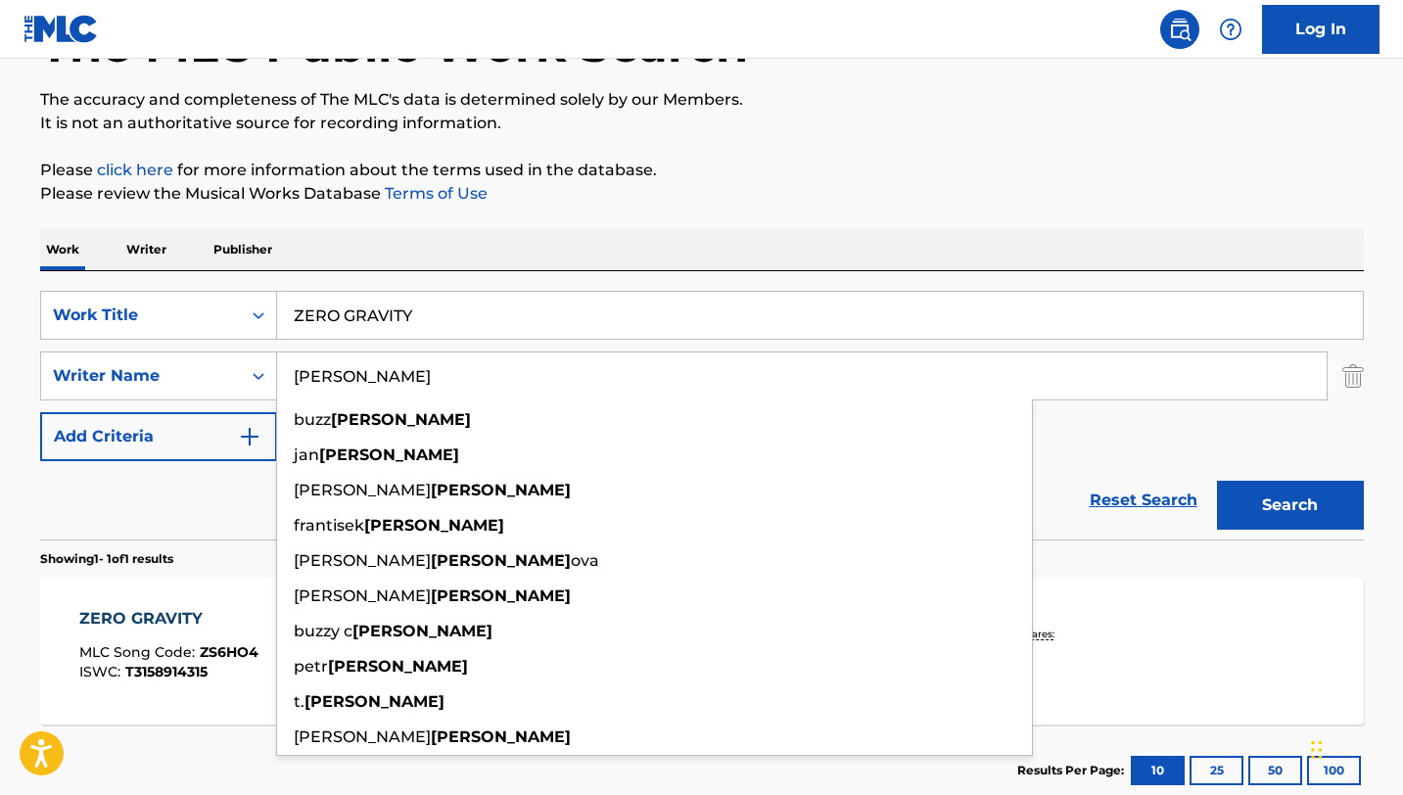
click at [1073, 85] on div "The MLC Public Work Search" at bounding box center [702, 34] width 1324 height 143
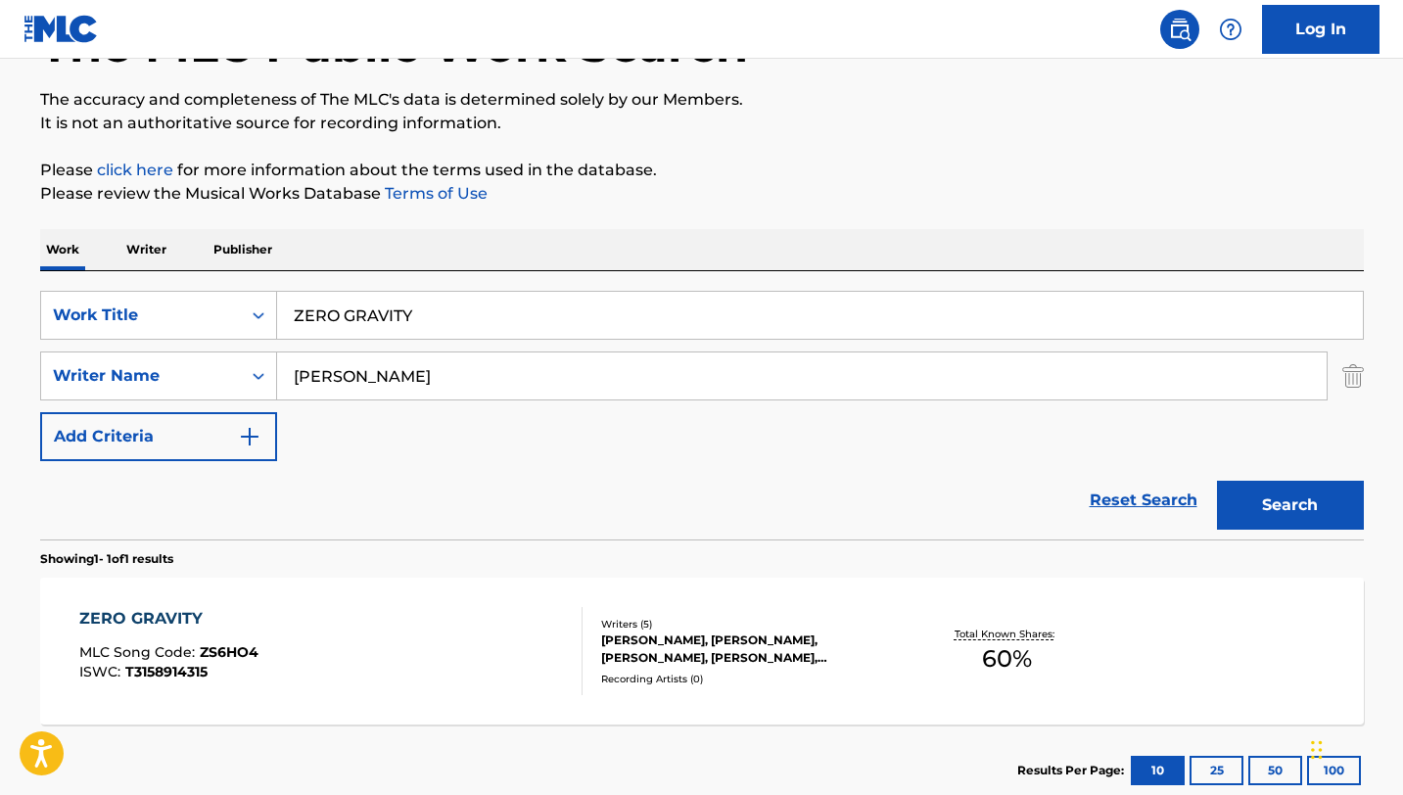
click at [516, 646] on div "ZERO GRAVITY MLC Song Code : ZS6HO4 ISWC : T3158914315" at bounding box center [330, 651] width 503 height 88
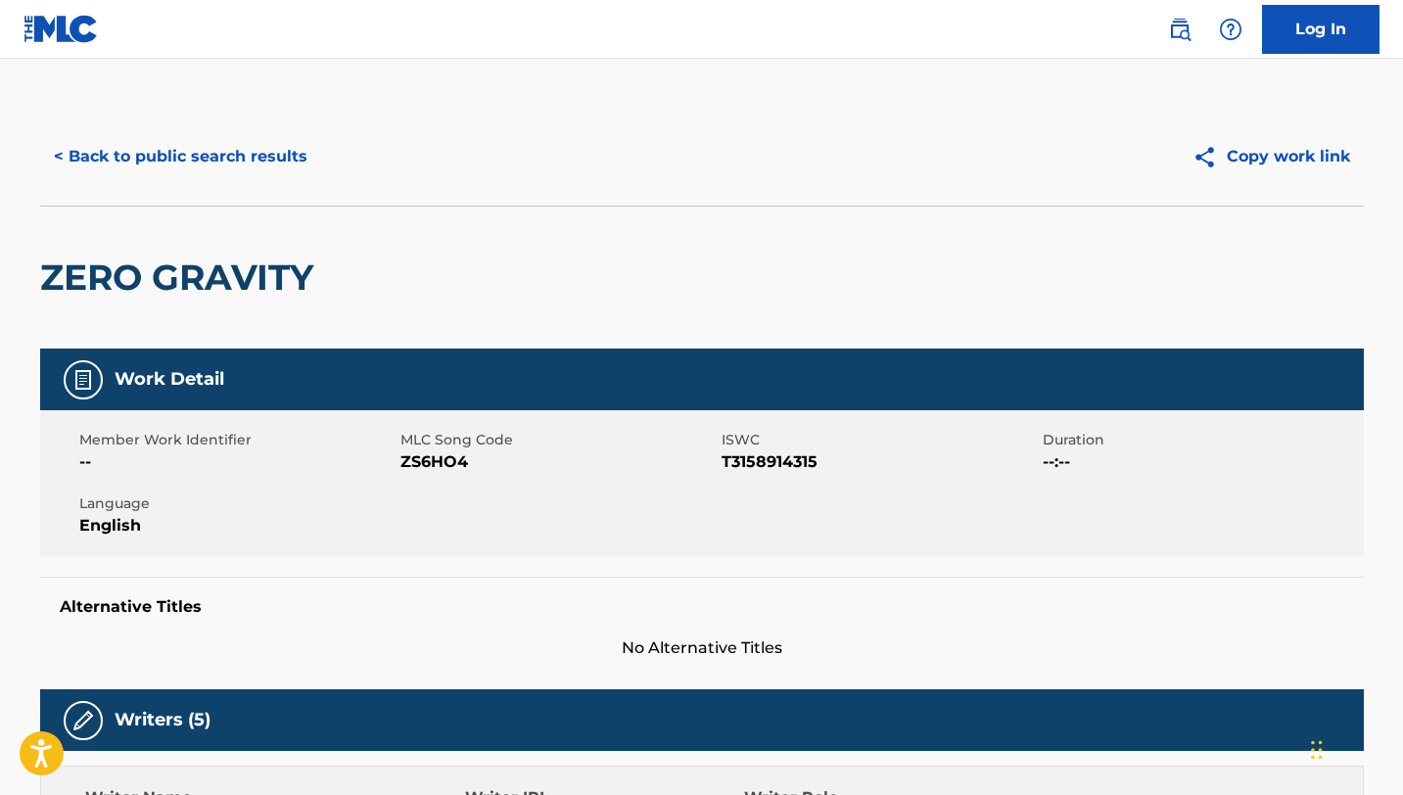
click at [444, 454] on span "ZS6HO4" at bounding box center [558, 461] width 316 height 23
copy span "ZS6HO4"
click at [270, 169] on button "< Back to public search results" at bounding box center [180, 156] width 281 height 49
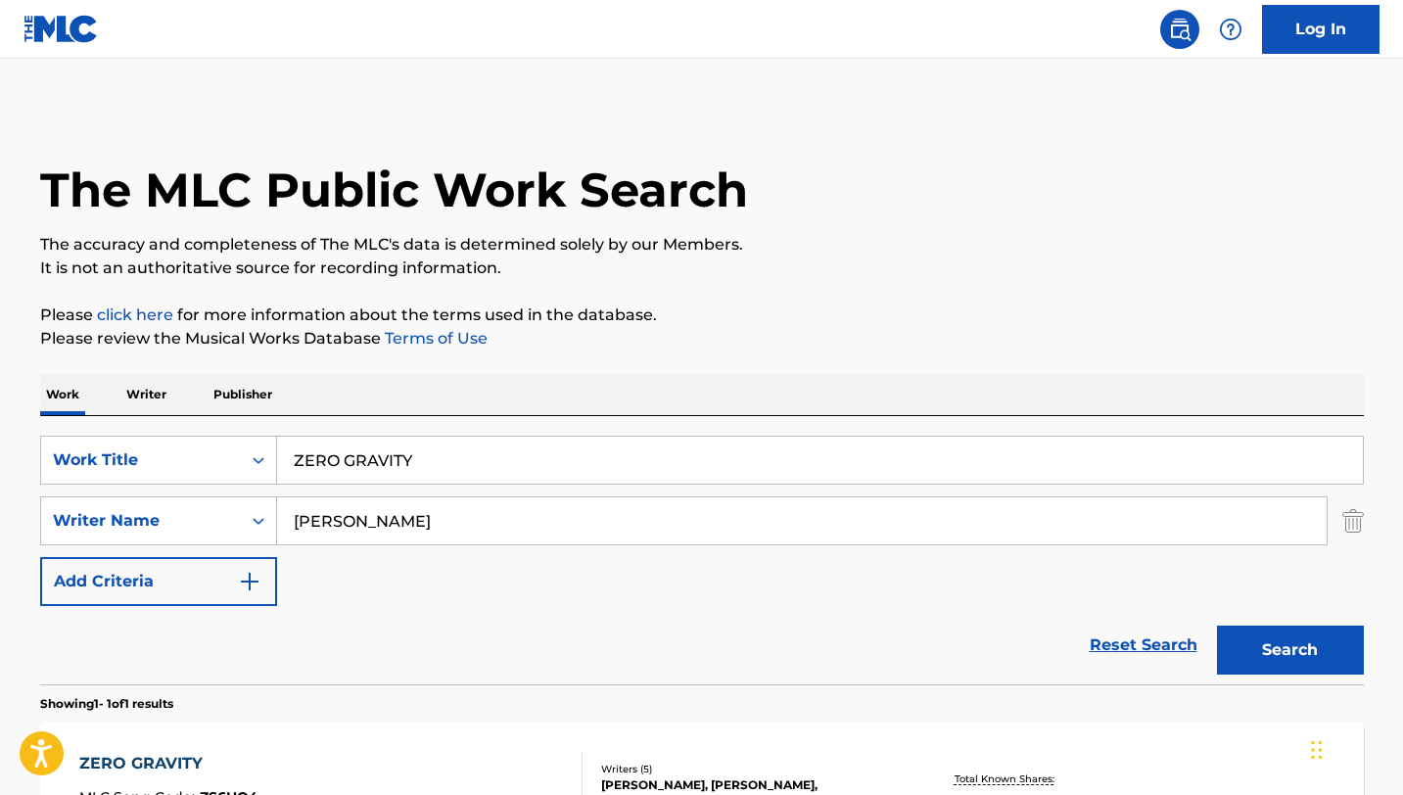
scroll to position [145, 0]
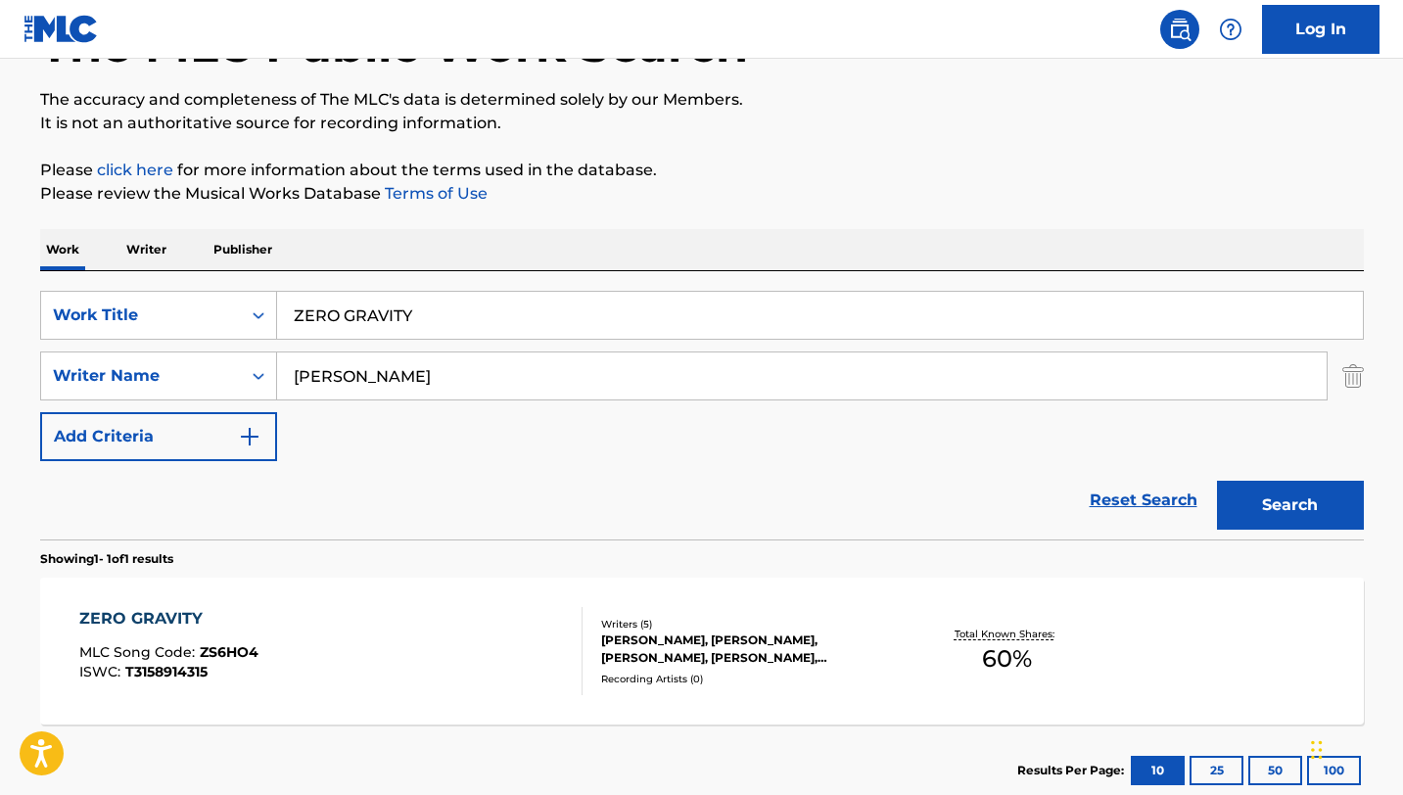
click at [344, 301] on input "ZERO GRAVITY" at bounding box center [820, 315] width 1086 height 47
paste input "NOT LIKE YOU"
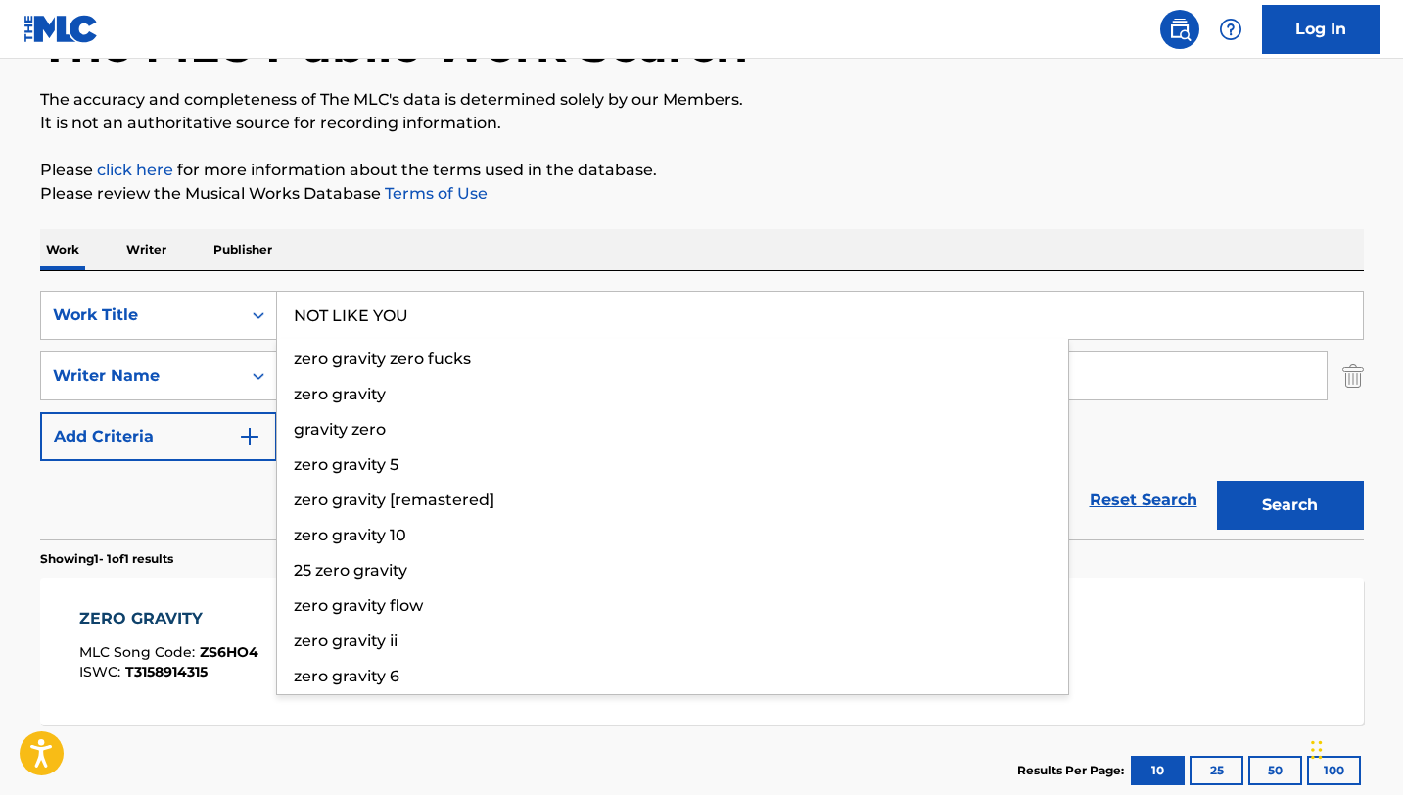
type input "NOT LIKE YOU"
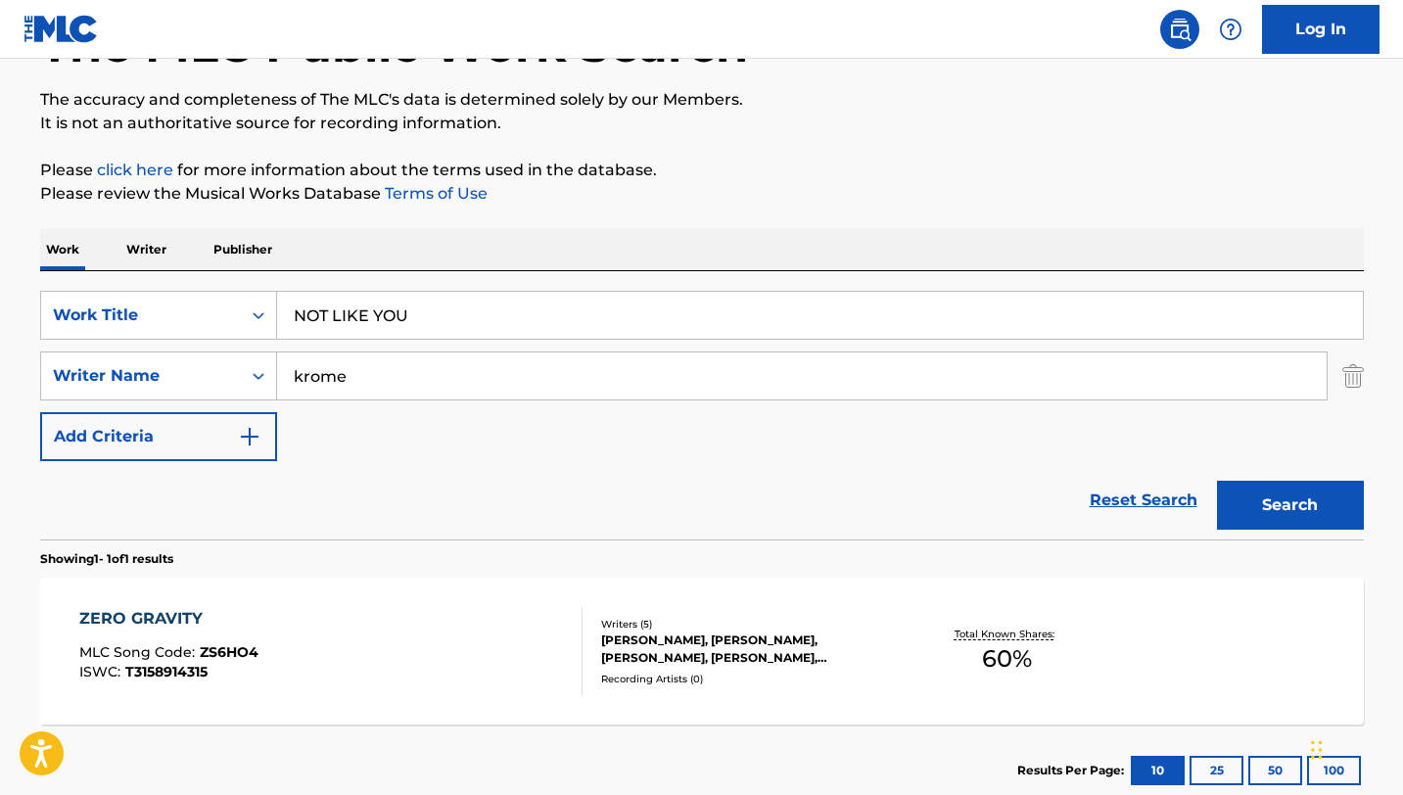
type input "krome"
click at [1217, 481] on button "Search" at bounding box center [1290, 505] width 147 height 49
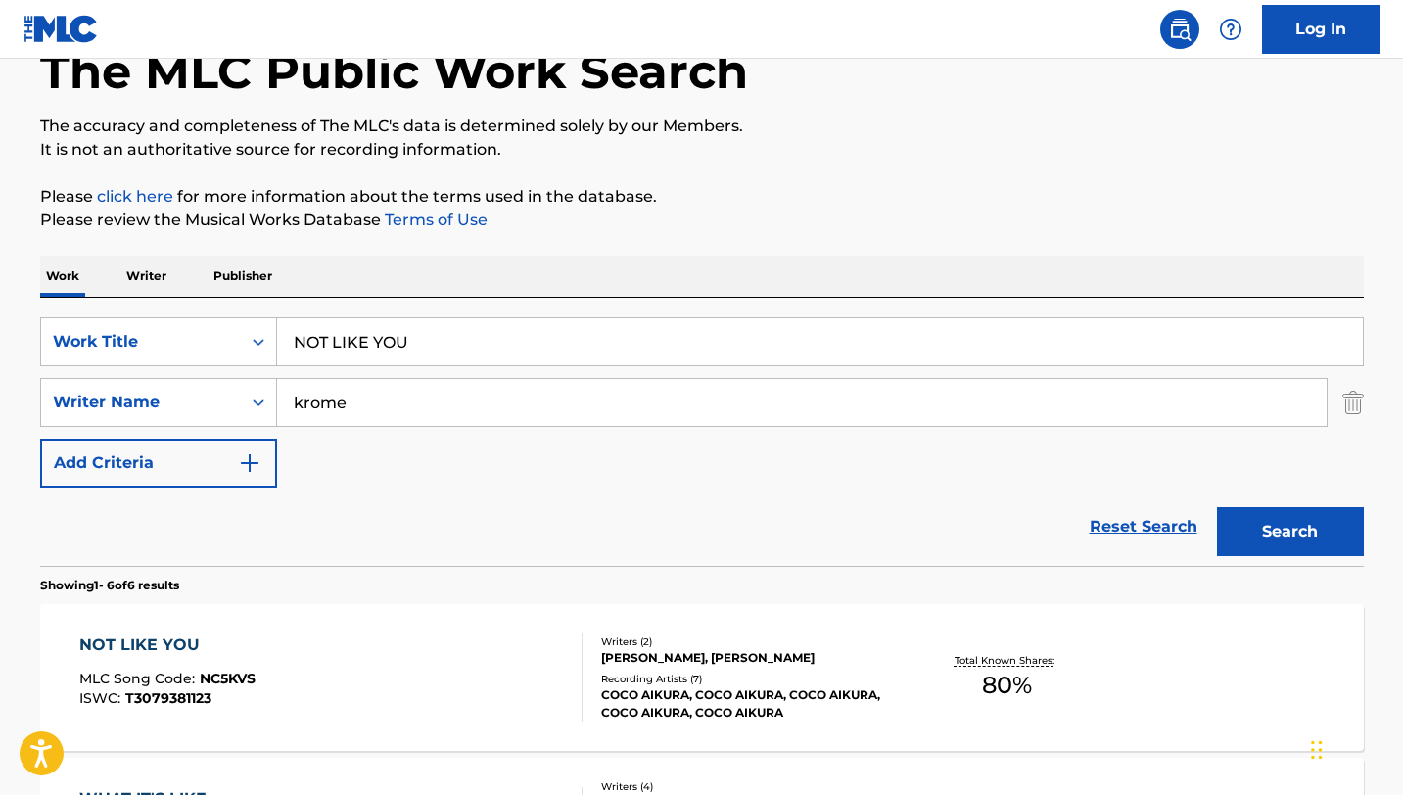
click at [1116, 240] on div "The MLC Public Work Search The accuracy and completeness of The MLC's data is d…" at bounding box center [702, 800] width 1371 height 1622
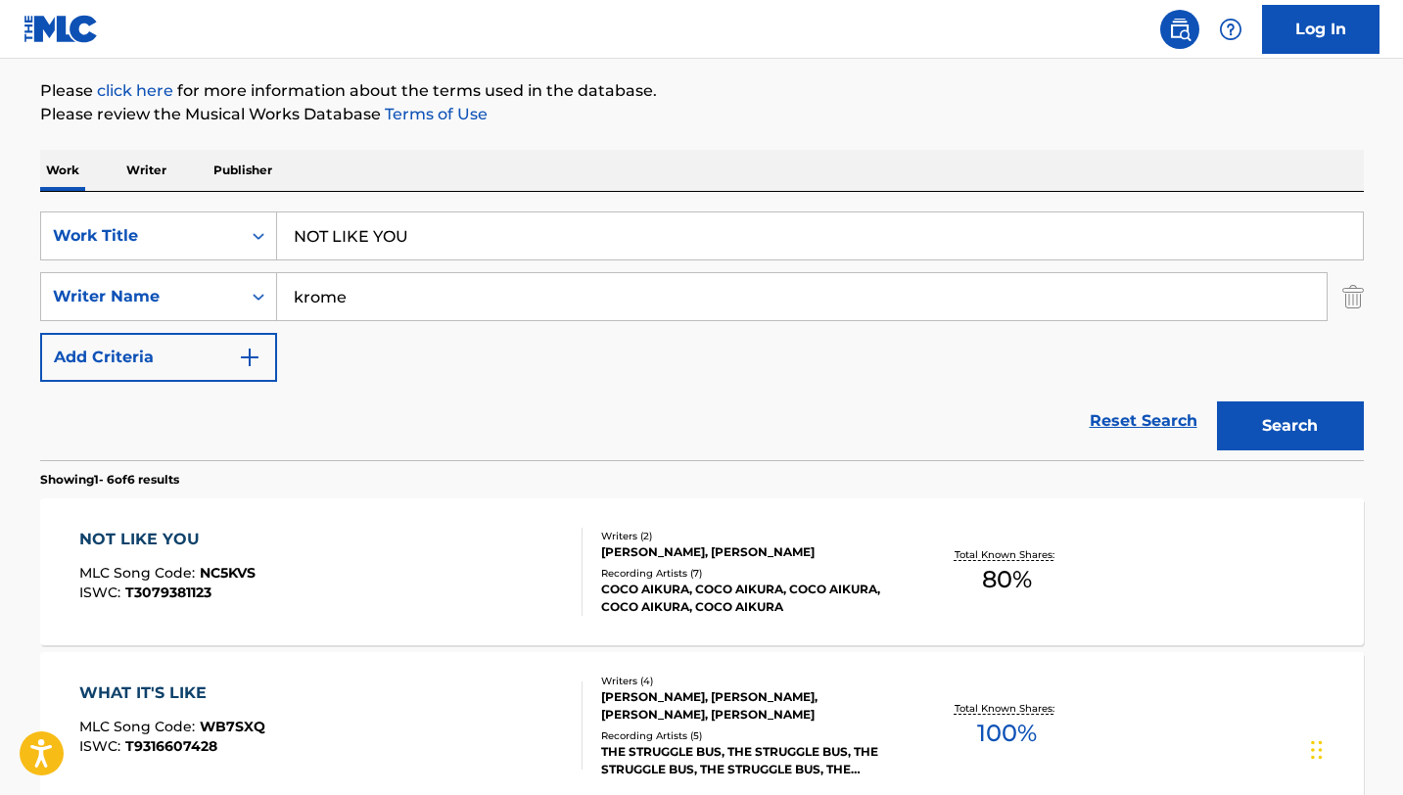
scroll to position [349, 0]
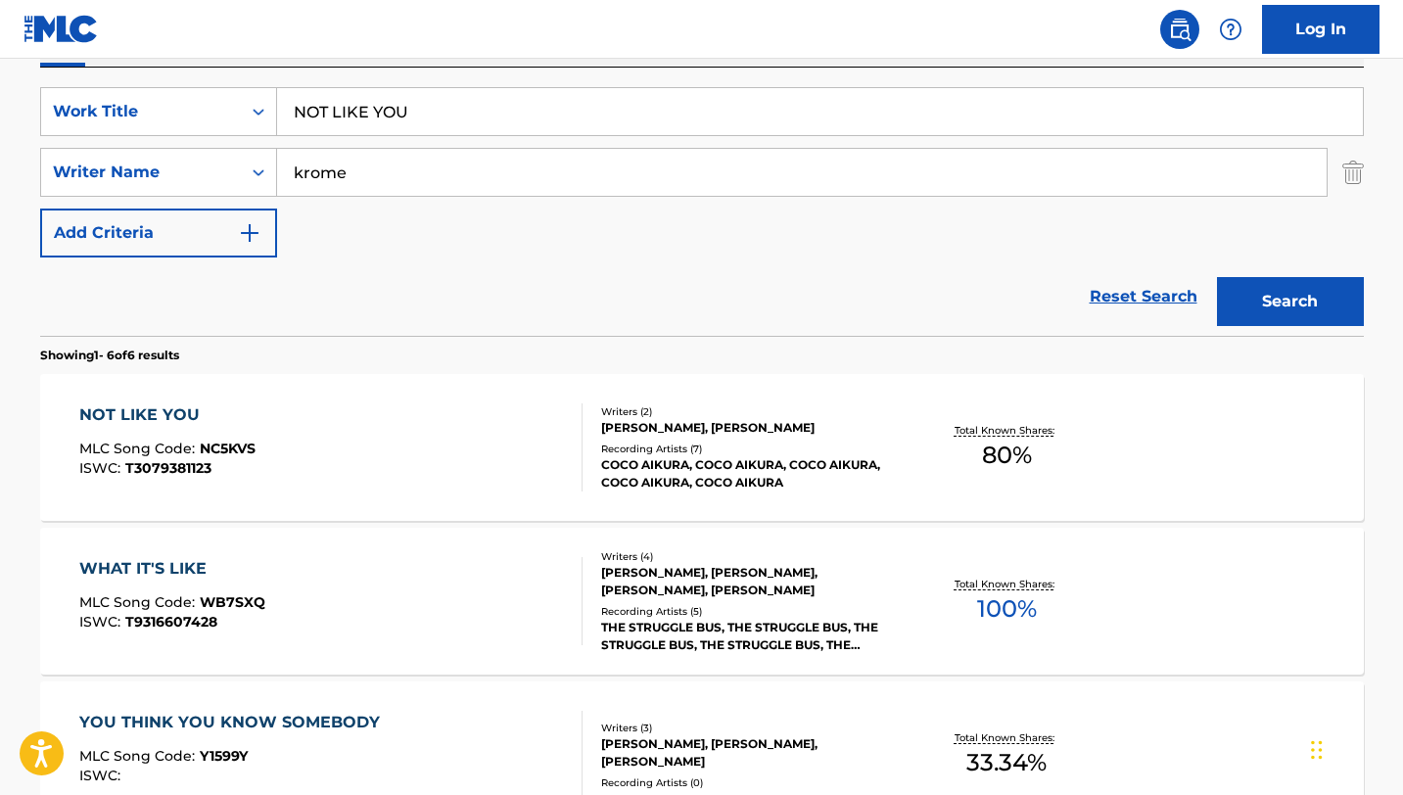
click at [935, 460] on div "Total Known Shares: 80 %" at bounding box center [1007, 448] width 220 height 60
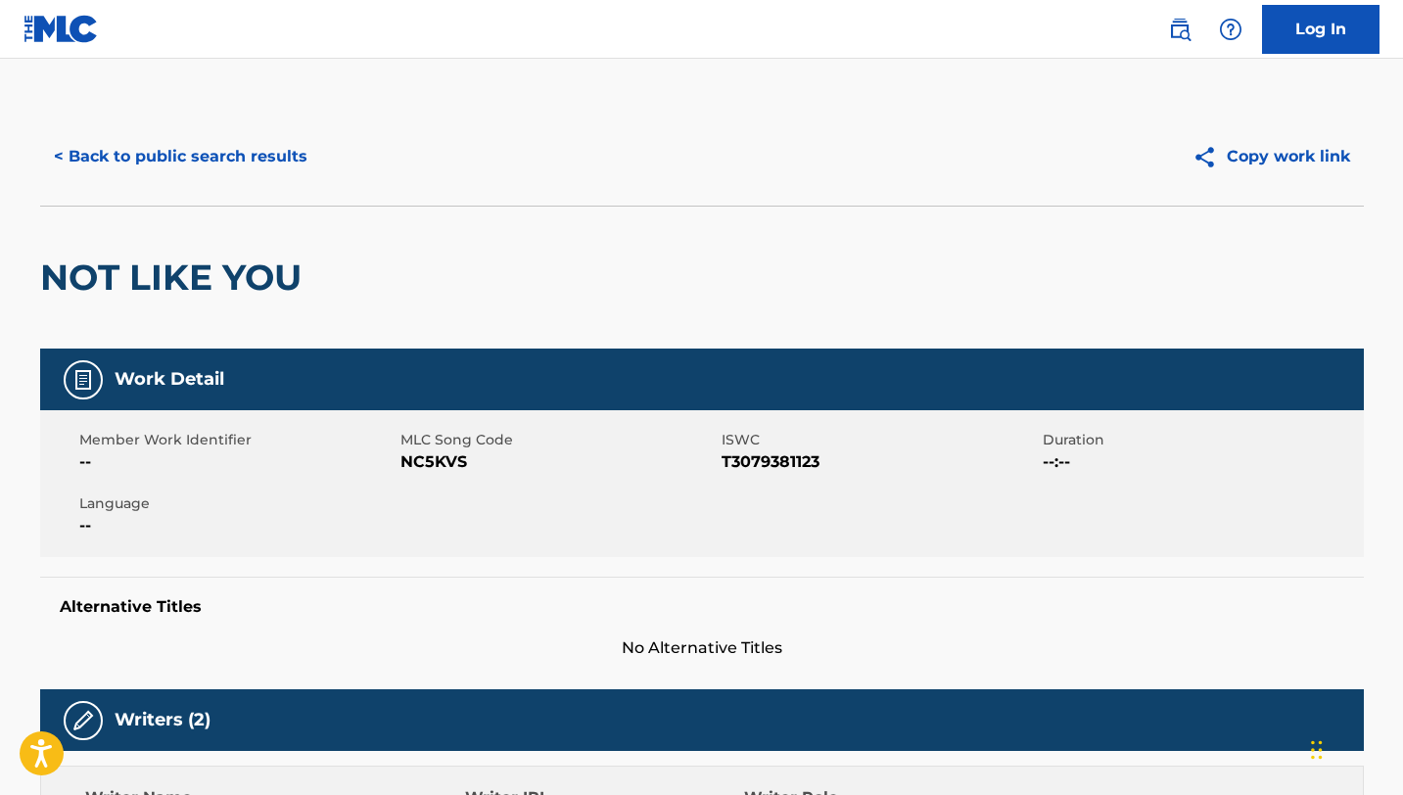
click at [139, 149] on button "< Back to public search results" at bounding box center [180, 156] width 281 height 49
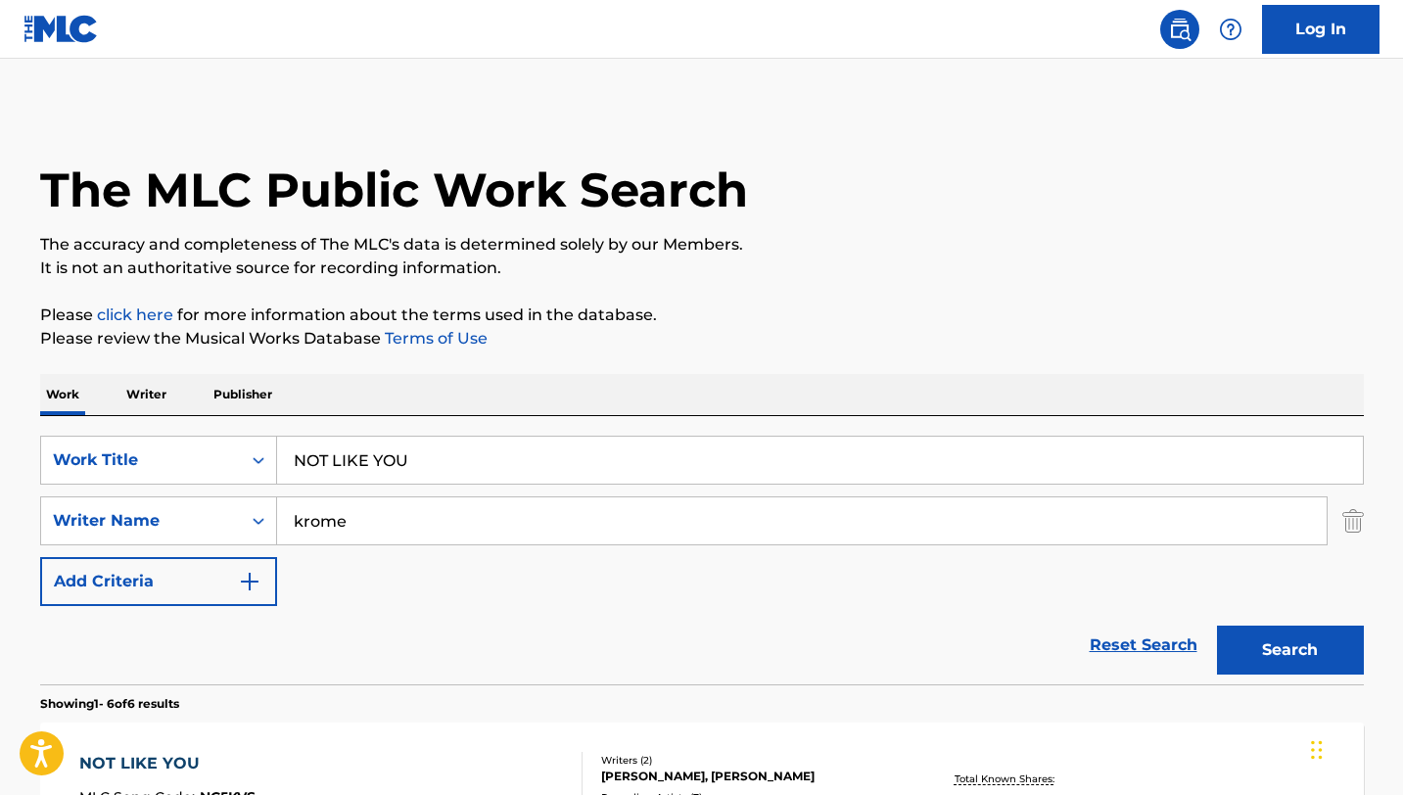
scroll to position [349, 0]
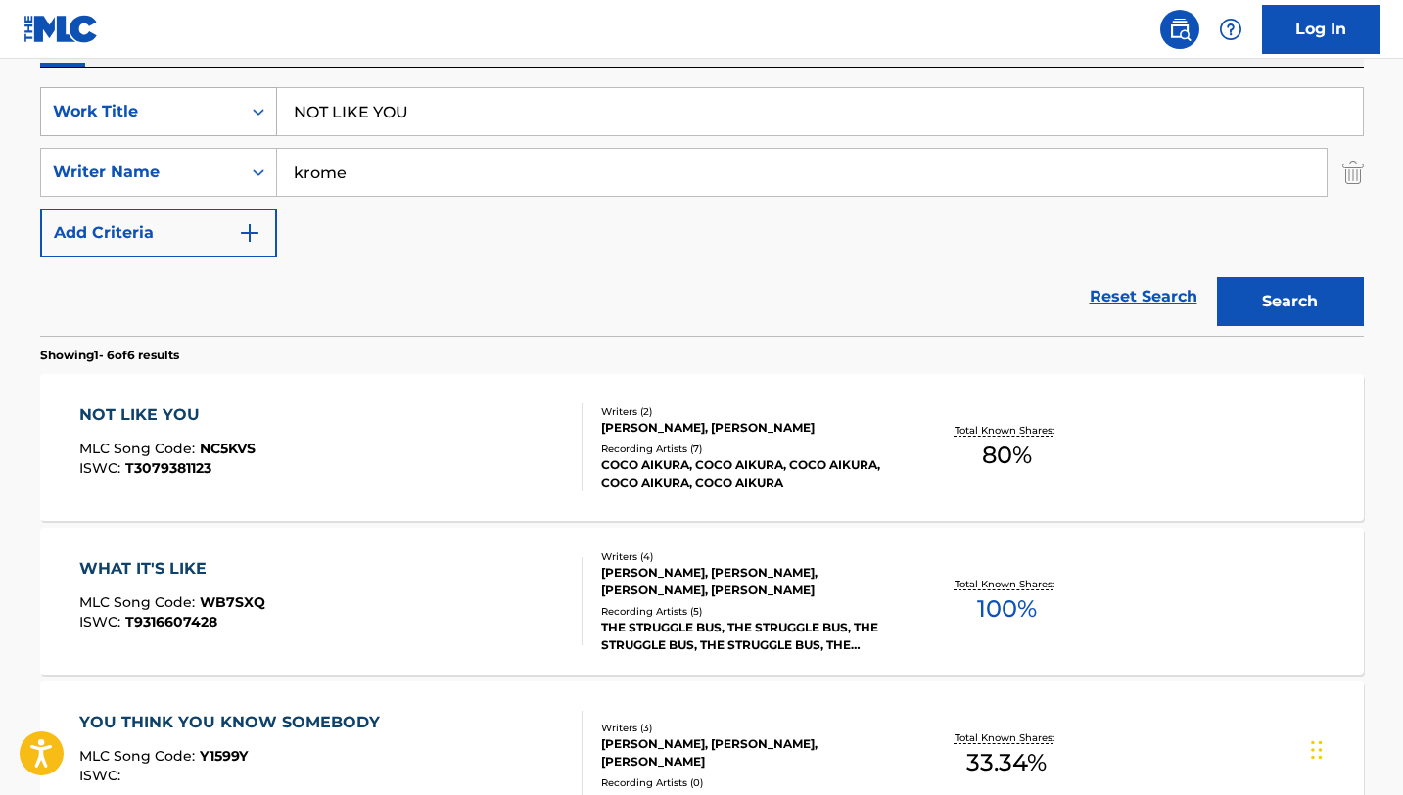
click at [221, 119] on div "Work Title" at bounding box center [141, 111] width 176 height 23
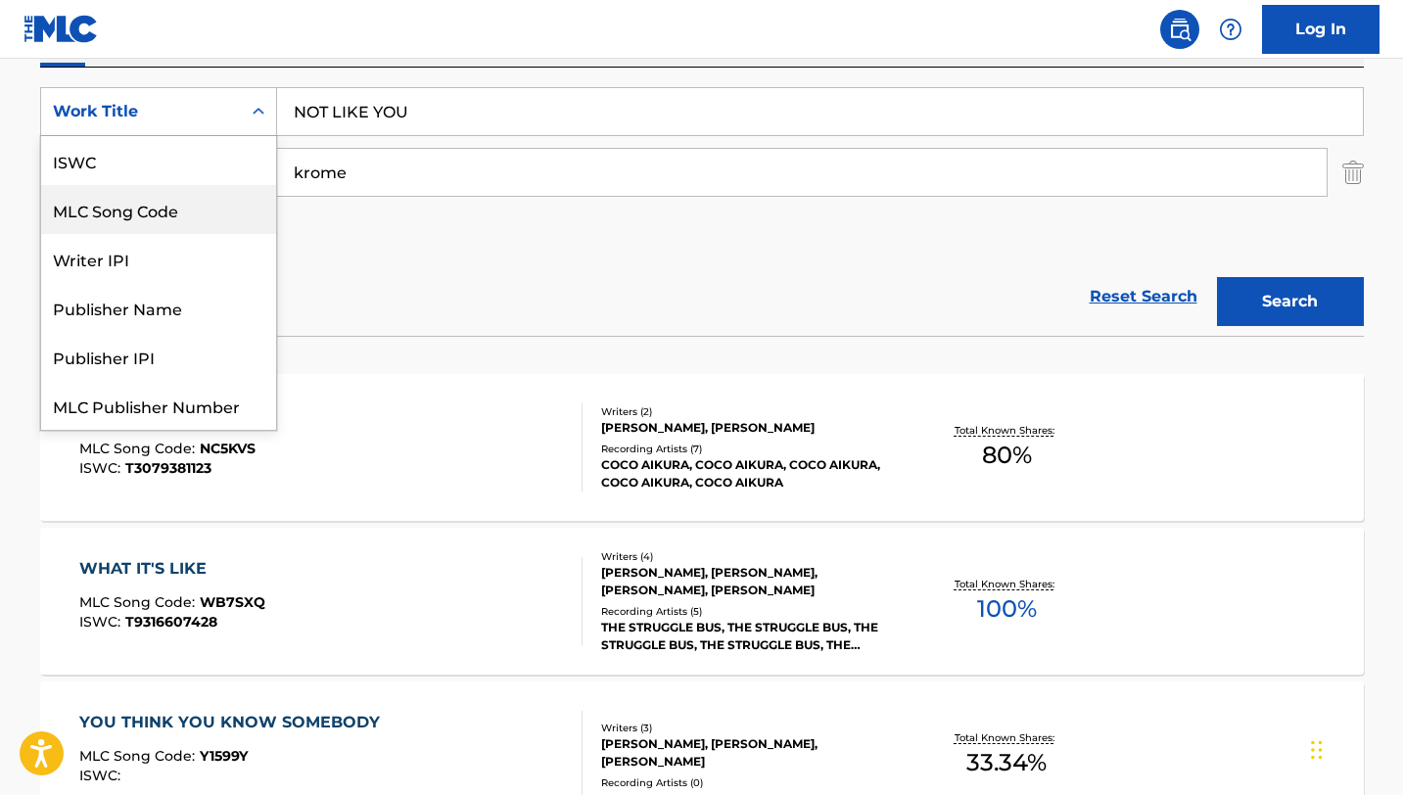
scroll to position [49, 0]
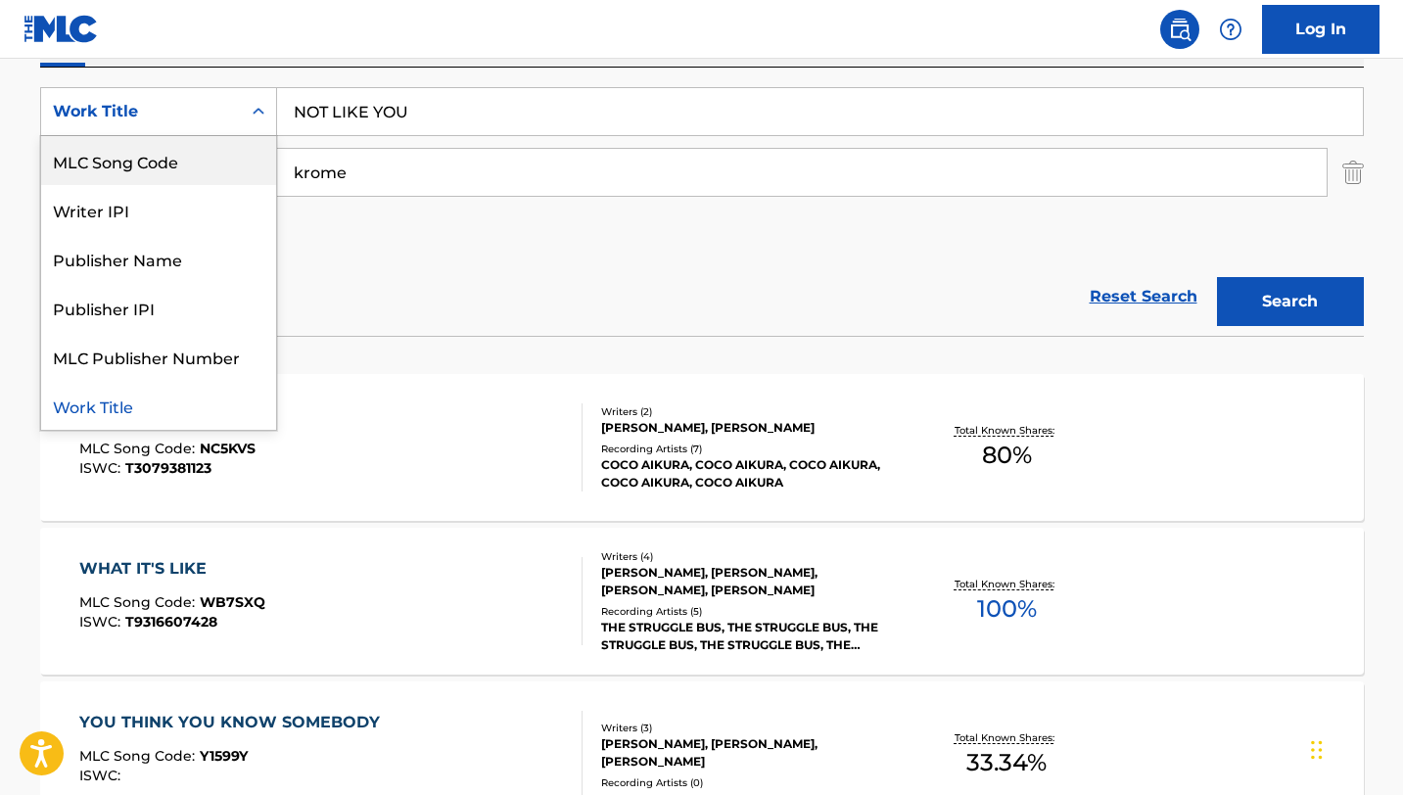
click at [195, 169] on div "MLC Song Code" at bounding box center [158, 160] width 235 height 49
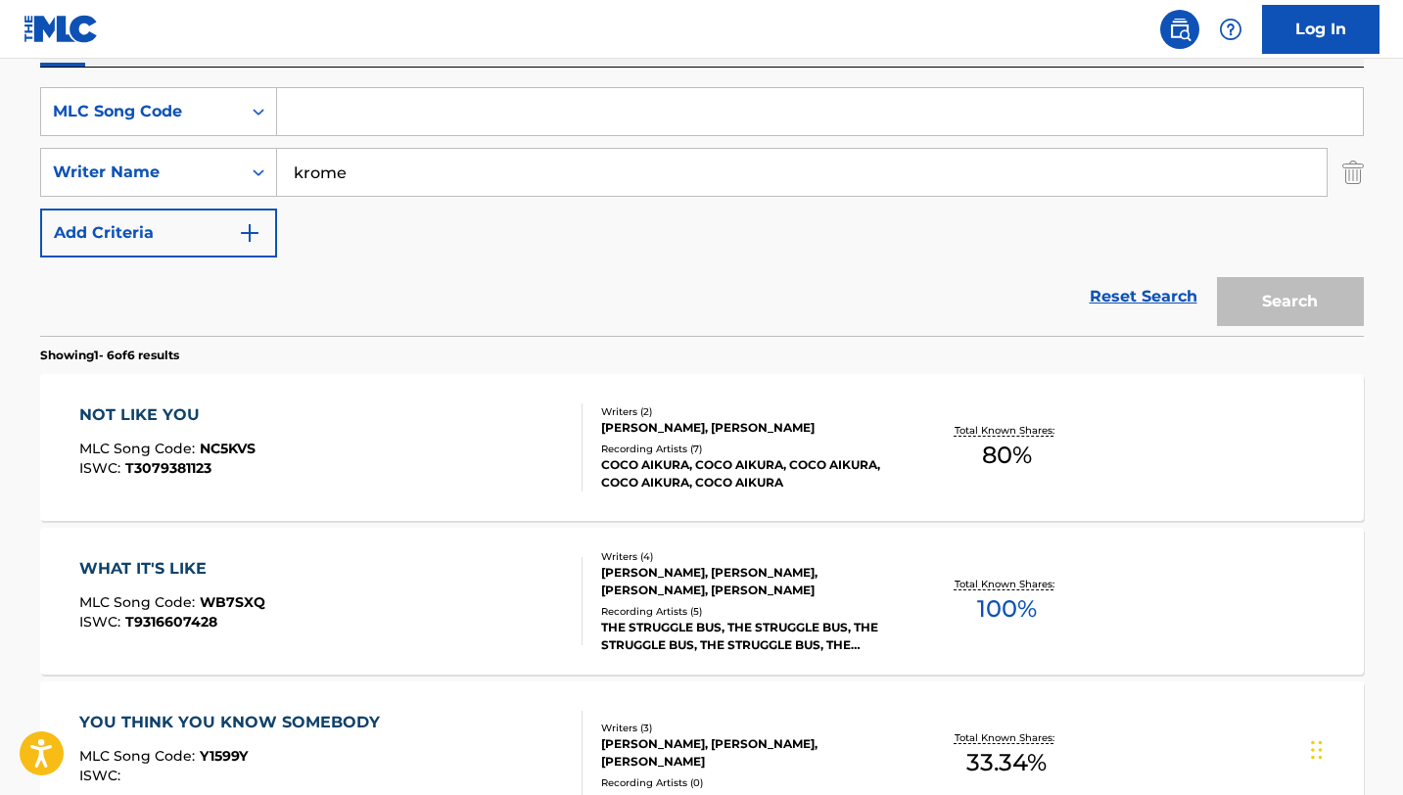
click at [465, 130] on input "Search Form" at bounding box center [820, 111] width 1086 height 47
paste input "OD0PXF"
type input "OD0PXF"
click at [1217, 277] on button "Search" at bounding box center [1290, 301] width 147 height 49
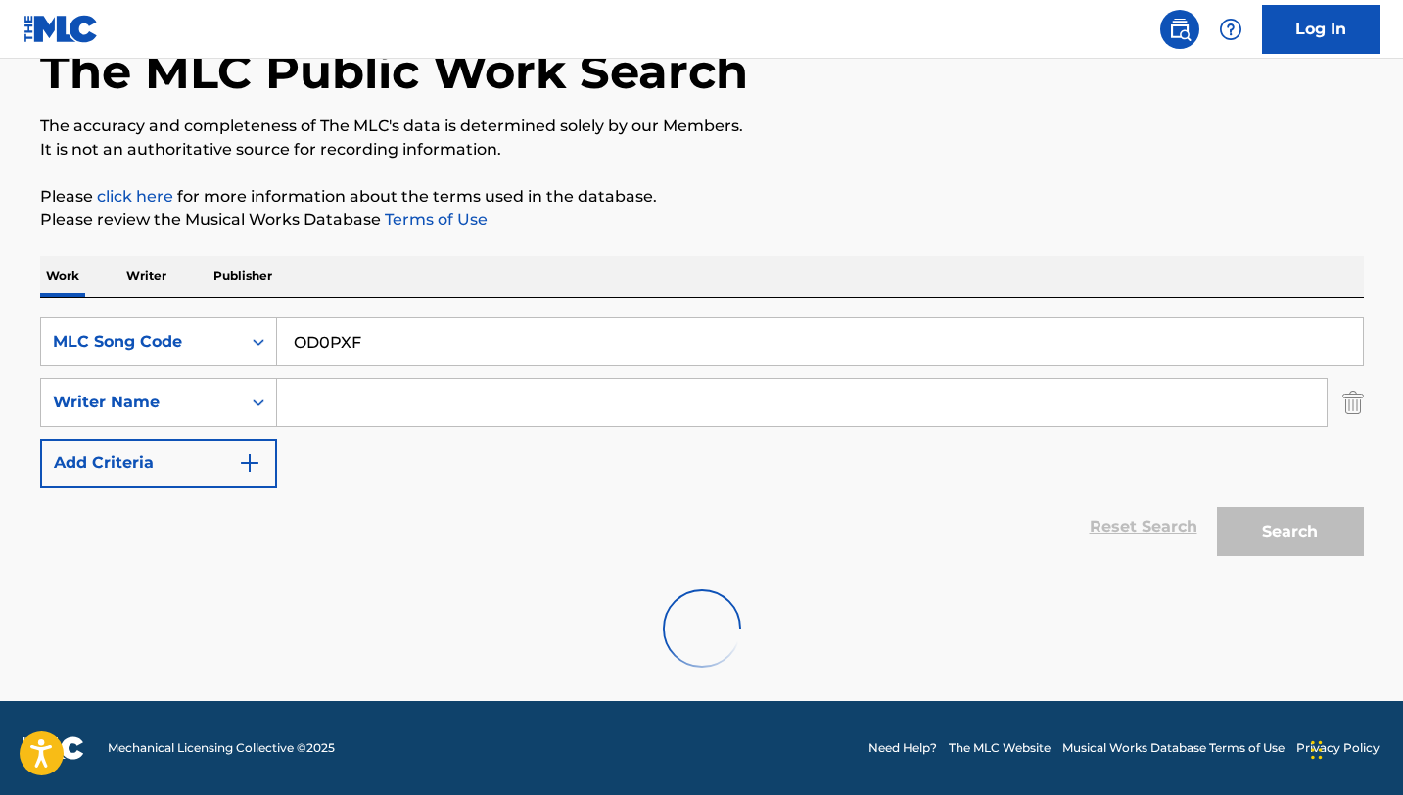
scroll to position [270, 0]
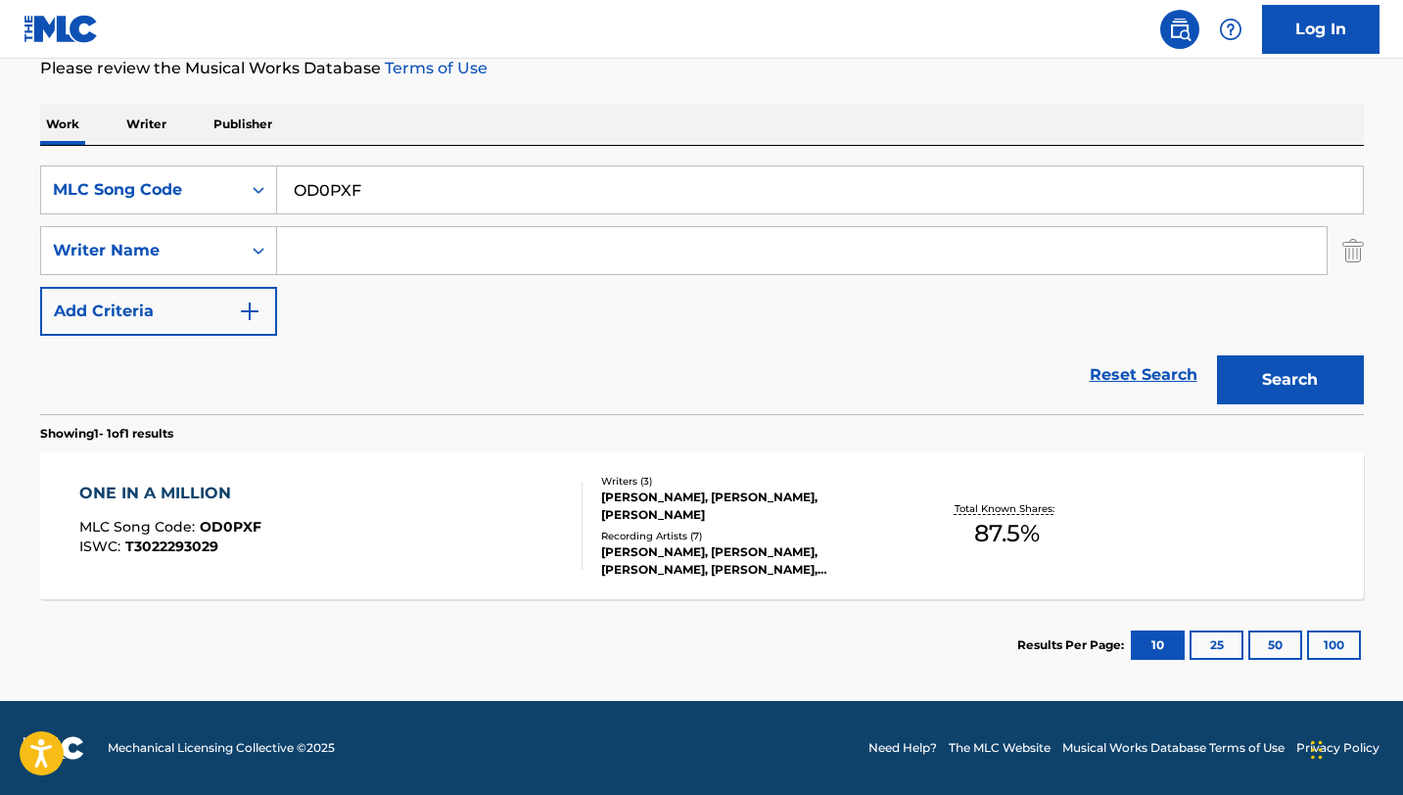
click at [539, 555] on div "ONE IN A MILLION MLC Song Code : OD0PXF ISWC : T3022293029" at bounding box center [330, 526] width 503 height 88
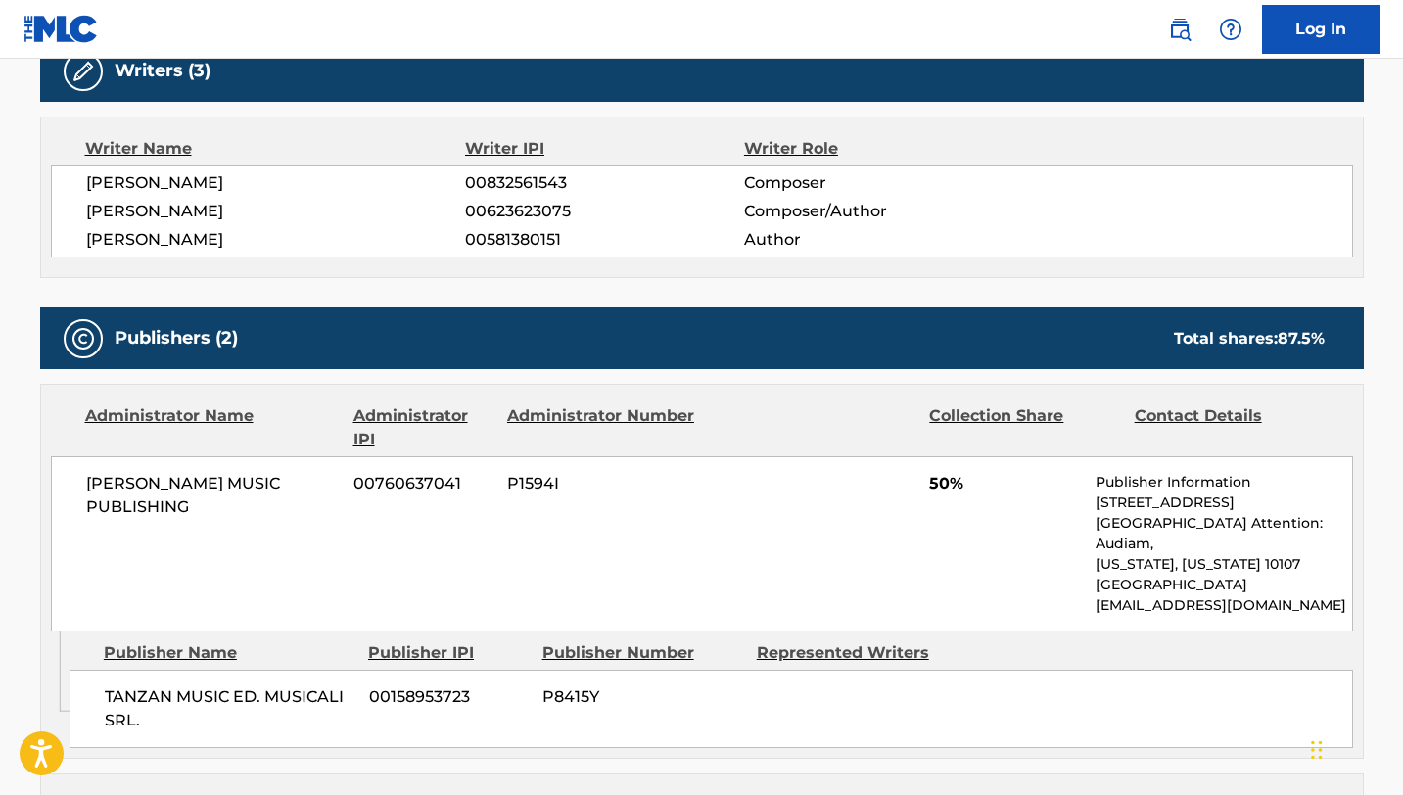
scroll to position [644, 0]
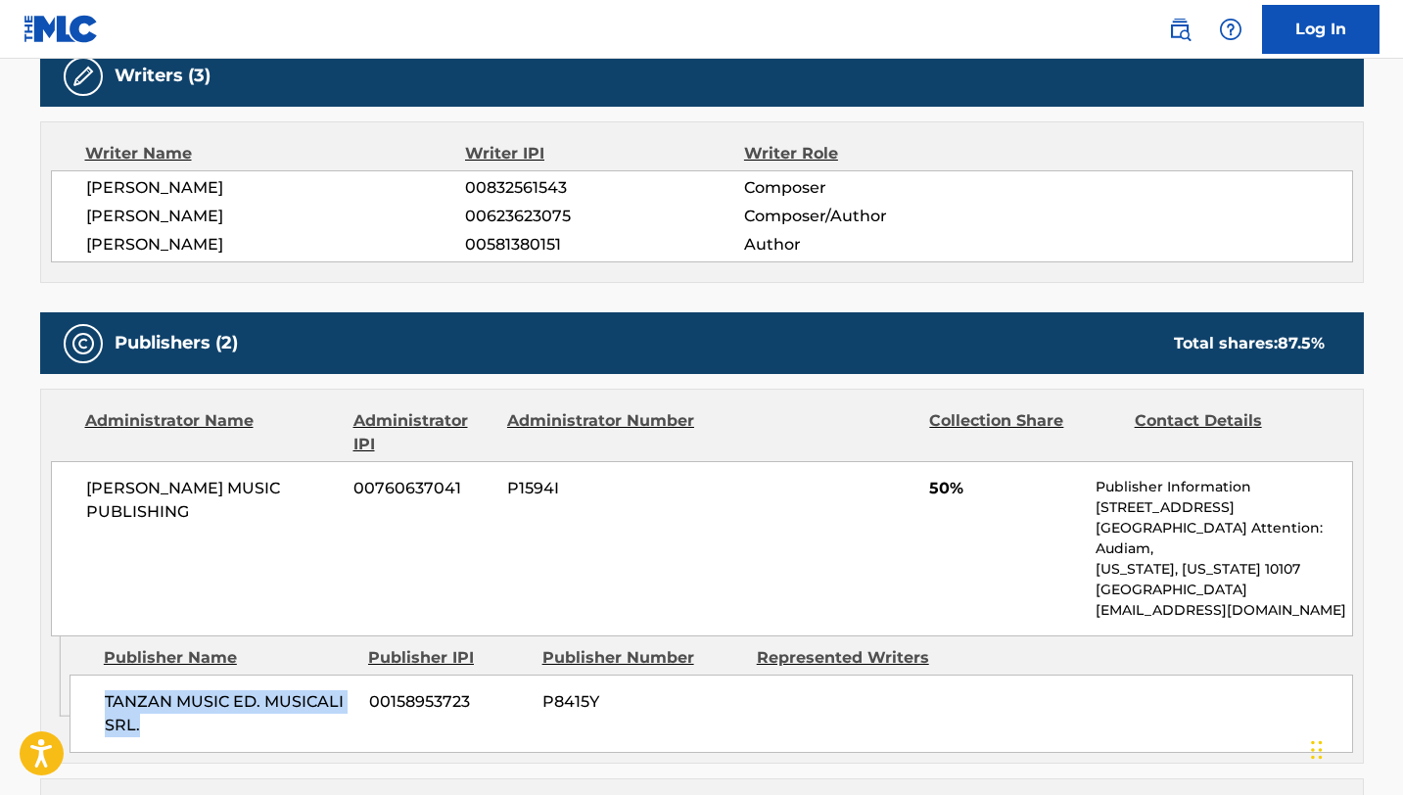
drag, startPoint x: 159, startPoint y: 705, endPoint x: 104, endPoint y: 677, distance: 61.7
click at [105, 690] on span "TANZAN MUSIC ED. MUSICALI SRL." at bounding box center [230, 713] width 250 height 47
copy span "TANZAN MUSIC ED. MUSICALI SRL."
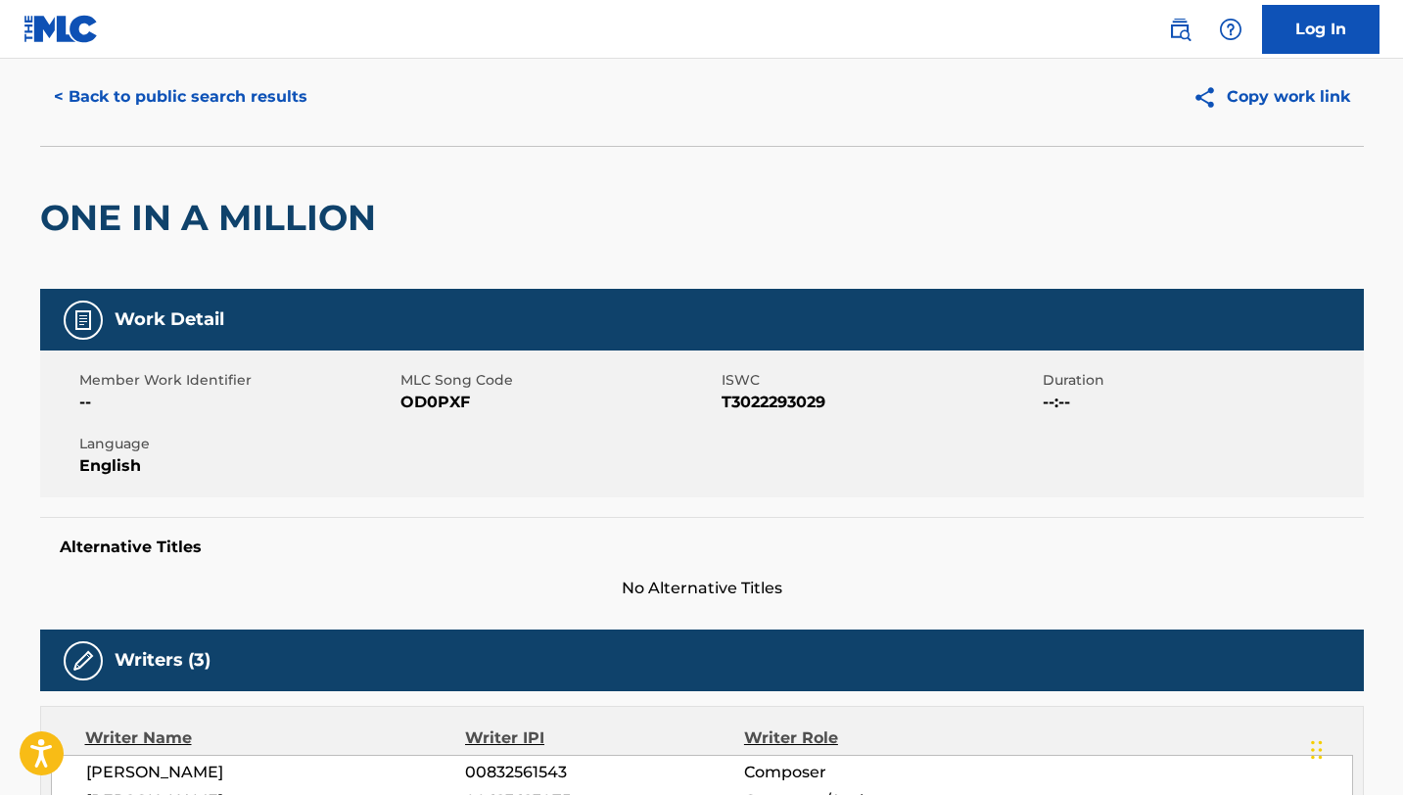
scroll to position [0, 0]
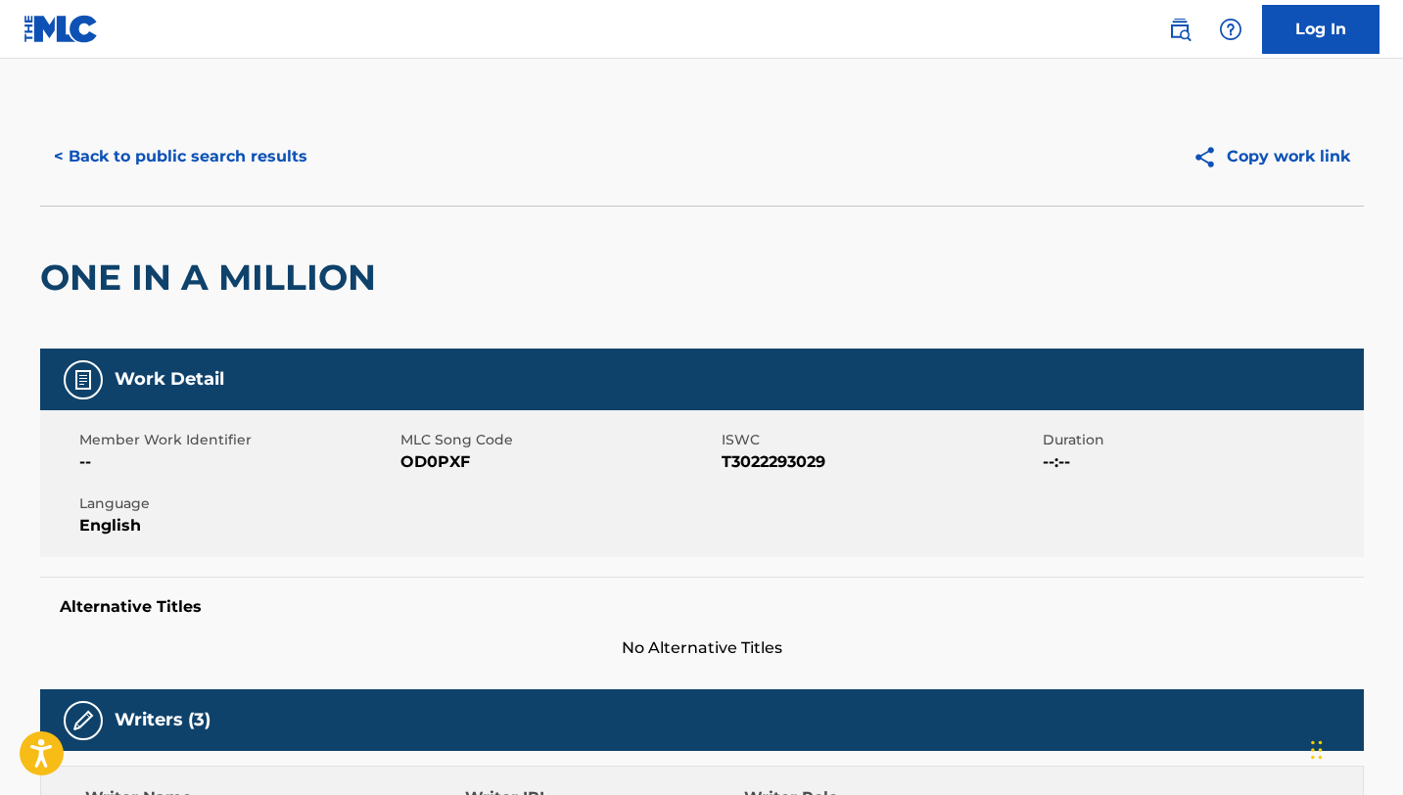
click at [115, 152] on button "< Back to public search results" at bounding box center [180, 156] width 281 height 49
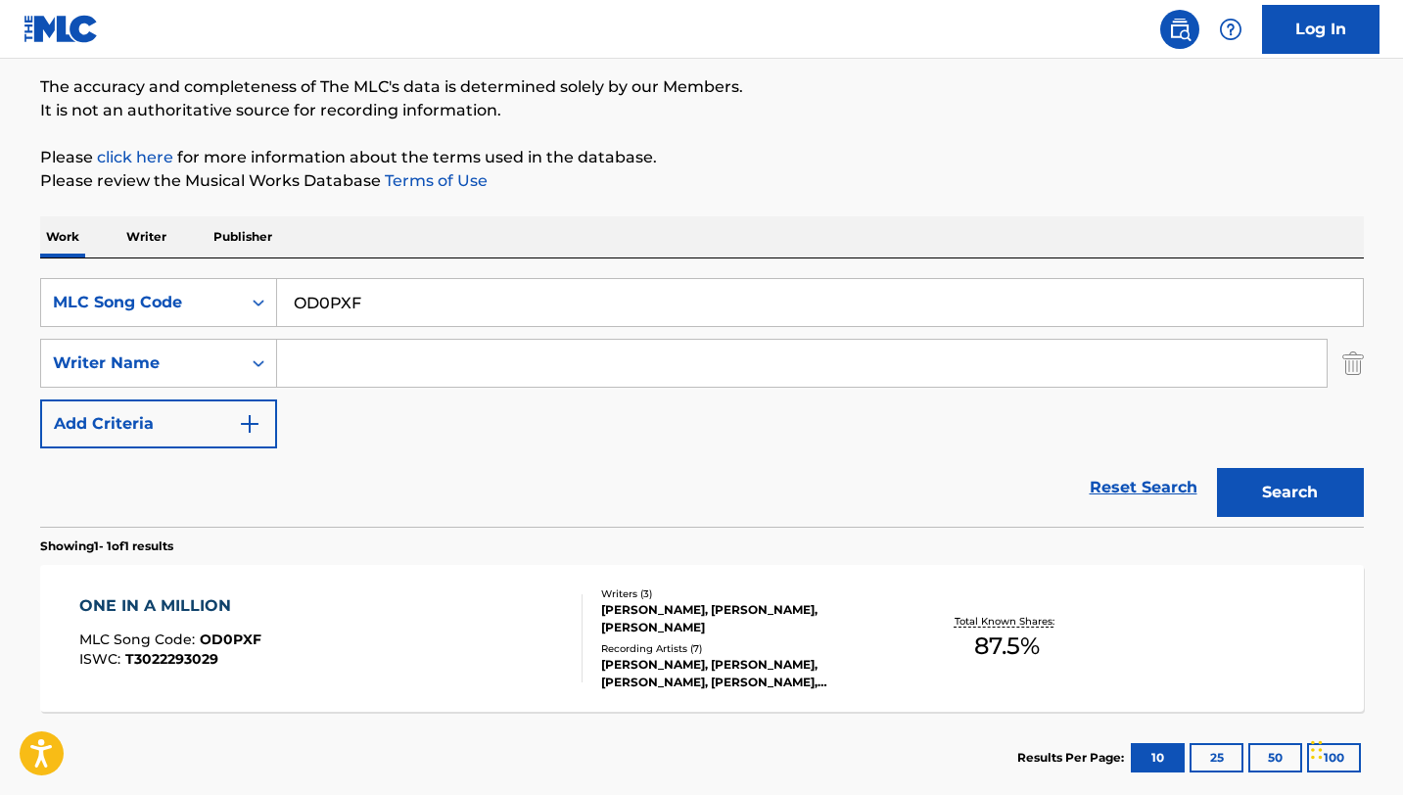
click at [493, 295] on input "OD0PXF" at bounding box center [820, 302] width 1086 height 47
paste input "SC2S1S"
type input "SC2S1S"
click at [1217, 468] on button "Search" at bounding box center [1290, 492] width 147 height 49
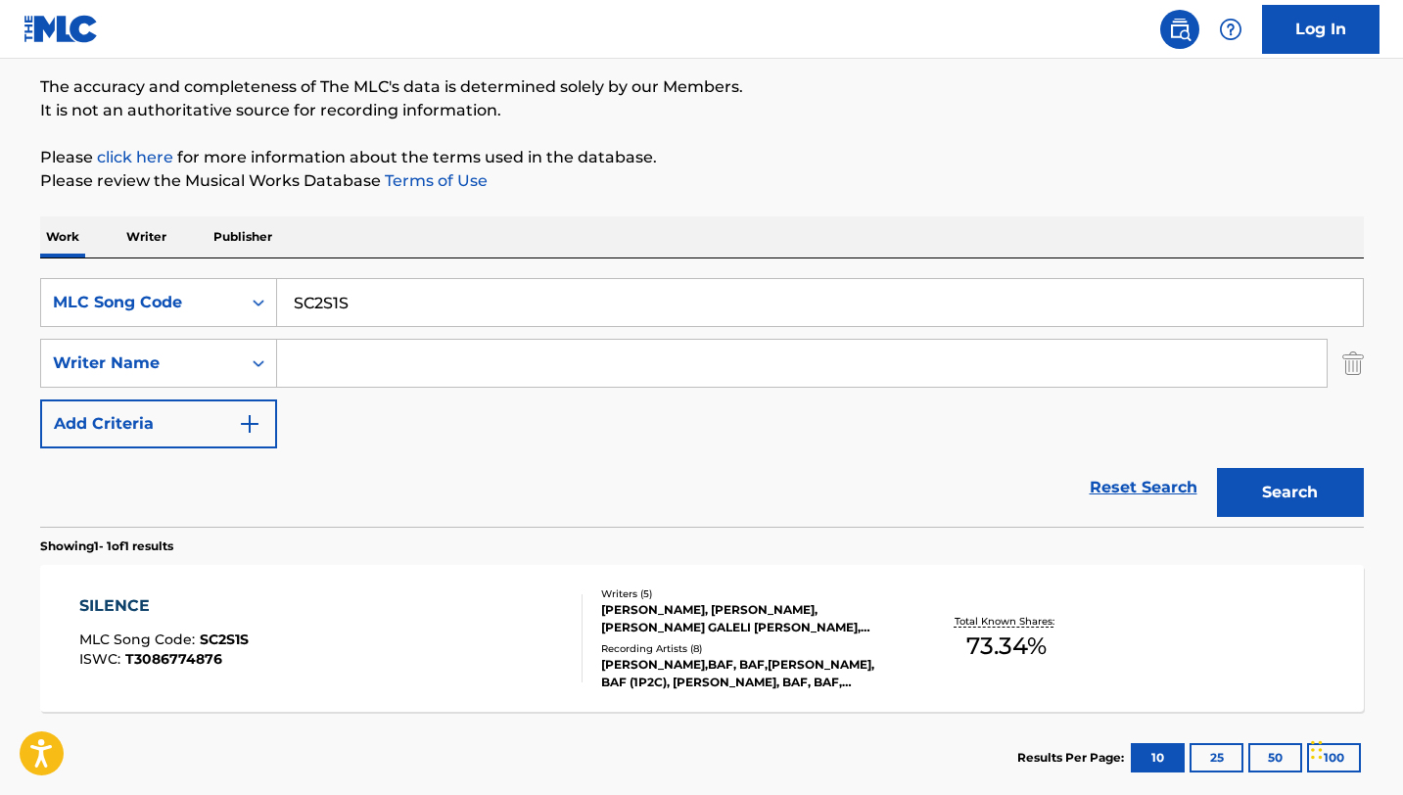
click at [495, 653] on div "SILENCE MLC Song Code : SC2S1S ISWC : T3086774876" at bounding box center [330, 638] width 503 height 88
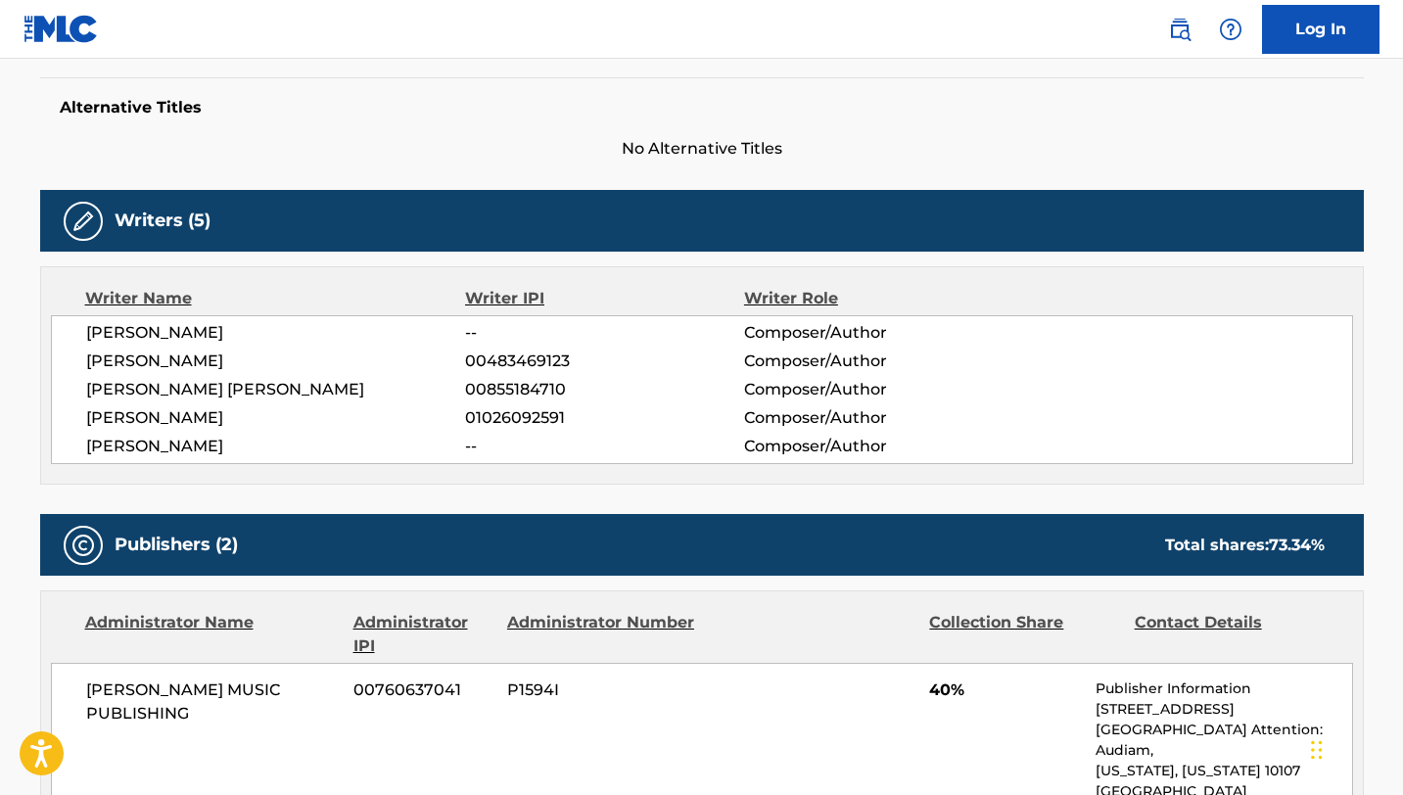
scroll to position [485, 0]
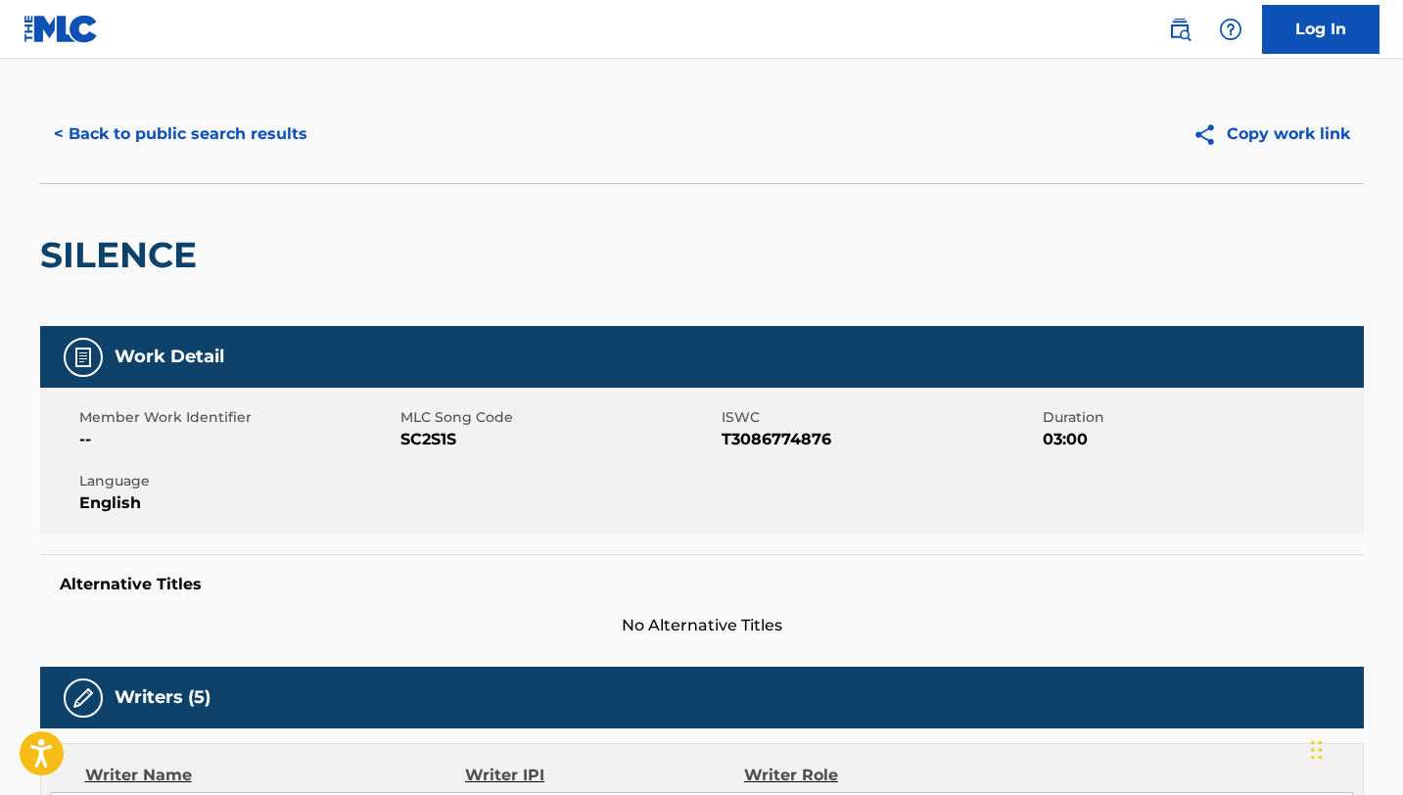
click at [158, 131] on button "< Back to public search results" at bounding box center [180, 134] width 281 height 49
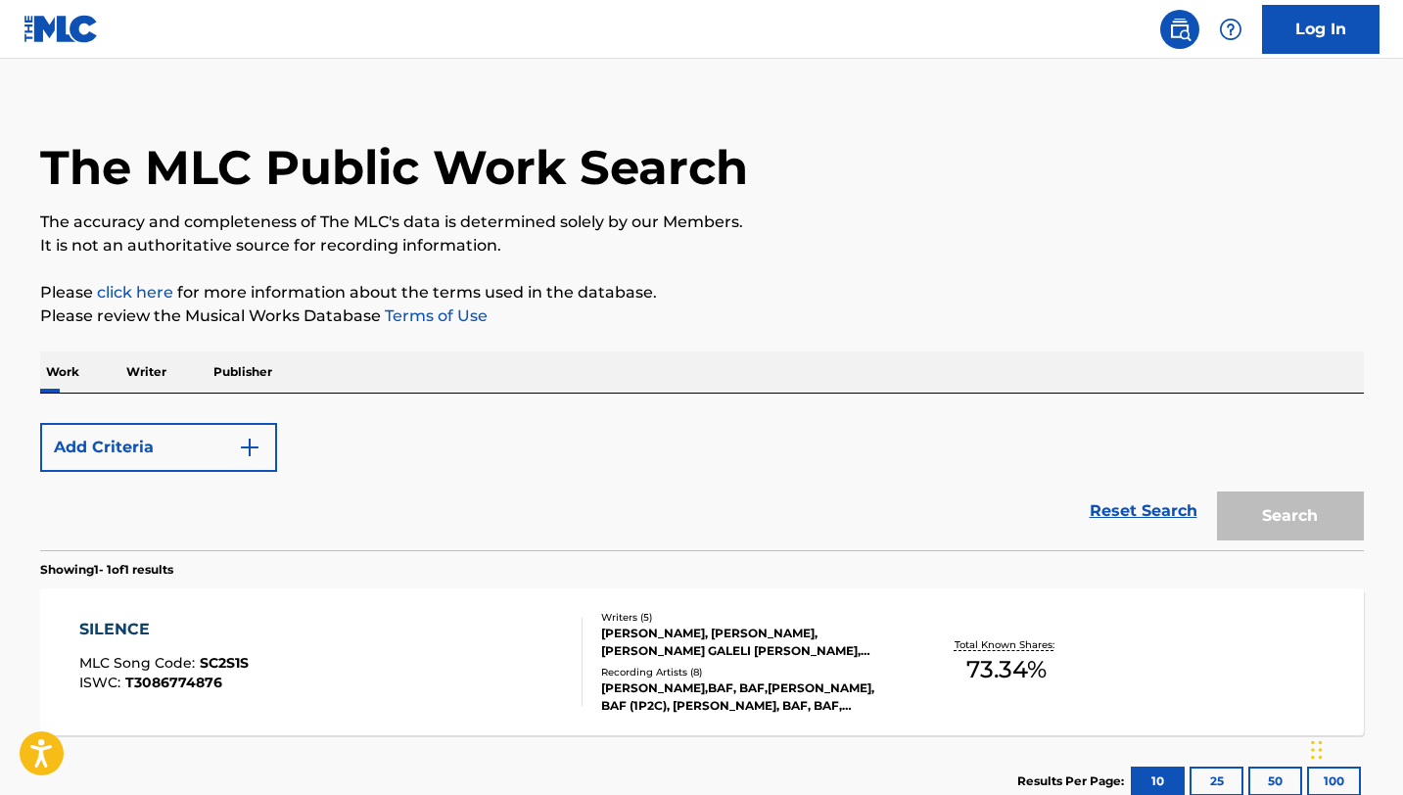
scroll to position [158, 0]
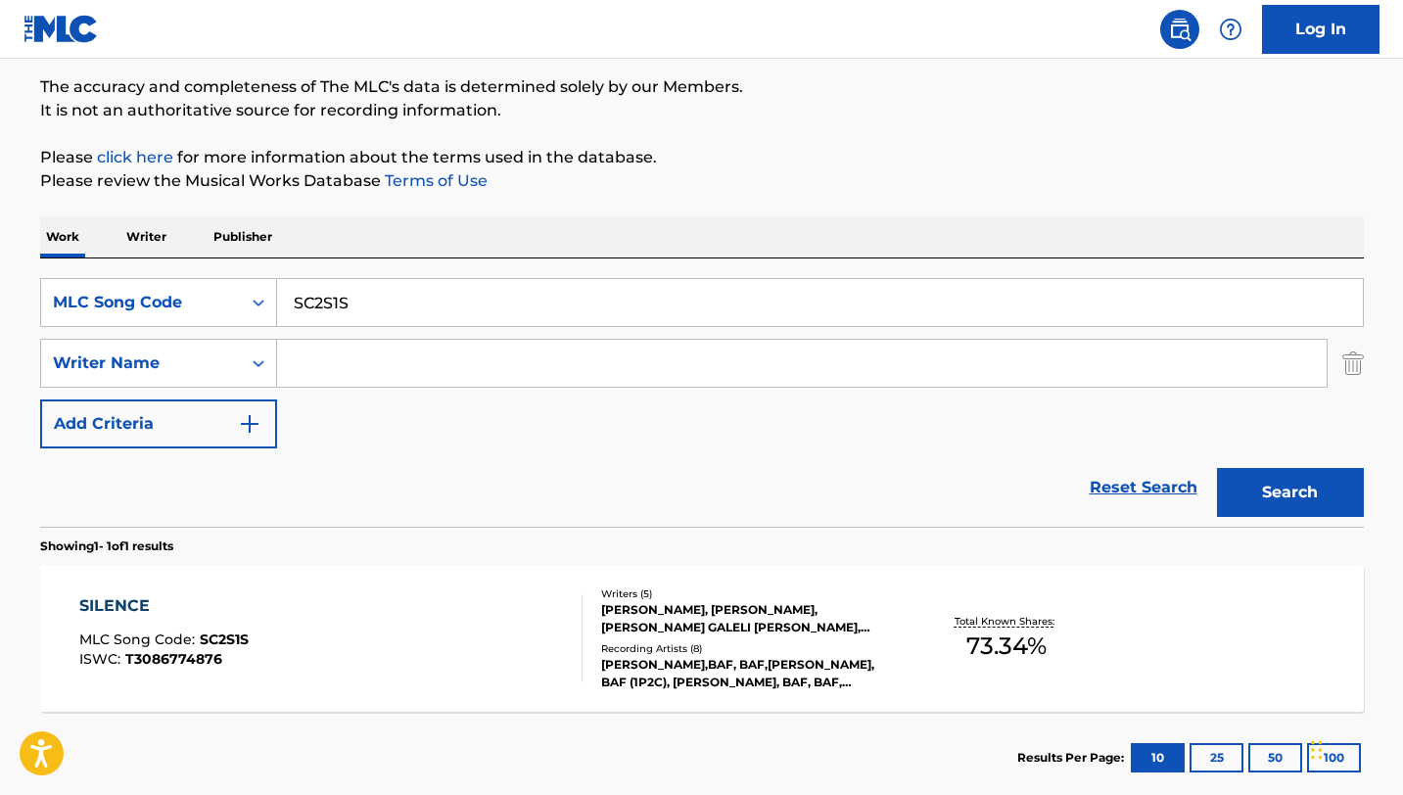
click at [432, 311] on input "SC2S1S" at bounding box center [820, 302] width 1086 height 47
paste input "INCERE"
click at [422, 330] on div "SearchWithCriteria5ff6bce4-745e-428a-be07-5fca19fee9e4 MLC Song Code SINCERE Se…" at bounding box center [702, 363] width 1324 height 170
click at [421, 306] on input "SINCERE" at bounding box center [820, 302] width 1086 height 47
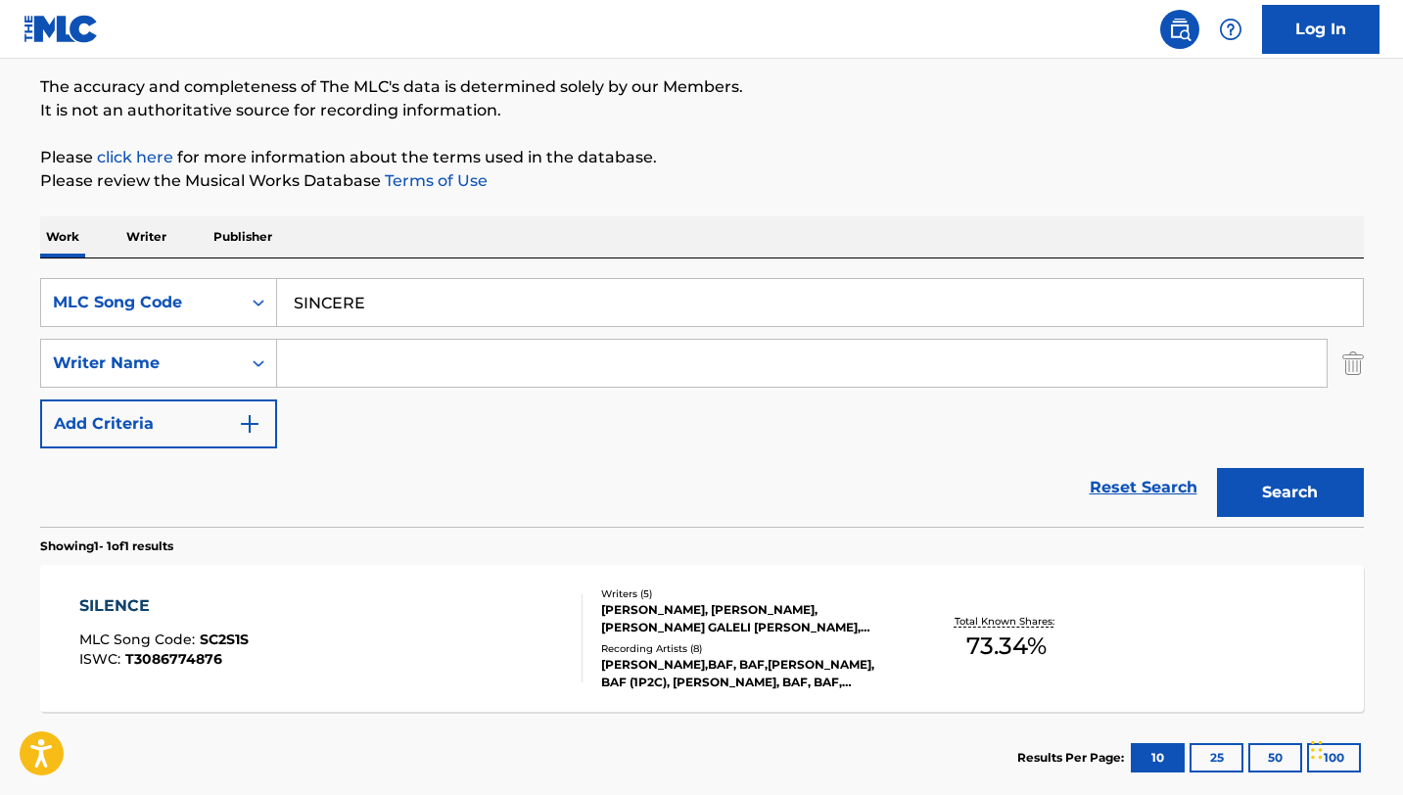
click at [421, 306] on input "SINCERE" at bounding box center [820, 302] width 1086 height 47
paste input "77PK6"
type input "S77PK6"
click at [1217, 468] on button "Search" at bounding box center [1290, 492] width 147 height 49
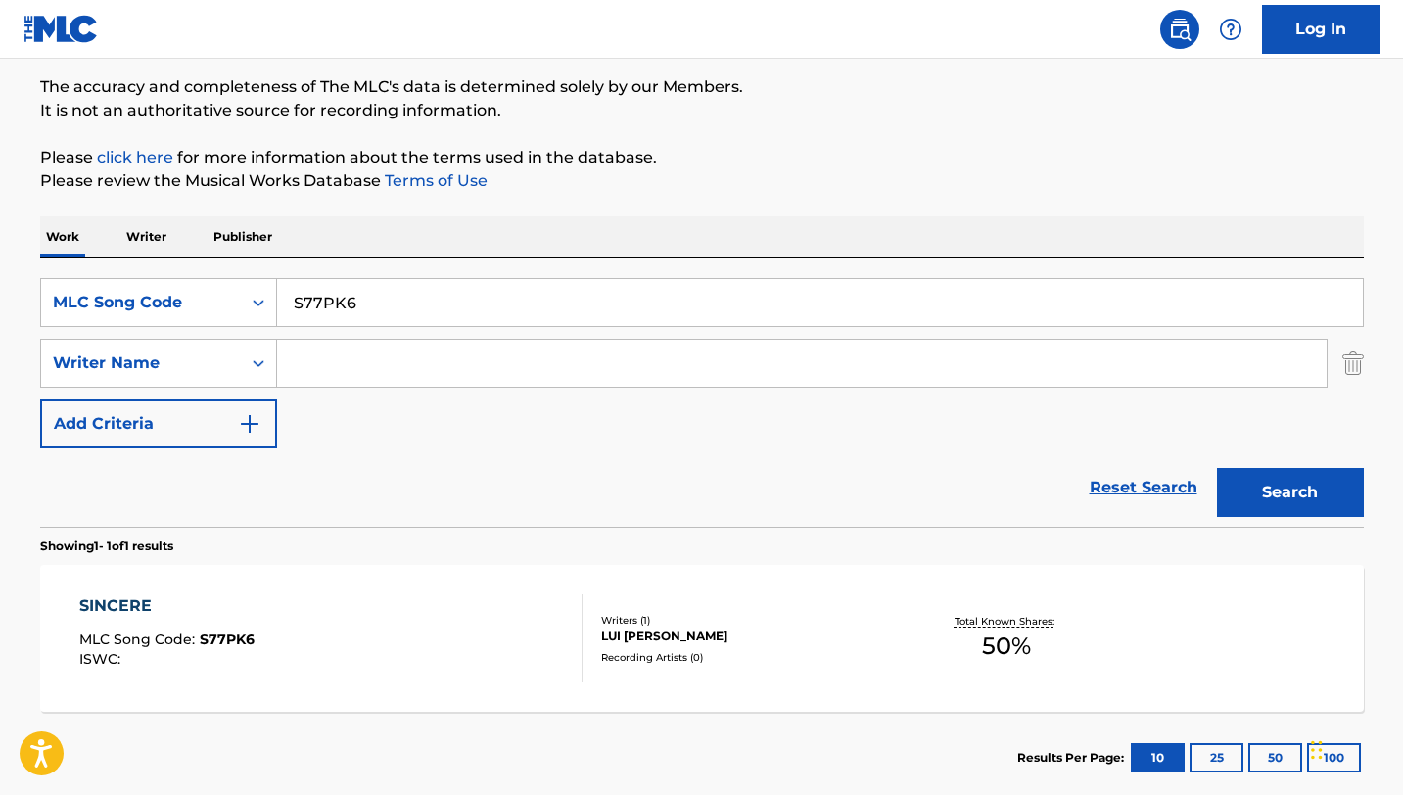
click at [466, 660] on div "SINCERE MLC Song Code : S77PK6 ISWC :" at bounding box center [330, 638] width 503 height 88
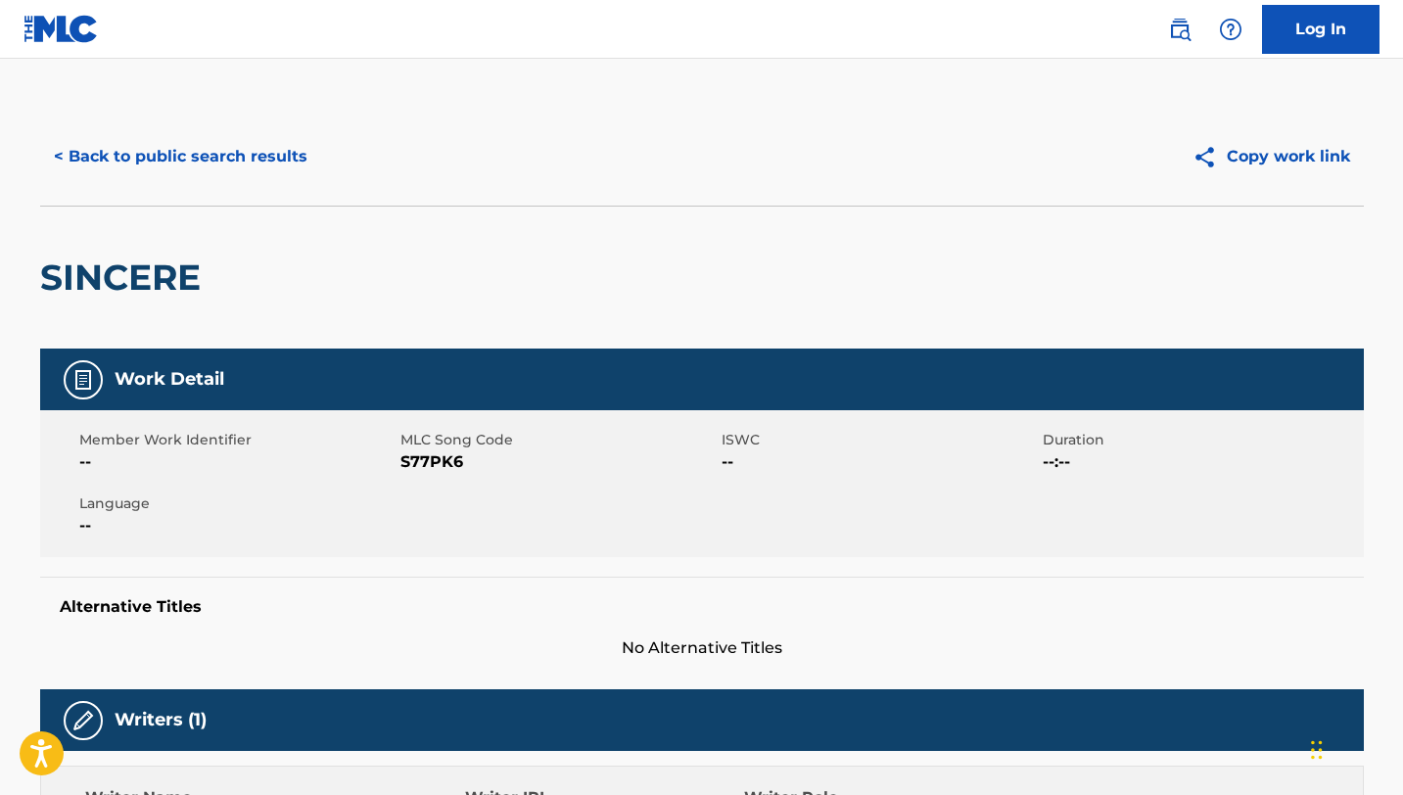
click at [149, 158] on button "< Back to public search results" at bounding box center [180, 156] width 281 height 49
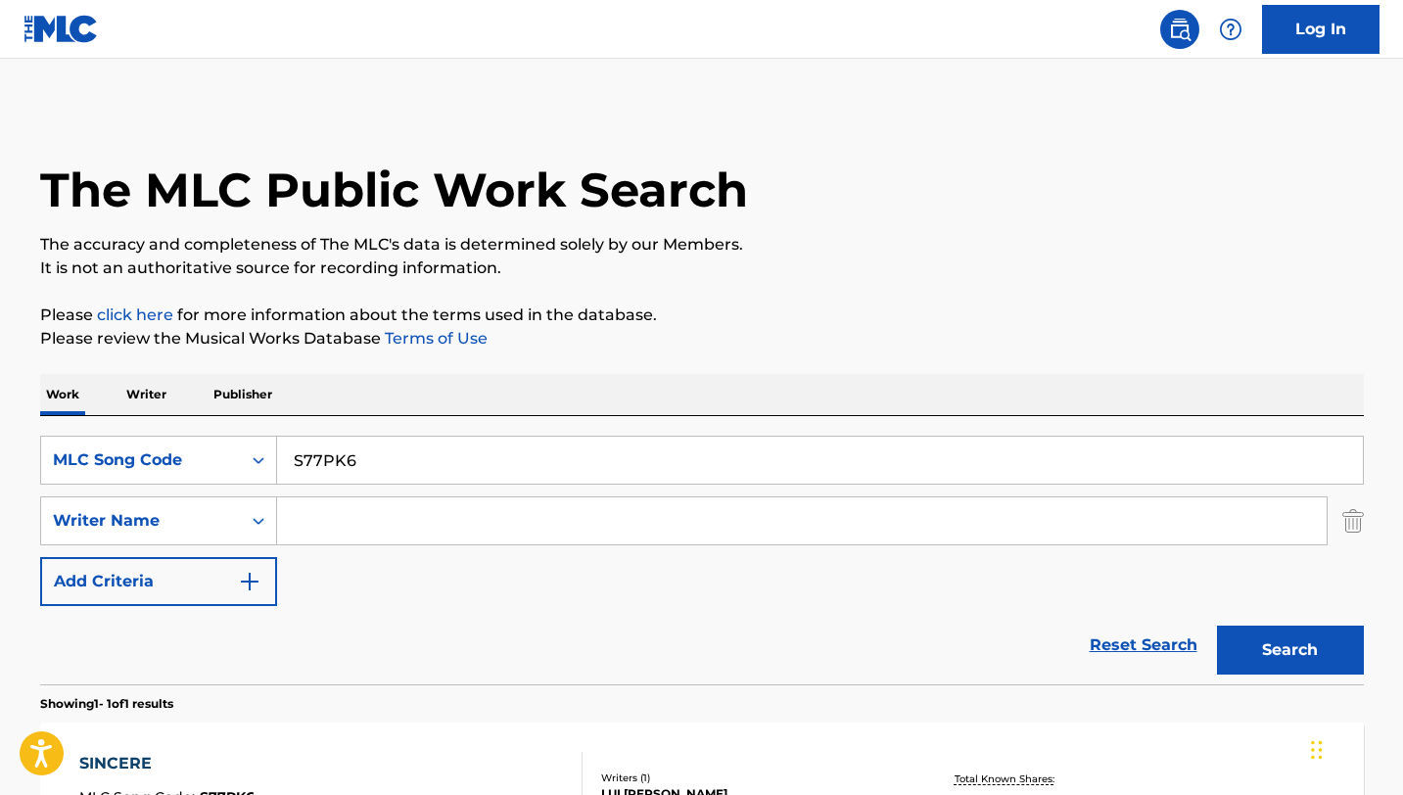
scroll to position [158, 0]
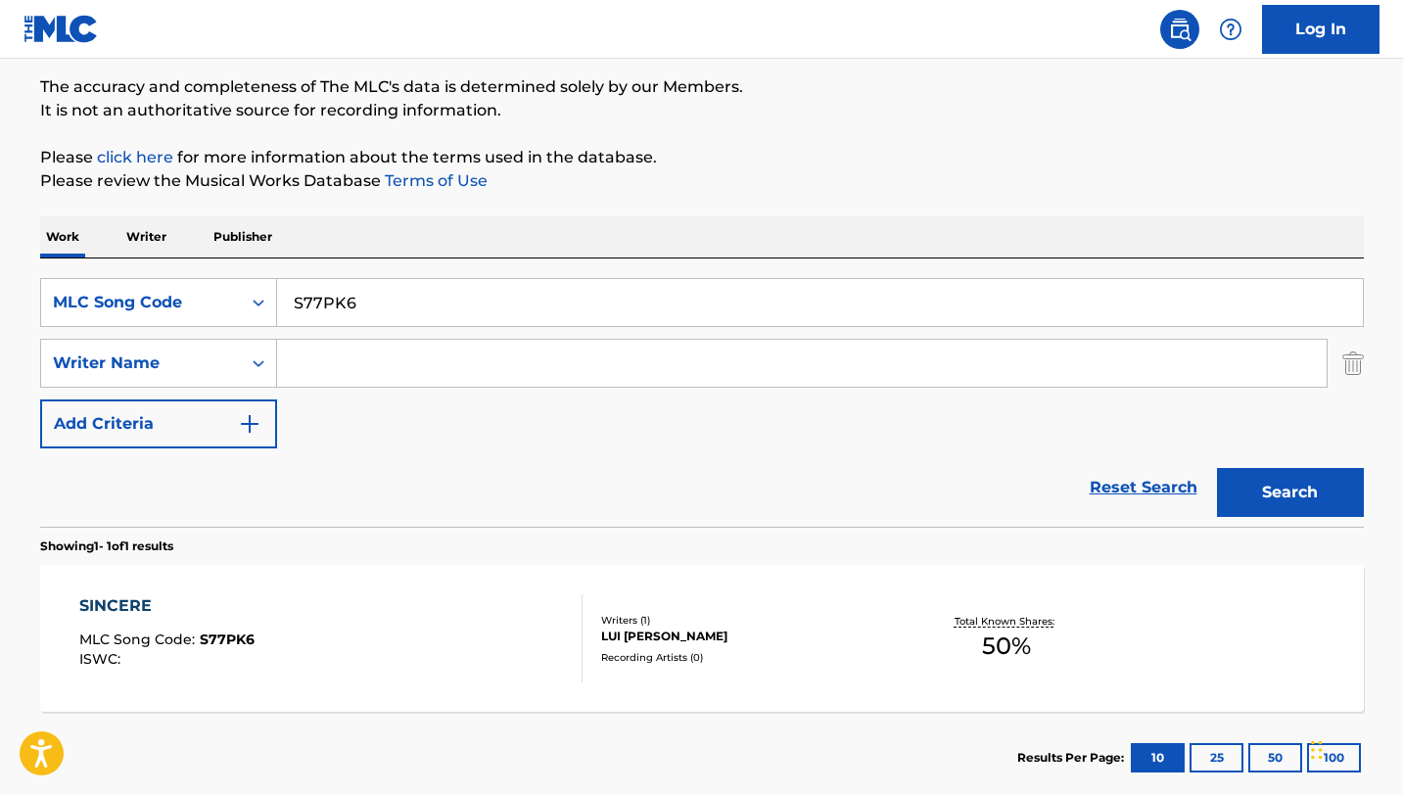
click at [365, 295] on input "S77PK6" at bounding box center [820, 302] width 1086 height 47
paste input "0Q7L"
type input "S70Q7L"
click at [1217, 468] on button "Search" at bounding box center [1290, 492] width 147 height 49
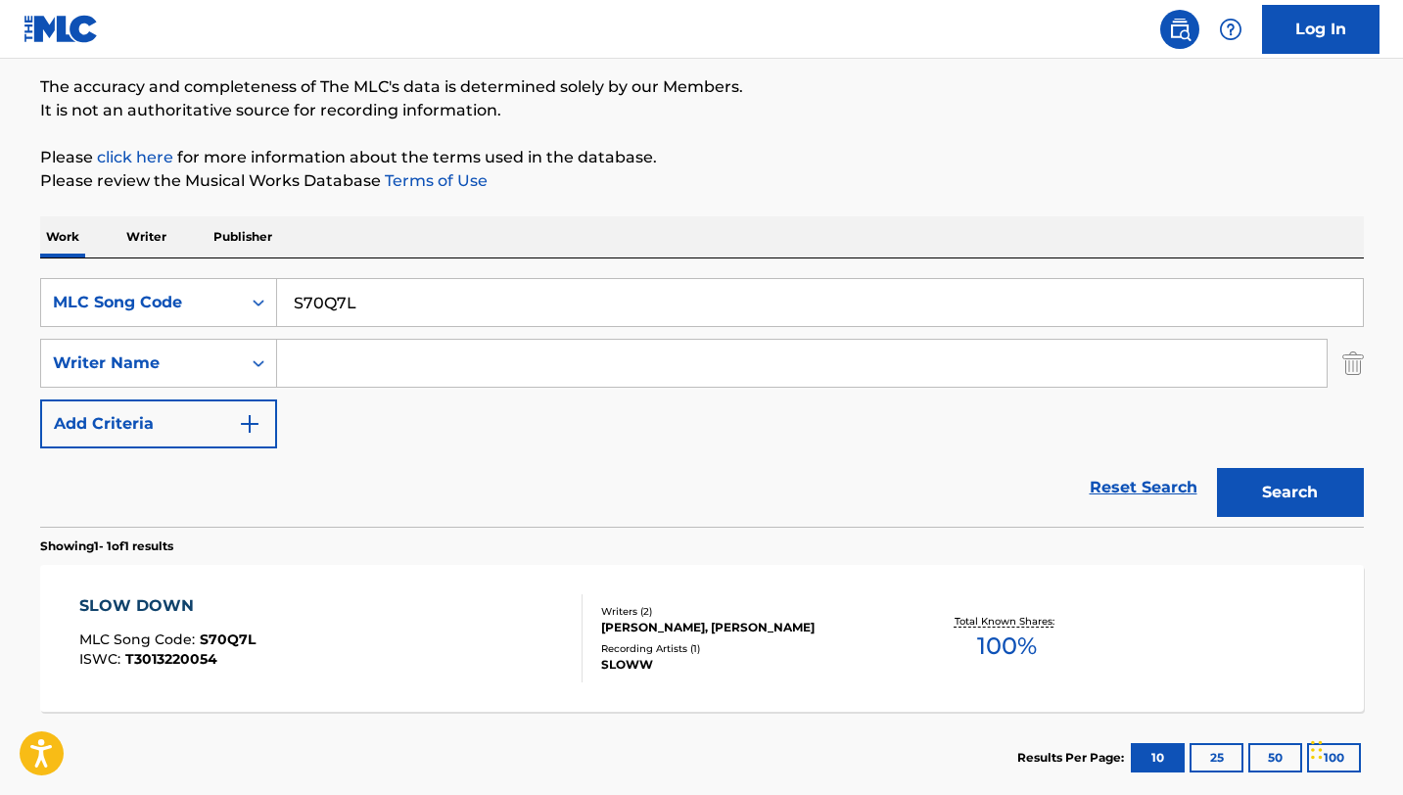
scroll to position [270, 0]
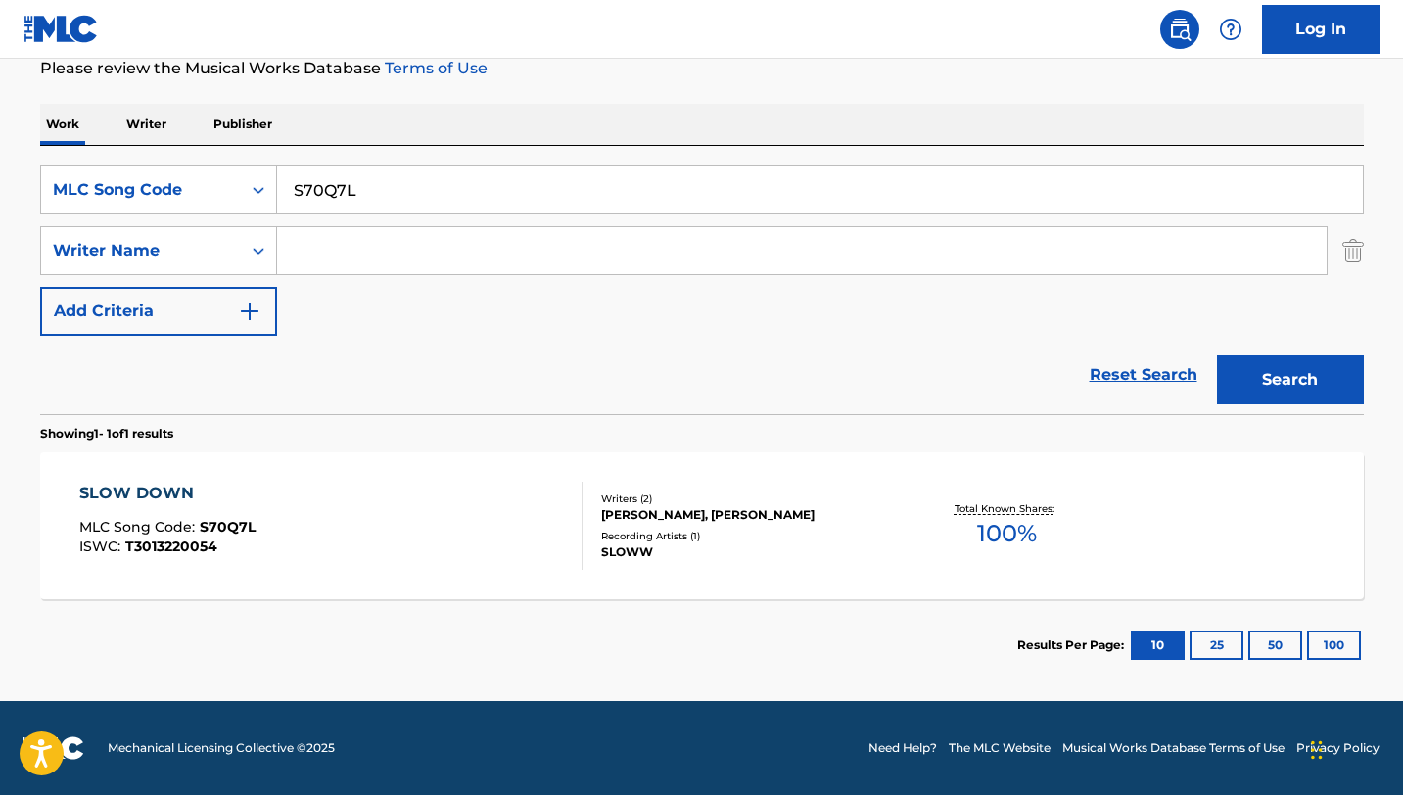
click at [545, 541] on div "SLOW DOWN MLC Song Code : S70Q7L ISWC : T3013220054" at bounding box center [330, 526] width 503 height 88
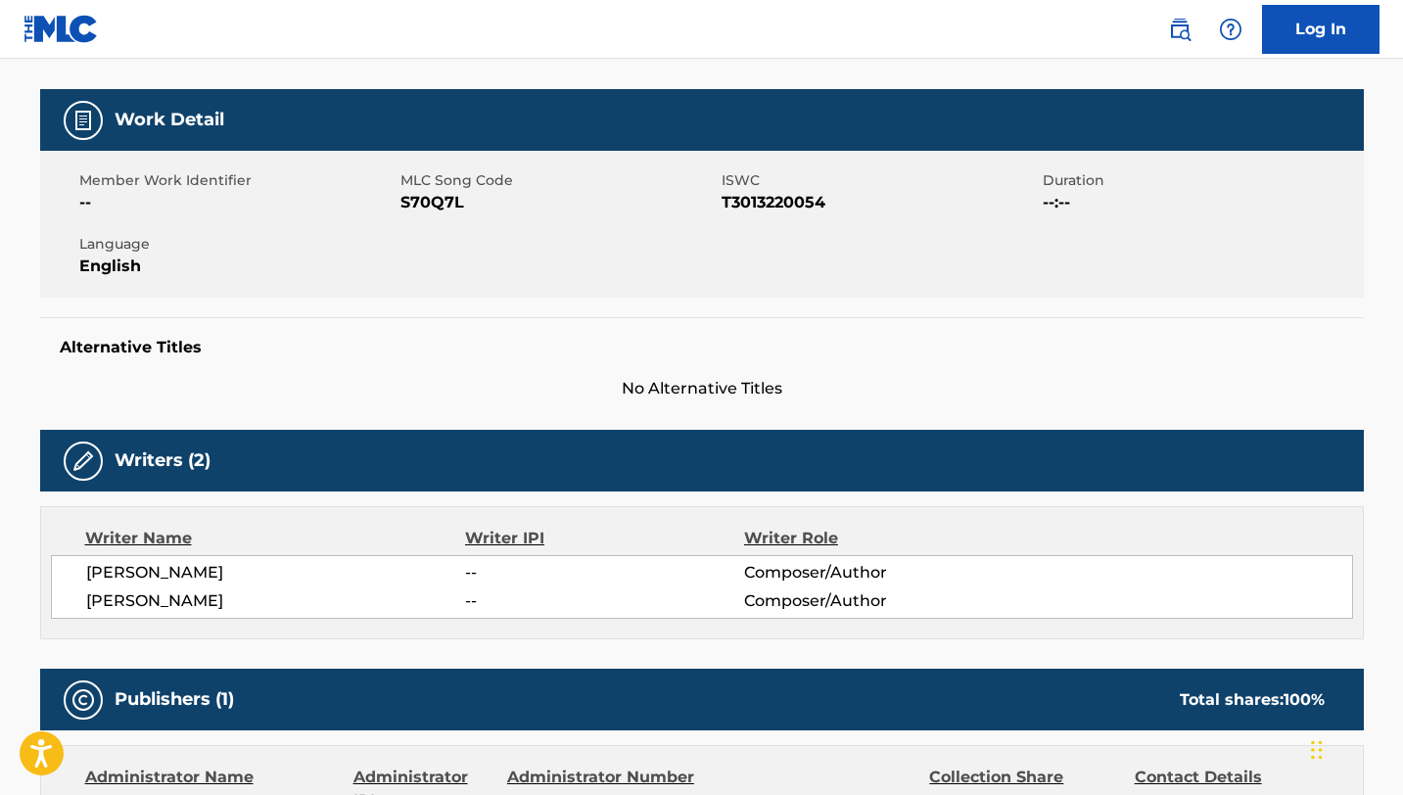
scroll to position [205, 0]
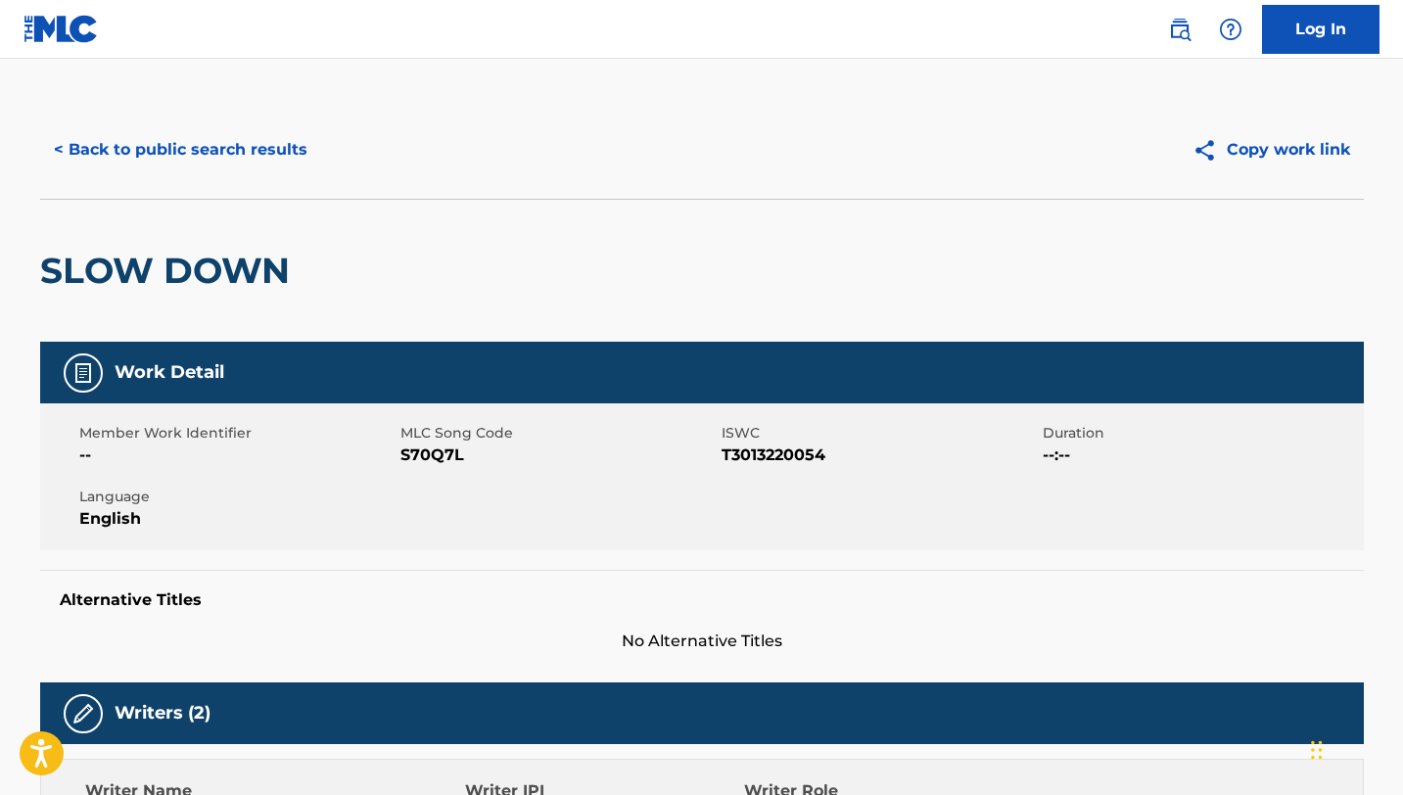
click at [231, 159] on button "< Back to public search results" at bounding box center [180, 149] width 281 height 49
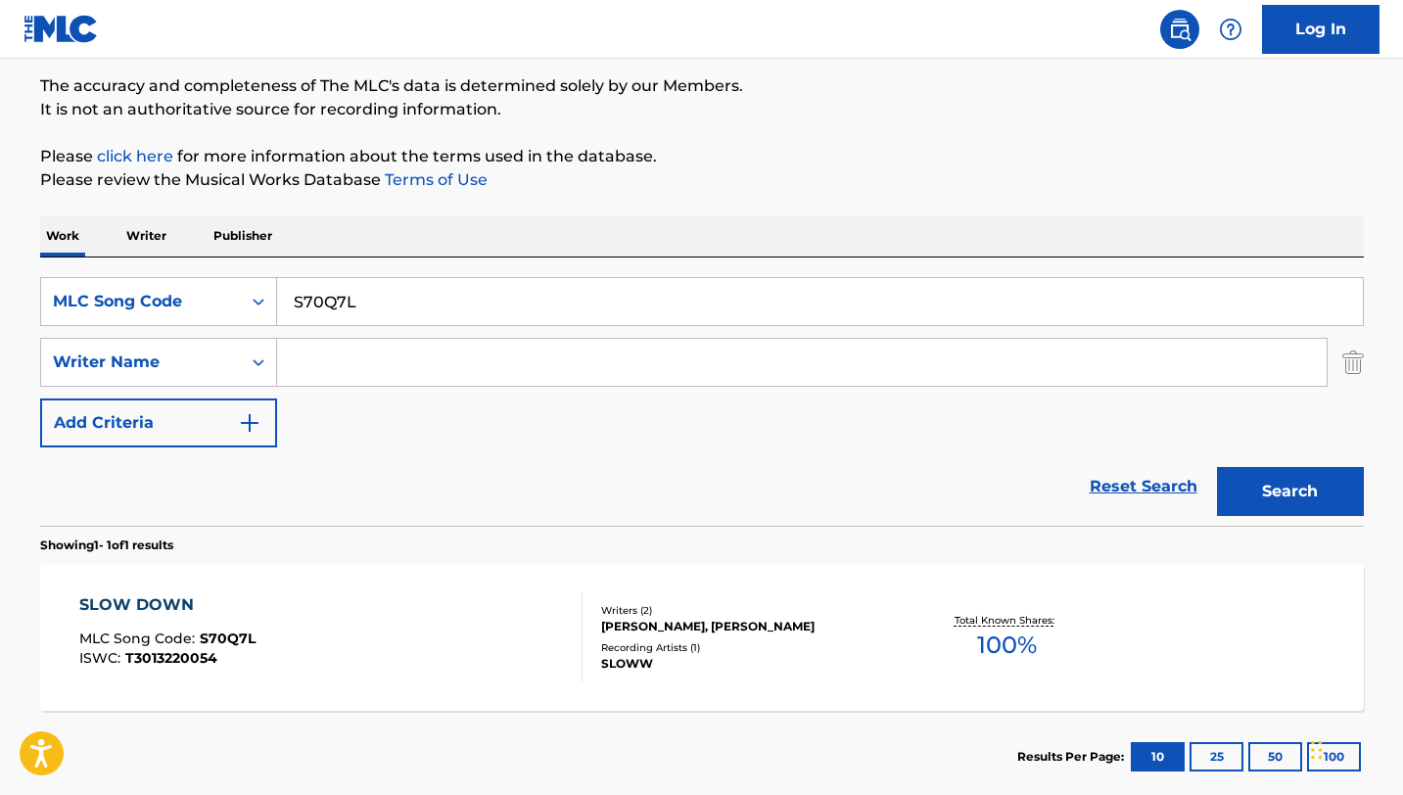
click at [412, 296] on input "S70Q7L" at bounding box center [820, 301] width 1086 height 47
paste input "ZS6HO4"
type input "ZS6HO4"
click at [1217, 467] on button "Search" at bounding box center [1290, 491] width 147 height 49
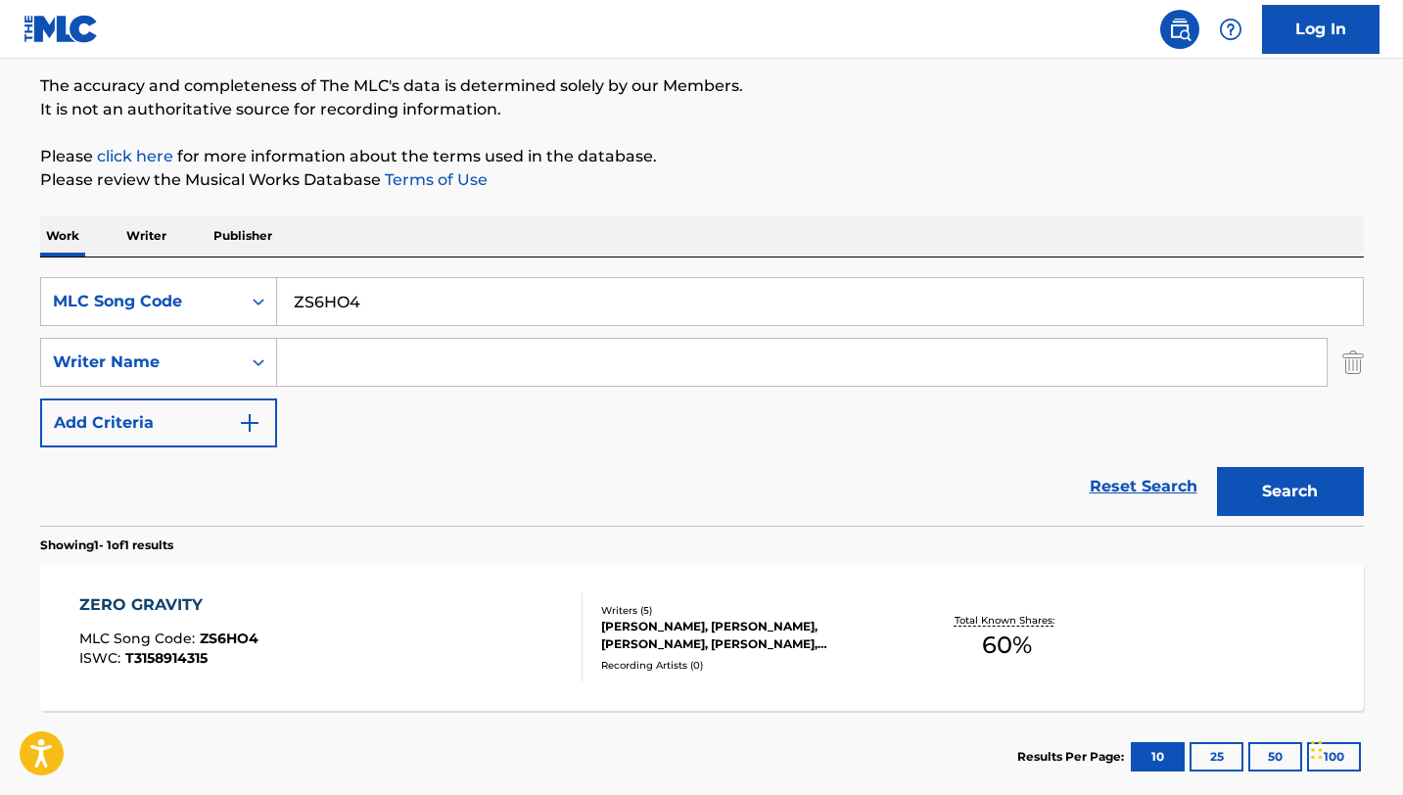
click at [540, 676] on div "ZERO GRAVITY MLC Song Code : ZS6HO4 ISWC : T3158914315" at bounding box center [330, 637] width 503 height 88
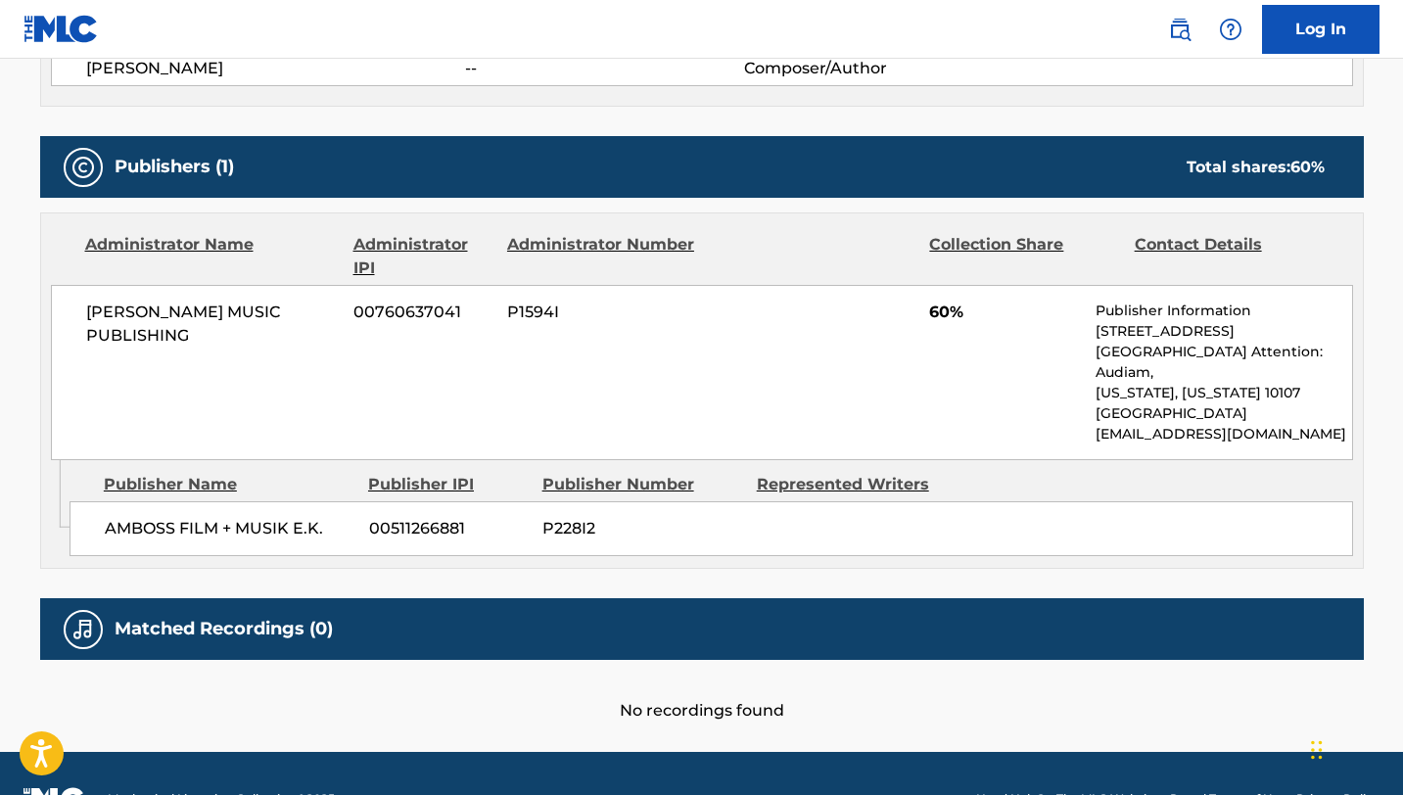
scroll to position [879, 0]
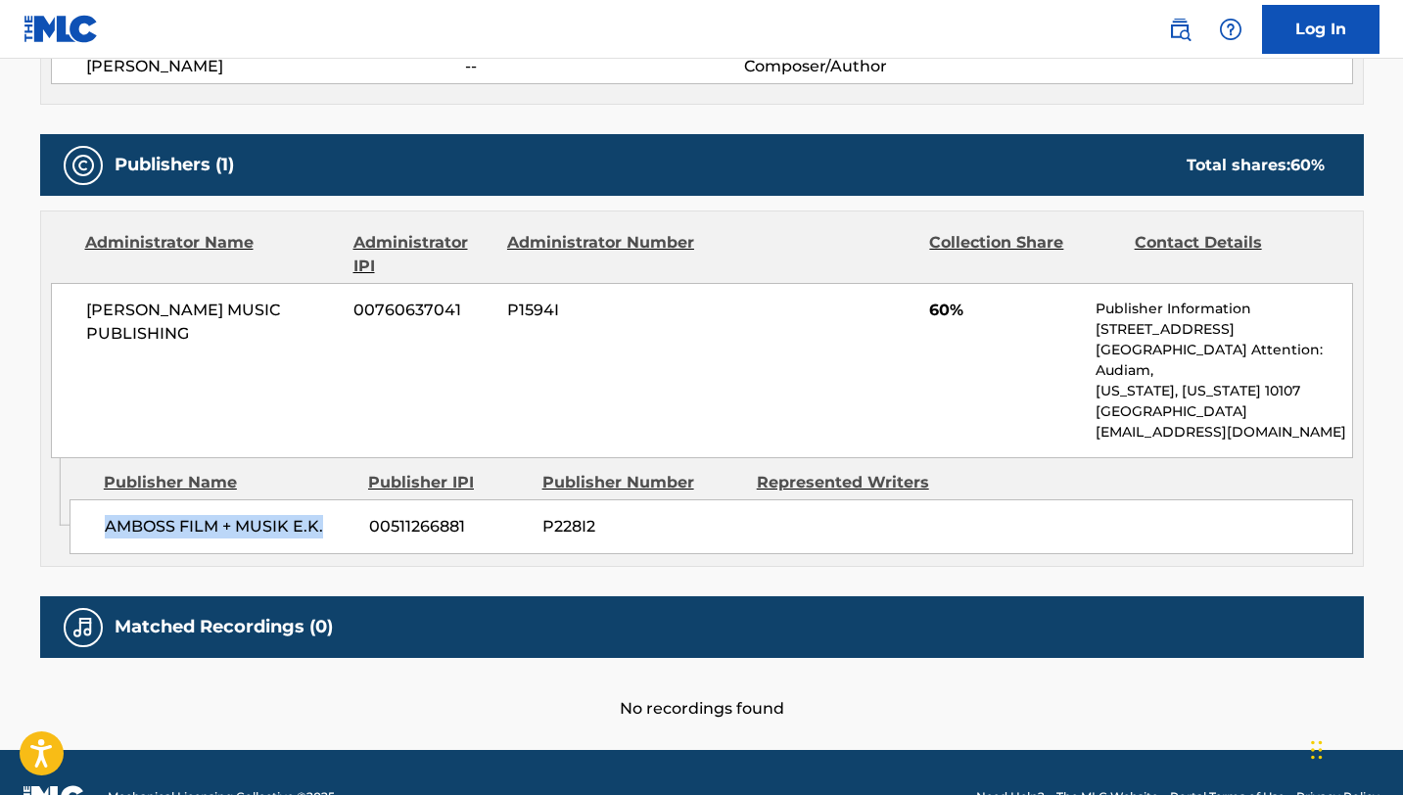
drag, startPoint x: 326, startPoint y: 508, endPoint x: 106, endPoint y: 509, distance: 220.3
click at [106, 515] on span "AMBOSS FILM + MUSIK E.K." at bounding box center [230, 526] width 250 height 23
copy span "AMBOSS FILM + MUSIK E.K."
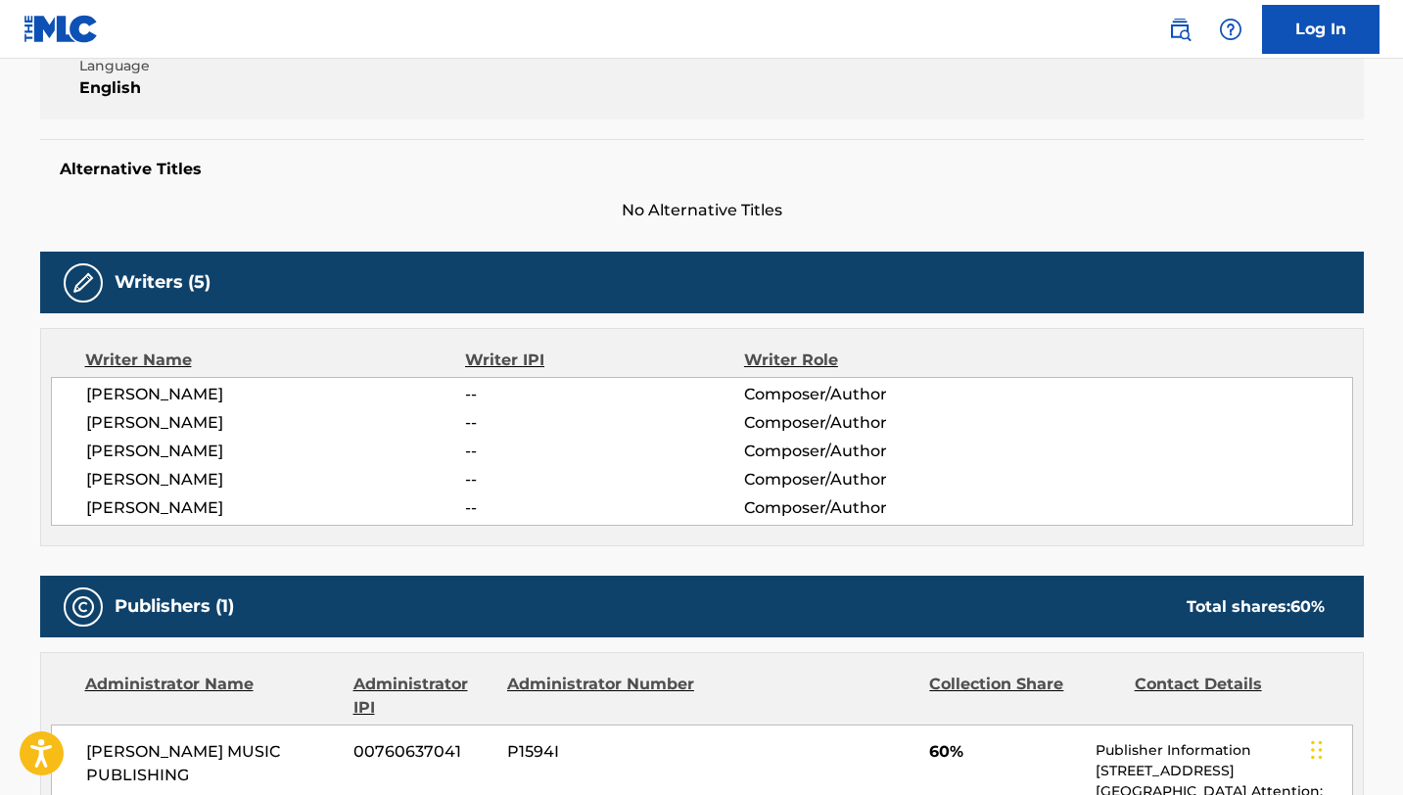
scroll to position [0, 0]
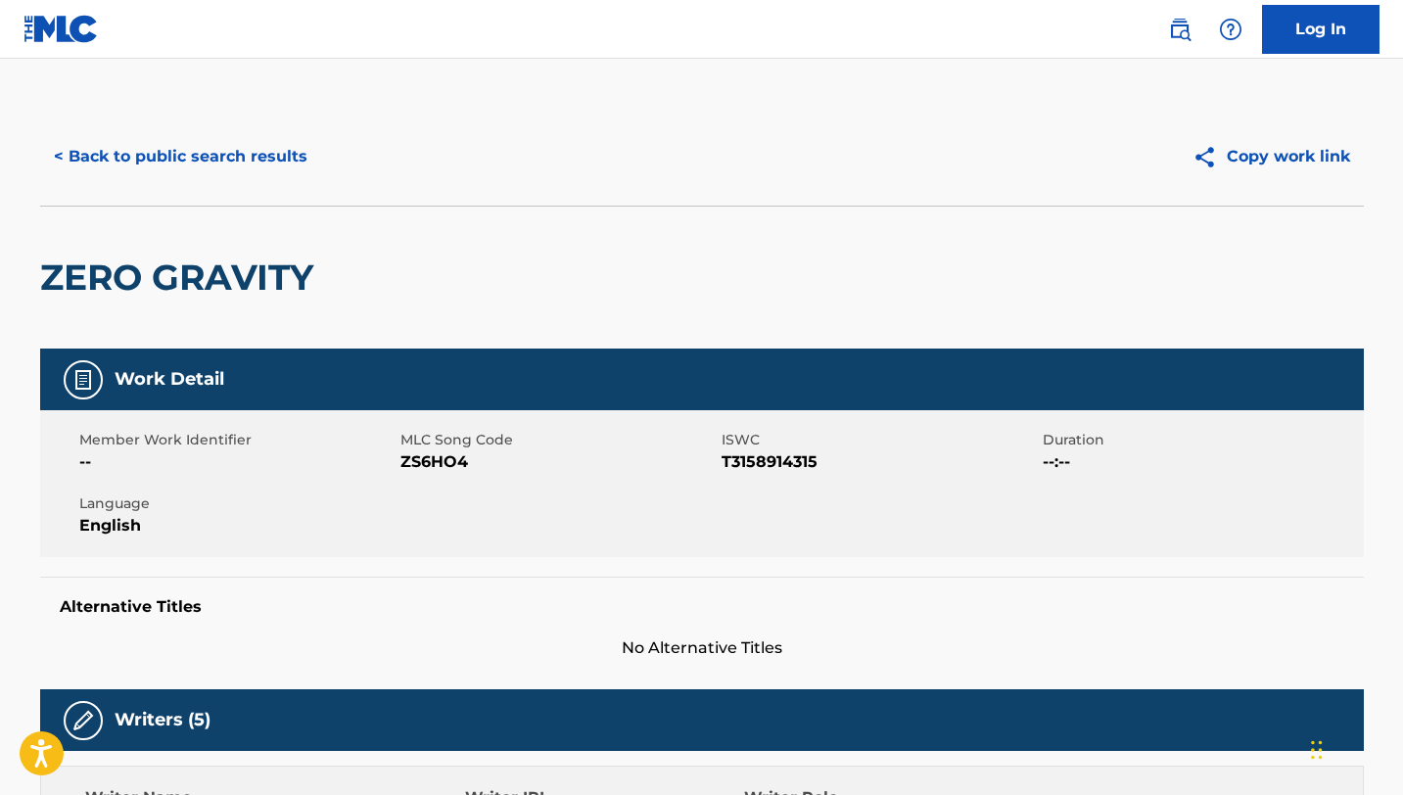
click at [193, 156] on button "< Back to public search results" at bounding box center [180, 156] width 281 height 49
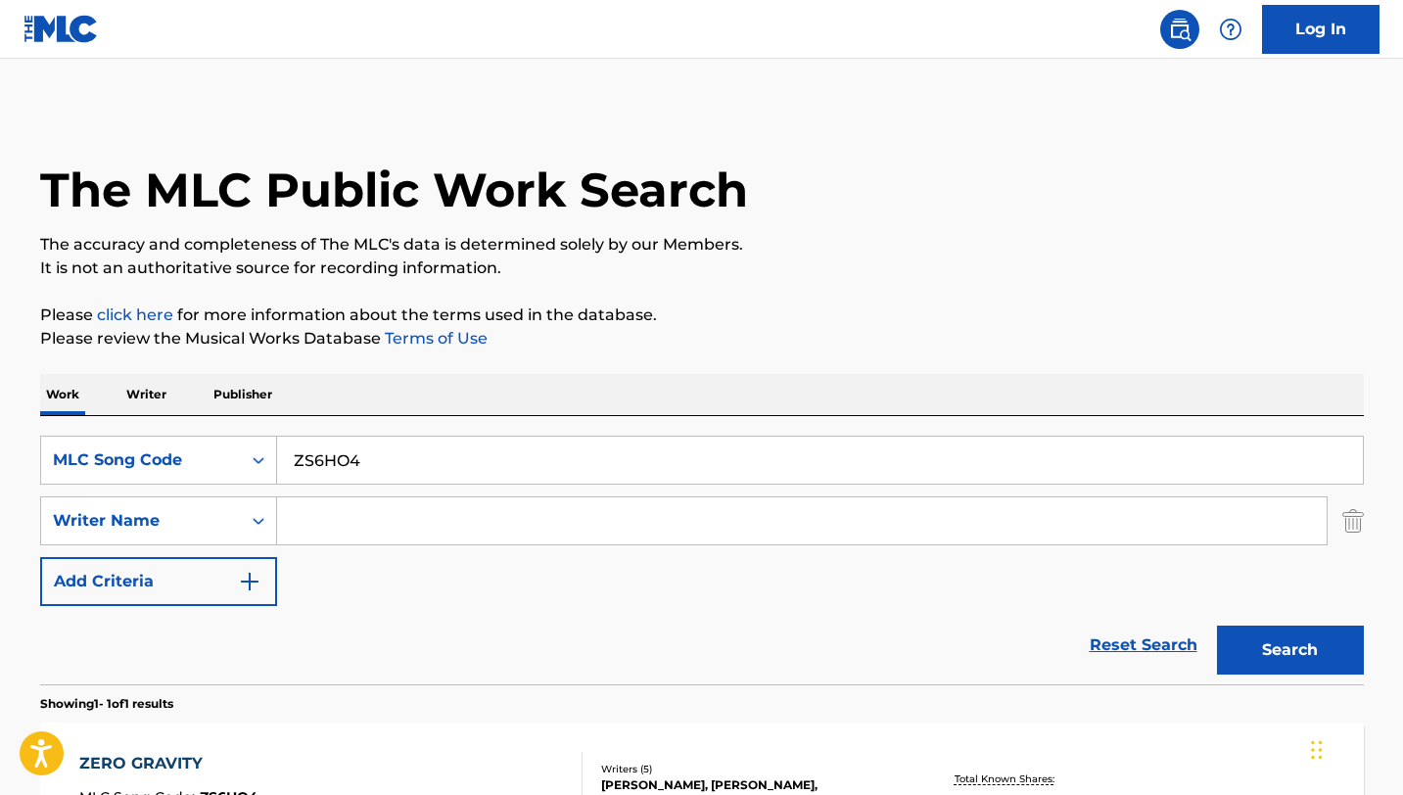
scroll to position [159, 0]
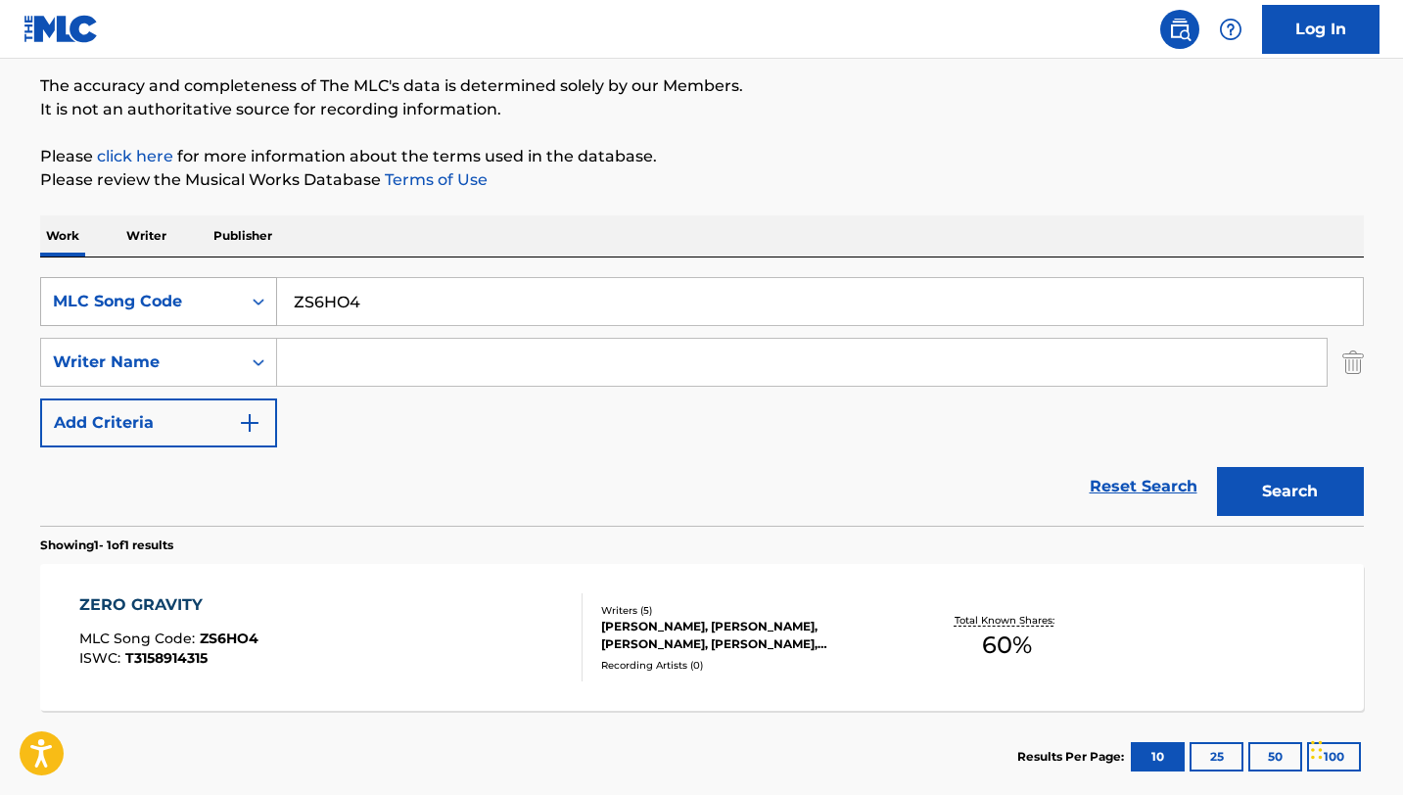
click at [252, 301] on icon "Search Form" at bounding box center [259, 302] width 20 height 20
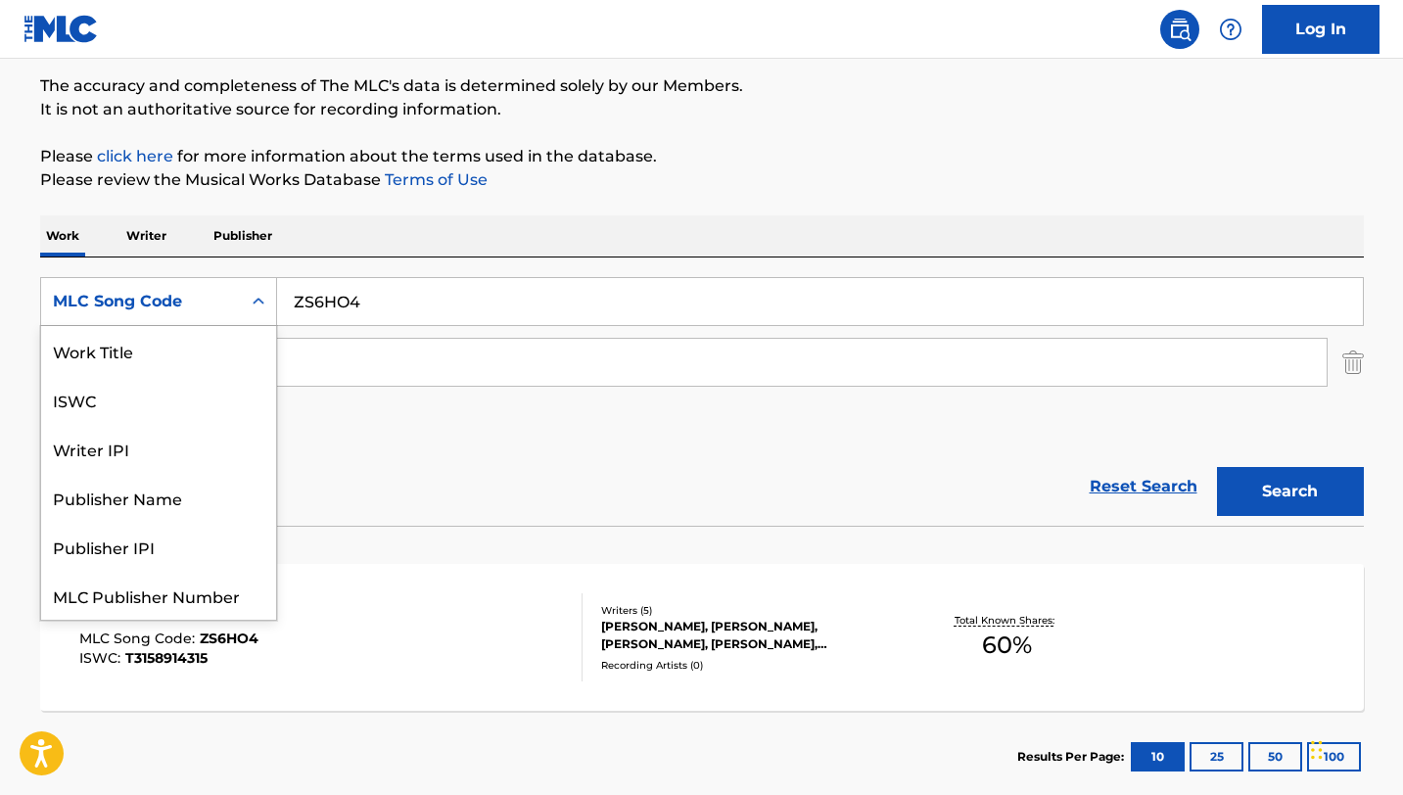
scroll to position [49, 0]
click at [334, 296] on input "ZS6HO4" at bounding box center [820, 301] width 1086 height 47
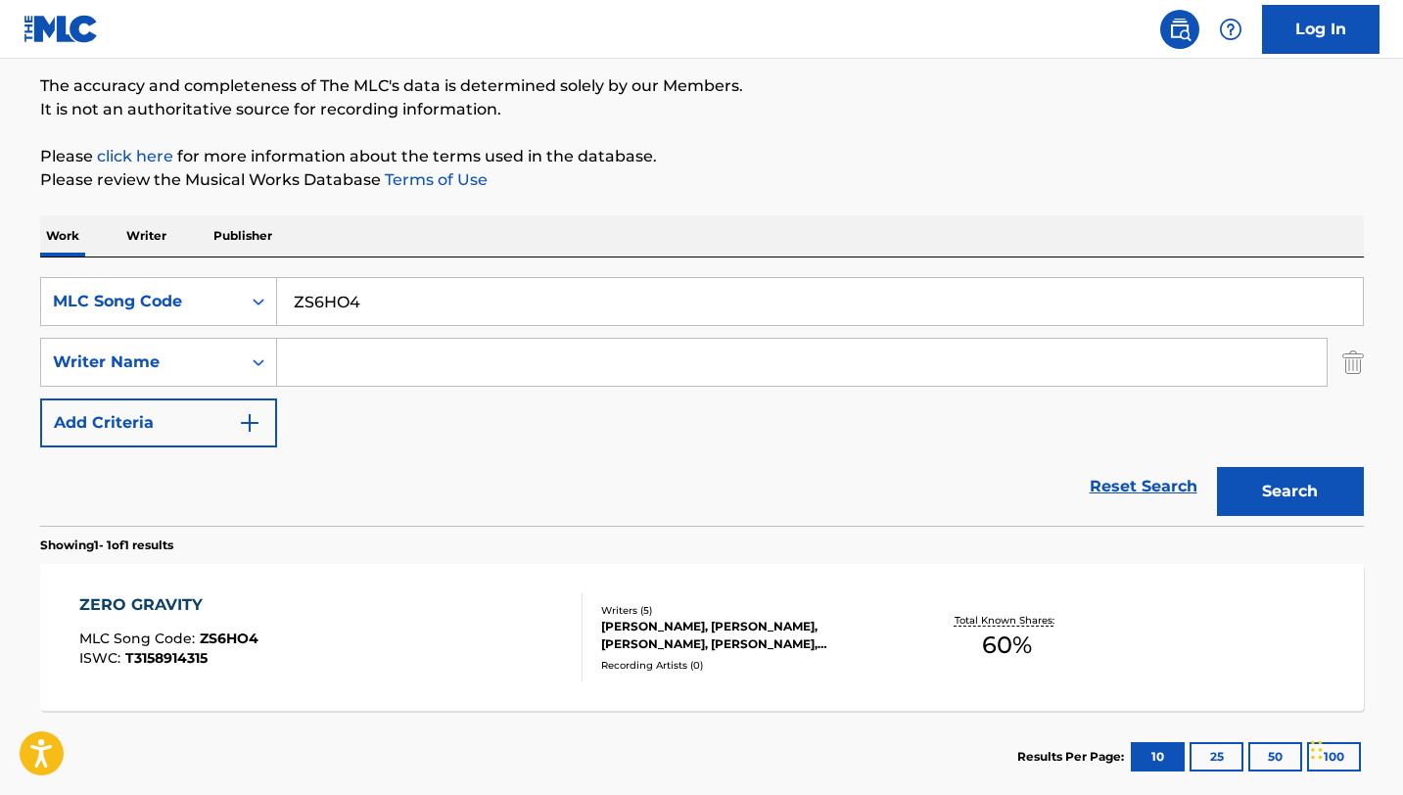
click at [334, 296] on input "ZS6HO4" at bounding box center [820, 301] width 1086 height 47
paste input "YA1WFE"
type input "YA1WFE"
click at [1217, 467] on button "Search" at bounding box center [1290, 491] width 147 height 49
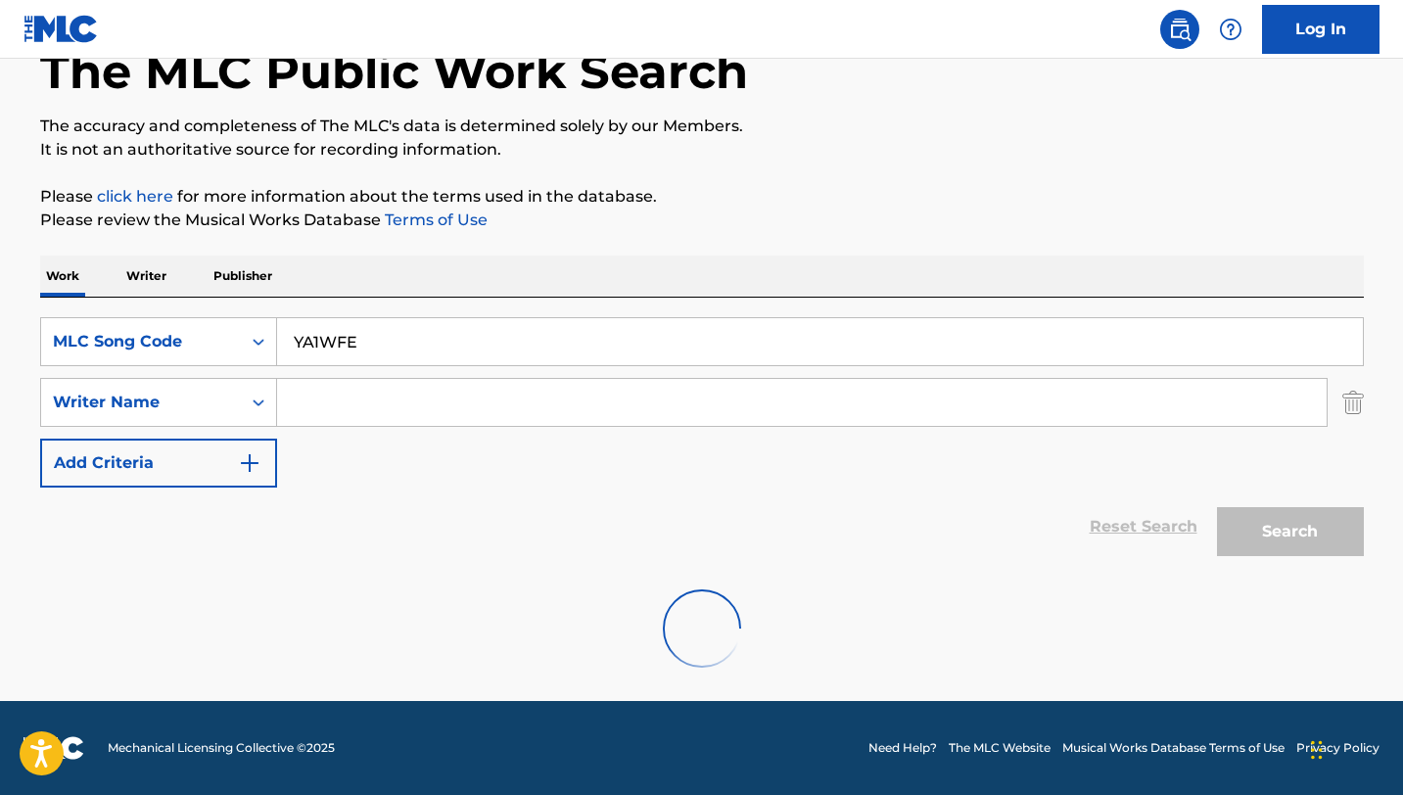
scroll to position [159, 0]
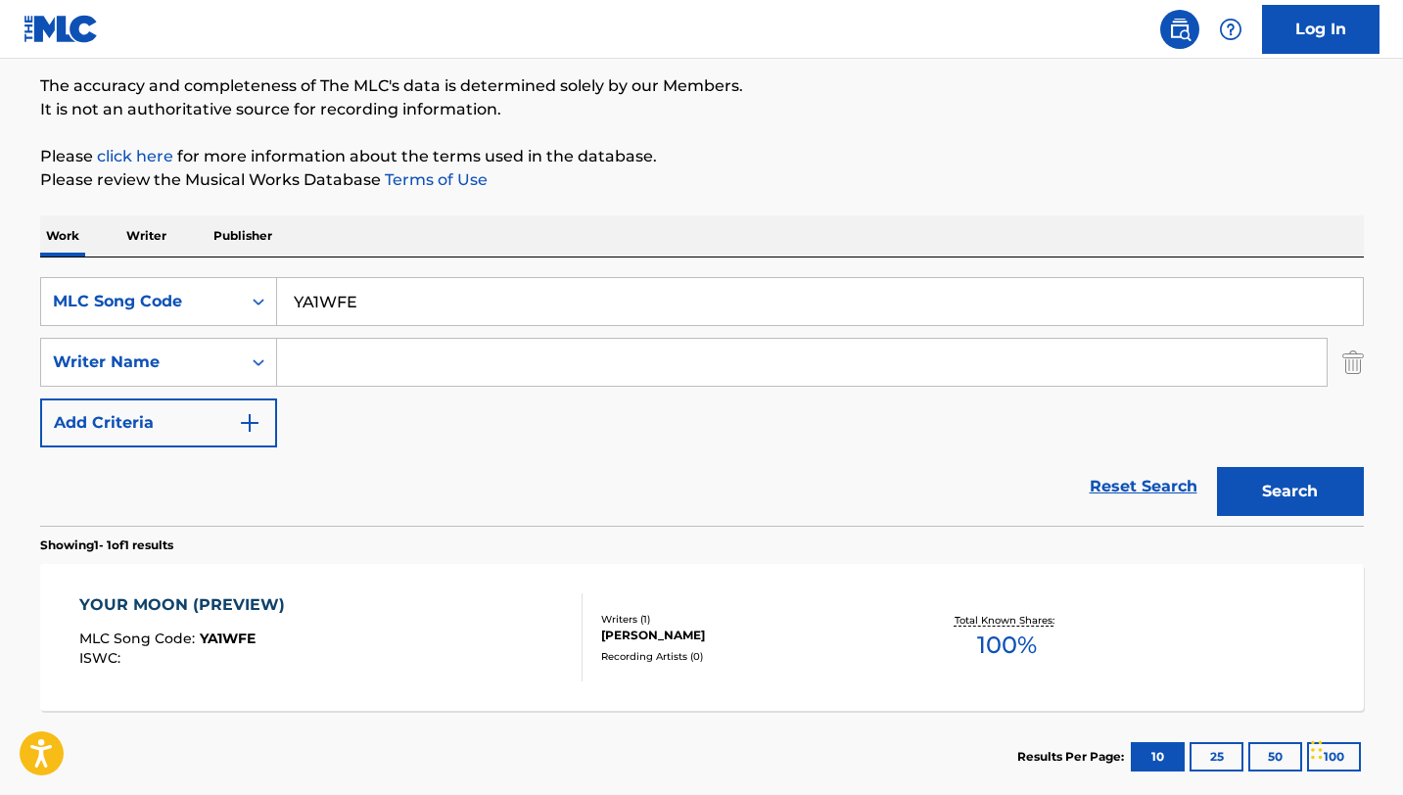
click at [534, 656] on div "YOUR MOON (PREVIEW) MLC Song Code : YA1WFE ISWC :" at bounding box center [330, 637] width 503 height 88
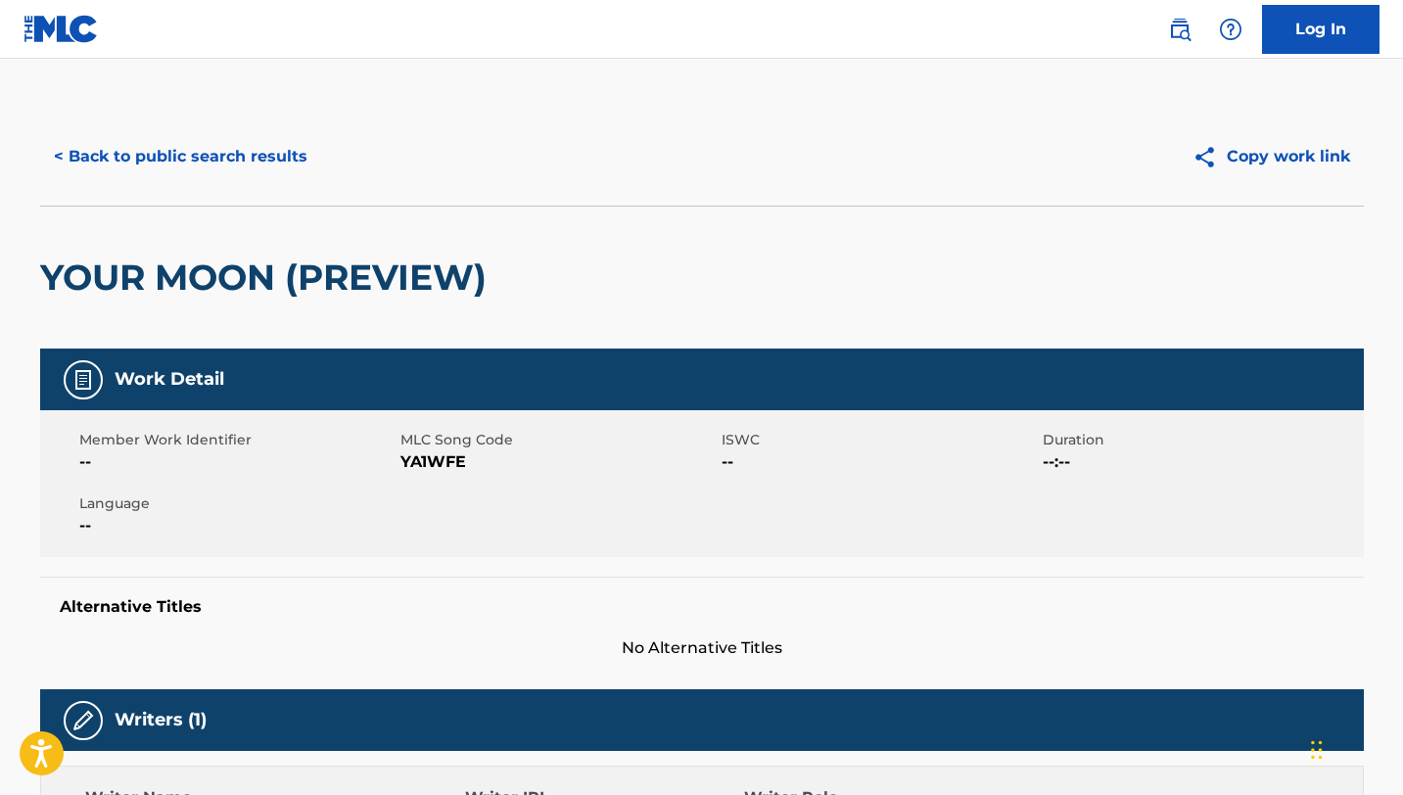
click at [180, 175] on button "< Back to public search results" at bounding box center [180, 156] width 281 height 49
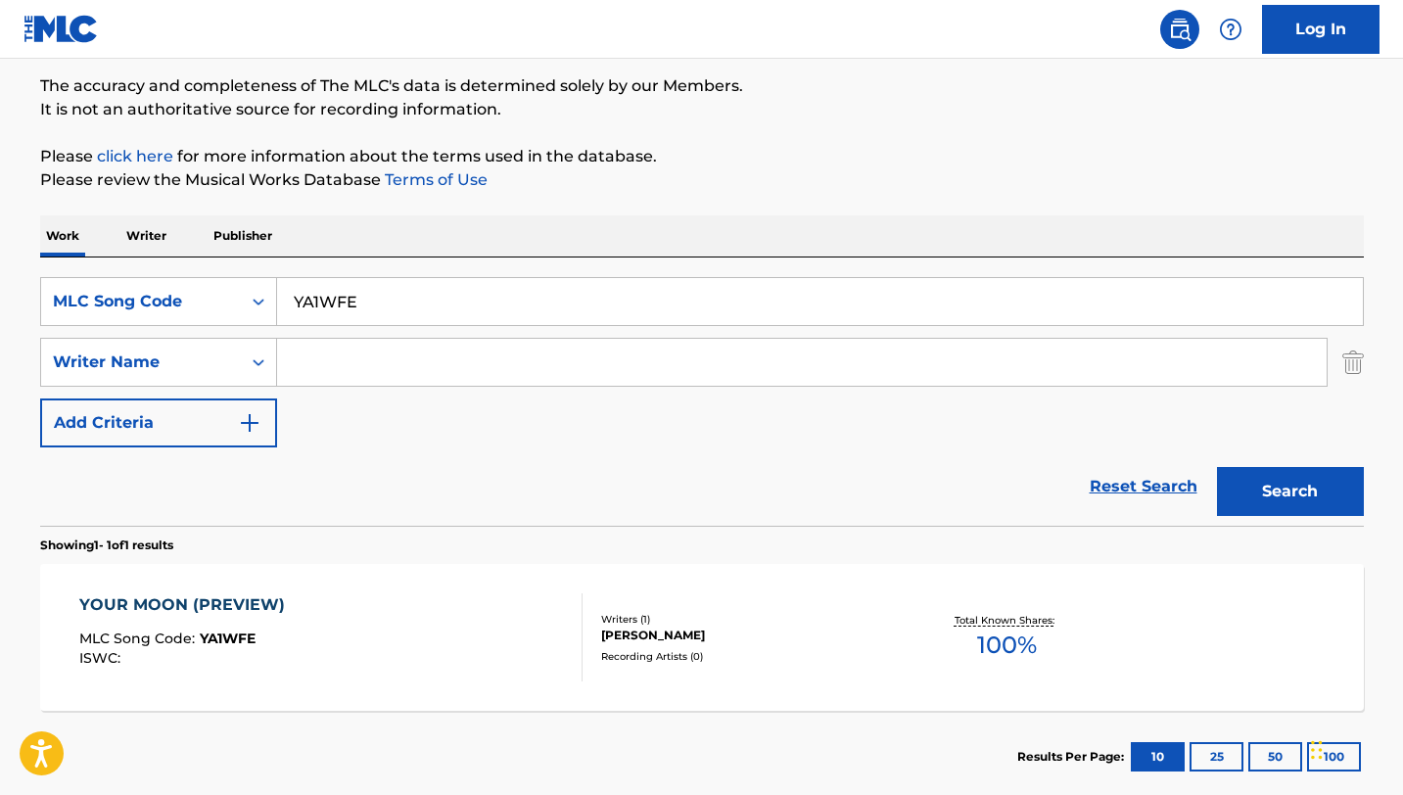
click at [317, 307] on input "YA1WFE" at bounding box center [820, 301] width 1086 height 47
paste input "AE3DKO"
type input "AE3DKO"
click at [1217, 467] on button "Search" at bounding box center [1290, 491] width 147 height 49
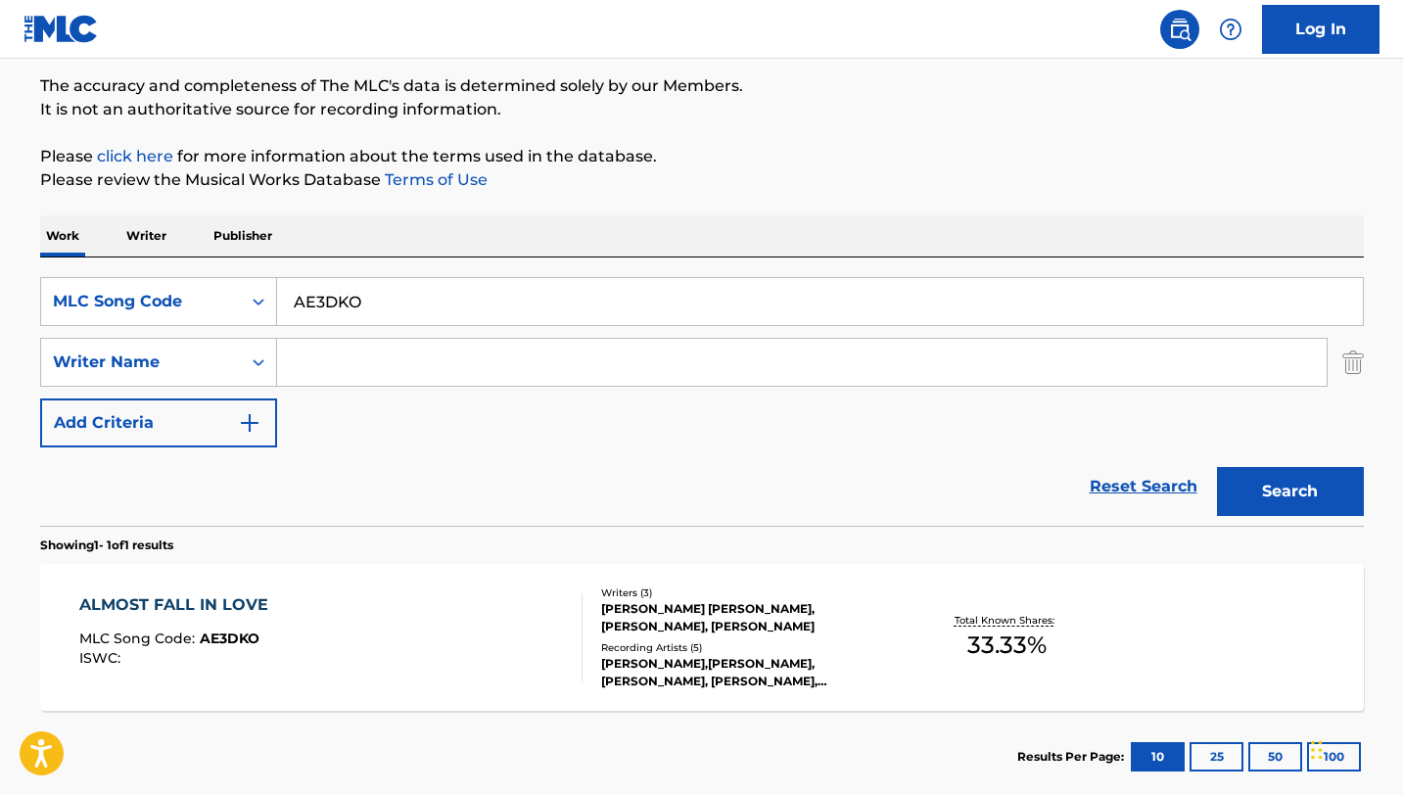
click at [443, 625] on div "ALMOST FALL IN LOVE MLC Song Code : AE3DKO ISWC :" at bounding box center [330, 637] width 503 height 88
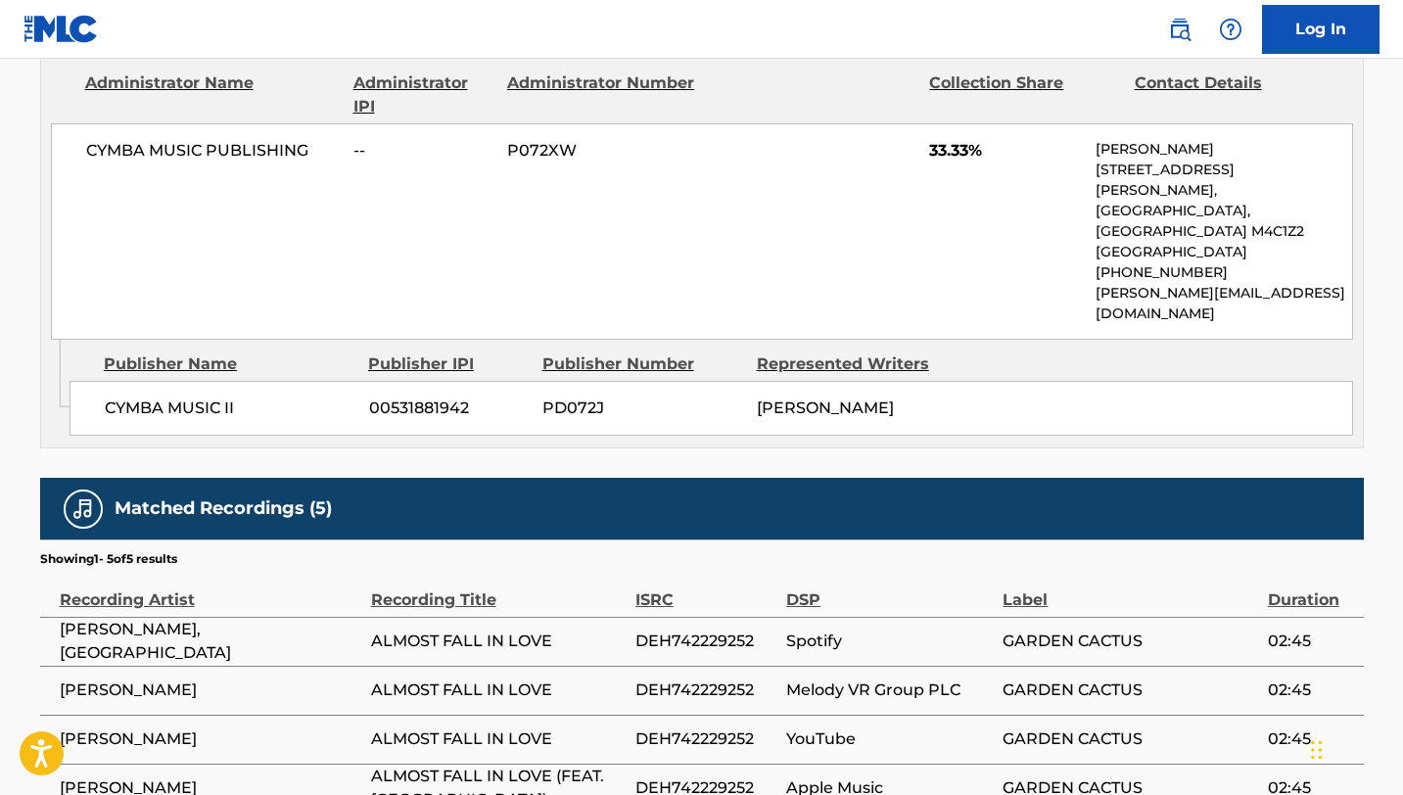
scroll to position [988, 0]
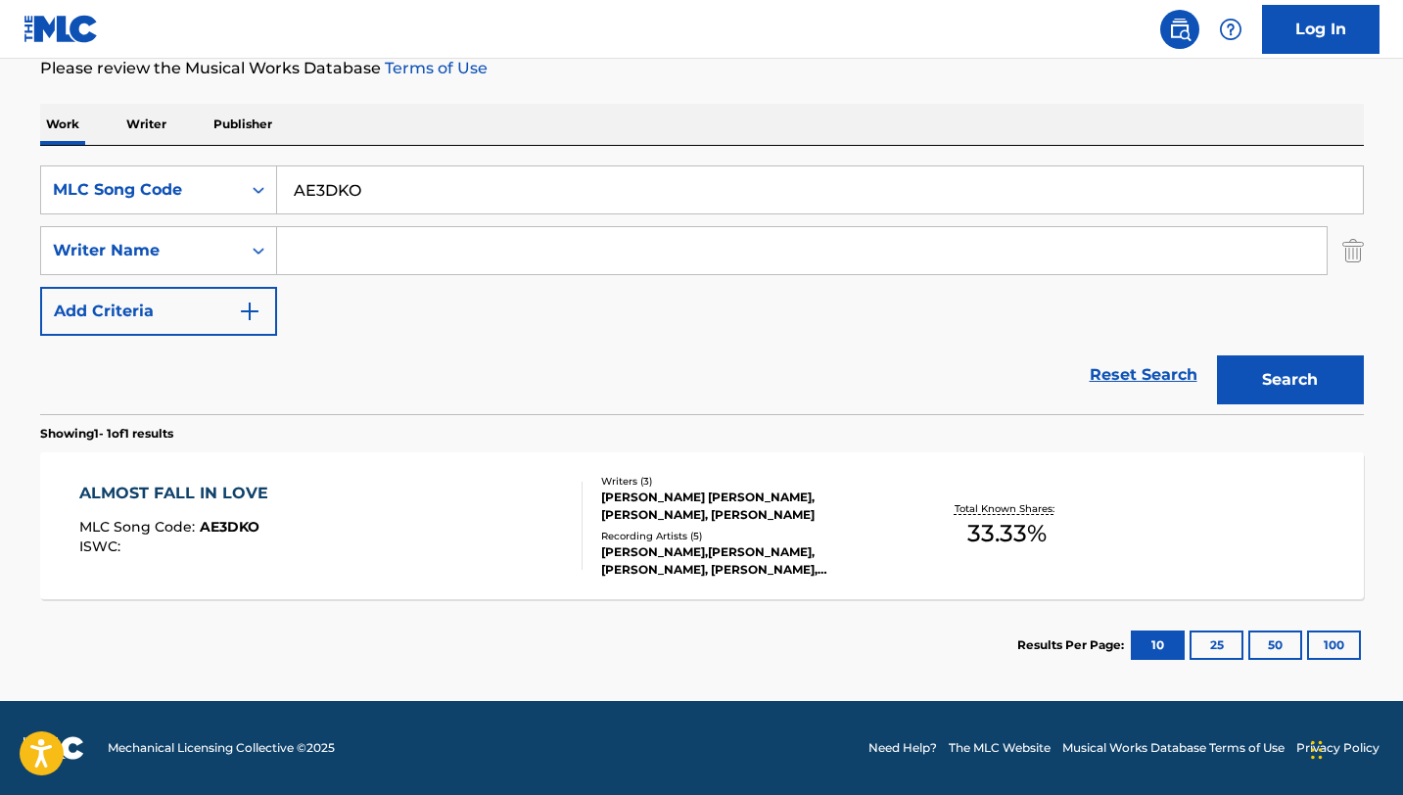
scroll to position [270, 0]
click at [342, 195] on input "AE3DKO" at bounding box center [820, 189] width 1086 height 47
paste input "DA6NIJ"
type input "DA6NIJ"
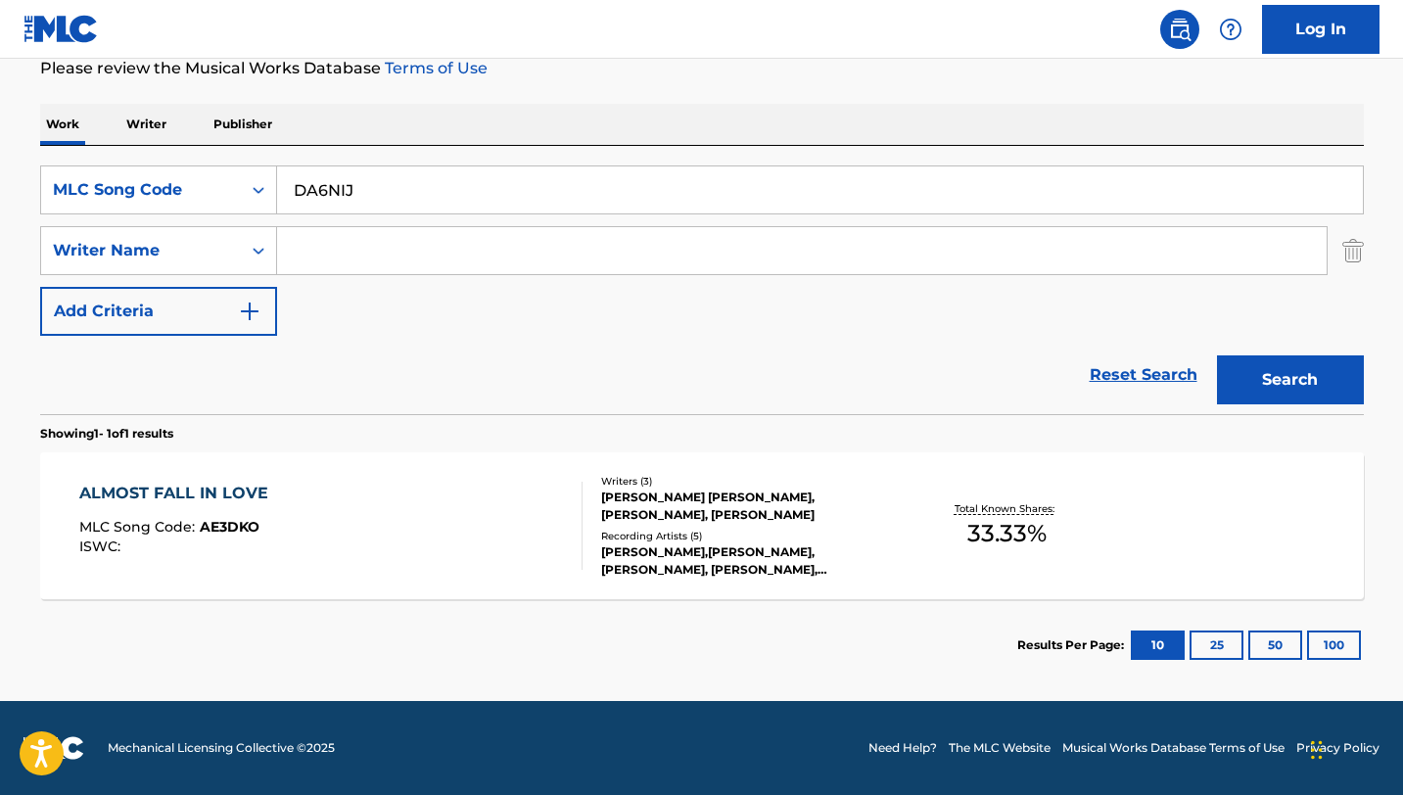
click at [1217, 355] on button "Search" at bounding box center [1290, 379] width 147 height 49
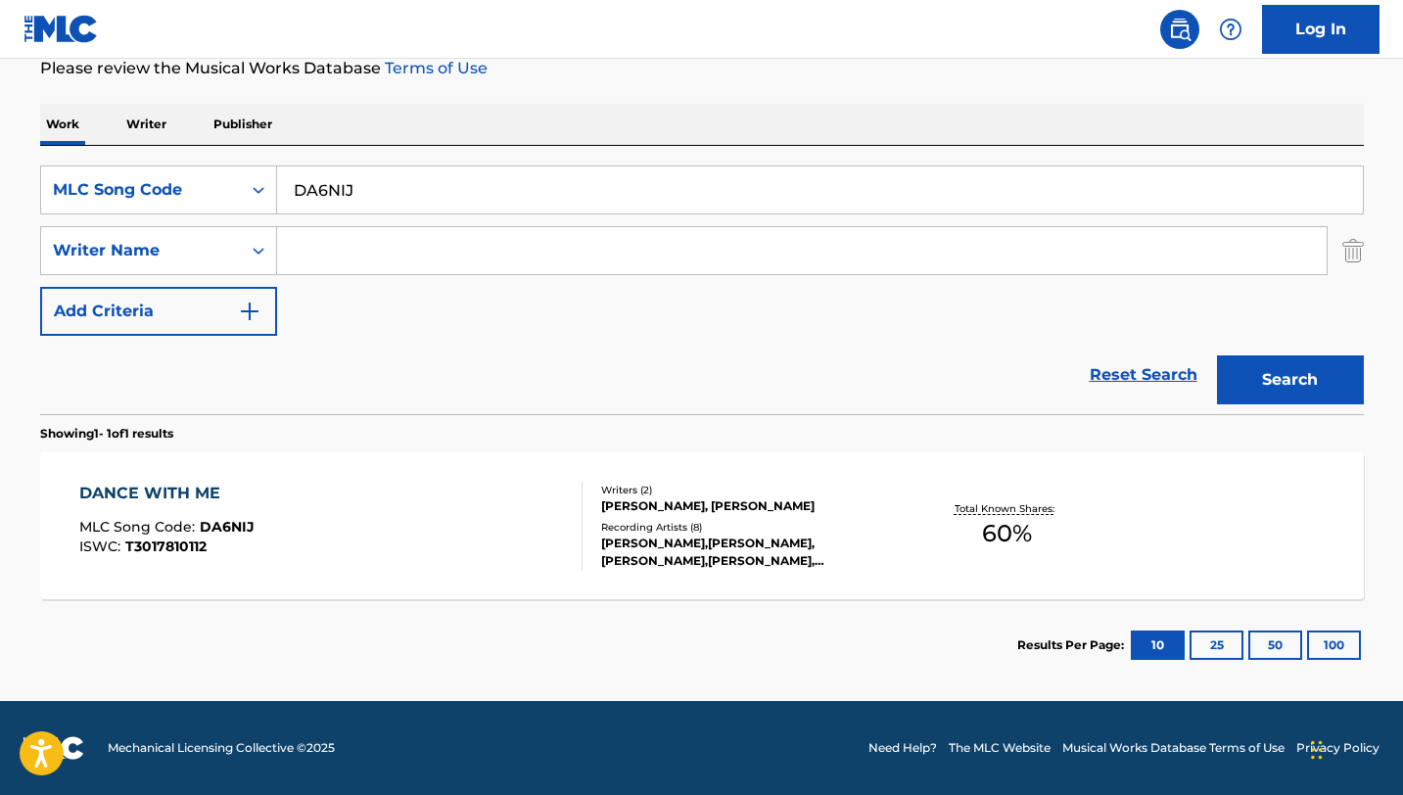
click at [402, 502] on div "DANCE WITH ME MLC Song Code : DA6NIJ ISWC : T3017810112" at bounding box center [330, 526] width 503 height 88
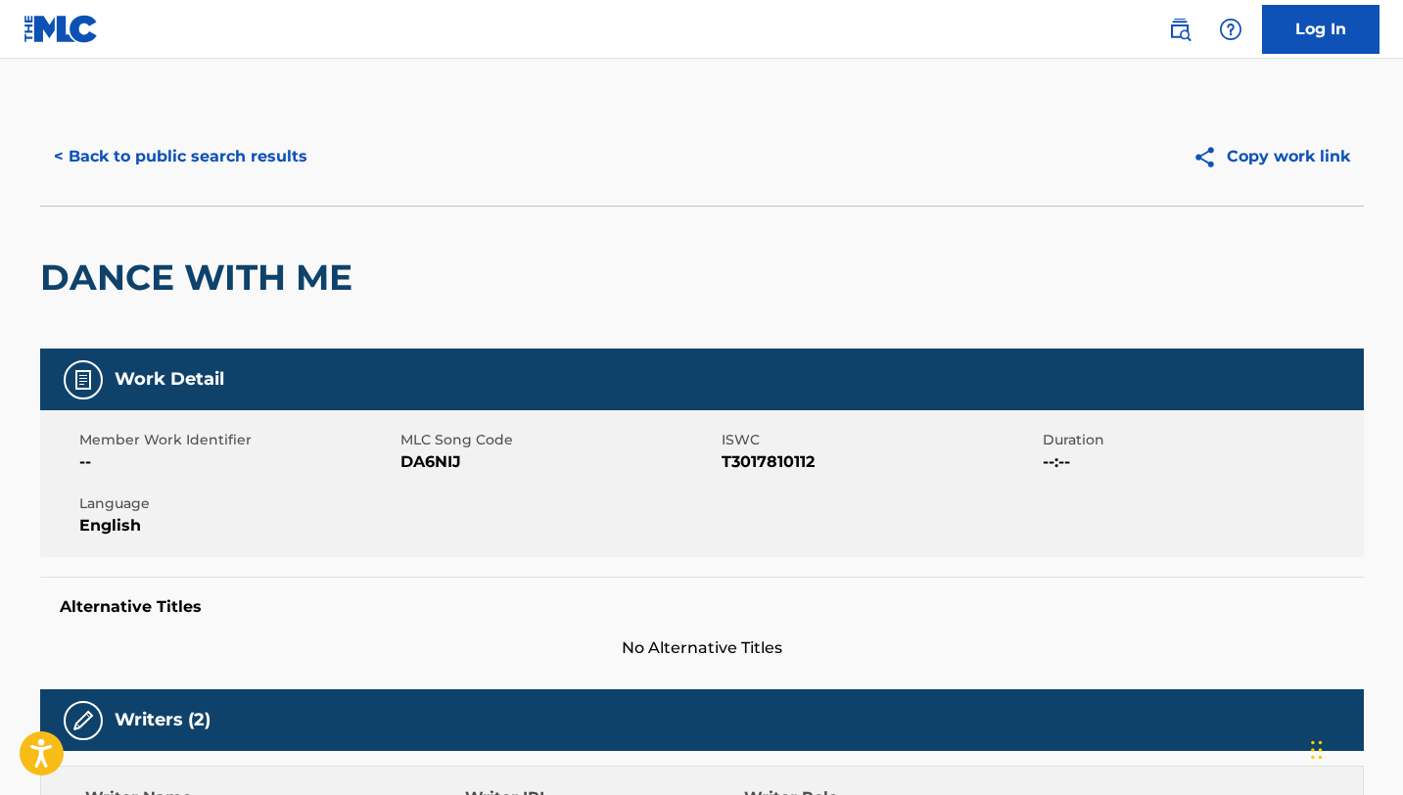
click at [88, 160] on button "< Back to public search results" at bounding box center [180, 156] width 281 height 49
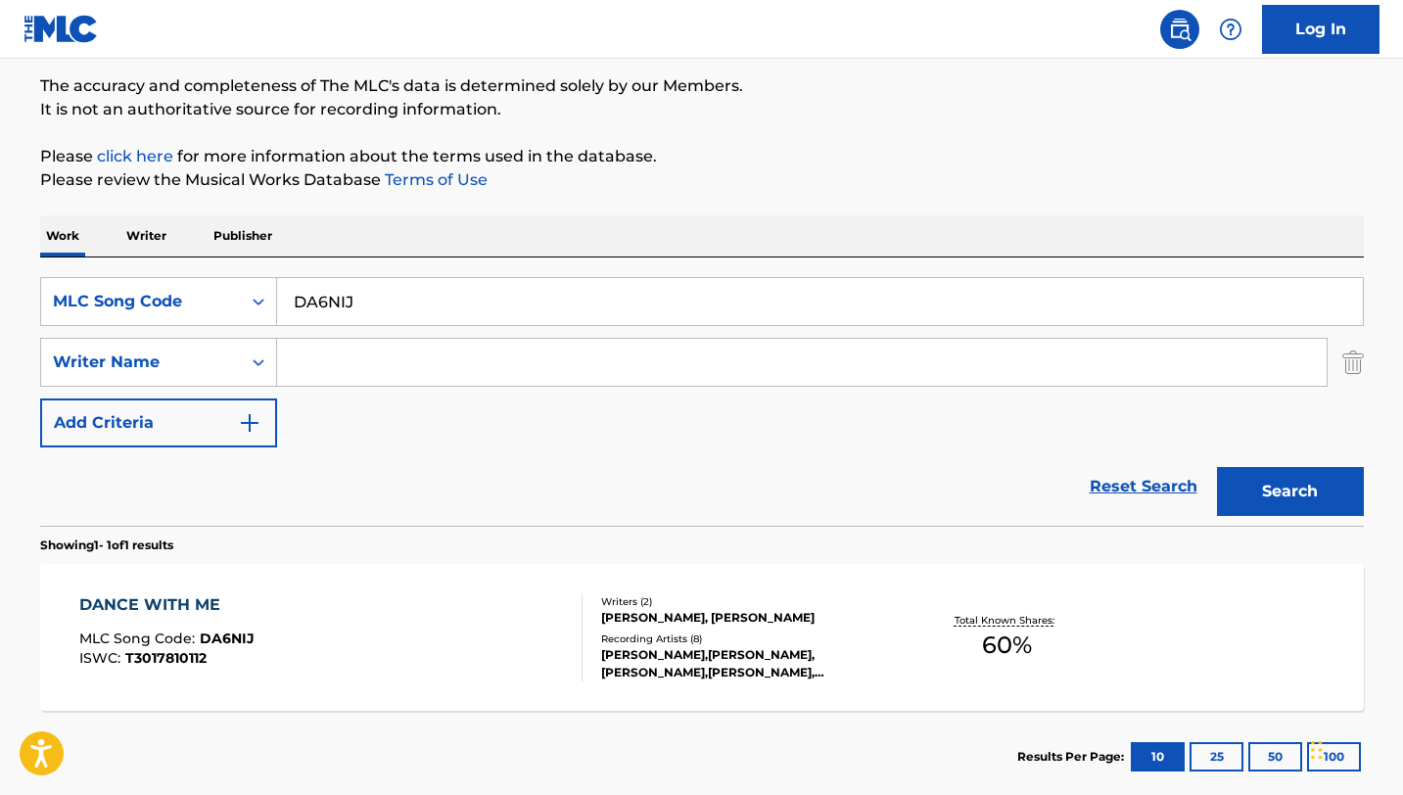
click at [307, 295] on input "DA6NIJ" at bounding box center [820, 301] width 1086 height 47
paste input "R2NG1"
type input "DR2NG1"
click at [1217, 467] on button "Search" at bounding box center [1290, 491] width 147 height 49
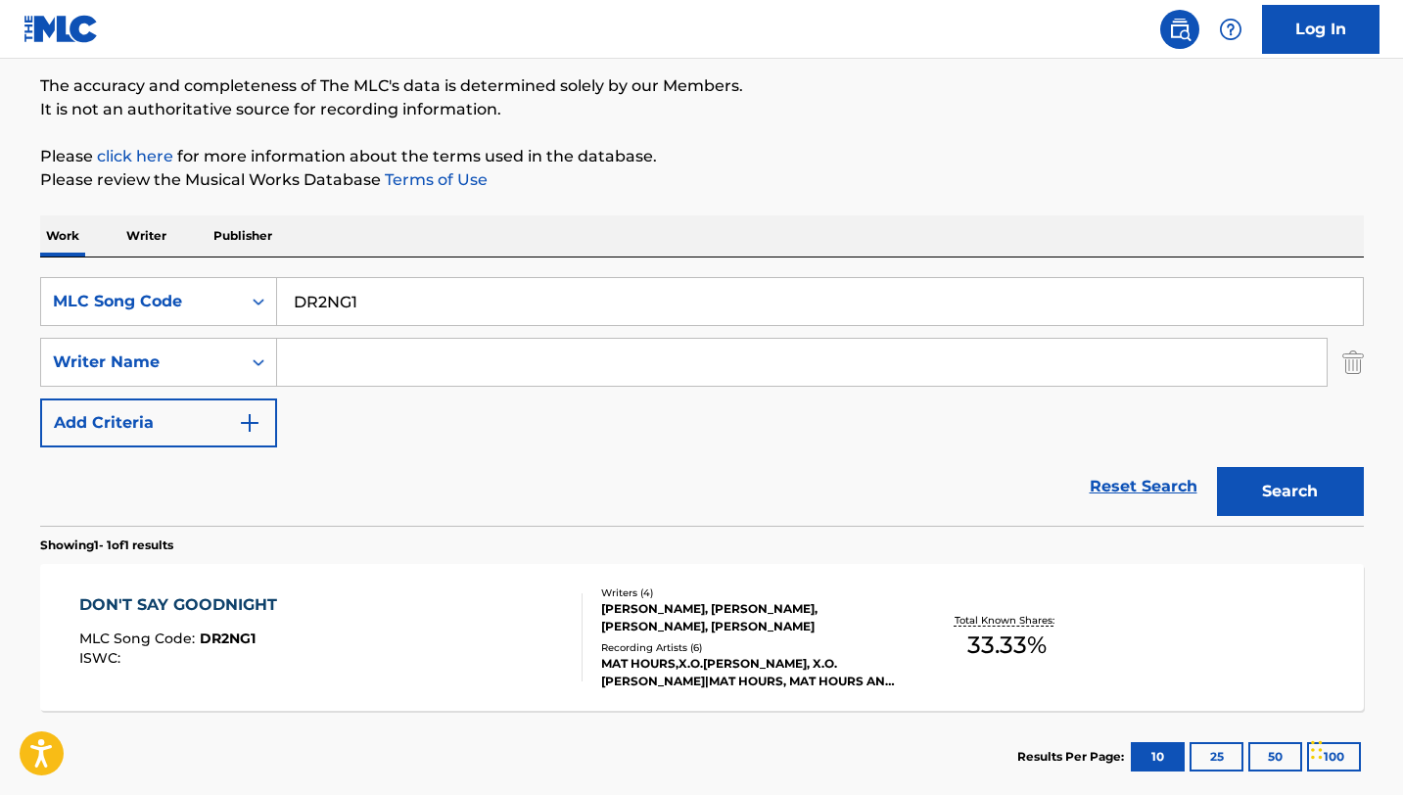
click at [365, 635] on div "DON'T SAY GOODNIGHT MLC Song Code : DR2NG1 ISWC :" at bounding box center [330, 637] width 503 height 88
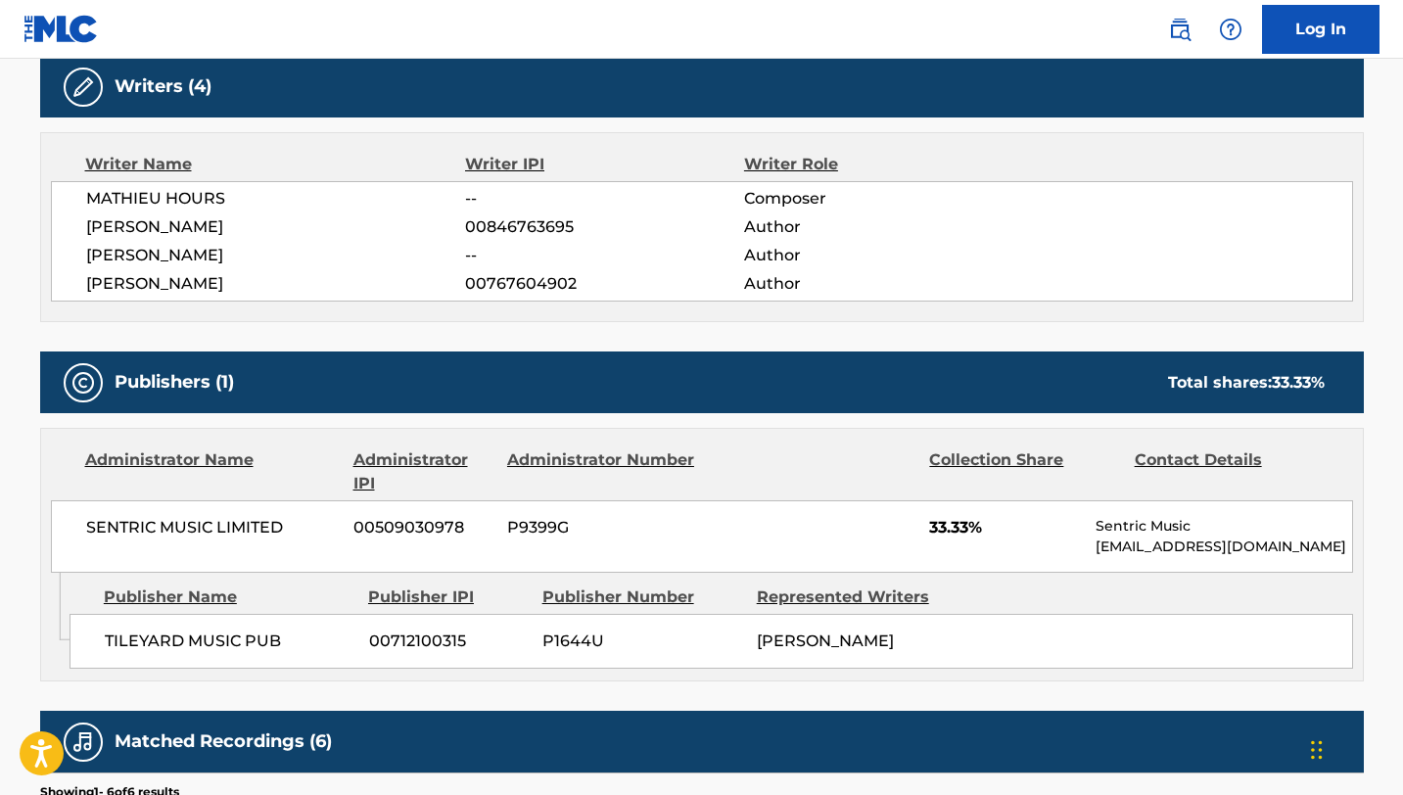
scroll to position [626, 0]
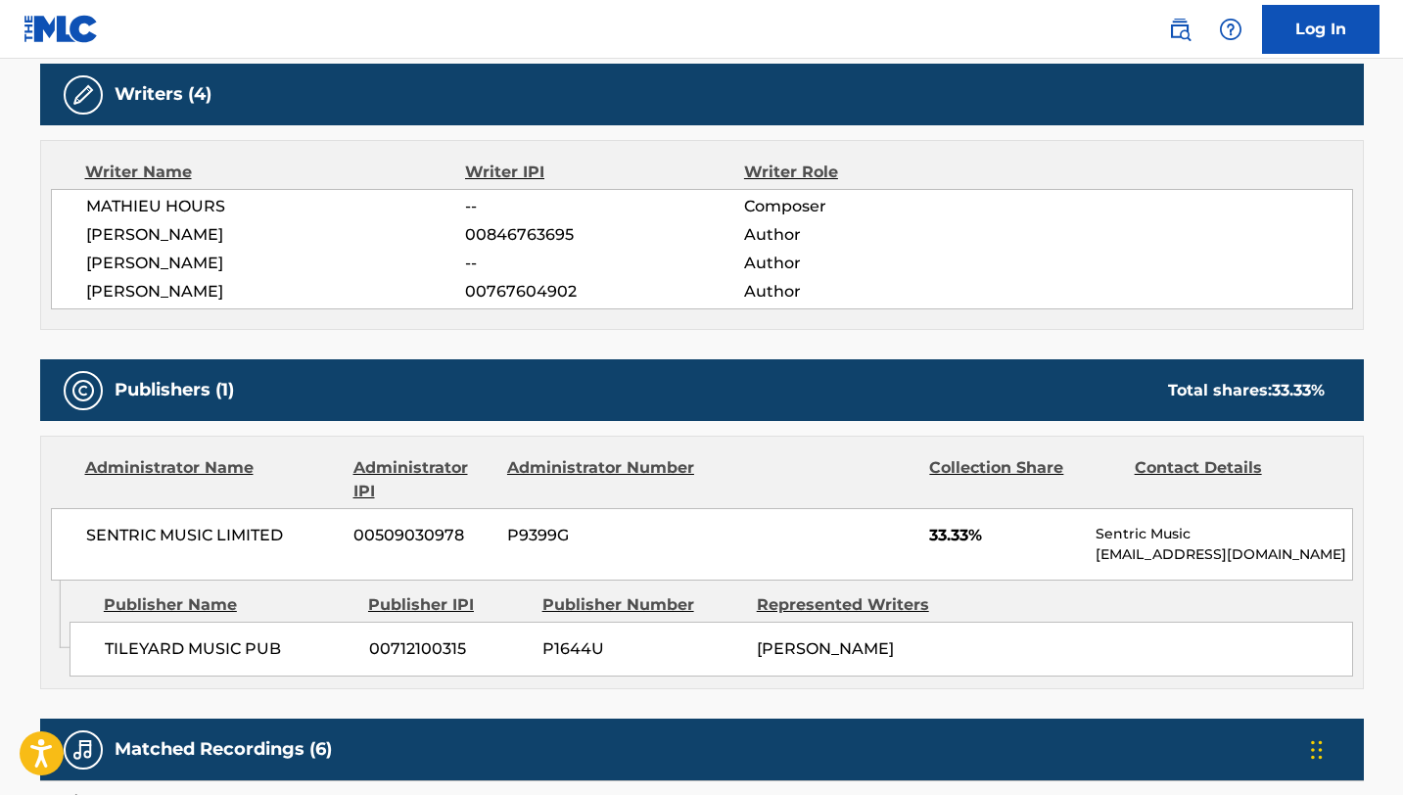
scroll to position [270, 0]
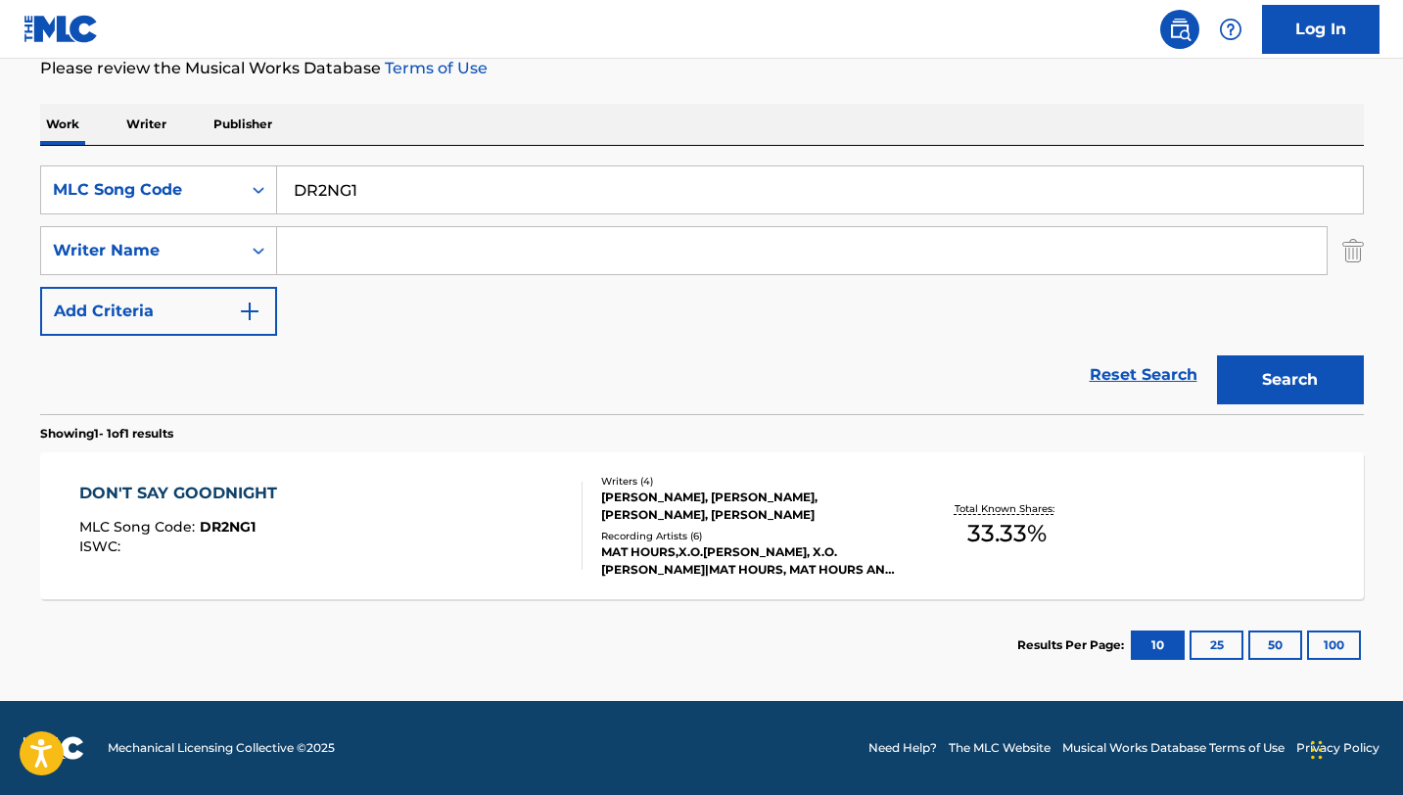
click at [333, 198] on input "DR2NG1" at bounding box center [820, 189] width 1086 height 47
paste input "LE829R"
type input "LE829R"
click at [1217, 355] on button "Search" at bounding box center [1290, 379] width 147 height 49
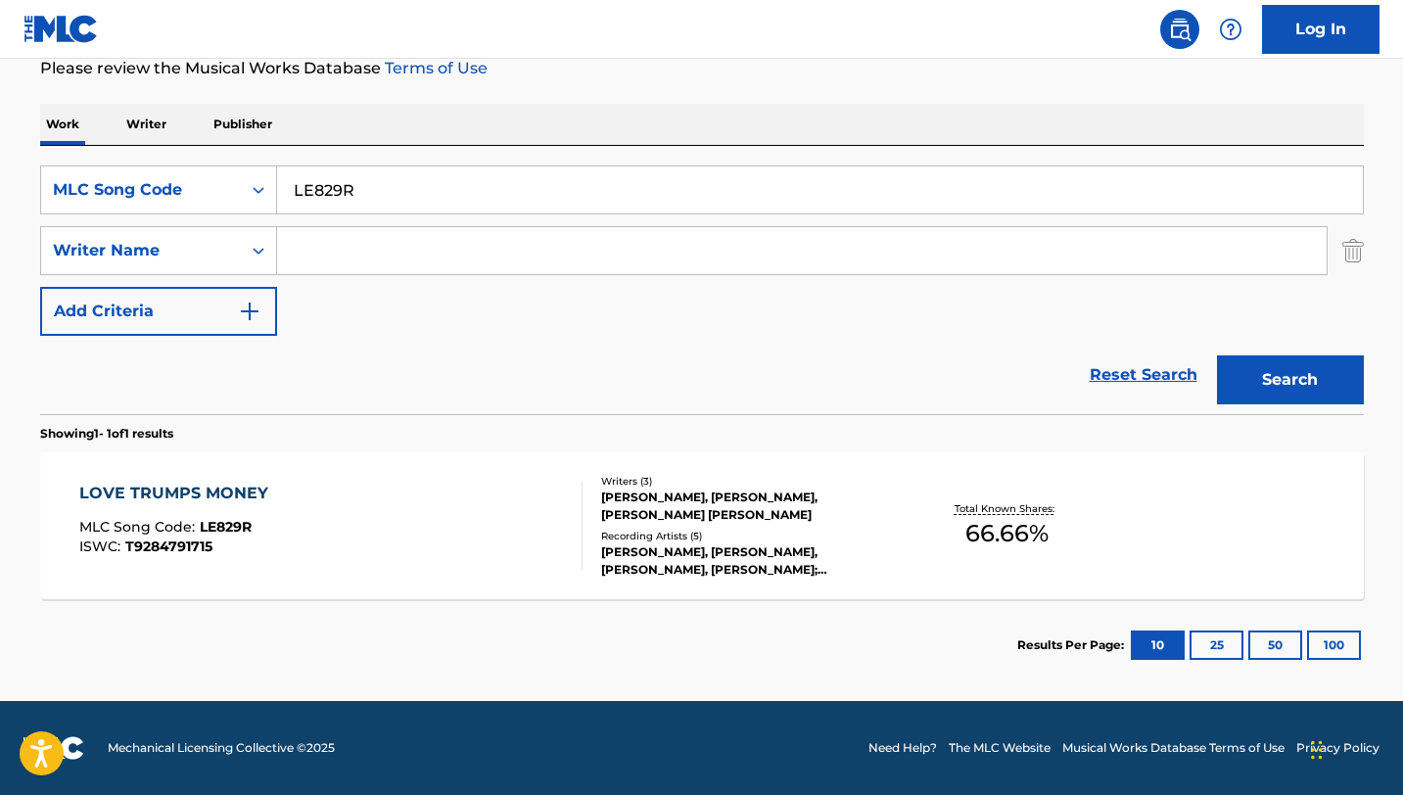
click at [479, 478] on div "LOVE TRUMPS MONEY MLC Song Code : LE829R ISWC : T9284791715 Writers ( 3 ) DENNI…" at bounding box center [702, 525] width 1324 height 147
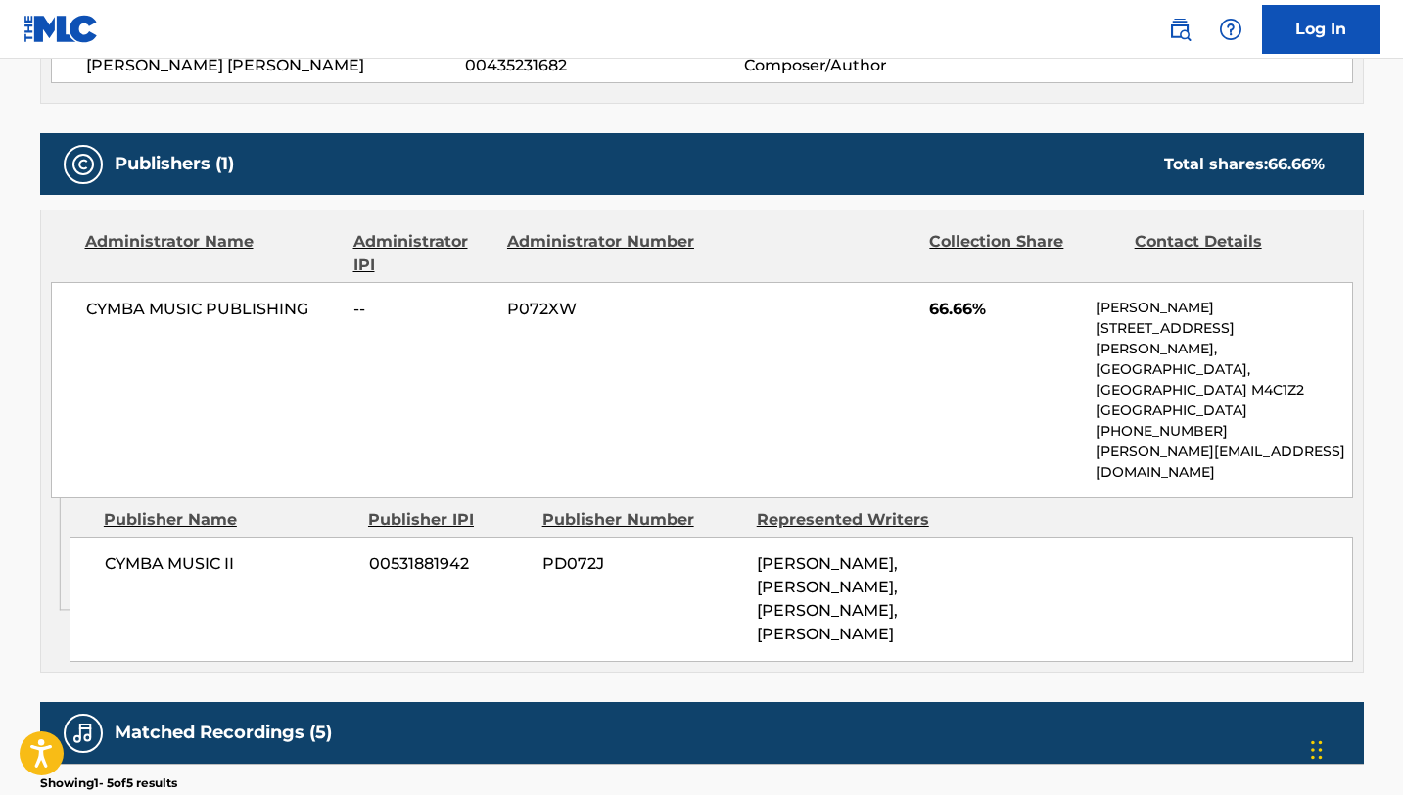
scroll to position [852, 0]
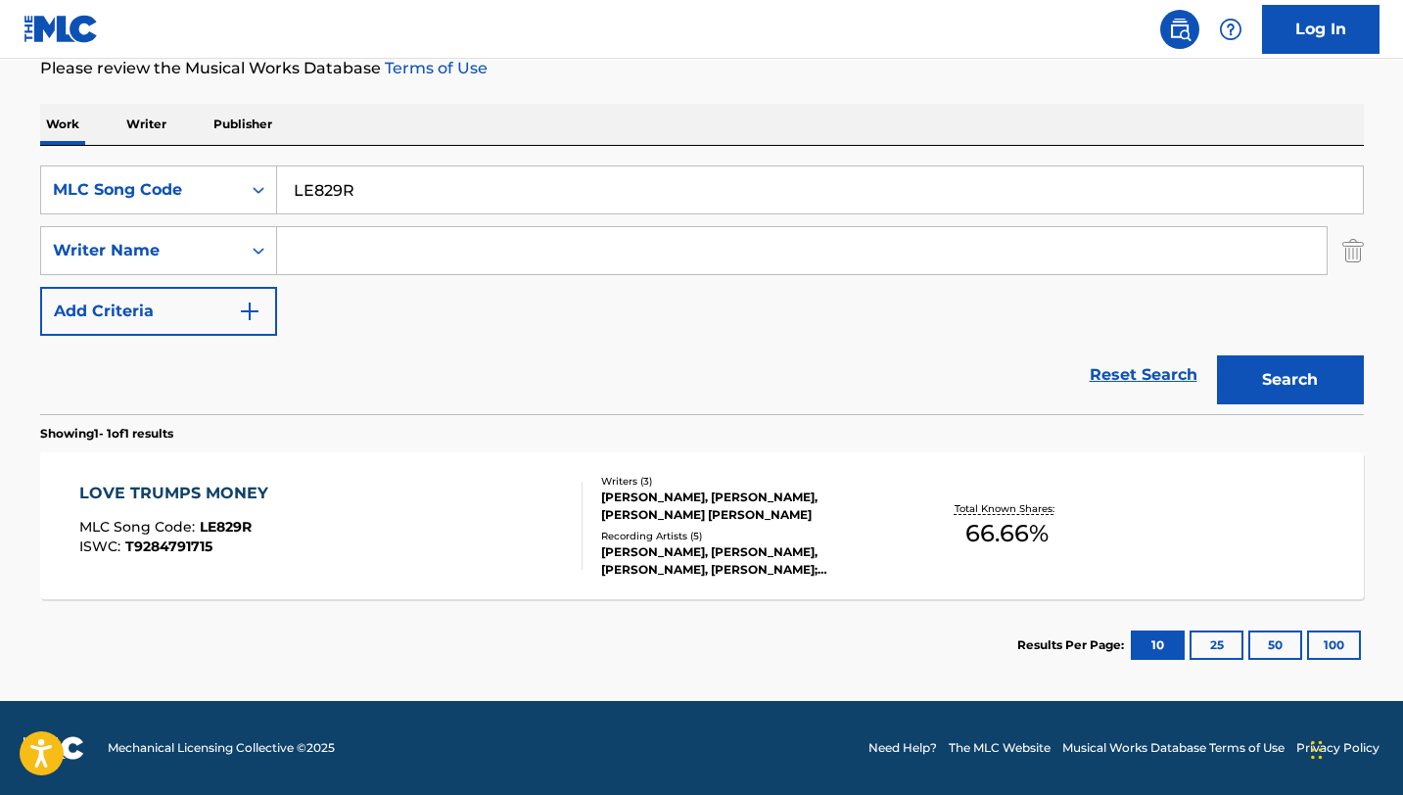
scroll to position [270, 0]
click at [333, 190] on input "LE829R" at bounding box center [820, 189] width 1086 height 47
paste input "MVDAZ2"
type input "MVDAZ2"
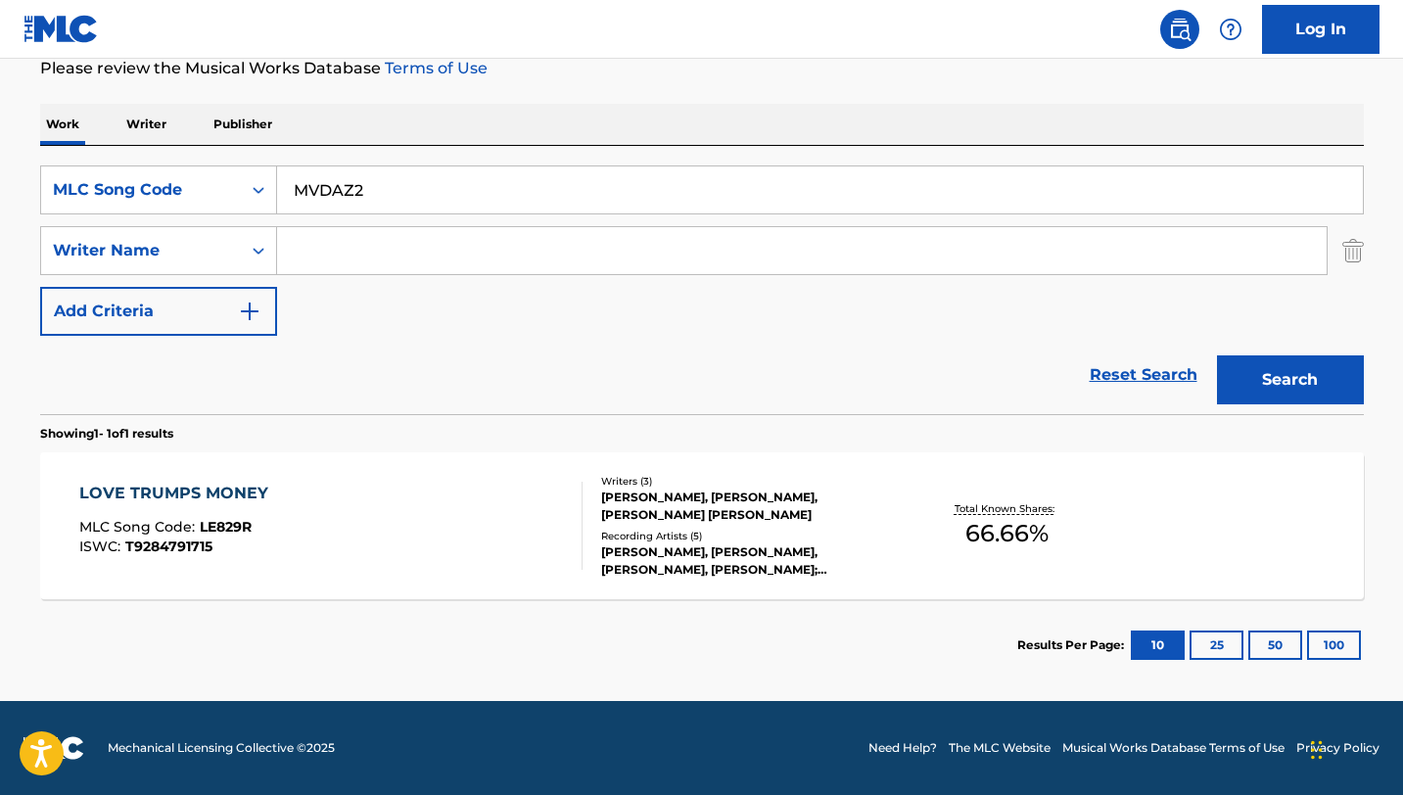
click at [1217, 355] on button "Search" at bounding box center [1290, 379] width 147 height 49
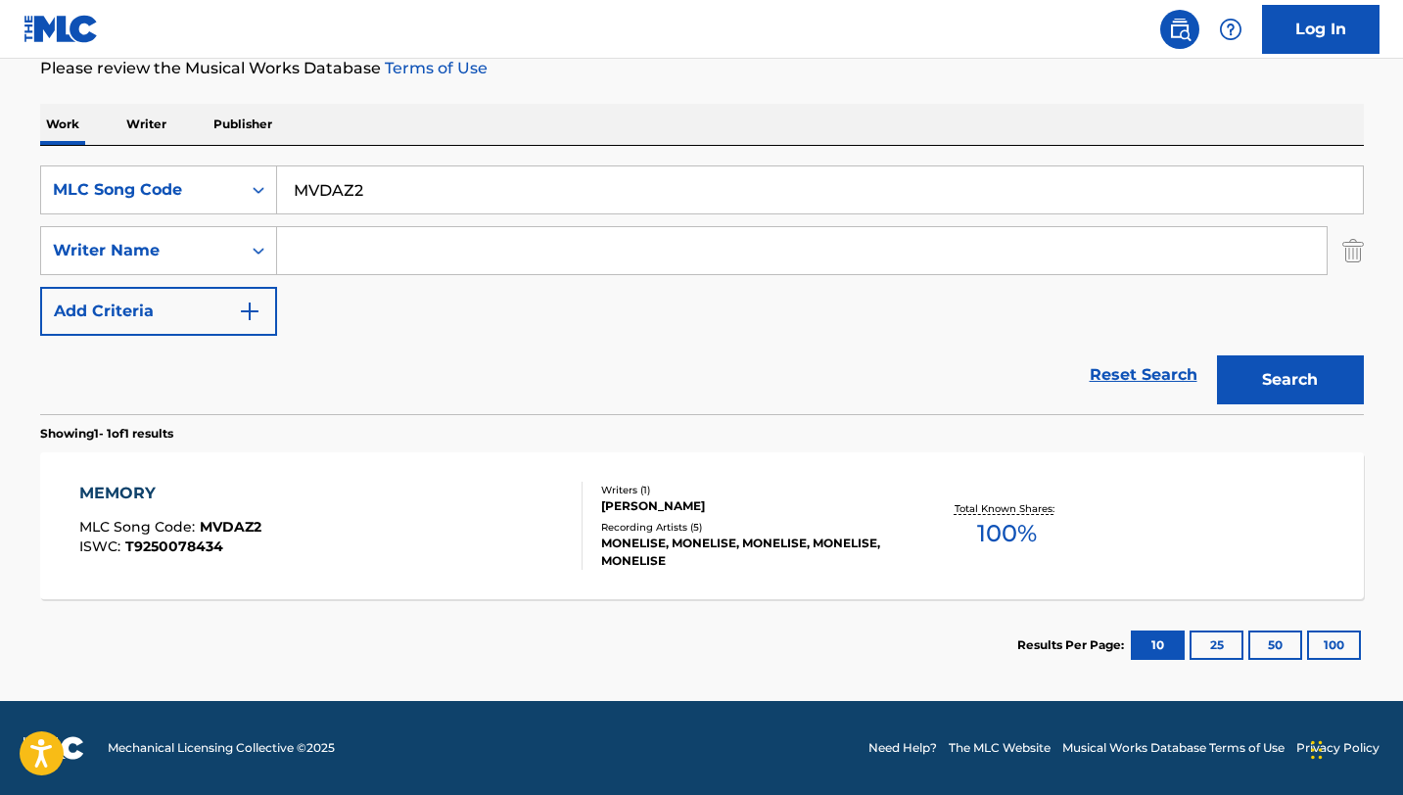
click at [439, 511] on div "MEMORY MLC Song Code : MVDAZ2 ISWC : T9250078434" at bounding box center [330, 526] width 503 height 88
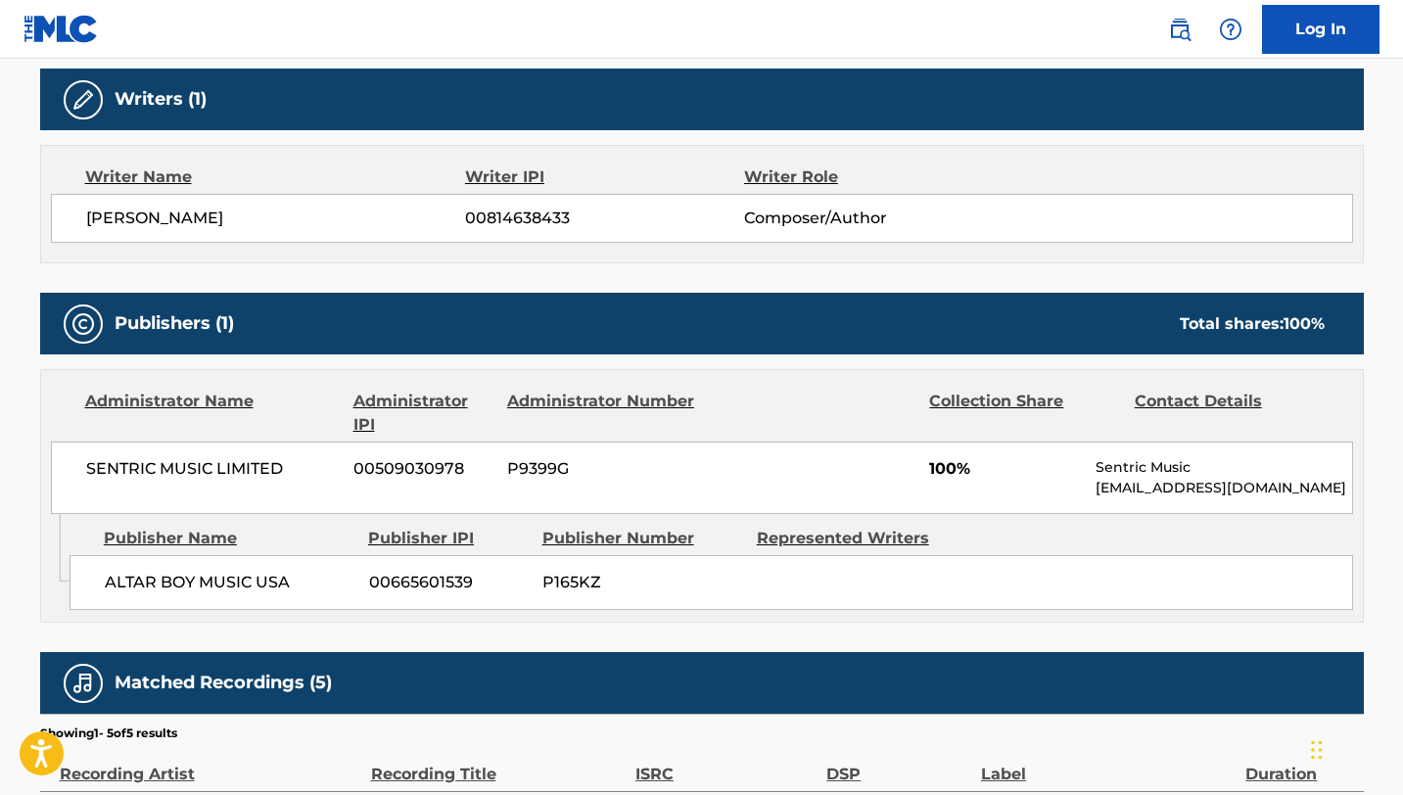
scroll to position [627, 0]
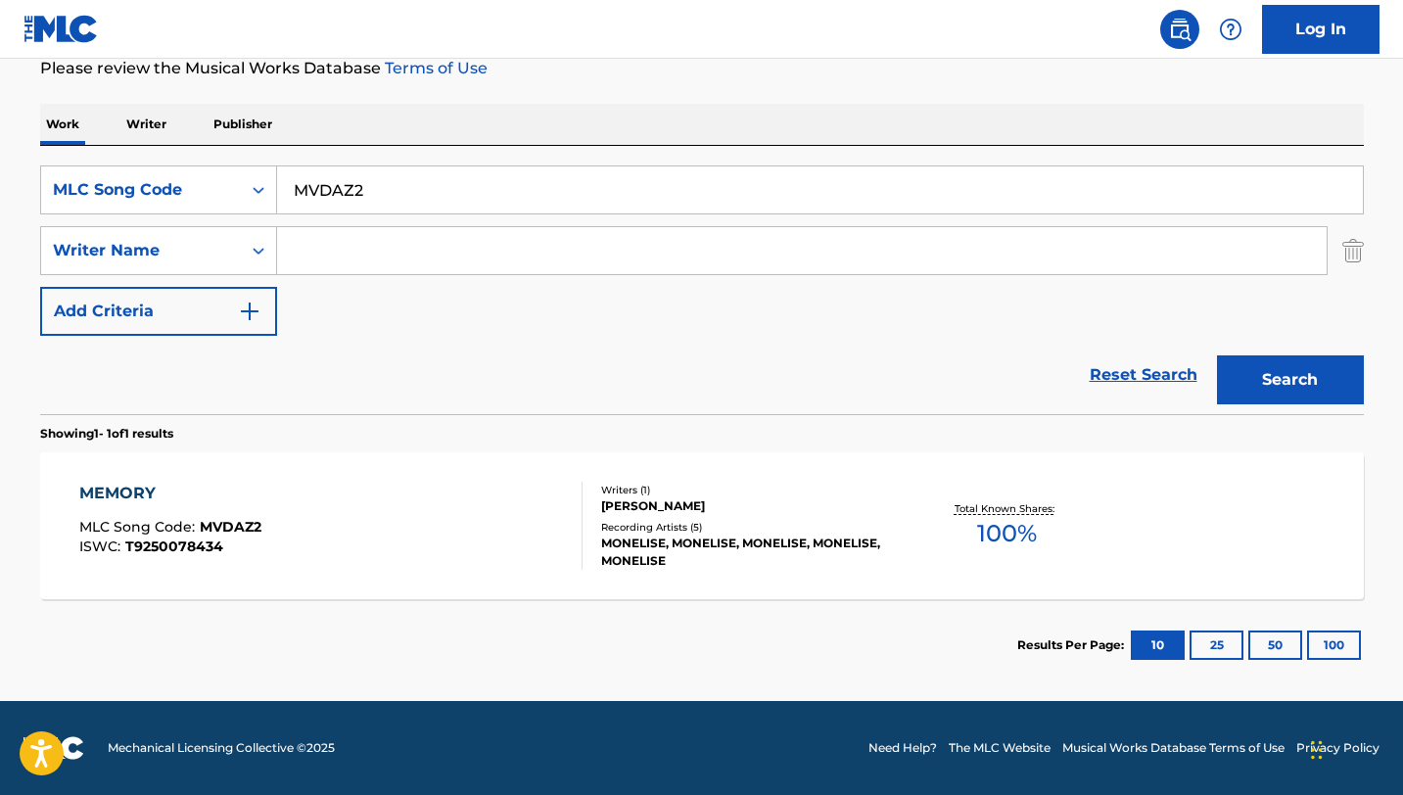
scroll to position [270, 0]
click at [293, 201] on input "MVDAZ2" at bounding box center [820, 189] width 1086 height 47
paste input "A57P"
type input "MA57P2"
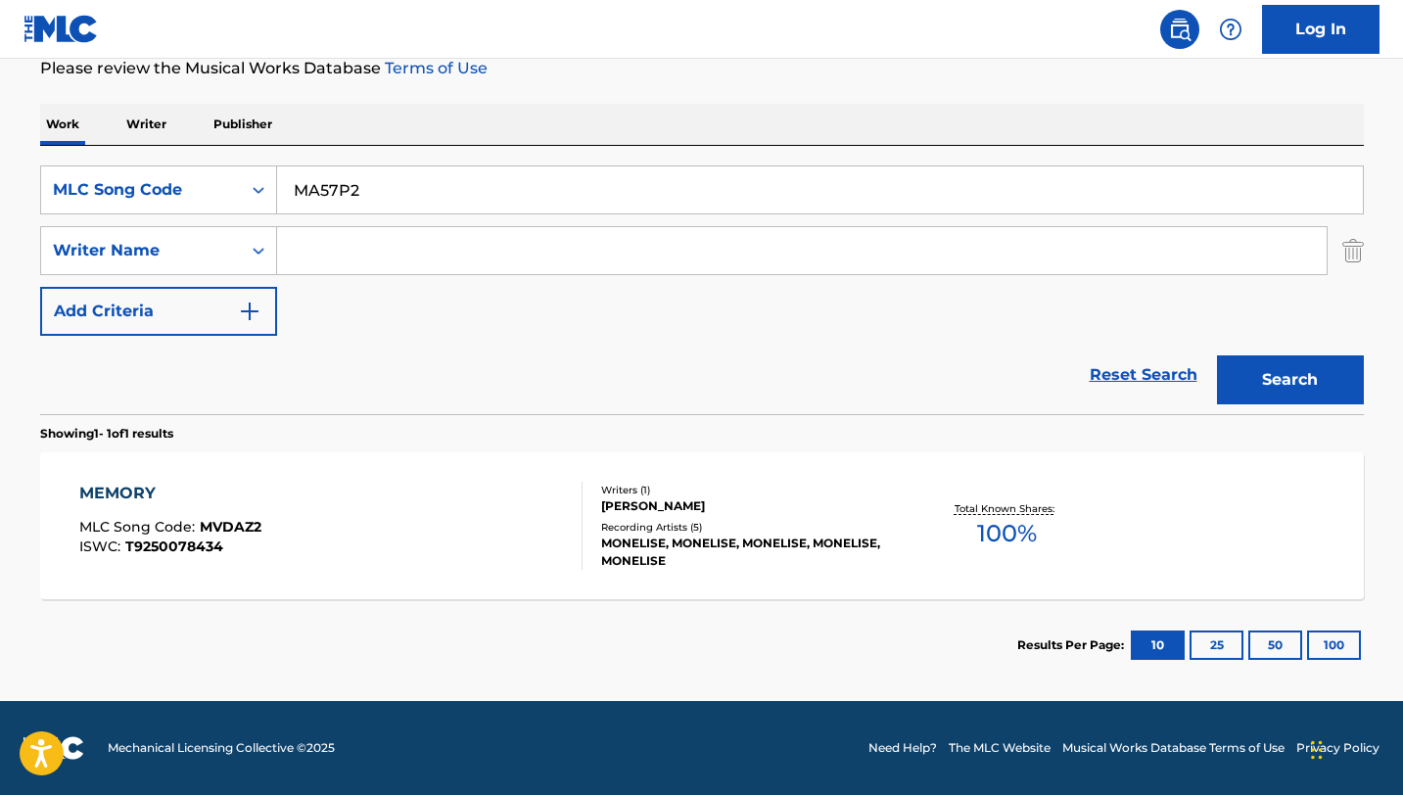
click at [1217, 355] on button "Search" at bounding box center [1290, 379] width 147 height 49
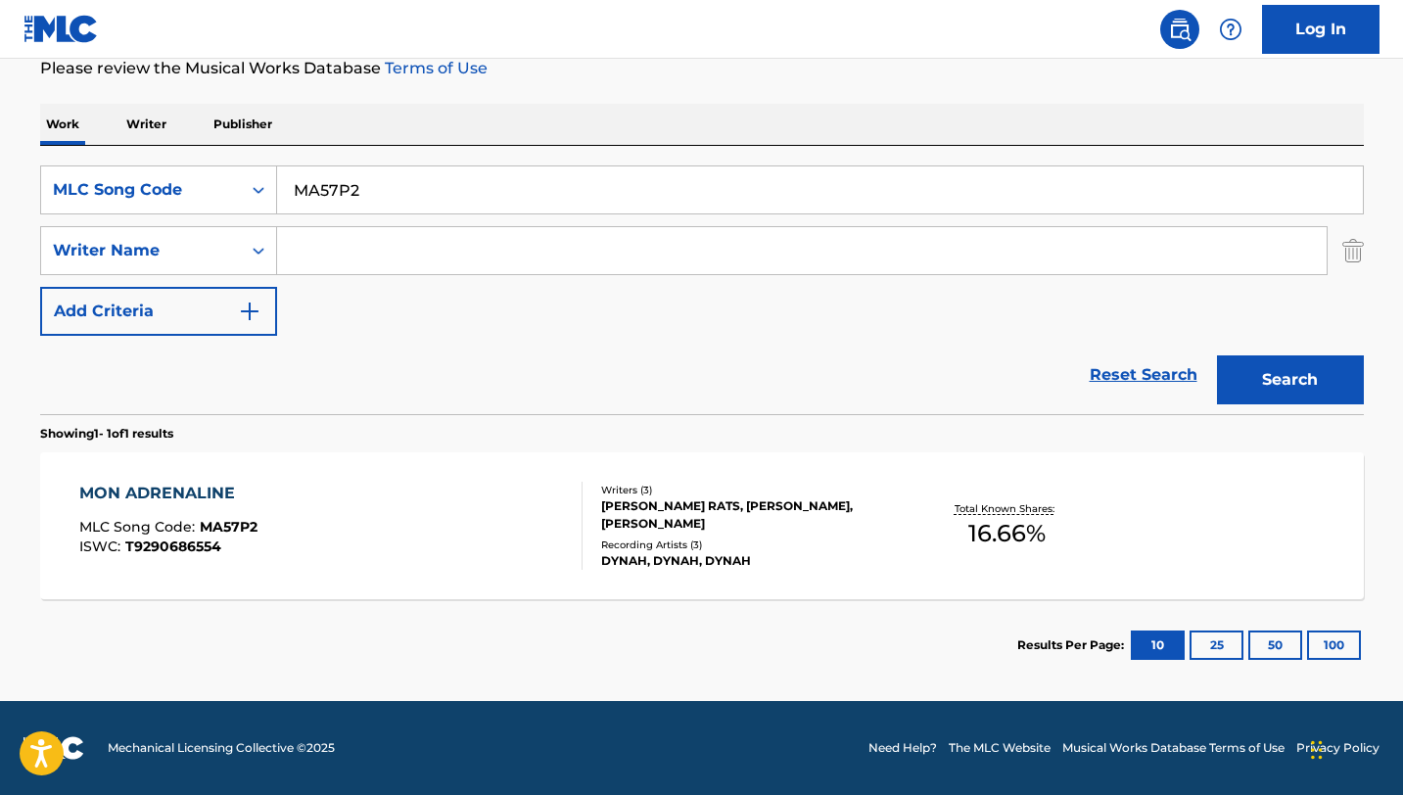
click at [542, 527] on div "MON ADRENALINE MLC Song Code : MA57P2 ISWC : T9290686554" at bounding box center [330, 526] width 503 height 88
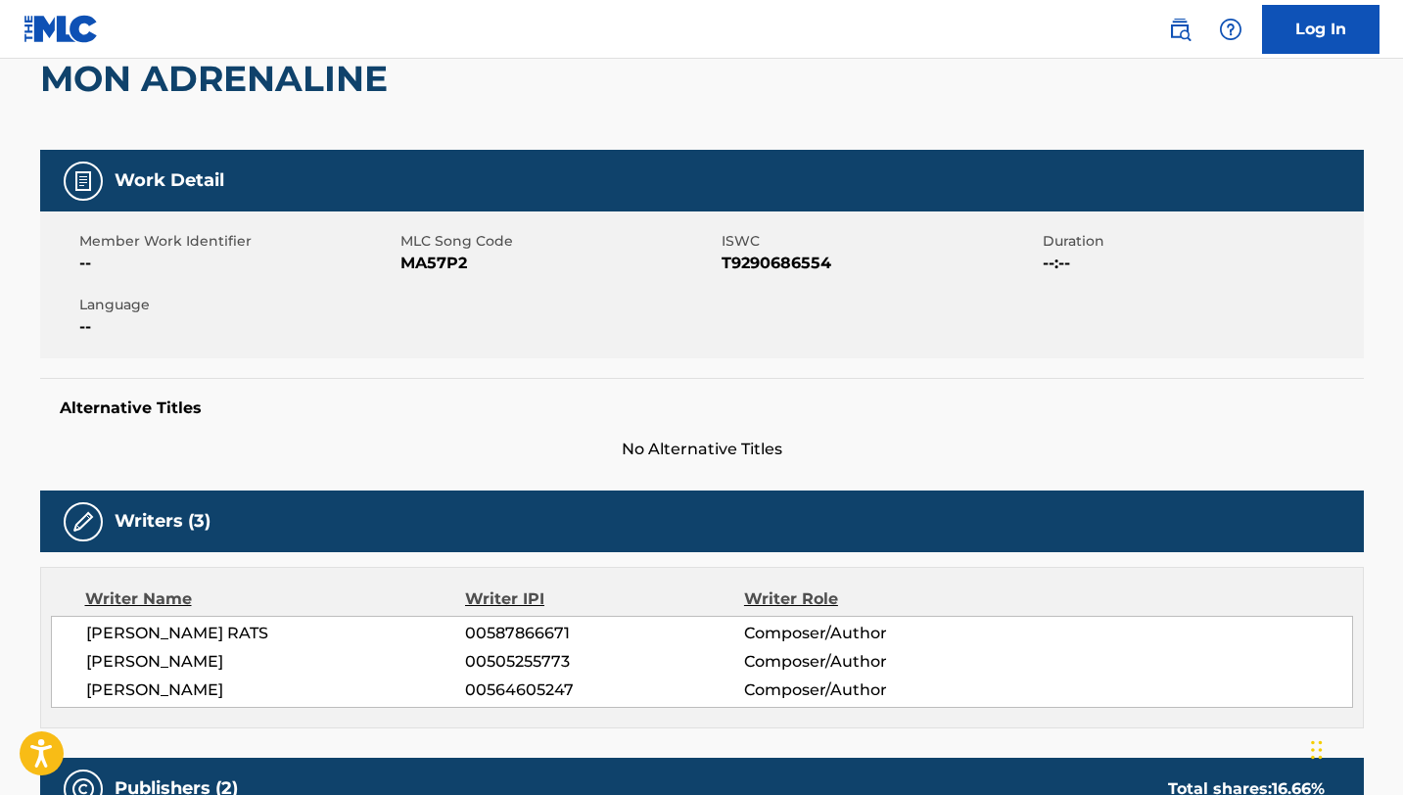
scroll to position [146, 0]
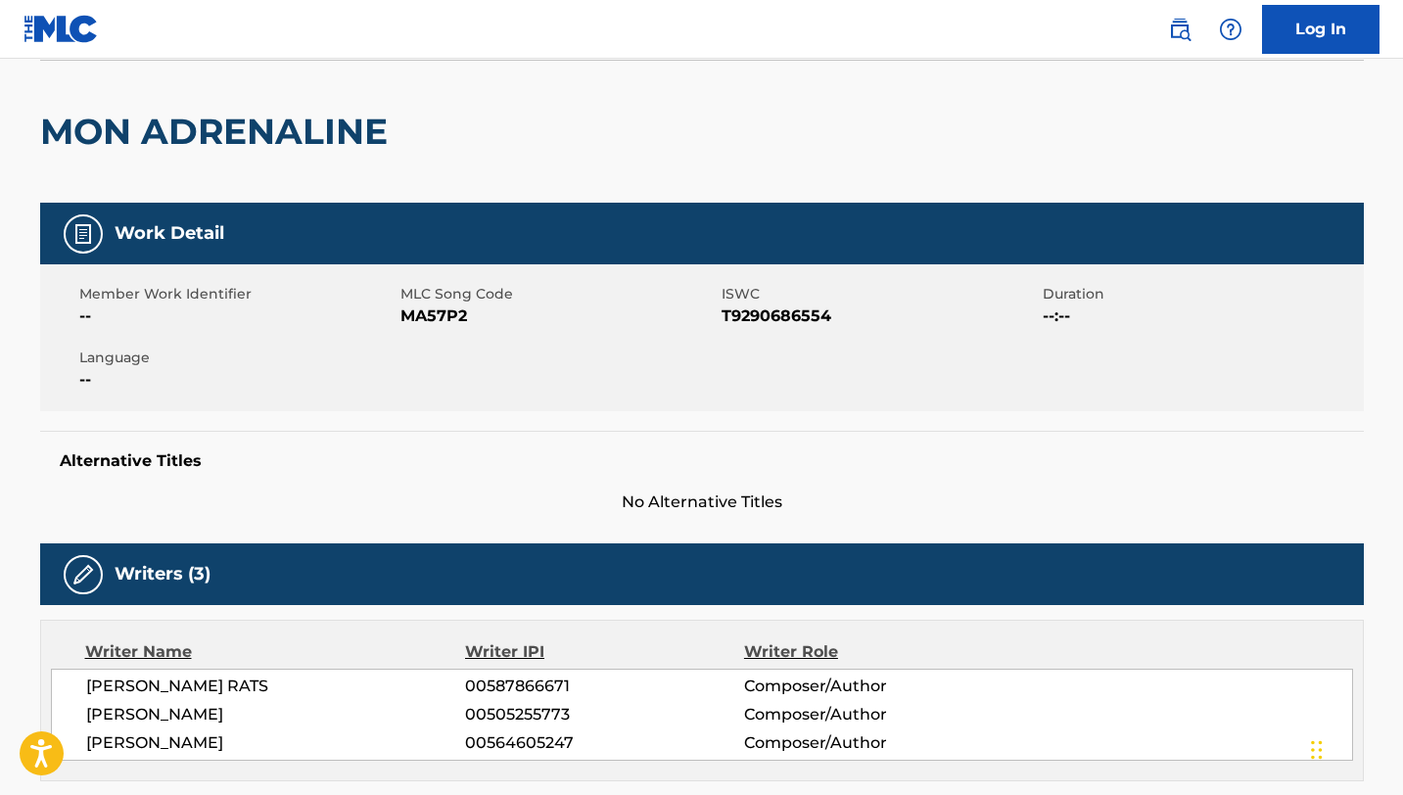
scroll to position [159, 0]
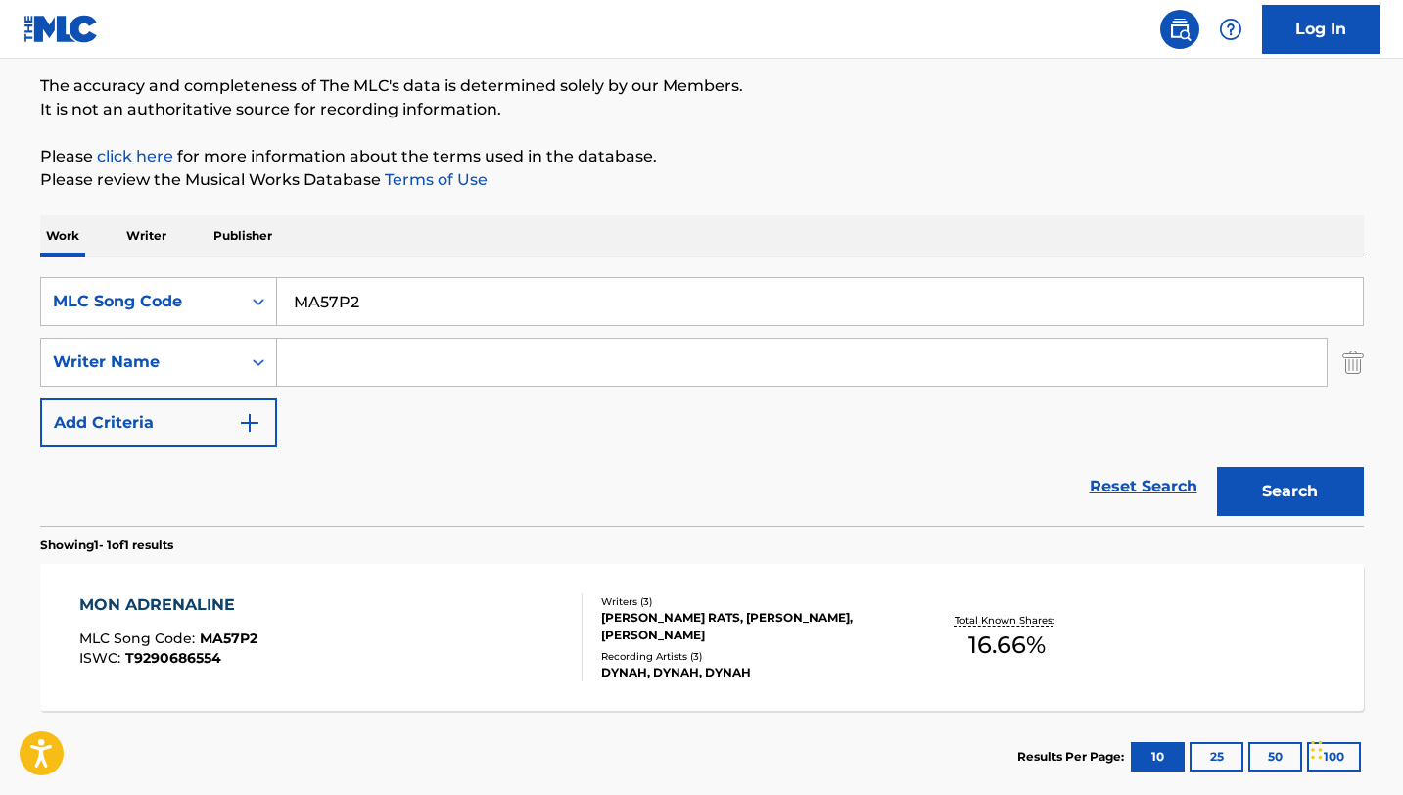
click at [342, 293] on input "MA57P2" at bounding box center [820, 301] width 1086 height 47
paste input "NG6015"
type input "NG6015"
click at [1217, 467] on button "Search" at bounding box center [1290, 491] width 147 height 49
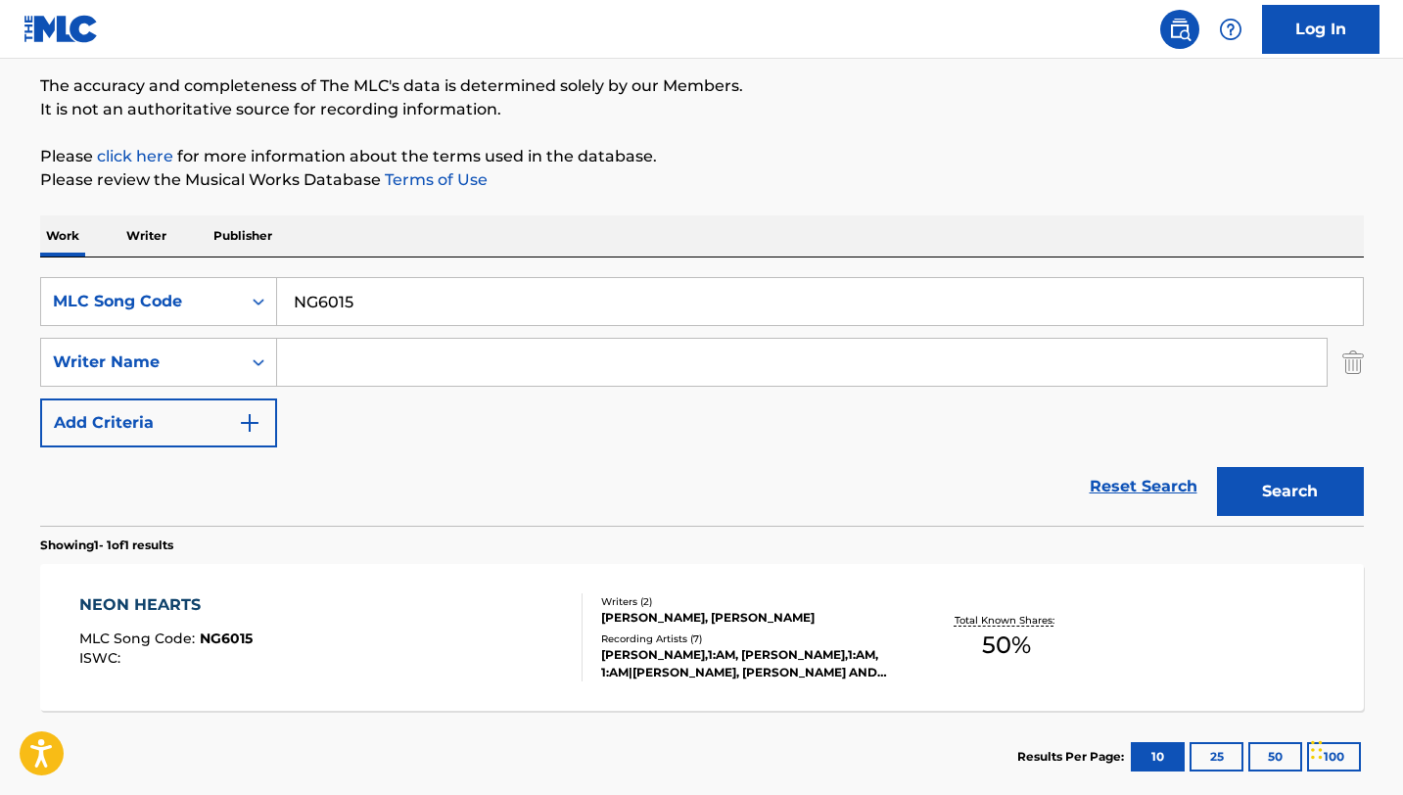
click at [359, 675] on div "NEON HEARTS MLC Song Code : NG6015 ISWC :" at bounding box center [330, 637] width 503 height 88
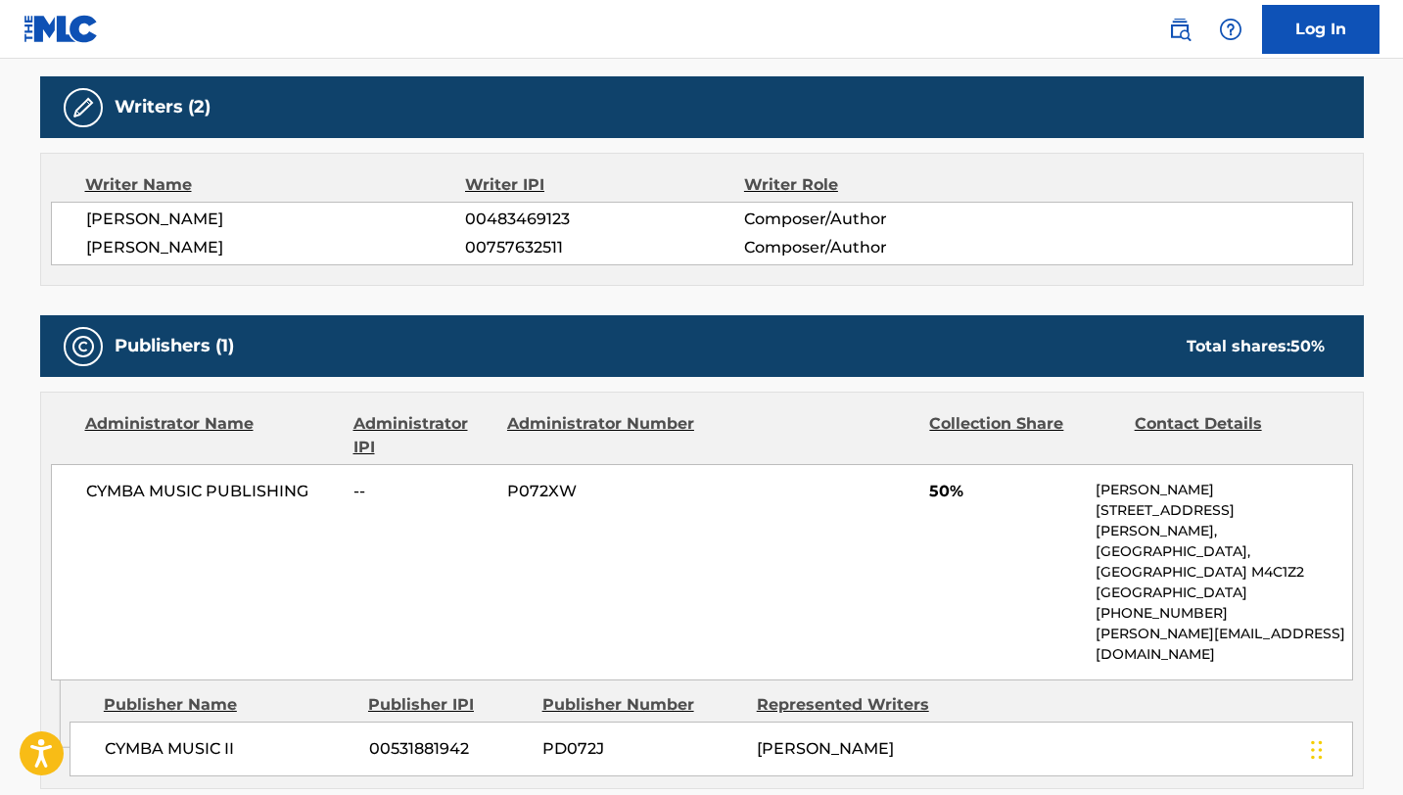
scroll to position [627, 0]
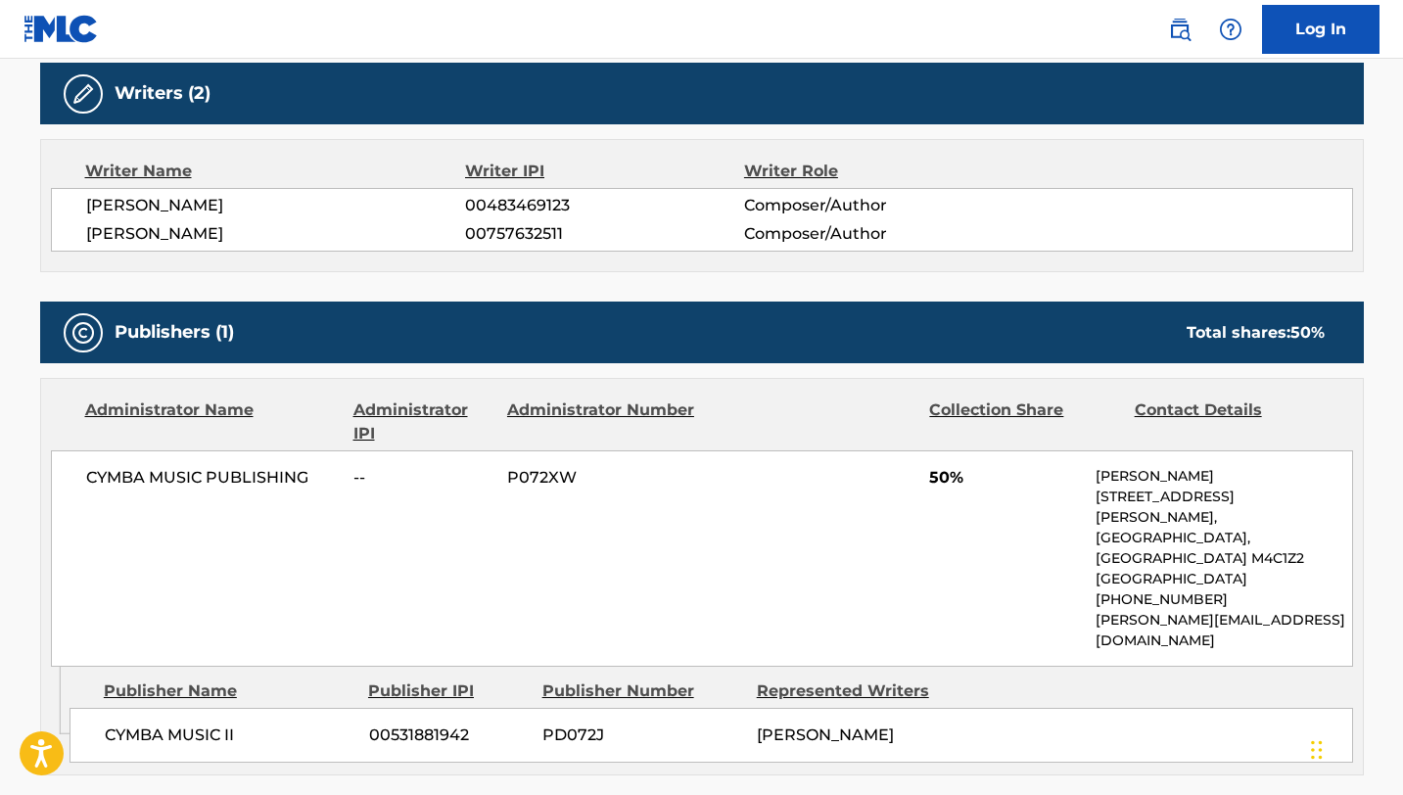
scroll to position [270, 0]
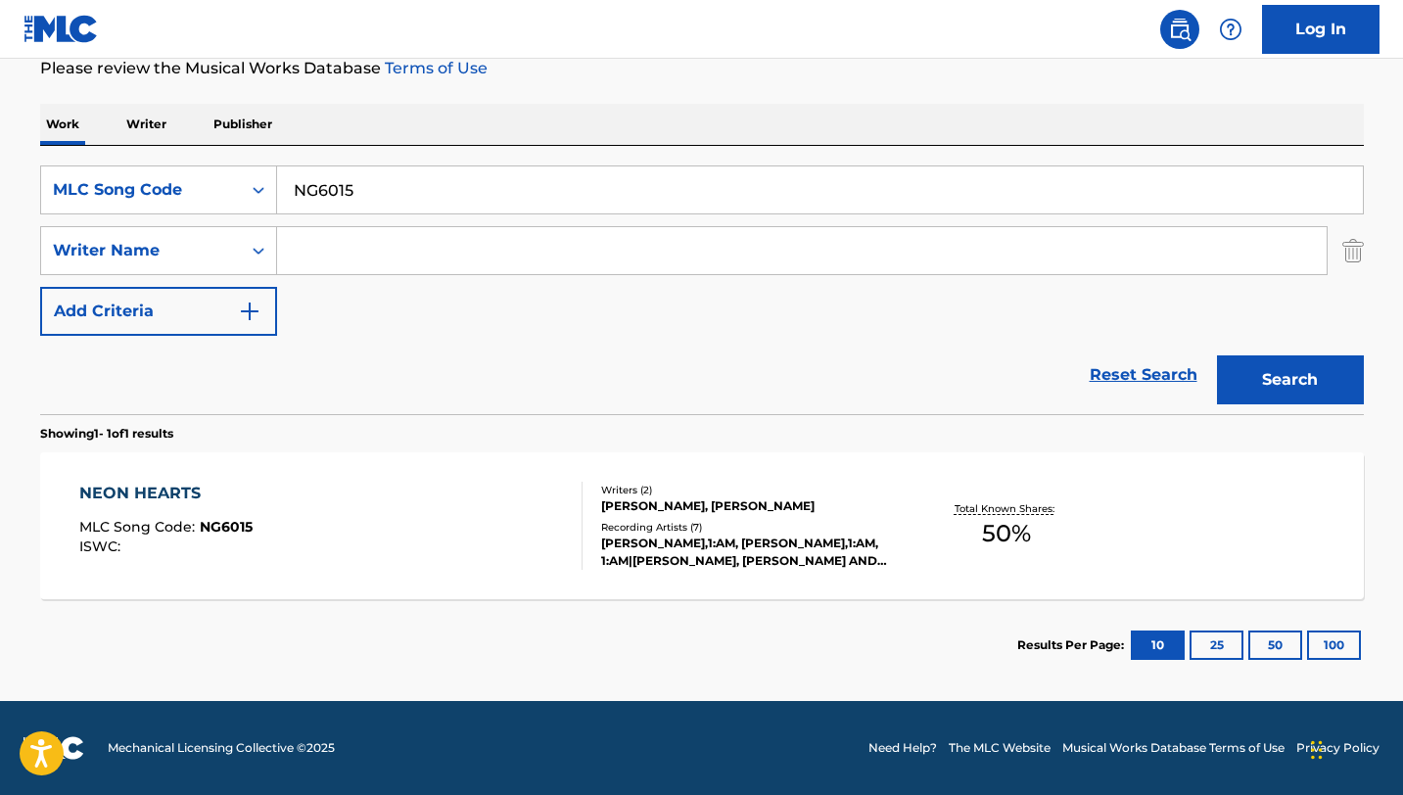
click at [351, 190] on input "NG6015" at bounding box center [820, 189] width 1086 height 47
paste input "RB3LN3"
type input "RB3LN3"
click at [1217, 355] on button "Search" at bounding box center [1290, 379] width 147 height 49
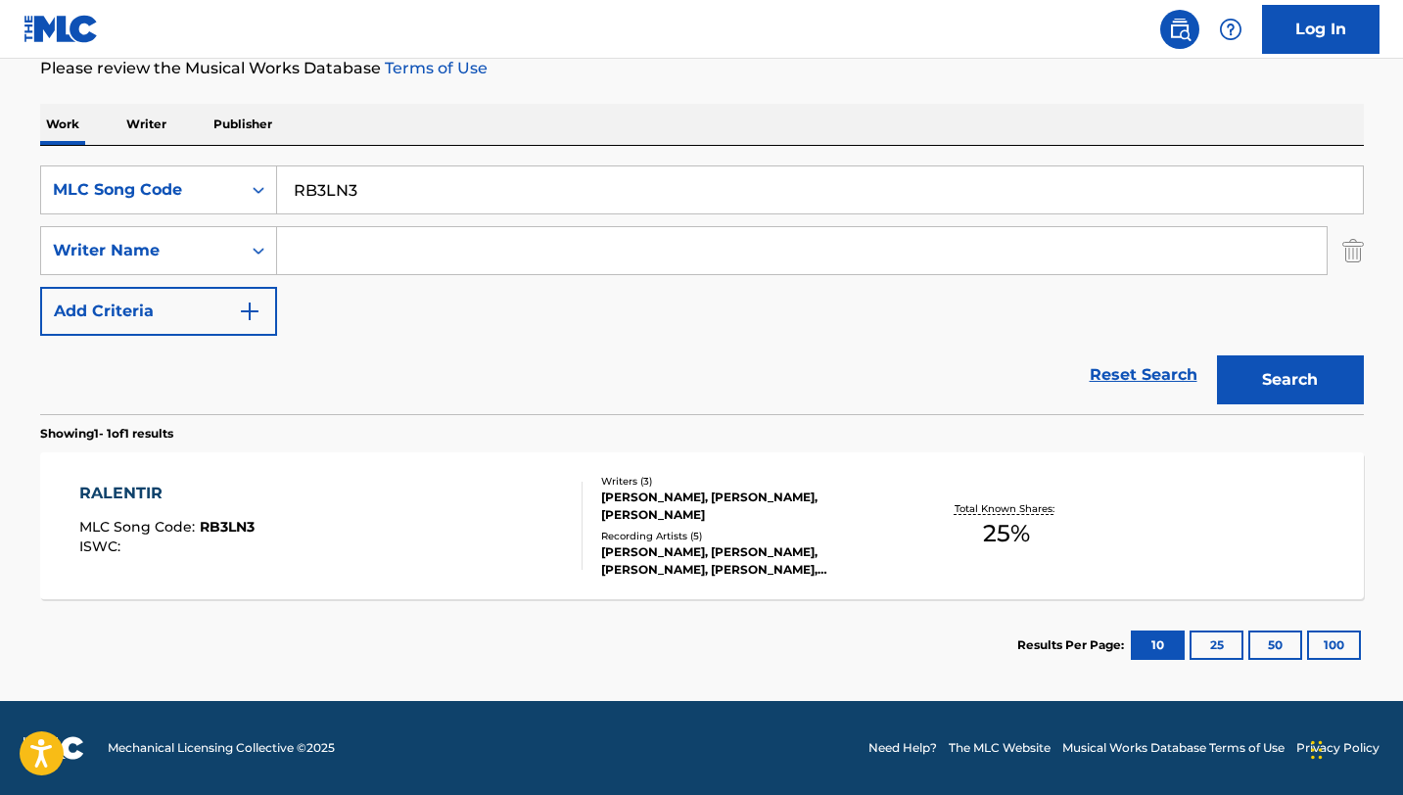
click at [427, 551] on div "RALENTIR MLC Song Code : RB3LN3 ISWC :" at bounding box center [330, 526] width 503 height 88
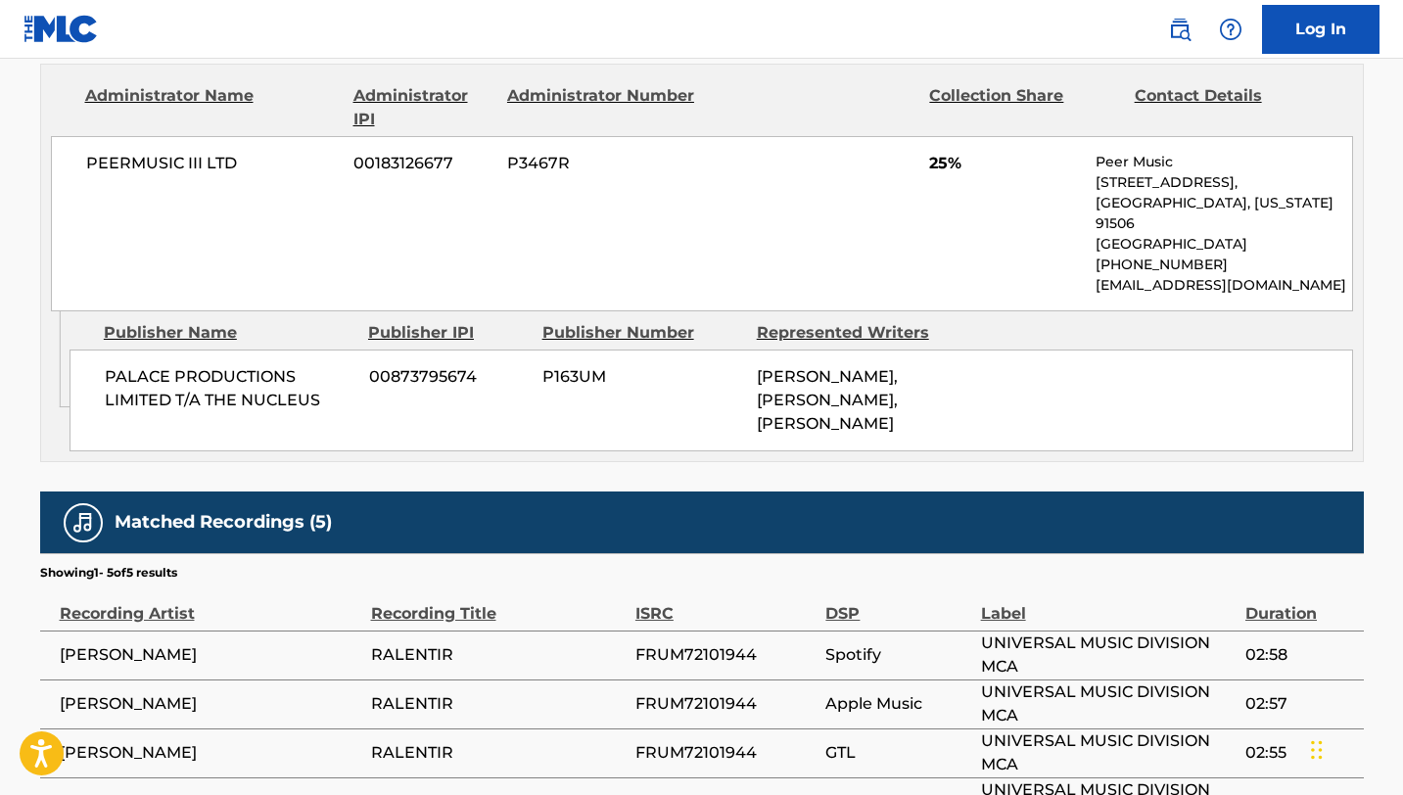
scroll to position [976, 0]
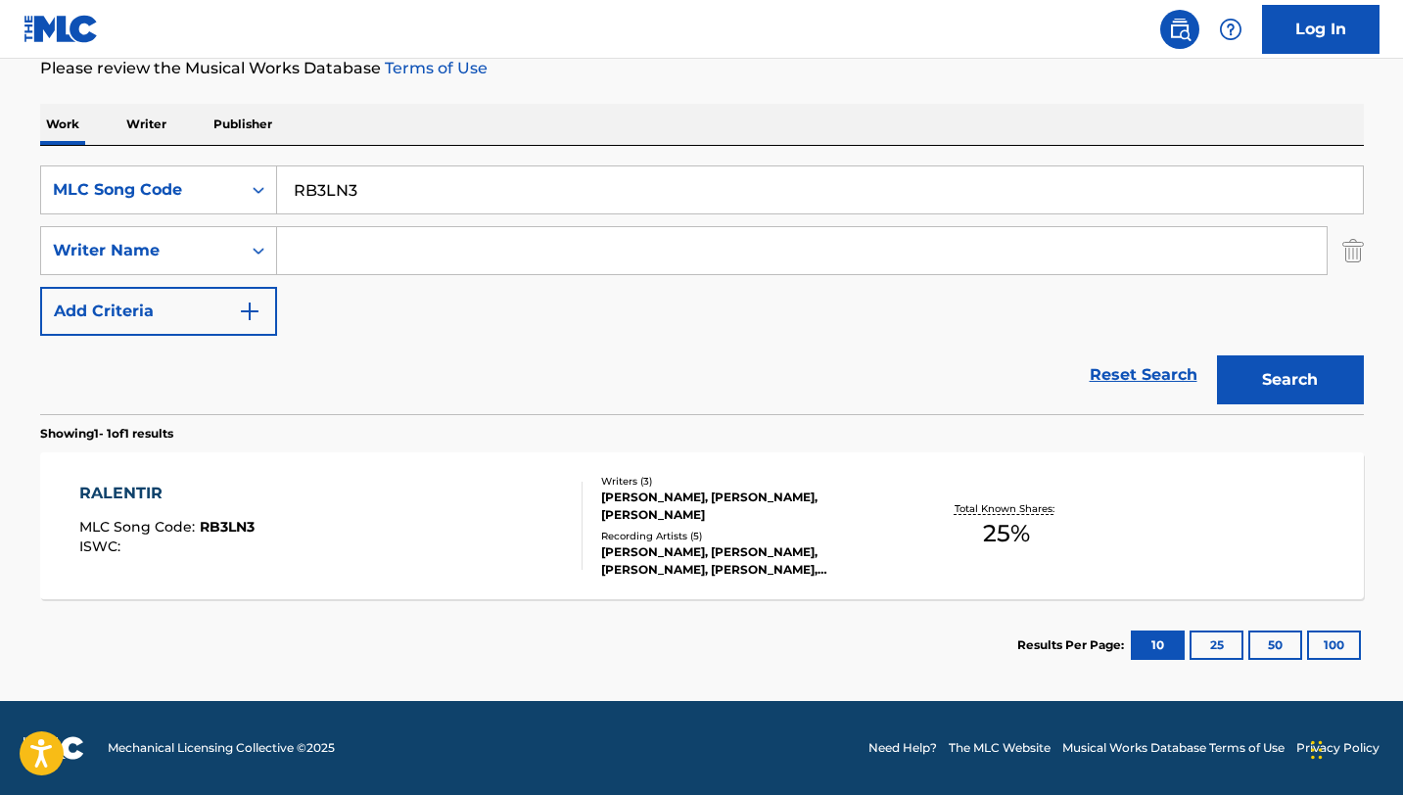
scroll to position [270, 0]
click at [332, 207] on input "RB3LN3" at bounding box center [820, 189] width 1086 height 47
paste input "SI833B"
type input "SI833B"
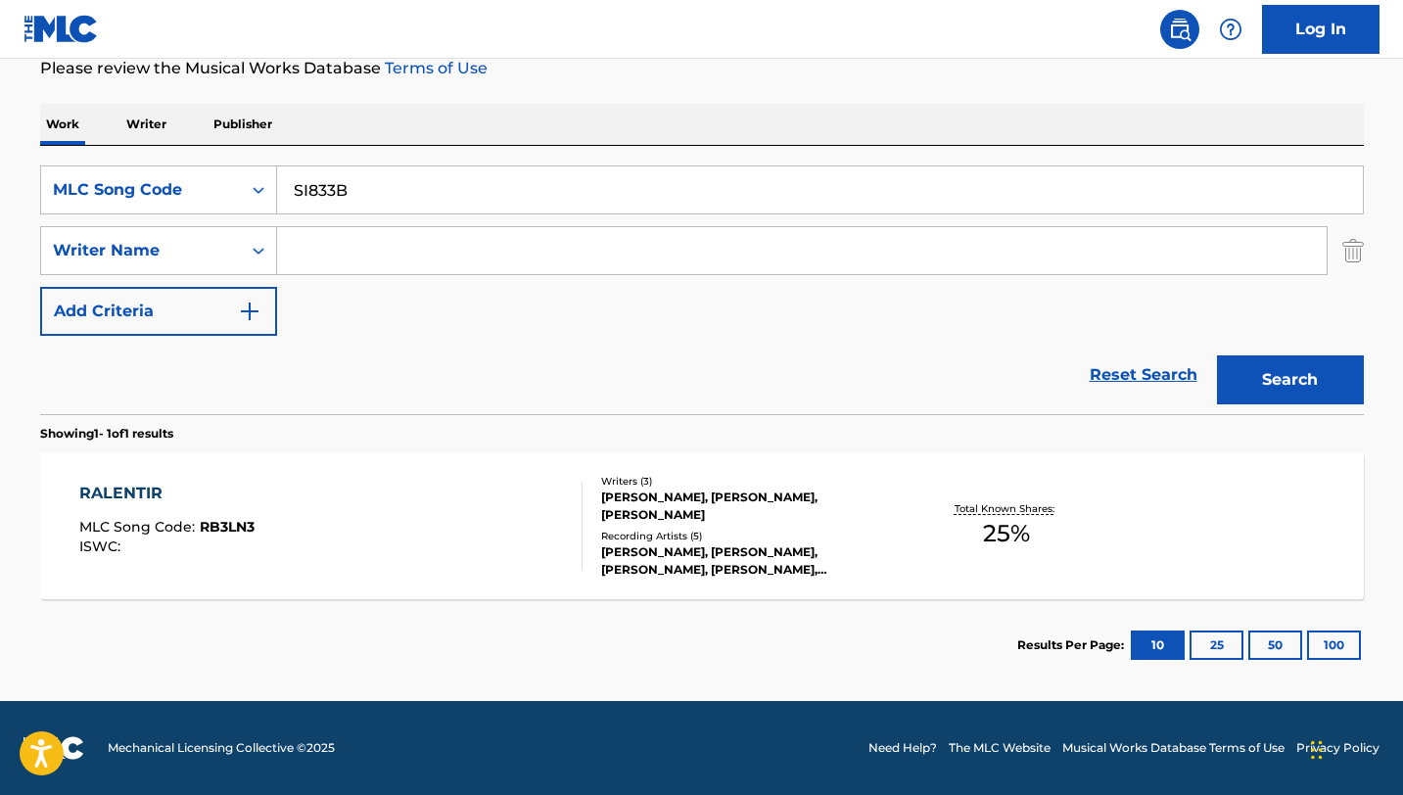
click at [1217, 355] on button "Search" at bounding box center [1290, 379] width 147 height 49
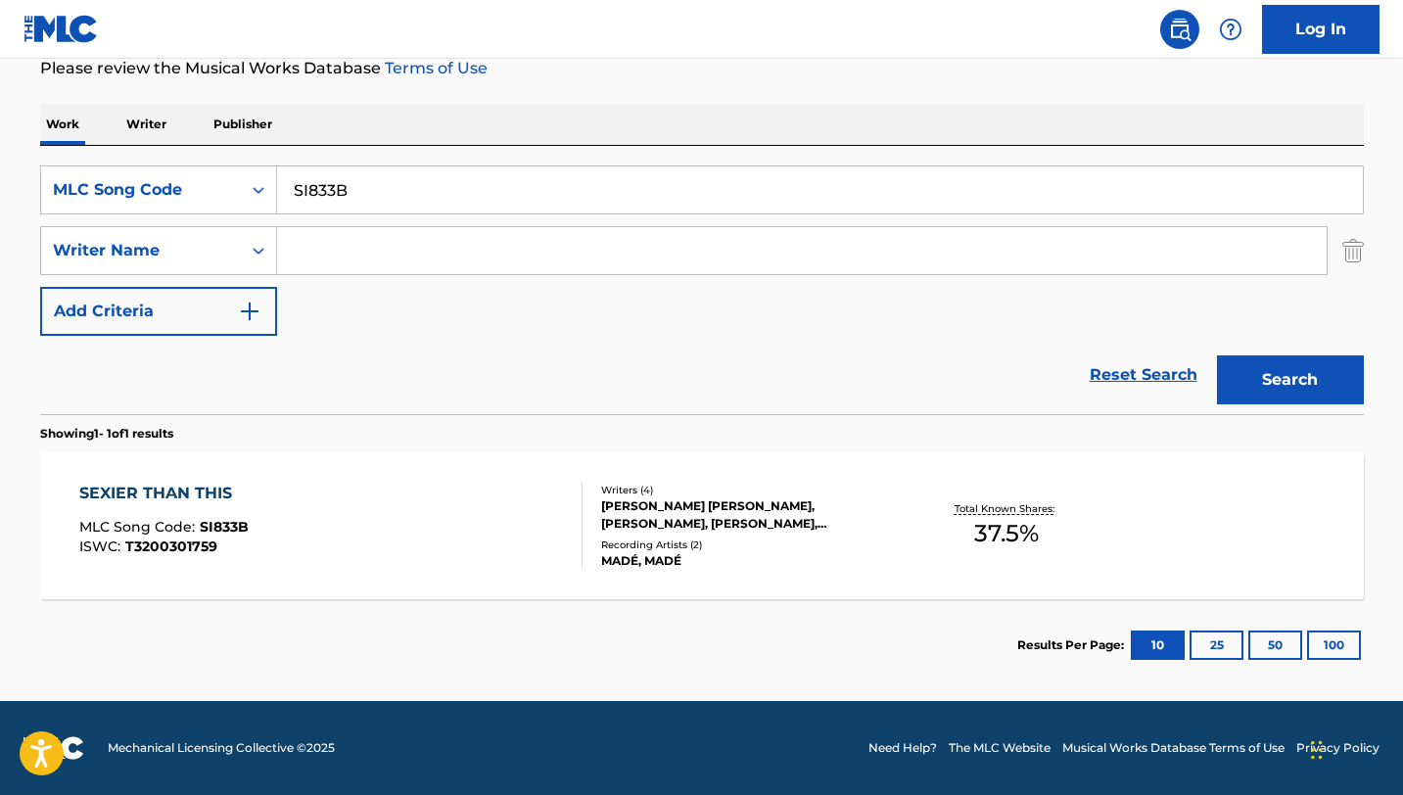
click at [529, 534] on div "SEXIER THAN THIS MLC Song Code : SI833B ISWC : T3200301759" at bounding box center [330, 526] width 503 height 88
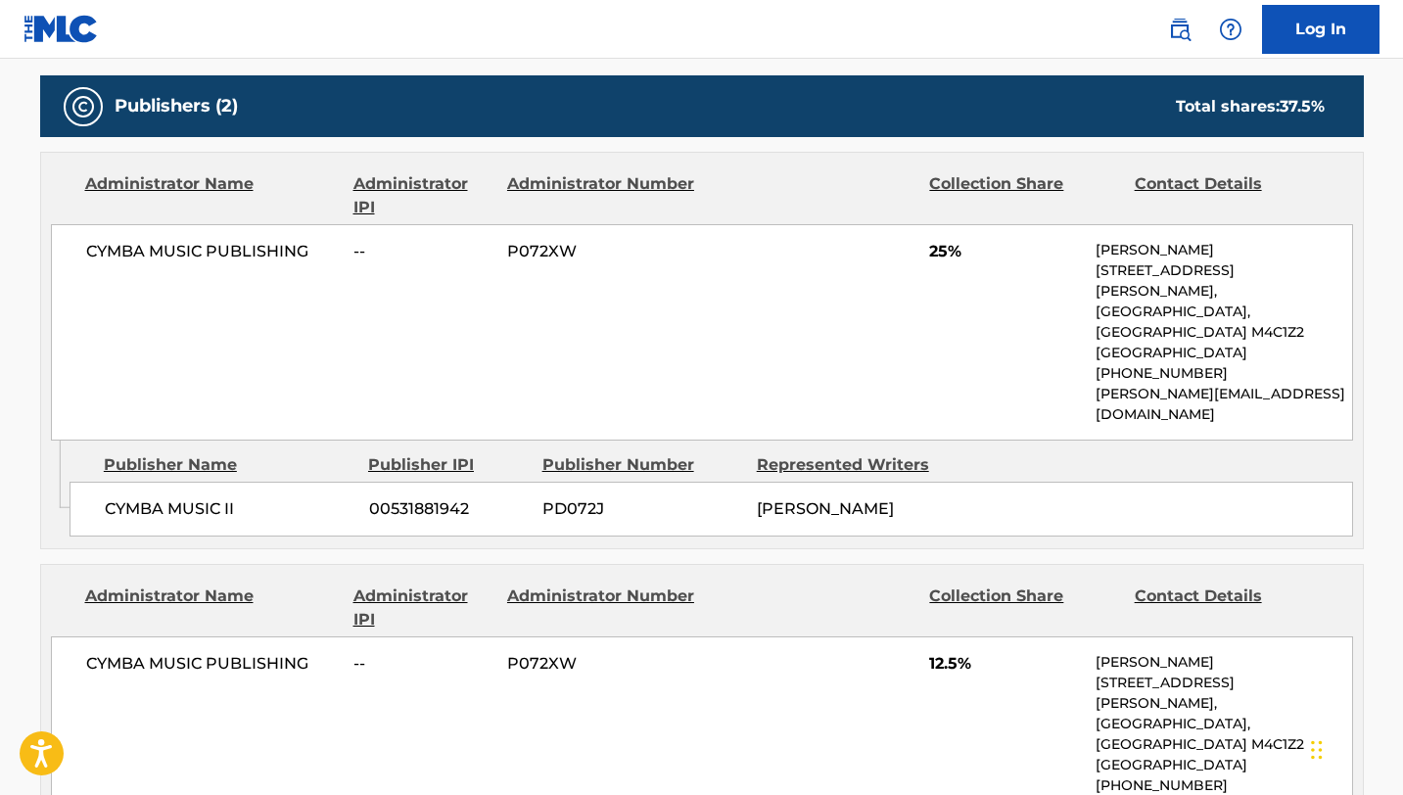
scroll to position [913, 0]
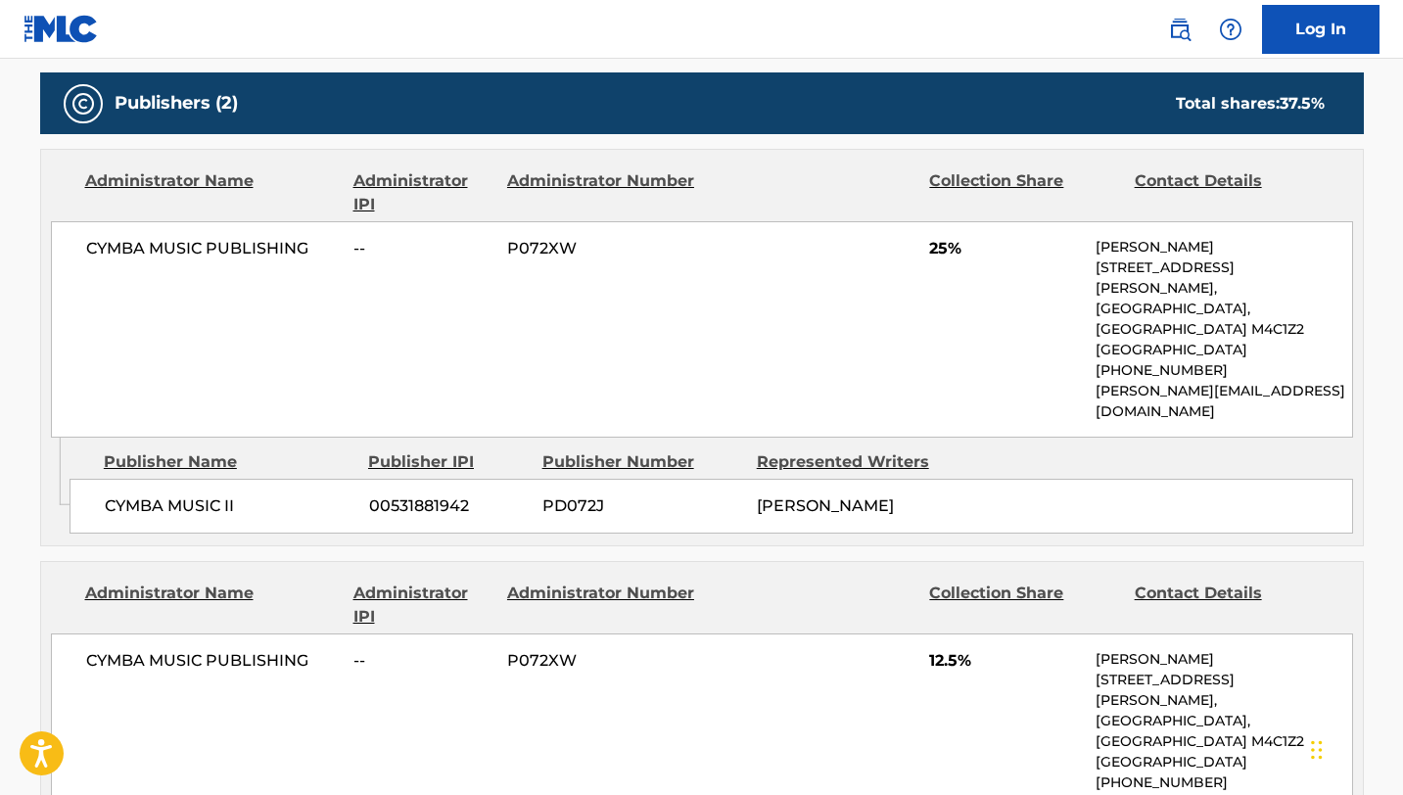
scroll to position [270, 0]
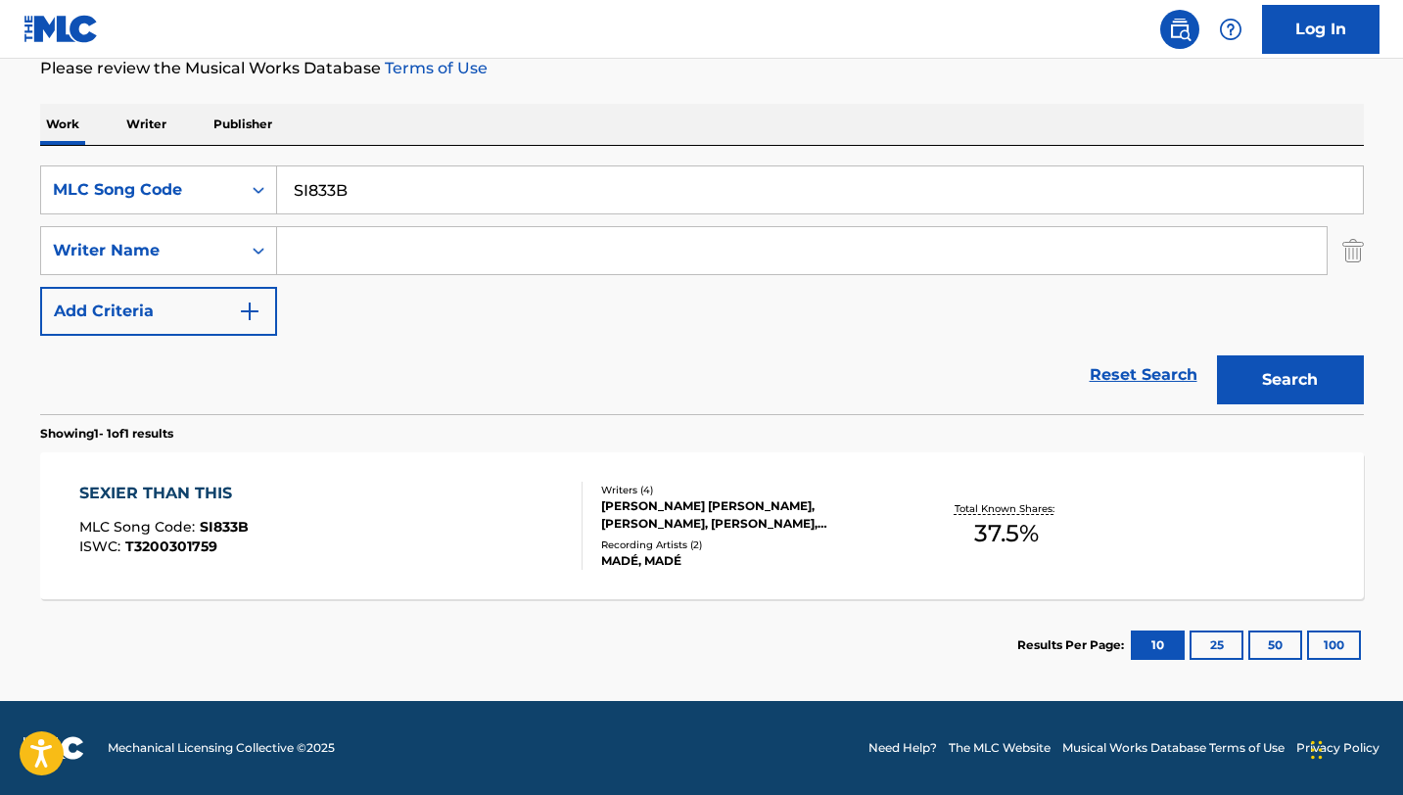
click at [314, 188] on input "SI833B" at bounding box center [820, 189] width 1086 height 47
paste input "C0VYK"
type input "SC0VYK"
click at [1217, 355] on button "Search" at bounding box center [1290, 379] width 147 height 49
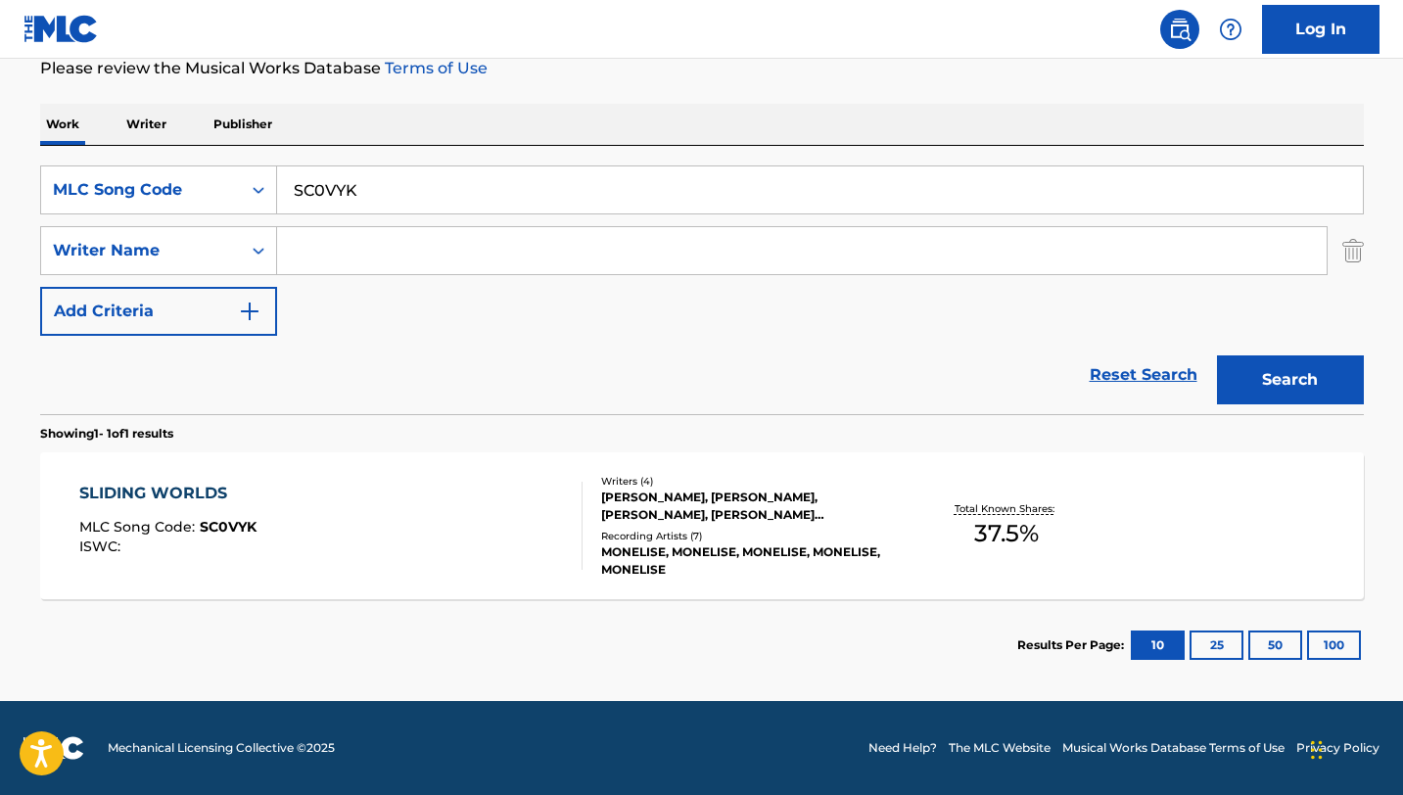
click at [515, 497] on div "SLIDING WORLDS MLC Song Code : SC0VYK ISWC :" at bounding box center [330, 526] width 503 height 88
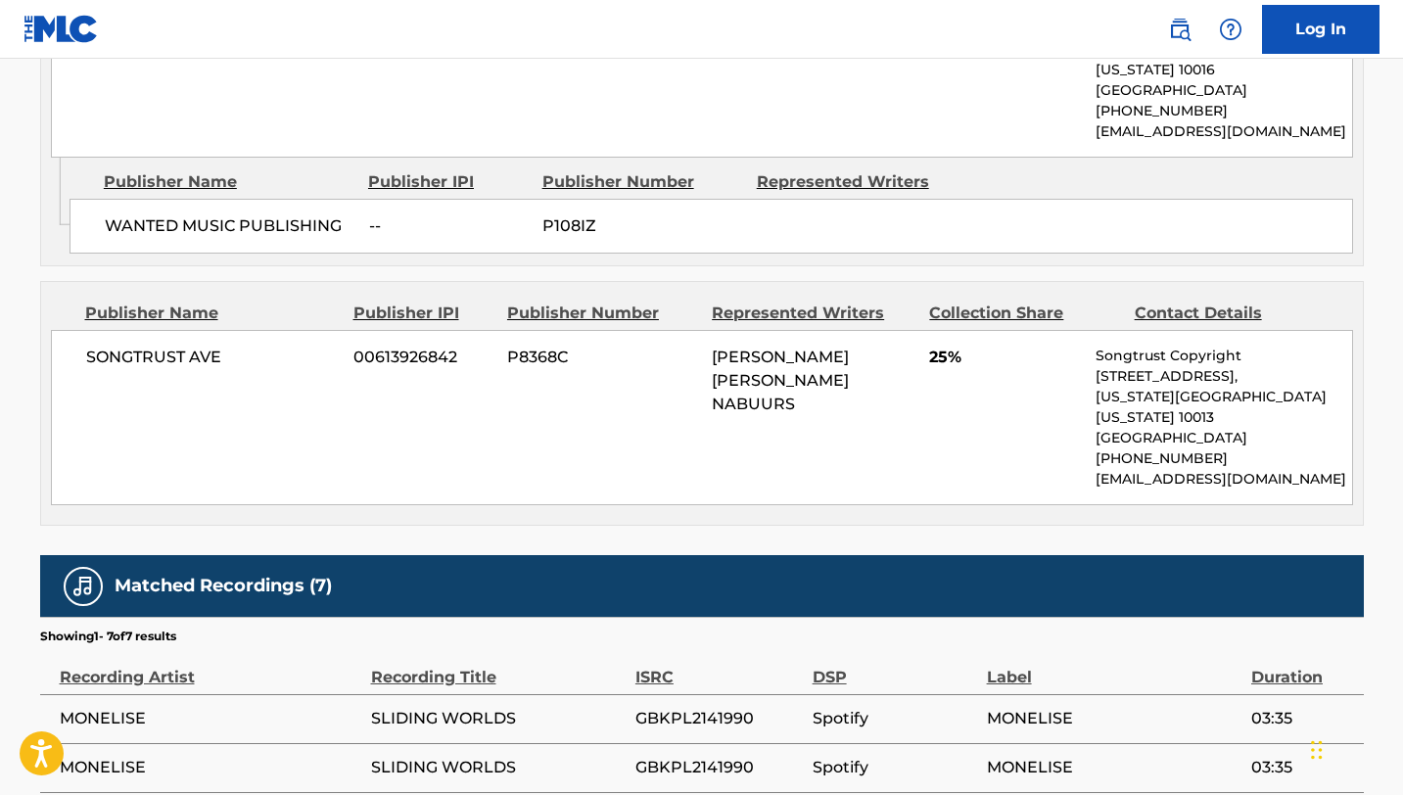
scroll to position [1160, 0]
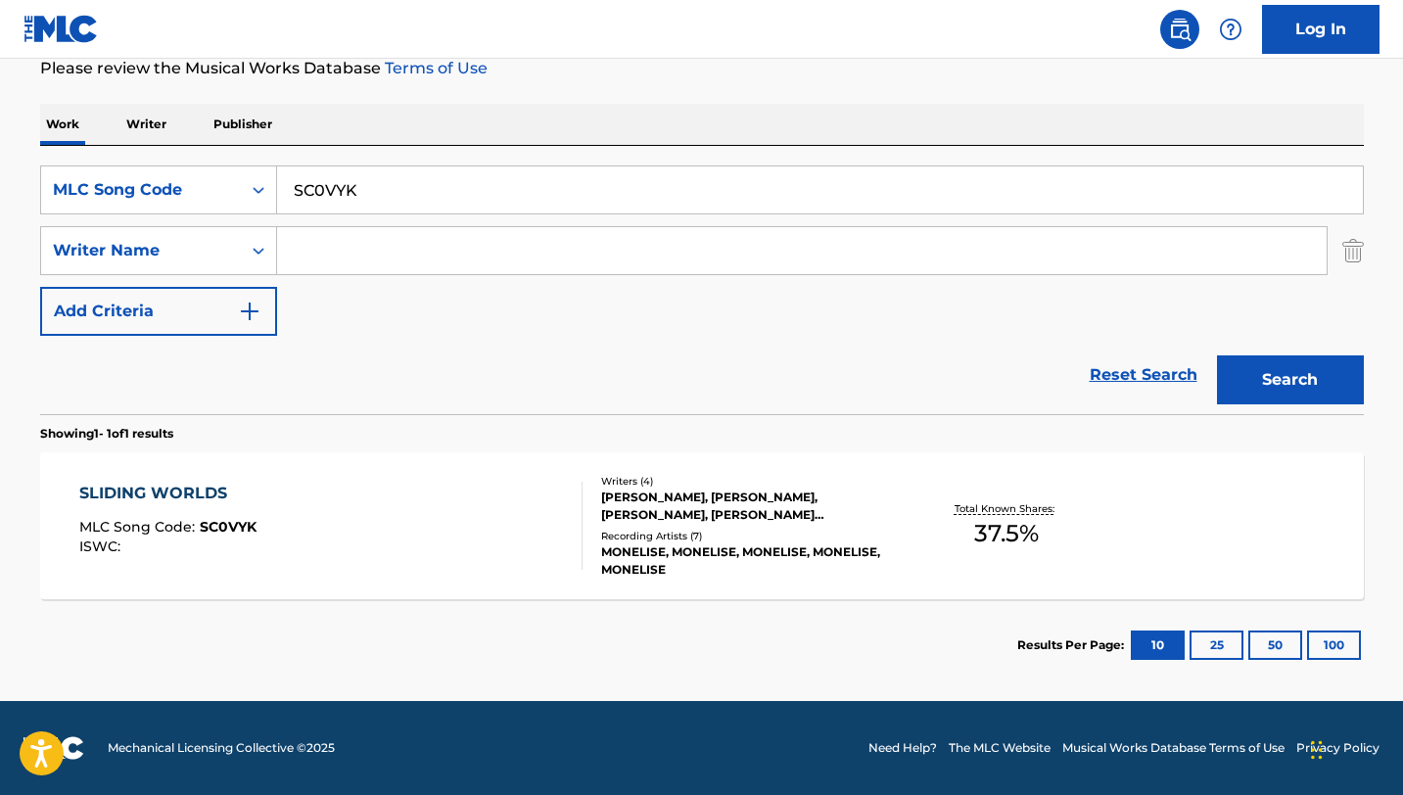
scroll to position [270, 0]
click at [356, 176] on input "SC0VYK" at bounding box center [820, 189] width 1086 height 47
paste input "H4O67"
type input "SH4O67"
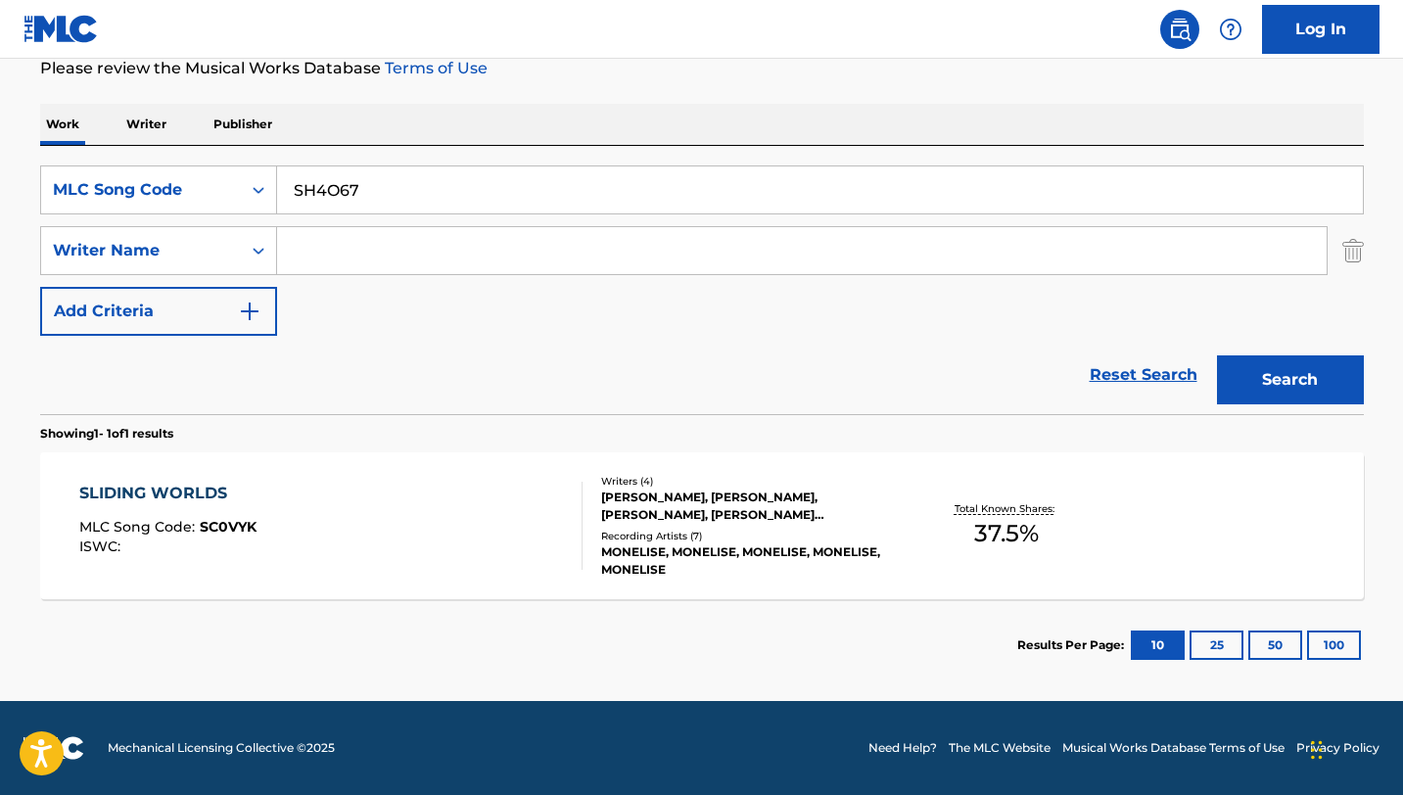
click at [1217, 355] on button "Search" at bounding box center [1290, 379] width 147 height 49
click at [368, 558] on div "SOMETHING NEW MLC Song Code : SH4O67 ISWC :" at bounding box center [330, 526] width 503 height 88
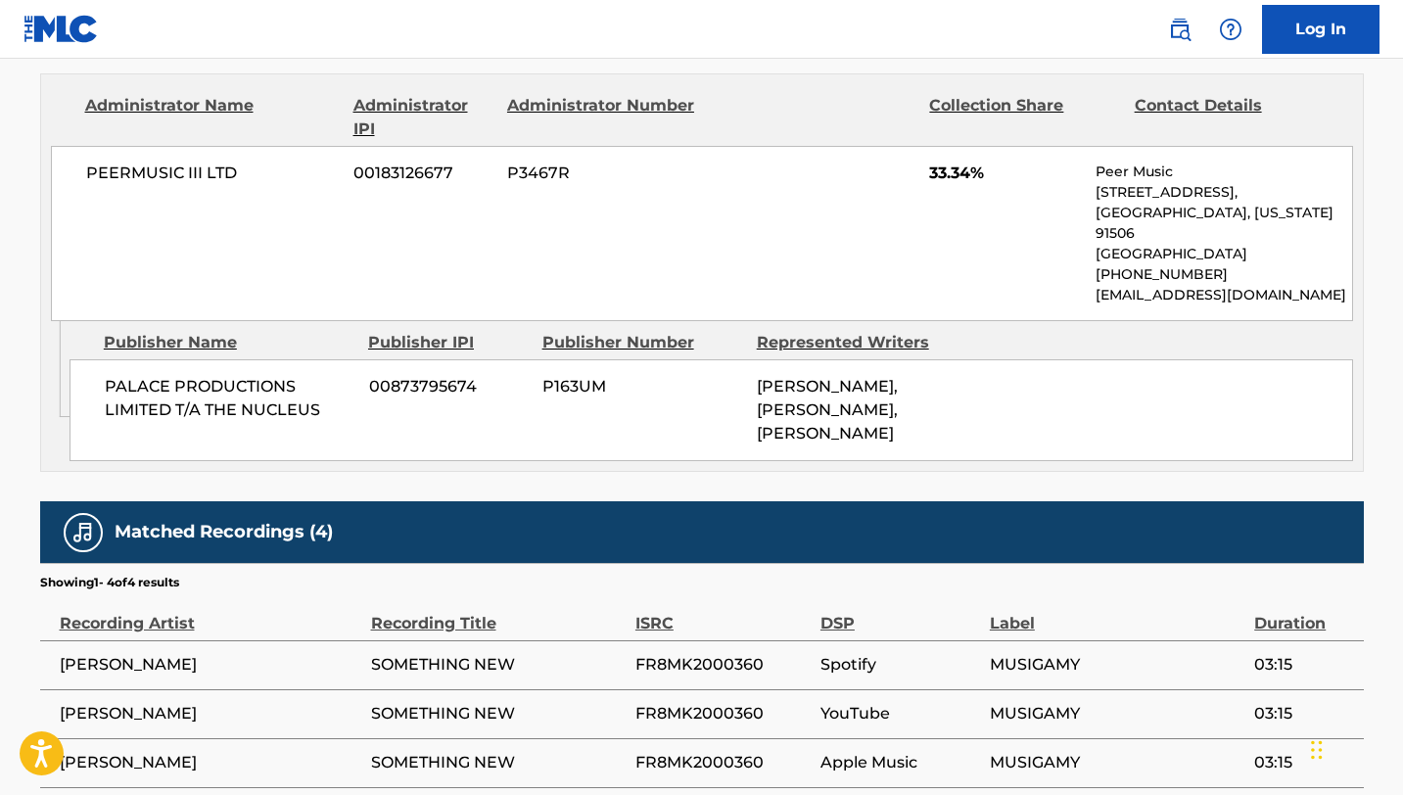
scroll to position [962, 0]
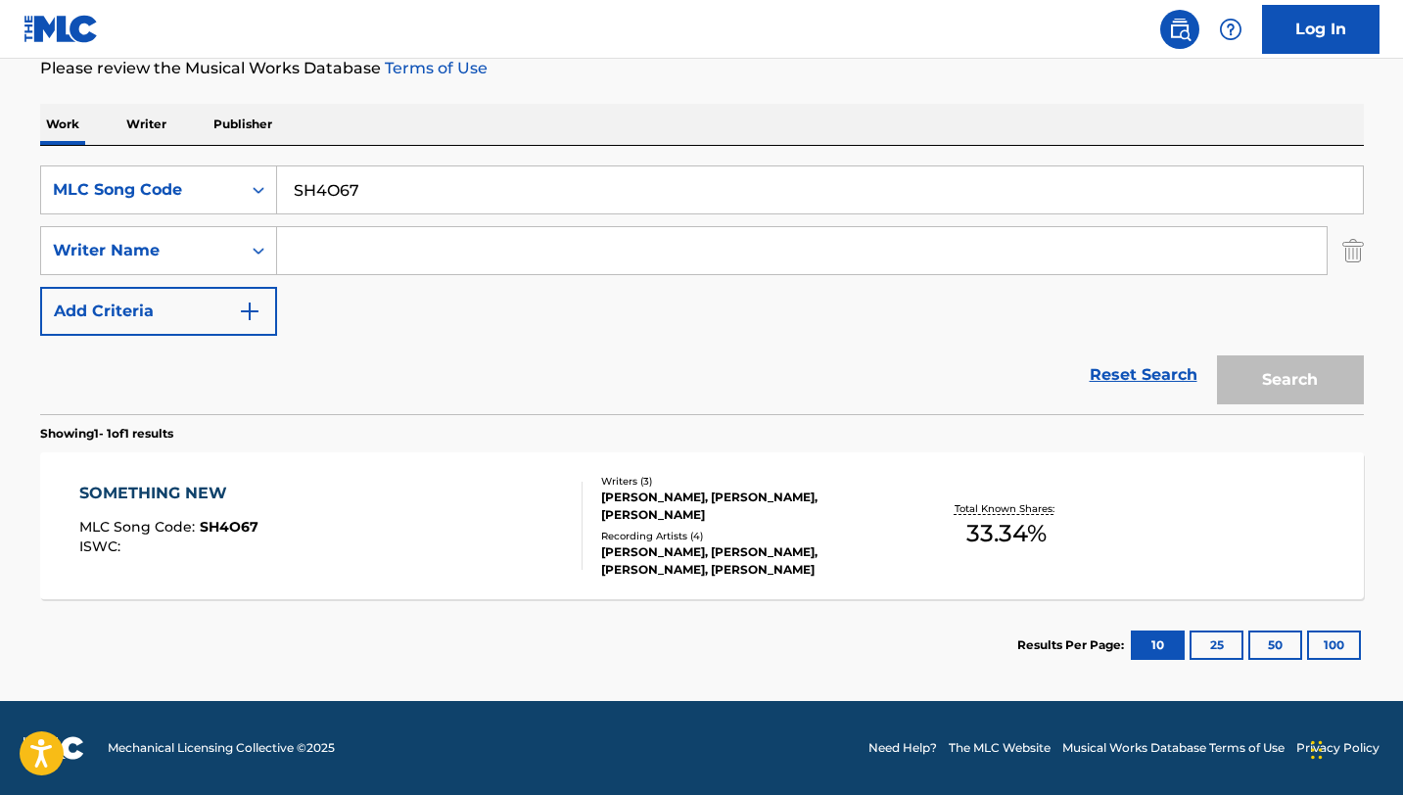
scroll to position [270, 0]
click at [371, 176] on input "SH4O67" at bounding box center [820, 189] width 1086 height 47
paste input "66EPH"
type input "S66EPH"
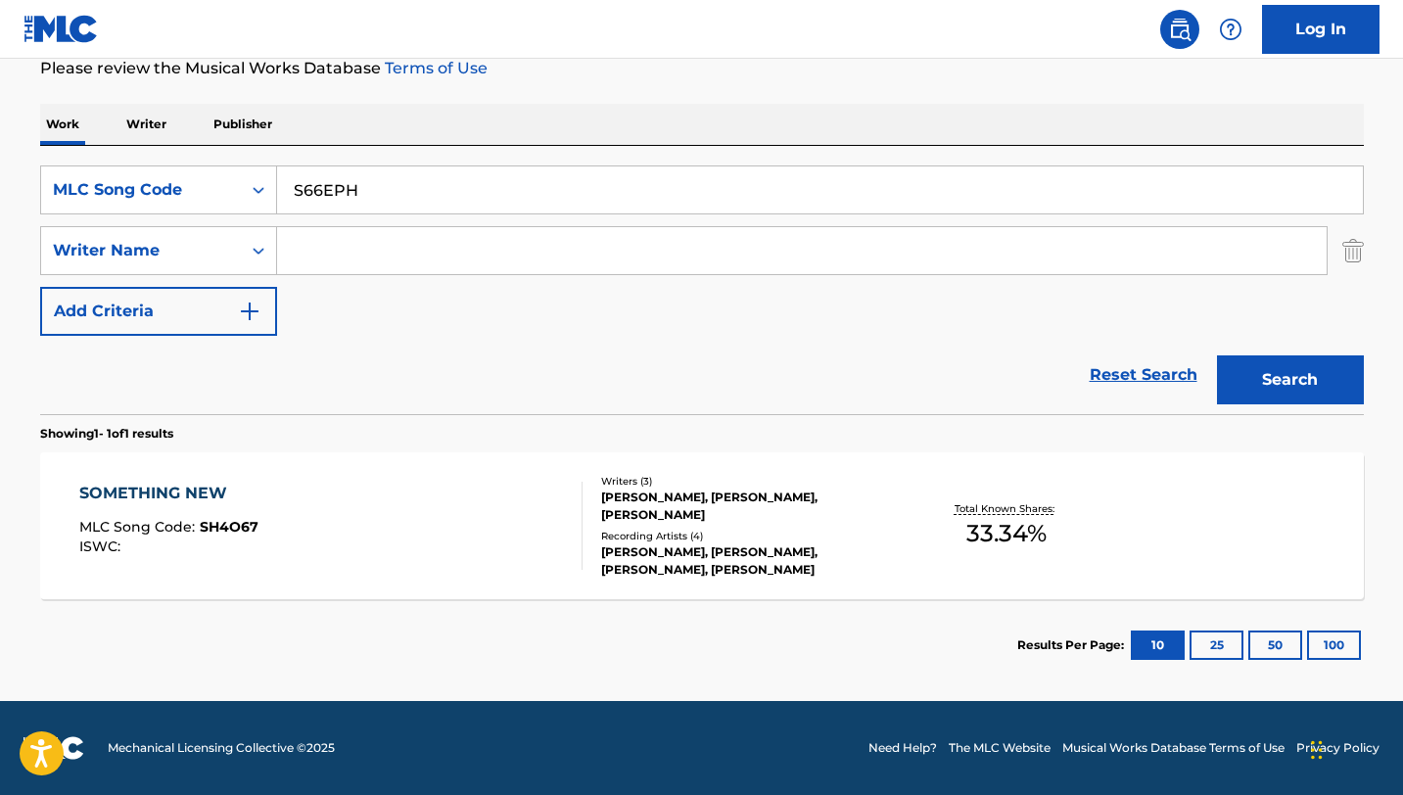
click at [1217, 355] on button "Search" at bounding box center [1290, 379] width 147 height 49
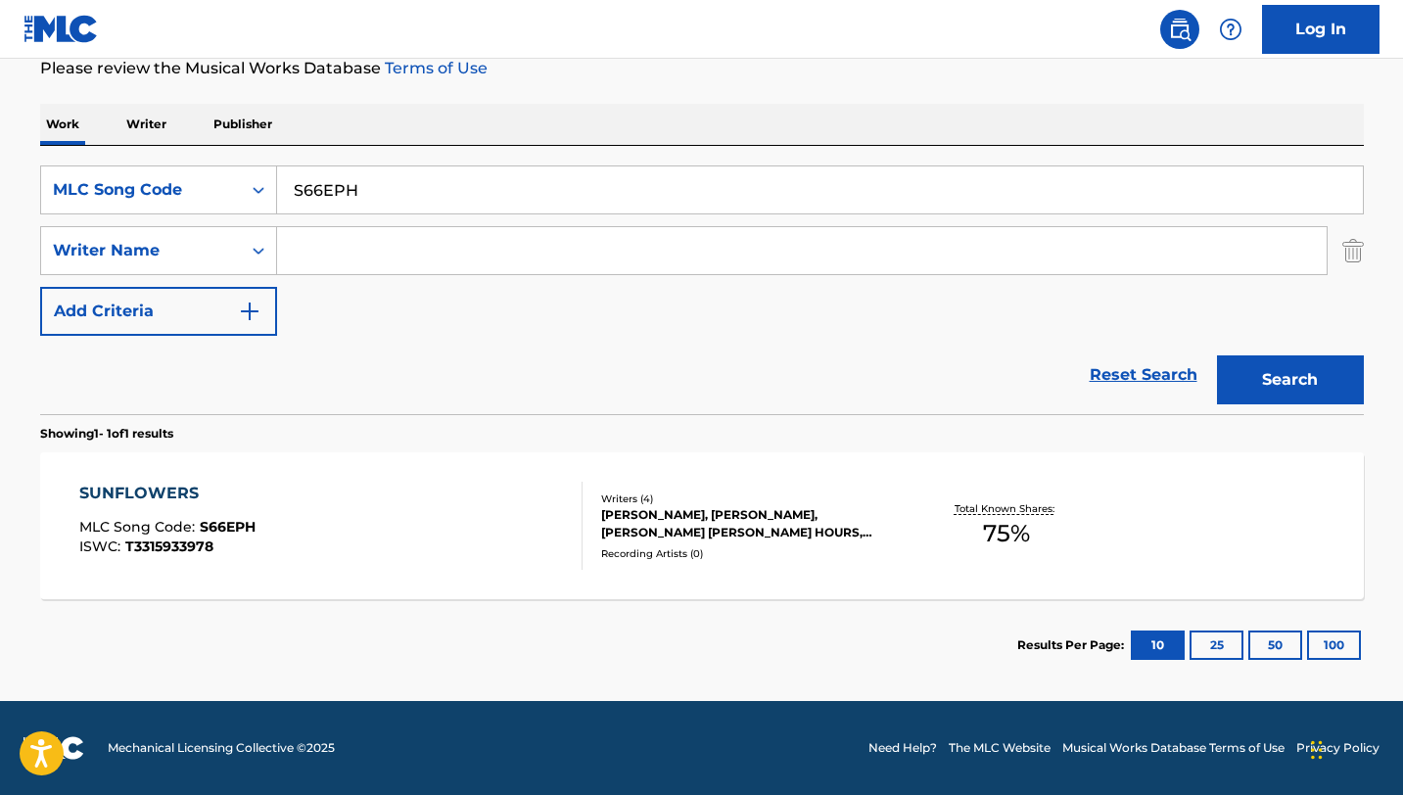
click at [361, 512] on div "SUNFLOWERS MLC Song Code : S66EPH ISWC : T3315933978" at bounding box center [330, 526] width 503 height 88
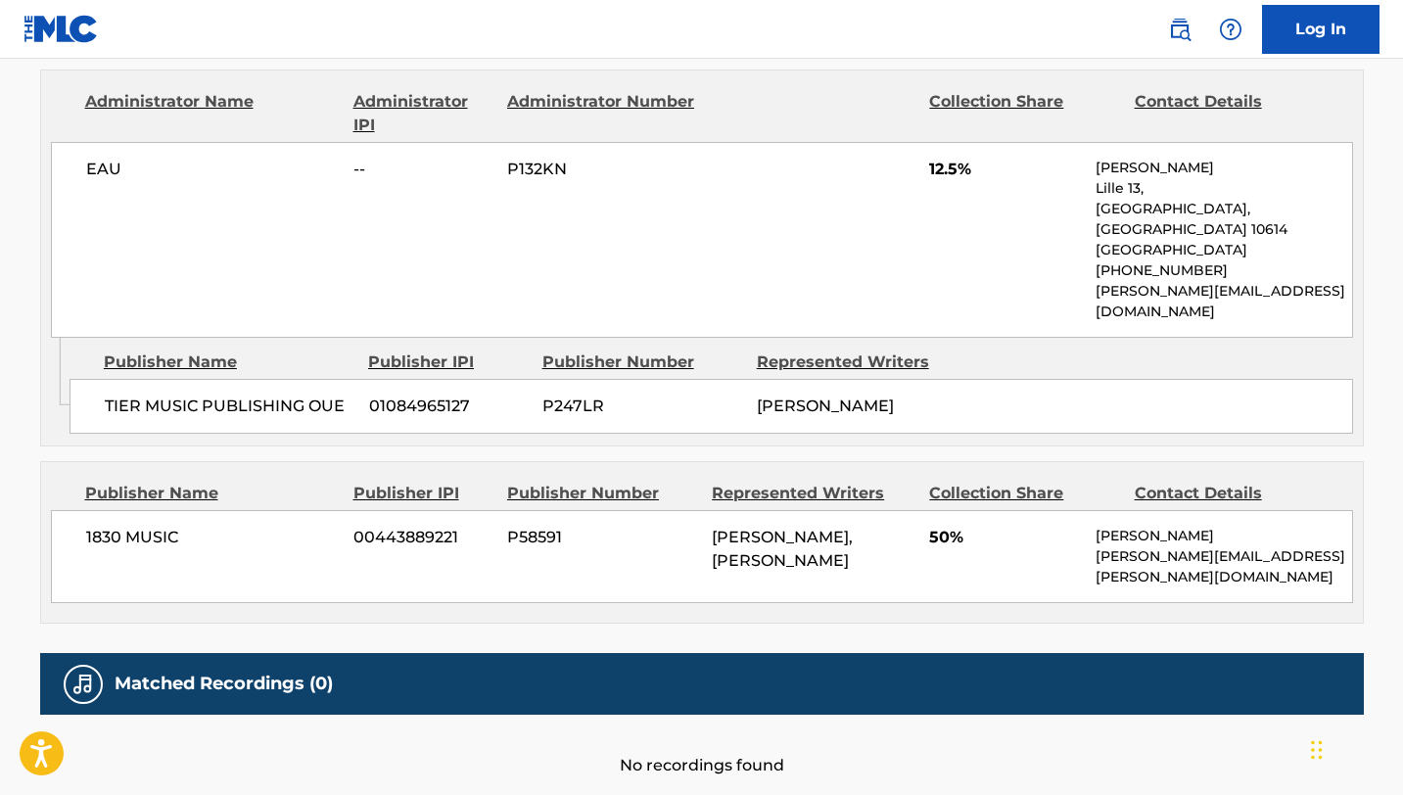
scroll to position [1300, 0]
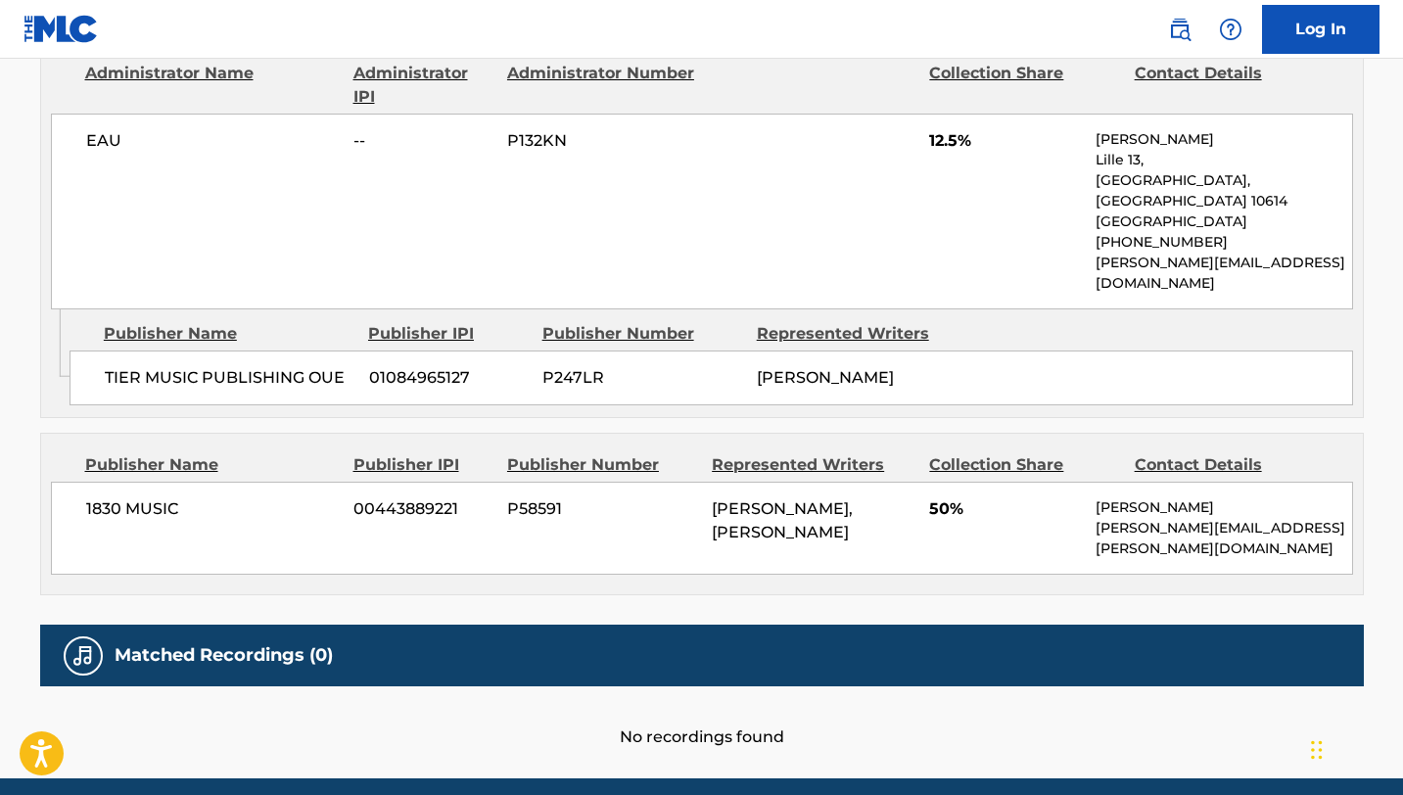
scroll to position [270, 0]
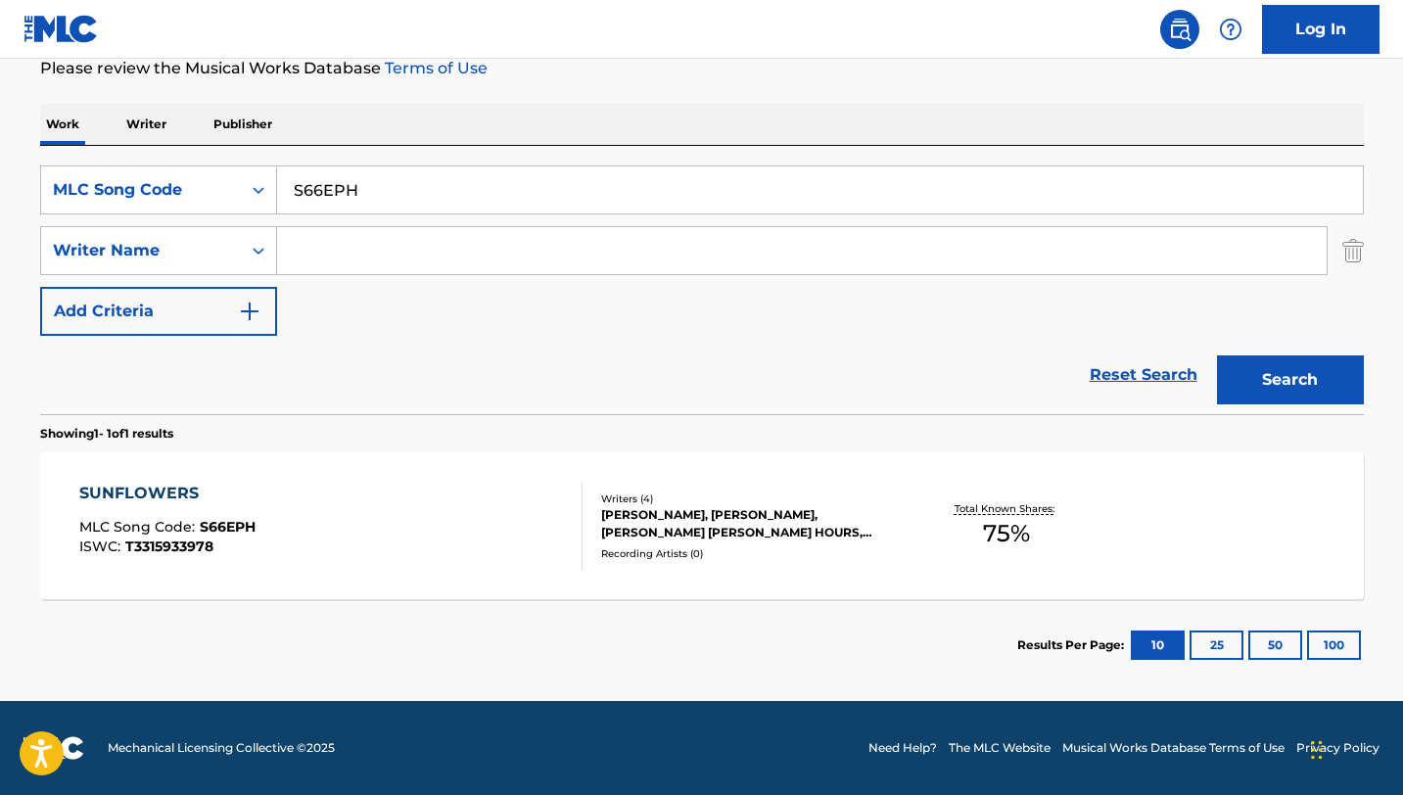
click at [335, 189] on input "S66EPH" at bounding box center [820, 189] width 1086 height 47
paste input "TX221K"
type input "TX221K"
click at [1217, 355] on button "Search" at bounding box center [1290, 379] width 147 height 49
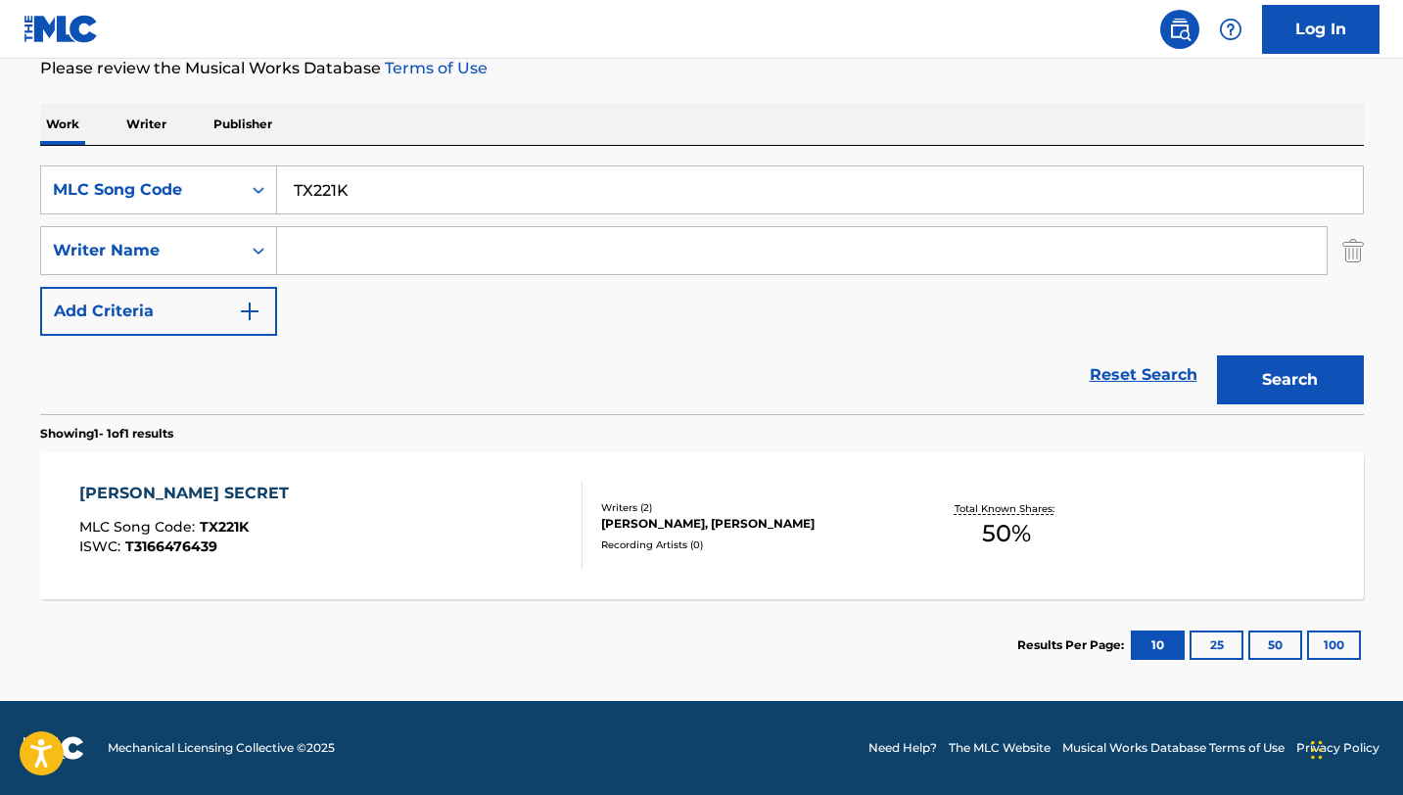
click at [436, 532] on div "[PERSON_NAME] S SECRET MLC Song Code : TX221K ISWC : T3166476439" at bounding box center [330, 526] width 503 height 88
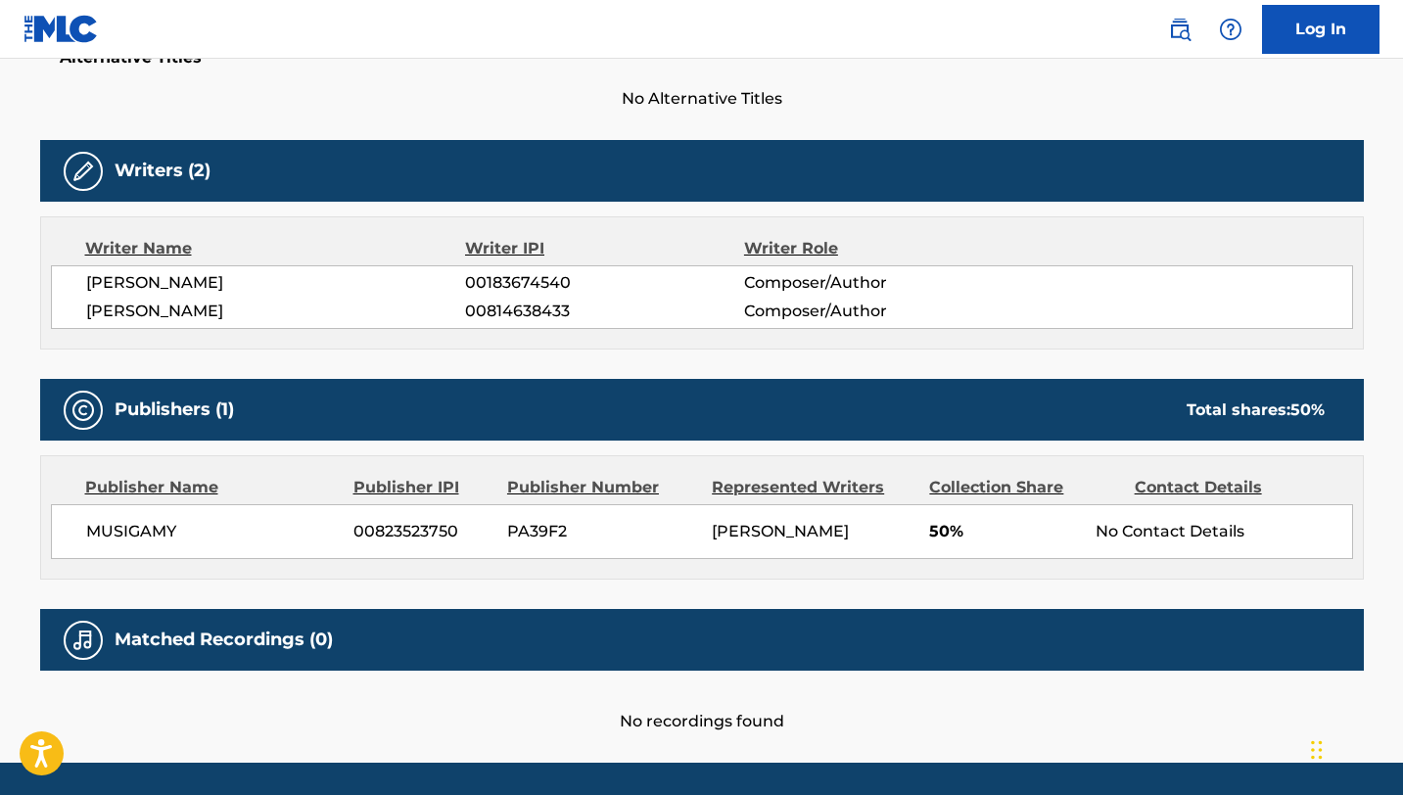
scroll to position [609, 0]
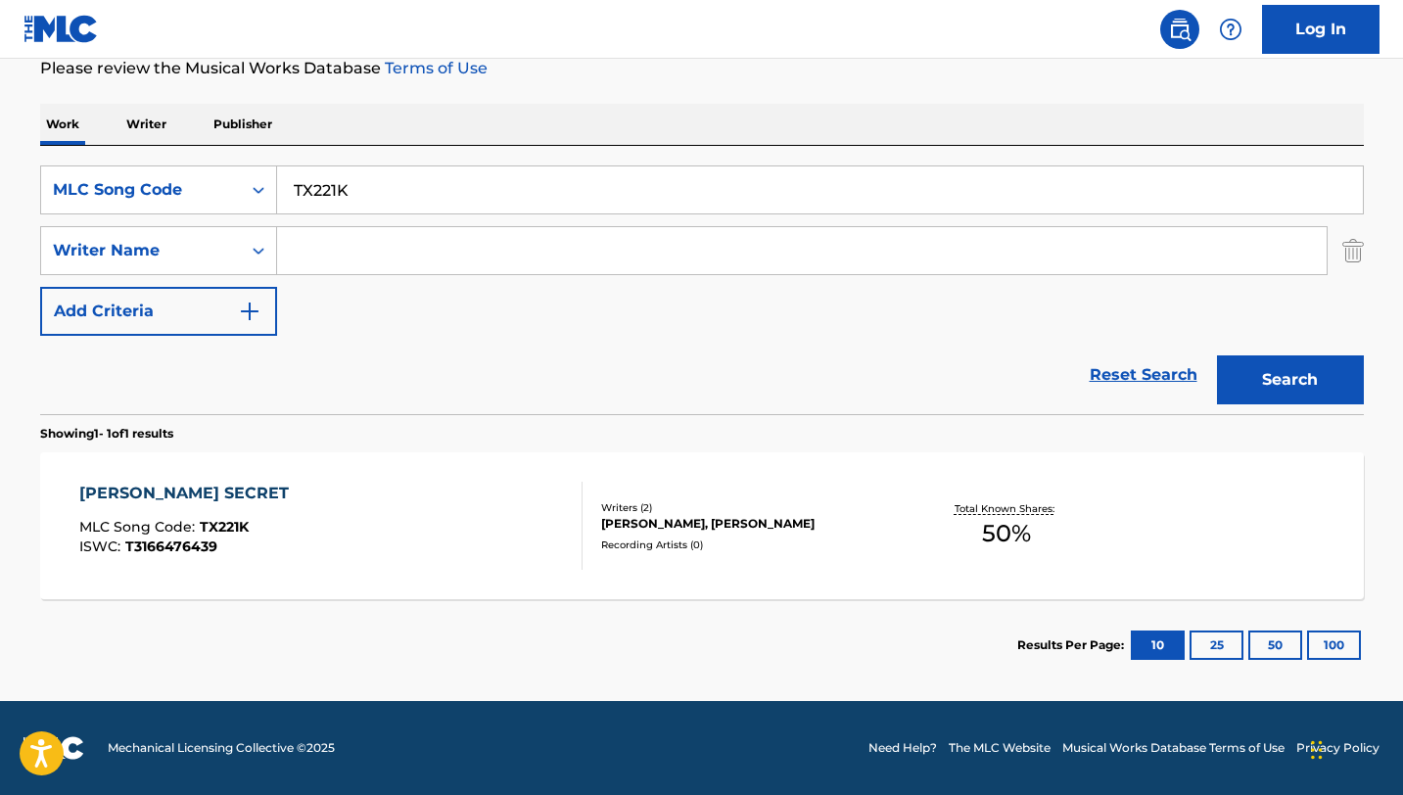
scroll to position [270, 0]
click at [365, 199] on input "TX221K" at bounding box center [820, 189] width 1086 height 47
paste input "D9FDE"
type input "TD9FDE"
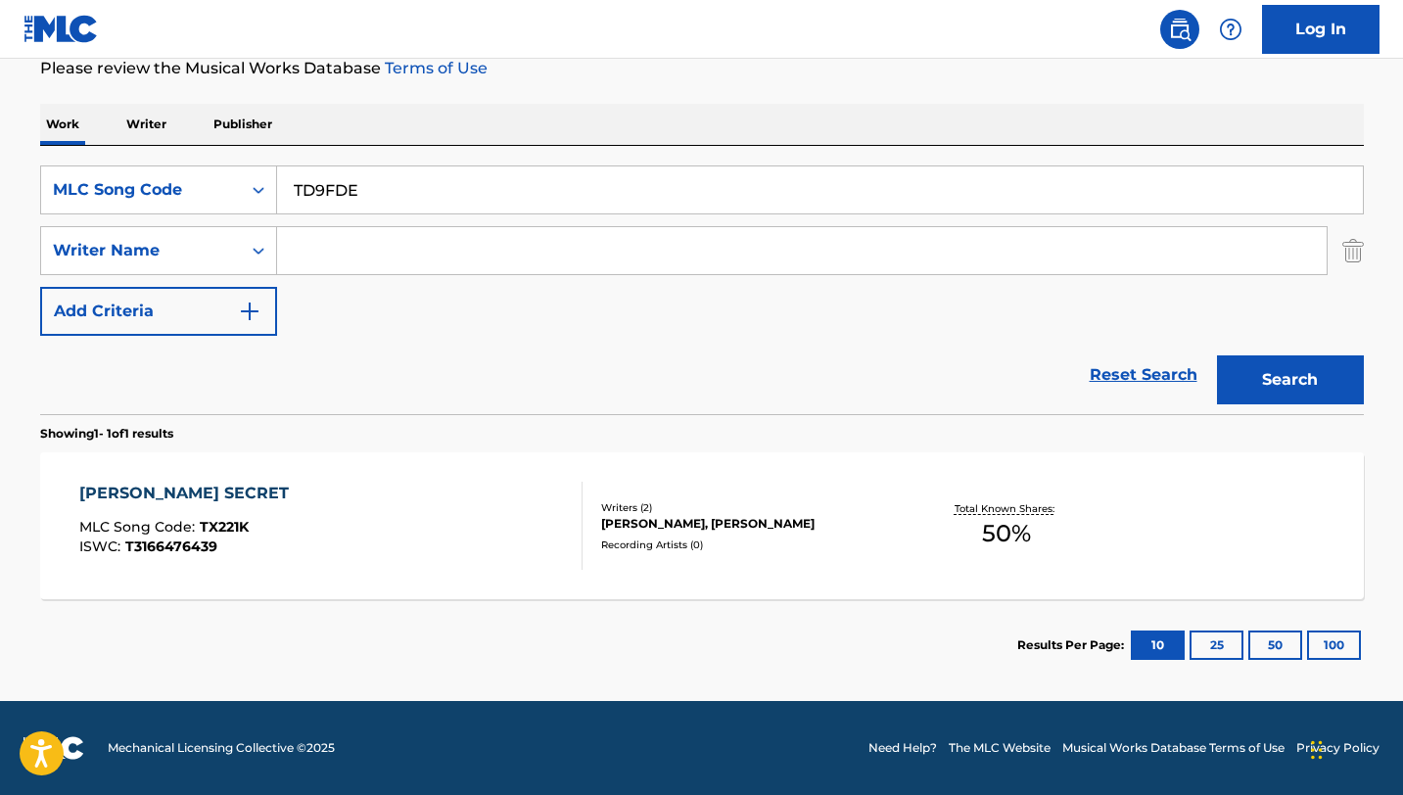
click at [1217, 355] on button "Search" at bounding box center [1290, 379] width 147 height 49
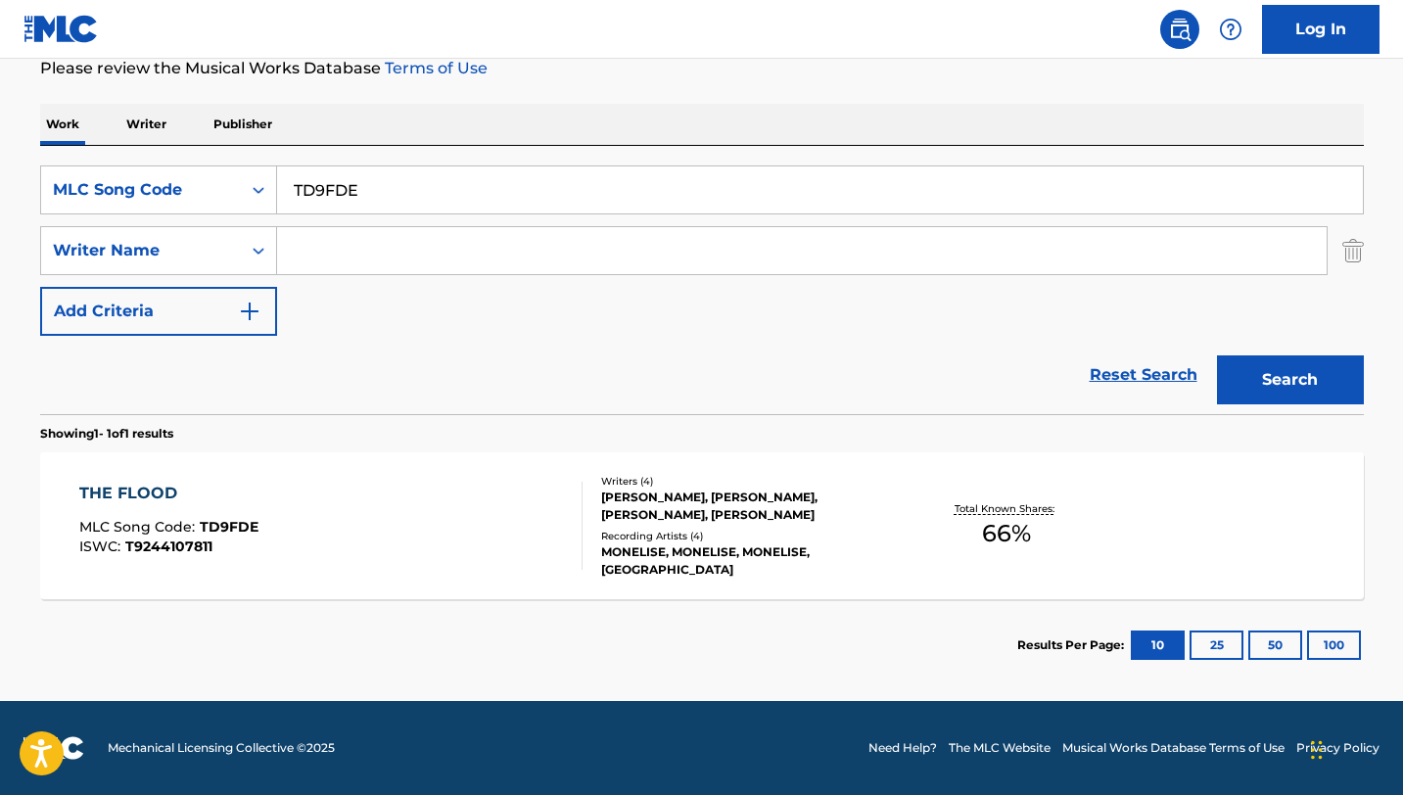
click at [490, 556] on div "THE FLOOD MLC Song Code : TD9FDE ISWC : T9244107811" at bounding box center [330, 526] width 503 height 88
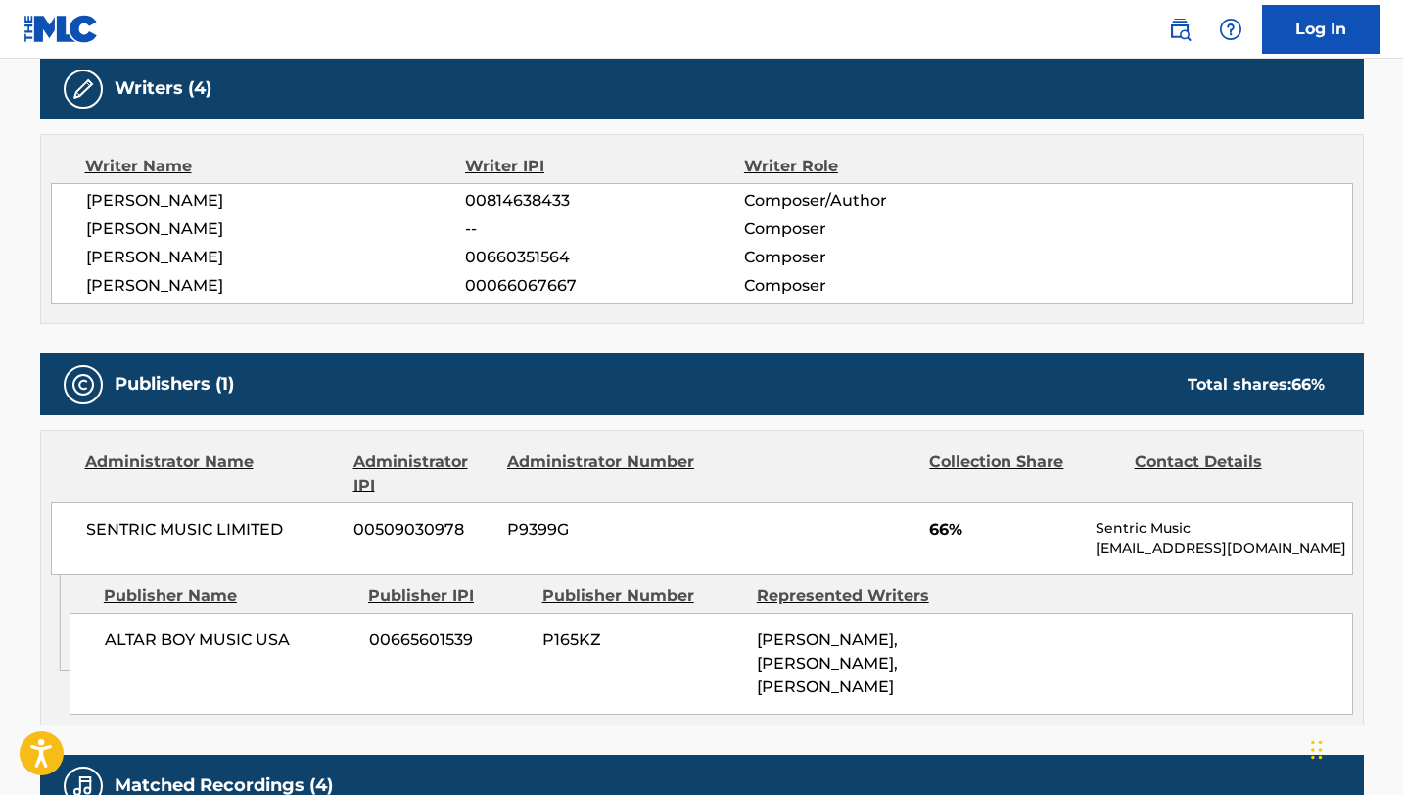
scroll to position [828, 0]
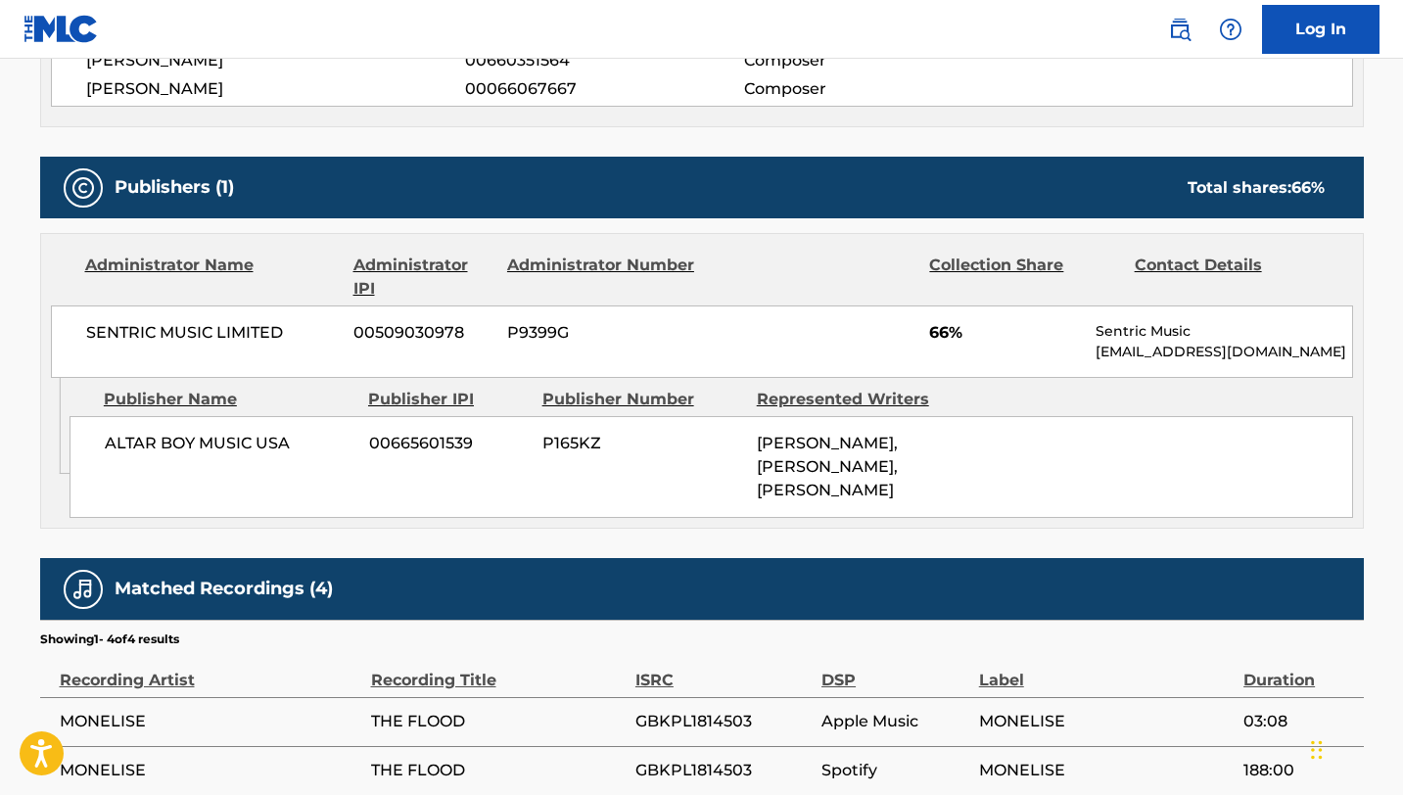
scroll to position [270, 0]
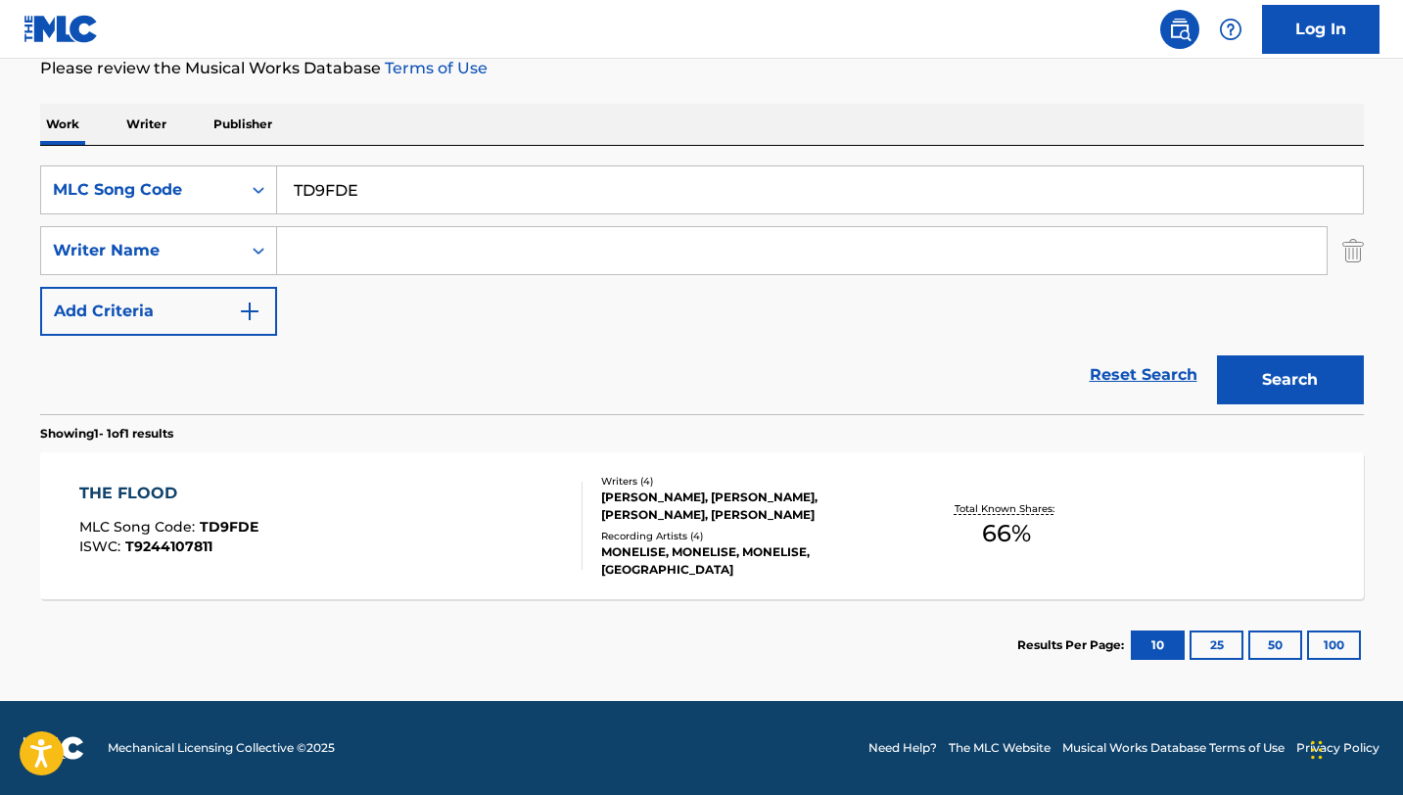
click at [415, 193] on input "TD9FDE" at bounding box center [820, 189] width 1086 height 47
paste input "WVC3UZ"
type input "WVC3UZ"
click at [1217, 355] on button "Search" at bounding box center [1290, 379] width 147 height 49
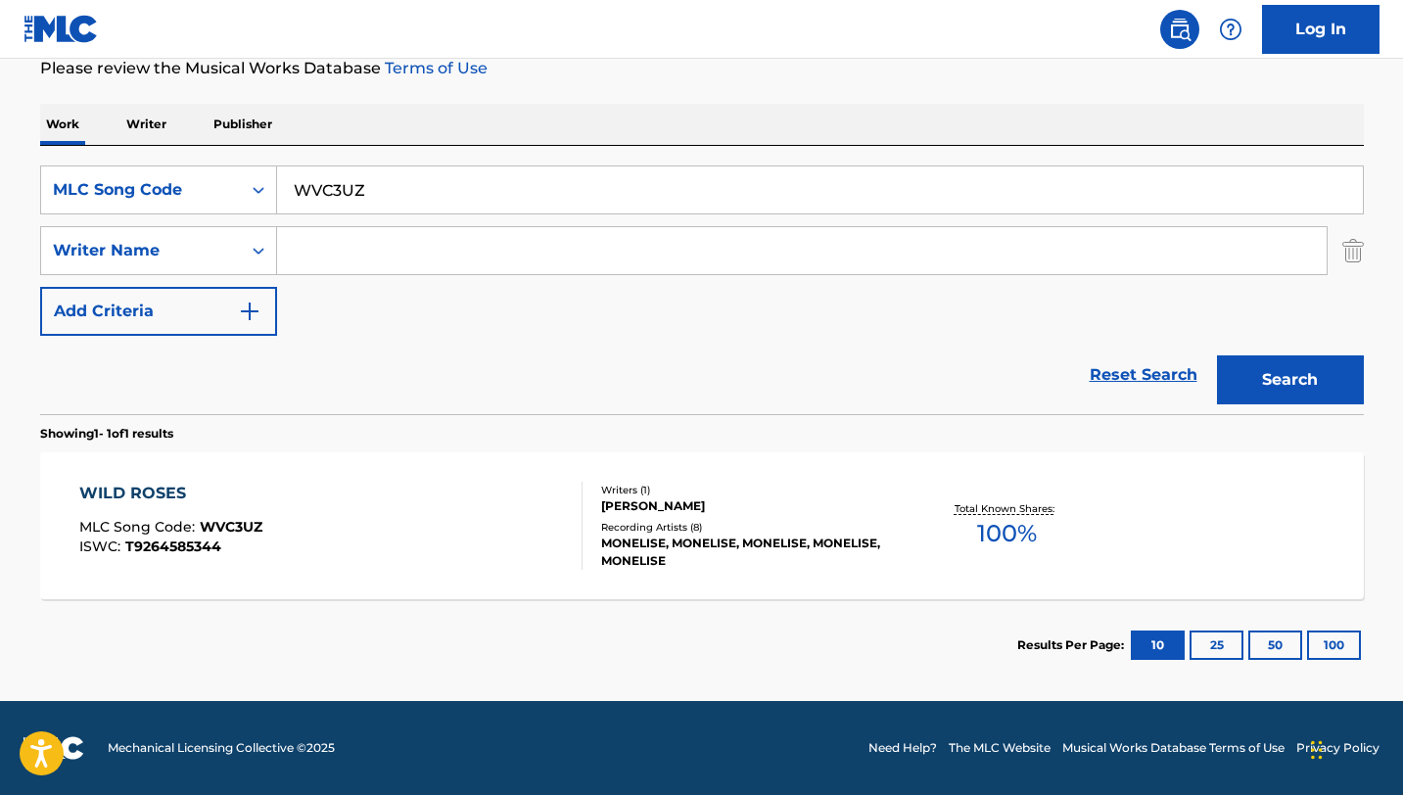
click at [463, 464] on div "WILD ROSES MLC Song Code : WVC3UZ ISWC : T9264585344 Writers ( 1 ) [PERSON_NAME…" at bounding box center [702, 525] width 1324 height 147
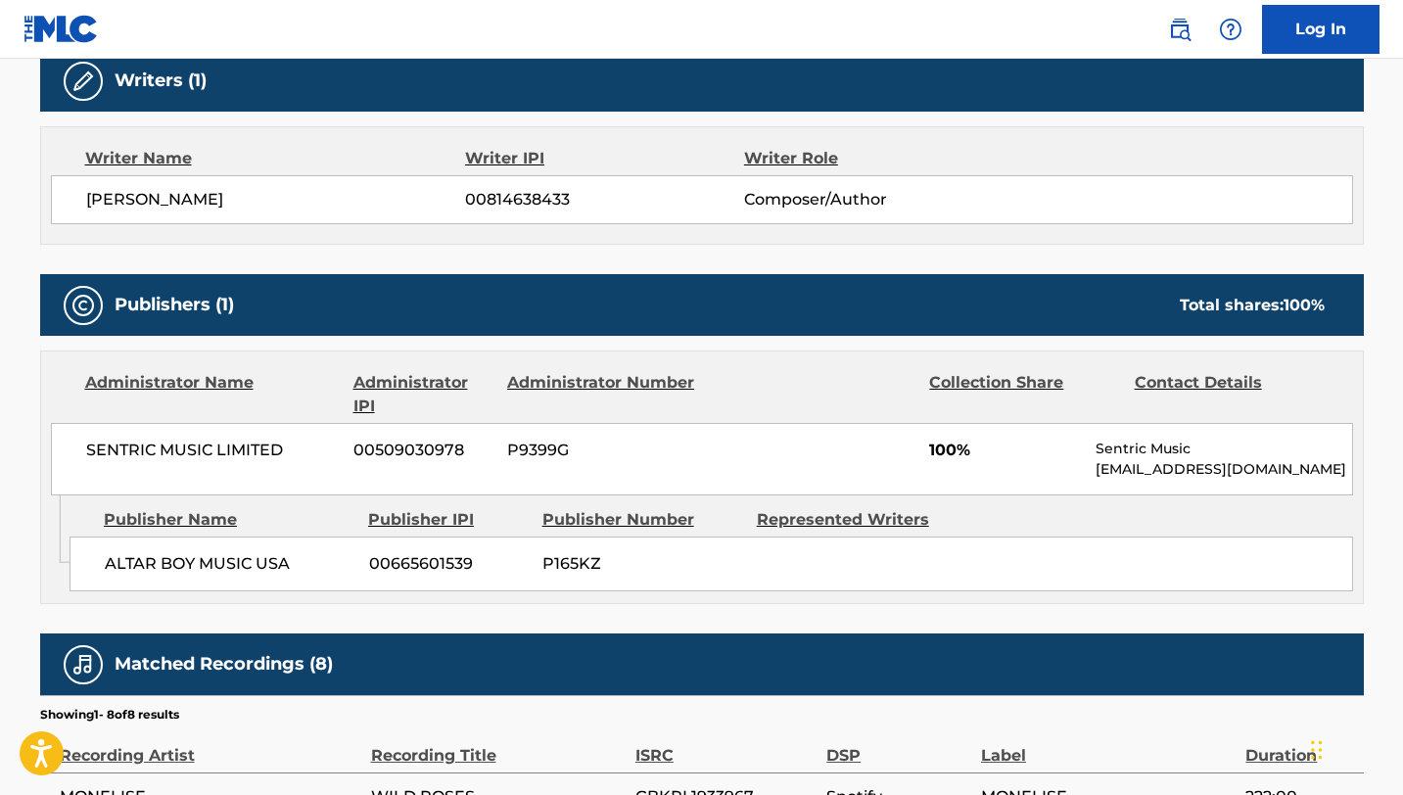
scroll to position [891, 0]
